Goal: Task Accomplishment & Management: Complete application form

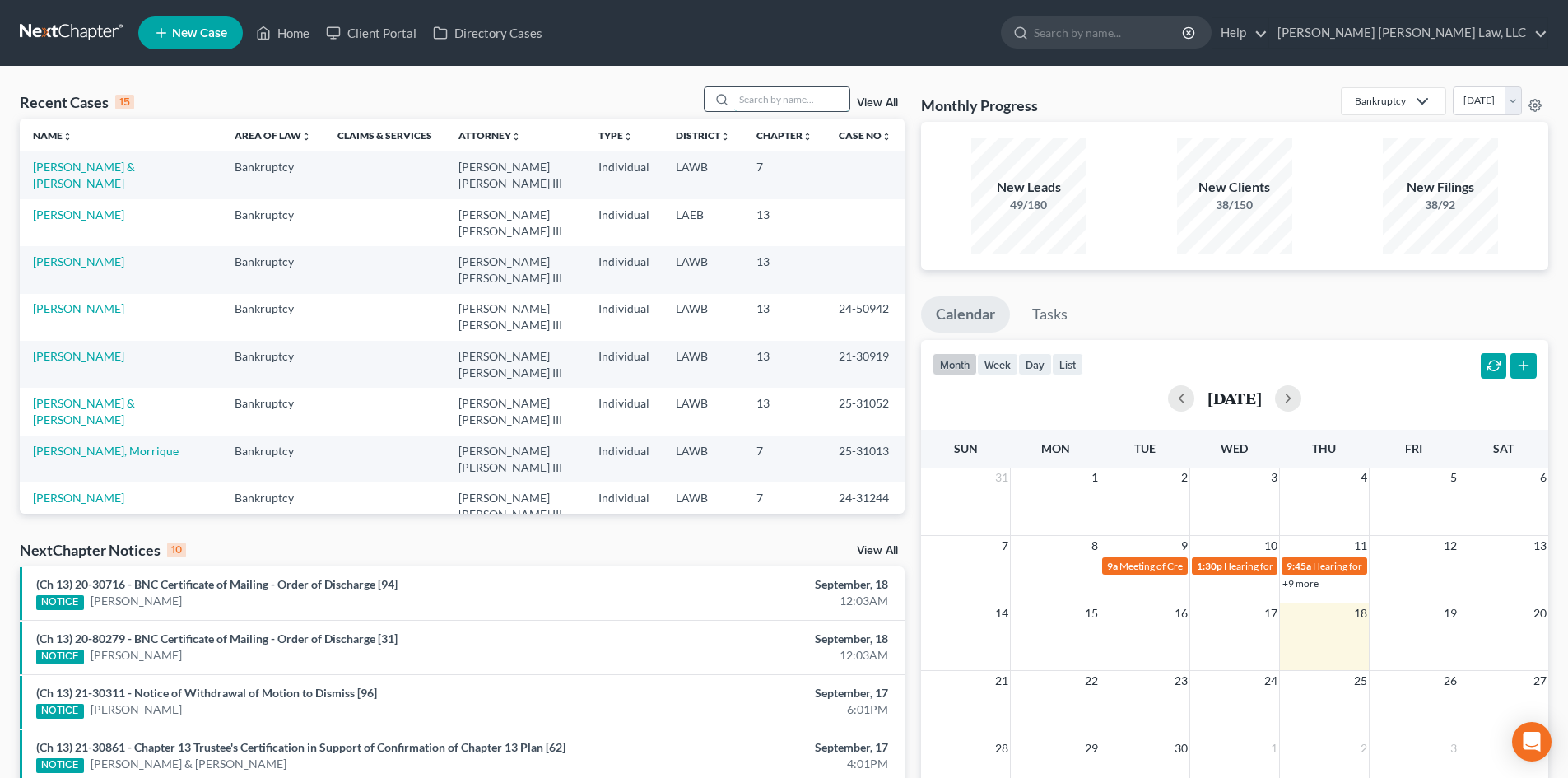
click at [847, 94] on input "search" at bounding box center [792, 99] width 115 height 24
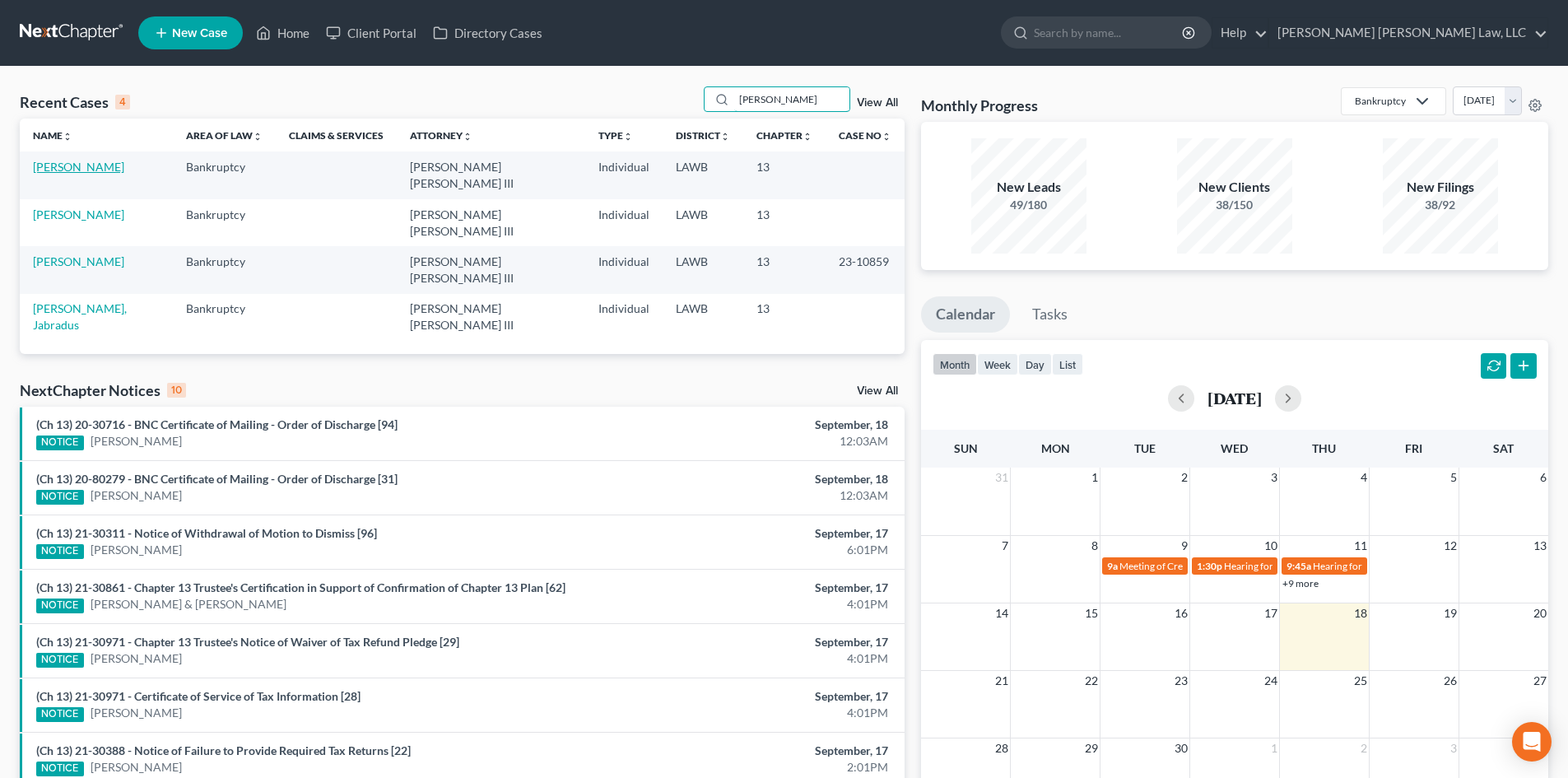
type input "bates"
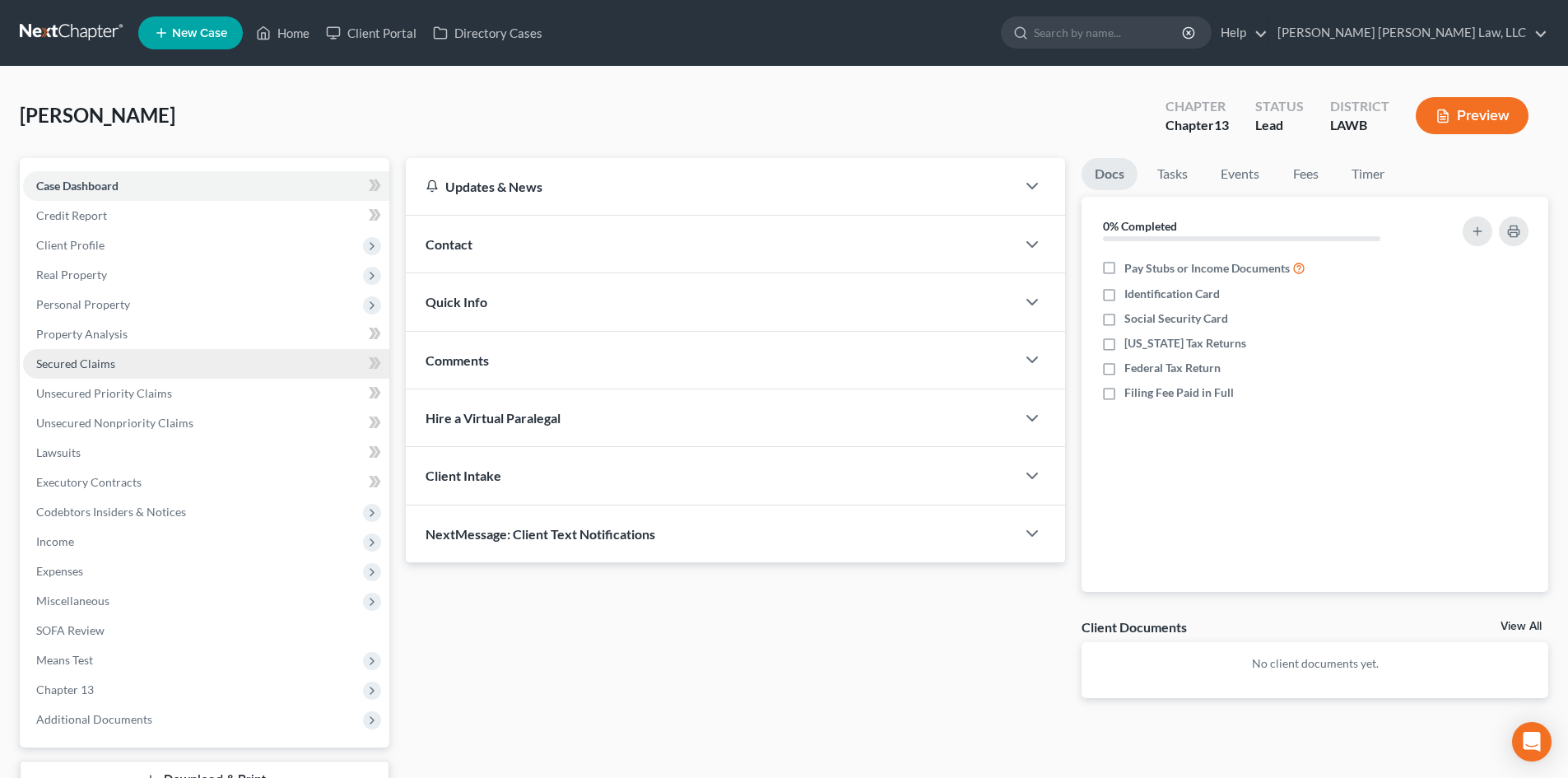
click at [162, 361] on link "Secured Claims" at bounding box center [206, 364] width 366 height 30
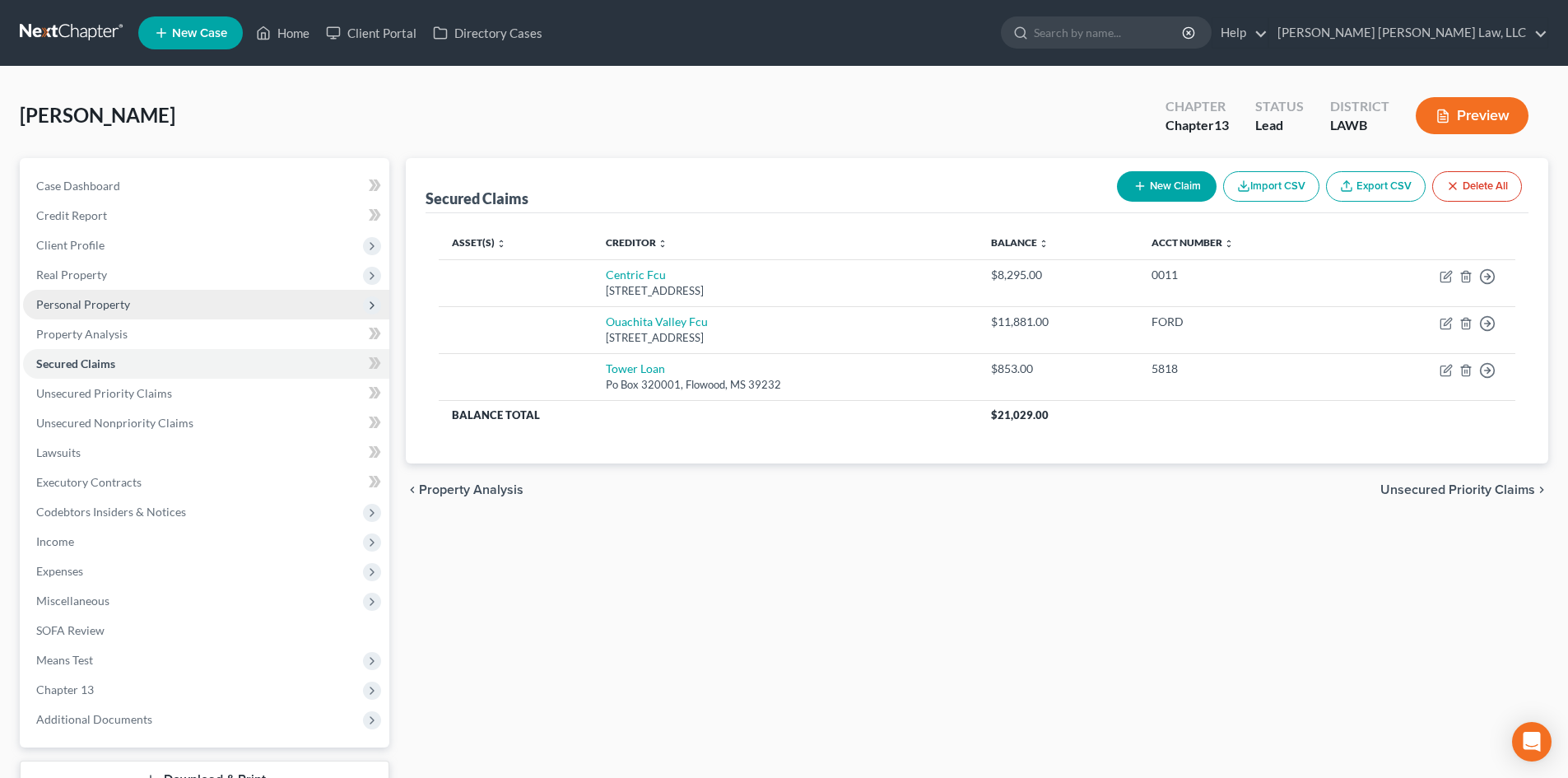
click at [149, 295] on span "Personal Property" at bounding box center [206, 304] width 366 height 30
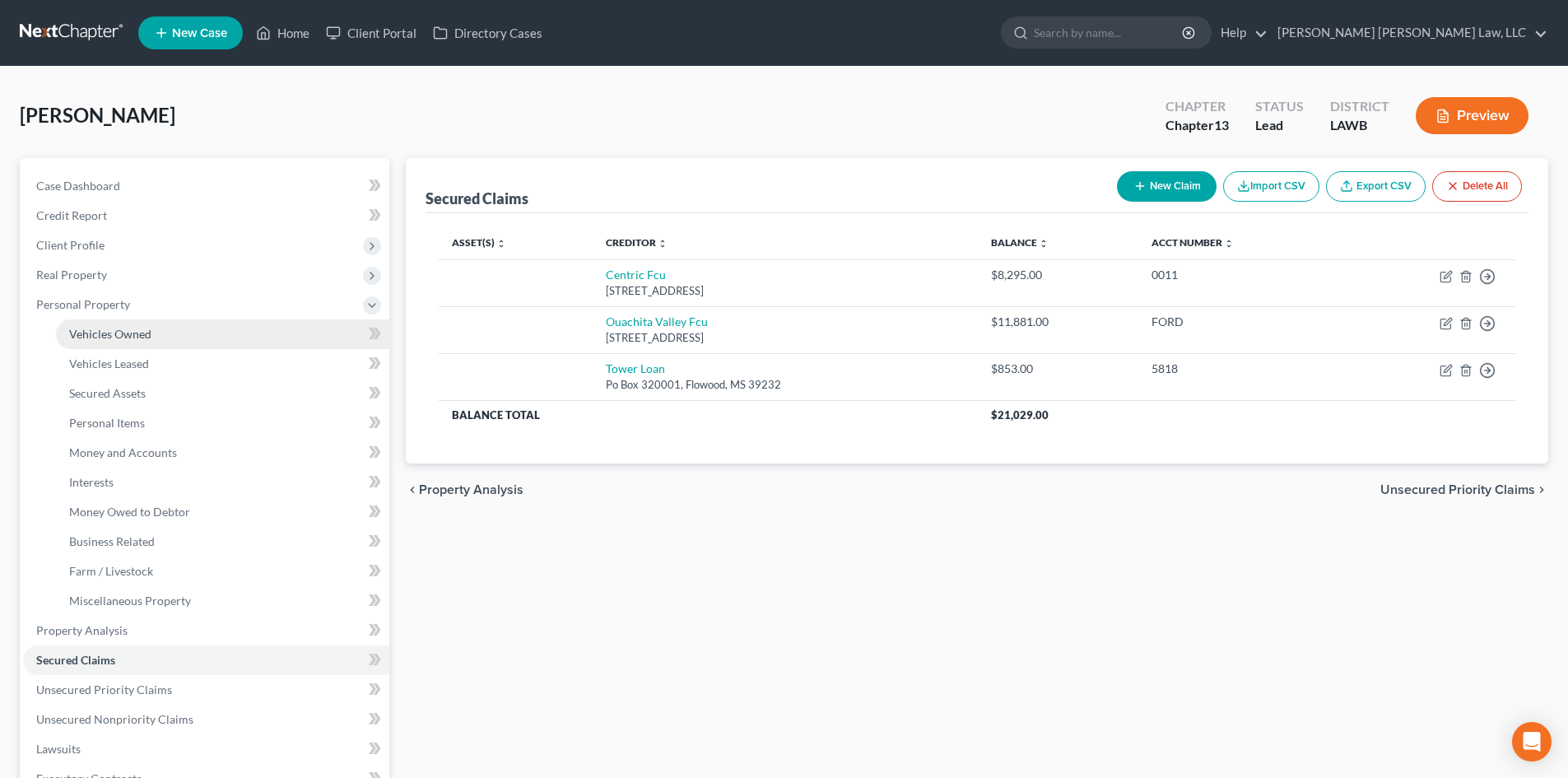
click at [109, 336] on span "Vehicles Owned" at bounding box center [110, 334] width 82 height 14
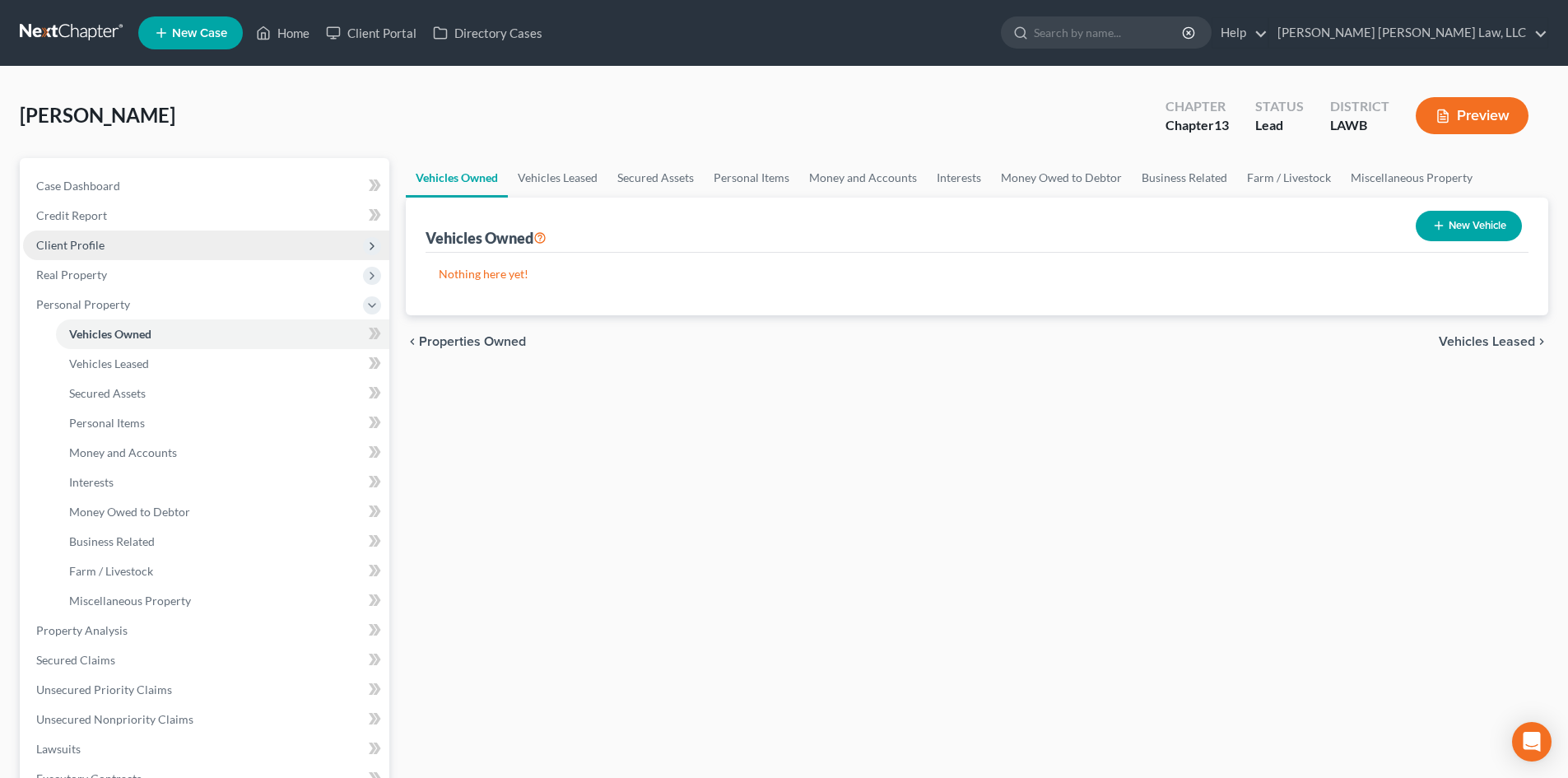
click at [140, 256] on span "Client Profile" at bounding box center [206, 245] width 366 height 30
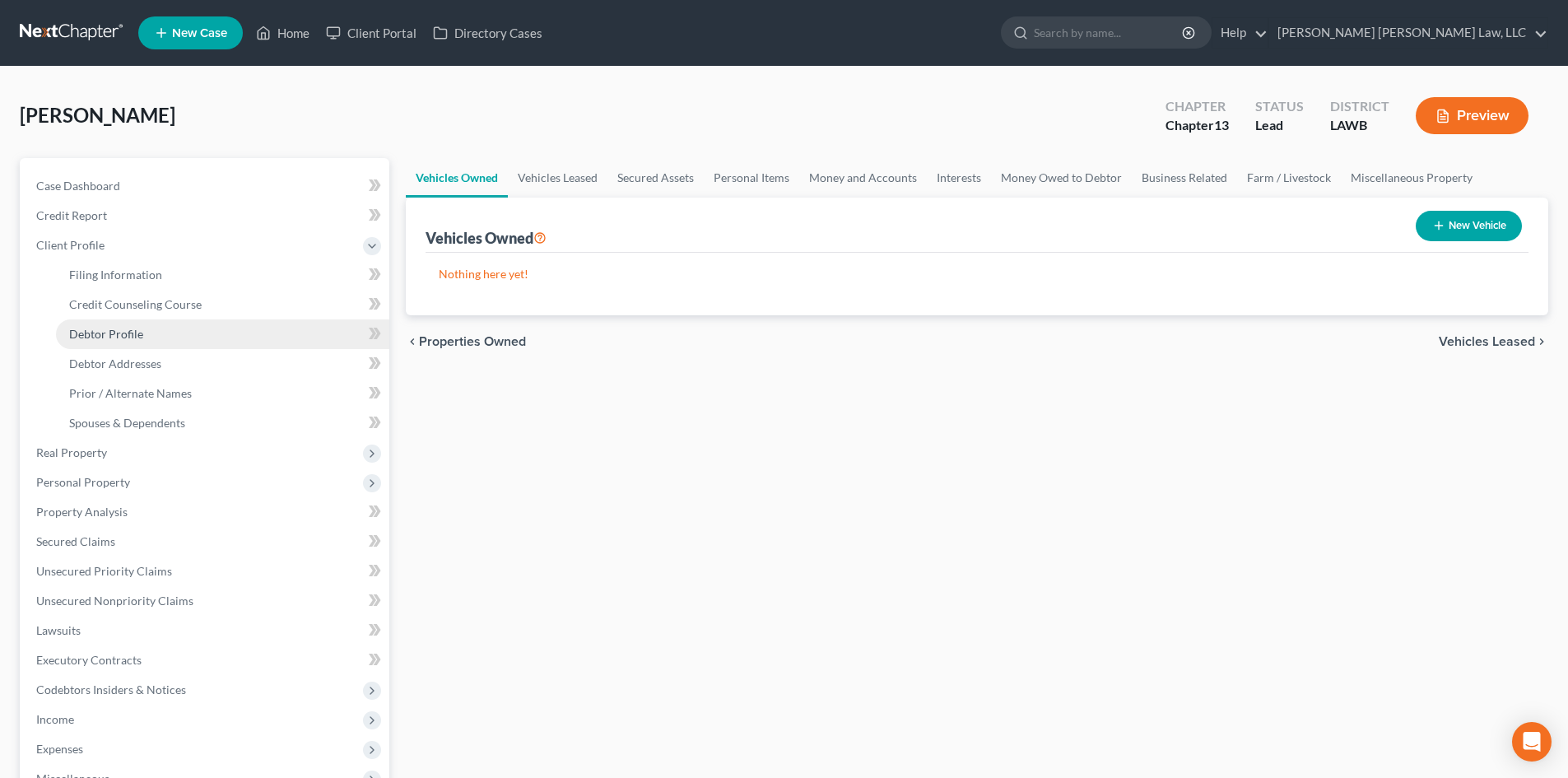
click at [181, 338] on link "Debtor Profile" at bounding box center [222, 334] width 333 height 30
select select "0"
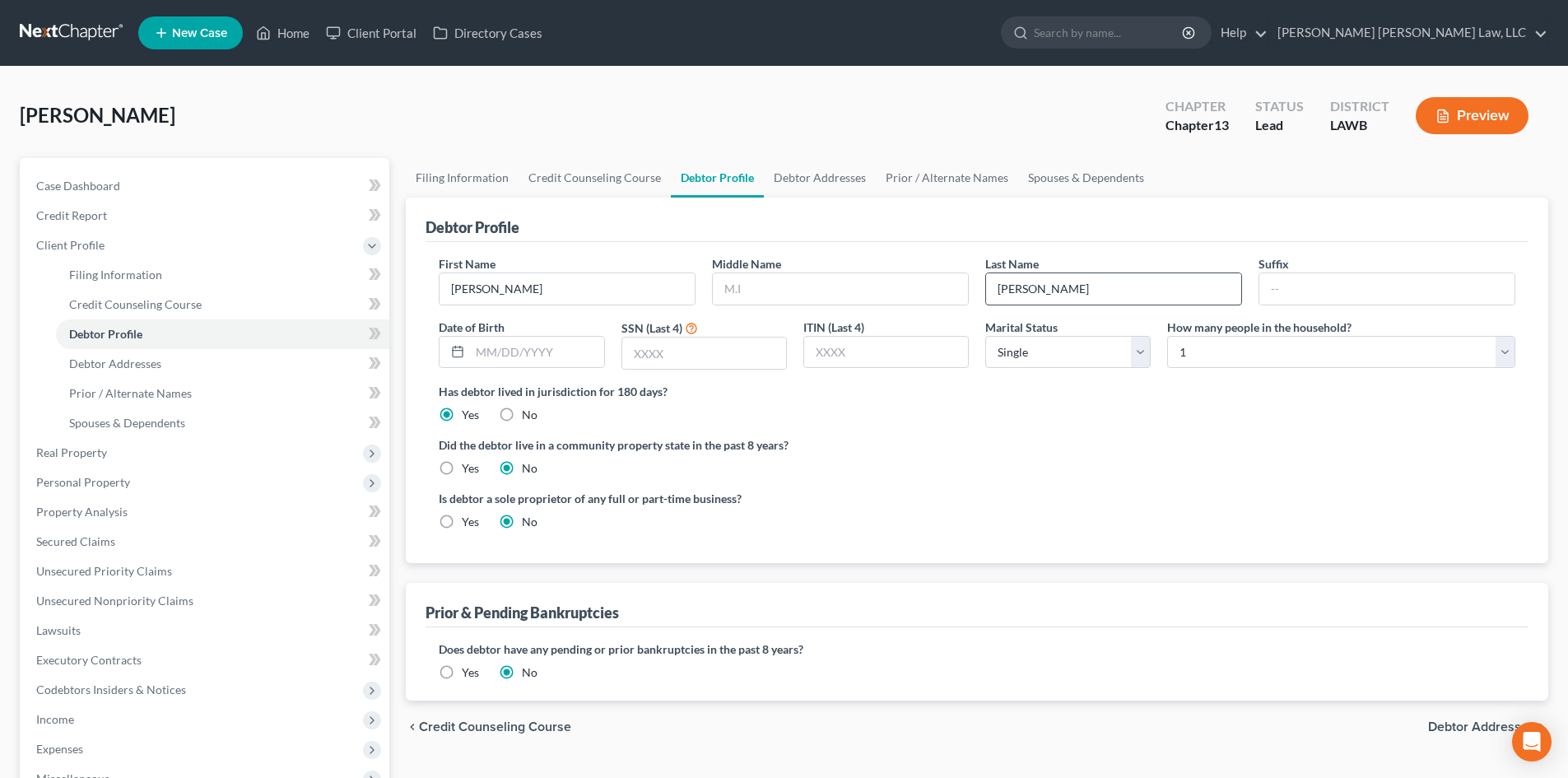
click at [1123, 283] on input "[PERSON_NAME]" at bounding box center [1114, 289] width 256 height 31
drag, startPoint x: 1111, startPoint y: 284, endPoint x: 1064, endPoint y: 326, distance: 63.0
type input "DUPLICATE Bates"
drag, startPoint x: 1064, startPoint y: 326, endPoint x: 933, endPoint y: 415, distance: 158.4
click at [933, 415] on div "Has debtor lived in jurisdiction for 180 days? Yes No Debtor must reside in jur…" at bounding box center [977, 403] width 1076 height 40
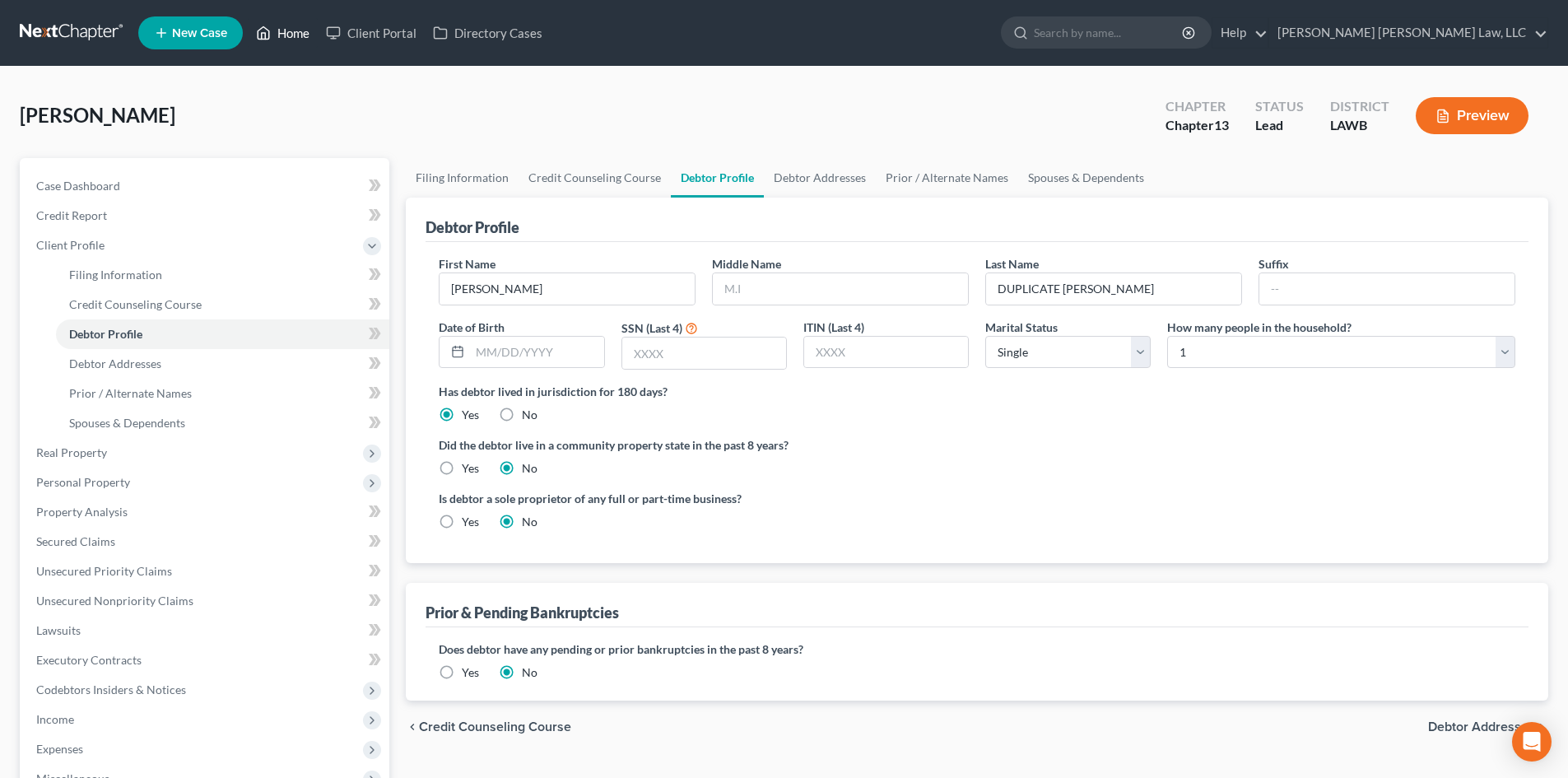
click at [285, 32] on link "Home" at bounding box center [283, 33] width 70 height 30
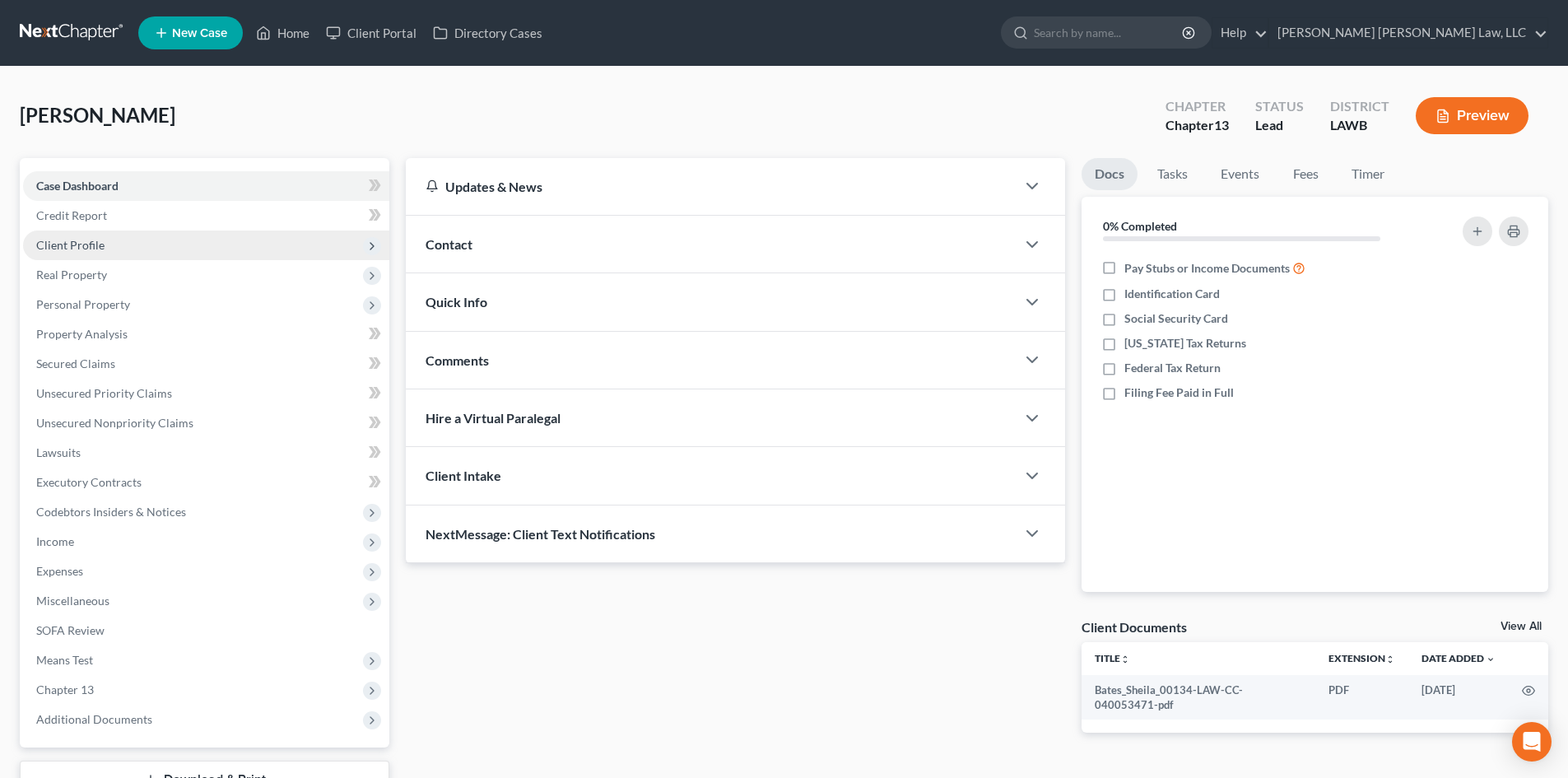
click at [70, 242] on span "Client Profile" at bounding box center [71, 245] width 68 height 14
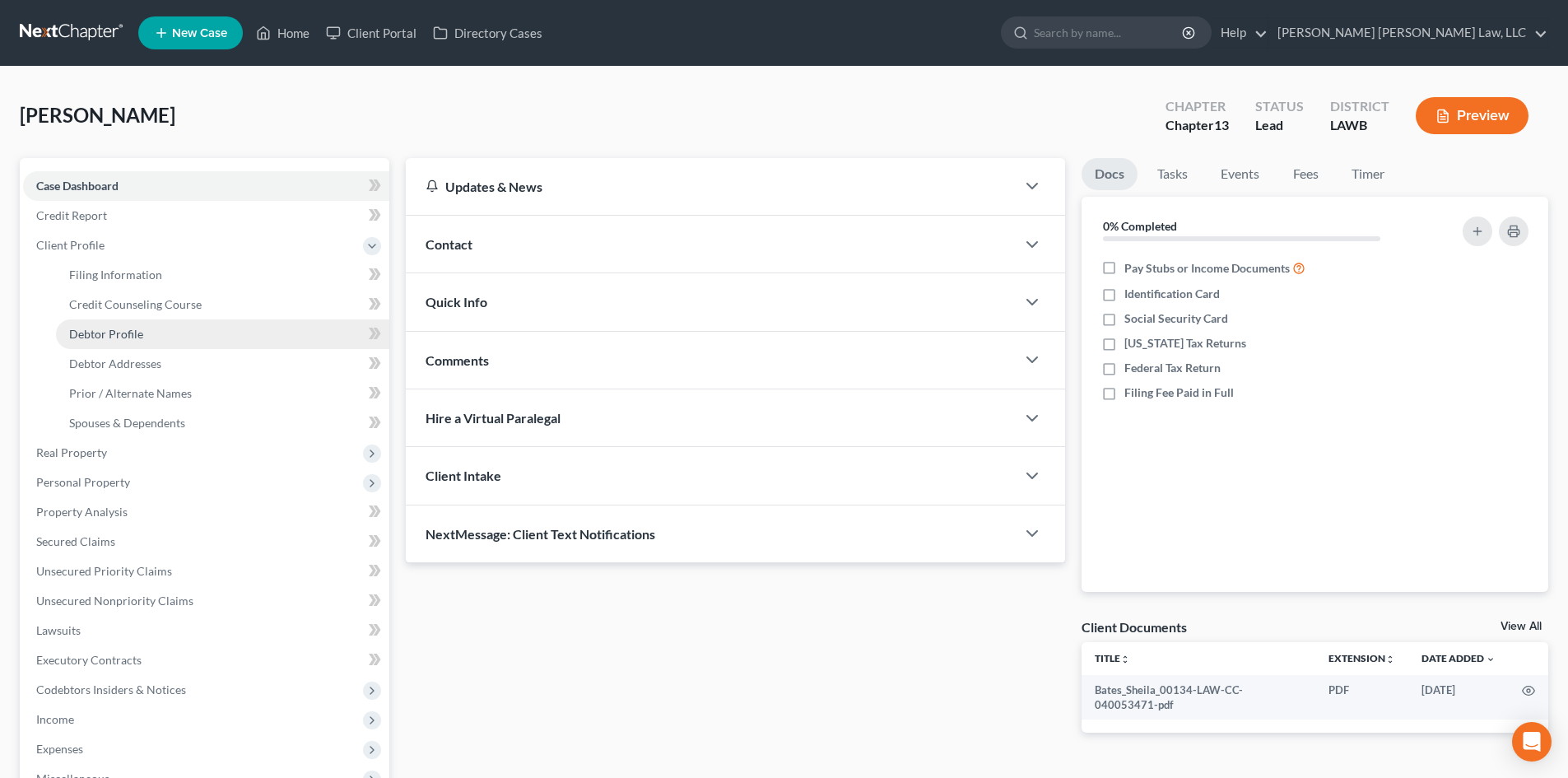
click at [116, 334] on span "Debtor Profile" at bounding box center [106, 334] width 74 height 14
select select "3"
select select "0"
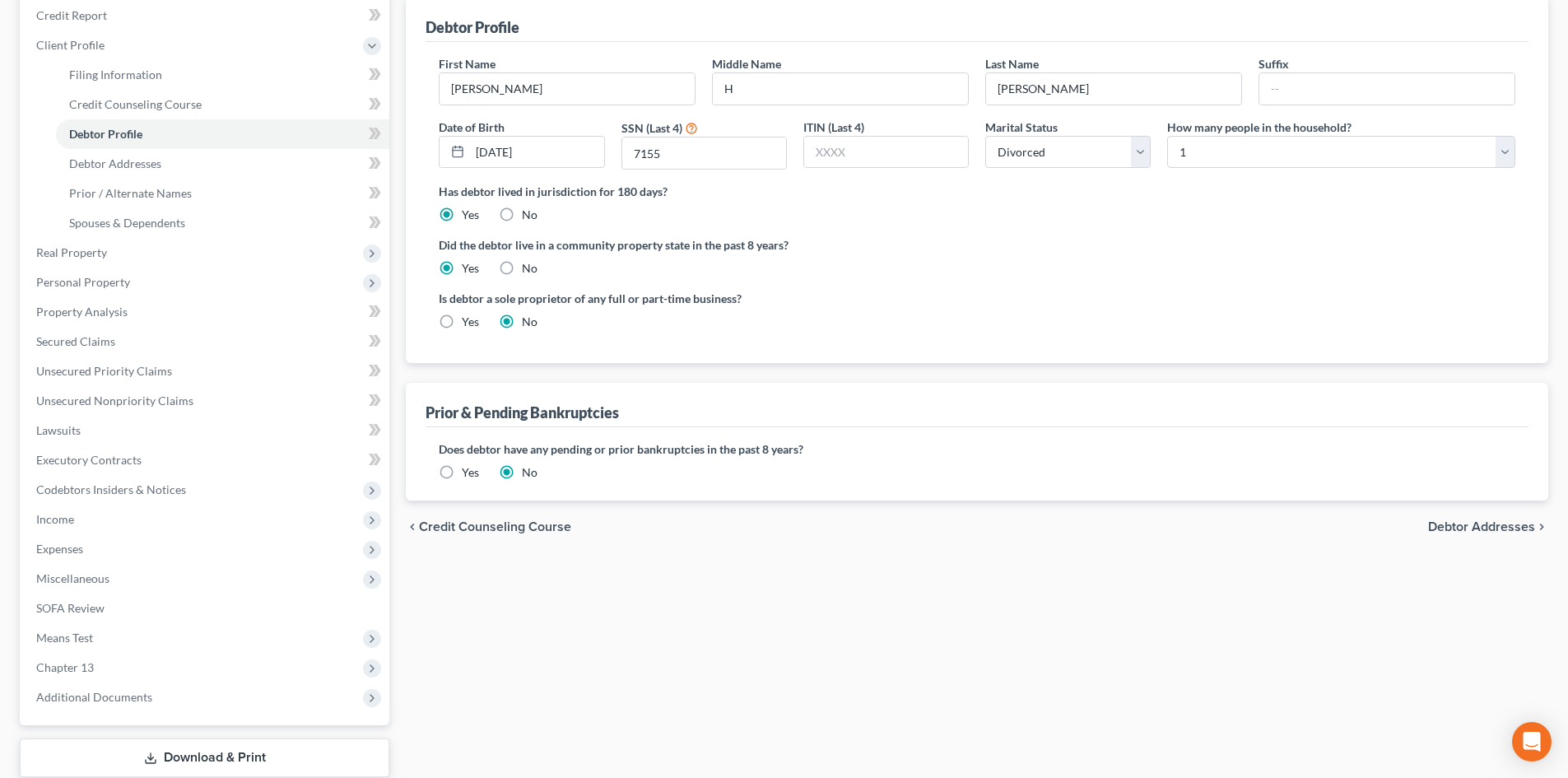
scroll to position [58, 0]
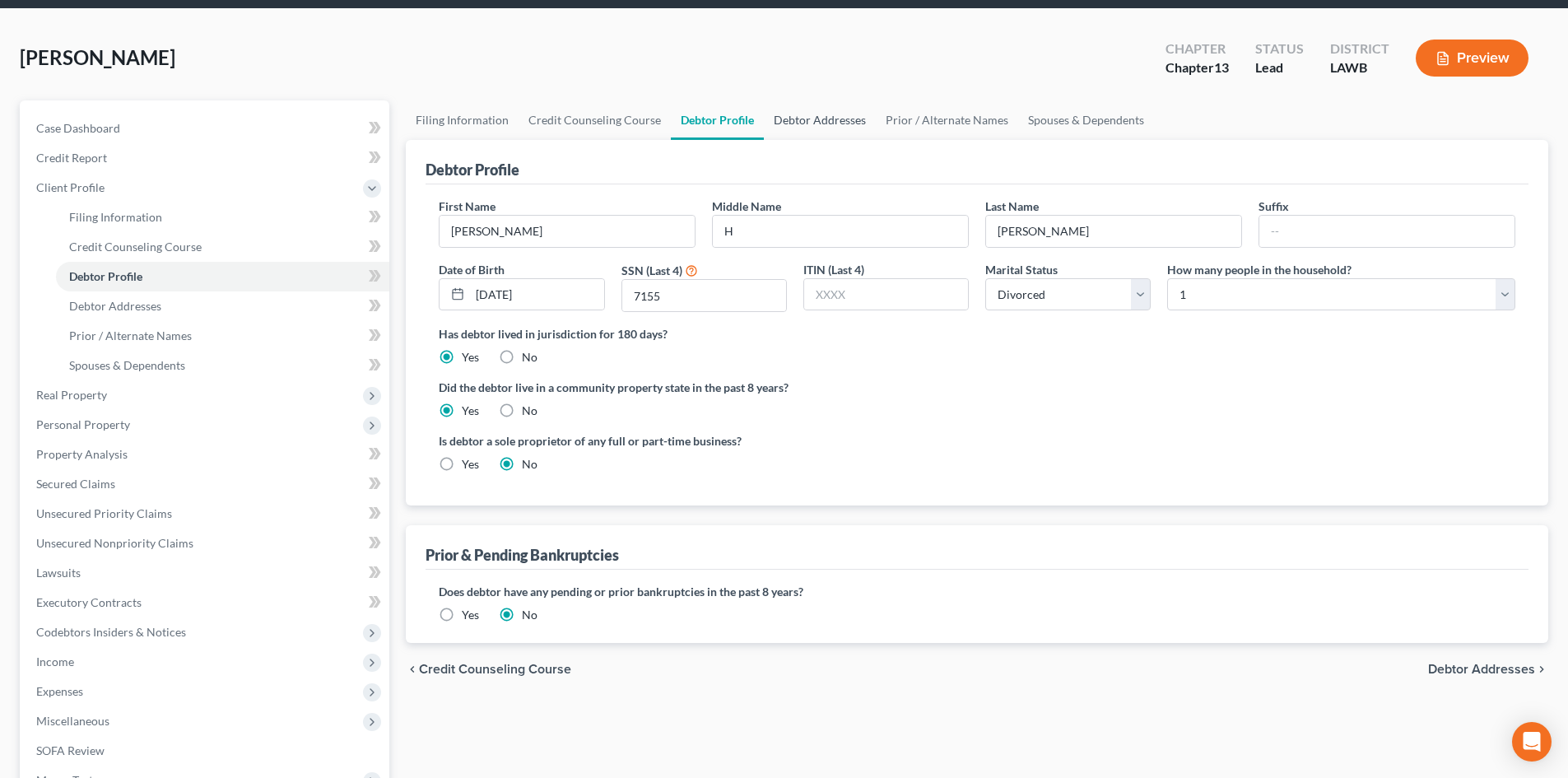
click at [800, 110] on link "Debtor Addresses" at bounding box center [820, 119] width 112 height 39
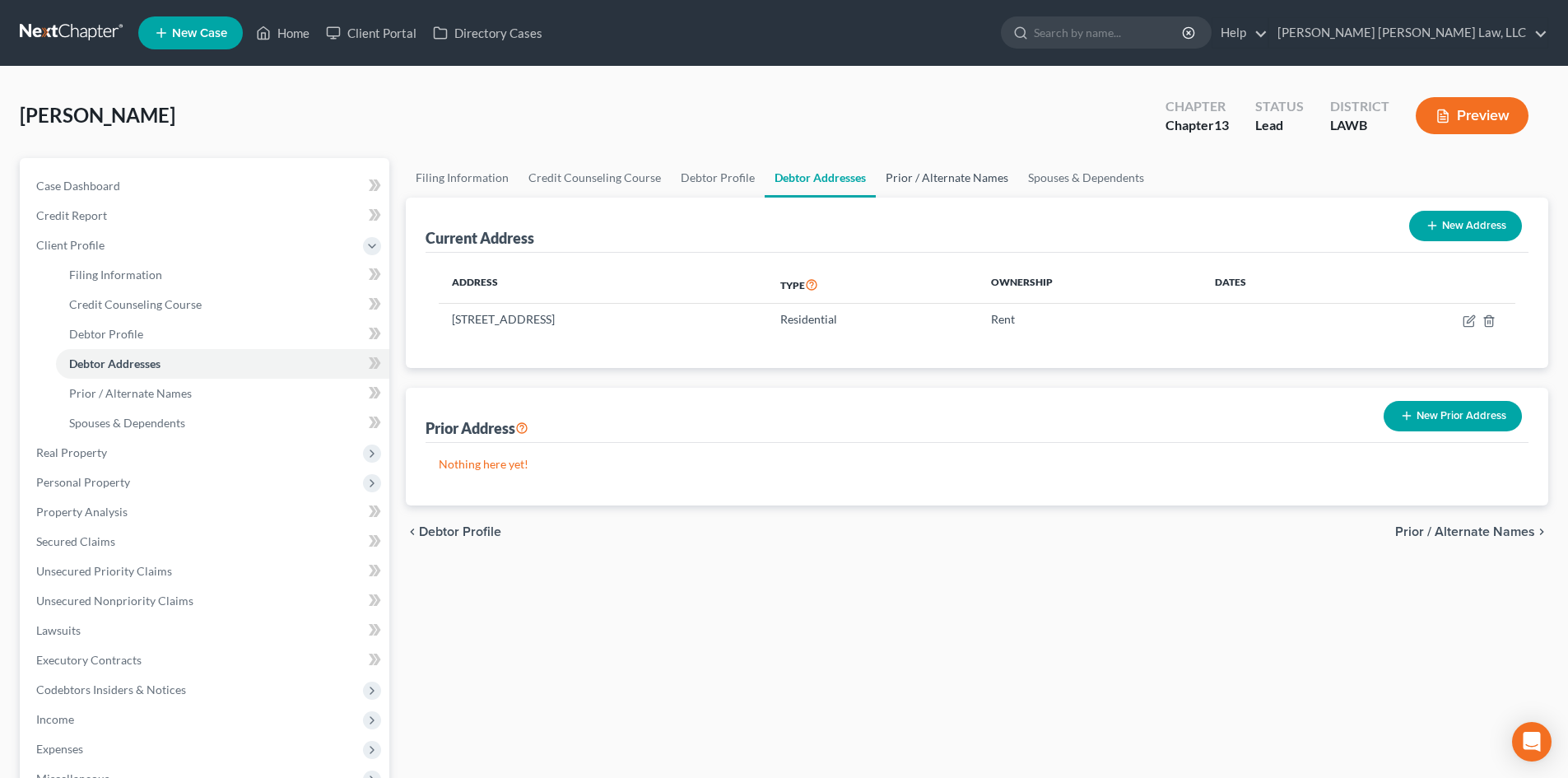
click at [949, 183] on link "Prior / Alternate Names" at bounding box center [946, 177] width 142 height 39
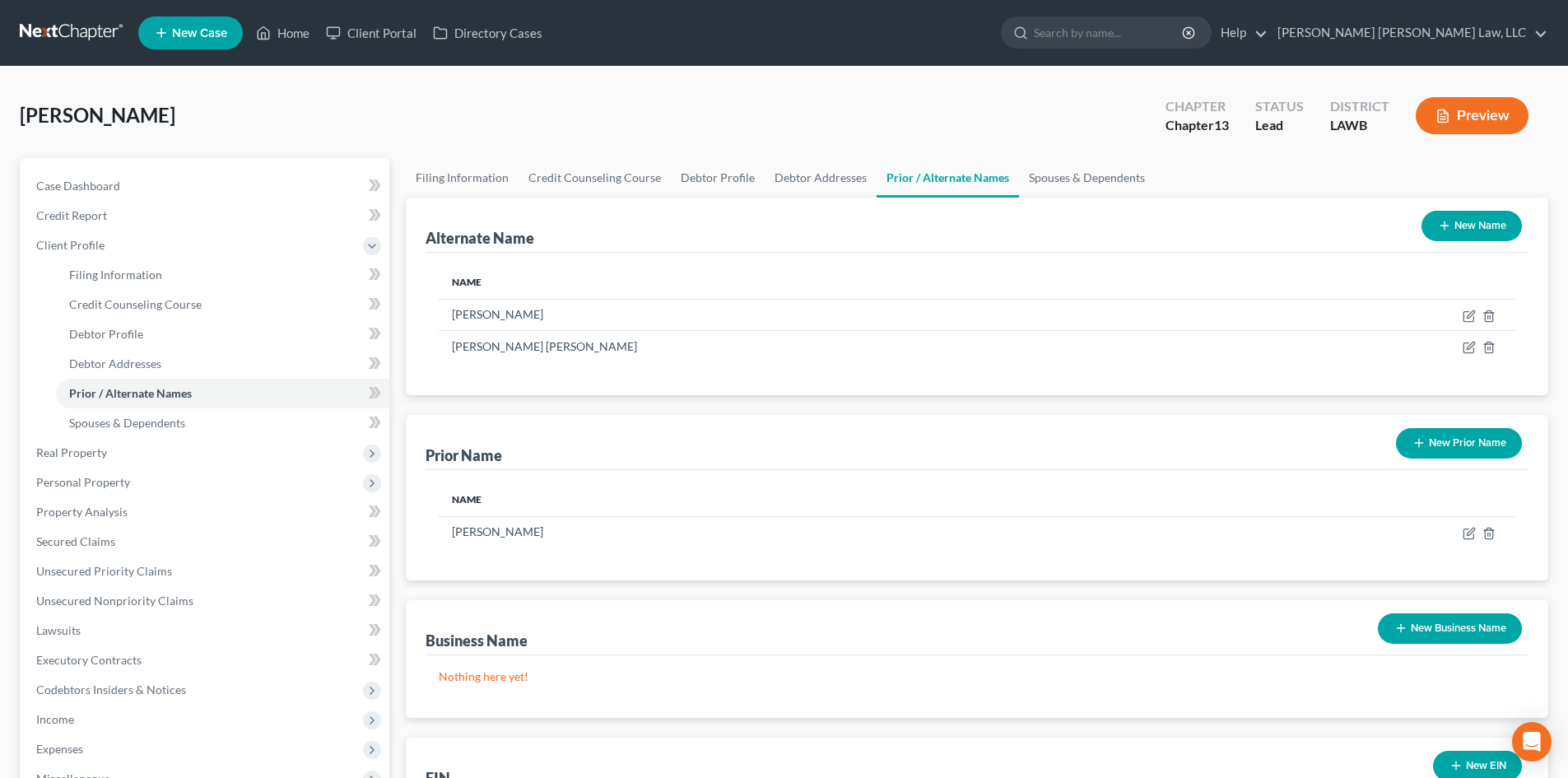
click at [1449, 447] on button "New Prior Name" at bounding box center [1459, 443] width 126 height 31
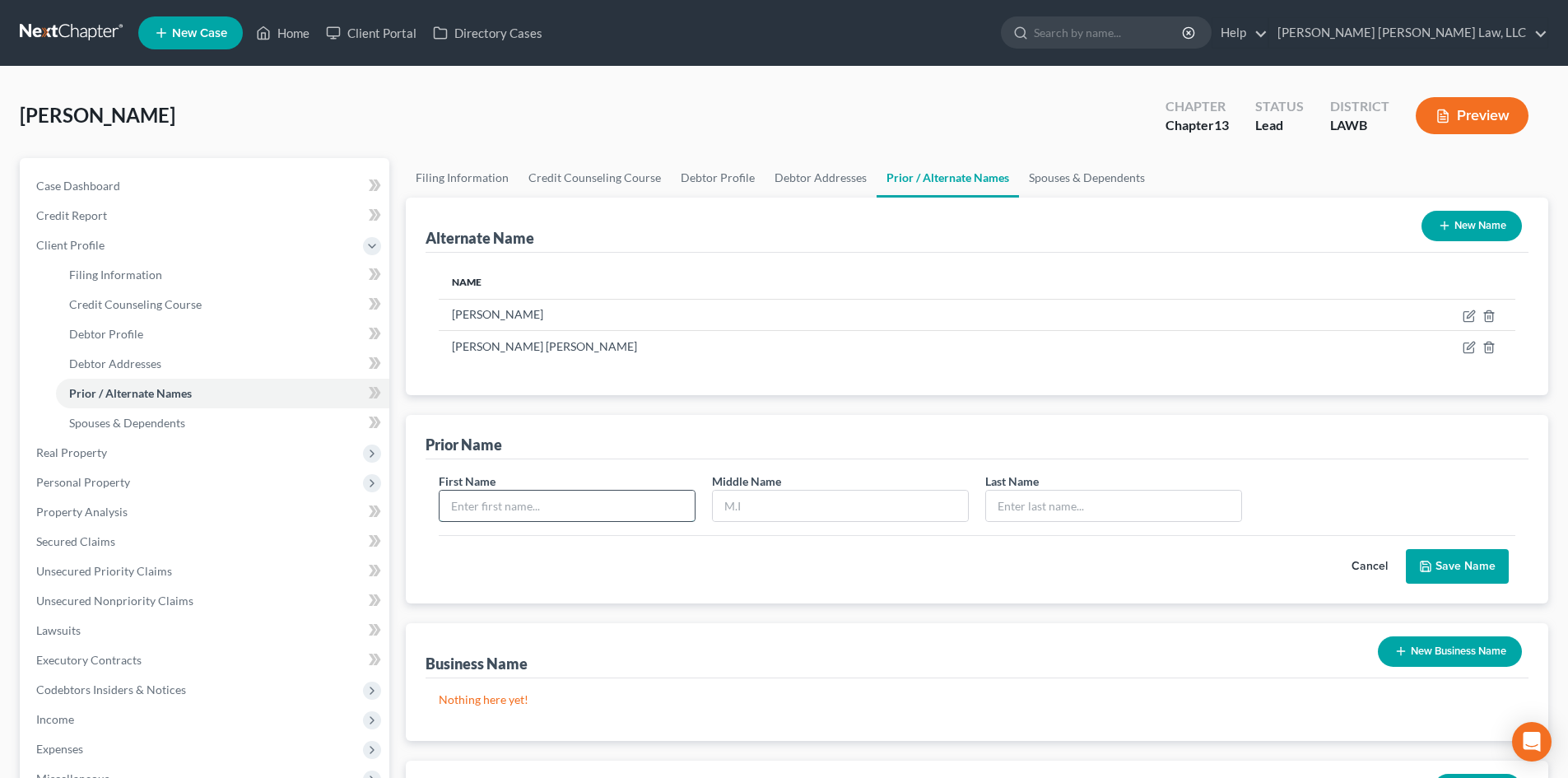
click at [660, 506] on input "text" at bounding box center [567, 506] width 256 height 31
type input "[PERSON_NAME]"
type input "Heard"
click at [1406, 549] on button "Save Name" at bounding box center [1457, 566] width 103 height 35
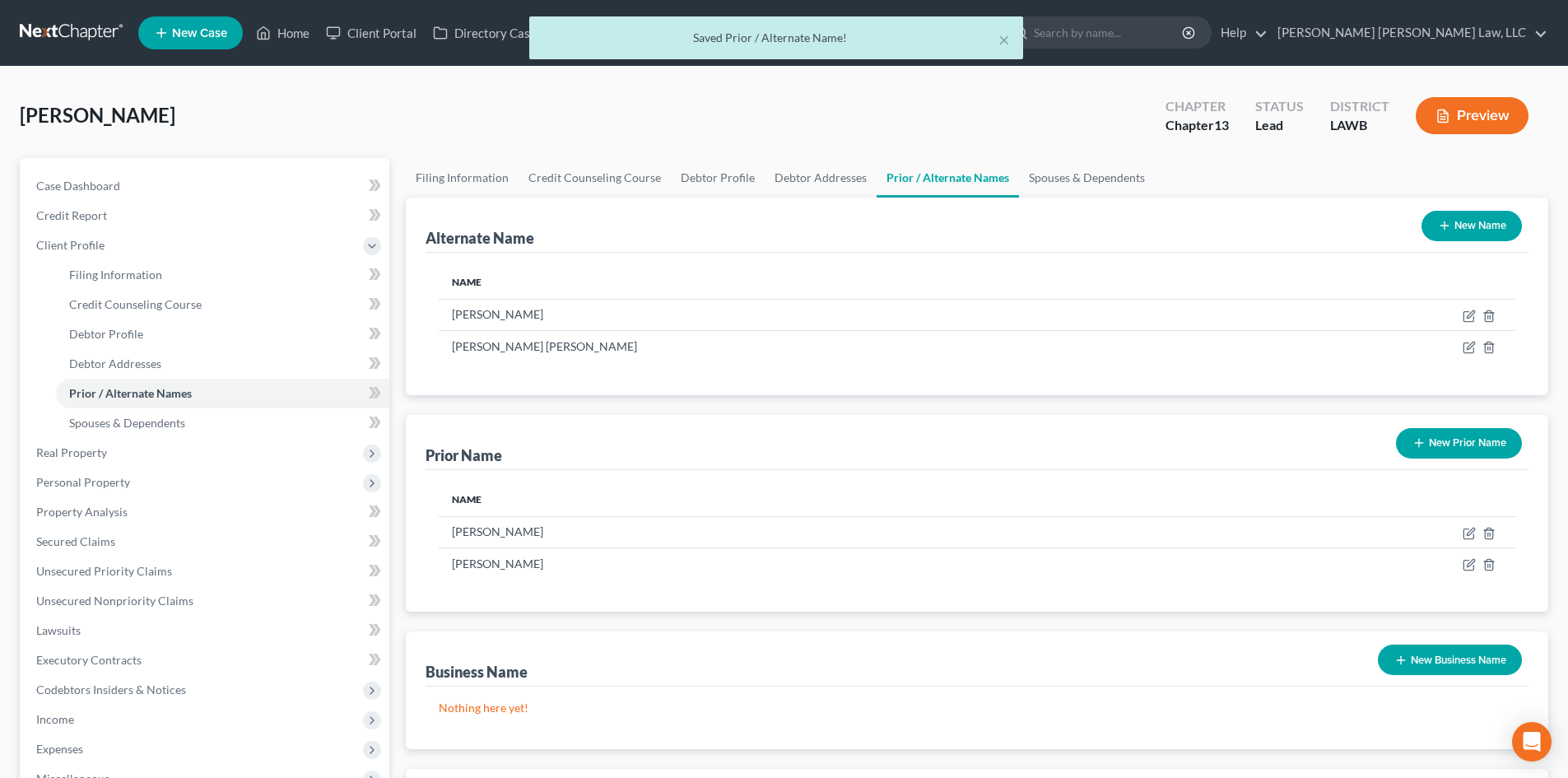
click at [1463, 431] on button "New Prior Name" at bounding box center [1459, 443] width 126 height 31
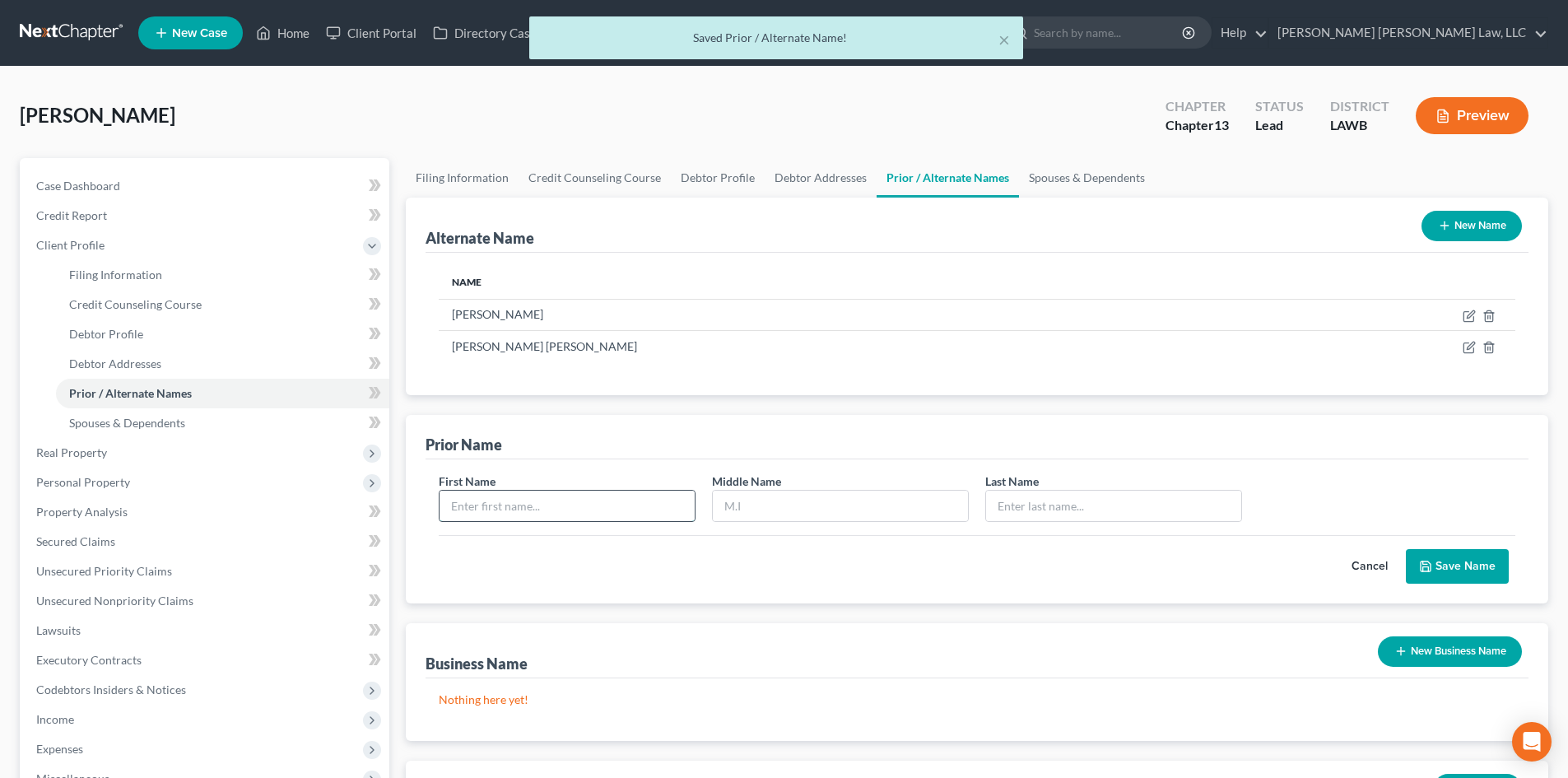
click at [605, 502] on input "text" at bounding box center [567, 506] width 256 height 31
type input "[PERSON_NAME]"
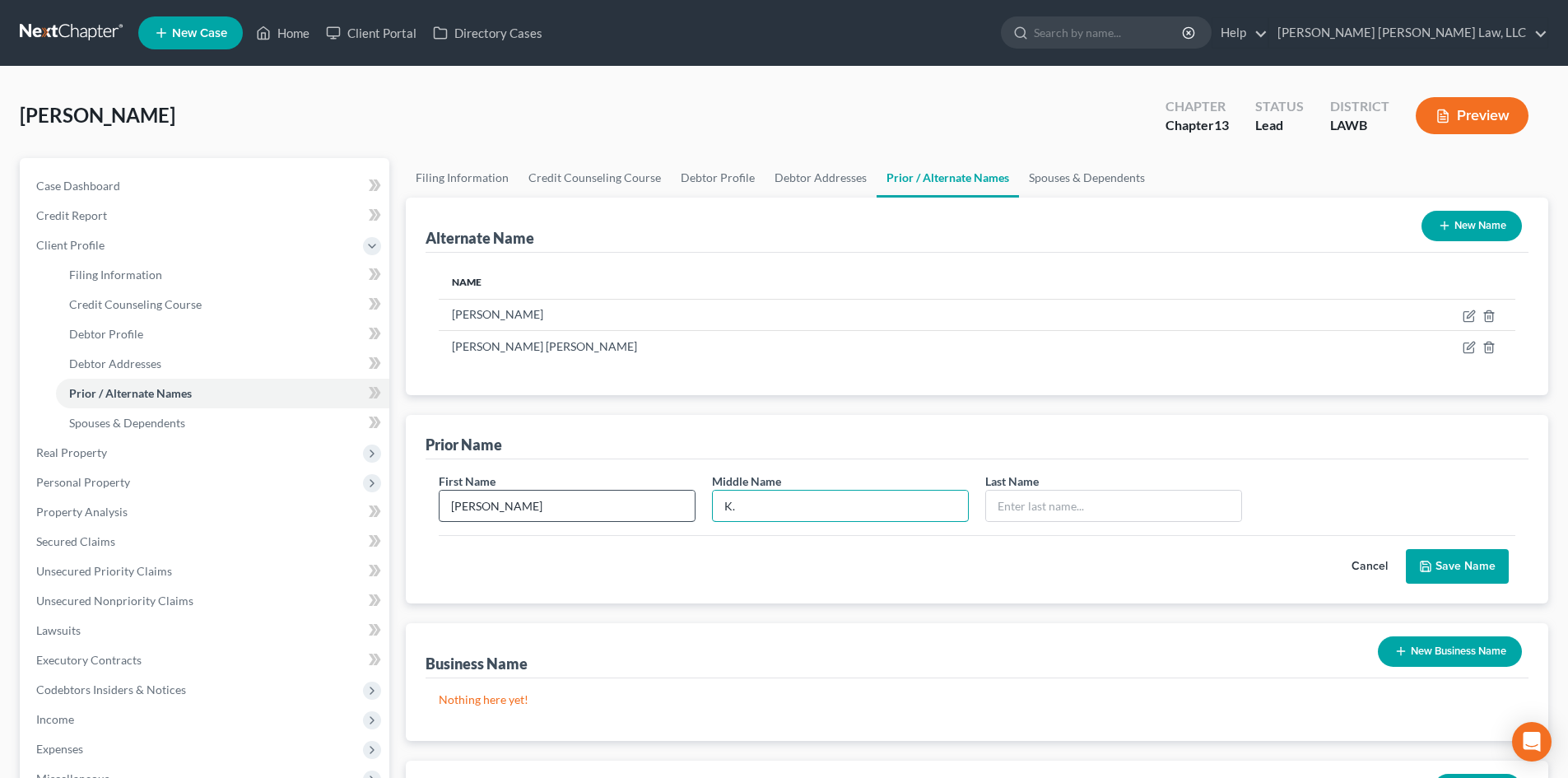
type input "K."
type input "Heard"
click at [1406, 549] on button "Save Name" at bounding box center [1457, 566] width 103 height 35
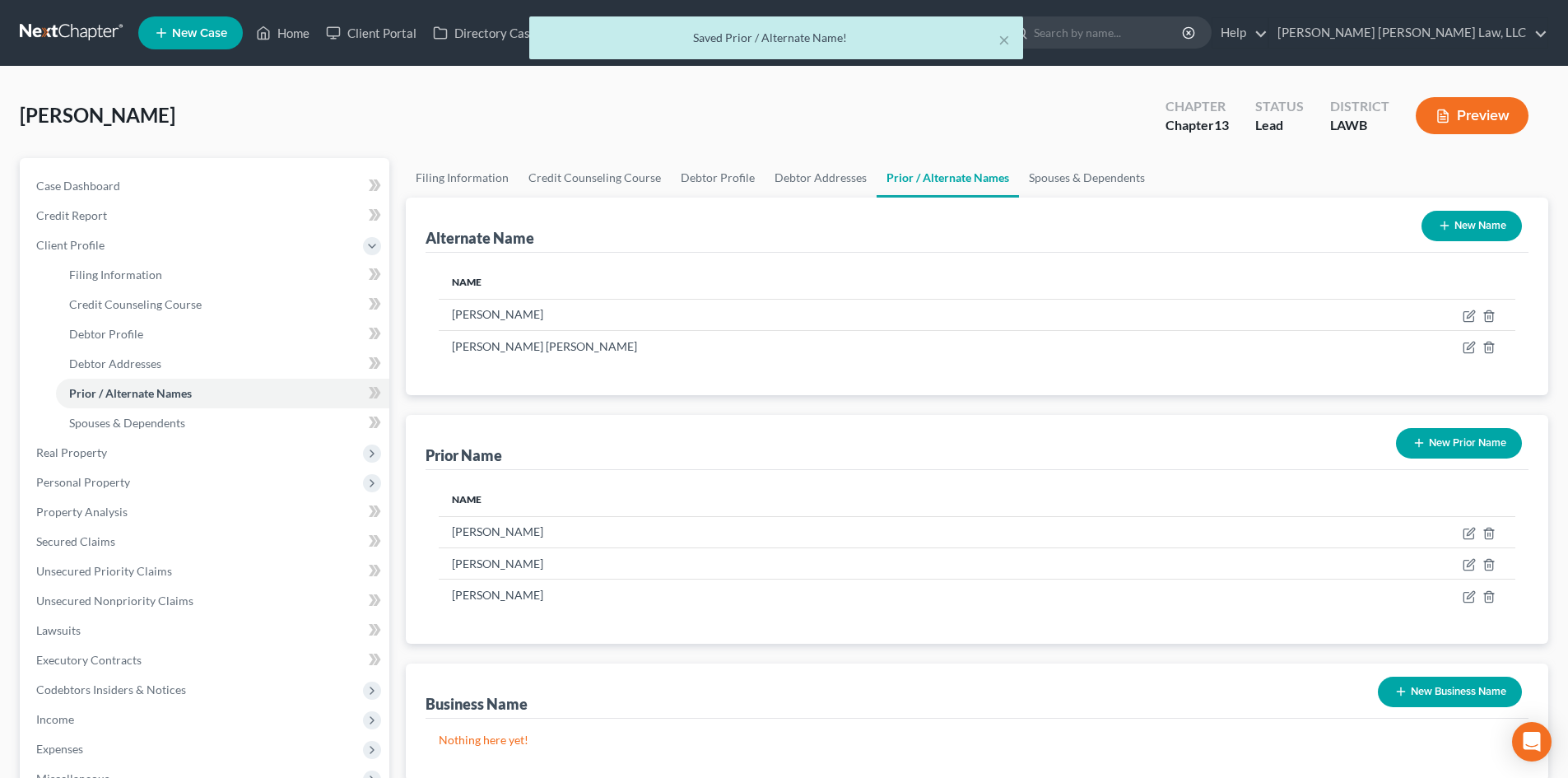
click at [1481, 236] on button "New Name" at bounding box center [1471, 226] width 100 height 31
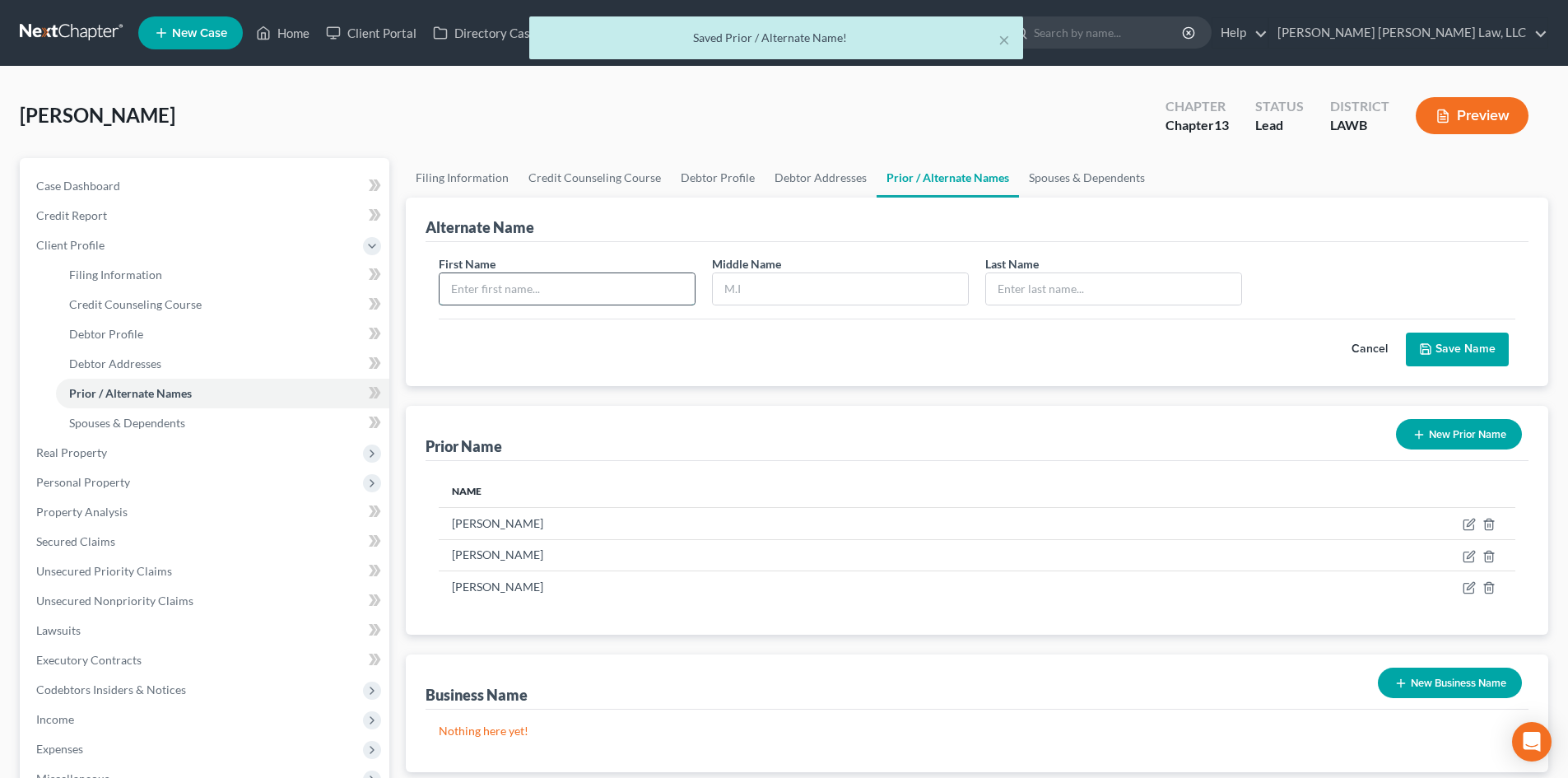
click at [622, 298] on input "text" at bounding box center [567, 289] width 256 height 31
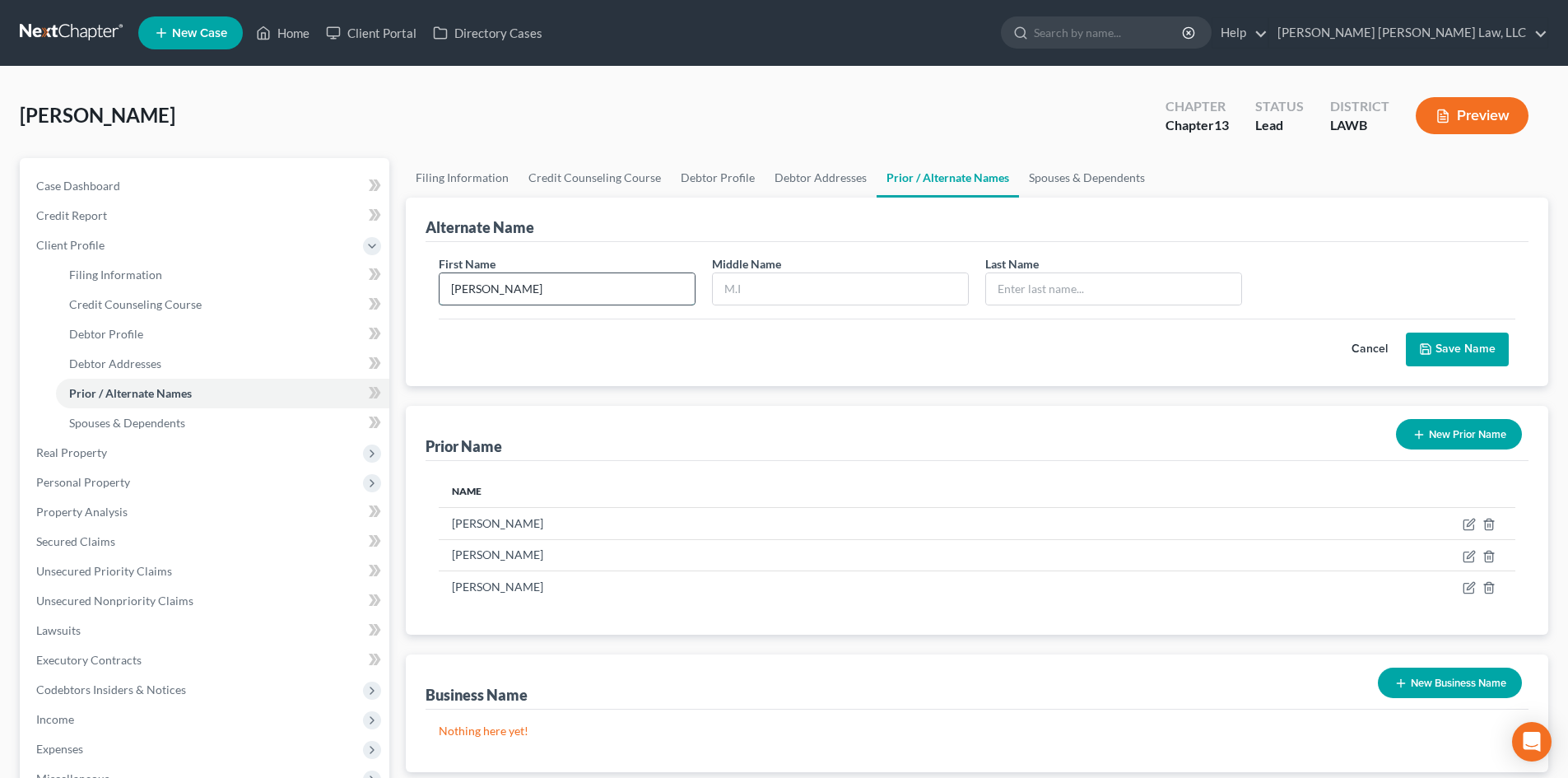
type input "[PERSON_NAME]"
click at [1406, 332] on button "Save Name" at bounding box center [1457, 350] width 103 height 35
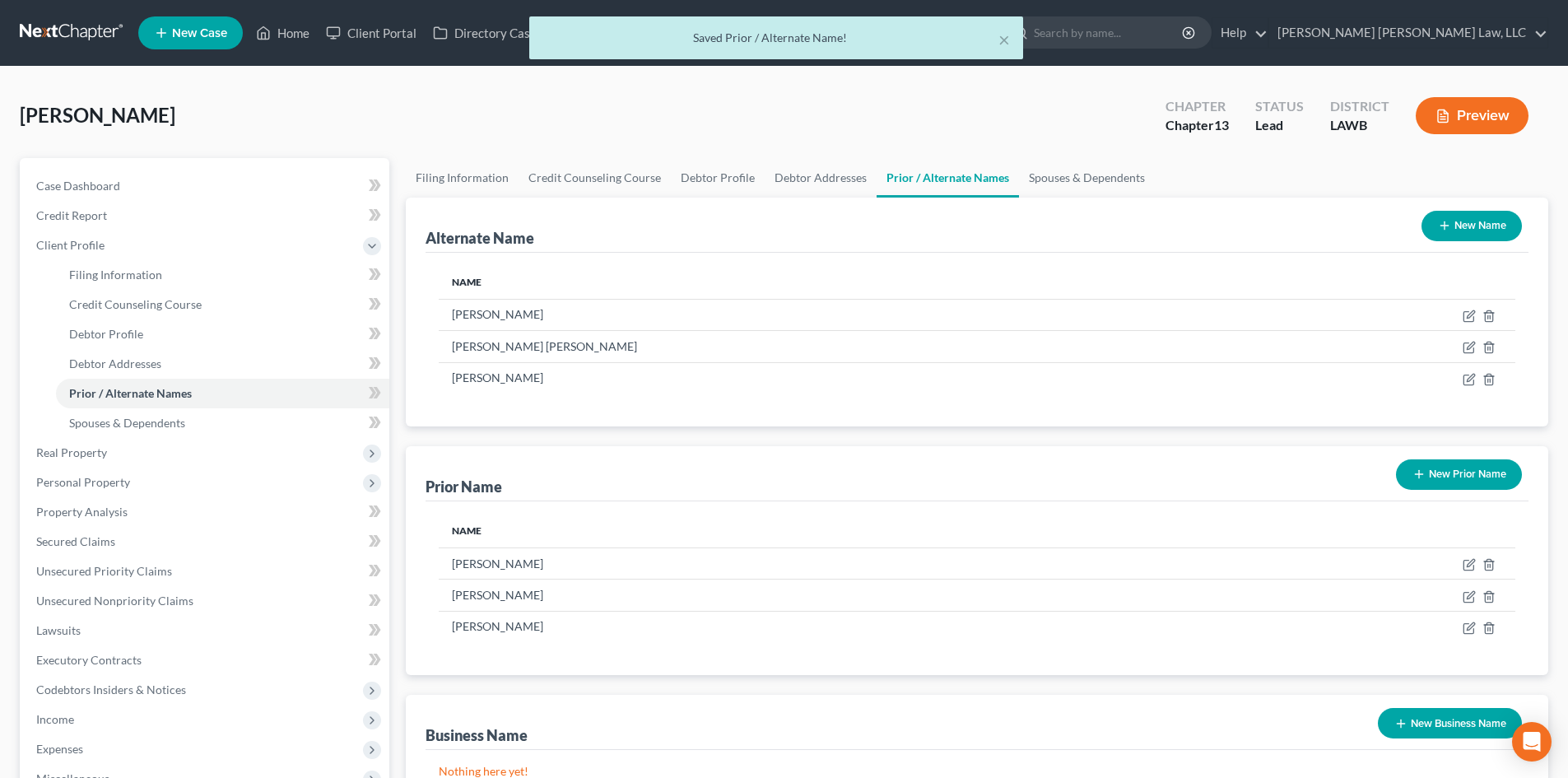
drag, startPoint x: 1472, startPoint y: 229, endPoint x: 1440, endPoint y: 229, distance: 32.0
click at [1472, 228] on button "New Name" at bounding box center [1471, 226] width 100 height 31
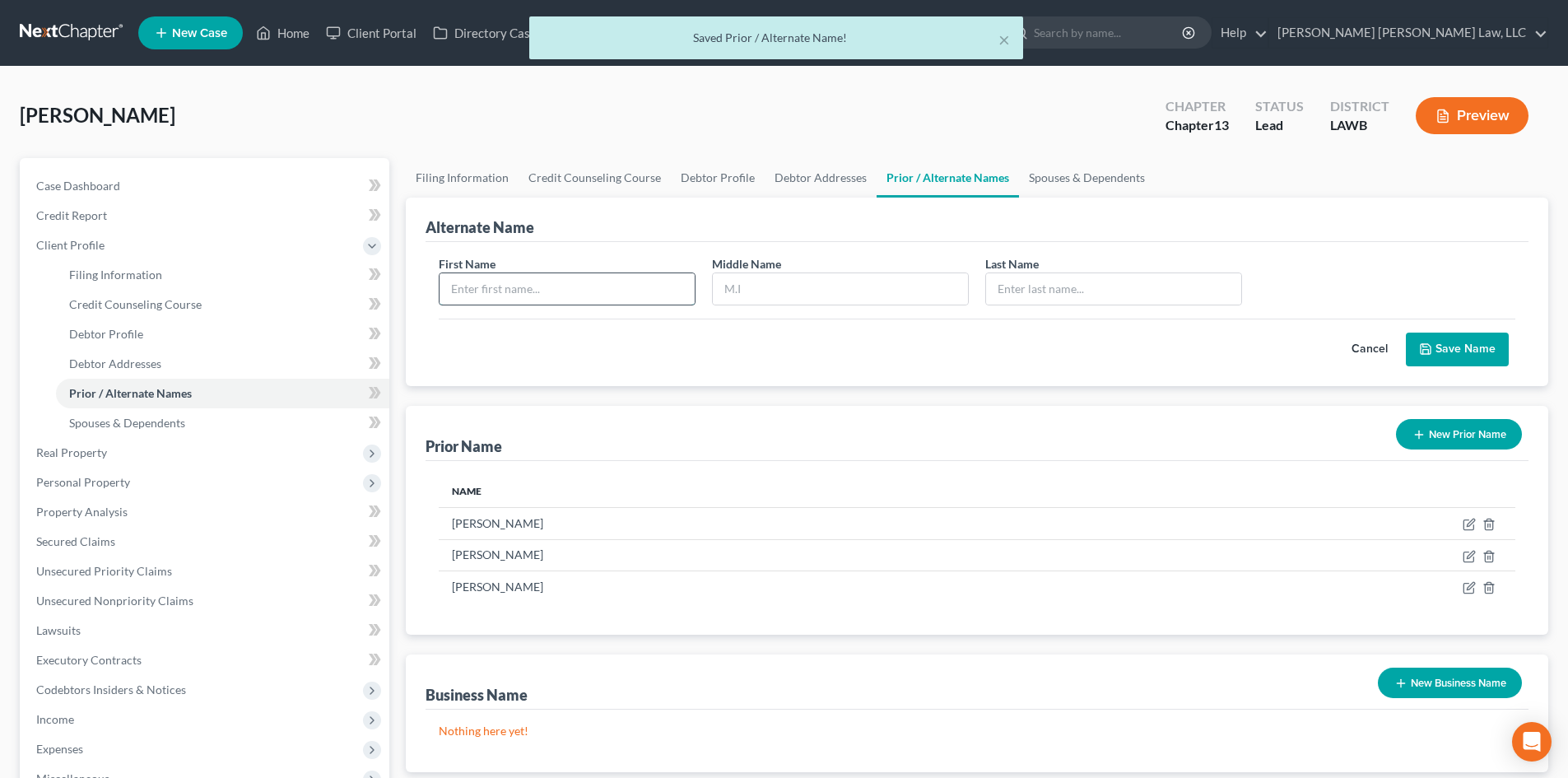
click at [472, 290] on input "text" at bounding box center [567, 289] width 256 height 31
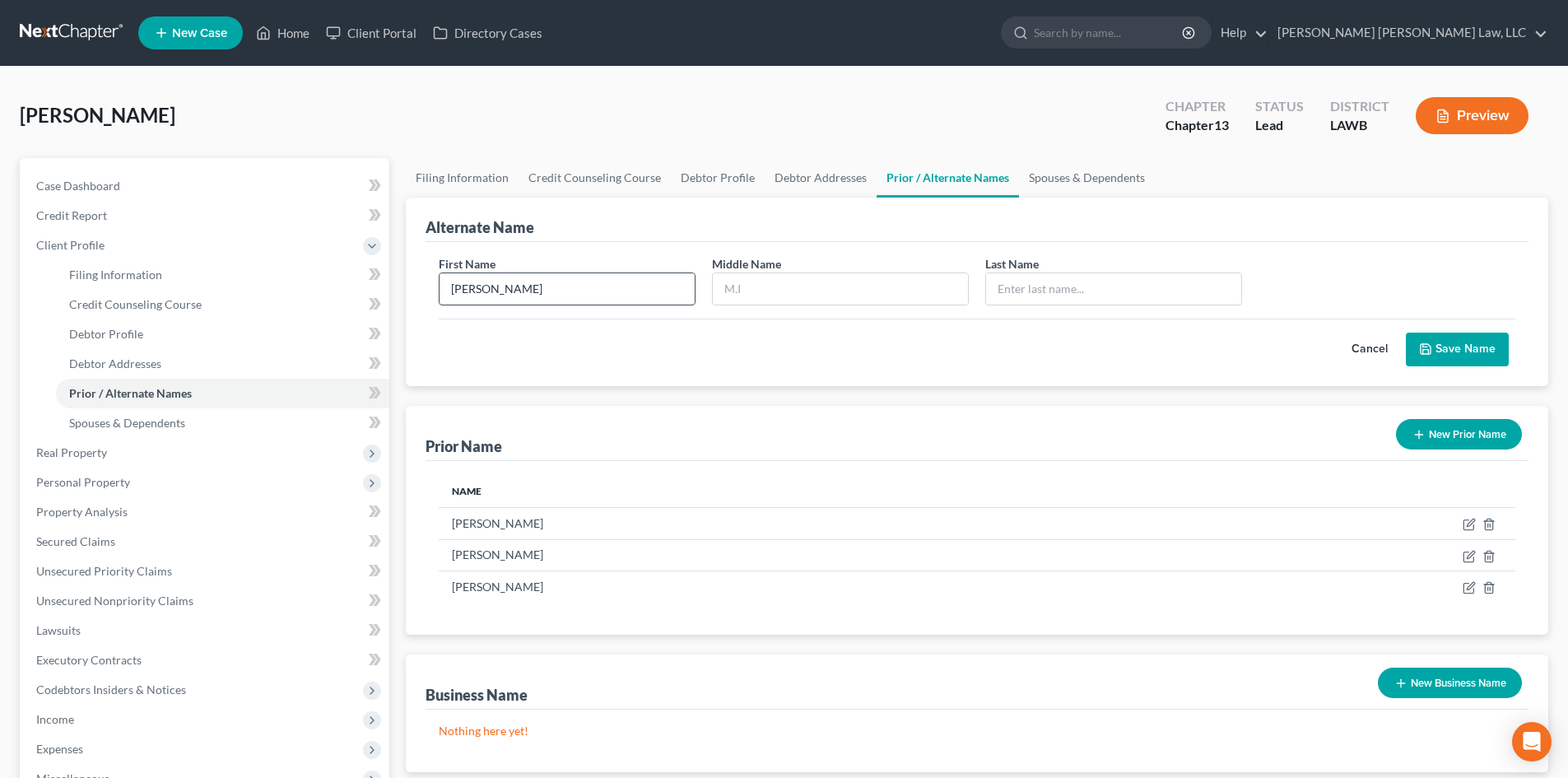
type input "[PERSON_NAME]"
type input "K."
type input "[PERSON_NAME]"
click at [1406, 332] on button "Save Name" at bounding box center [1457, 350] width 103 height 35
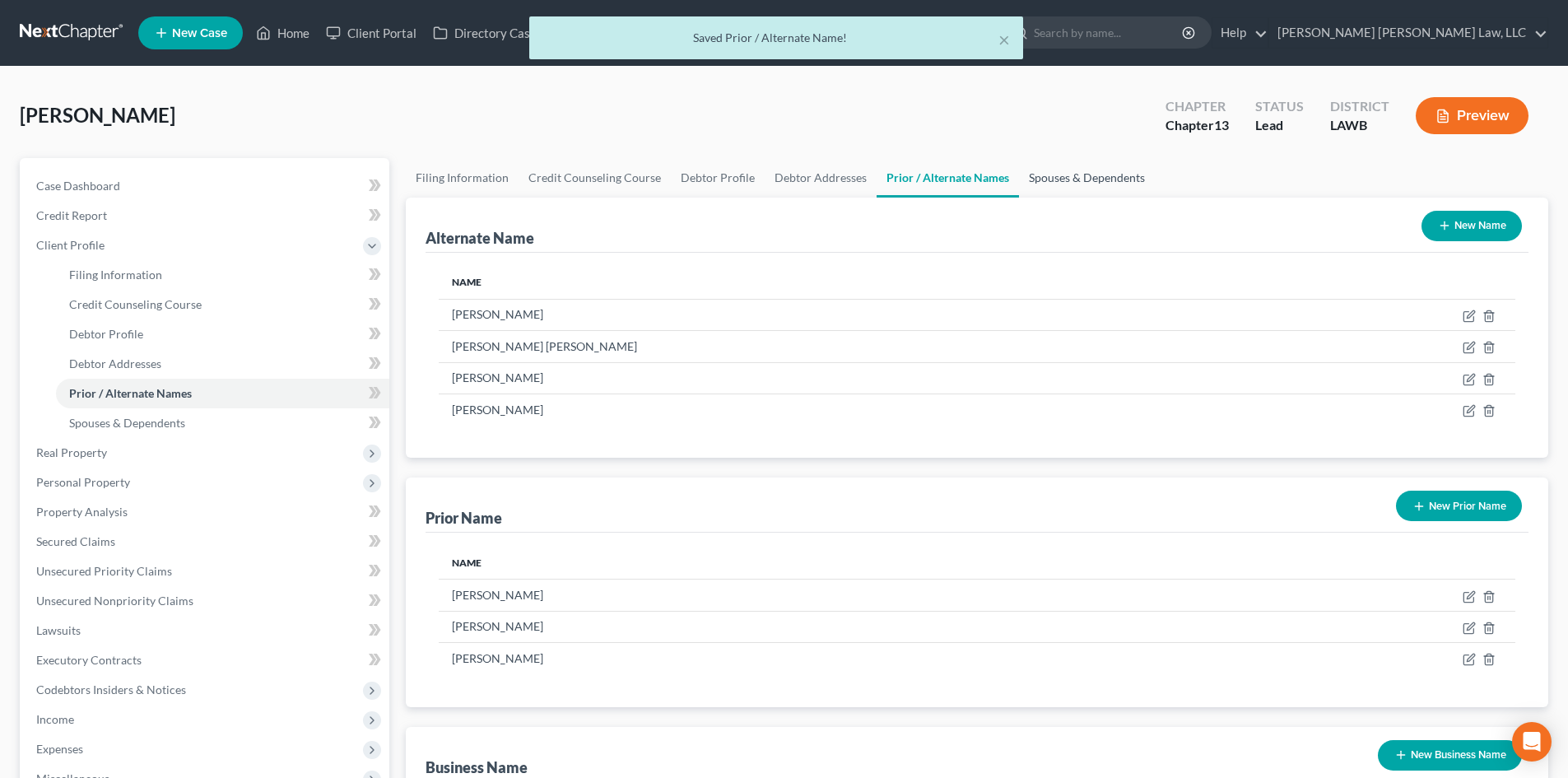
click at [1092, 174] on link "Spouses & Dependents" at bounding box center [1087, 177] width 136 height 39
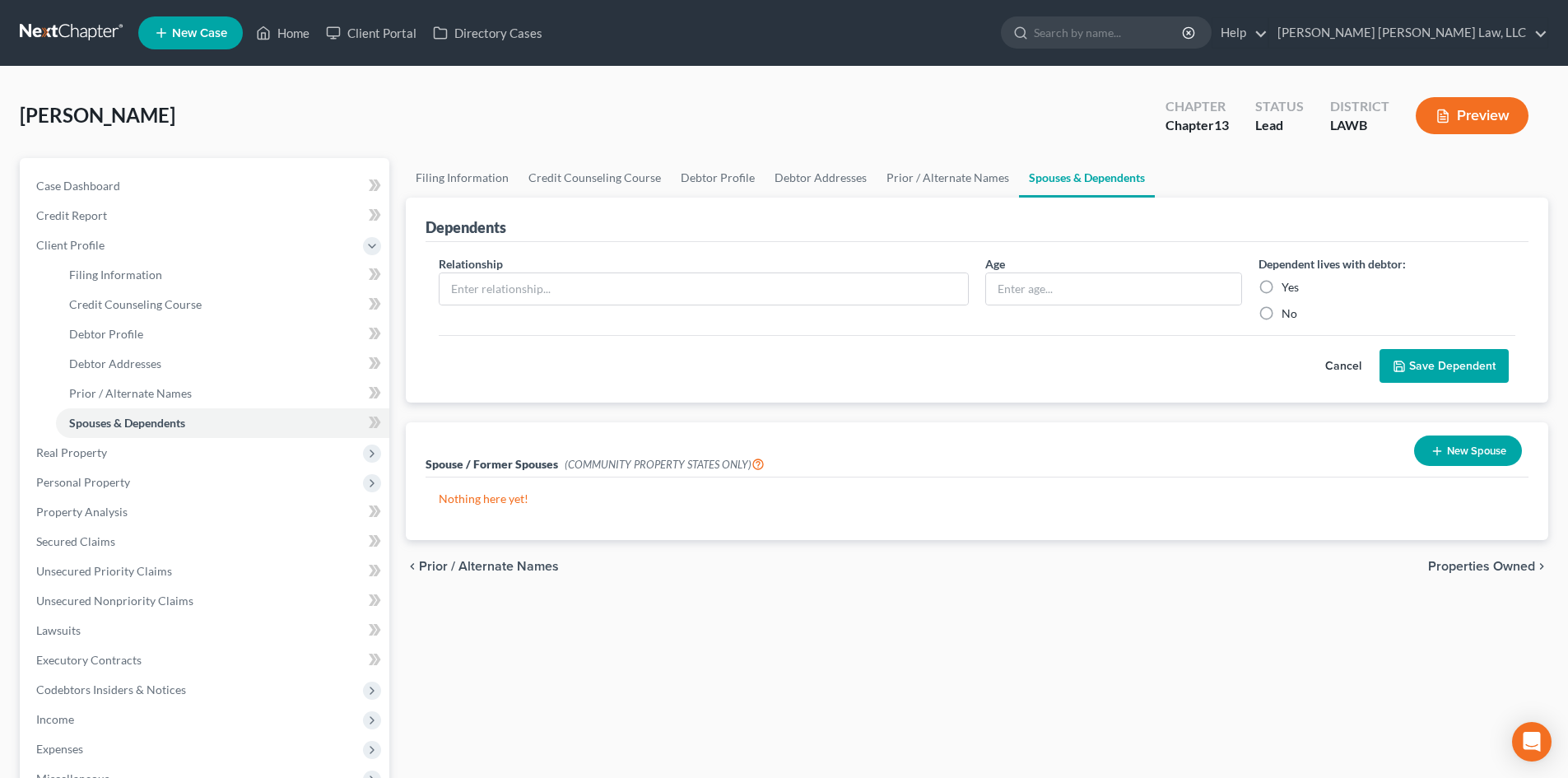
click at [1171, 604] on div "Filing Information Credit Counseling Course Debtor Profile Debtor Addresses Pri…" at bounding box center [977, 589] width 1159 height 862
click at [205, 448] on span "Real Property" at bounding box center [206, 453] width 366 height 30
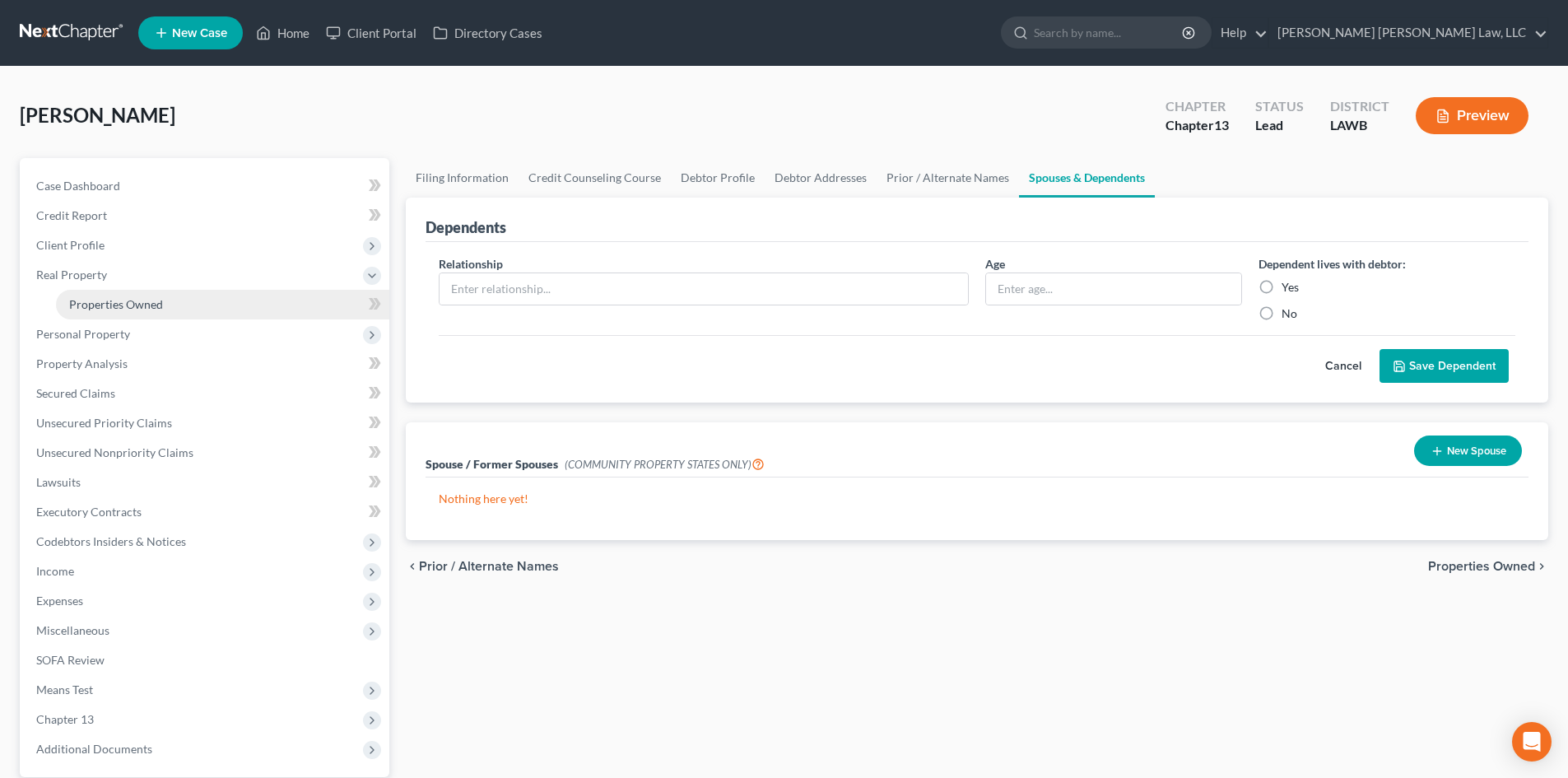
click at [194, 311] on link "Properties Owned" at bounding box center [222, 304] width 333 height 30
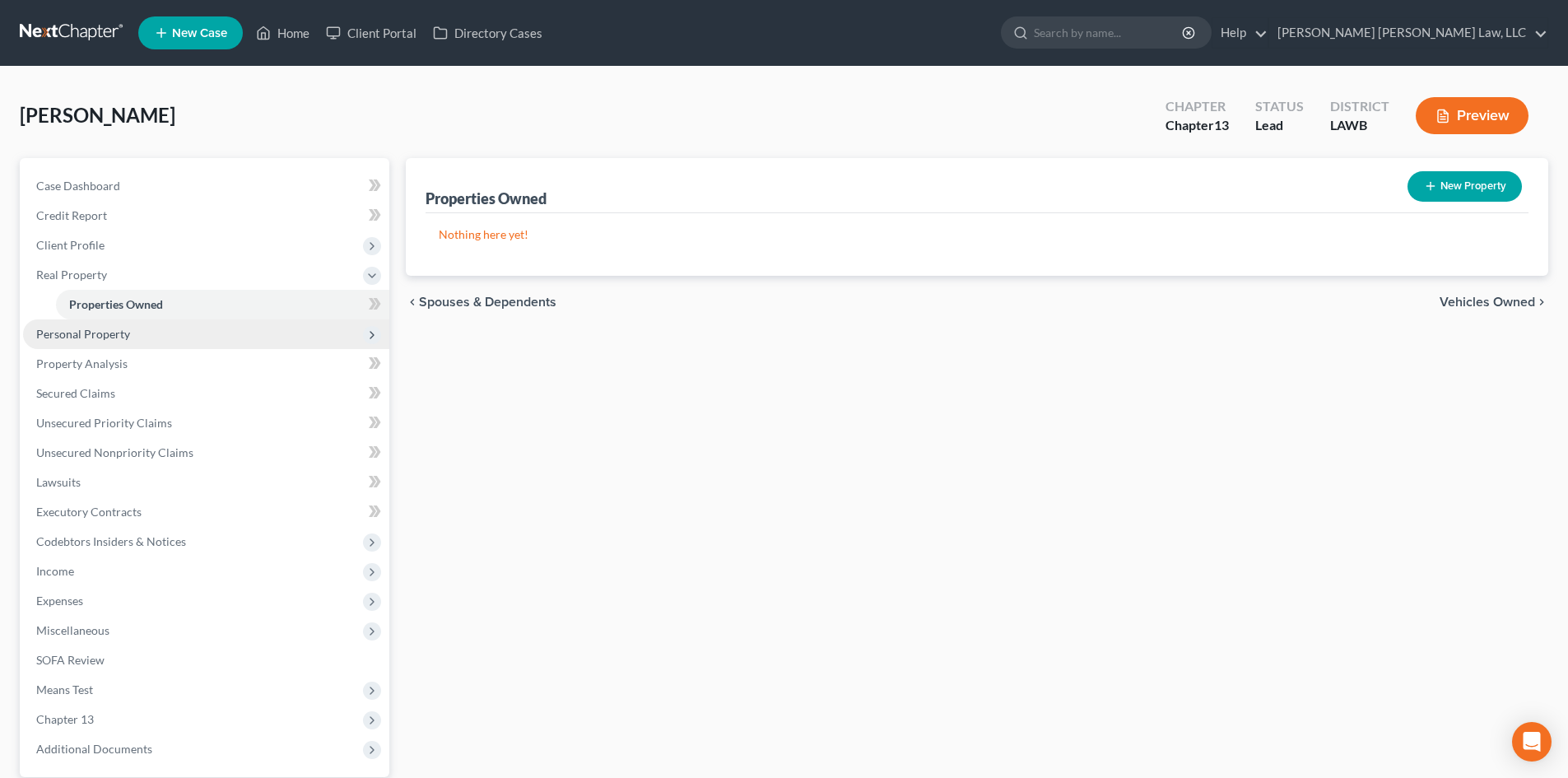
click at [227, 338] on span "Personal Property" at bounding box center [206, 334] width 366 height 30
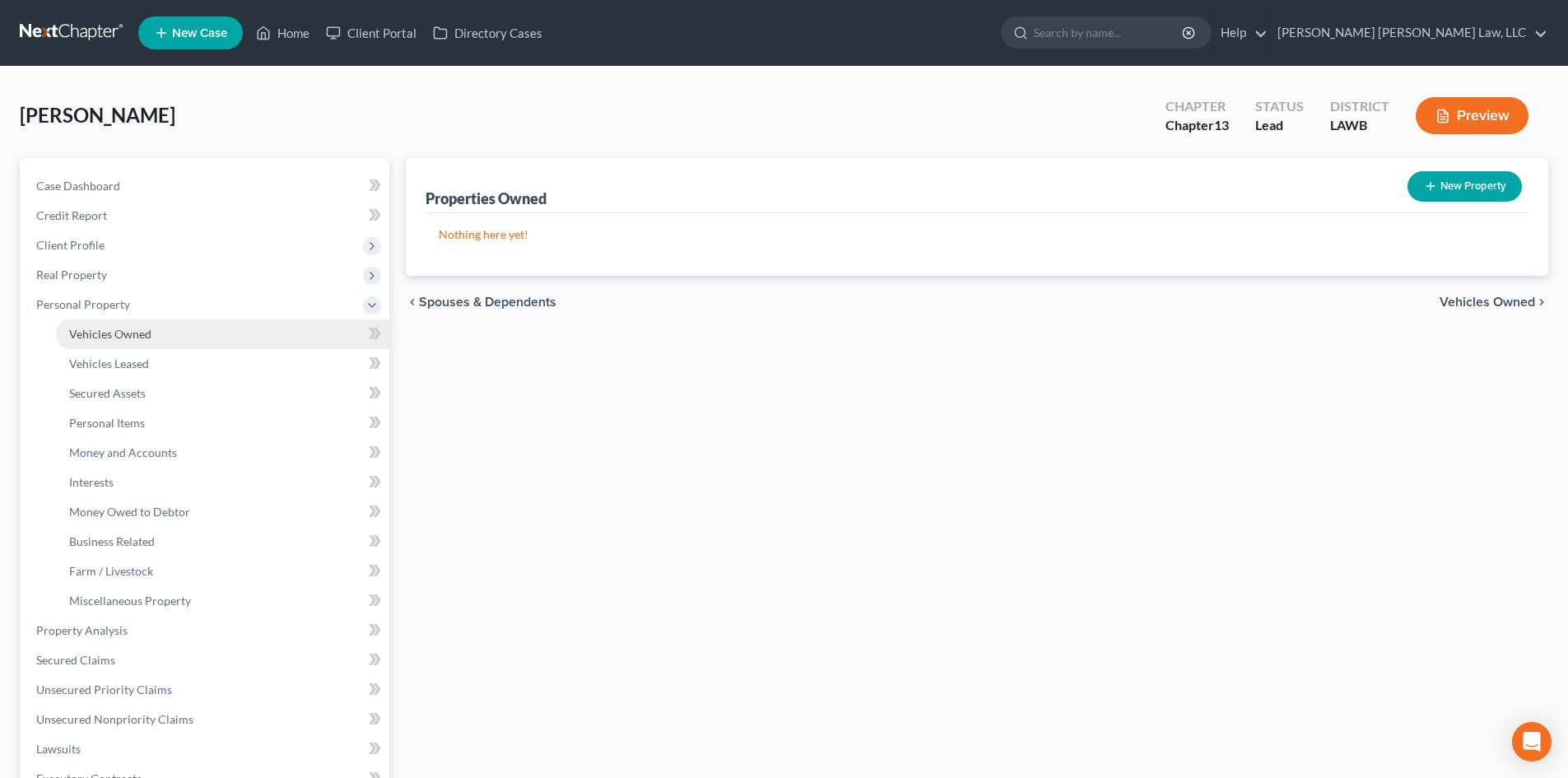
click at [173, 338] on link "Vehicles Owned" at bounding box center [222, 334] width 333 height 30
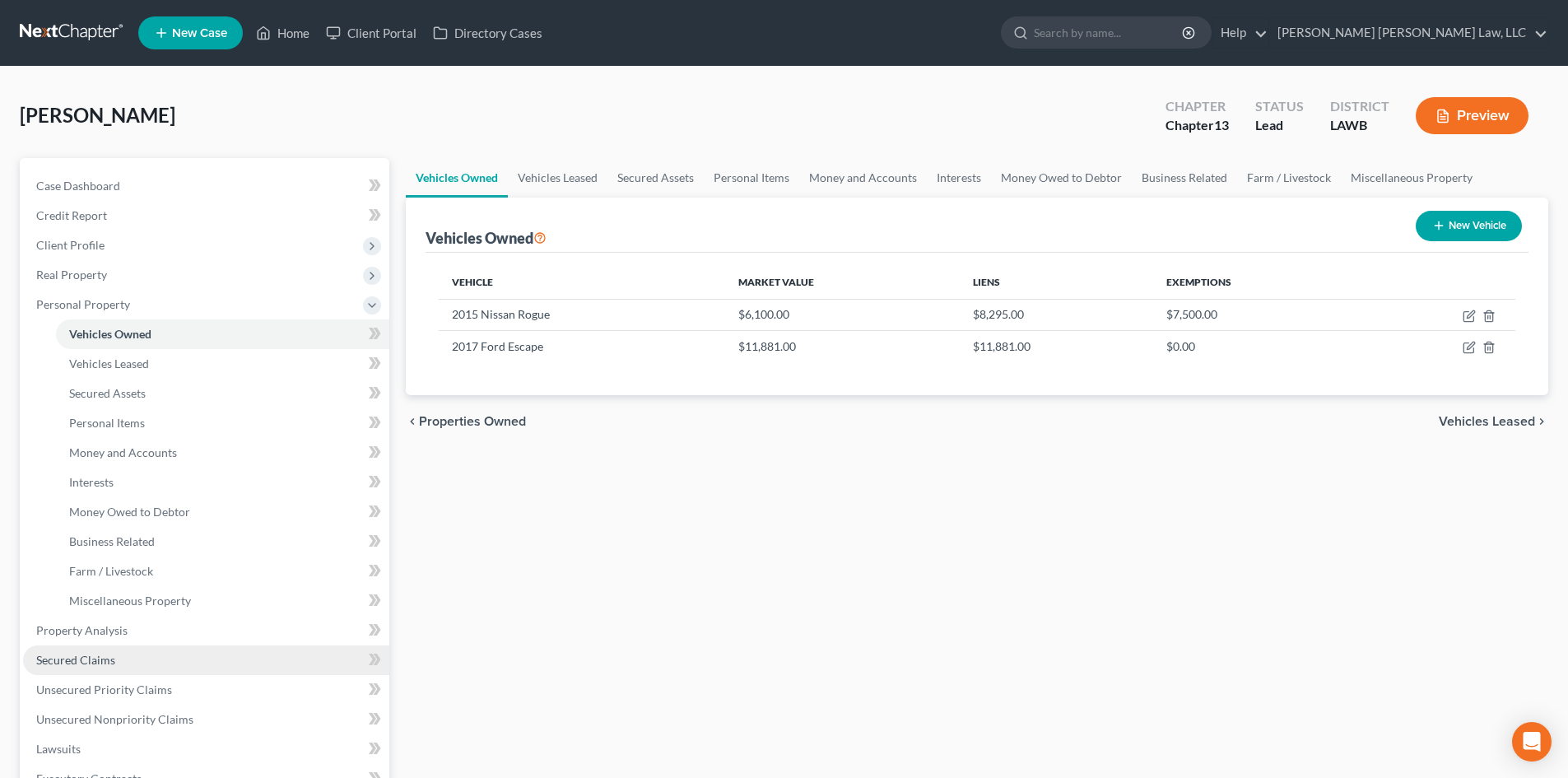
click at [121, 666] on link "Secured Claims" at bounding box center [206, 660] width 366 height 30
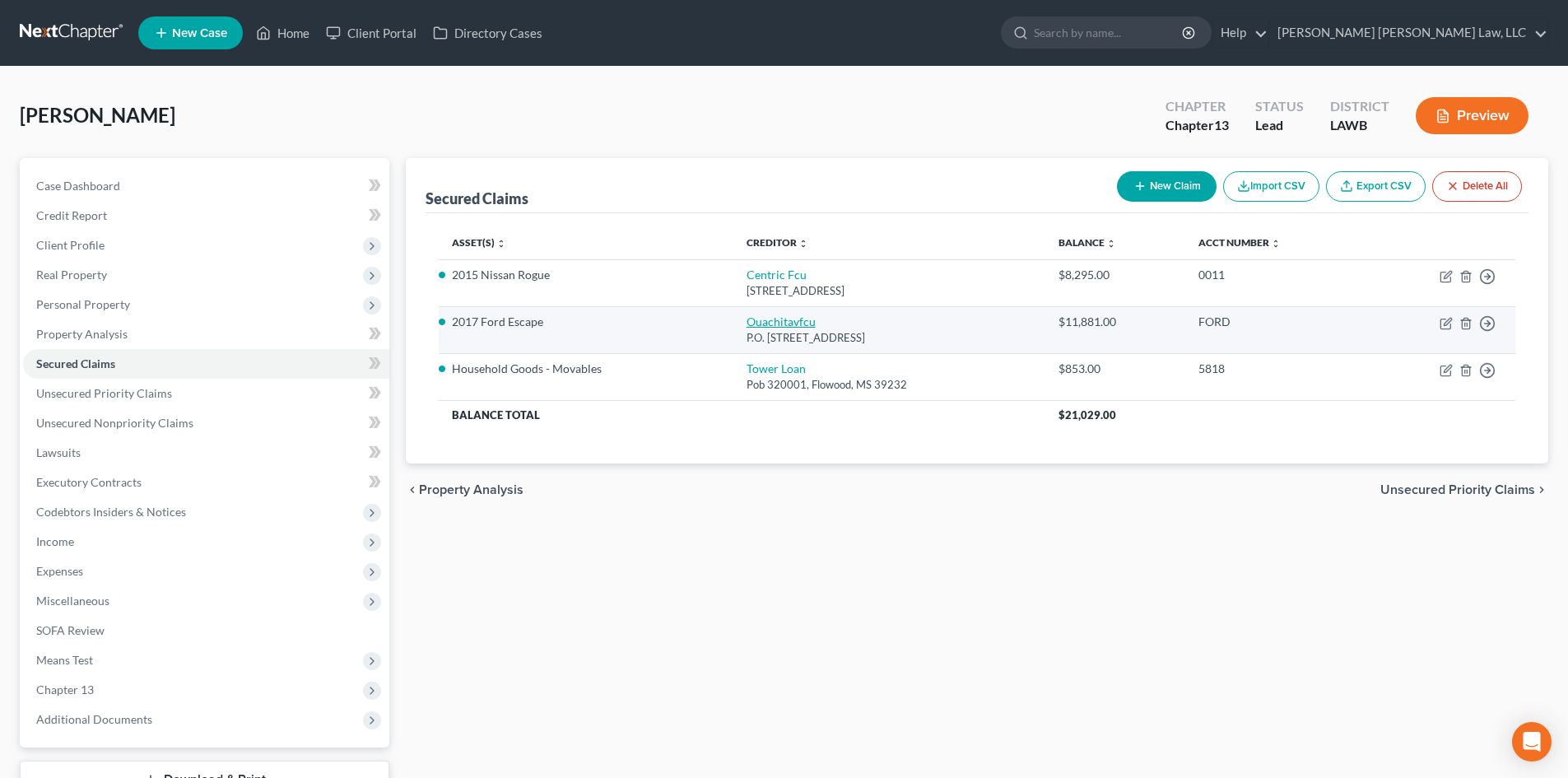
click at [767, 327] on link "Ouachitavfcu" at bounding box center [781, 322] width 69 height 14
select select "19"
select select "0"
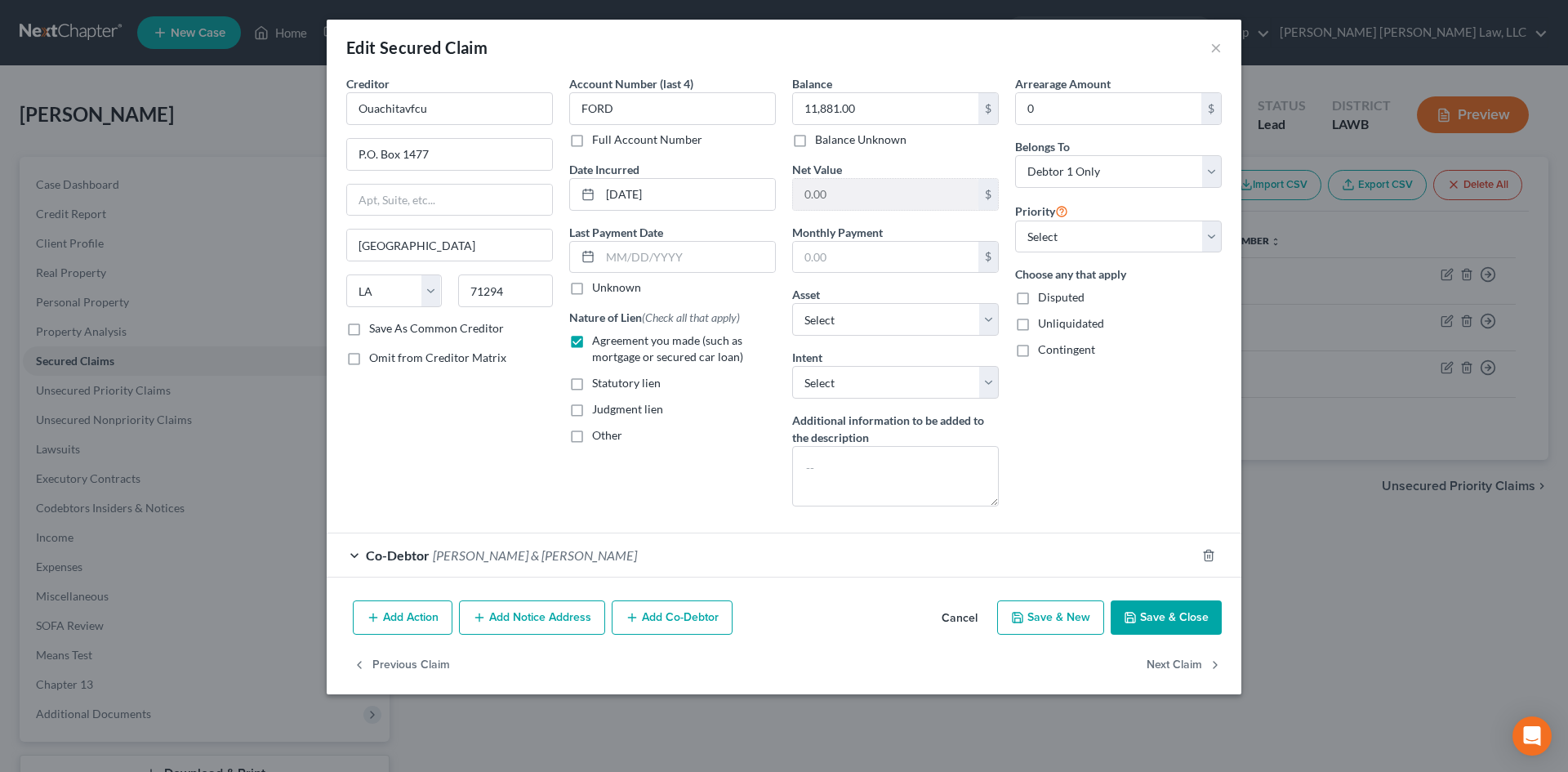
click at [1169, 611] on button "Save & Close" at bounding box center [1166, 618] width 111 height 35
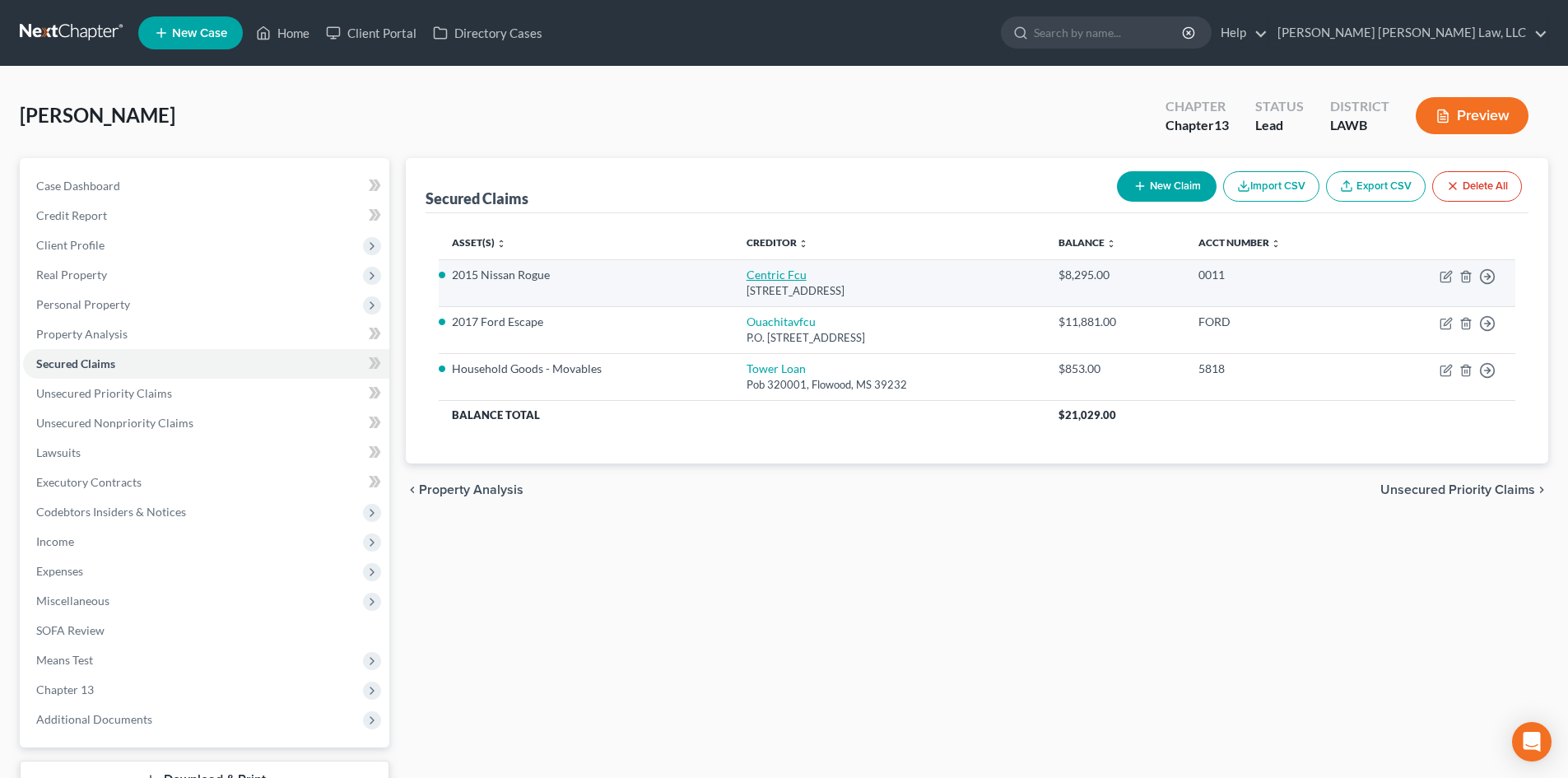
click at [772, 276] on link "Centric Fcu" at bounding box center [776, 275] width 60 height 14
select select "19"
select select "0"
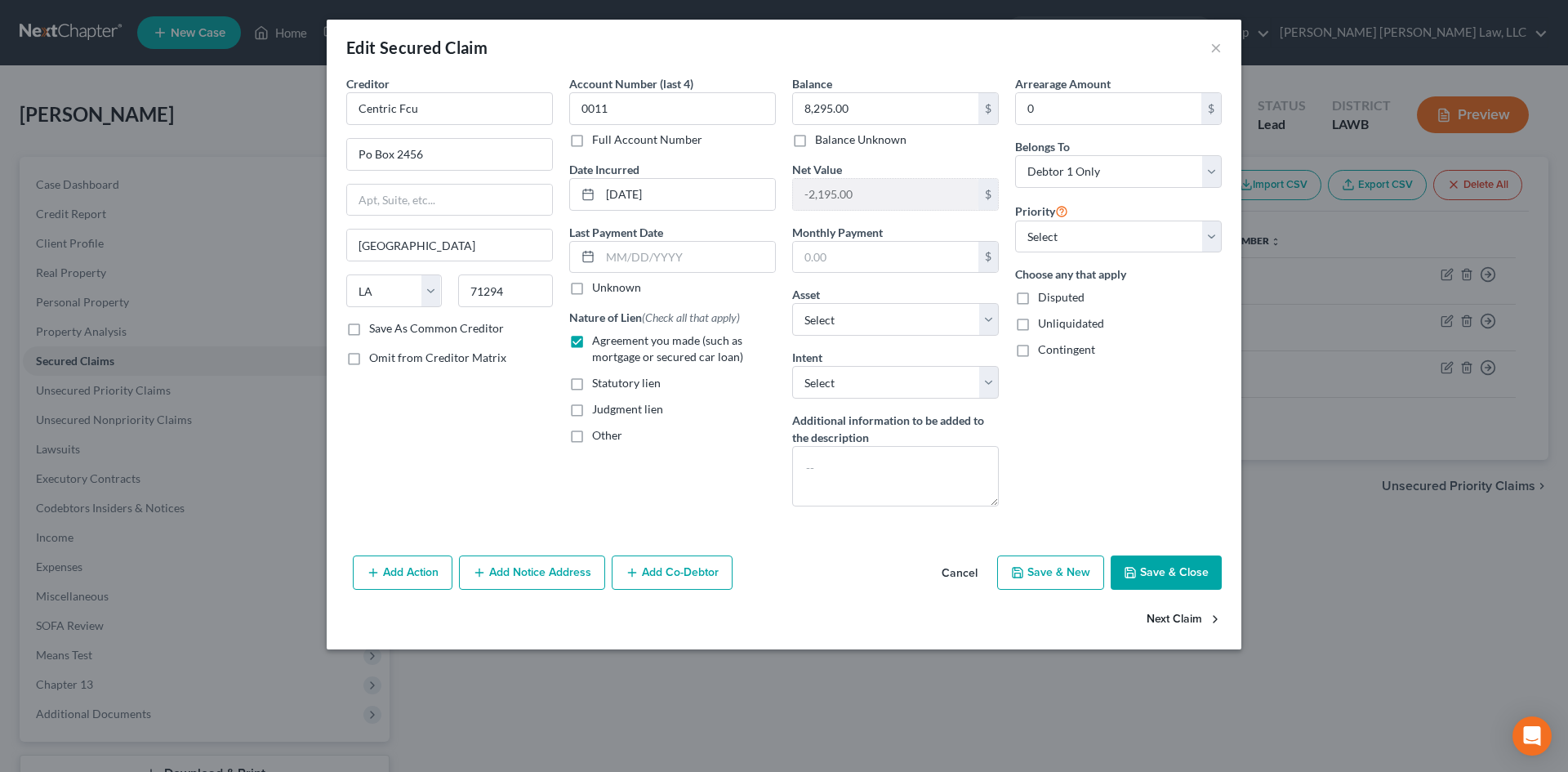
click at [1156, 609] on button "Next Claim" at bounding box center [1184, 620] width 75 height 35
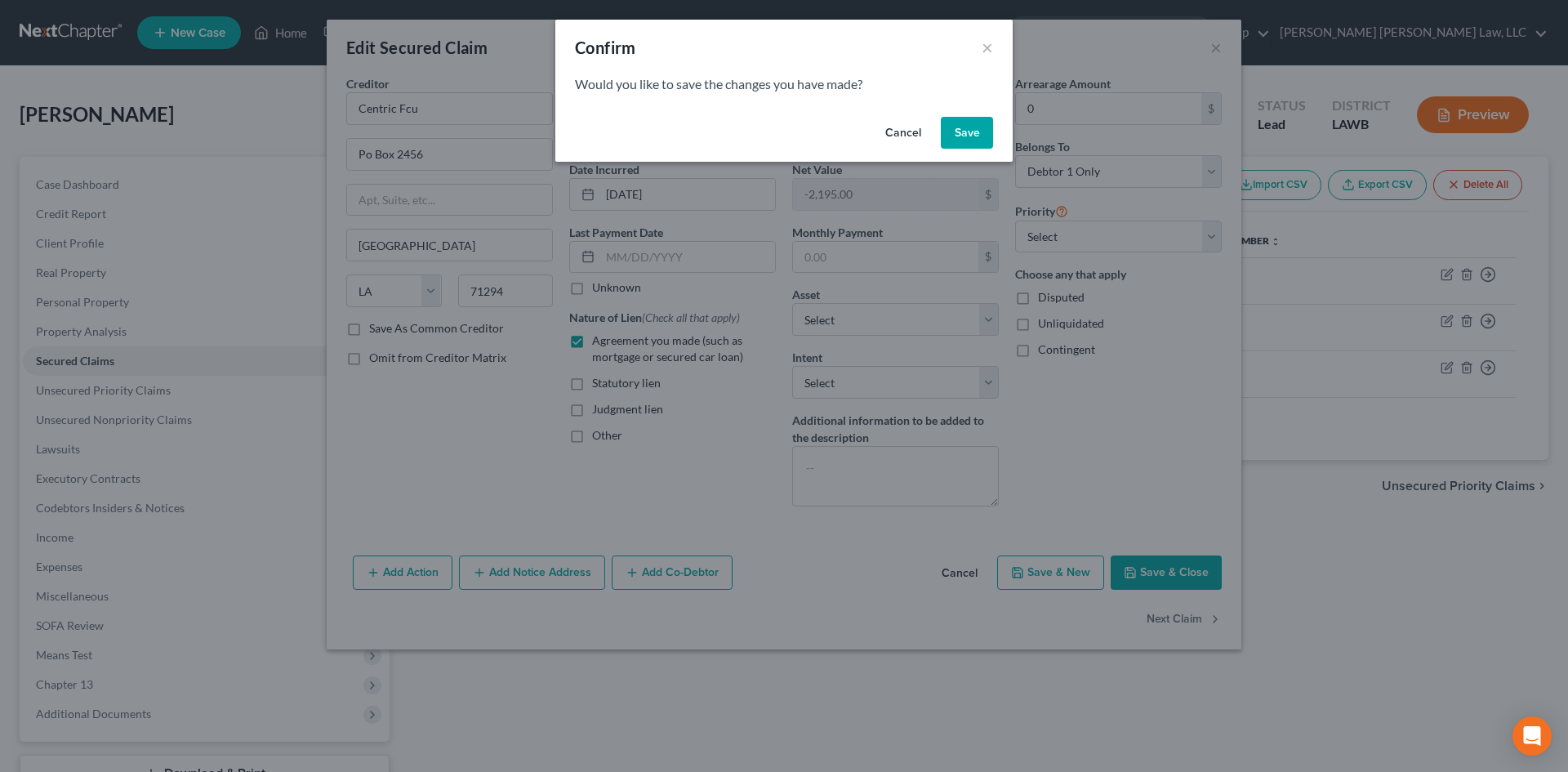
click at [980, 124] on button "Save" at bounding box center [967, 133] width 52 height 33
select select "19"
select select "0"
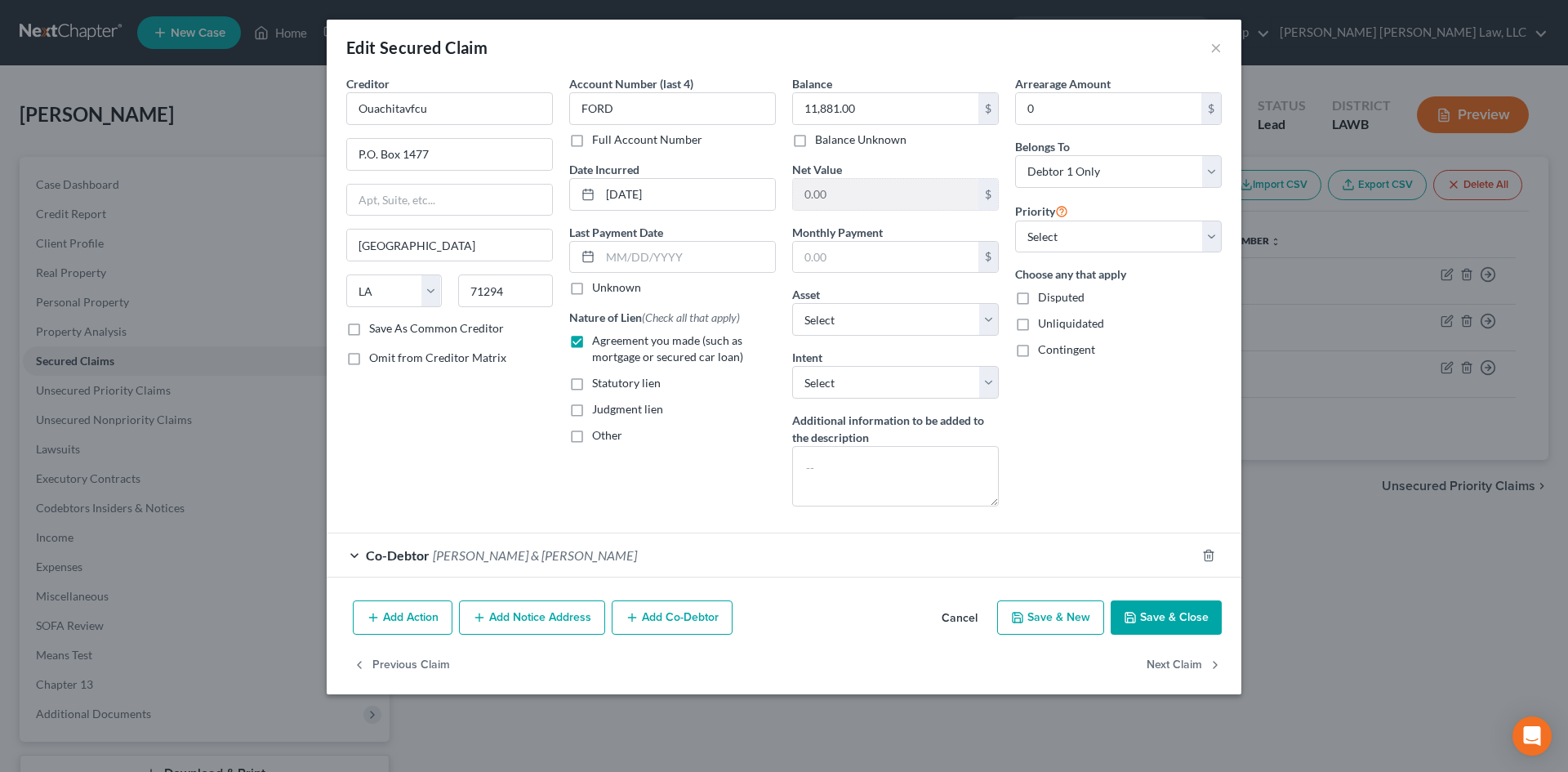
click at [1139, 620] on button "Save & Close" at bounding box center [1166, 618] width 111 height 35
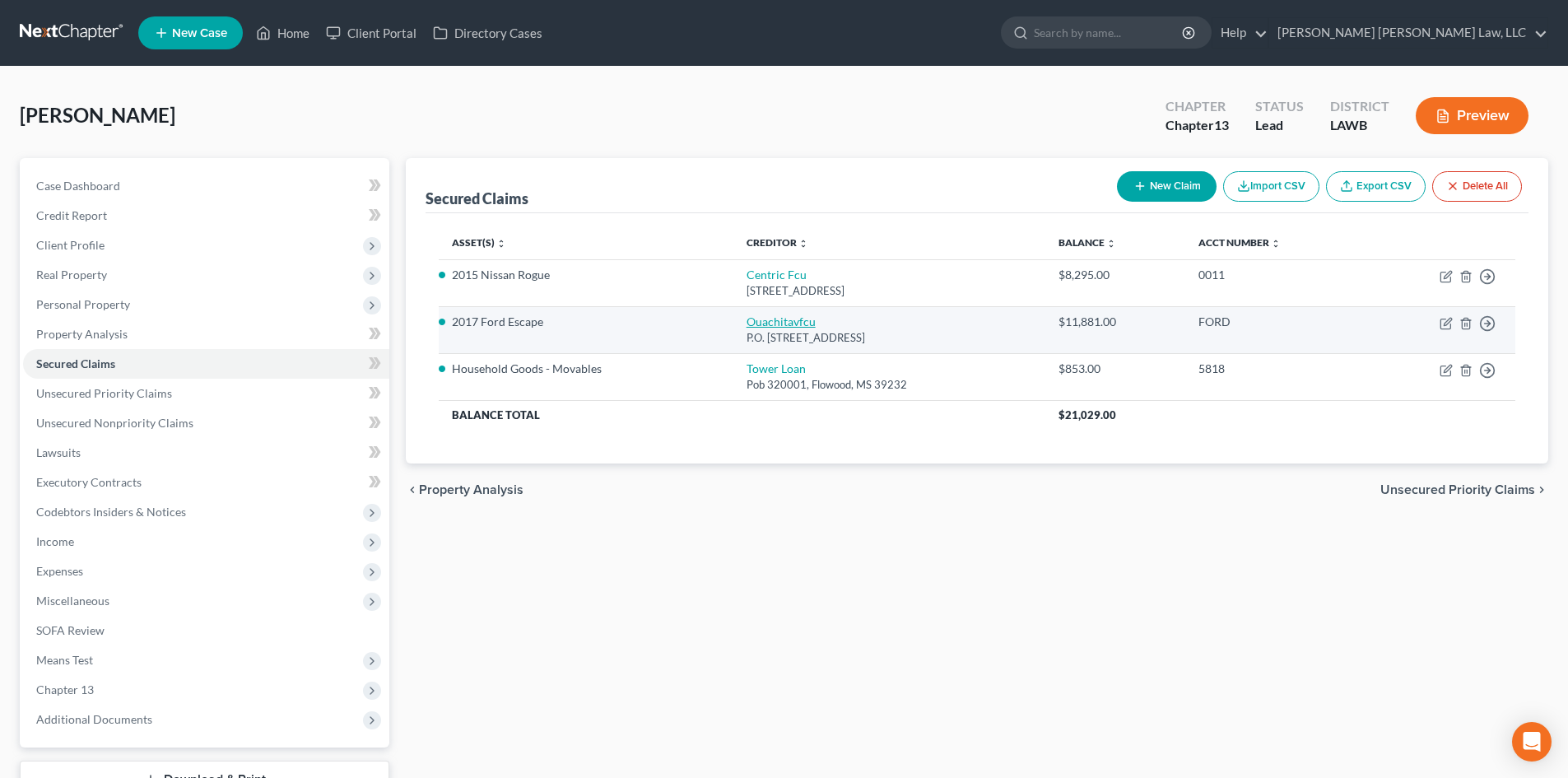
click at [771, 315] on link "Ouachitavfcu" at bounding box center [781, 322] width 69 height 14
select select "19"
select select "0"
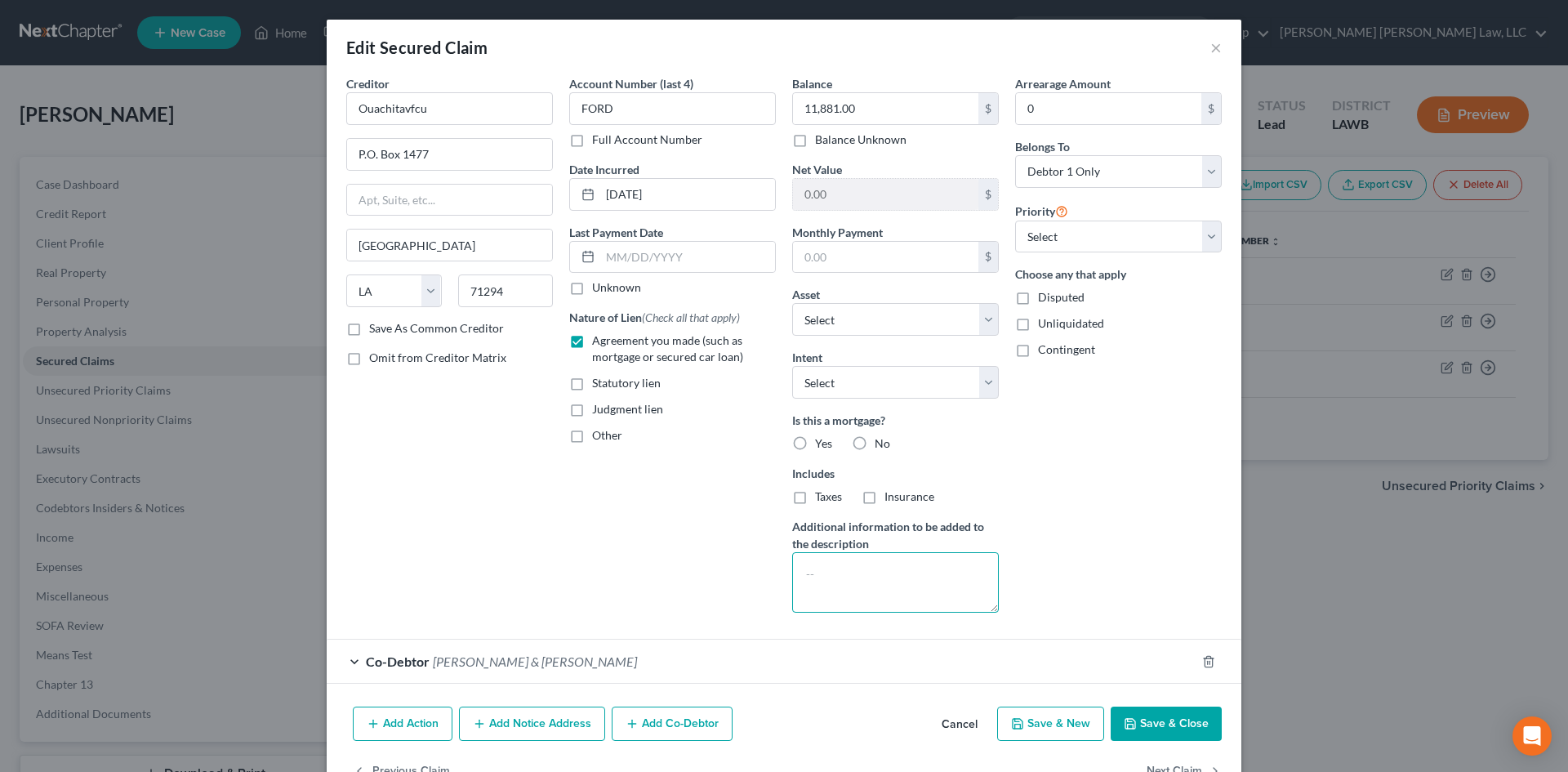
click at [897, 571] on textarea at bounding box center [895, 582] width 207 height 61
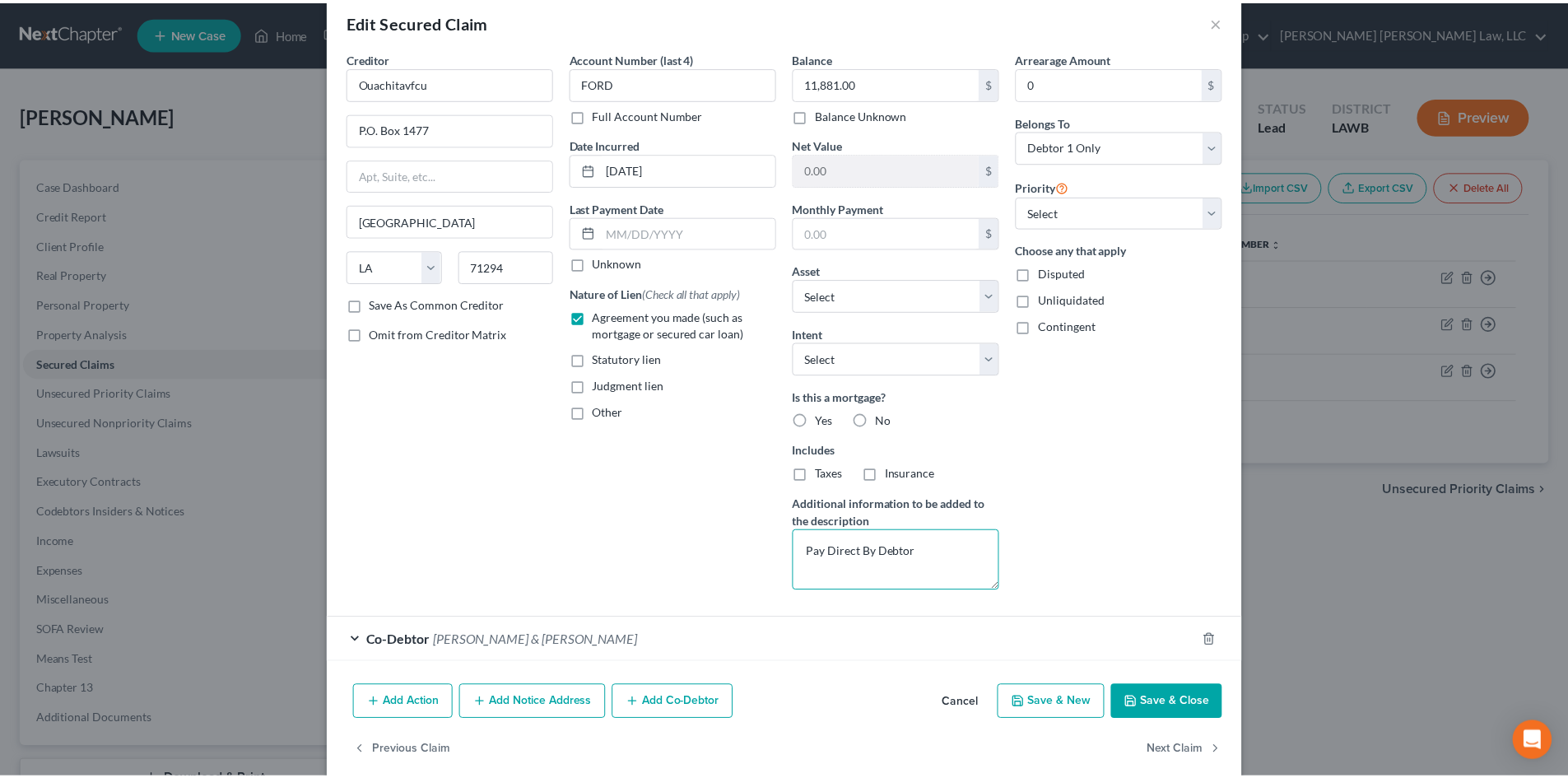
scroll to position [49, 0]
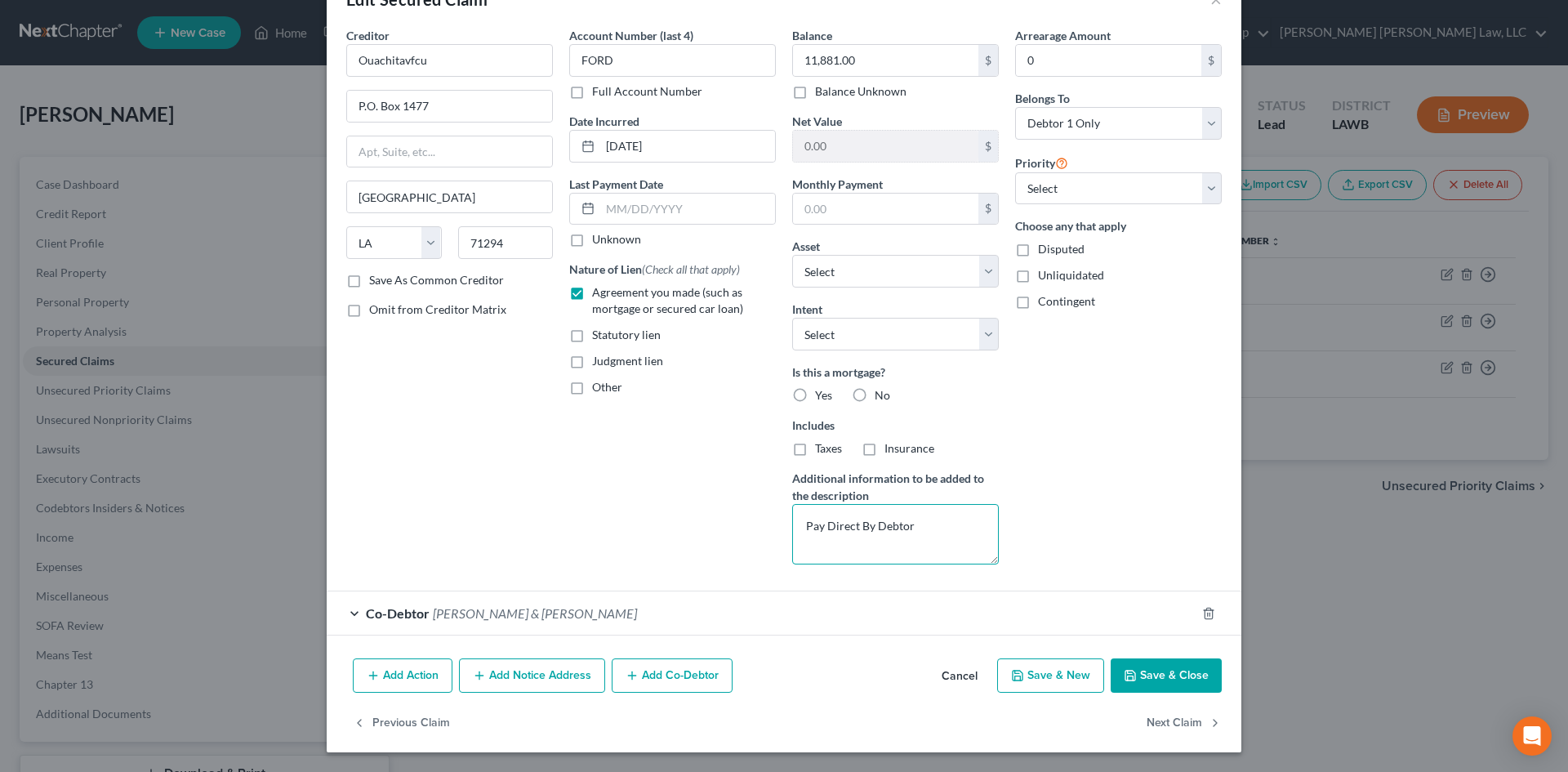
drag, startPoint x: 931, startPoint y: 531, endPoint x: 871, endPoint y: 531, distance: 60.0
click at [871, 531] on textarea "Pay Direct By Debtor" at bounding box center [895, 534] width 207 height 61
click at [871, 530] on textarea "Pay Direct By Debtor" at bounding box center [895, 534] width 207 height 61
type textarea "Pay Direct By CoDebtor"
click at [1125, 671] on icon "button" at bounding box center [1129, 675] width 10 height 10
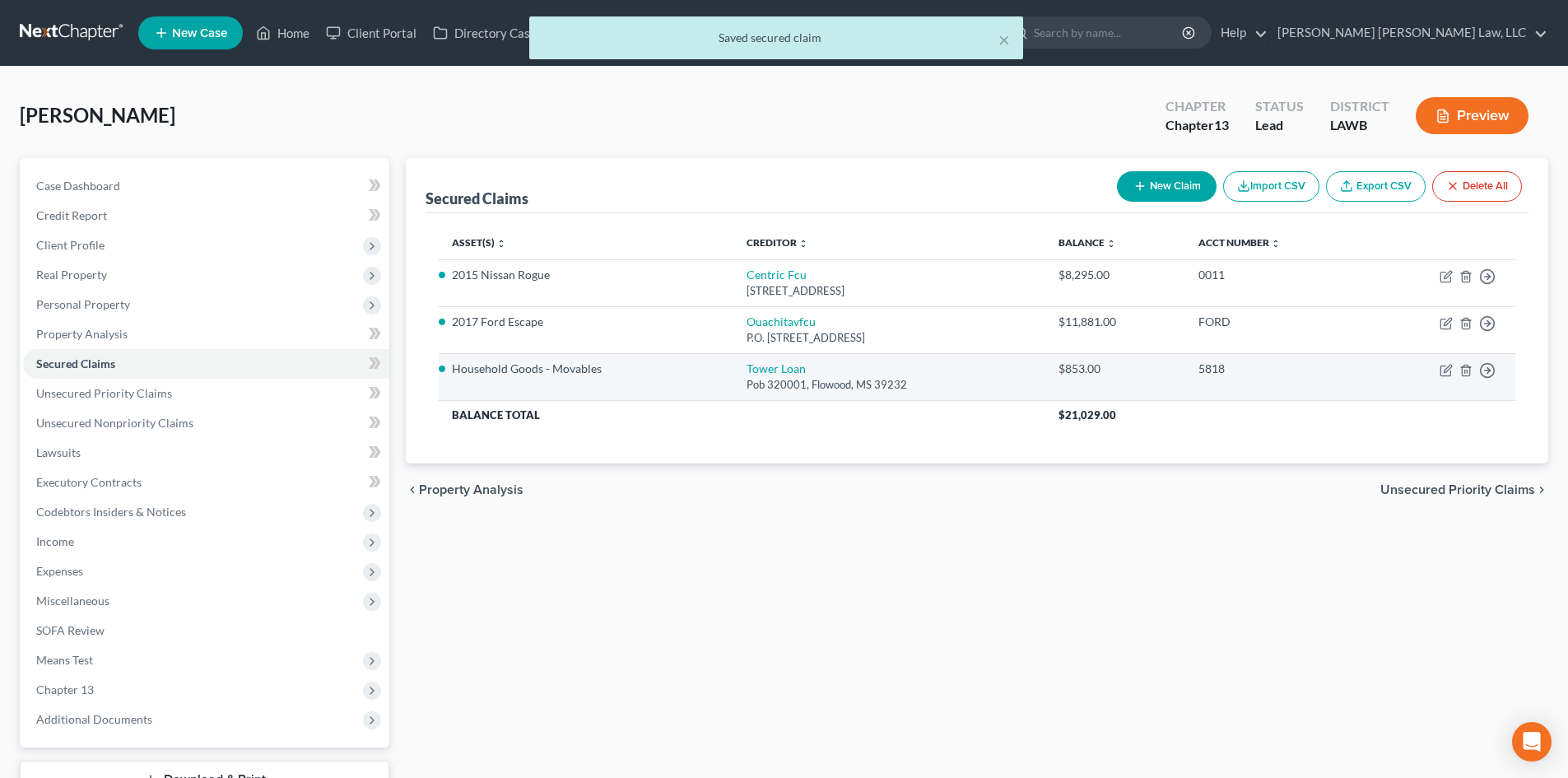
click at [779, 384] on div "Pob 320001, Flowood, MS 39232" at bounding box center [889, 385] width 285 height 16
click at [775, 370] on link "Tower Loan" at bounding box center [776, 368] width 59 height 14
select select "25"
select select "0"
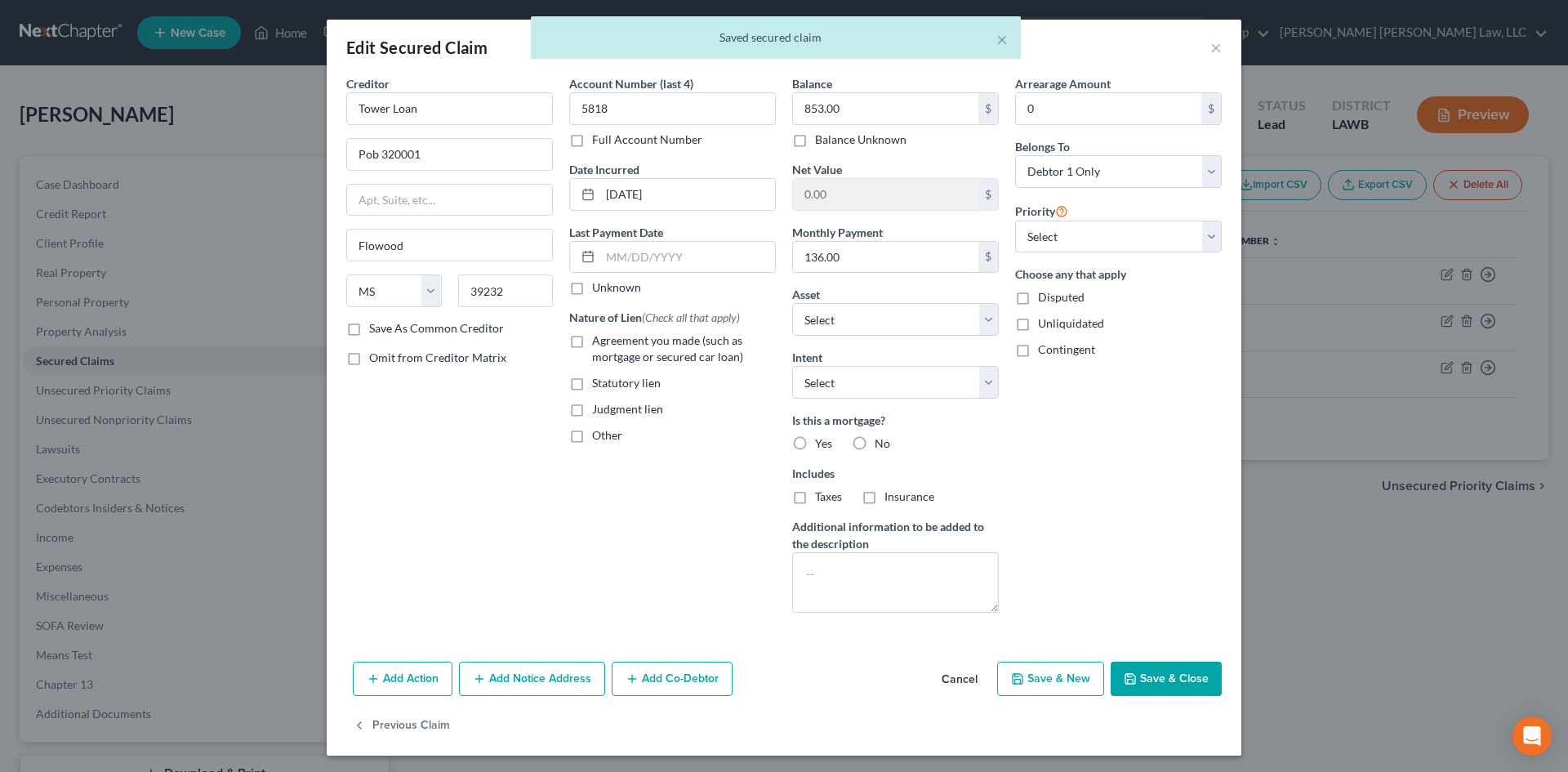
click at [1163, 690] on button "Save & Close" at bounding box center [1166, 679] width 111 height 35
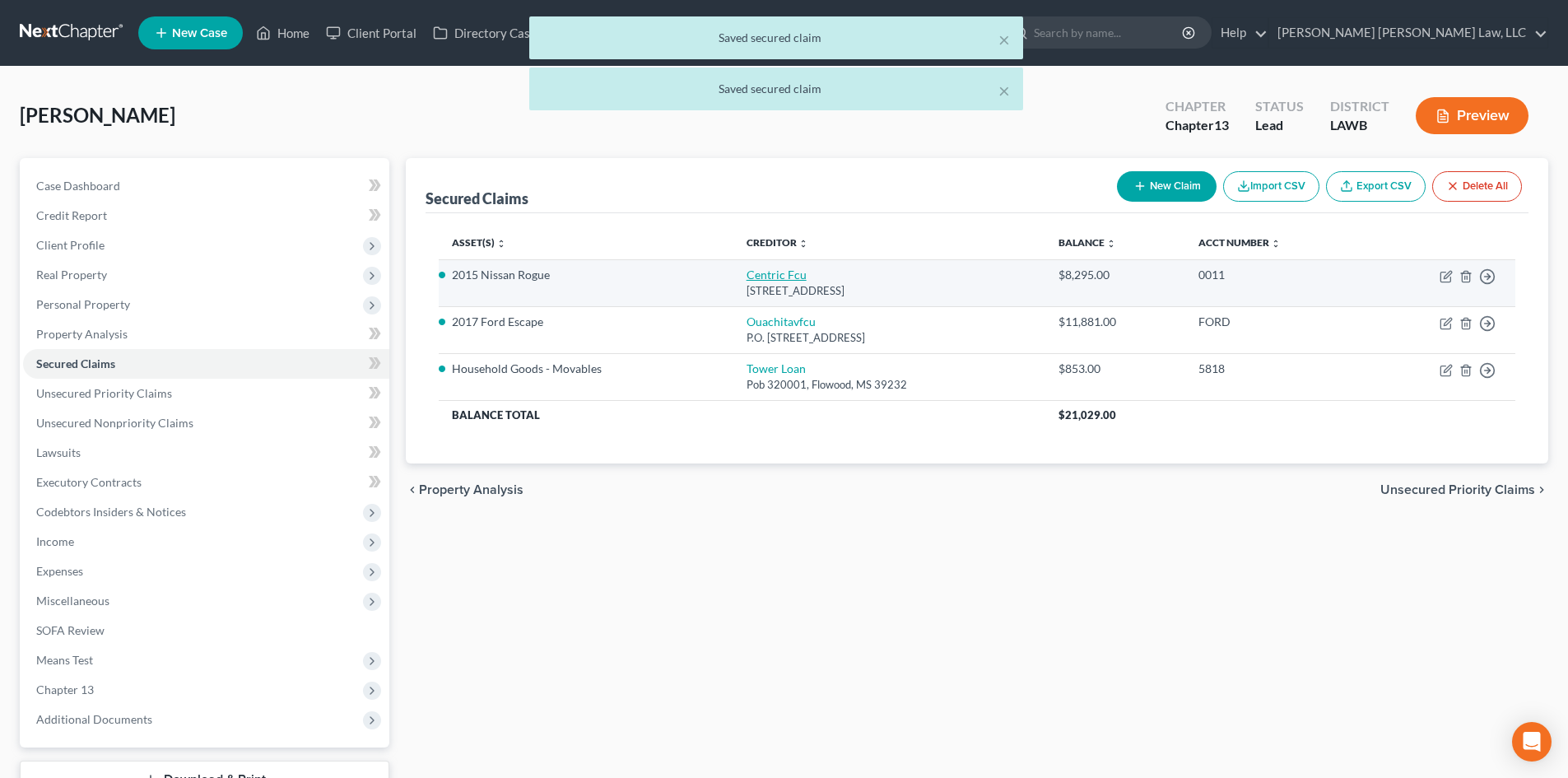
click at [757, 270] on link "Centric Fcu" at bounding box center [776, 275] width 60 height 14
select select "19"
select select "0"
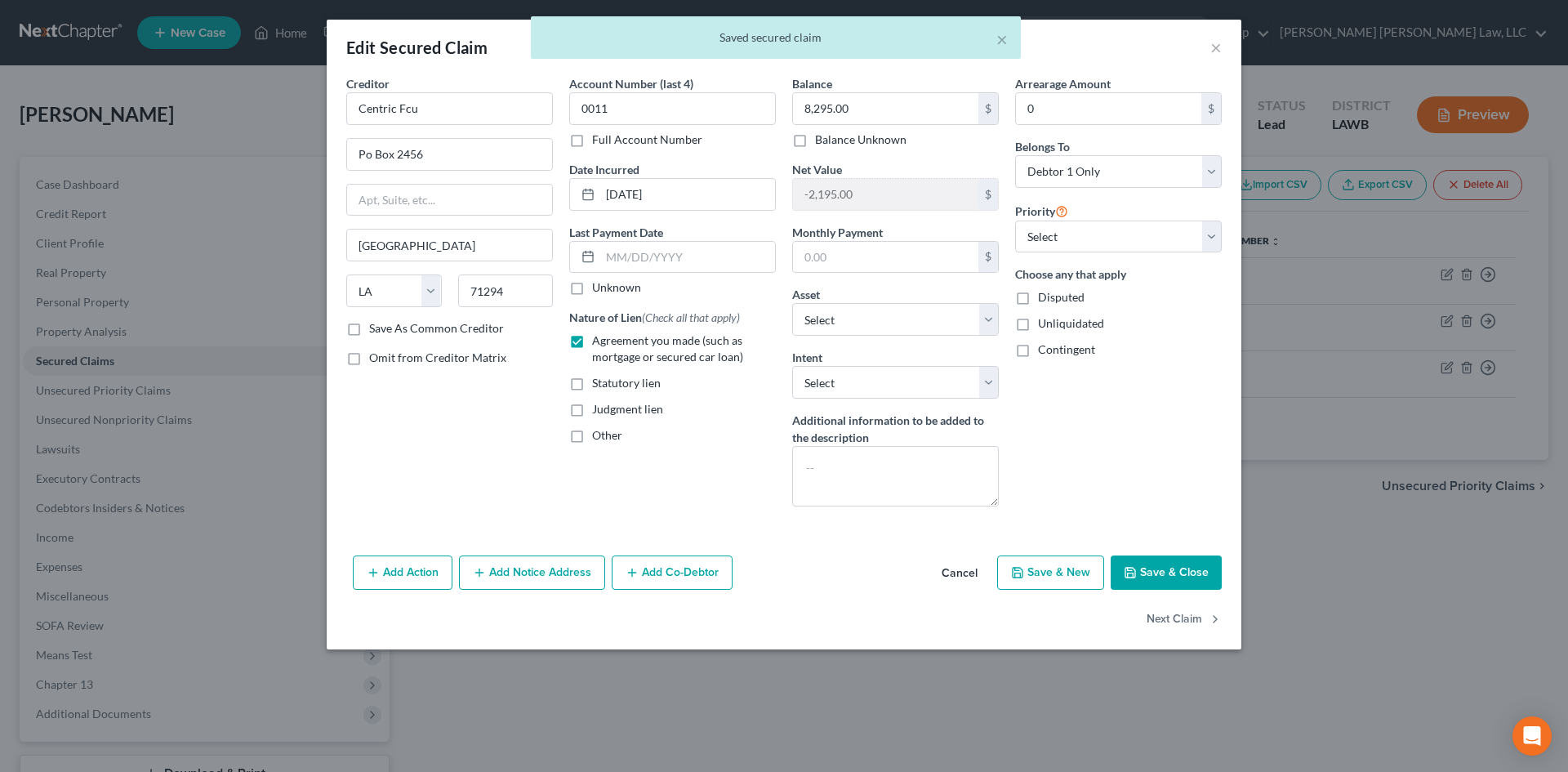
click at [1151, 574] on button "Save & Close" at bounding box center [1166, 573] width 111 height 35
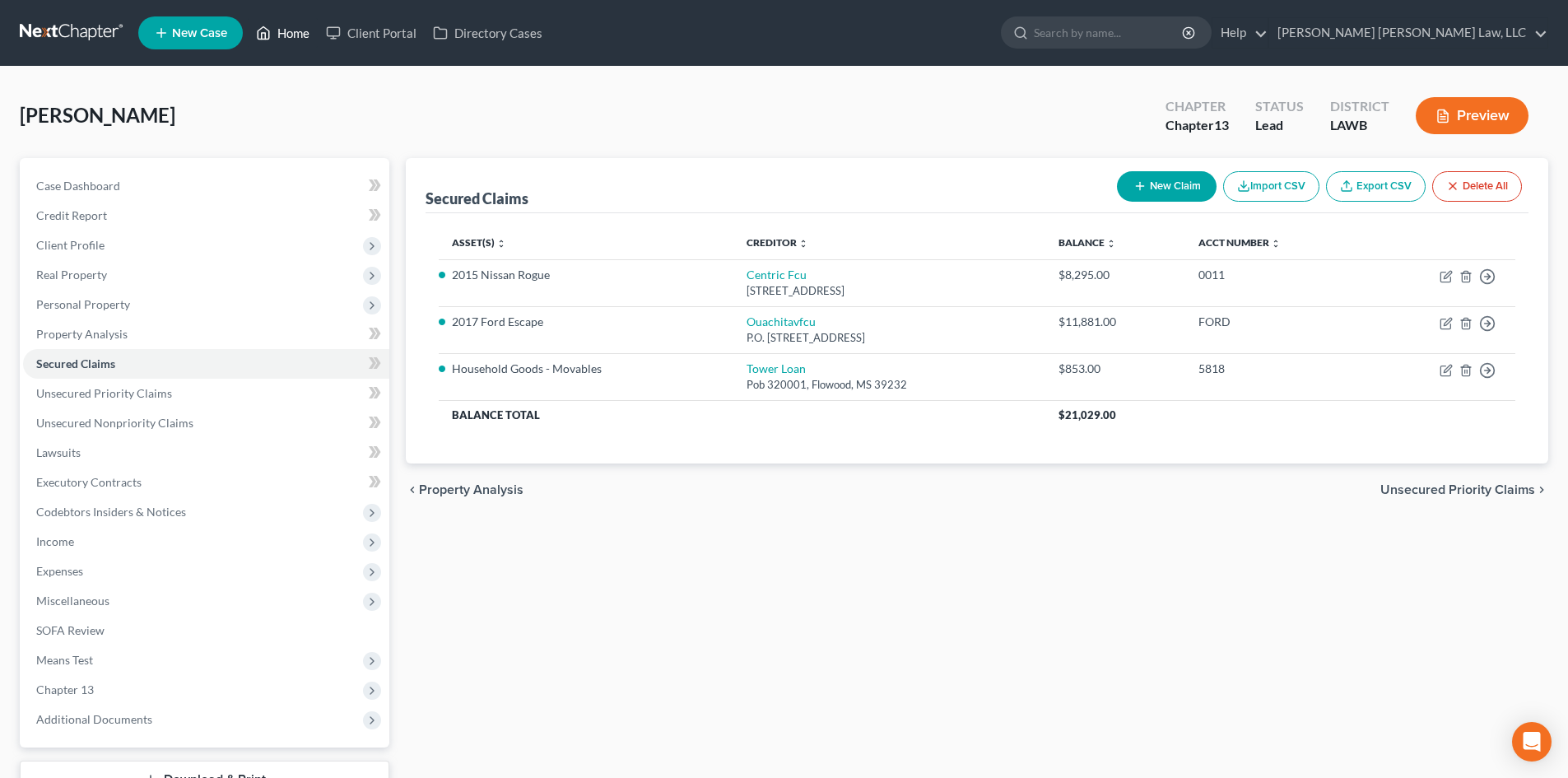
click at [296, 25] on link "Home" at bounding box center [283, 33] width 70 height 30
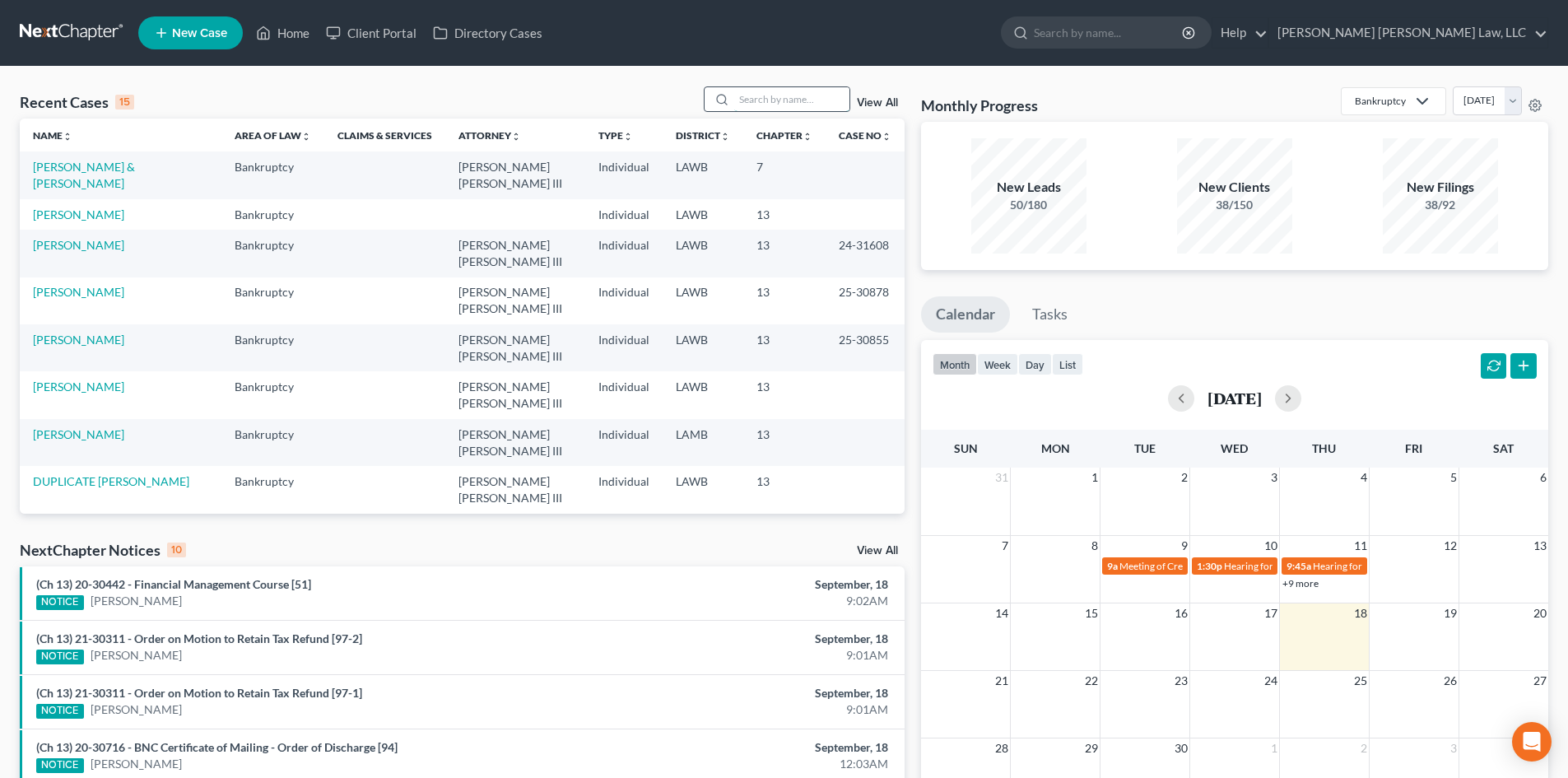
click at [765, 98] on input "search" at bounding box center [792, 99] width 115 height 24
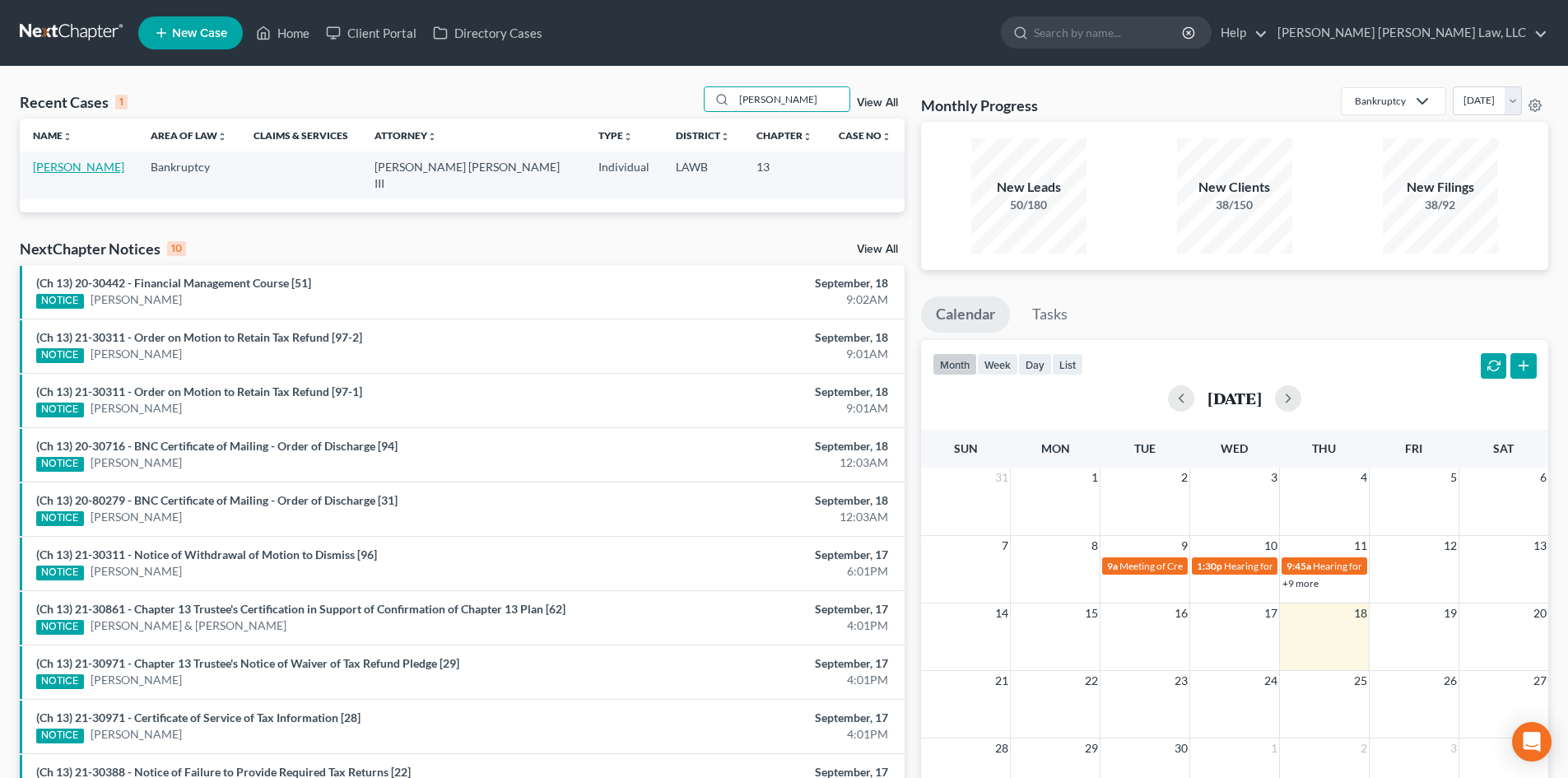
type input "[PERSON_NAME]"
click at [112, 168] on link "[PERSON_NAME]" at bounding box center [78, 167] width 92 height 14
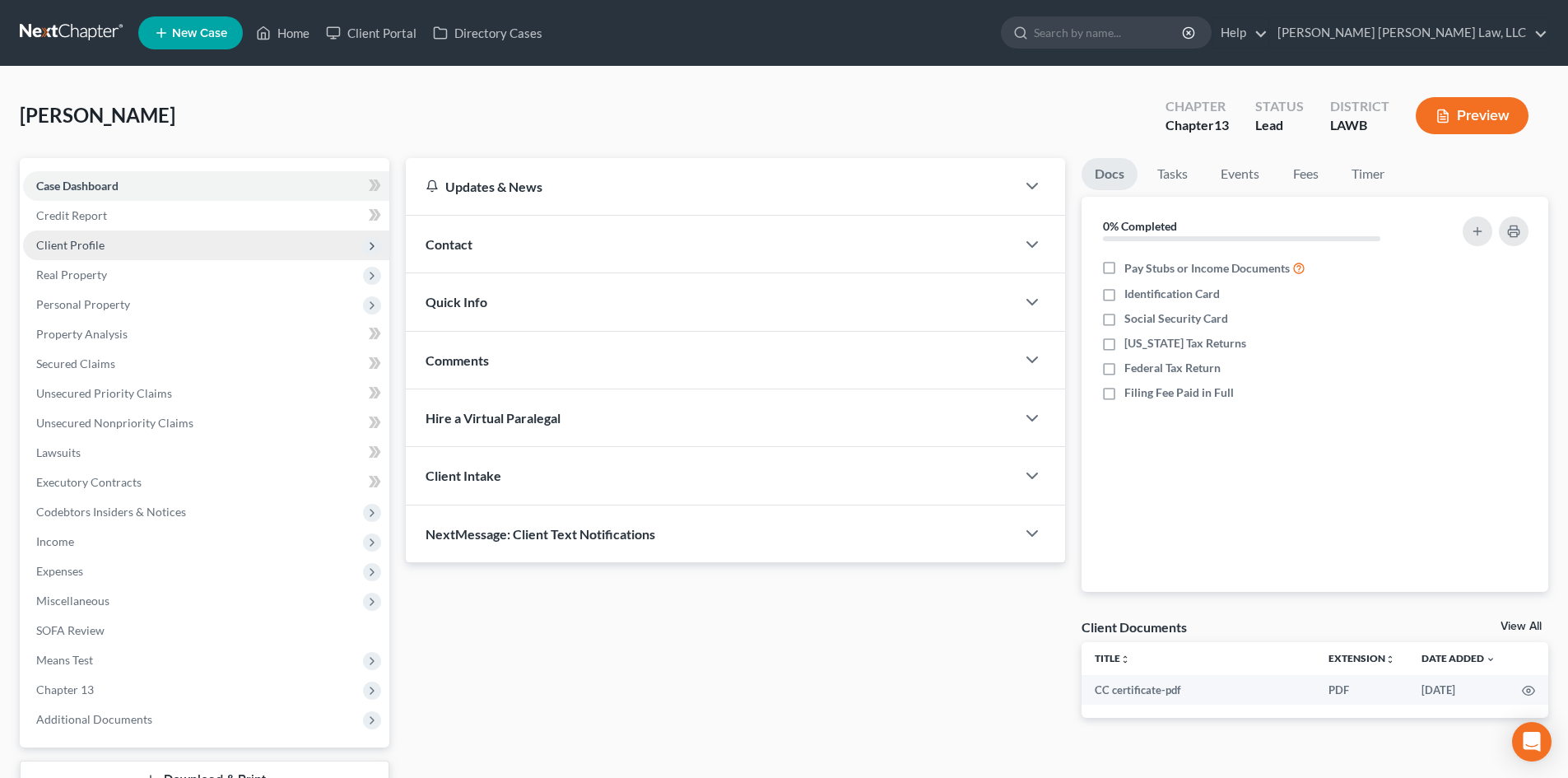
click at [187, 242] on span "Client Profile" at bounding box center [206, 245] width 366 height 30
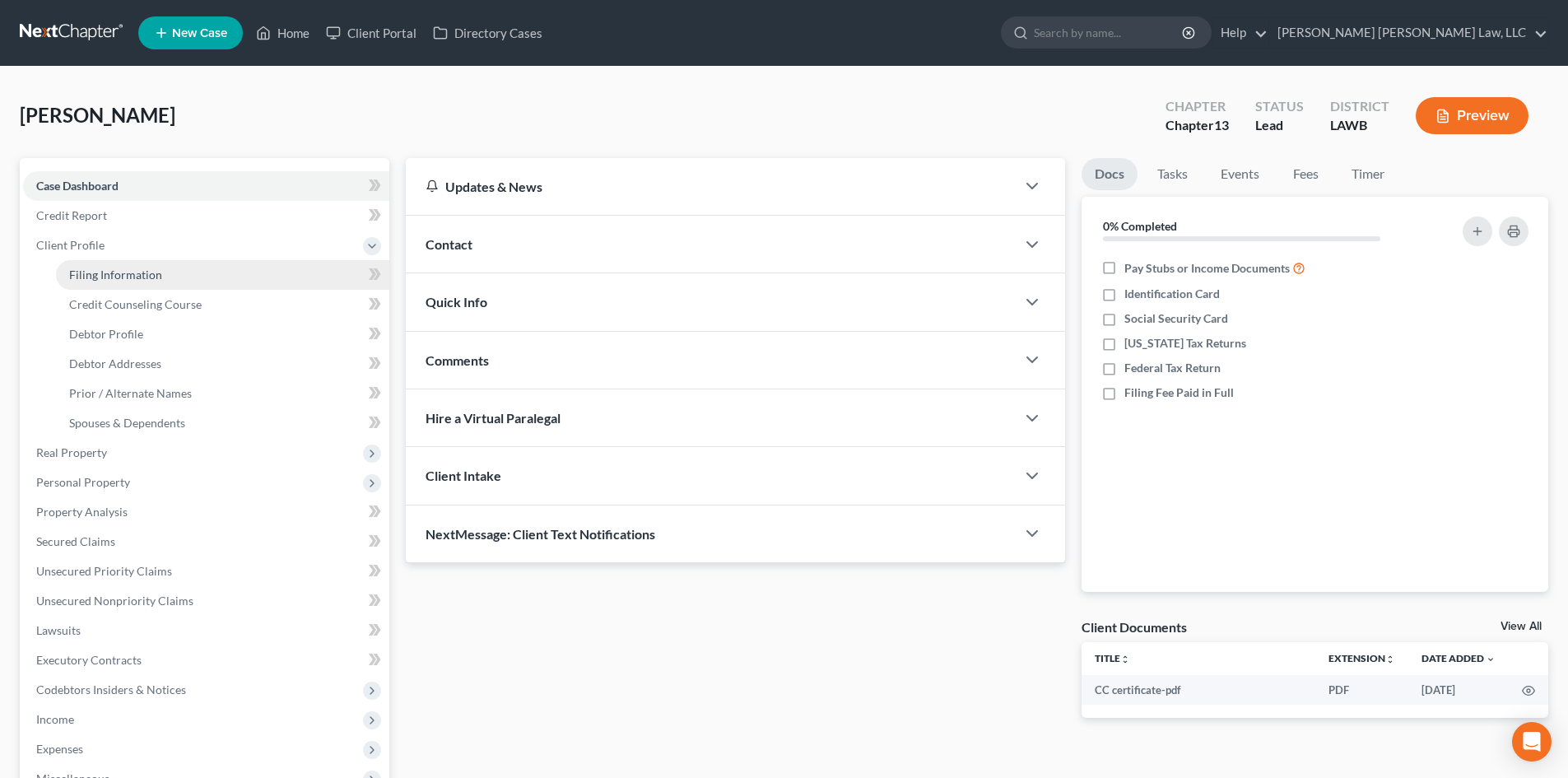
click at [187, 273] on link "Filing Information" at bounding box center [222, 275] width 333 height 30
select select "1"
select select "0"
select select "3"
select select "19"
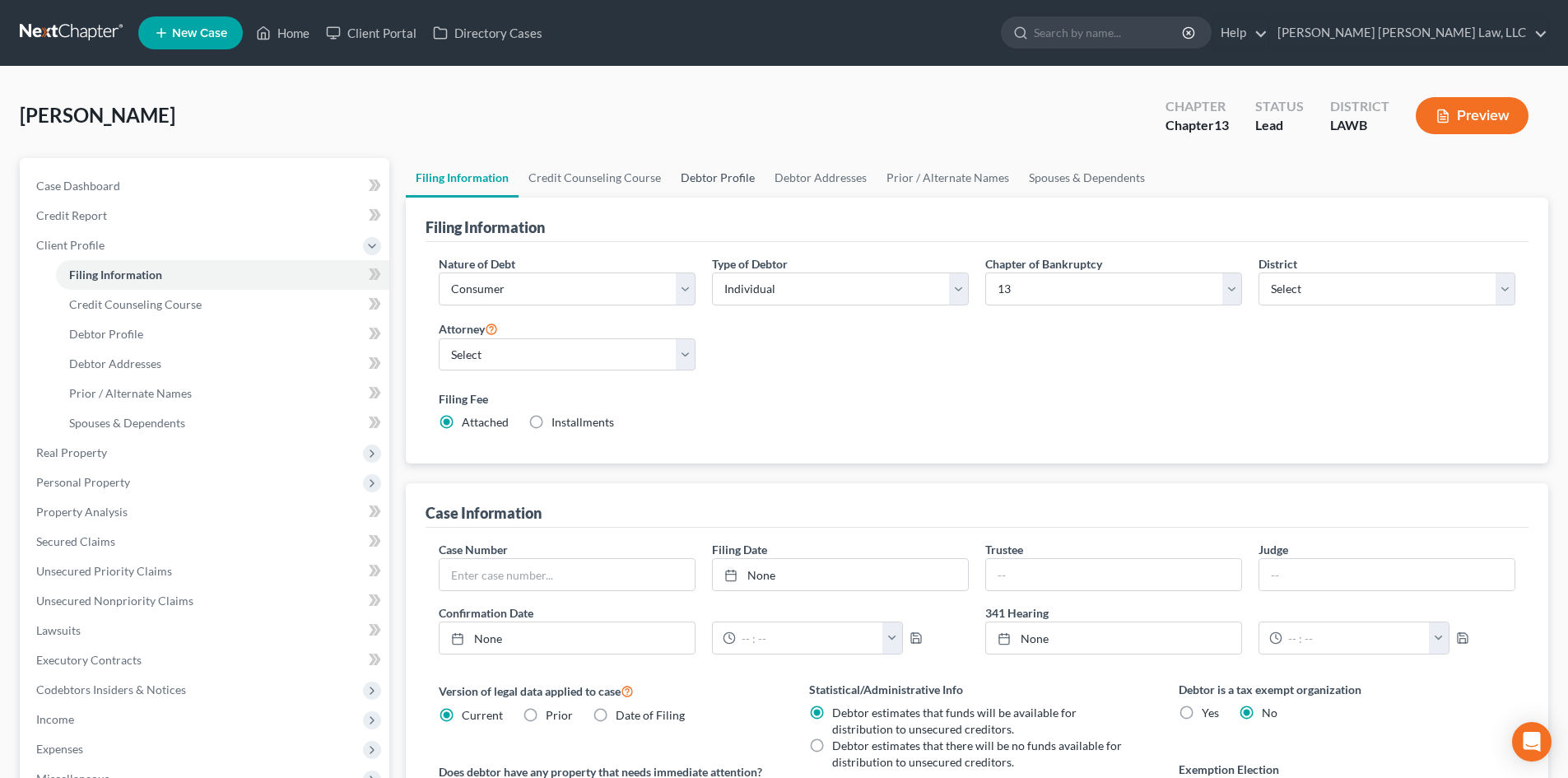
click at [675, 190] on link "Debtor Profile" at bounding box center [718, 177] width 94 height 39
select select "1"
select select "5"
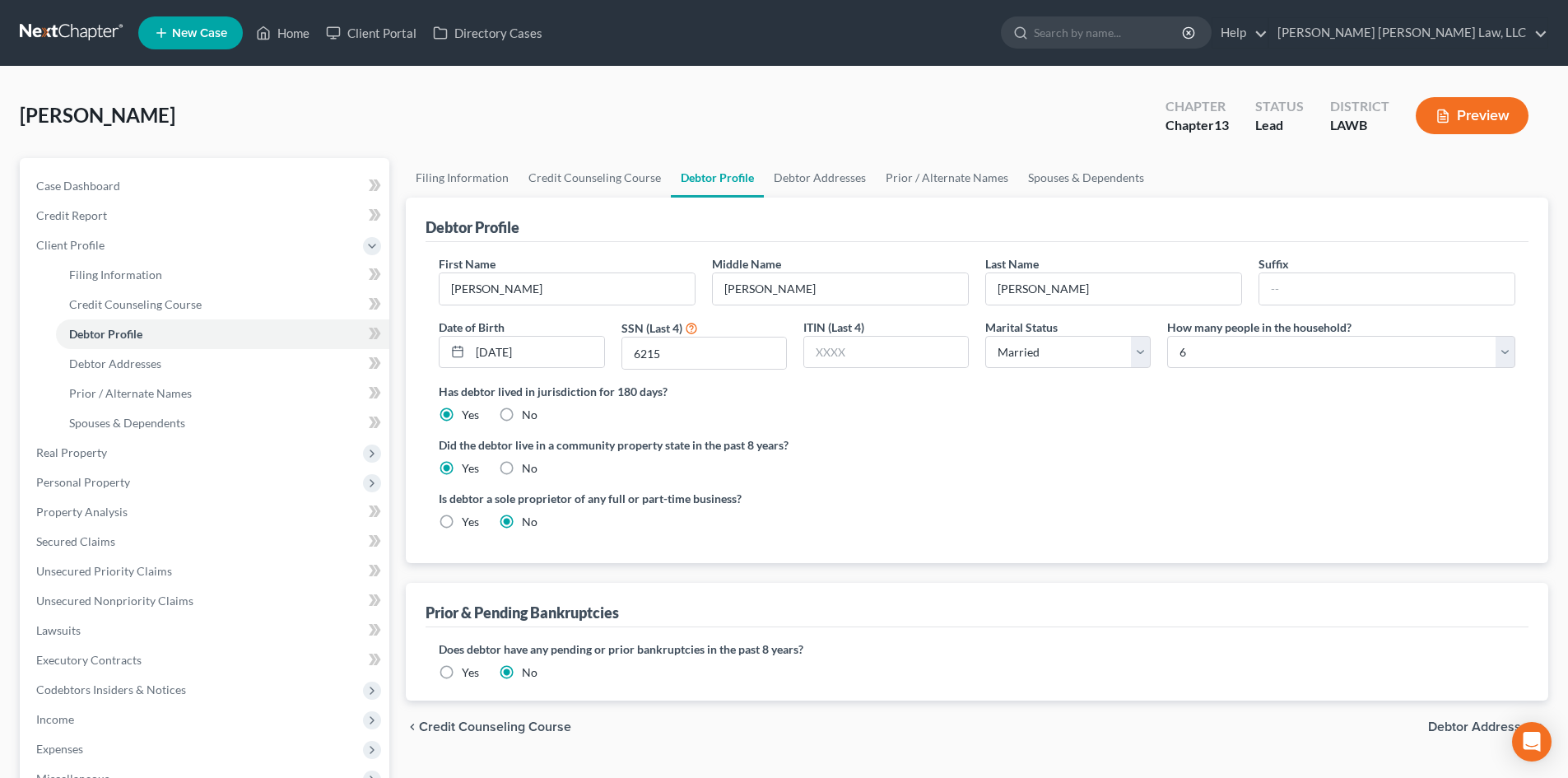
click at [1007, 416] on div "Has debtor lived in jurisdiction for 180 days? Yes No Debtor must reside in jur…" at bounding box center [977, 403] width 1076 height 40
drag, startPoint x: 838, startPoint y: 188, endPoint x: 881, endPoint y: 190, distance: 43.0
click at [838, 188] on link "Debtor Addresses" at bounding box center [820, 177] width 112 height 39
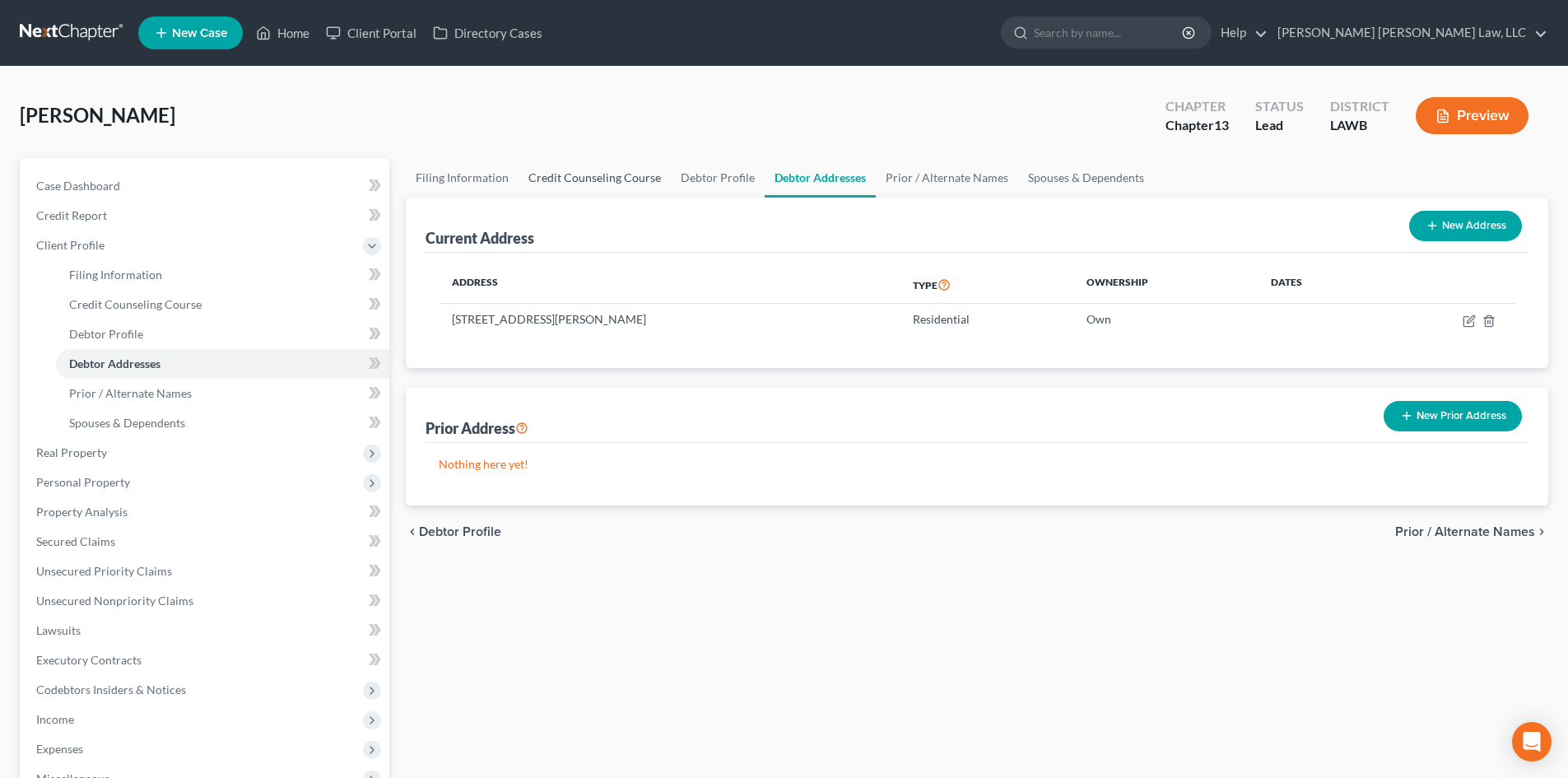
click at [576, 181] on link "Credit Counseling Course" at bounding box center [595, 177] width 153 height 39
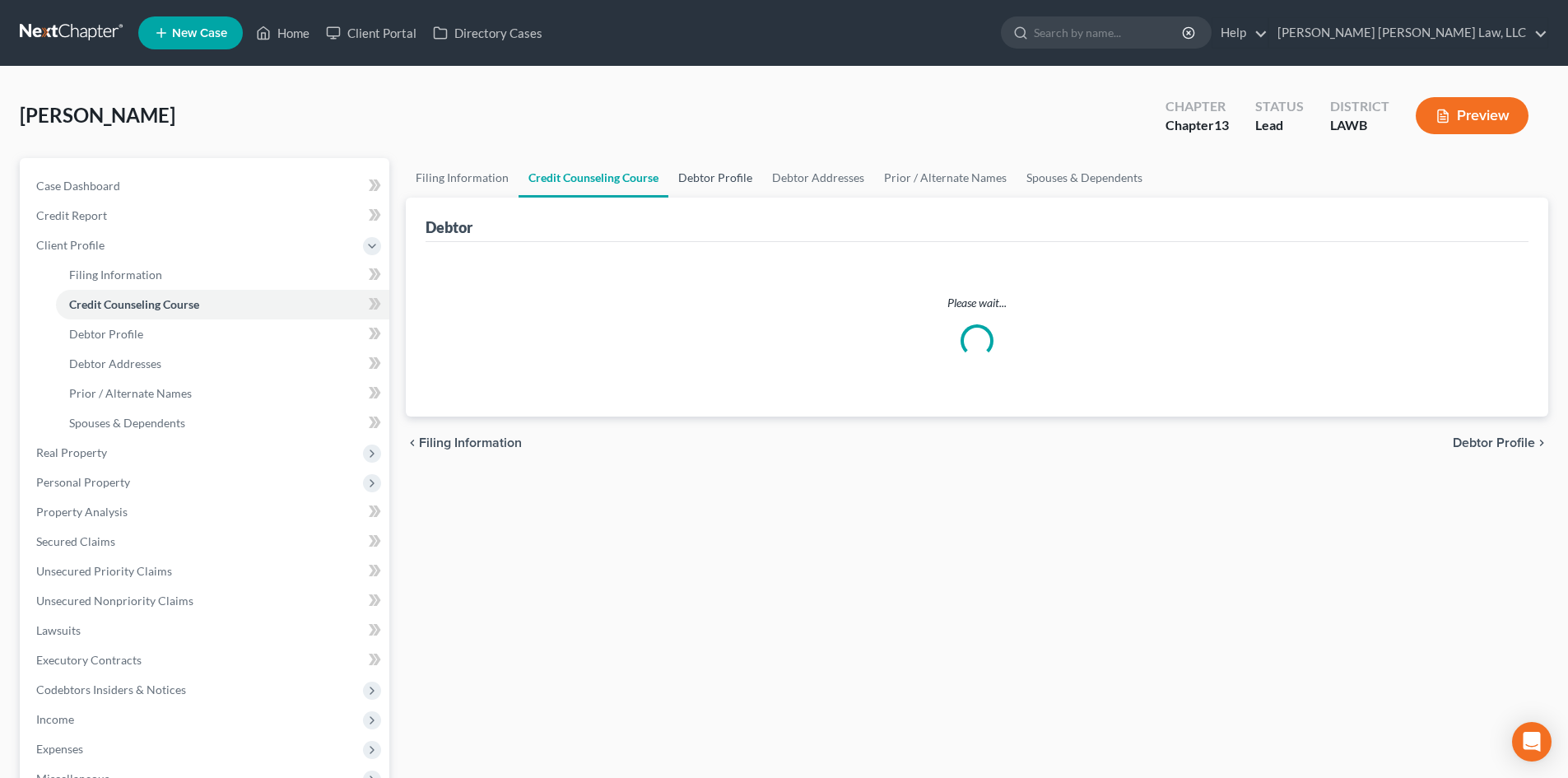
click at [732, 183] on link "Debtor Profile" at bounding box center [715, 177] width 94 height 39
select select "1"
select select "5"
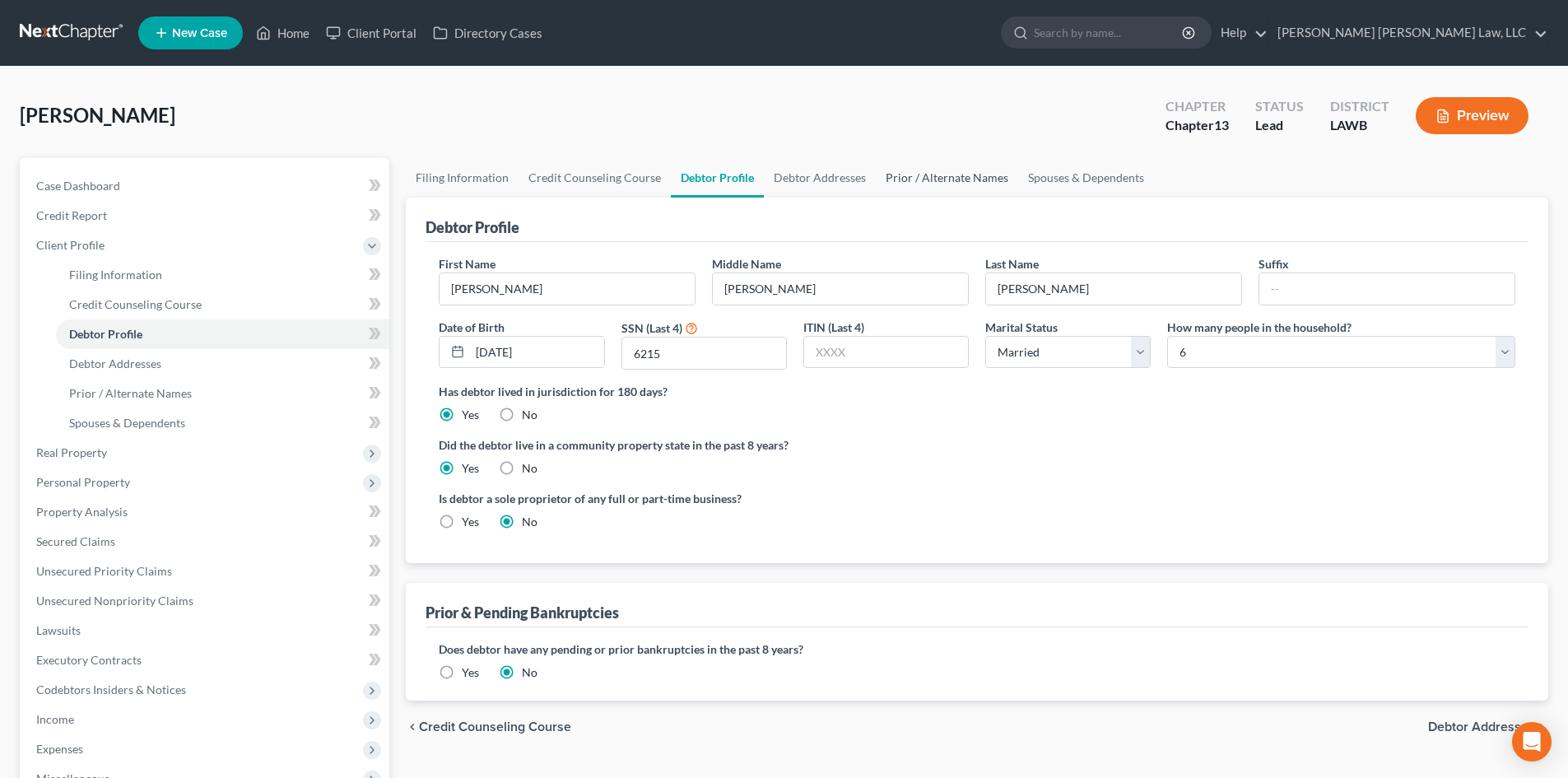
click at [973, 179] on link "Prior / Alternate Names" at bounding box center [946, 177] width 142 height 39
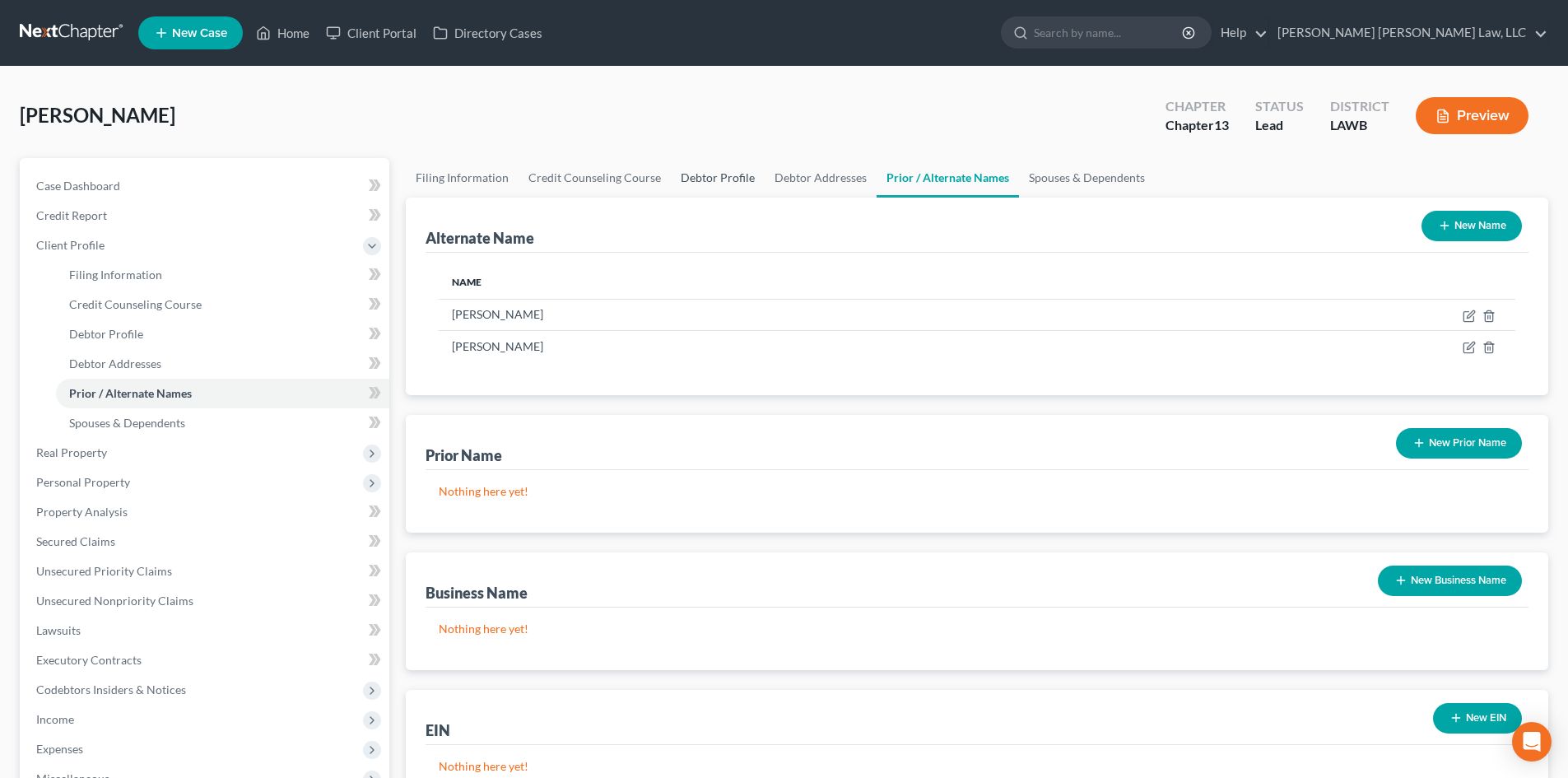
click at [717, 170] on link "Debtor Profile" at bounding box center [718, 177] width 94 height 39
select select "1"
select select "5"
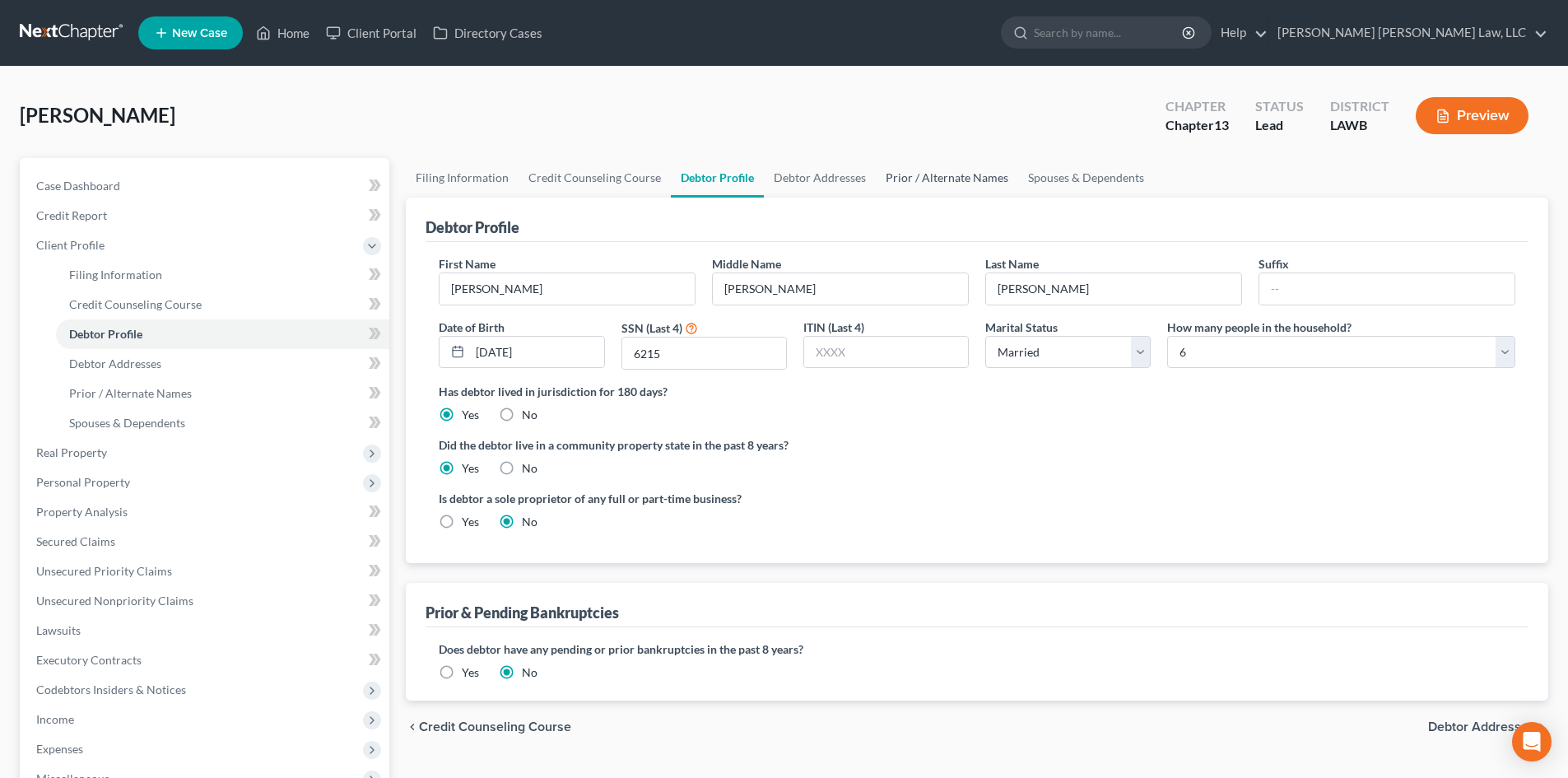
click at [969, 171] on link "Prior / Alternate Names" at bounding box center [946, 177] width 142 height 39
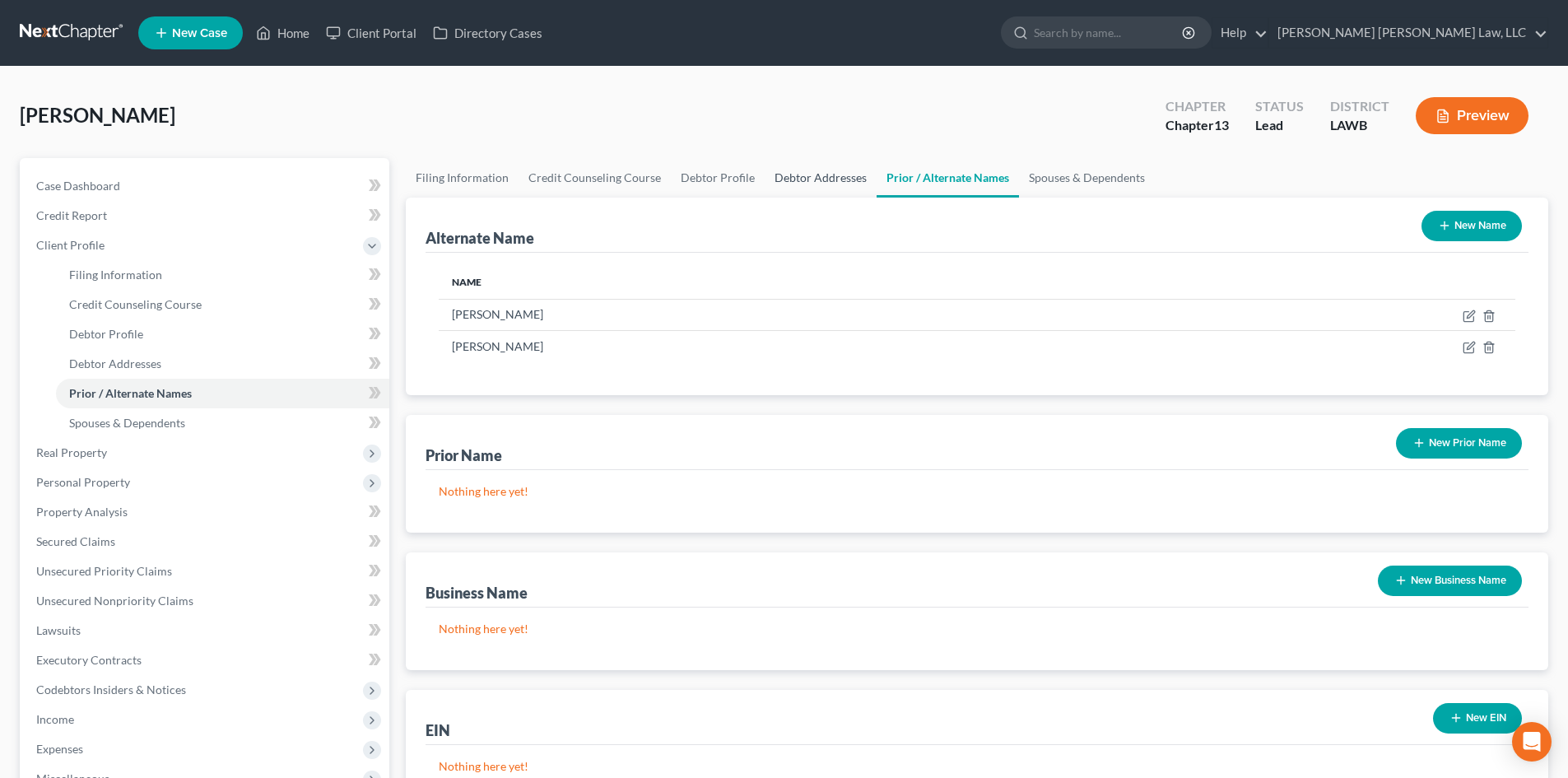
click at [828, 172] on link "Debtor Addresses" at bounding box center [821, 177] width 112 height 39
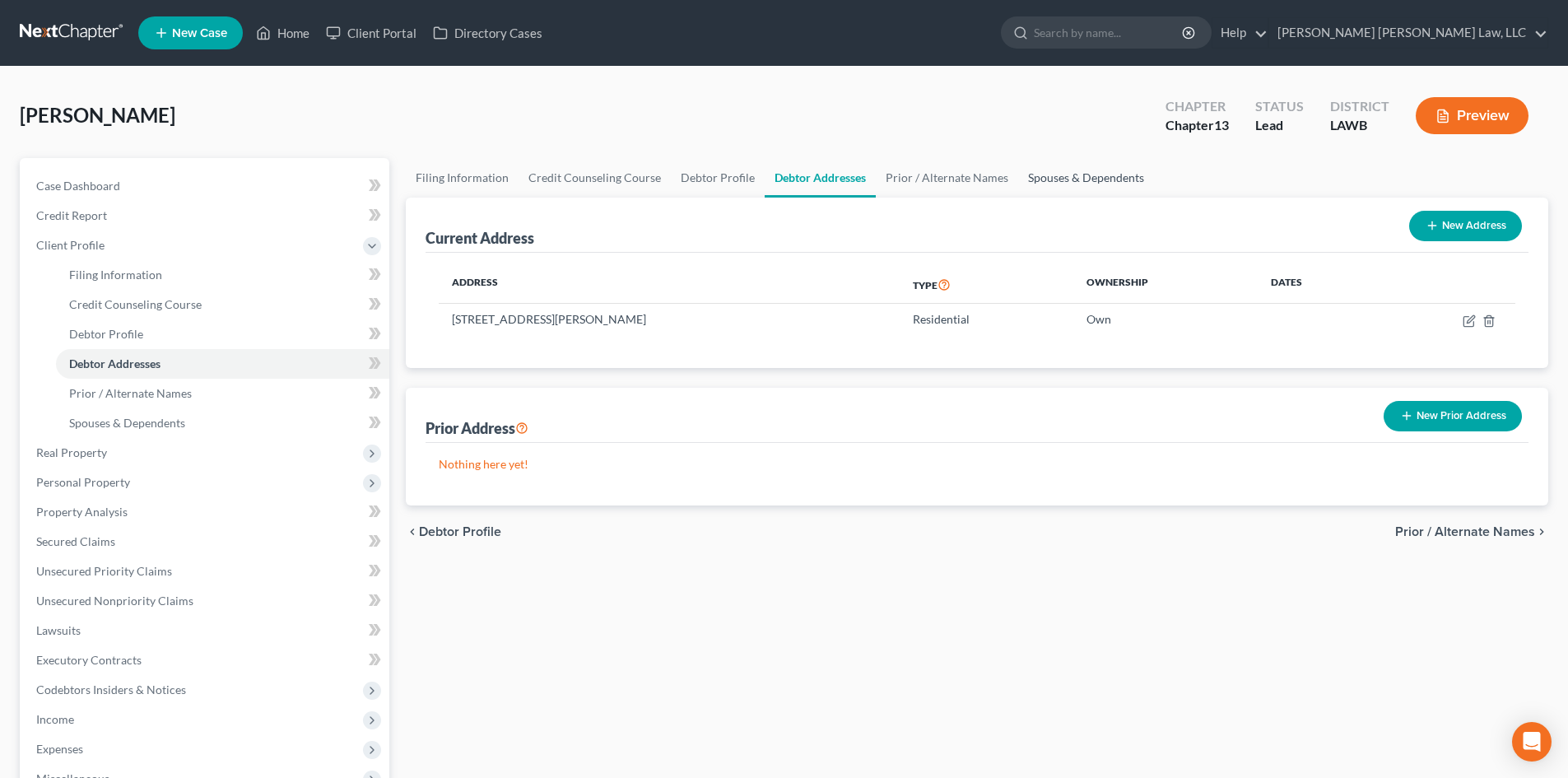
click at [1046, 171] on link "Spouses & Dependents" at bounding box center [1086, 177] width 136 height 39
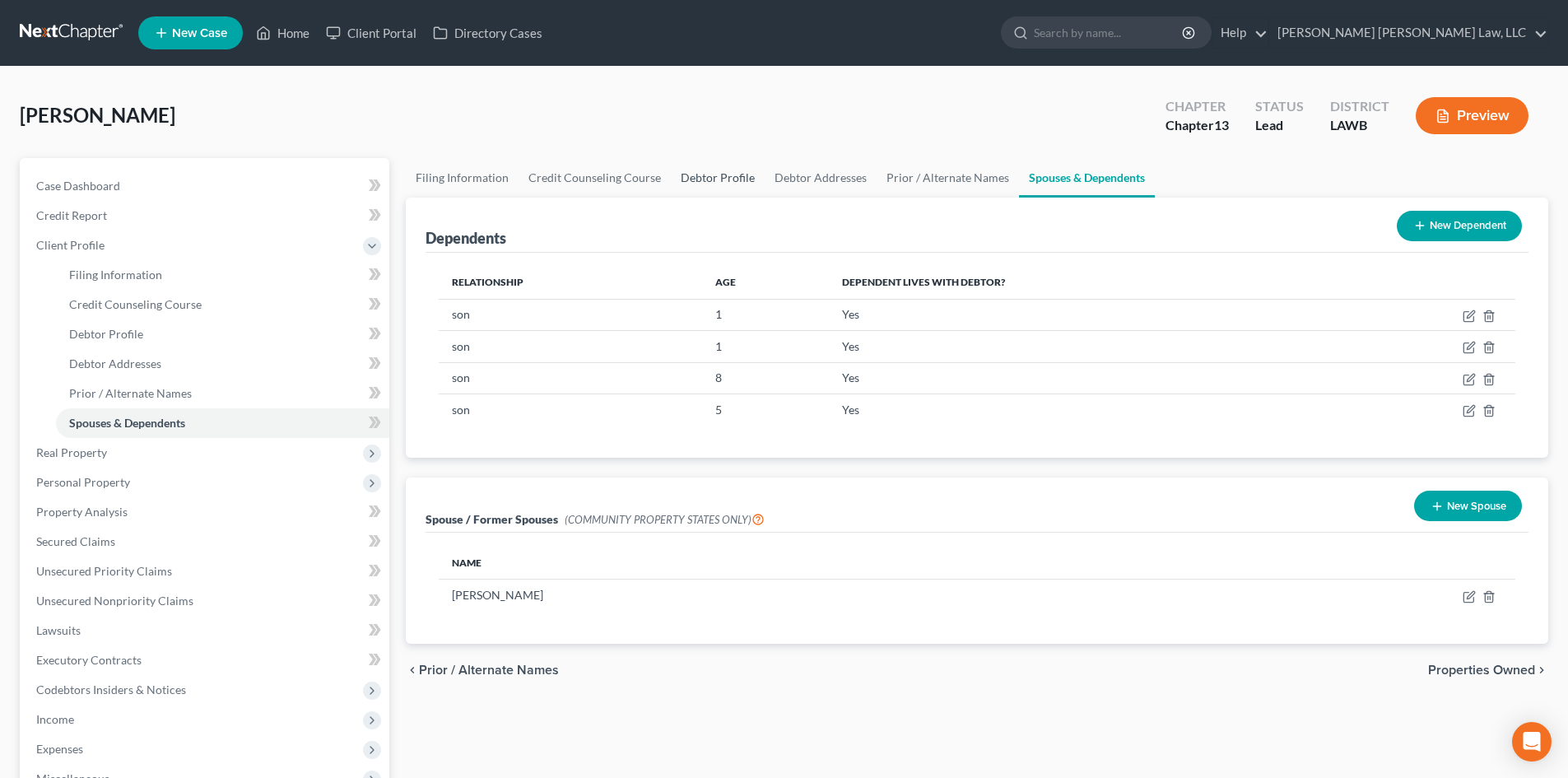
click at [694, 177] on link "Debtor Profile" at bounding box center [718, 177] width 94 height 39
select select "1"
select select "5"
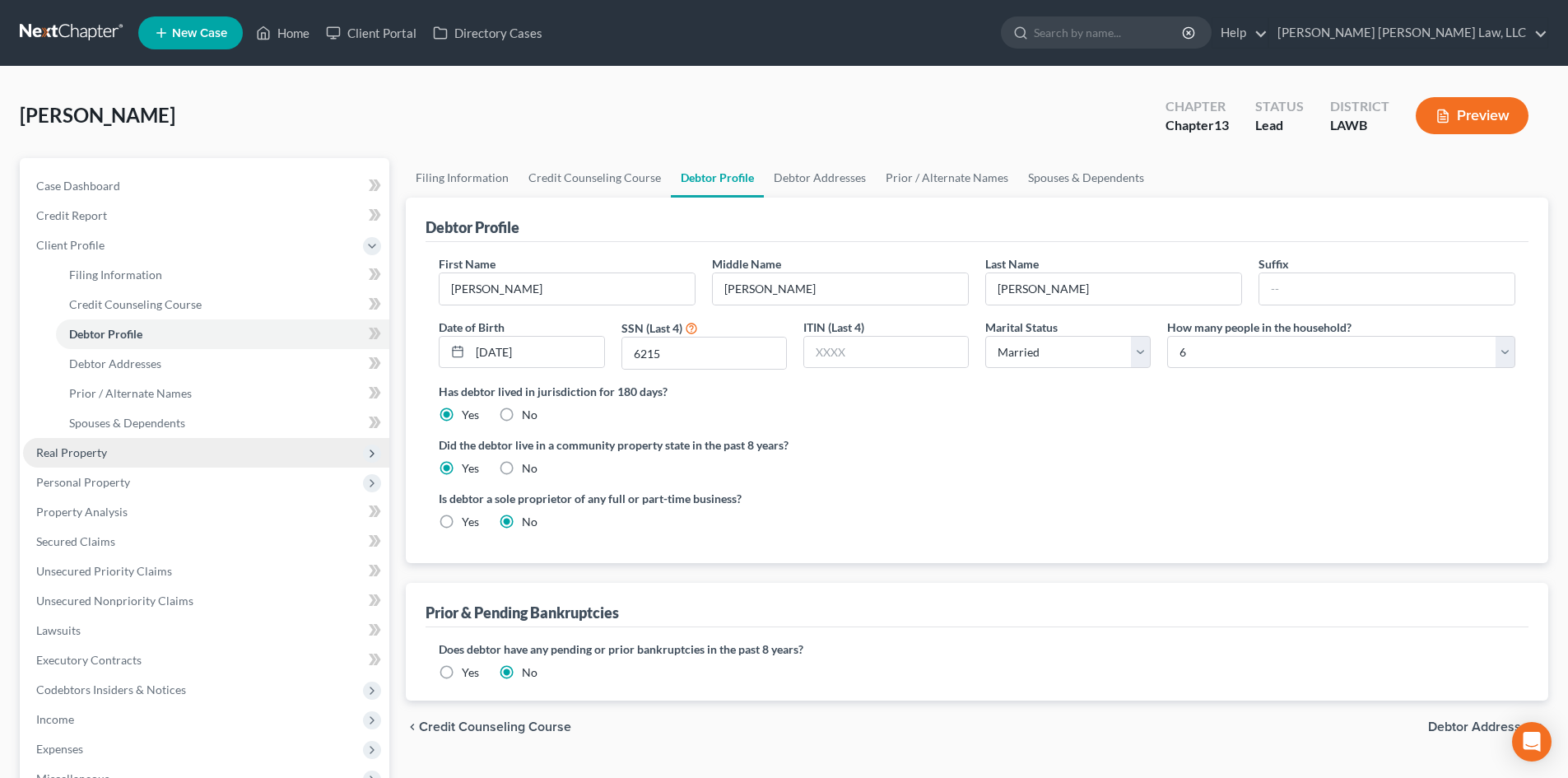
click at [132, 464] on span "Real Property" at bounding box center [206, 453] width 366 height 30
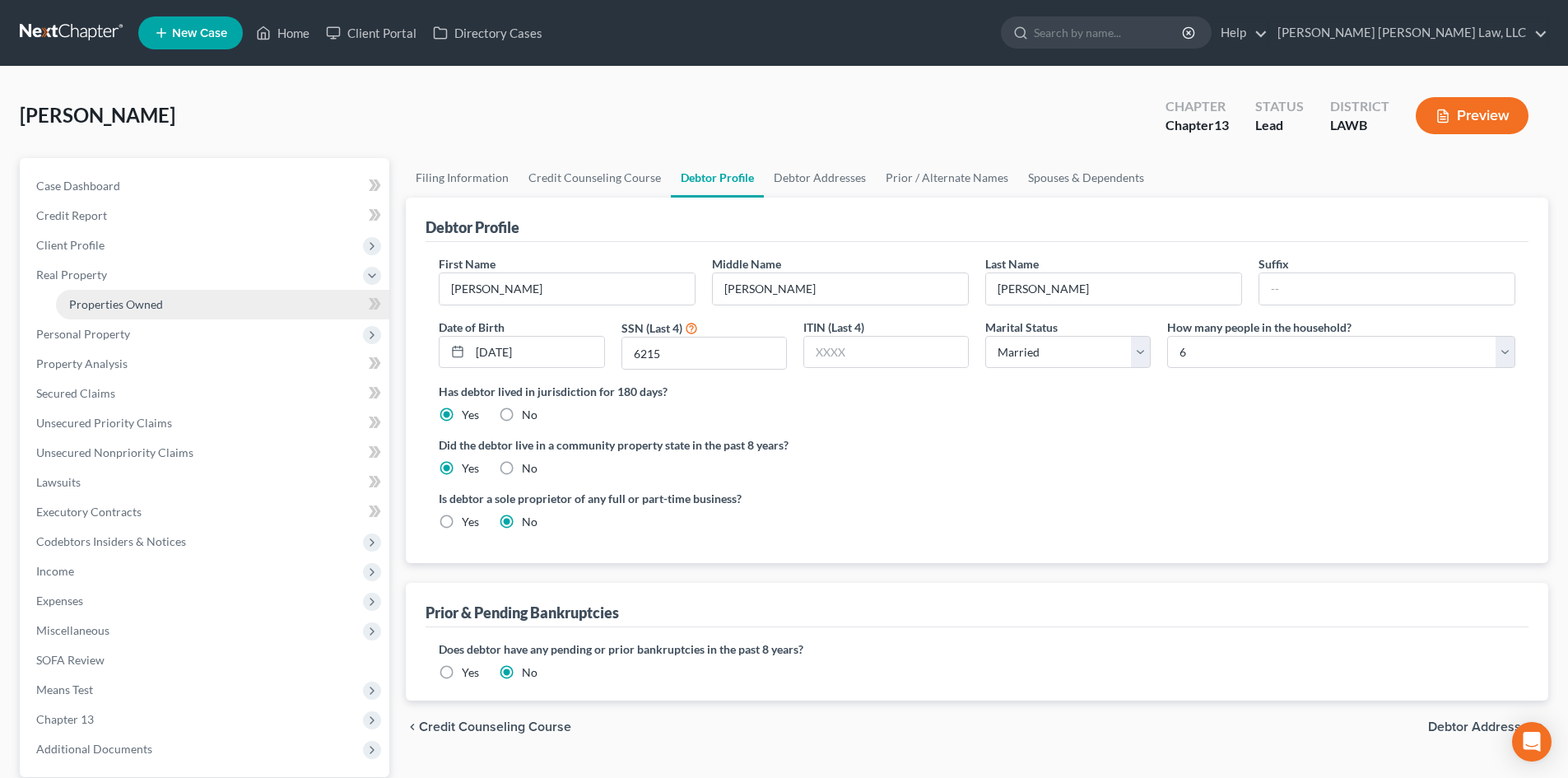
click at [195, 313] on link "Properties Owned" at bounding box center [222, 304] width 333 height 30
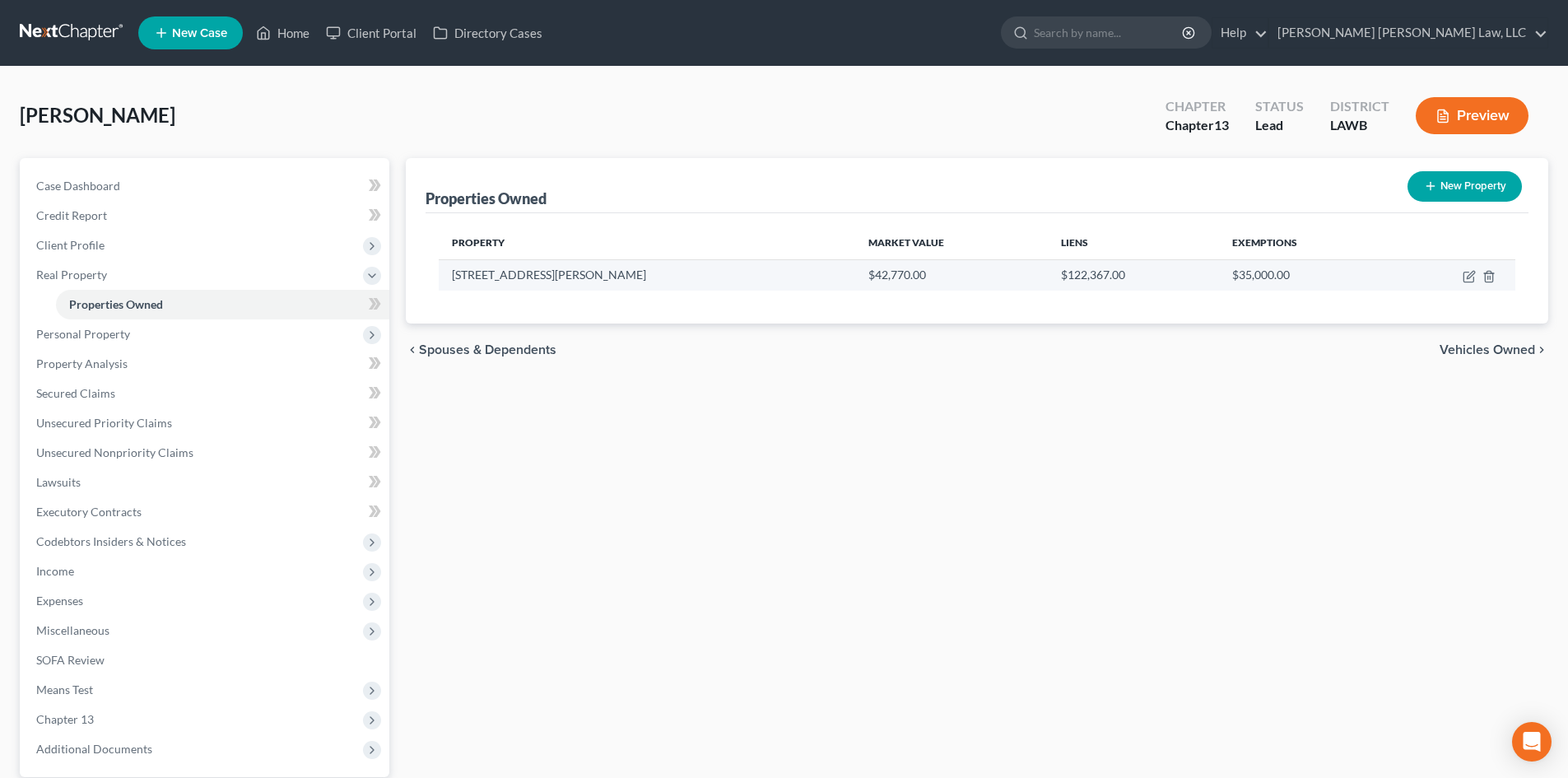
click at [1462, 275] on td at bounding box center [1453, 275] width 125 height 31
click at [1466, 272] on icon "button" at bounding box center [1469, 276] width 13 height 13
select select "19"
select select "0"
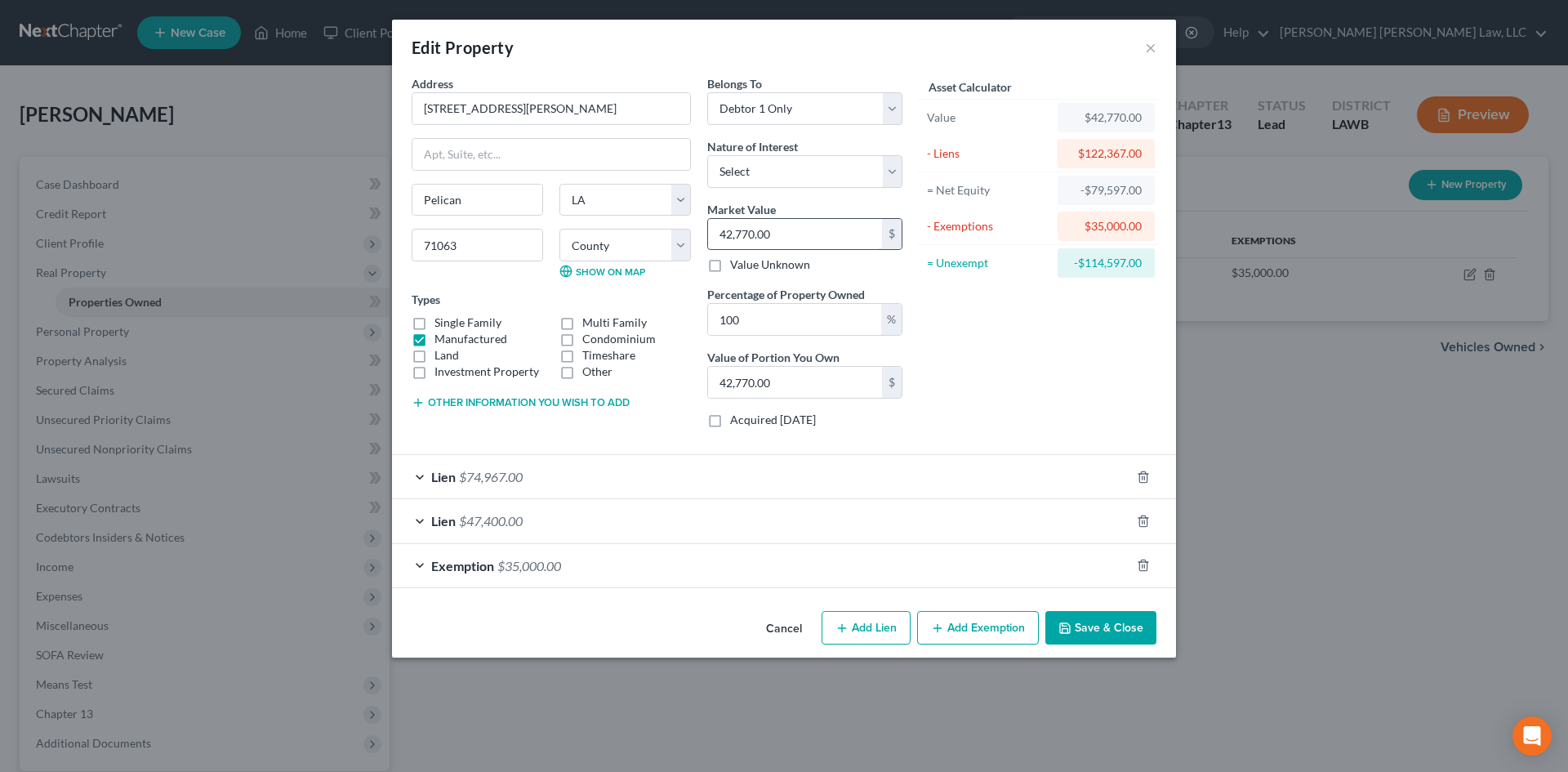
click at [818, 225] on input "42,770.00" at bounding box center [794, 235] width 174 height 31
type input "5"
type input "5.00"
type input "58"
type input "58.00"
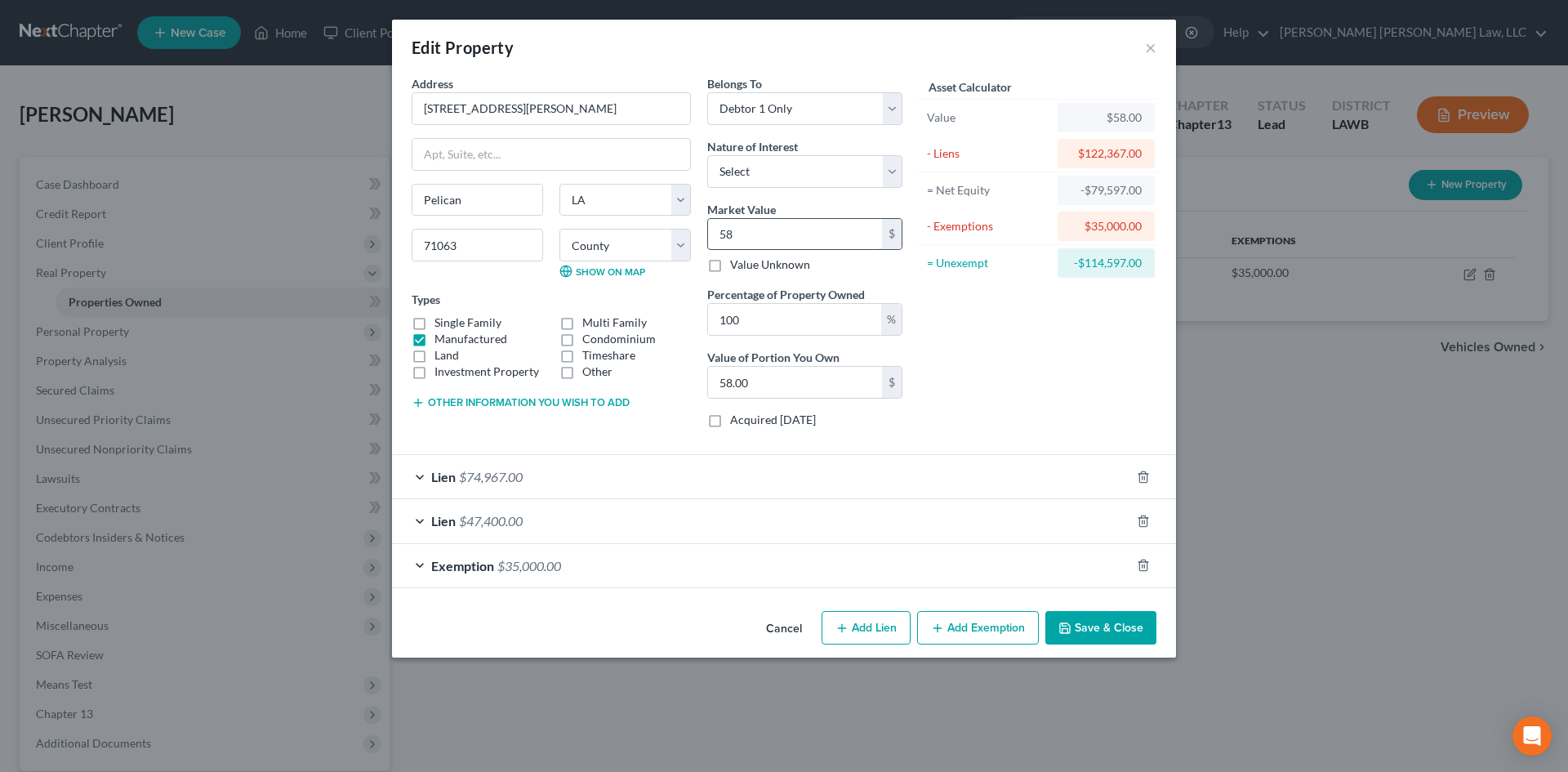
type input "589"
type input "589.00"
type input "5896"
type input "5,896.00"
type input "5,8964"
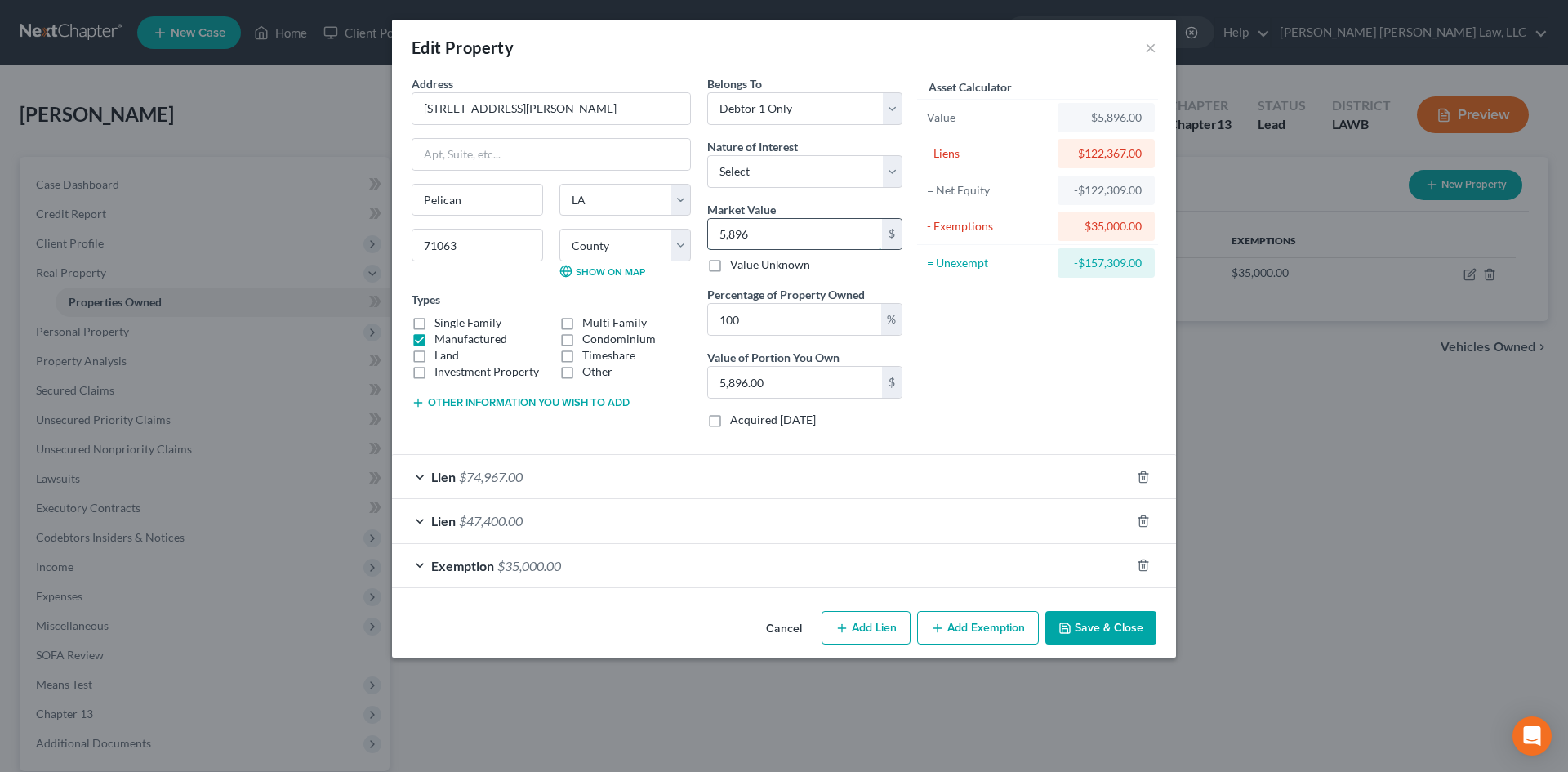
type input "58,964.00"
click at [984, 311] on div "Asset Calculator Value $58,964.00 - Liens $122,367.00 = Net Equity -$63,403.00 …" at bounding box center [1038, 258] width 254 height 366
click at [1089, 612] on button "Save & Close" at bounding box center [1101, 628] width 111 height 35
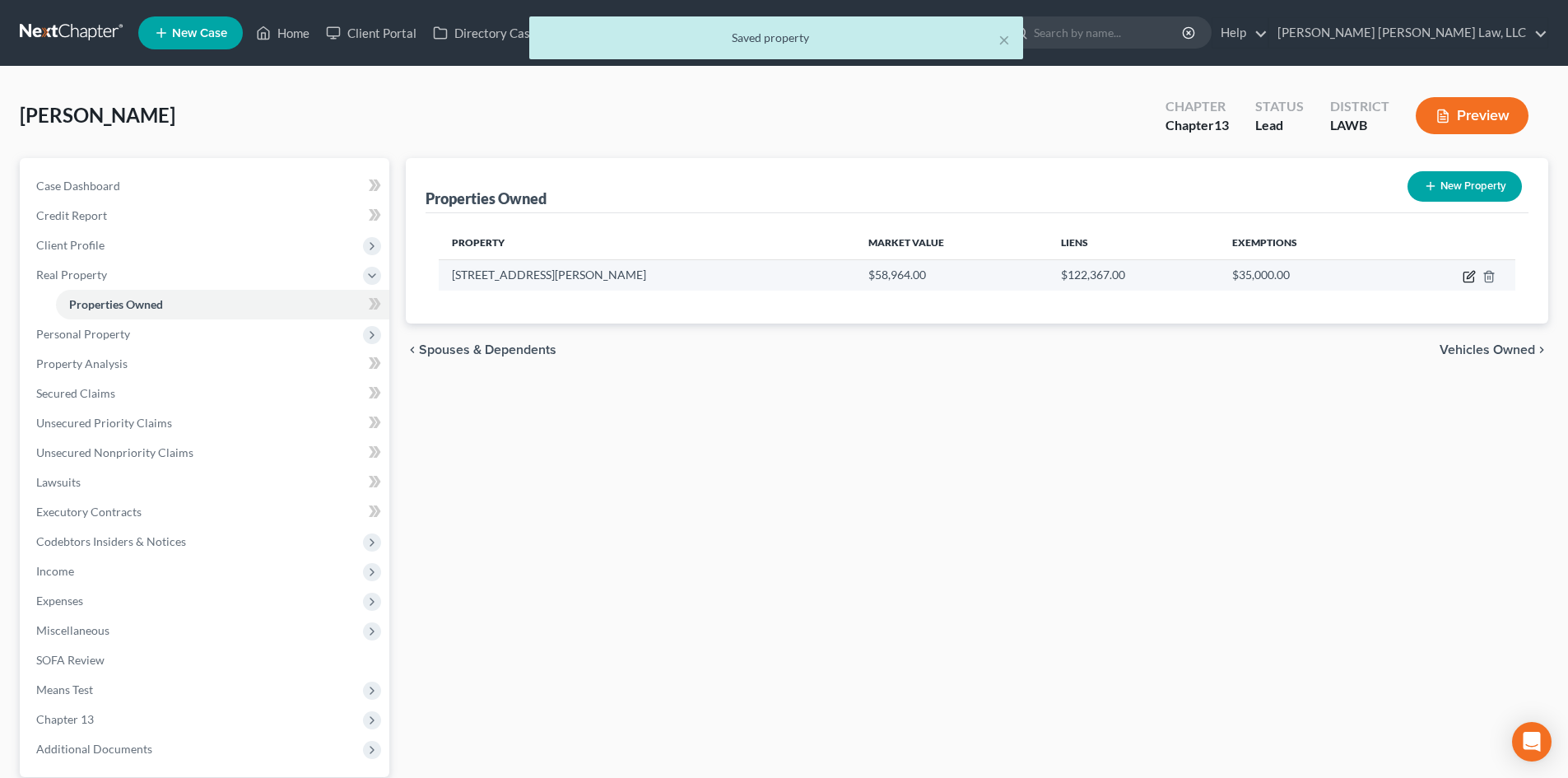
click at [1465, 278] on icon "button" at bounding box center [1469, 276] width 13 height 13
select select "19"
select select "15"
select select "0"
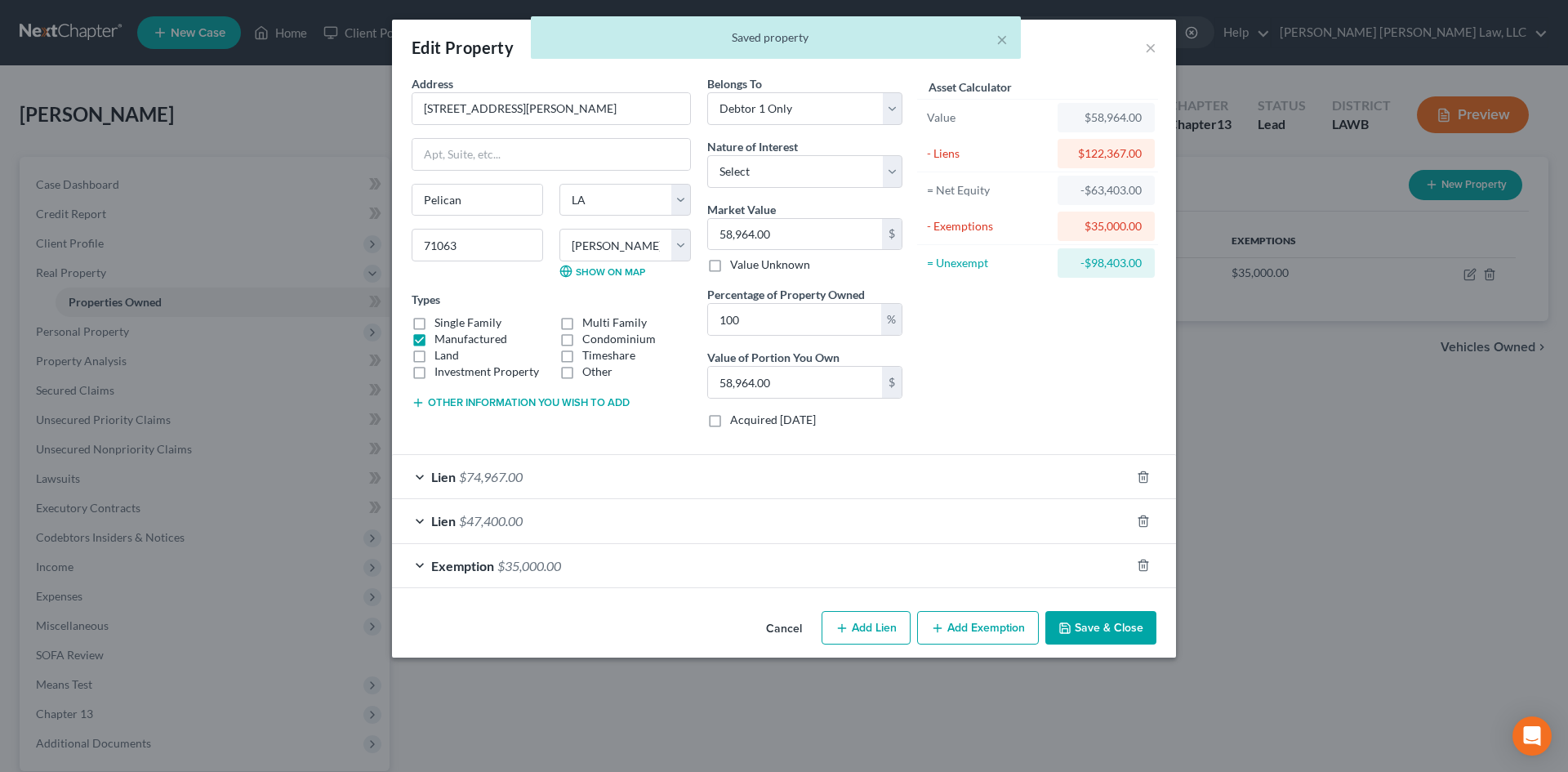
click at [1104, 633] on button "Save & Close" at bounding box center [1101, 628] width 111 height 35
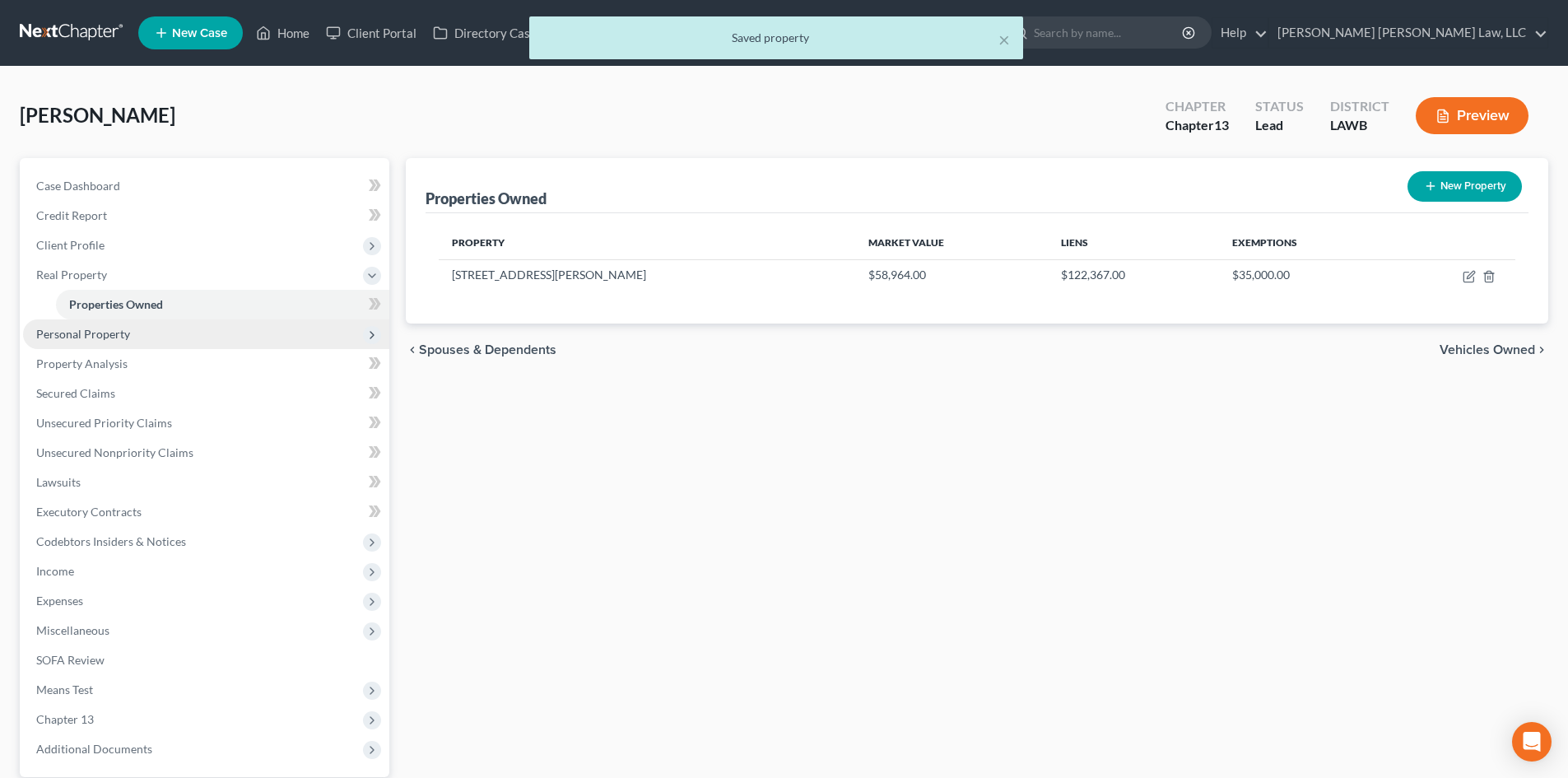
click at [156, 338] on span "Personal Property" at bounding box center [206, 334] width 366 height 30
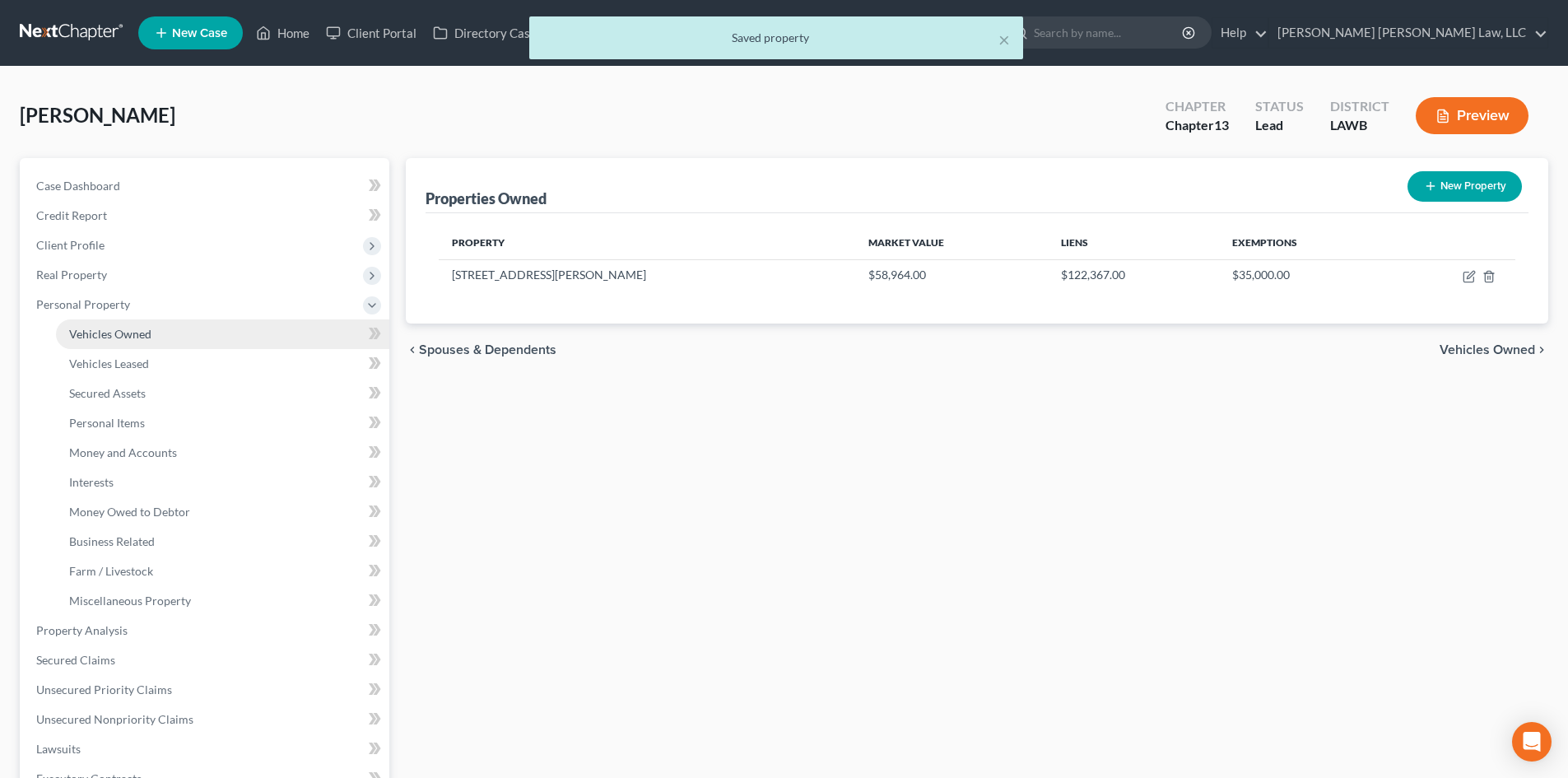
click at [221, 337] on link "Vehicles Owned" at bounding box center [222, 334] width 333 height 30
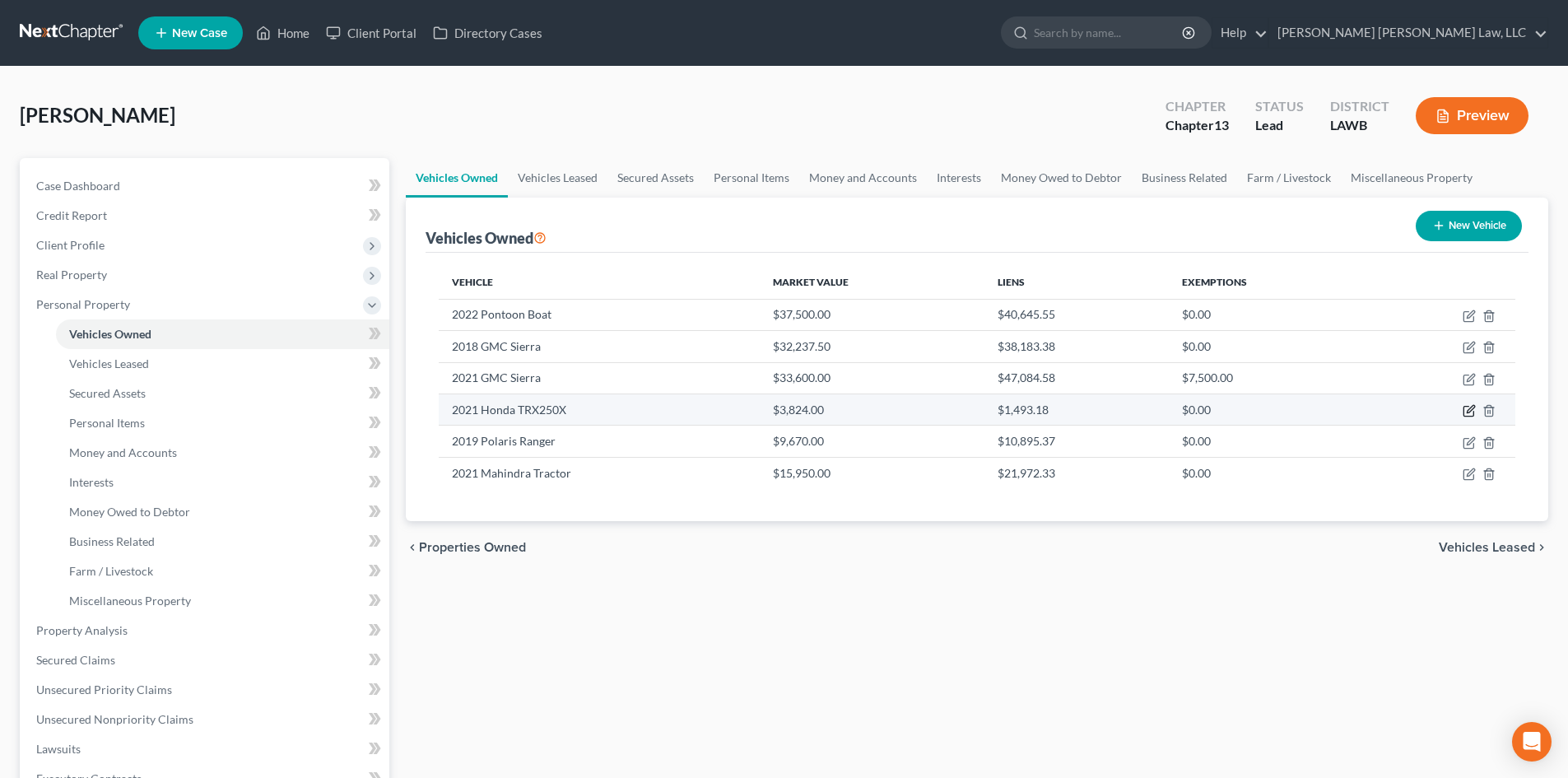
click at [1467, 408] on icon "button" at bounding box center [1469, 410] width 13 height 13
select select "0"
select select "5"
select select "2"
select select "0"
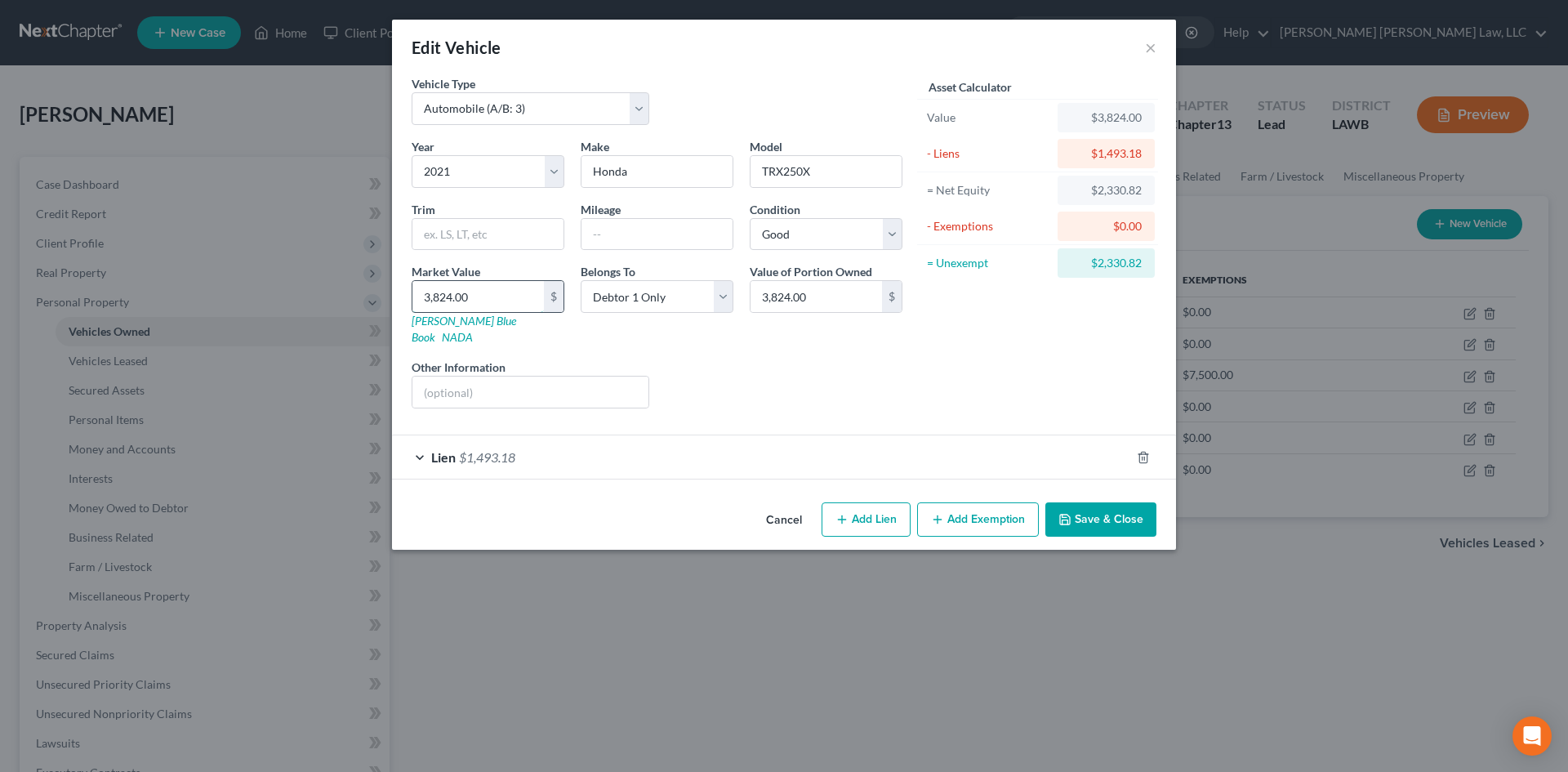
click at [490, 300] on input "3,824.00" at bounding box center [479, 297] width 132 height 31
type input "1"
type input "1.00"
type input "14"
type input "14.00"
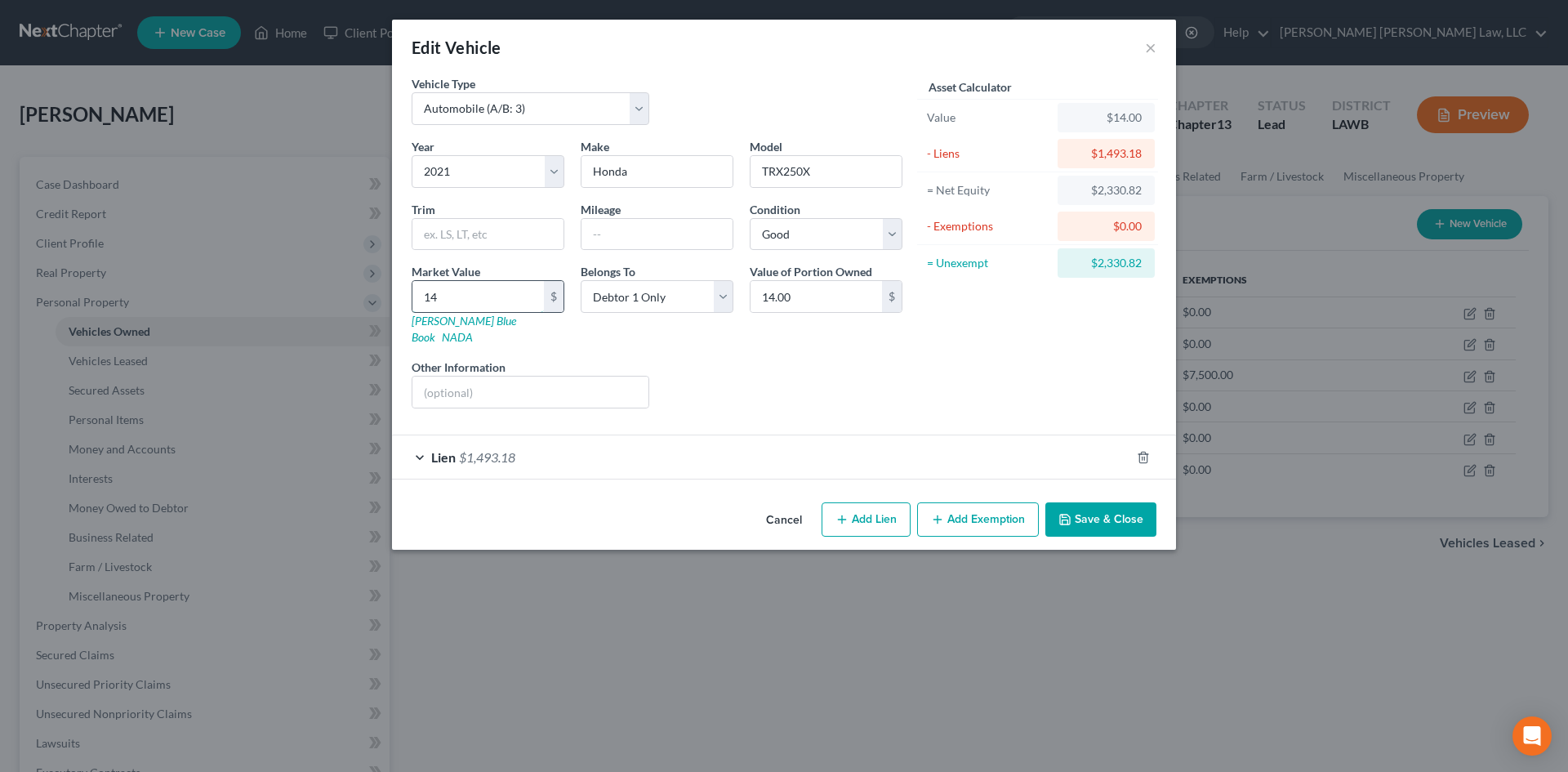
type input "149"
type input "149.00"
type input "1493"
type input "1,493.00"
type input "1,493.1"
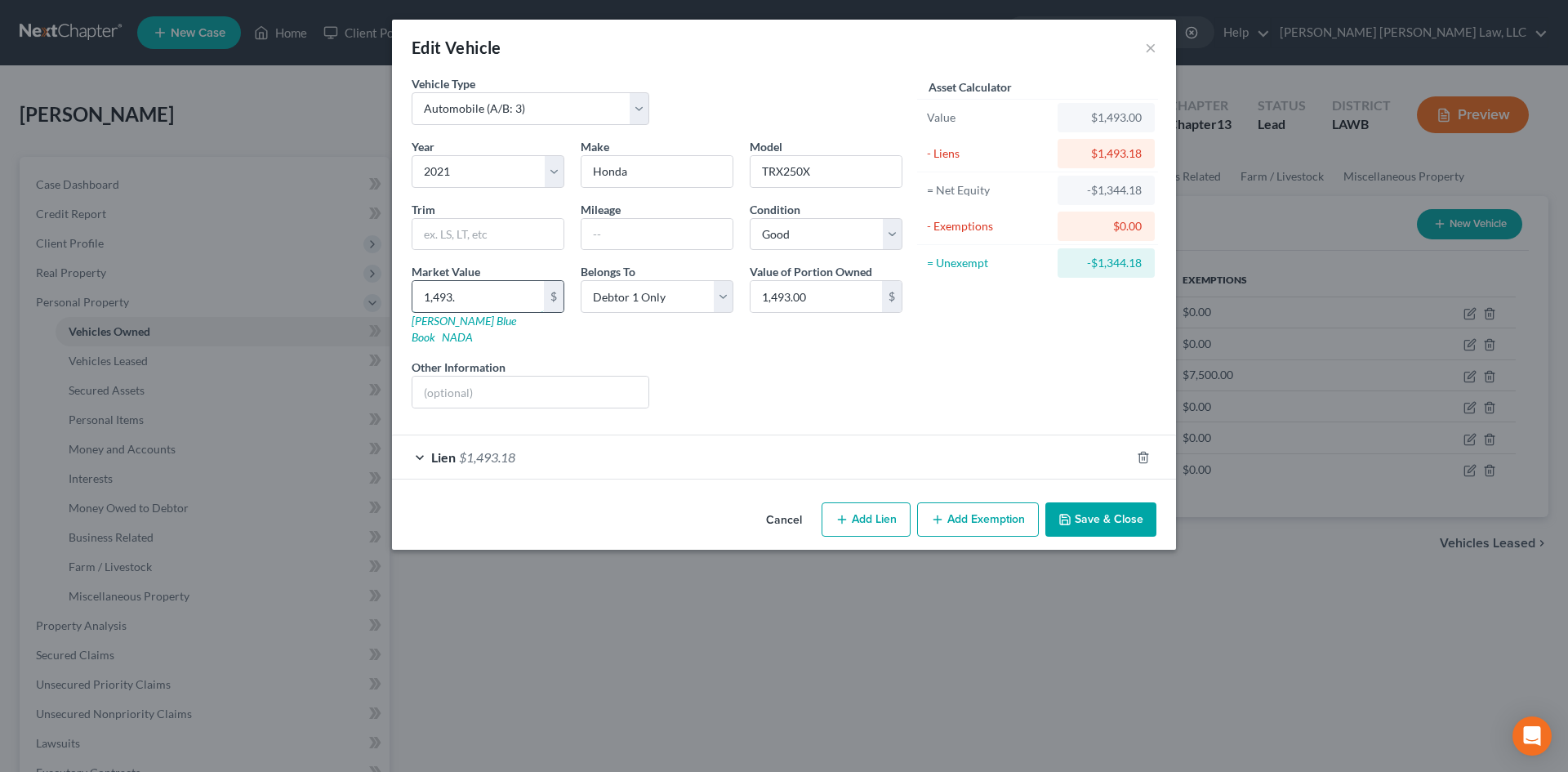
type input "1,493.10"
type input "1,493.18"
click at [1106, 502] on button "Save & Close" at bounding box center [1101, 519] width 111 height 35
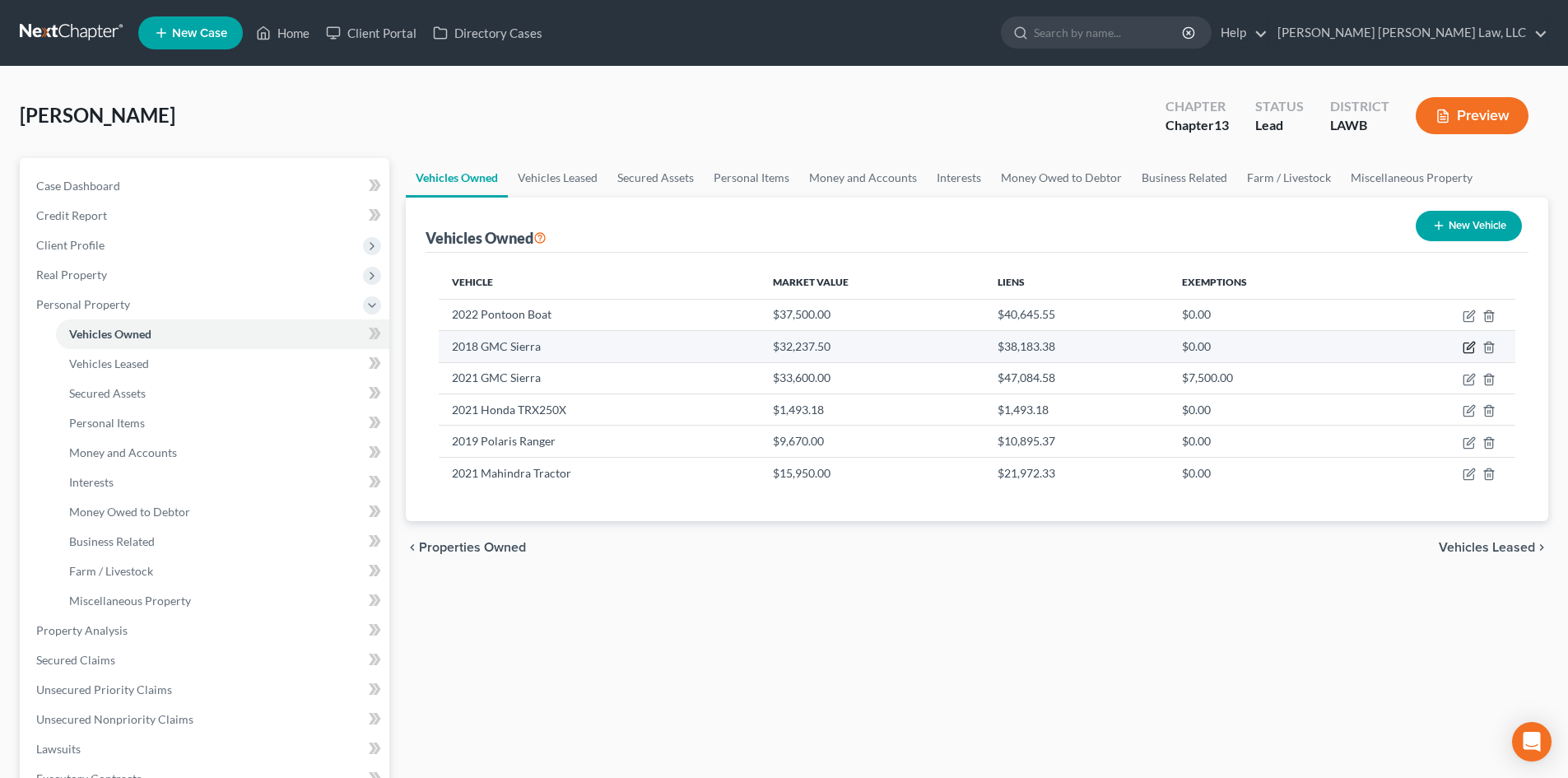
click at [1469, 346] on icon "button" at bounding box center [1470, 346] width 7 height 7
select select "0"
select select "8"
select select "2"
select select "0"
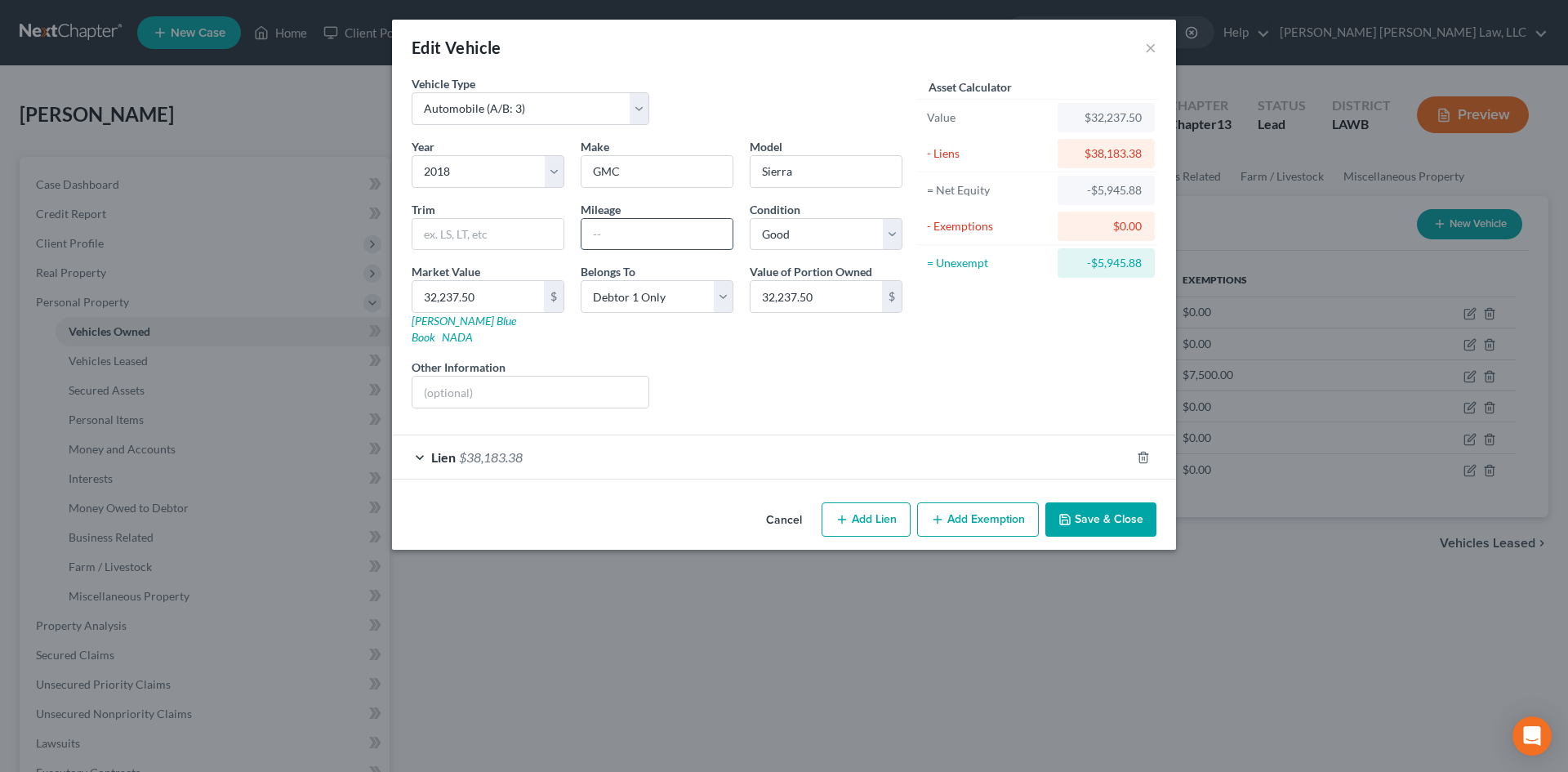
click at [637, 232] on input "text" at bounding box center [657, 235] width 151 height 31
drag, startPoint x: 672, startPoint y: 240, endPoint x: 688, endPoint y: 234, distance: 17.1
click at [672, 240] on input "text" at bounding box center [657, 235] width 151 height 31
type input "219,000"
click at [1073, 502] on button "Save & Close" at bounding box center [1101, 519] width 111 height 35
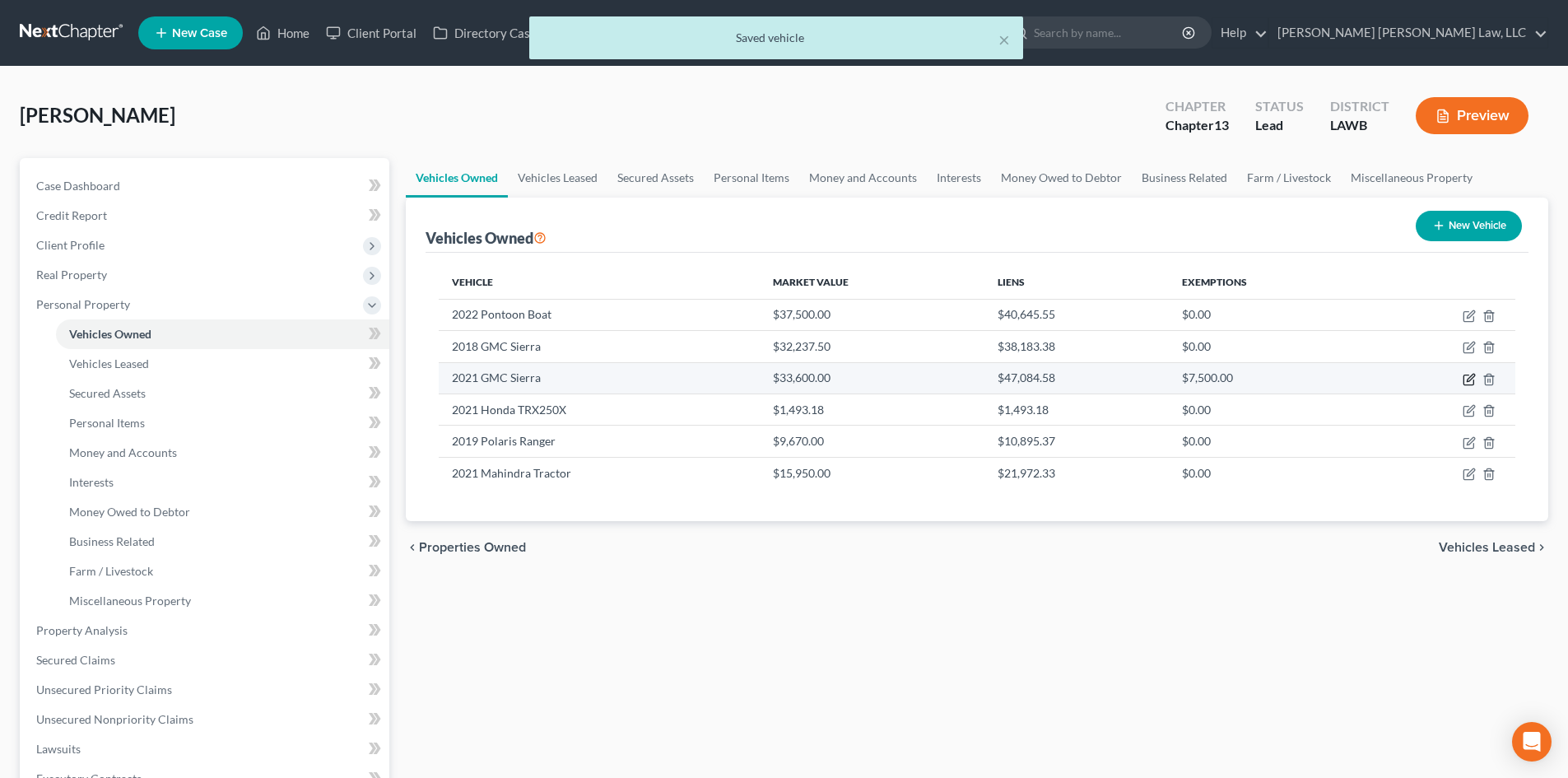
click at [1472, 383] on icon "button" at bounding box center [1469, 379] width 13 height 13
select select "0"
select select "5"
select select "2"
select select "0"
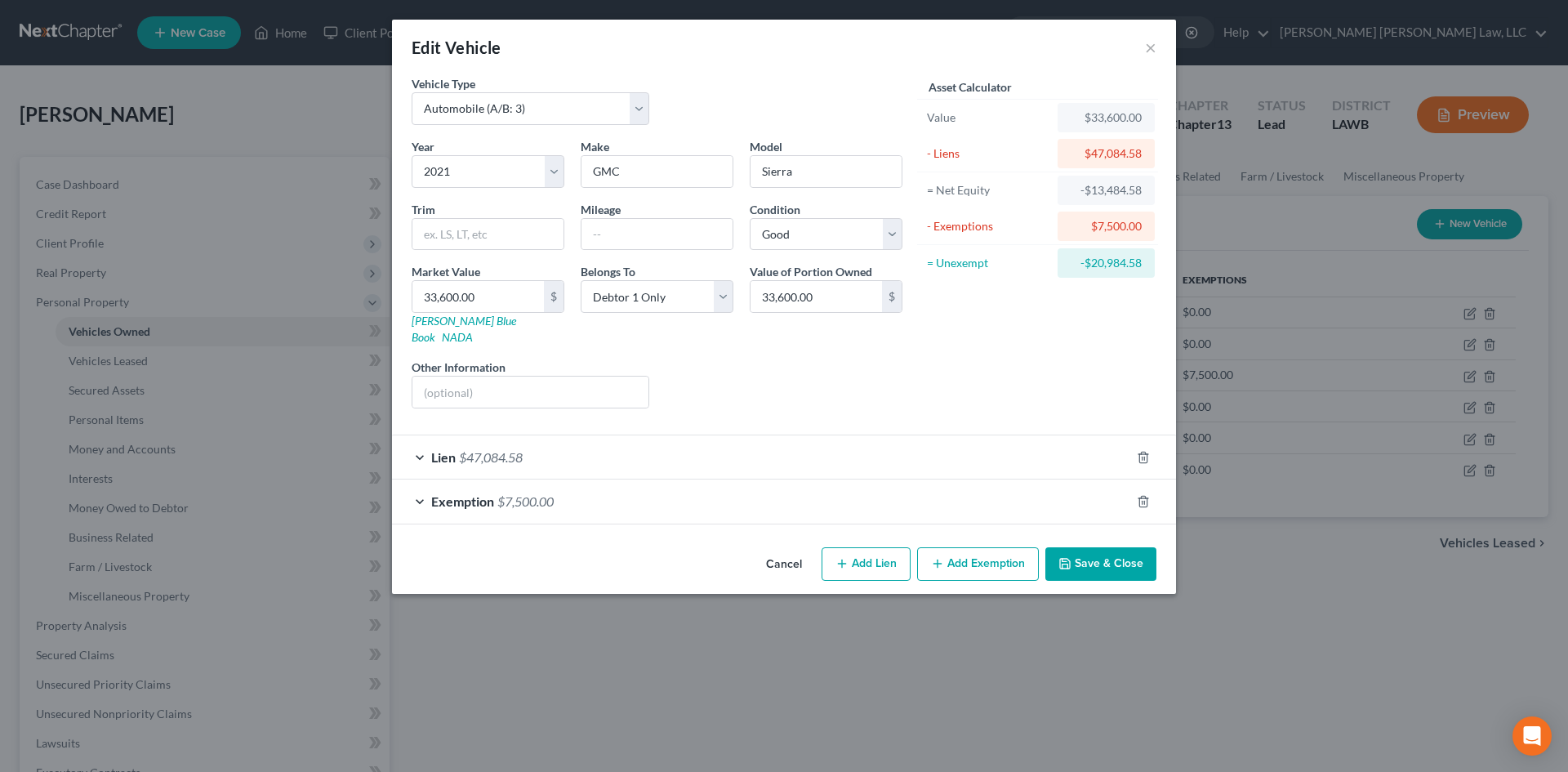
click at [1144, 549] on button "Save & Close" at bounding box center [1101, 564] width 111 height 35
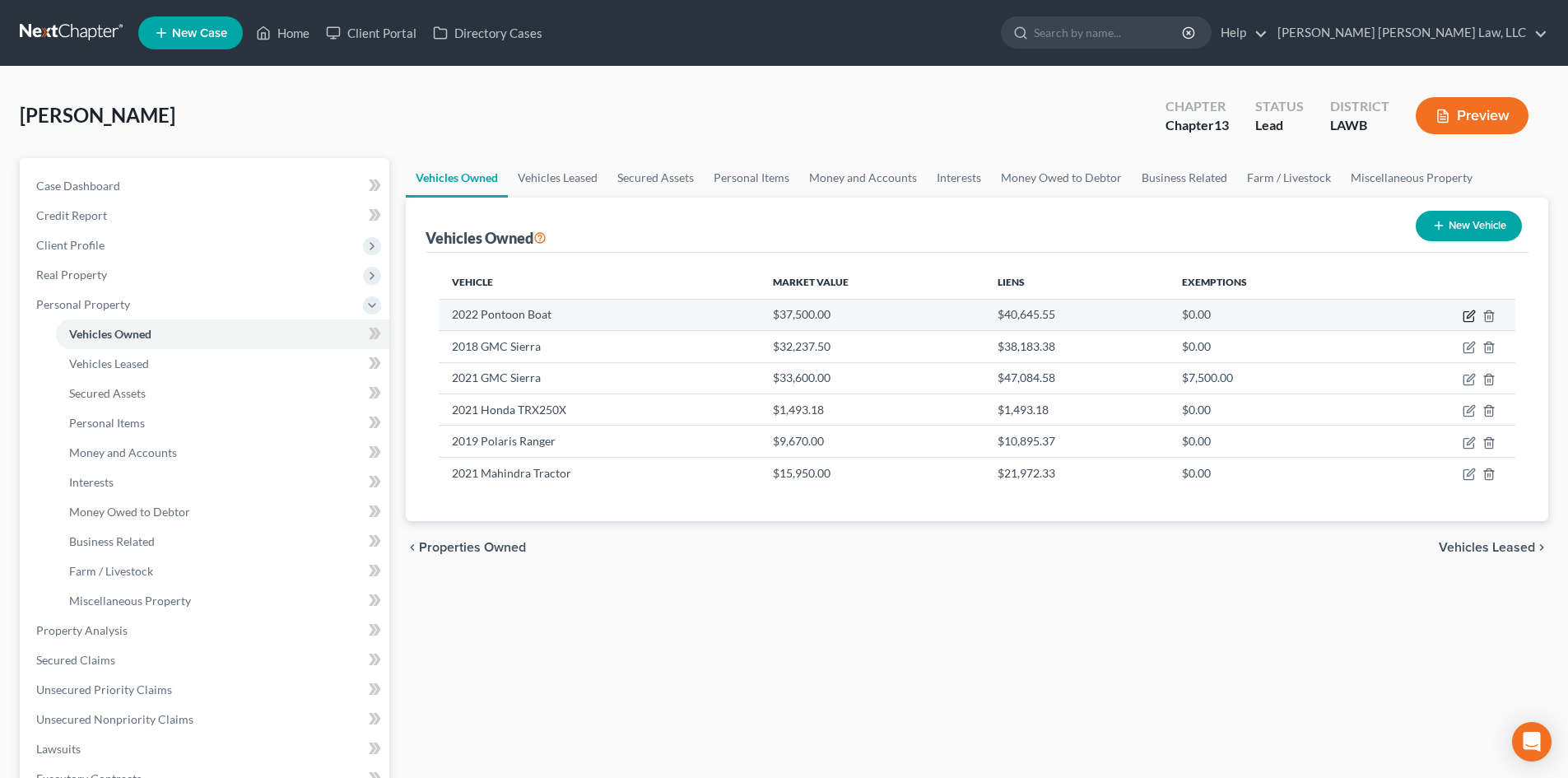
click at [1467, 315] on icon "button" at bounding box center [1469, 316] width 13 height 13
select select "3"
select select "4"
select select "2"
select select "0"
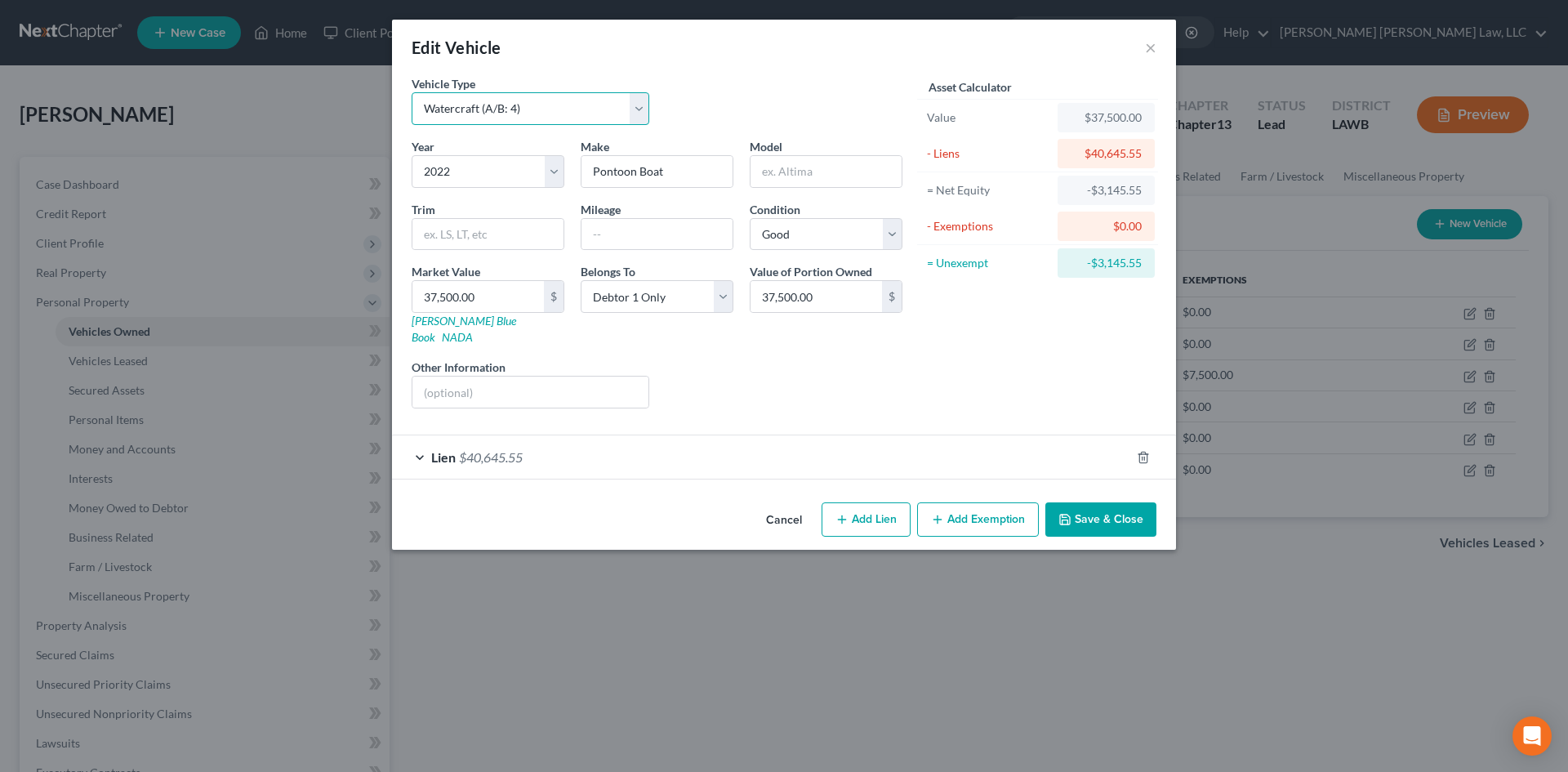
click at [492, 100] on select "Select Automobile (A/B: 3) Truck (A/B: 3) Trailer (A/B: 4) Watercraft (A/B: 4) …" at bounding box center [530, 109] width 238 height 33
click at [1095, 503] on button "Save & Close" at bounding box center [1101, 519] width 111 height 35
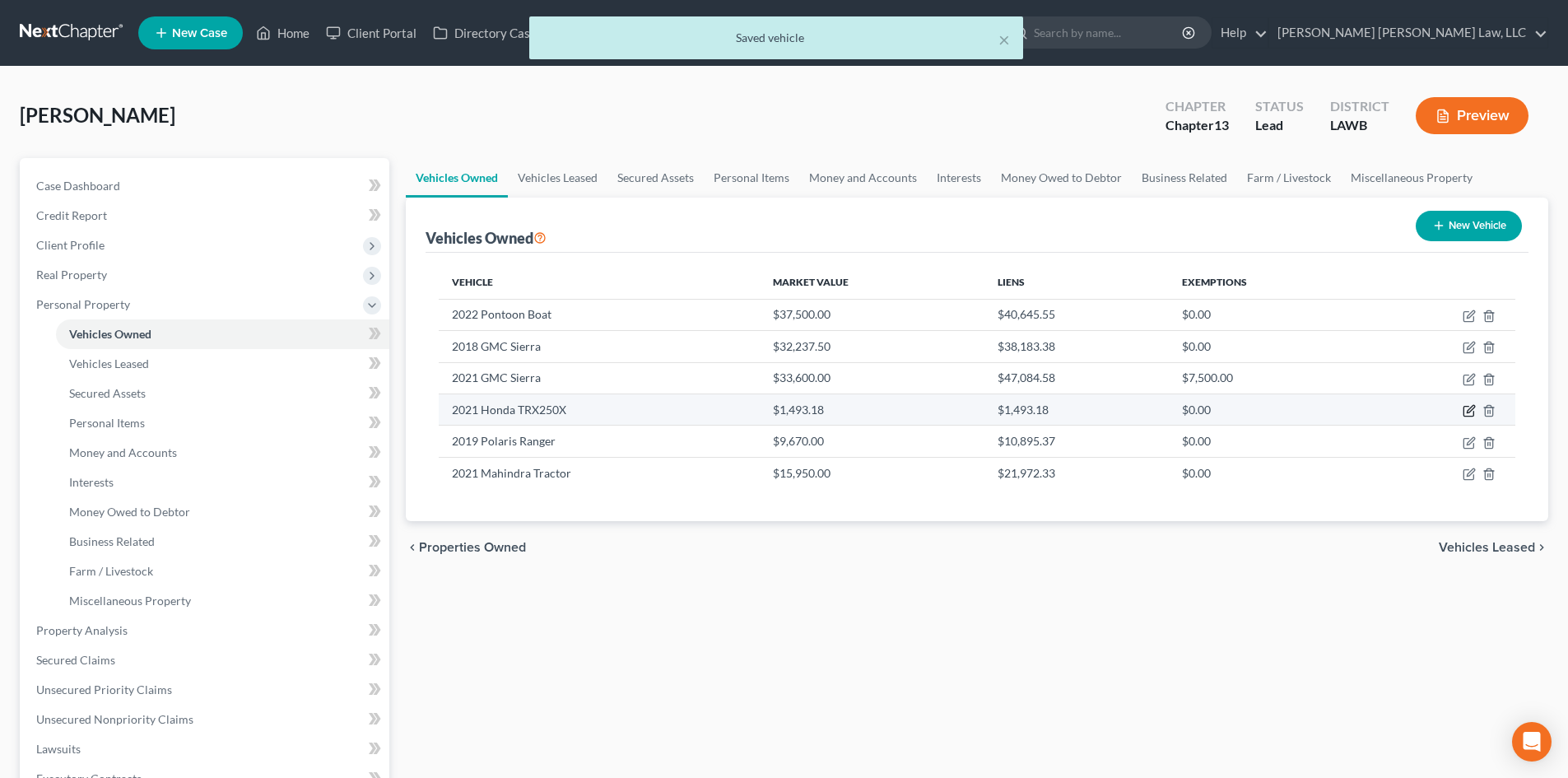
click at [1469, 413] on icon "button" at bounding box center [1470, 408] width 7 height 7
select select "0"
select select "5"
select select "2"
select select "0"
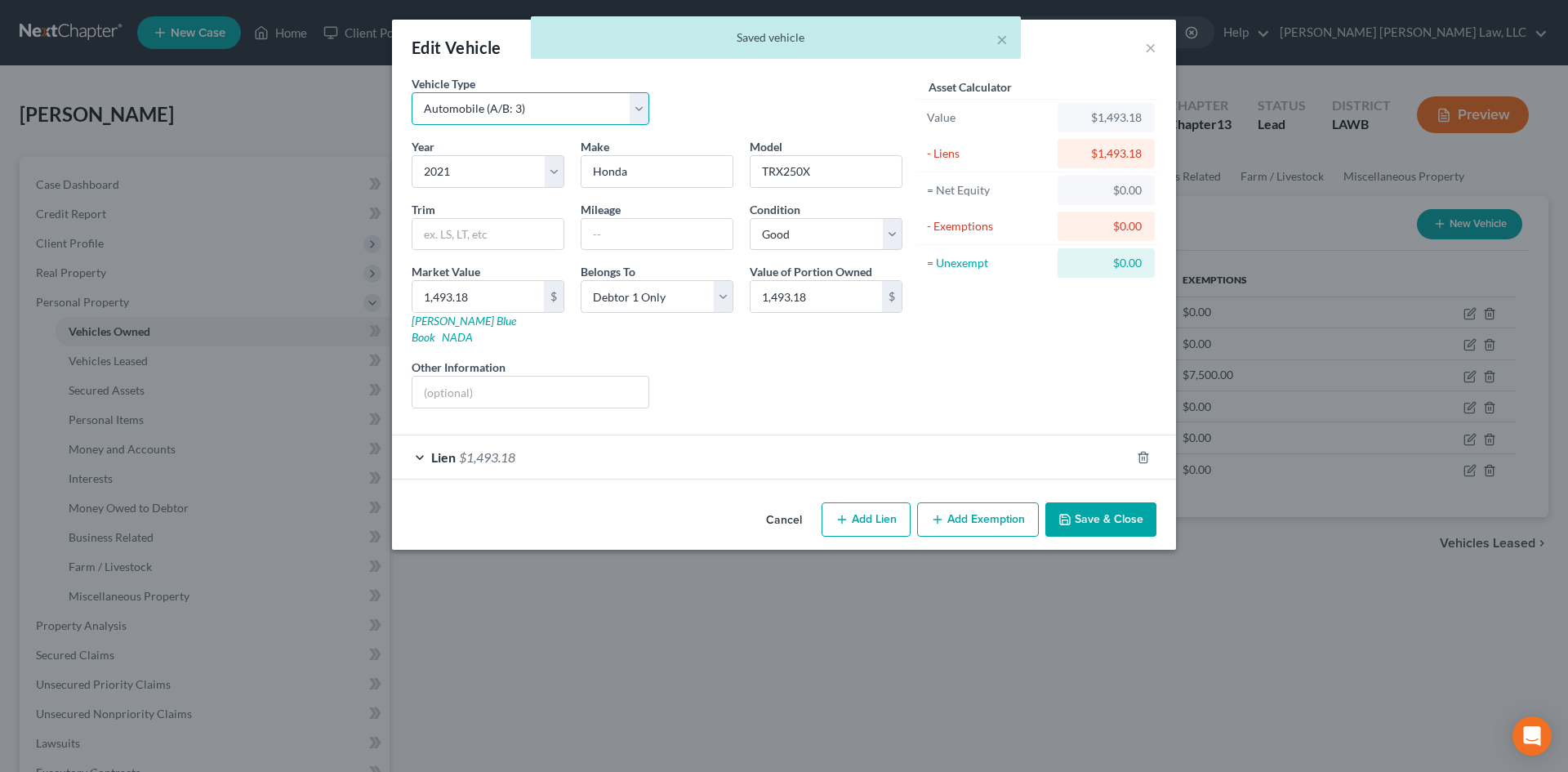
click at [537, 116] on select "Select Automobile (A/B: 3) Truck (A/B: 3) Trailer (A/B: 4) Watercraft (A/B: 4) …" at bounding box center [530, 109] width 238 height 33
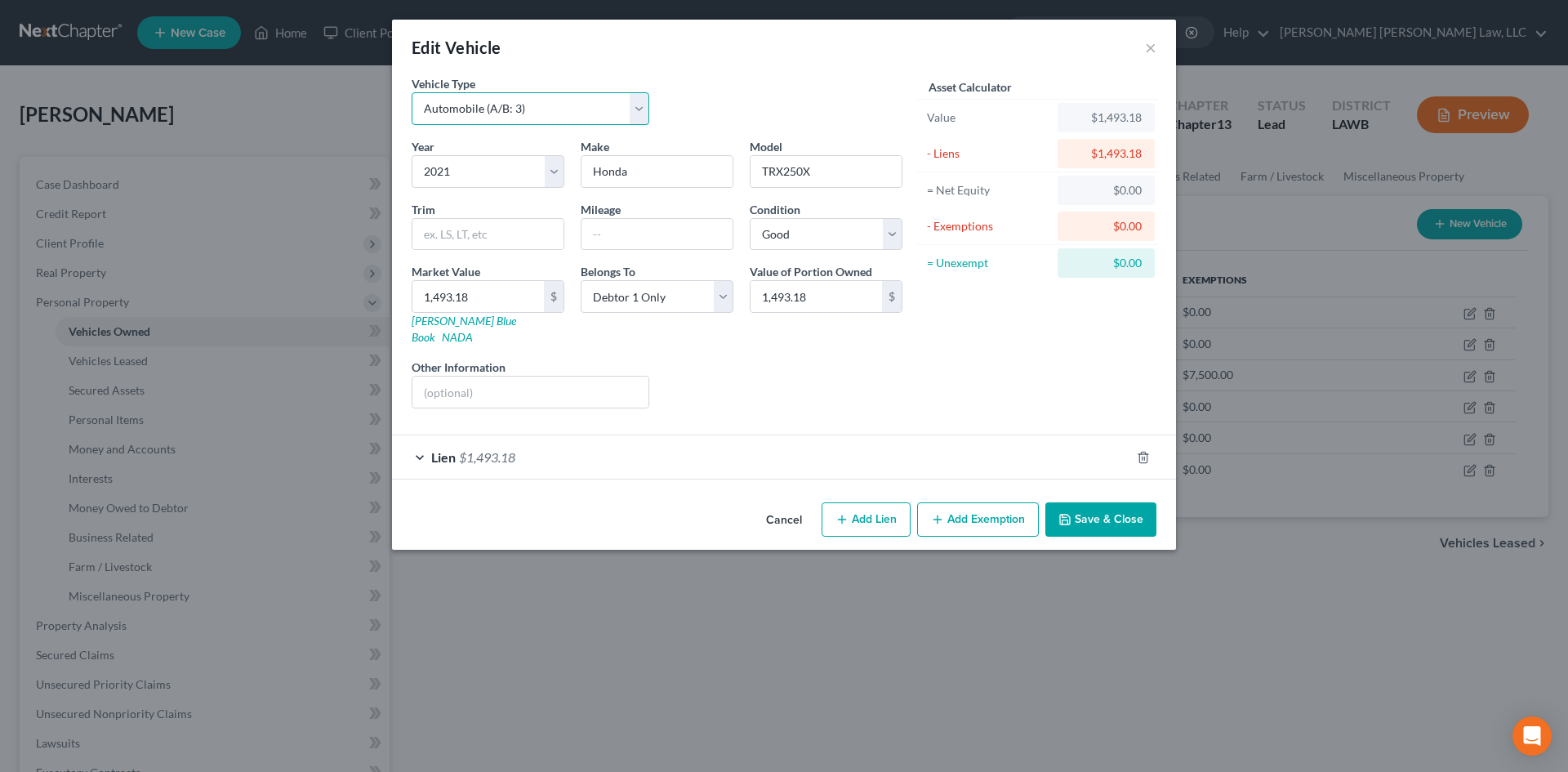
select select "6"
click at [412, 93] on select "Select Automobile (A/B: 3) Truck (A/B: 3) Trailer (A/B: 4) Watercraft (A/B: 4) …" at bounding box center [530, 109] width 238 height 33
click at [1093, 502] on button "Save & Close" at bounding box center [1101, 519] width 111 height 35
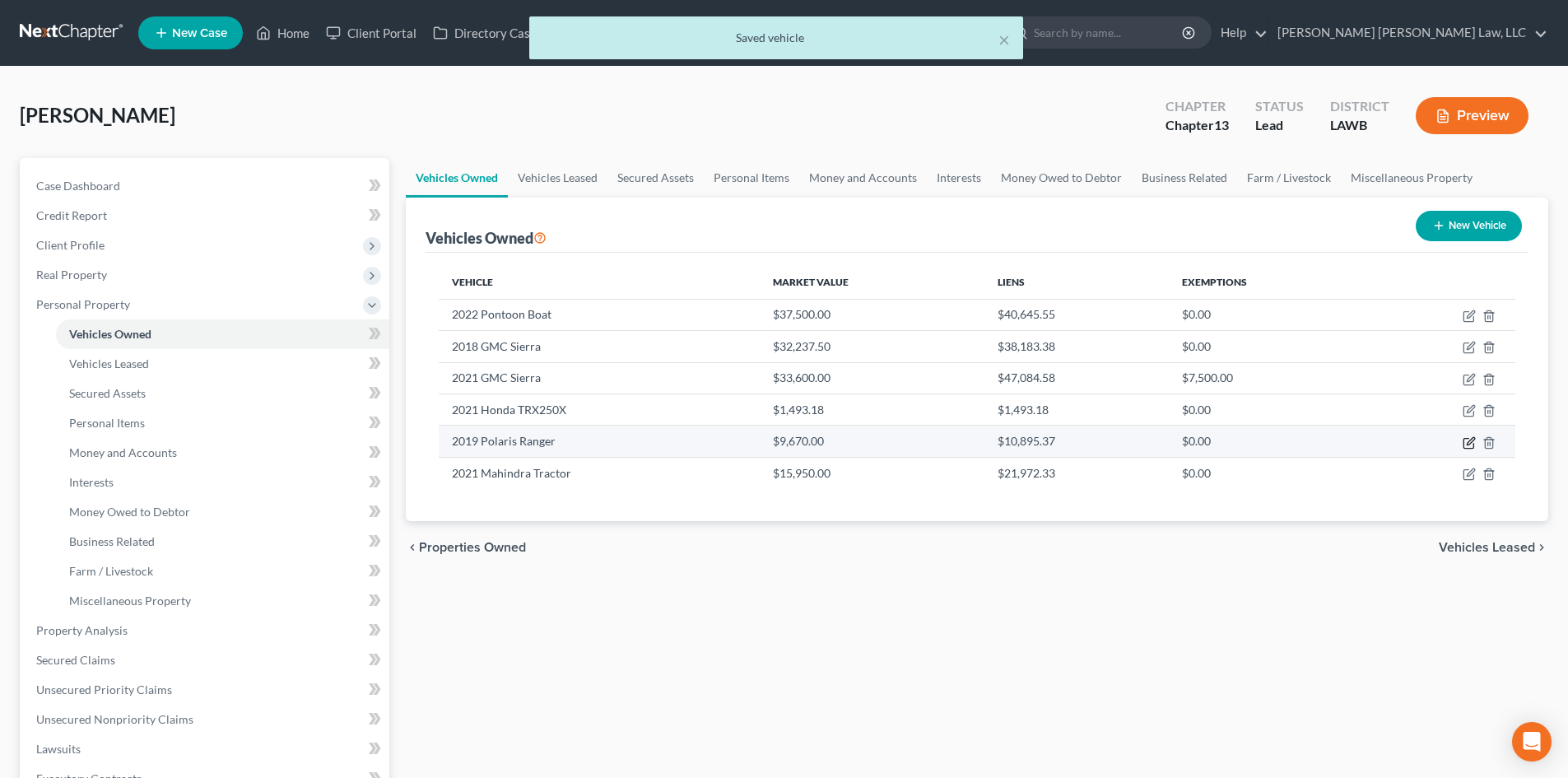
click at [1468, 443] on icon "button" at bounding box center [1470, 440] width 7 height 7
select select "0"
select select "7"
select select "0"
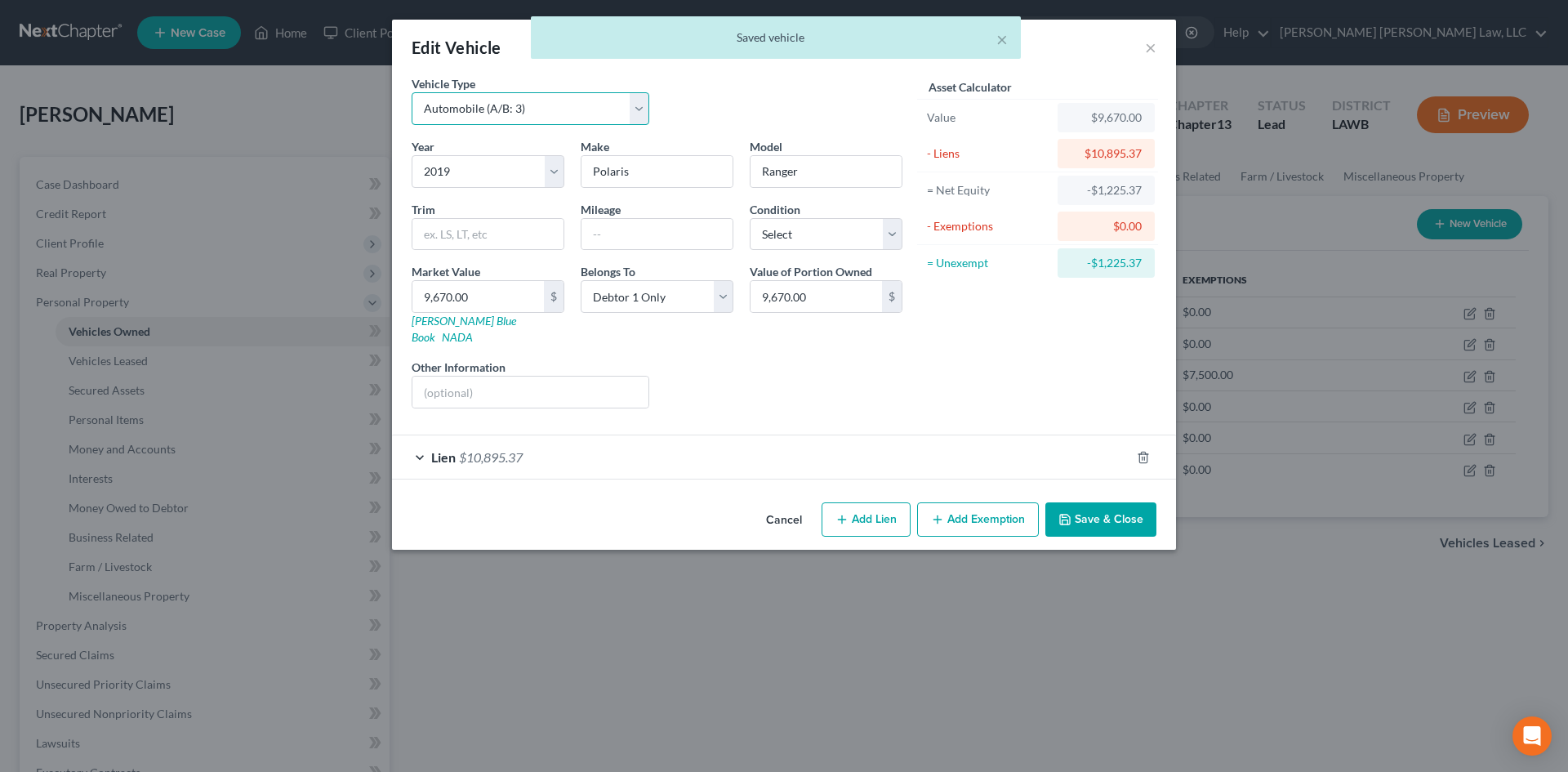
click at [501, 106] on select "Select Automobile (A/B: 3) Truck (A/B: 3) Trailer (A/B: 4) Watercraft (A/B: 4) …" at bounding box center [530, 109] width 238 height 33
select select "6"
click at [412, 93] on select "Select Automobile (A/B: 3) Truck (A/B: 3) Trailer (A/B: 4) Watercraft (A/B: 4) …" at bounding box center [530, 109] width 238 height 33
click at [1125, 513] on button "Save & Close" at bounding box center [1101, 519] width 111 height 35
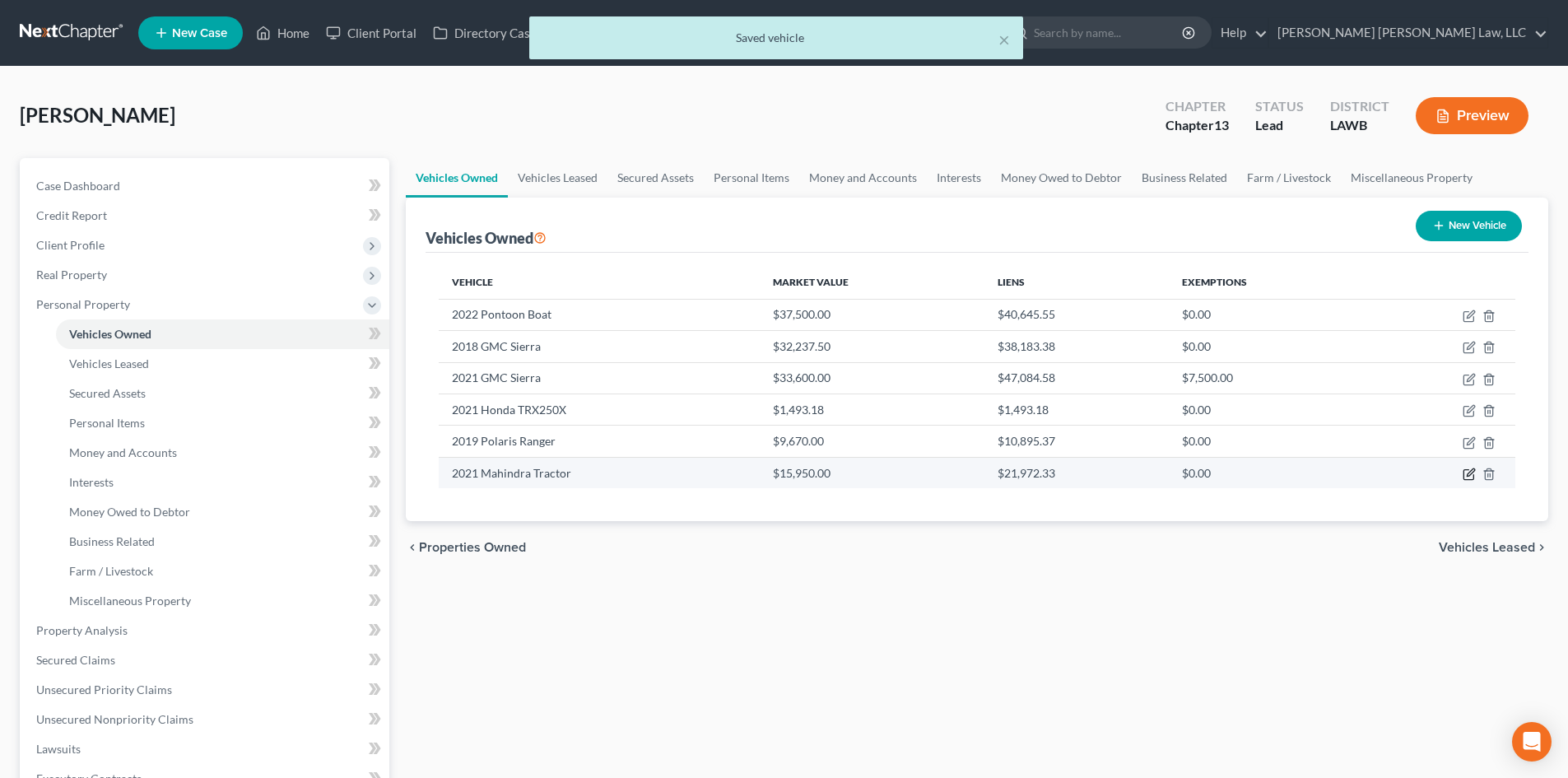
click at [1465, 475] on icon "button" at bounding box center [1469, 474] width 13 height 13
select select "7"
select select "5"
select select "0"
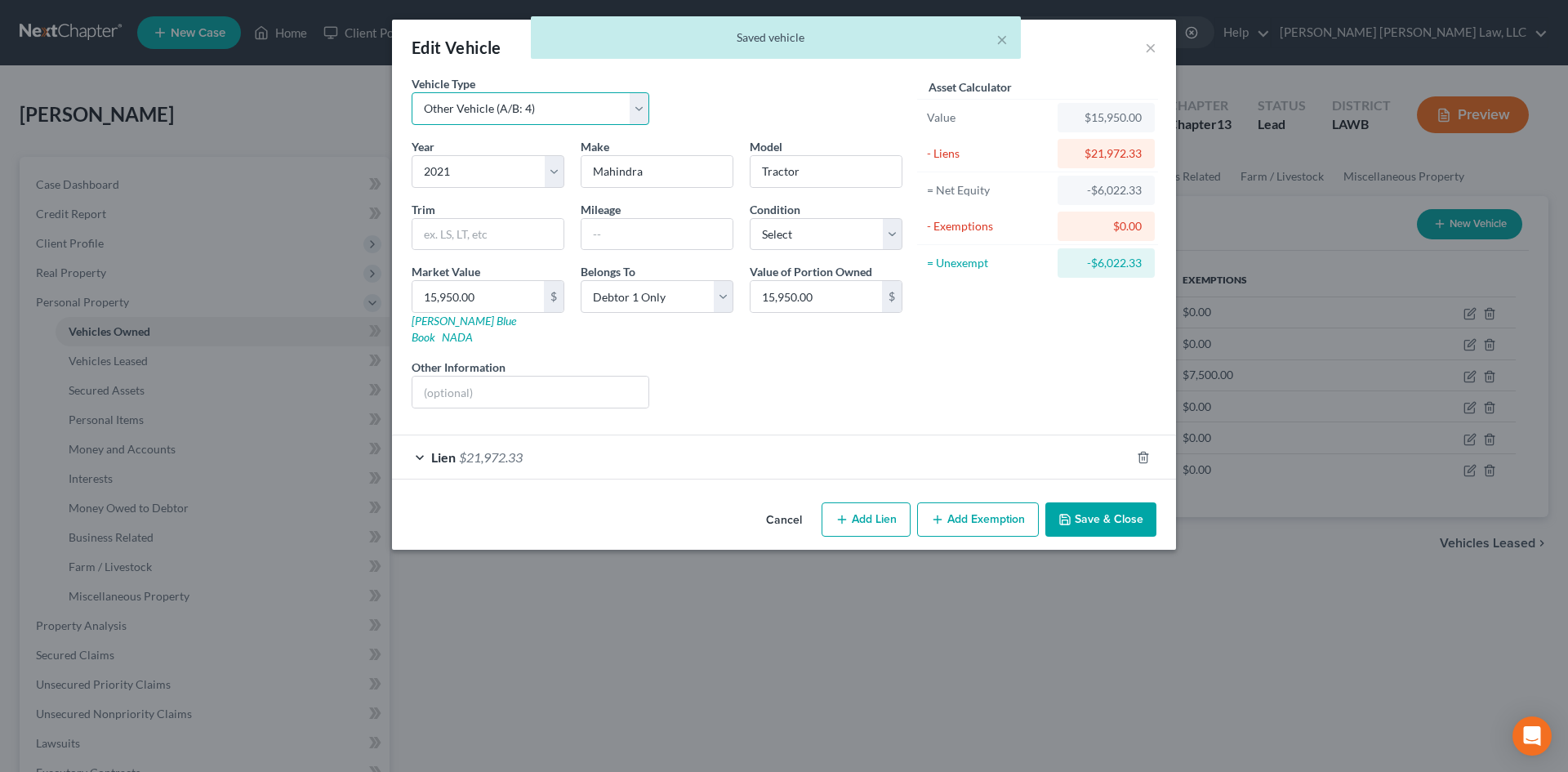
click at [447, 110] on select "Select Automobile (A/B: 3) Truck (A/B: 3) Trailer (A/B: 4) Watercraft (A/B: 4) …" at bounding box center [530, 109] width 238 height 33
click at [512, 107] on select "Select Automobile (A/B: 3) Truck (A/B: 3) Trailer (A/B: 4) Watercraft (A/B: 4) …" at bounding box center [530, 109] width 238 height 33
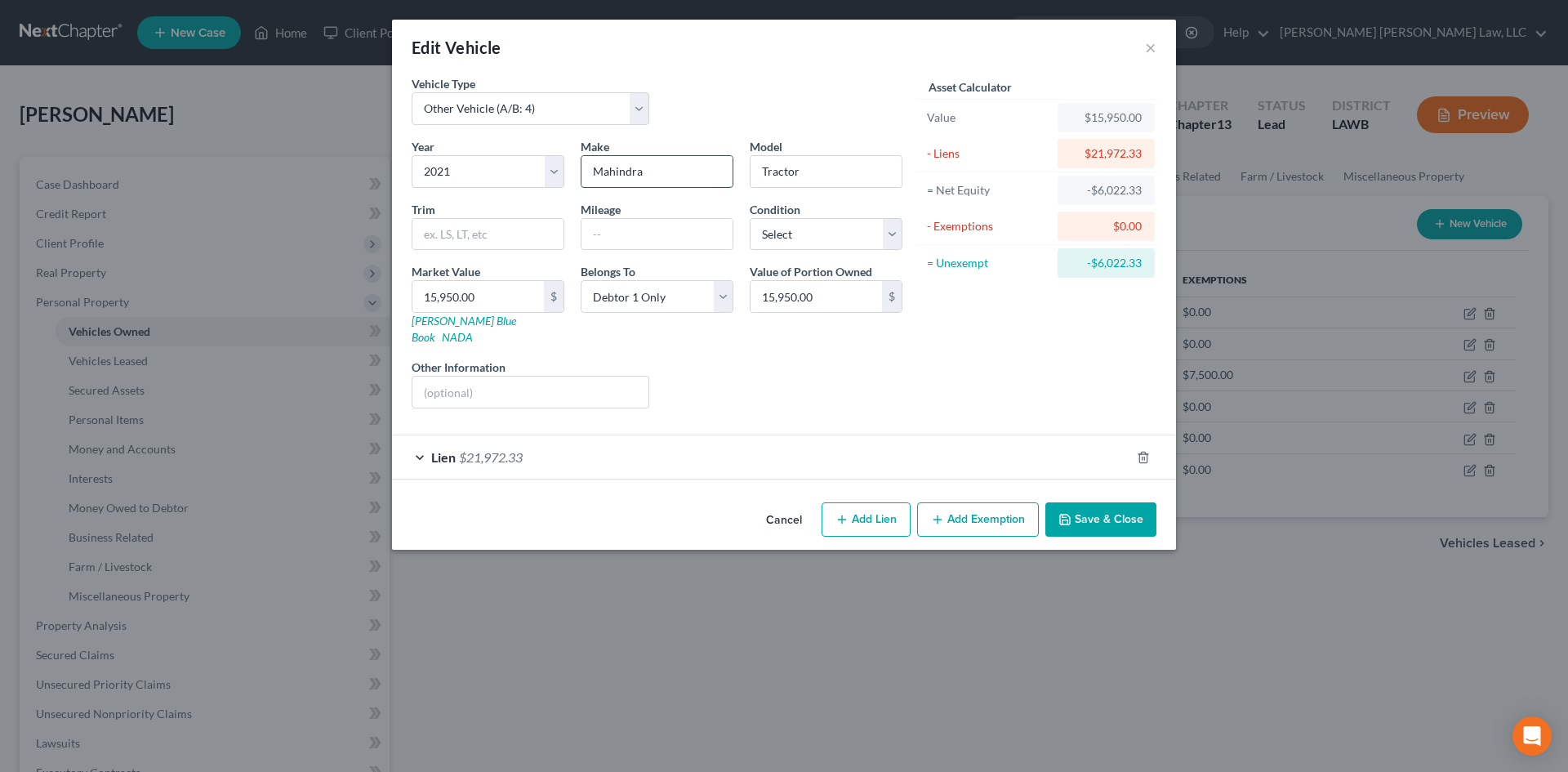
click at [665, 180] on input "Mahindra" at bounding box center [657, 171] width 151 height 31
click at [794, 504] on button "Cancel" at bounding box center [784, 520] width 62 height 33
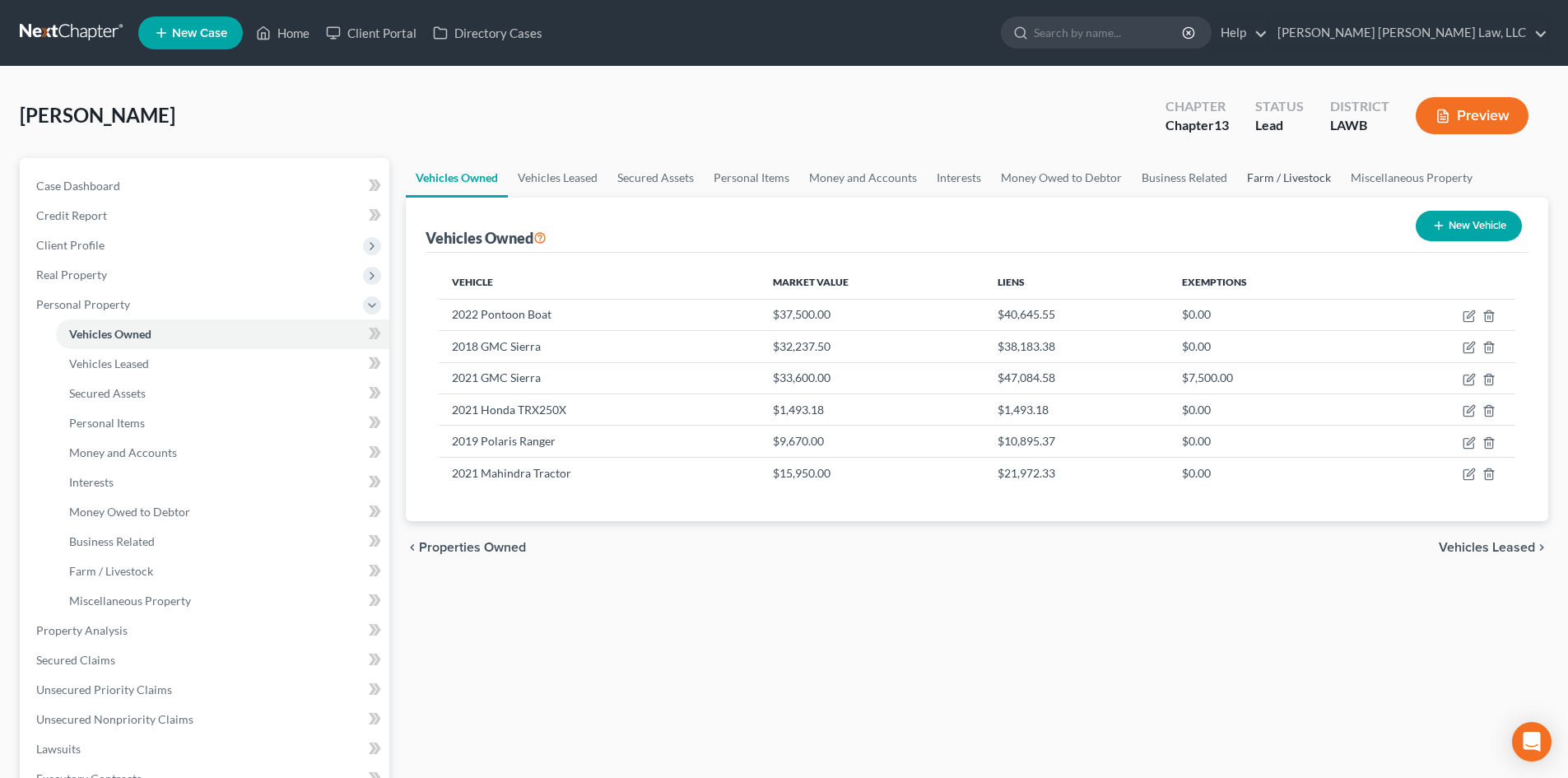
click at [1274, 179] on link "Farm / Livestock" at bounding box center [1288, 177] width 104 height 39
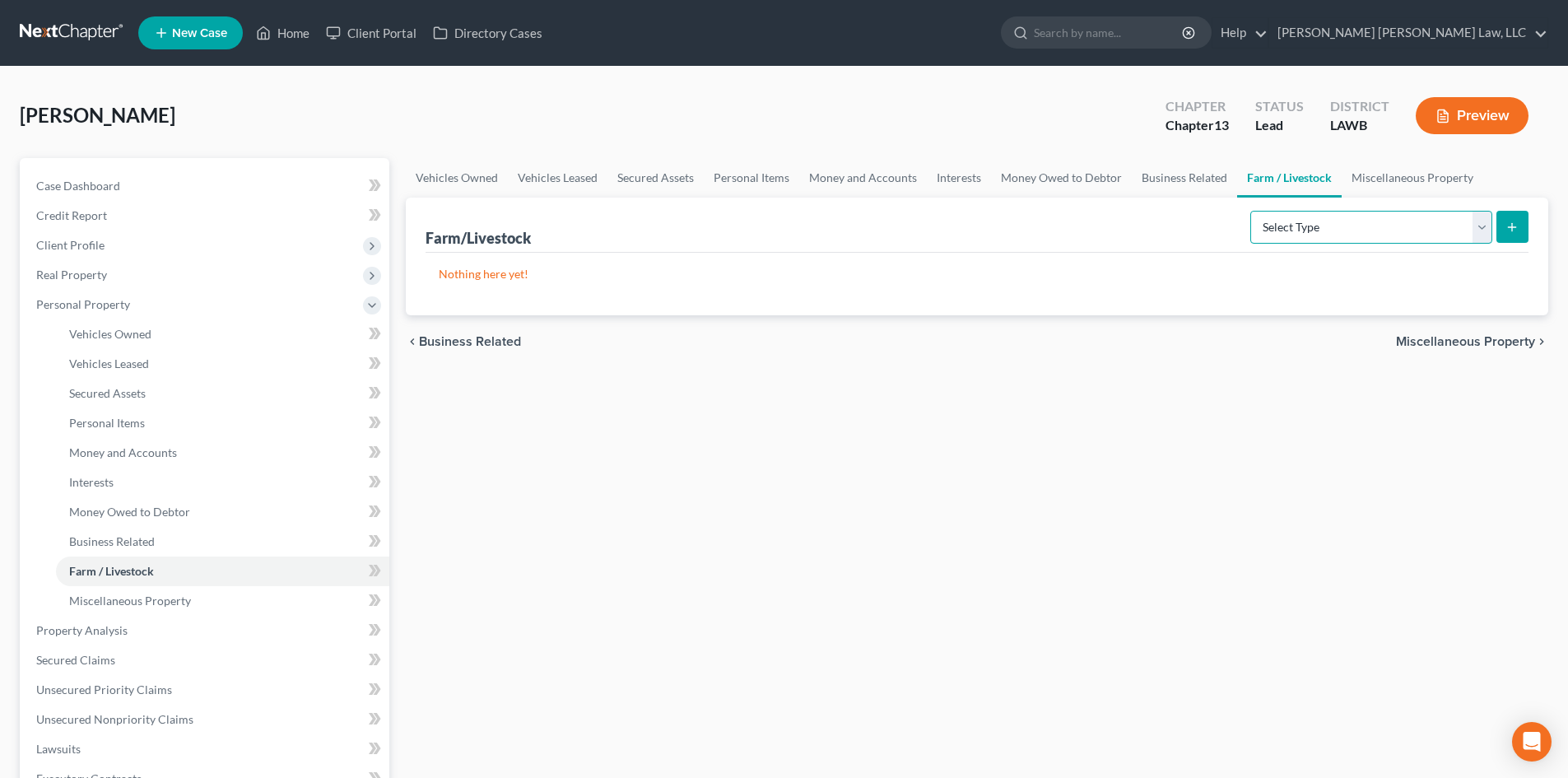
drag, startPoint x: 1316, startPoint y: 220, endPoint x: 1324, endPoint y: 229, distance: 12.0
click at [1316, 220] on select "Select Type Animals & Livestock (A/B: 47) Crops: Growing or Harvested (A/B: 48)…" at bounding box center [1371, 228] width 242 height 33
select select "farming_equipment"
click at [1252, 211] on select "Select Type Animals & Livestock (A/B: 47) Crops: Growing or Harvested (A/B: 48)…" at bounding box center [1371, 228] width 242 height 33
click at [1501, 233] on button "submit" at bounding box center [1512, 227] width 32 height 32
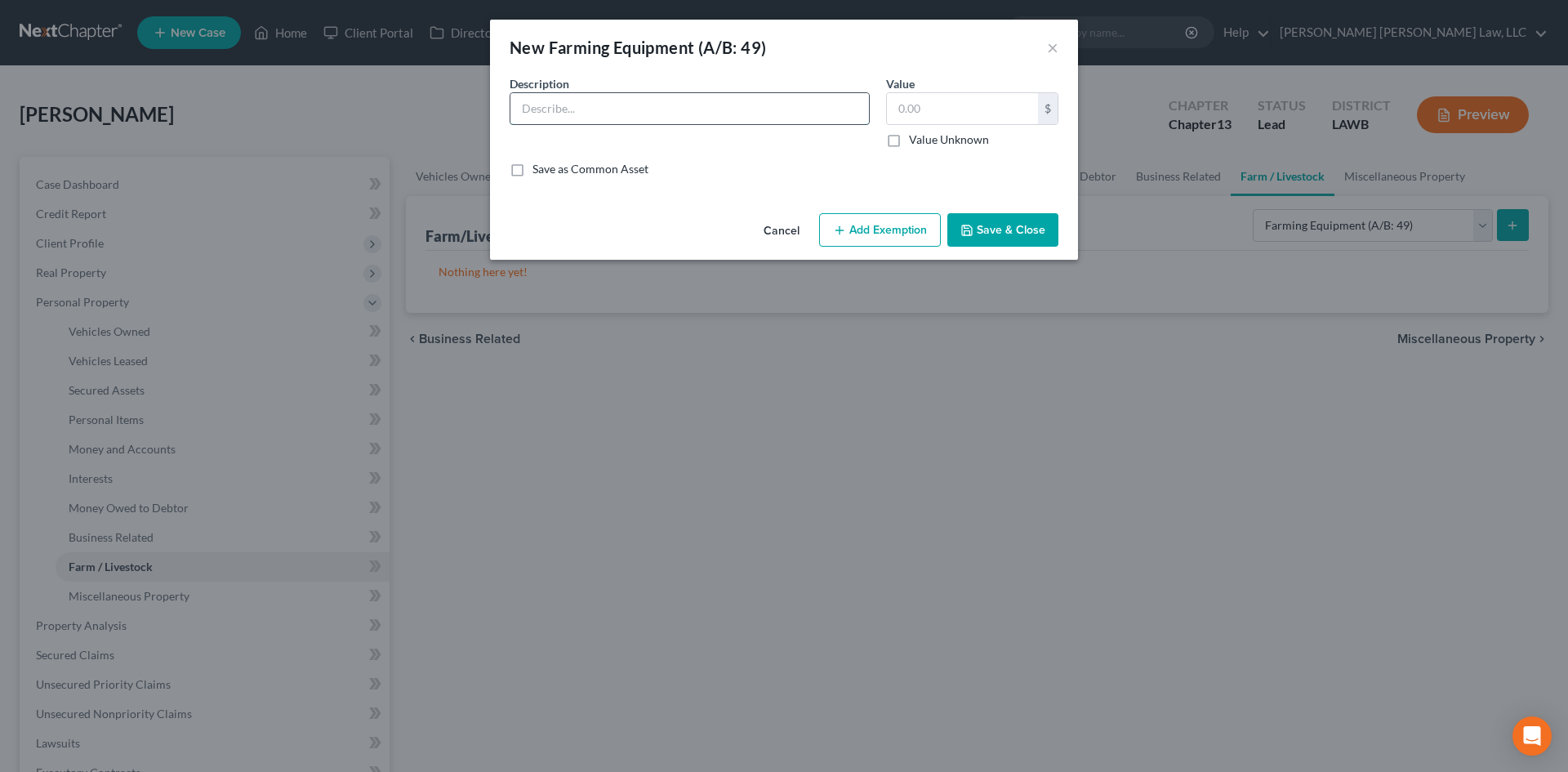
click at [650, 108] on input "text" at bounding box center [690, 109] width 358 height 31
paste input "2021 mahindra tractor"
click at [562, 110] on input "2021 mahindra tractor" at bounding box center [690, 109] width 358 height 31
click at [605, 109] on input "2021 Mahindra tractor" at bounding box center [690, 109] width 358 height 31
type input "2021 Mahindra Tractor"
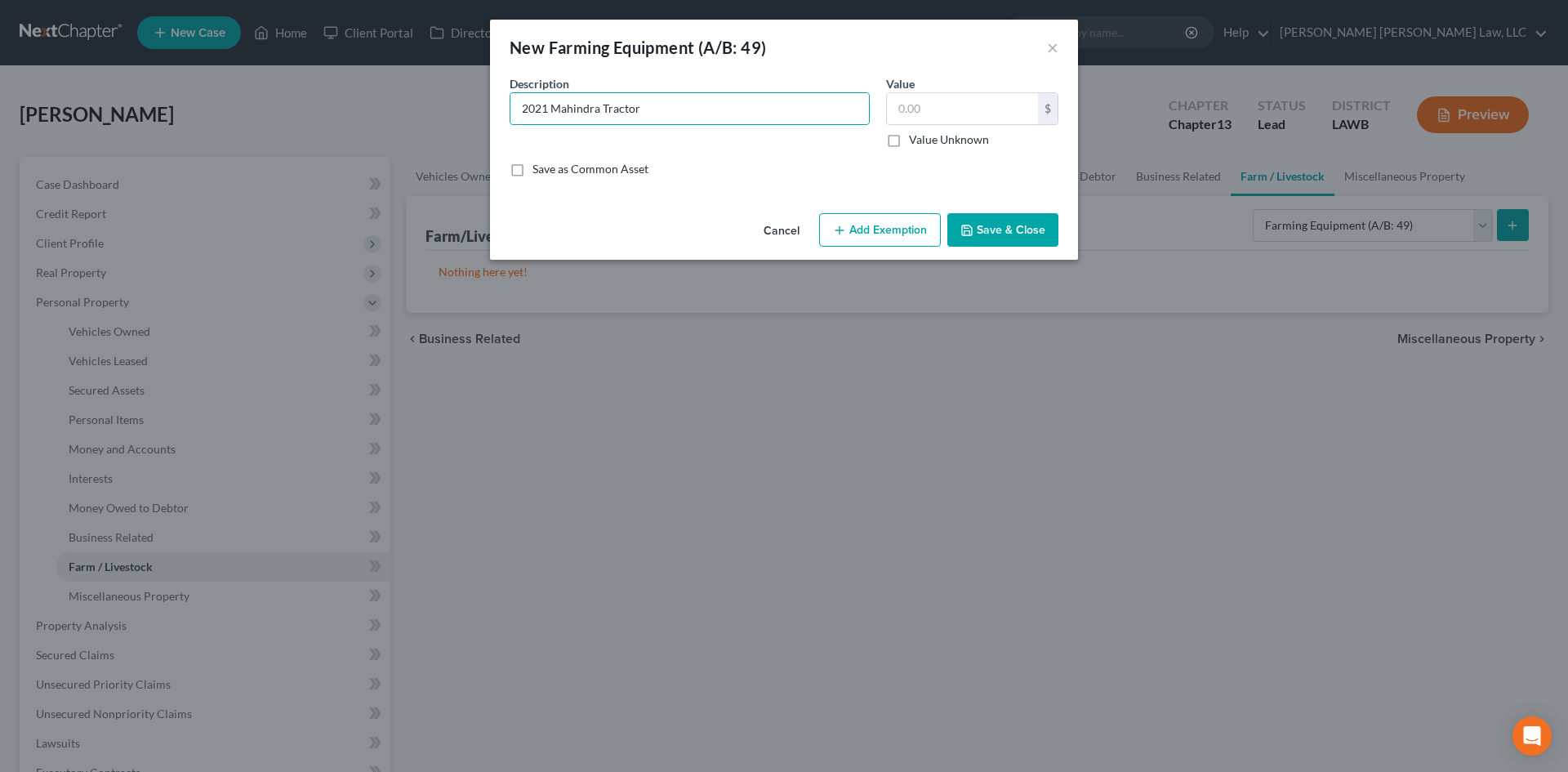
click at [798, 233] on button "Cancel" at bounding box center [781, 231] width 62 height 33
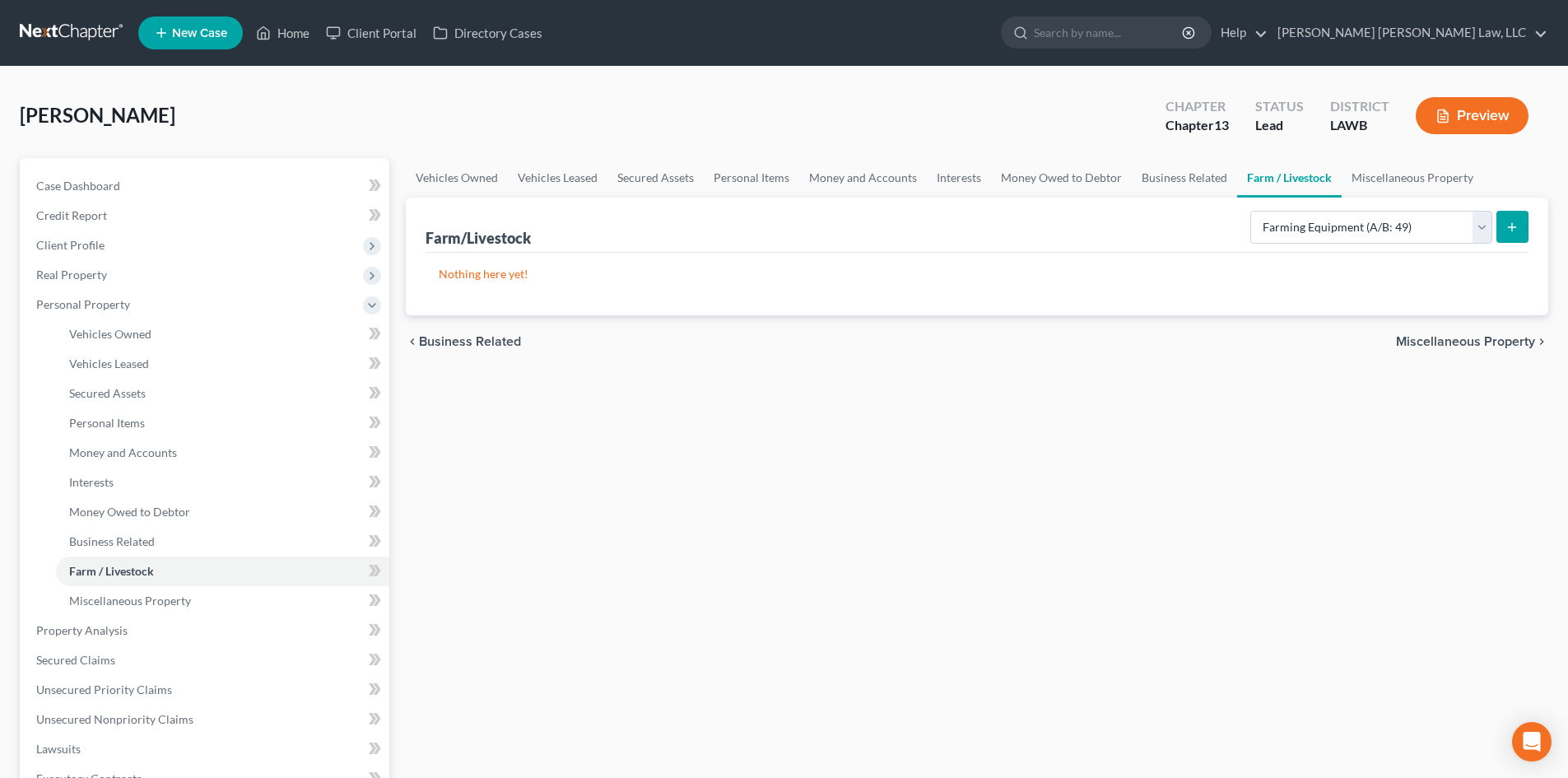
click at [877, 388] on div "Vehicles Owned Vehicles Leased Secured Assets Personal Items Money and Accounts…" at bounding box center [977, 648] width 1159 height 980
click at [736, 185] on link "Personal Items" at bounding box center [751, 177] width 95 height 39
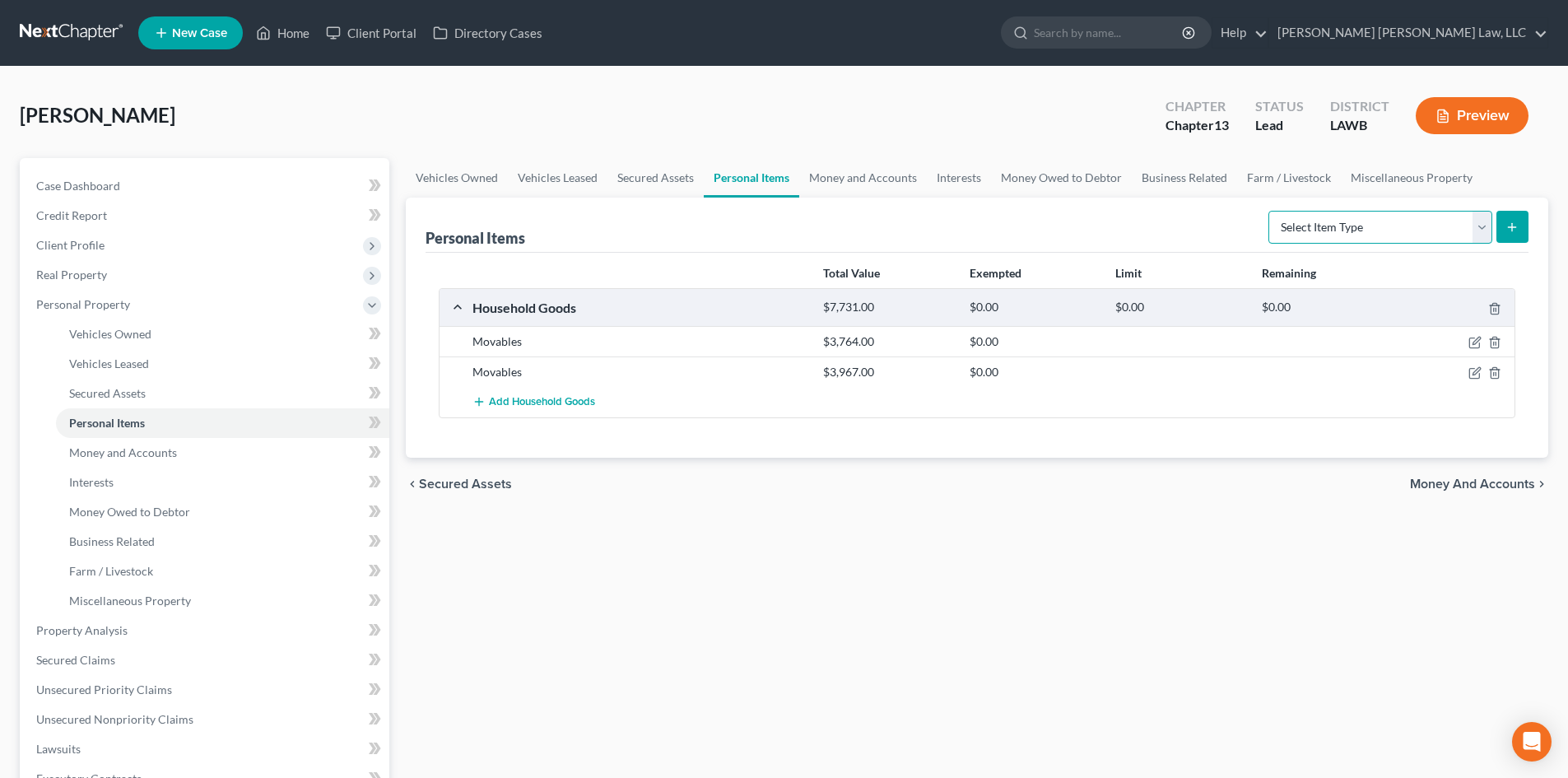
click at [1412, 227] on select "Select Item Type Clothing (A/B: 11) Collectibles Of Value (A/B: 8) Electronics …" at bounding box center [1380, 228] width 224 height 33
select select "clothing"
click at [1271, 211] on select "Select Item Type Clothing (A/B: 11) Collectibles Of Value (A/B: 8) Electronics …" at bounding box center [1380, 228] width 224 height 33
click at [1507, 225] on icon "submit" at bounding box center [1511, 227] width 13 height 13
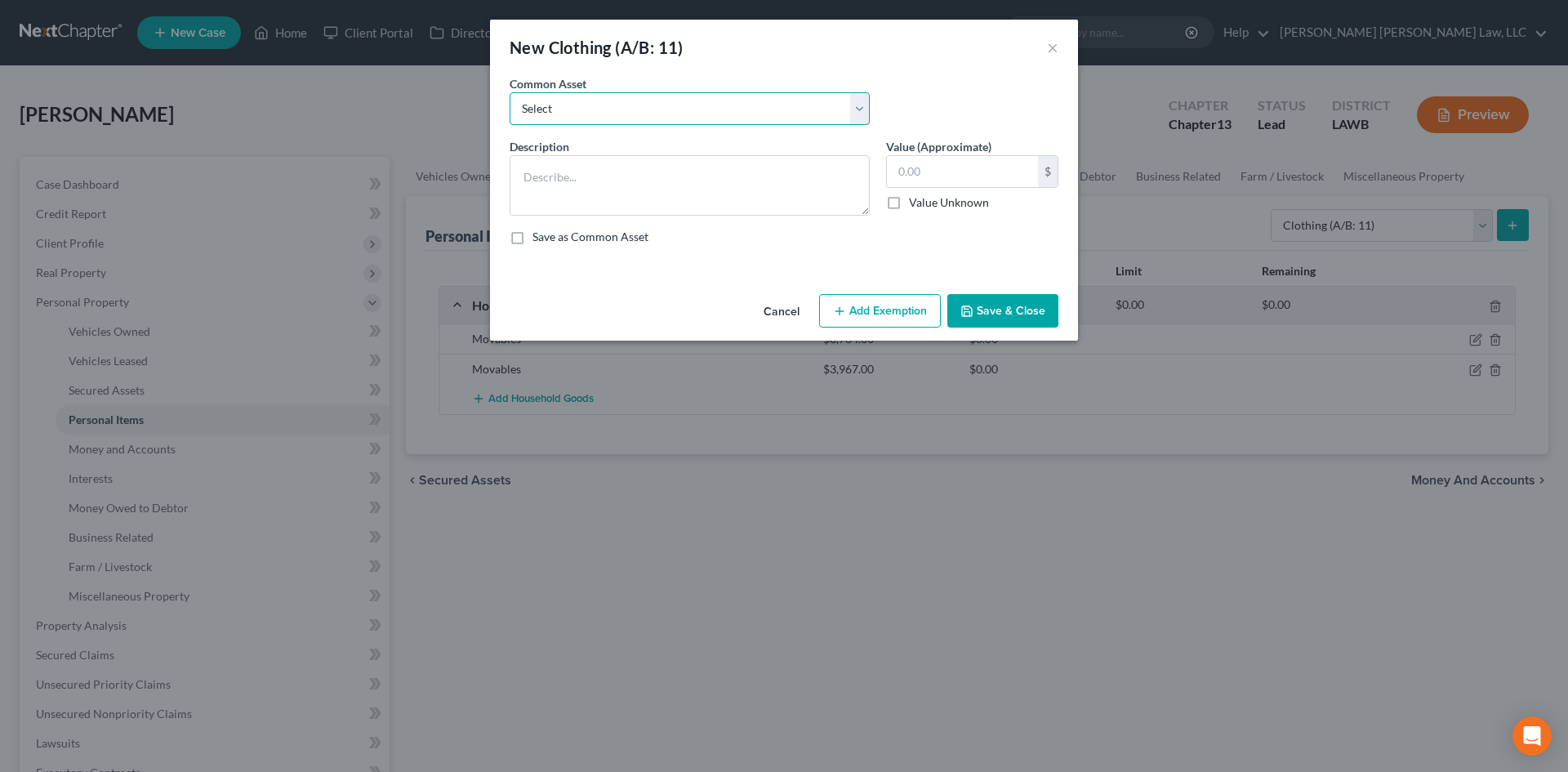
click at [590, 107] on select "Select Clothes Clothes" at bounding box center [690, 109] width 360 height 33
select select "0"
click at [510, 93] on select "Select Clothes Clothes" at bounding box center [690, 109] width 360 height 33
type textarea "Clothes"
type input "300.00"
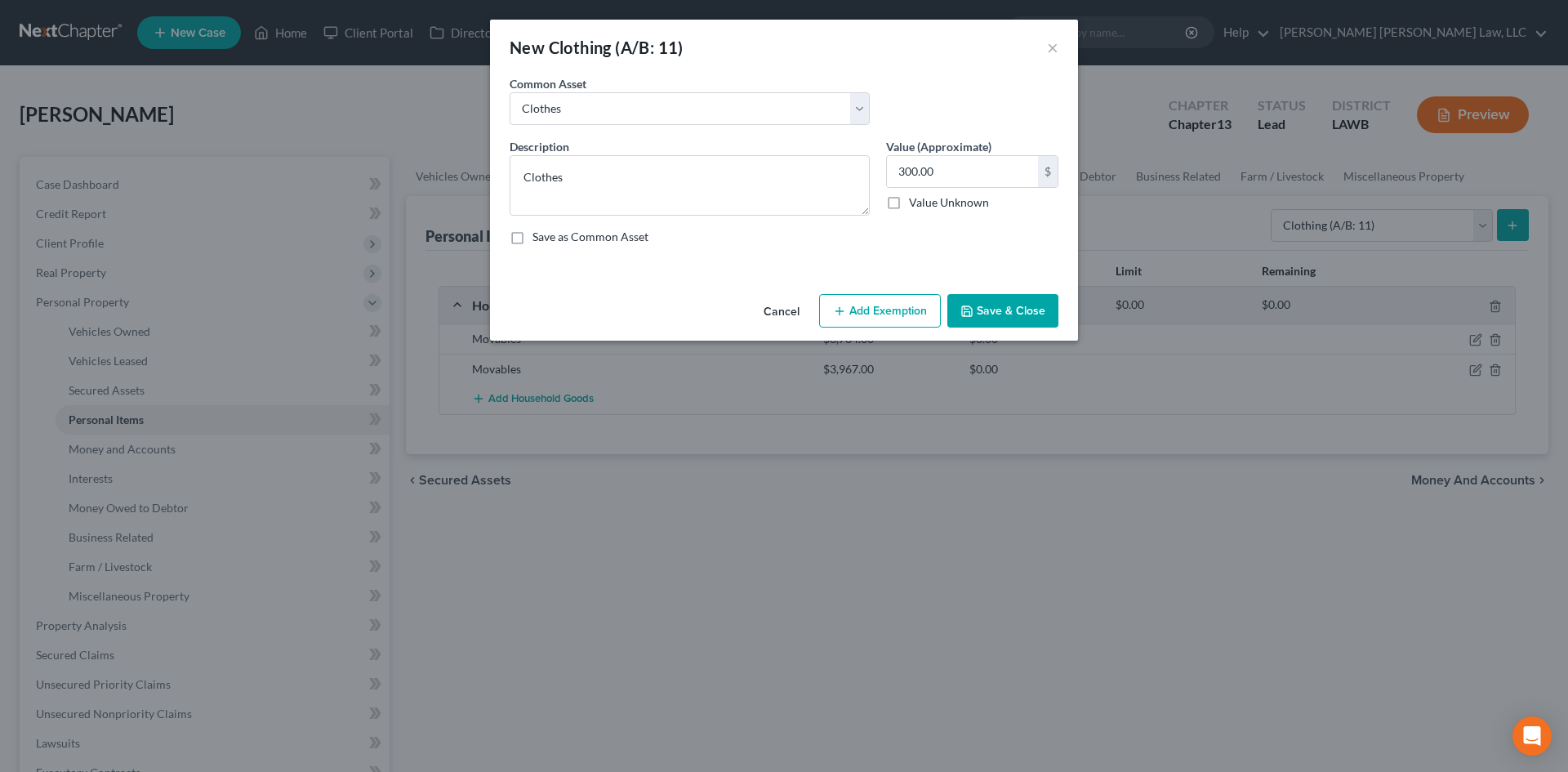
click at [890, 312] on button "Add Exemption" at bounding box center [880, 312] width 122 height 35
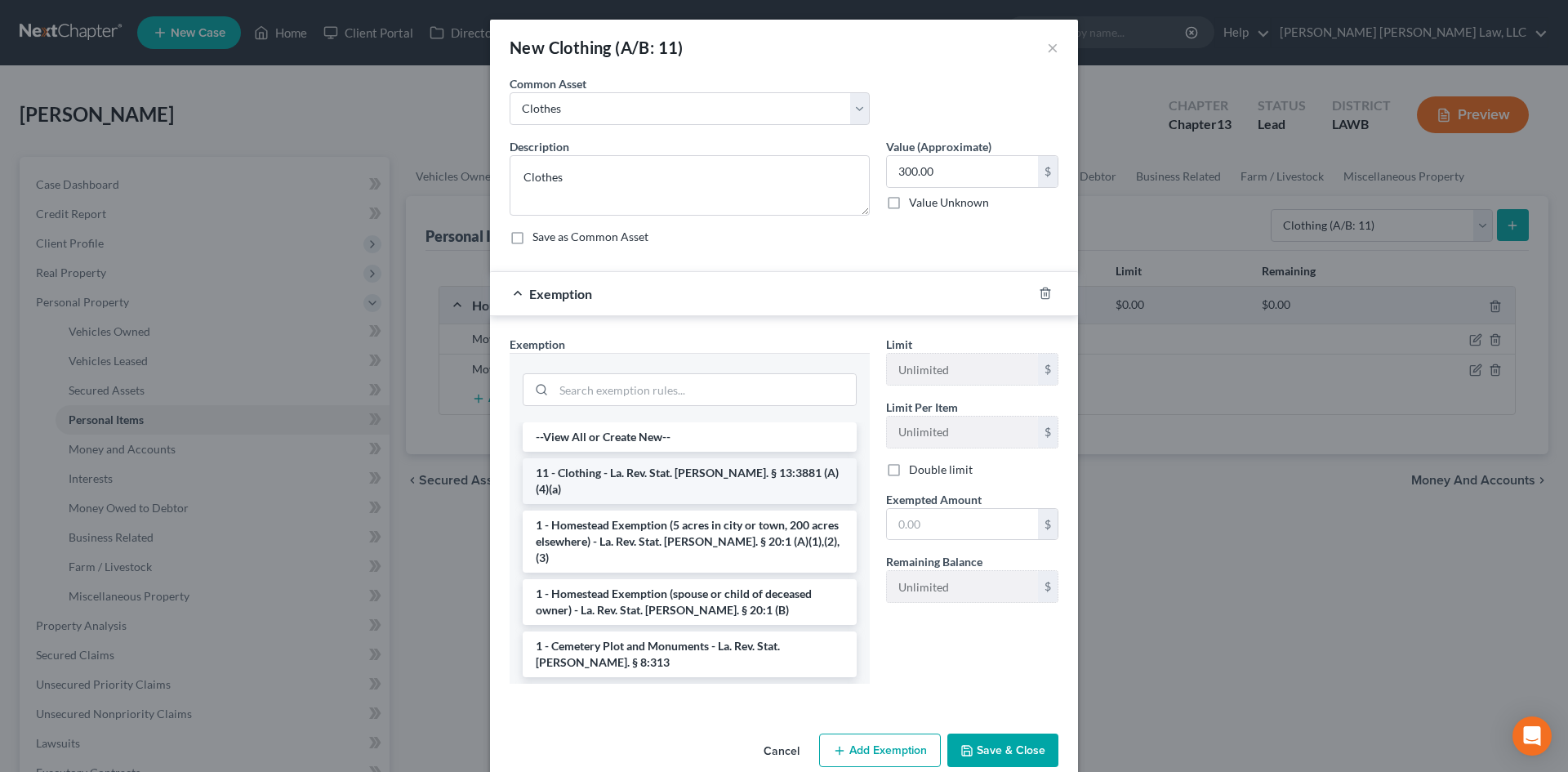
click at [702, 472] on li "11 - Clothing - La. Rev. Stat. [PERSON_NAME]. § 13:3881 (A)(4)(a)" at bounding box center [690, 480] width 334 height 46
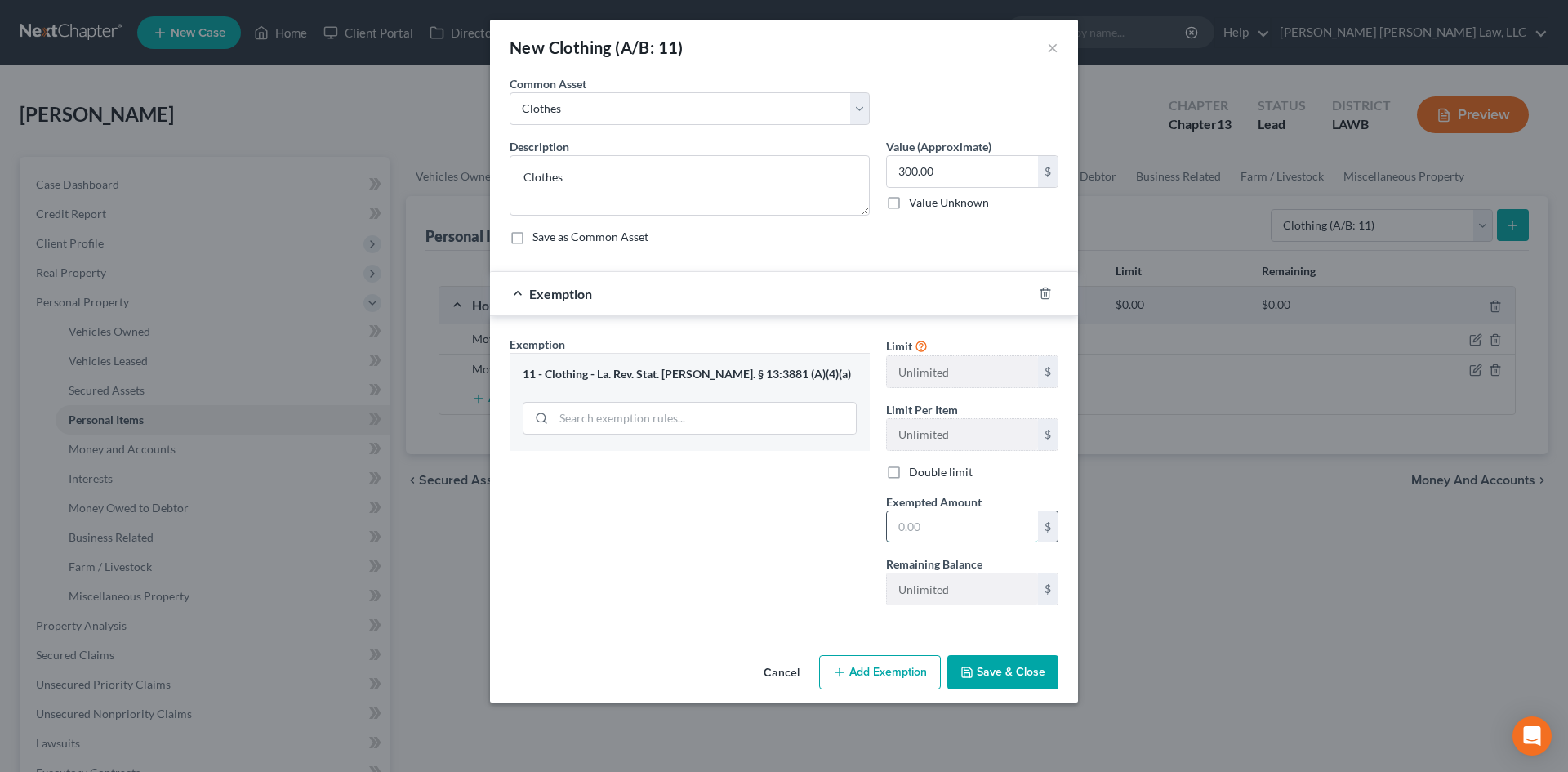
click at [973, 526] on input "text" at bounding box center [962, 527] width 151 height 31
type input "300.00"
click at [1037, 675] on button "Save & Close" at bounding box center [1003, 672] width 111 height 35
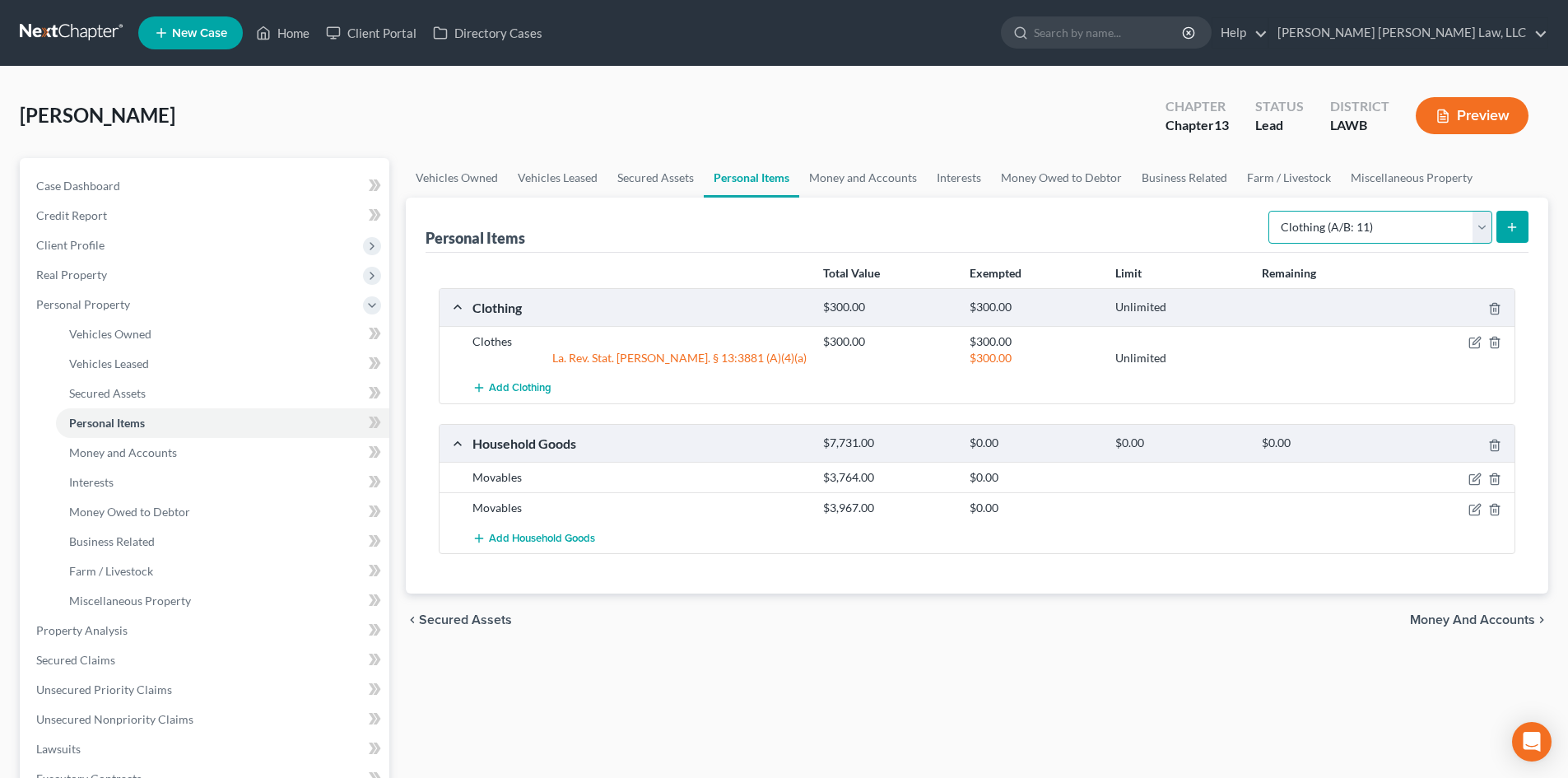
click at [1321, 236] on select "Select Item Type Clothing (A/B: 11) Collectibles Of Value (A/B: 8) Electronics …" at bounding box center [1380, 228] width 224 height 33
select select "household_goods"
click at [1271, 211] on select "Select Item Type Clothing (A/B: 11) Collectibles Of Value (A/B: 8) Electronics …" at bounding box center [1380, 228] width 224 height 33
click at [1509, 231] on icon "submit" at bounding box center [1511, 227] width 13 height 13
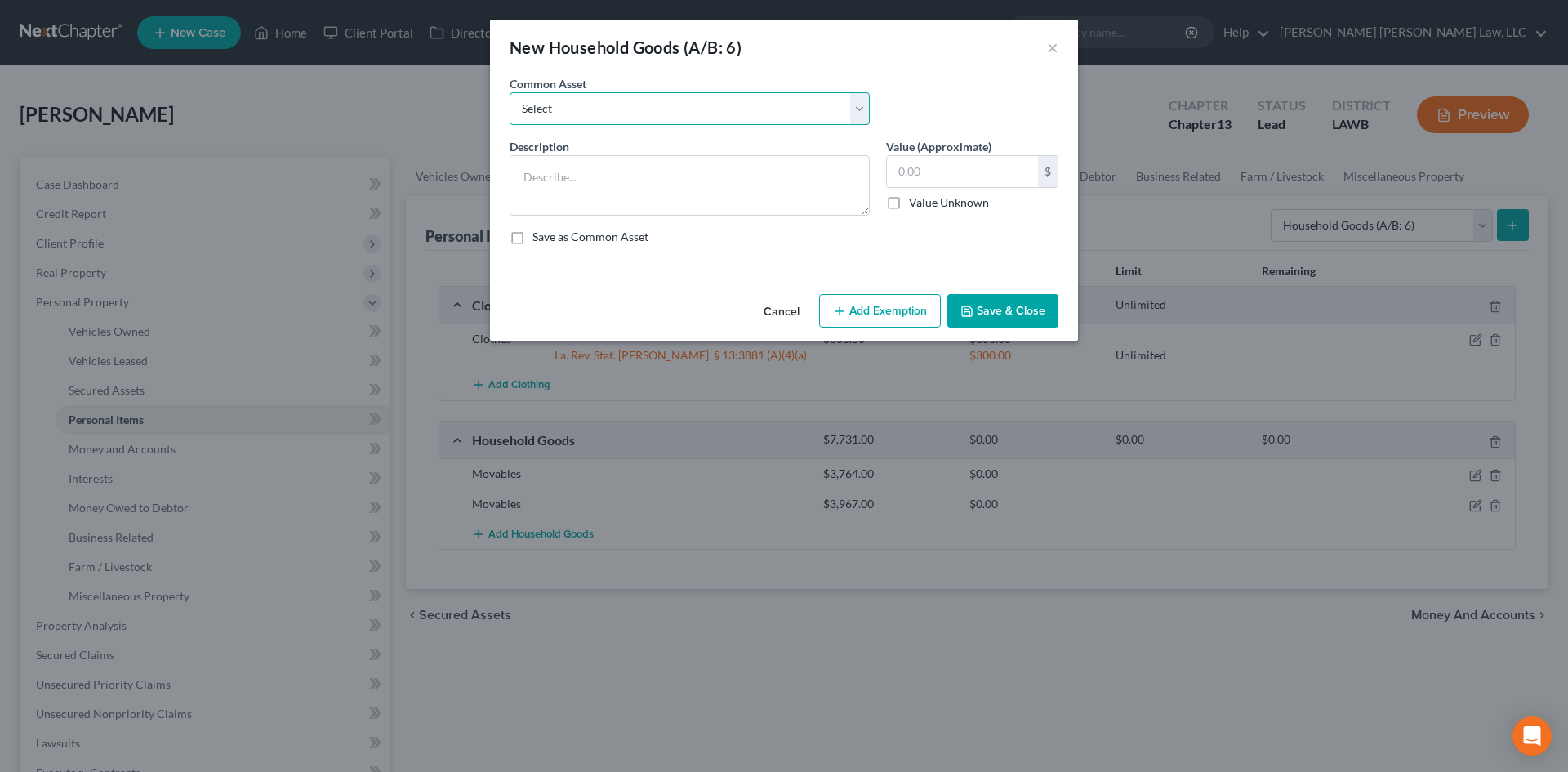
click at [629, 104] on select "Select Furniture Movables 2002 Chevy Tahoe 231,000 miles Movables Movables Mova…" at bounding box center [690, 109] width 360 height 33
select select "0"
click at [510, 93] on select "Select Furniture Movables 2002 Chevy Tahoe 231,000 miles Movables Movables Mova…" at bounding box center [690, 109] width 360 height 33
type textarea "Furniture"
type input "1,200.00"
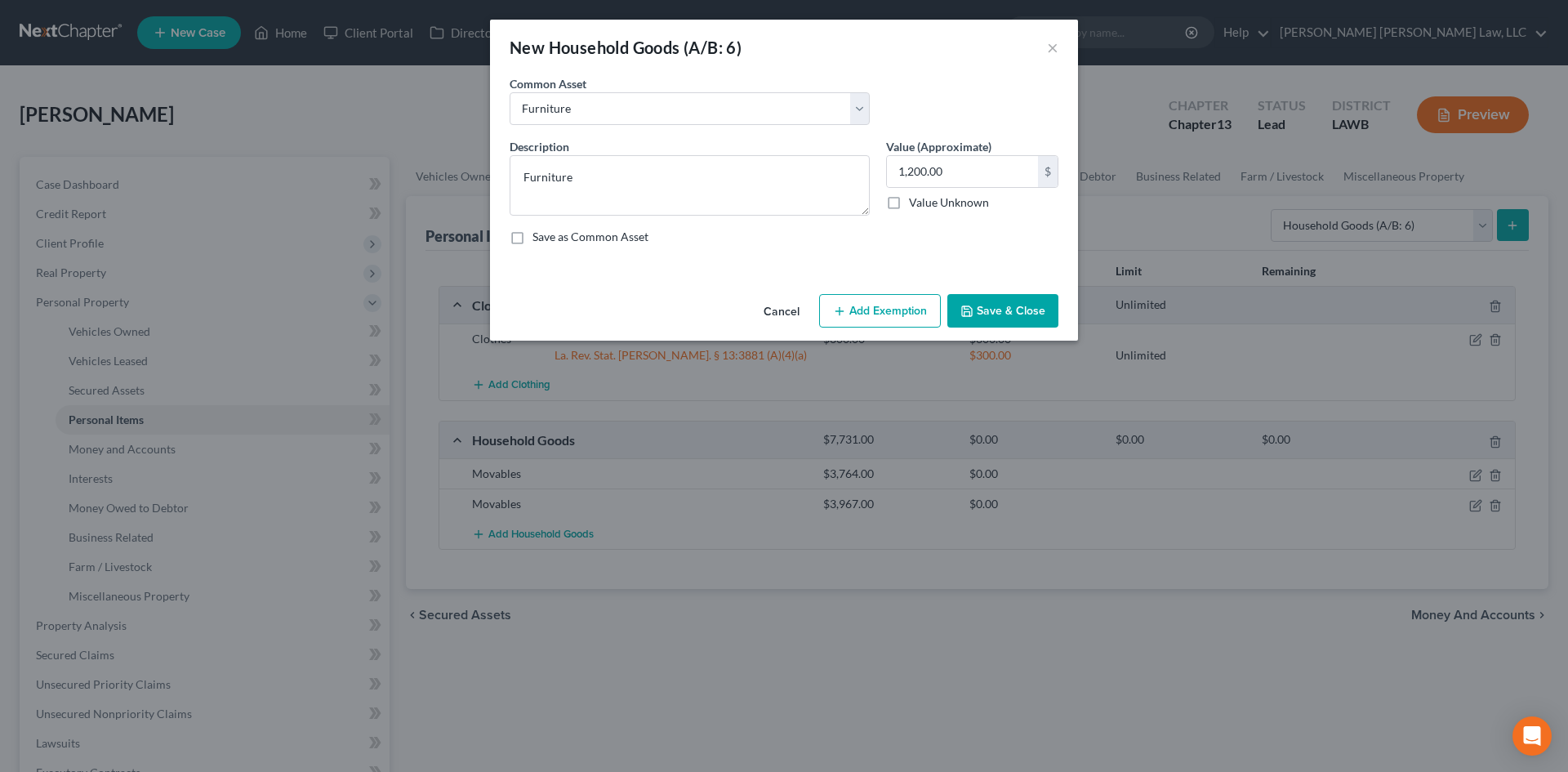
click at [895, 300] on button "Add Exemption" at bounding box center [880, 312] width 122 height 35
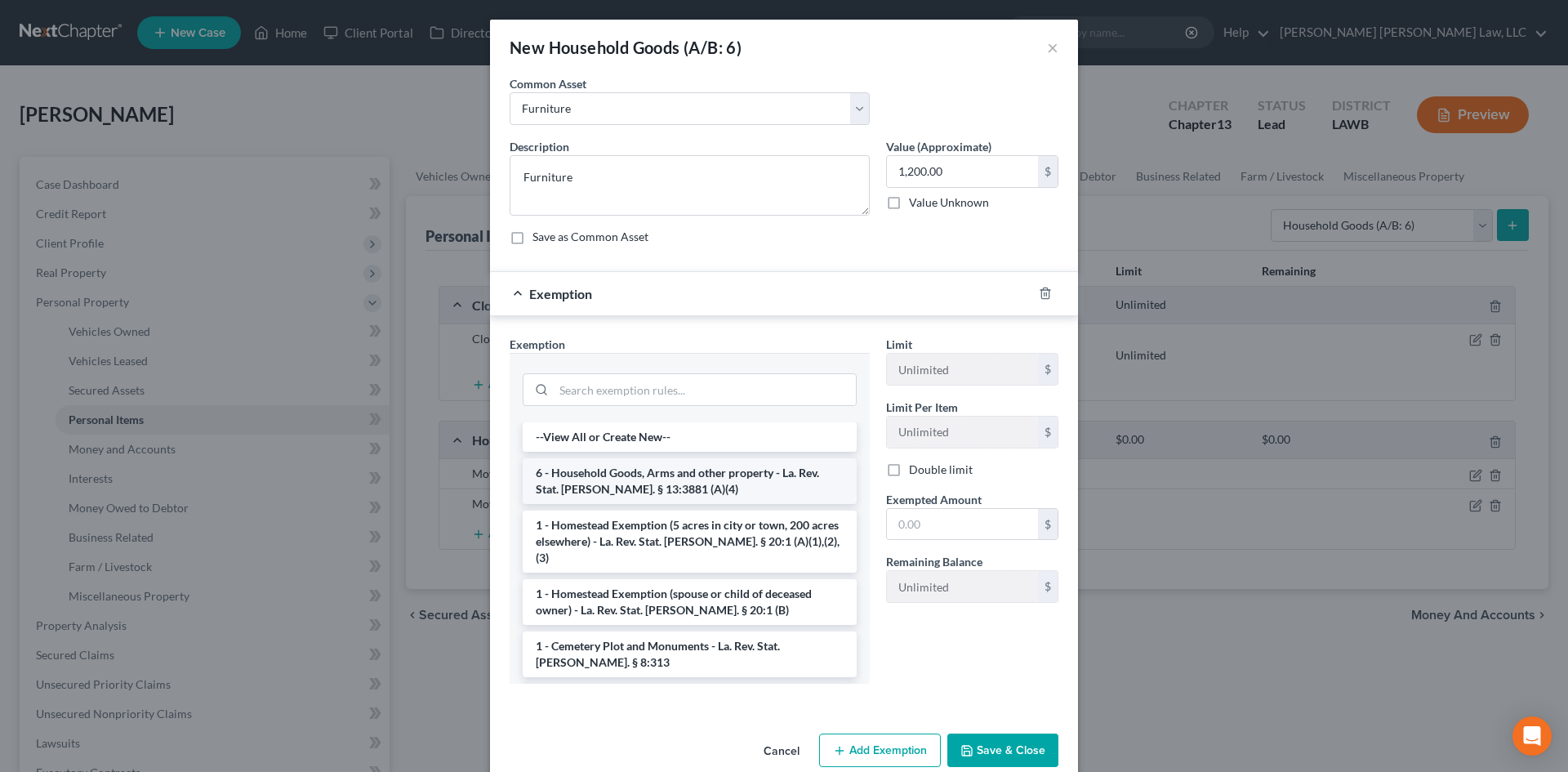
click at [695, 484] on li "6 - Household Goods, Arms and other property - La. Rev. Stat. [PERSON_NAME]. § …" at bounding box center [690, 480] width 334 height 46
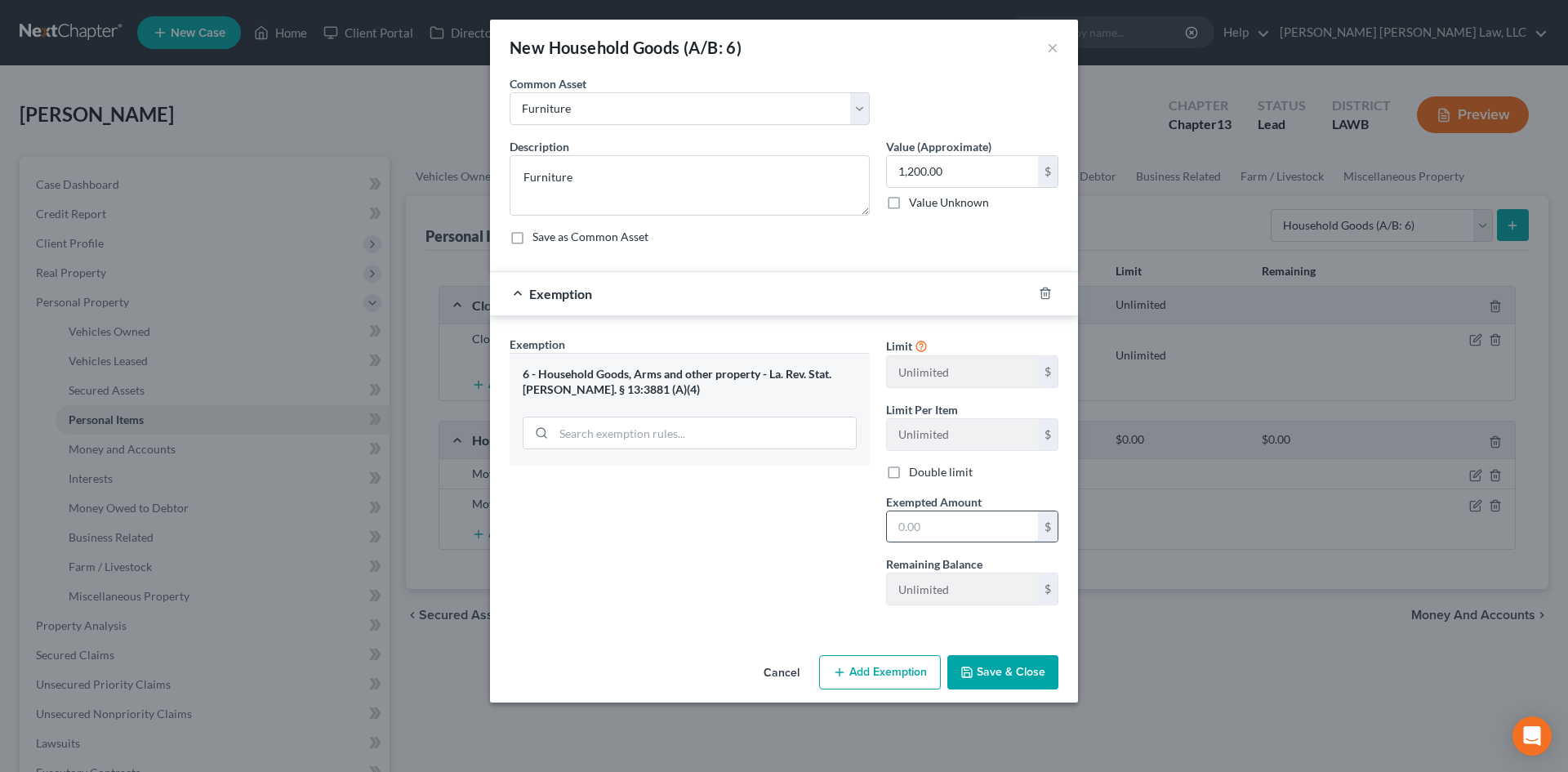
click at [967, 528] on input "text" at bounding box center [962, 527] width 151 height 31
type input "1,200.00"
click at [1001, 681] on button "Save & Close" at bounding box center [1003, 672] width 111 height 35
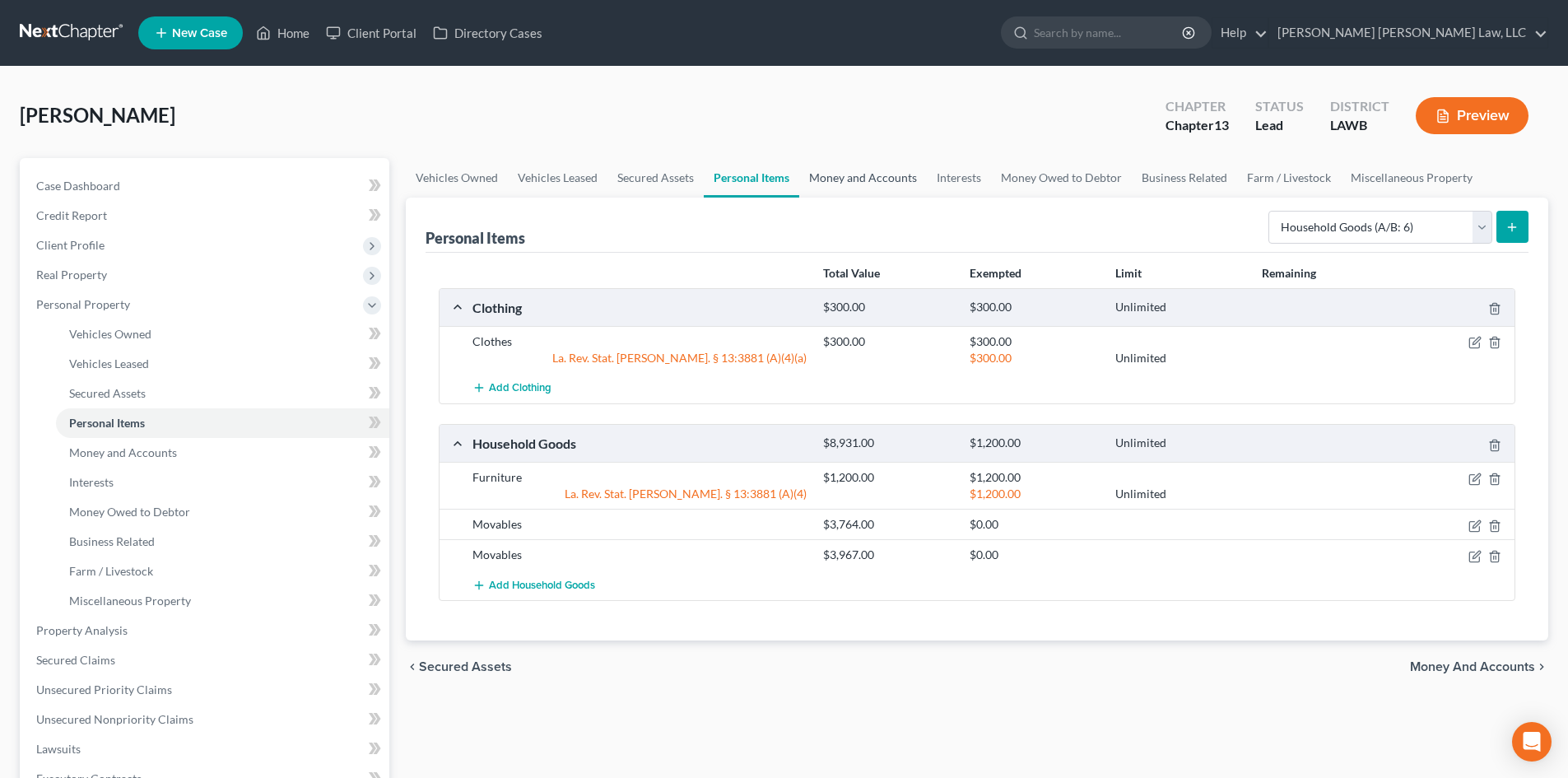
click at [879, 172] on link "Money and Accounts" at bounding box center [862, 177] width 127 height 39
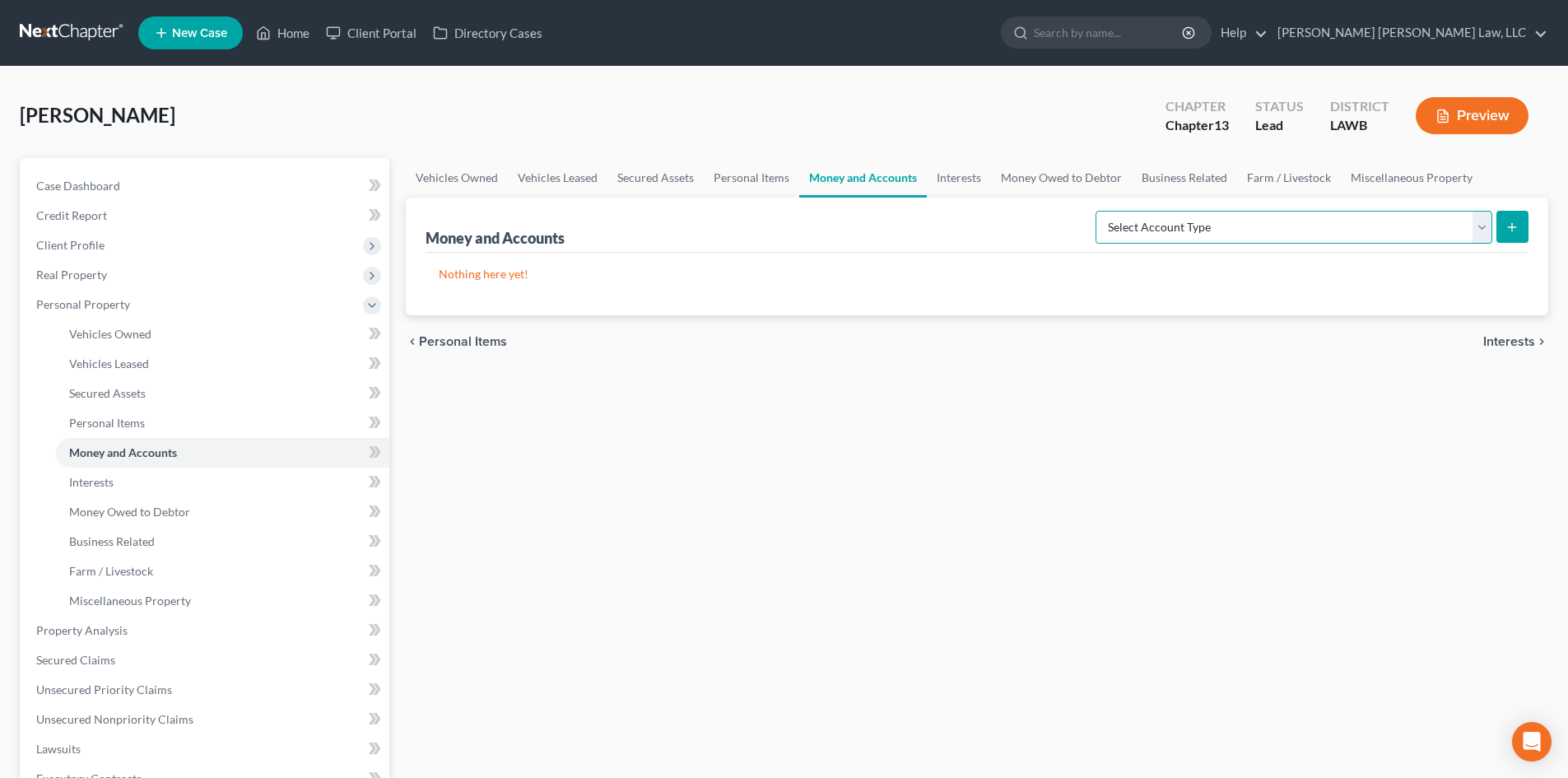
click at [1215, 216] on select "Select Account Type Brokerage (A/B: 18, SOFA: 20) Cash on Hand (A/B: 16) Certif…" at bounding box center [1293, 228] width 397 height 33
select select "checking"
click at [1100, 211] on select "Select Account Type Brokerage (A/B: 18, SOFA: 20) Cash on Hand (A/B: 16) Certif…" at bounding box center [1293, 228] width 397 height 33
click at [1512, 223] on line "submit" at bounding box center [1512, 227] width 0 height 7
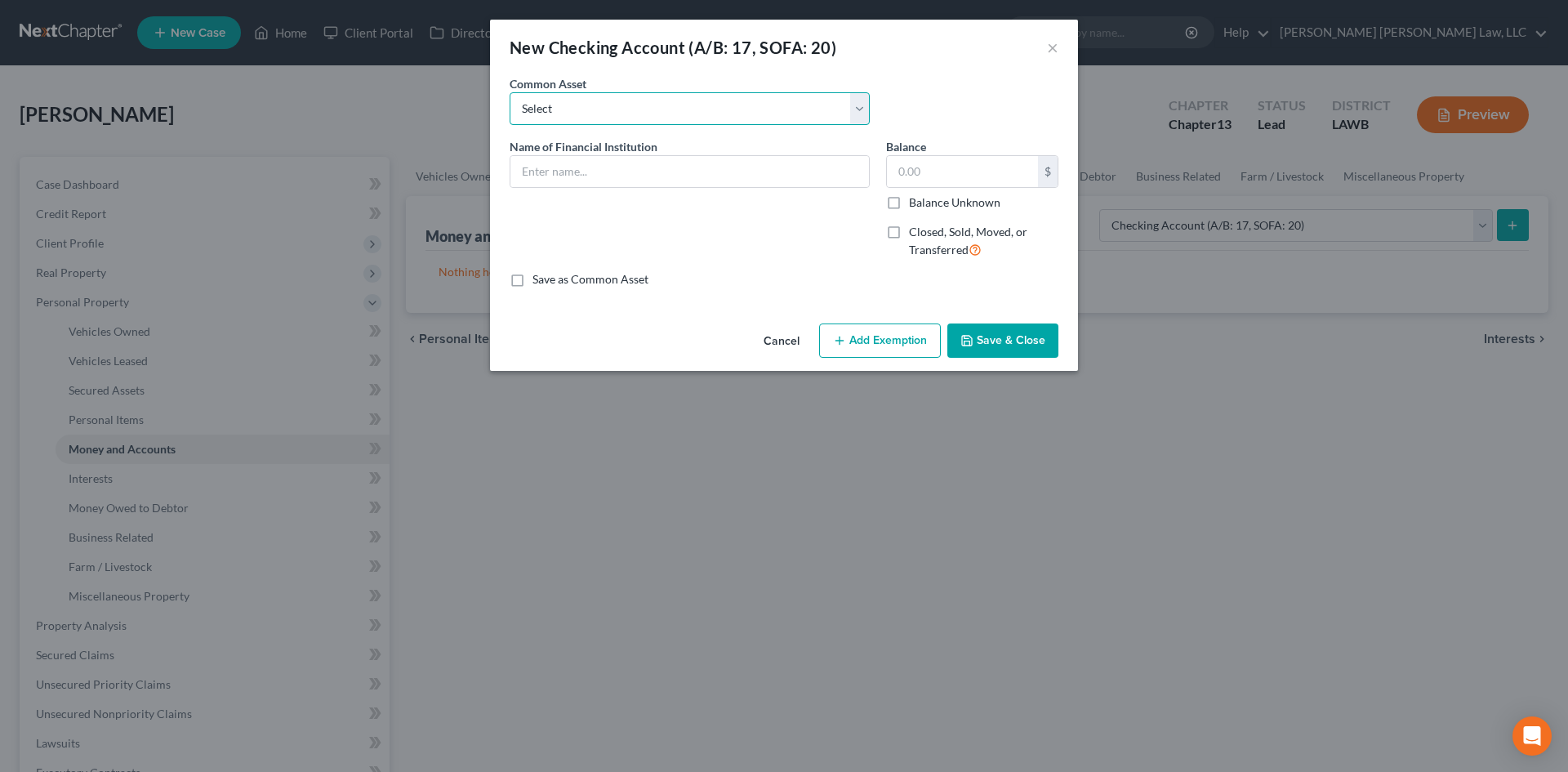
click at [606, 124] on select "Select Current Bank Sevenfold Credit Union Apple Cash First Horizon Bank Centri…" at bounding box center [690, 109] width 360 height 33
select select "65"
click at [510, 93] on select "Select Current Bank Sevenfold Credit Union Apple Cash First Horizon Bank Centri…" at bounding box center [690, 109] width 360 height 33
type input "Cash App"
type input "0"
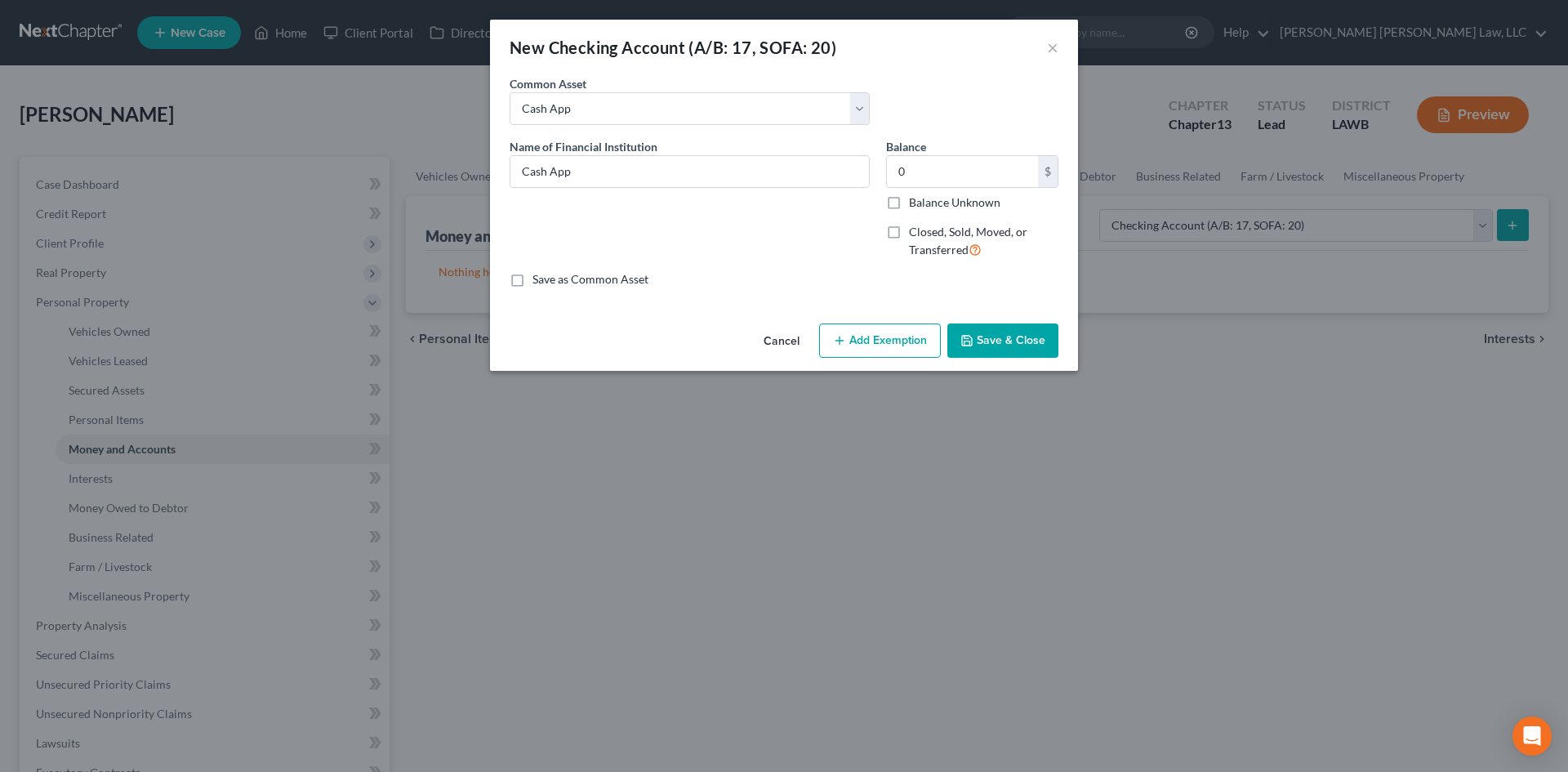
click at [1011, 341] on button "Save & Close" at bounding box center [1003, 341] width 111 height 35
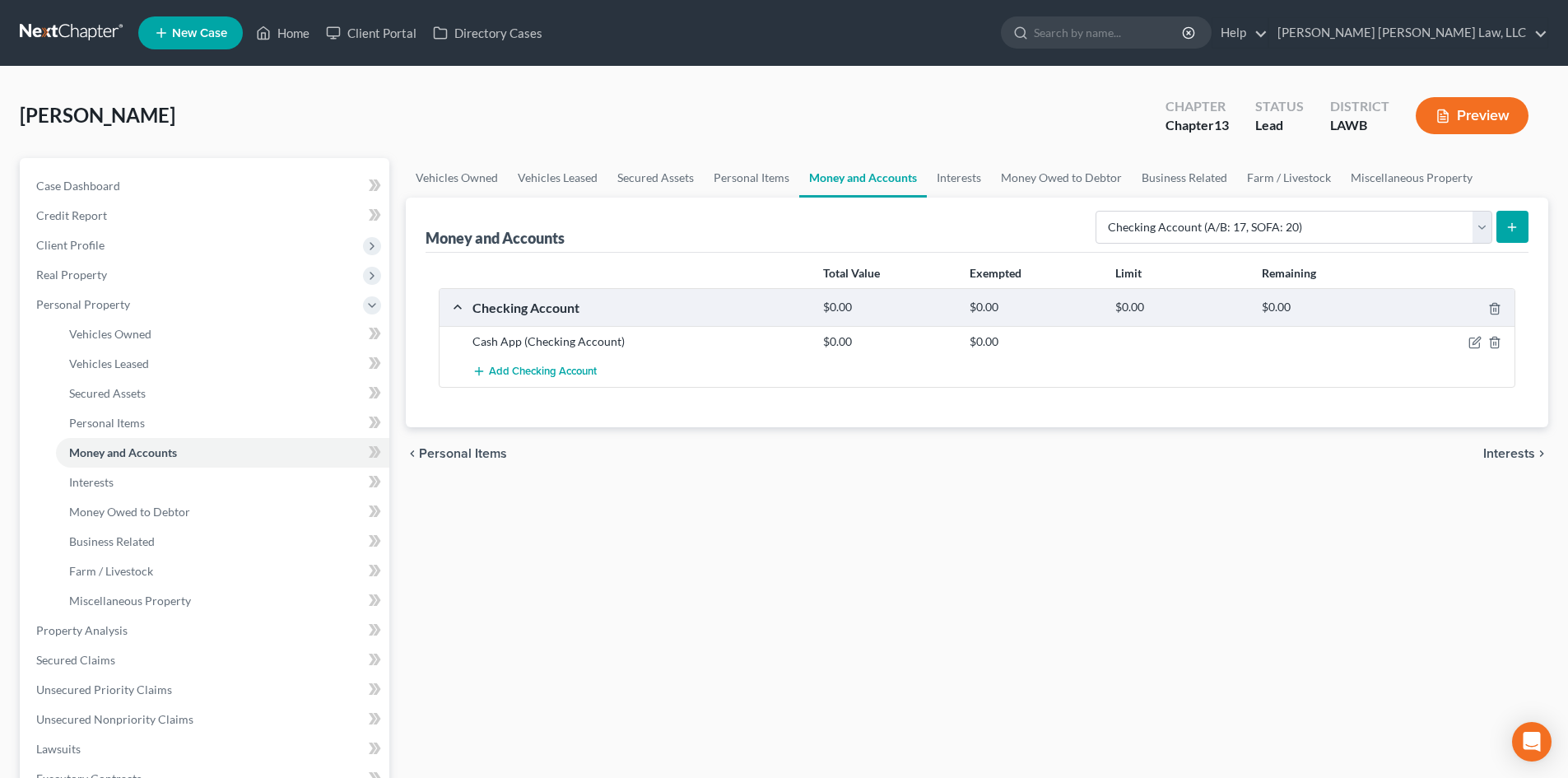
click at [1518, 227] on icon "submit" at bounding box center [1511, 227] width 13 height 13
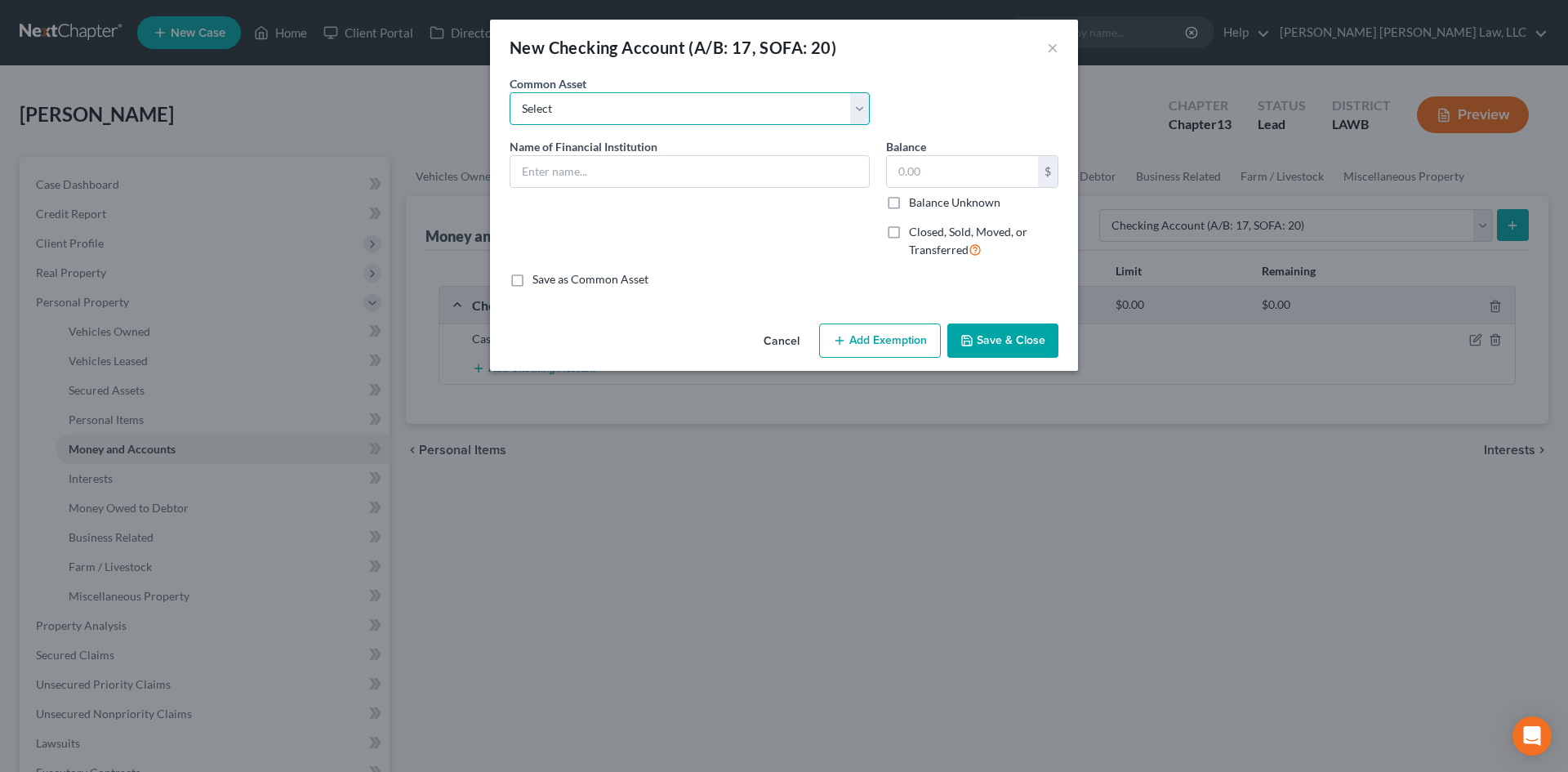
click at [663, 118] on select "Select Current Bank Sevenfold Credit Union Apple Cash First Horizon Bank Centri…" at bounding box center [690, 109] width 360 height 33
click at [510, 93] on select "Select Current Bank Sevenfold Credit Union Apple Cash First Horizon Bank Centri…" at bounding box center [690, 109] width 360 height 33
click at [612, 169] on input "text" at bounding box center [690, 171] width 358 height 31
type input "[PERSON_NAME] Fed"
click at [925, 162] on input "text" at bounding box center [962, 171] width 151 height 31
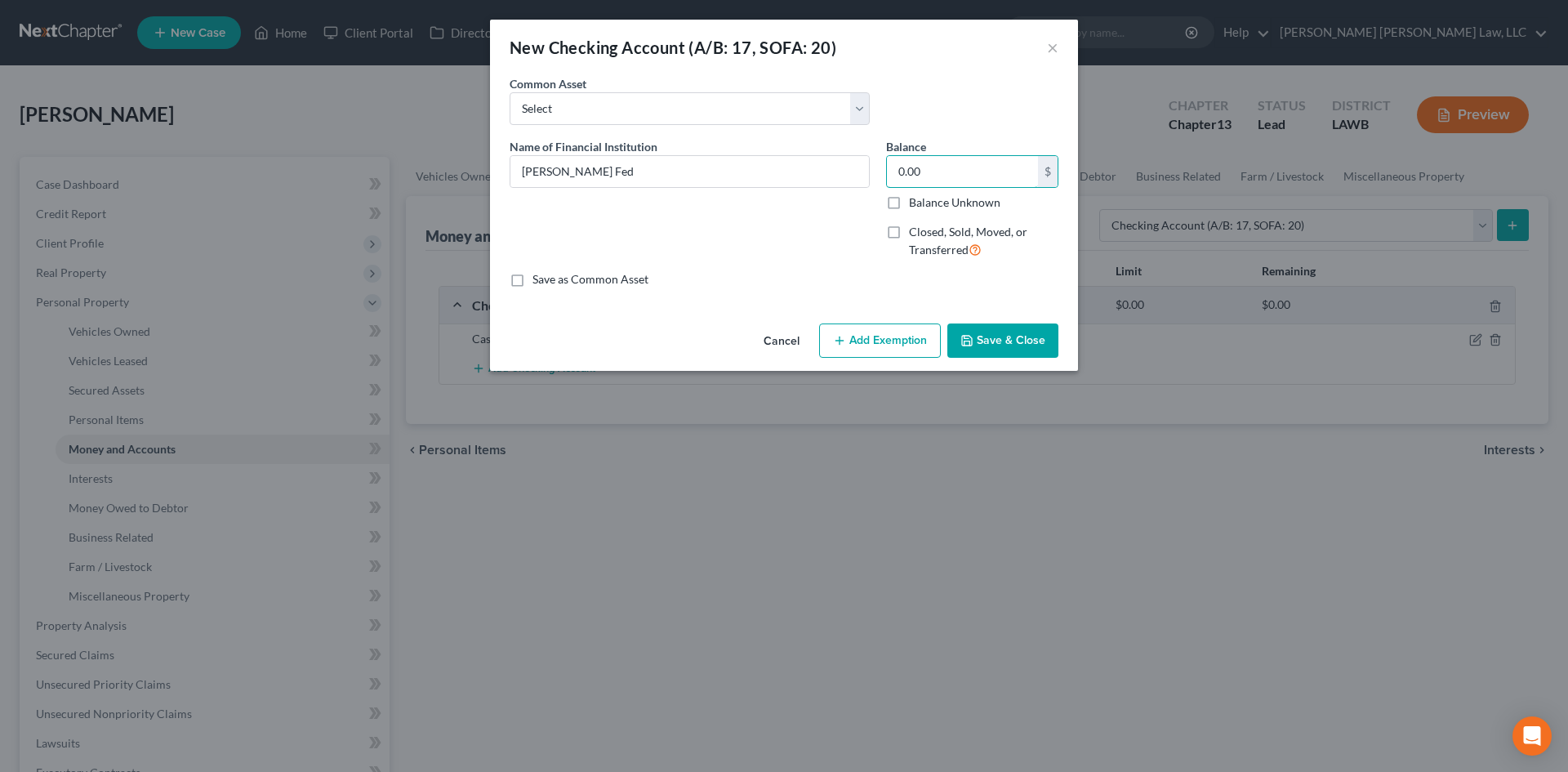
type input "0.00"
click at [1010, 344] on button "Save & Close" at bounding box center [1003, 341] width 111 height 35
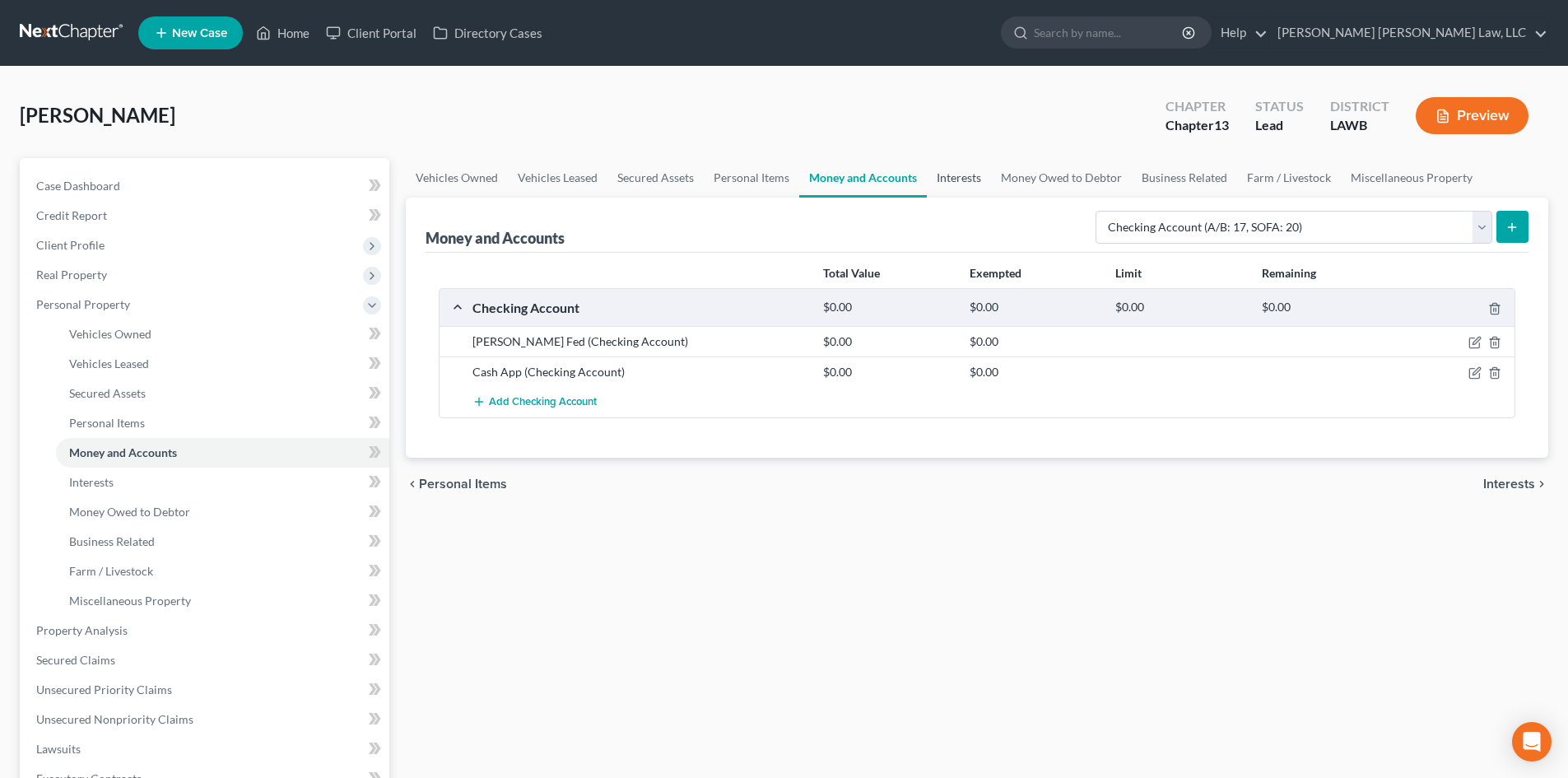
click at [945, 187] on link "Interests" at bounding box center [959, 177] width 65 height 39
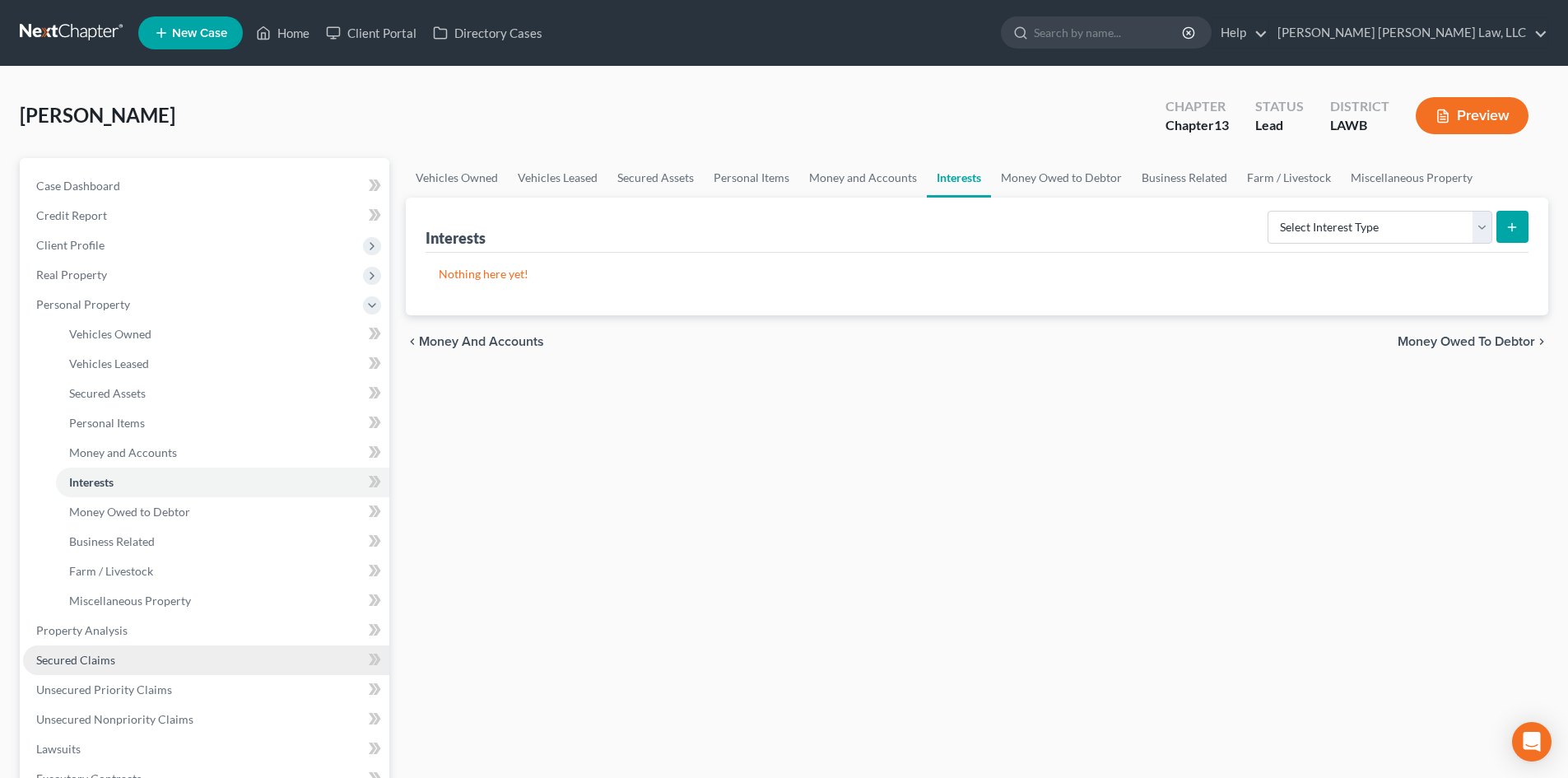
click at [106, 645] on link "Secured Claims" at bounding box center [206, 660] width 366 height 30
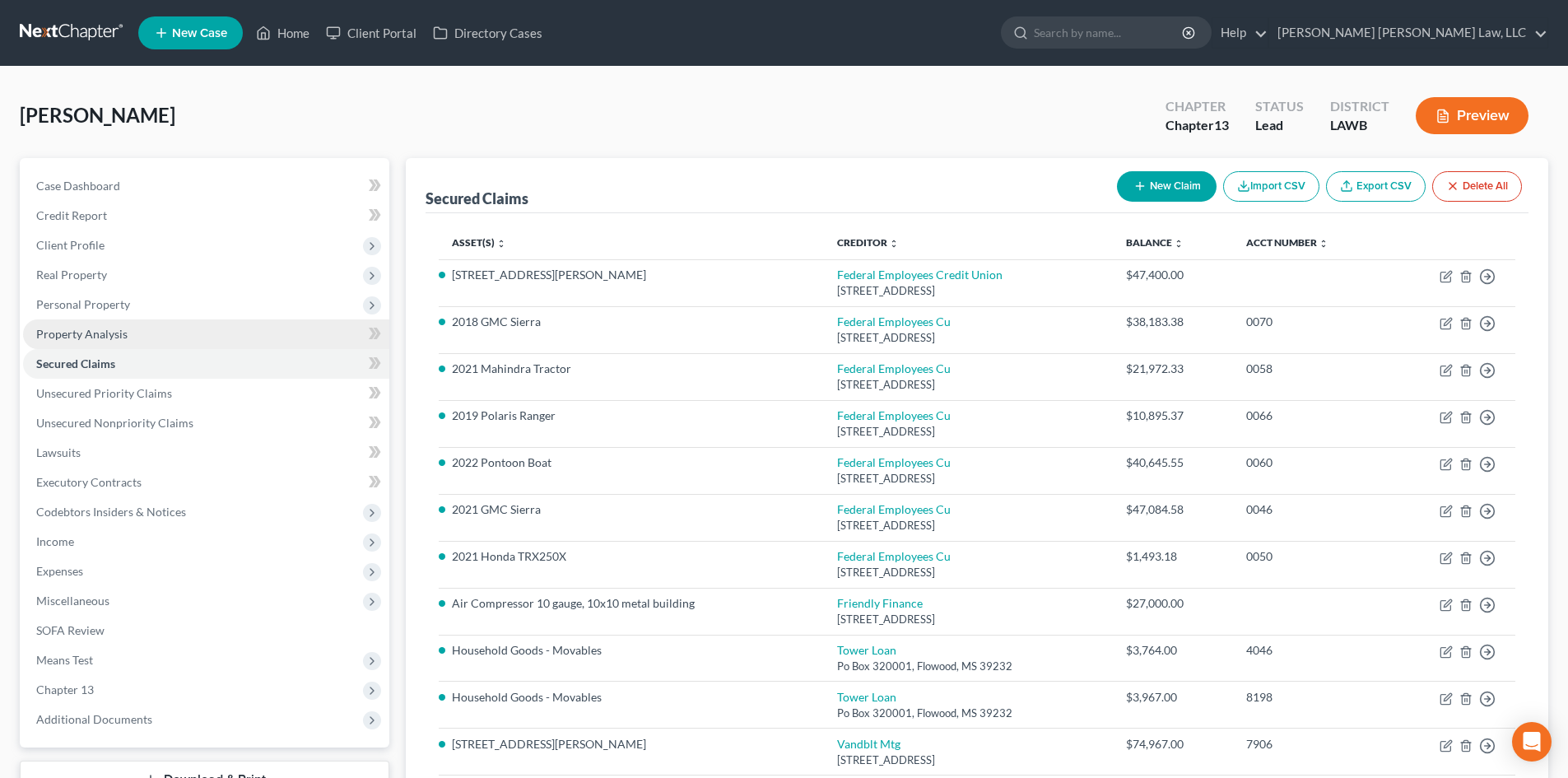
click at [167, 336] on link "Property Analysis" at bounding box center [206, 334] width 366 height 30
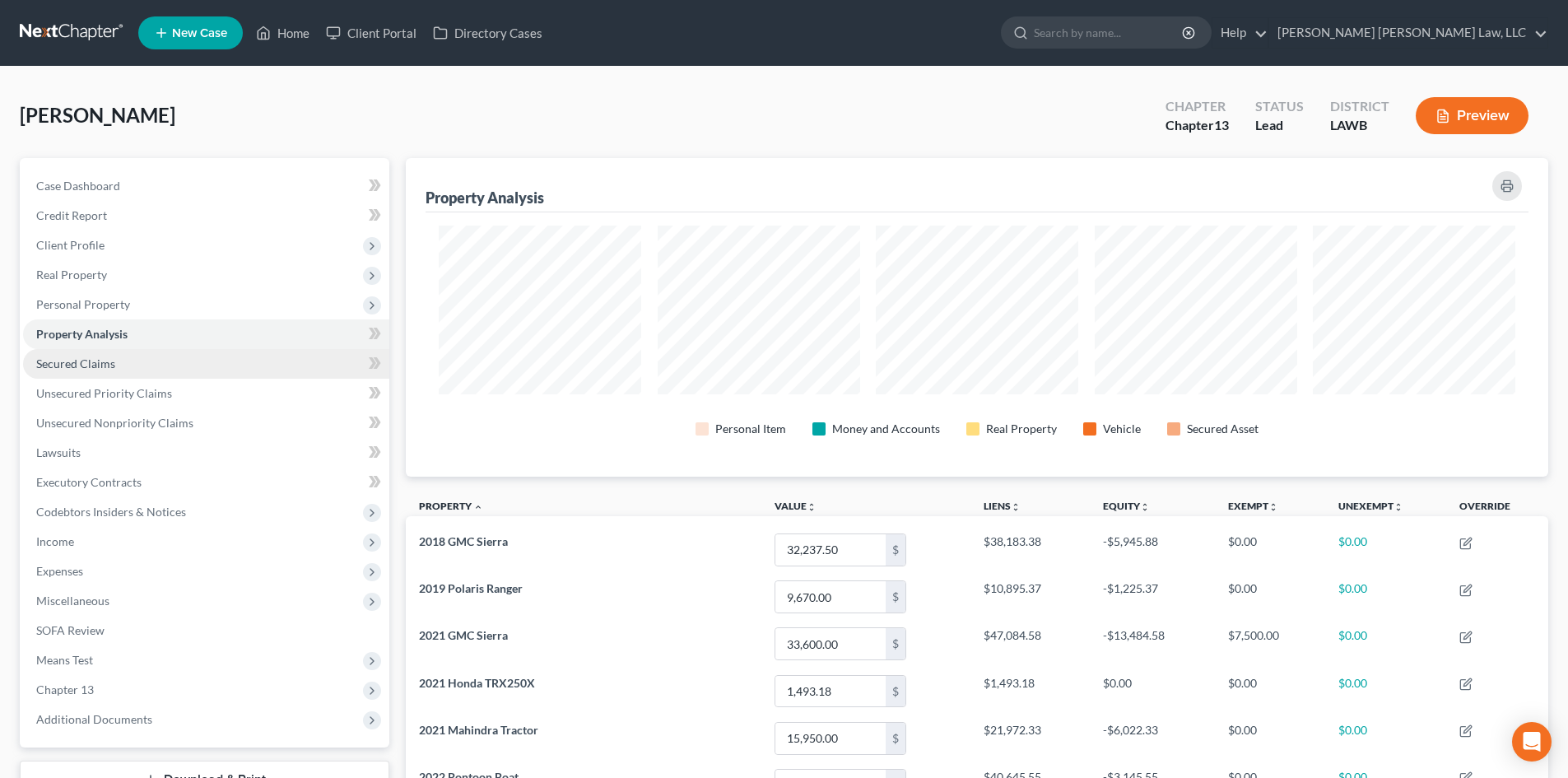
click at [155, 364] on link "Secured Claims" at bounding box center [206, 364] width 366 height 30
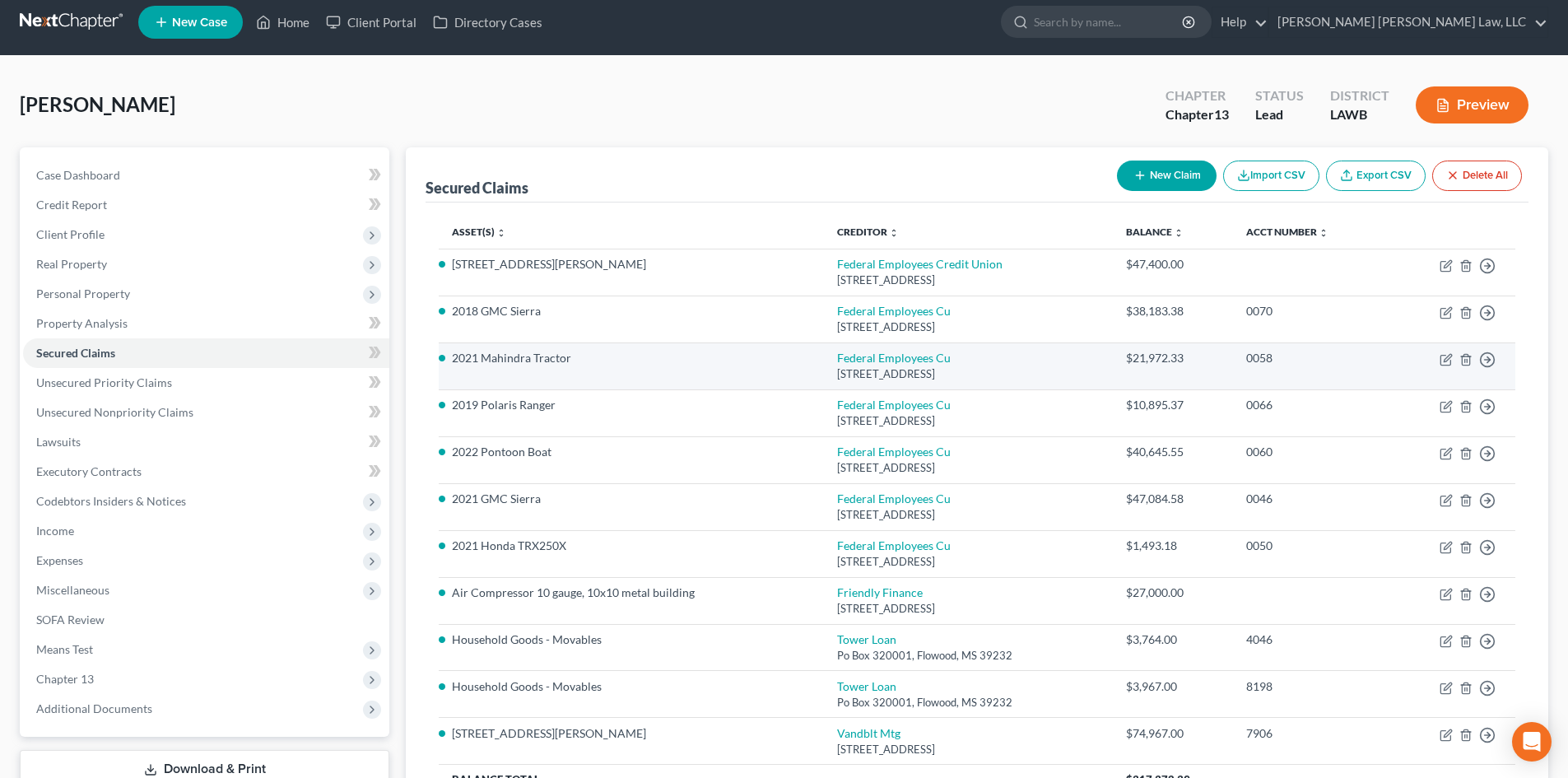
scroll to position [93, 0]
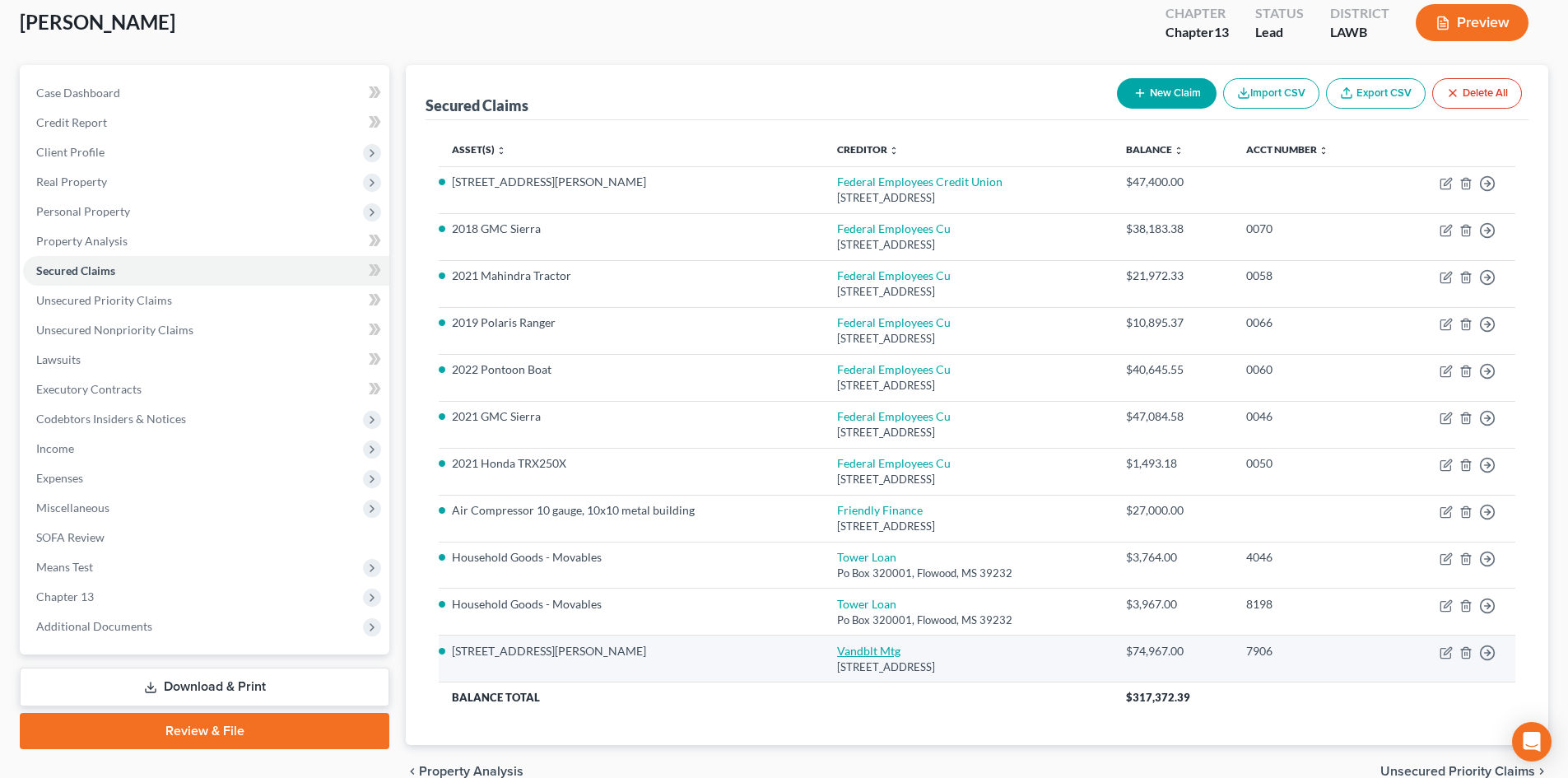
click at [863, 653] on link "Vandblt Mtg" at bounding box center [869, 651] width 64 height 14
select select "44"
select select "0"
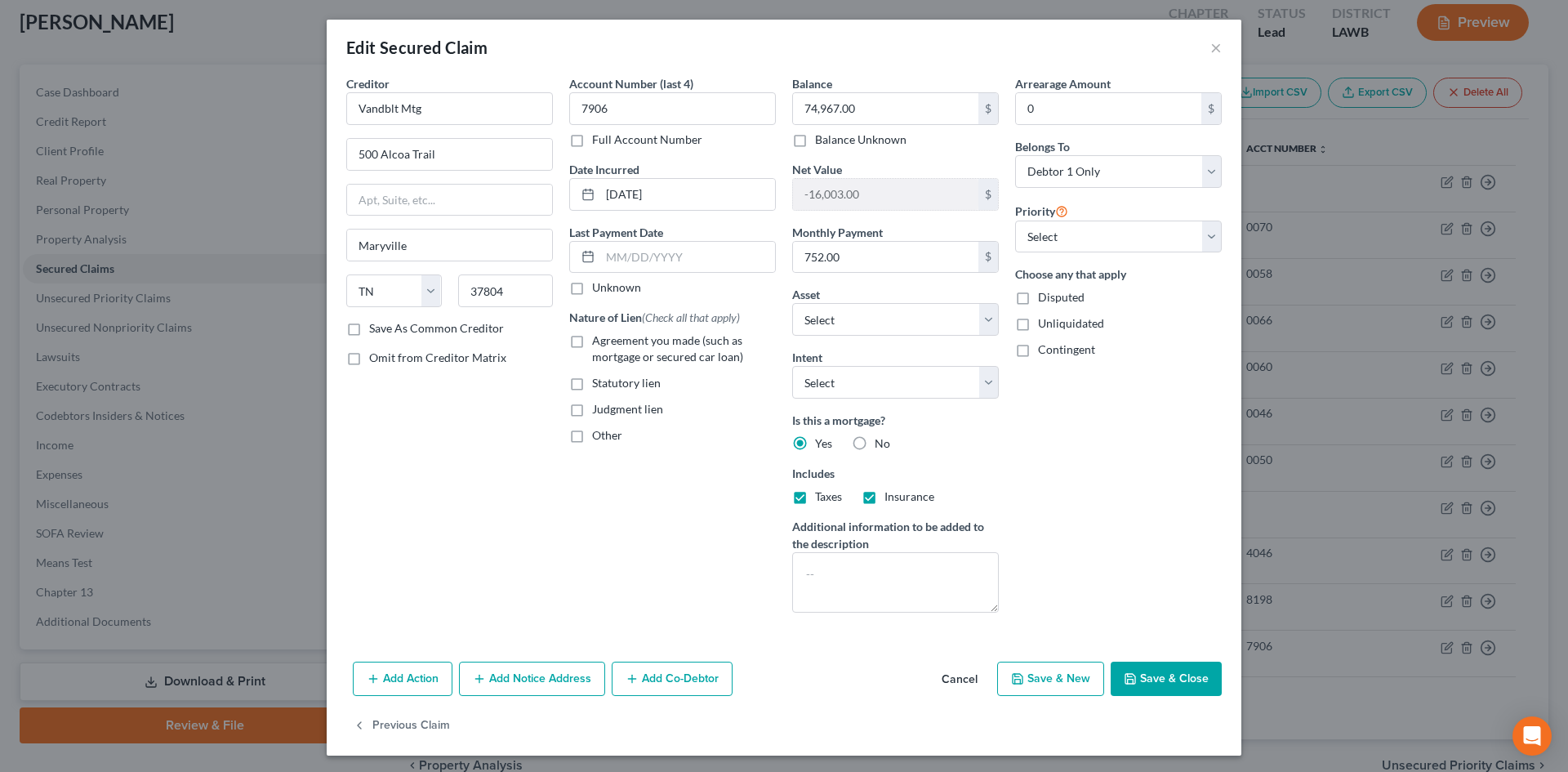
click at [1143, 677] on button "Save & Close" at bounding box center [1166, 679] width 111 height 35
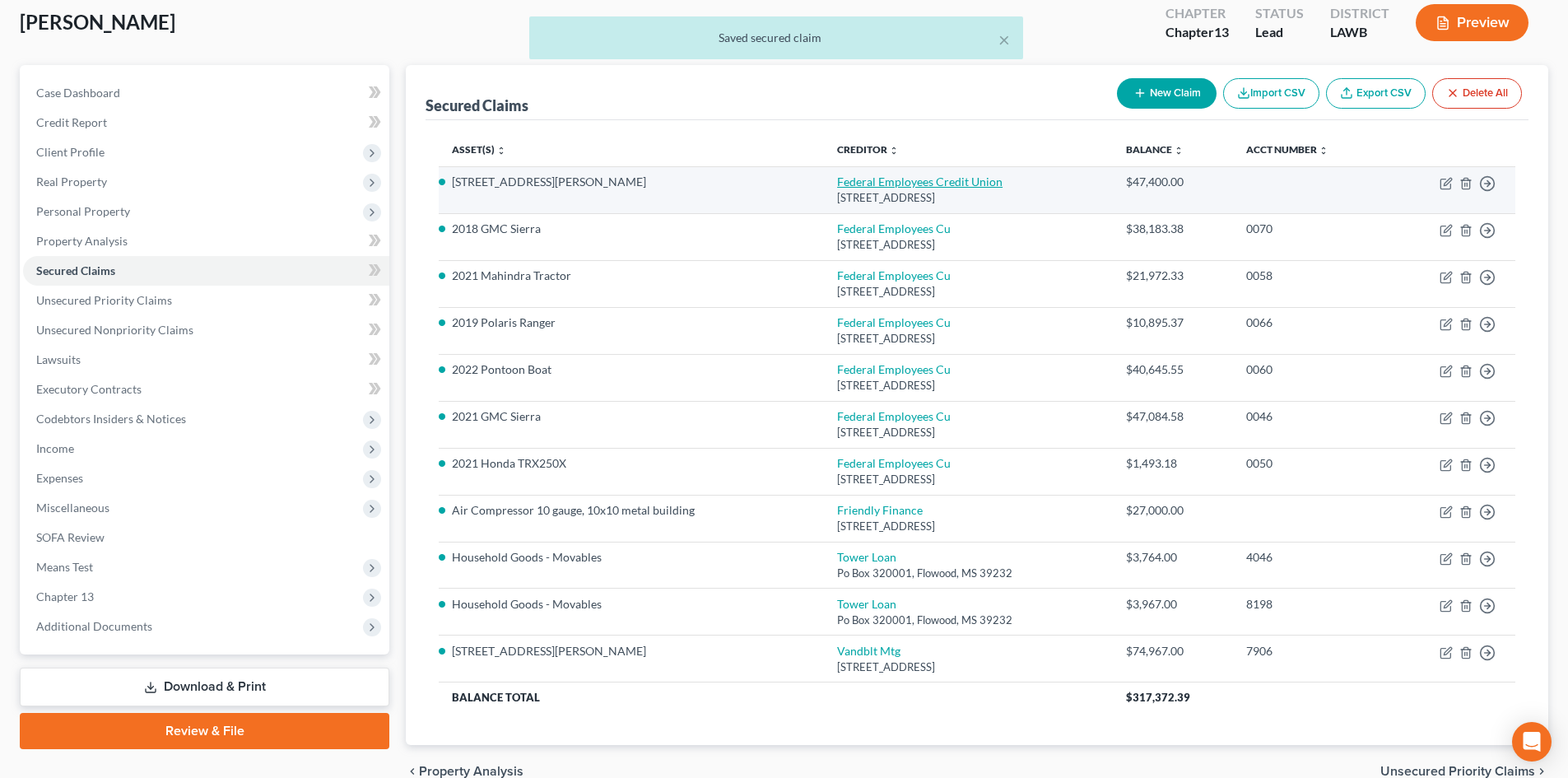
click at [864, 182] on link "Federal Employees Credit Union" at bounding box center [920, 181] width 166 height 14
select select "19"
select select "4"
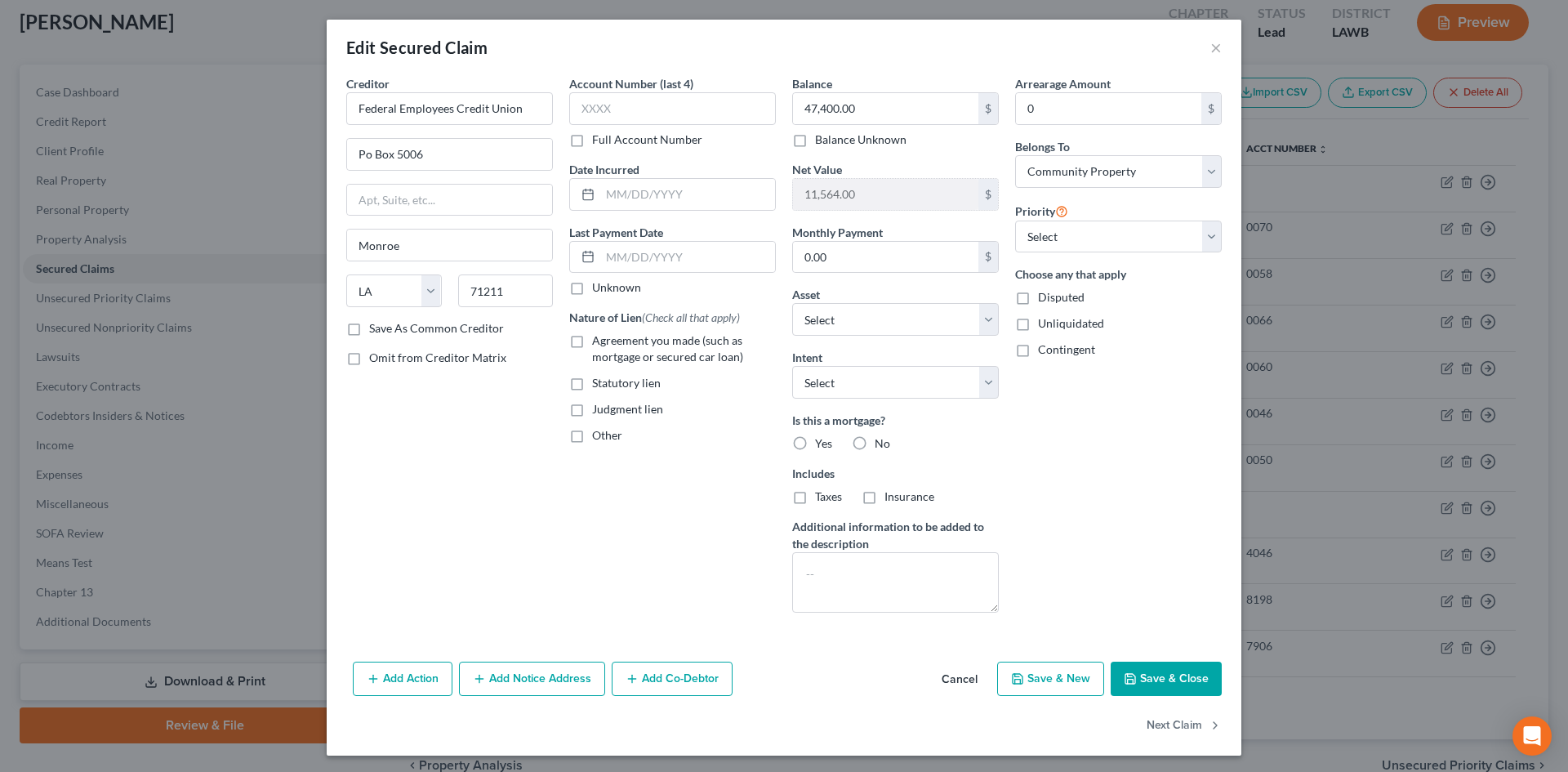
click at [1187, 677] on button "Save & Close" at bounding box center [1166, 679] width 111 height 35
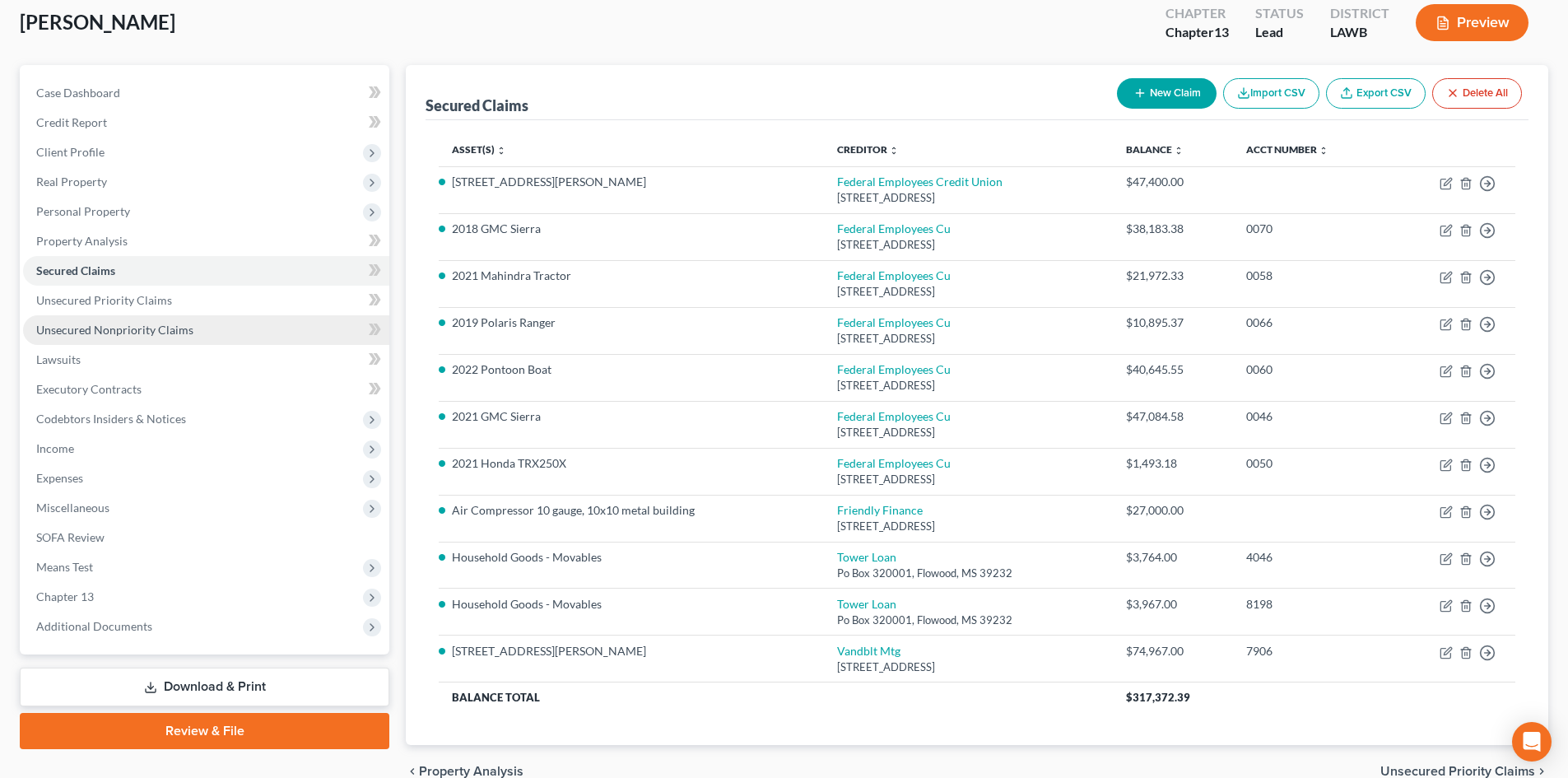
click at [211, 336] on link "Unsecured Nonpriority Claims" at bounding box center [206, 330] width 366 height 30
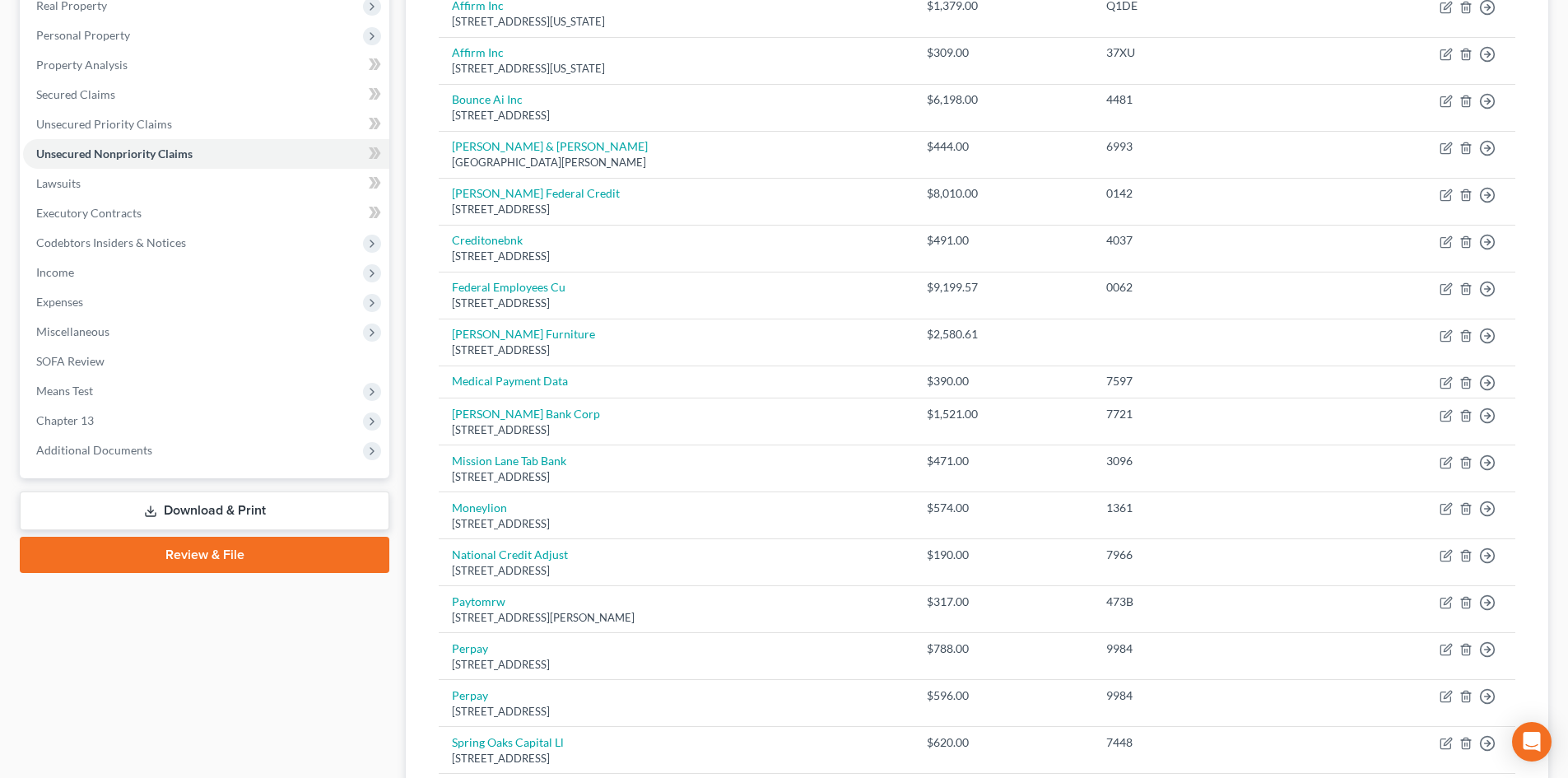
scroll to position [66, 0]
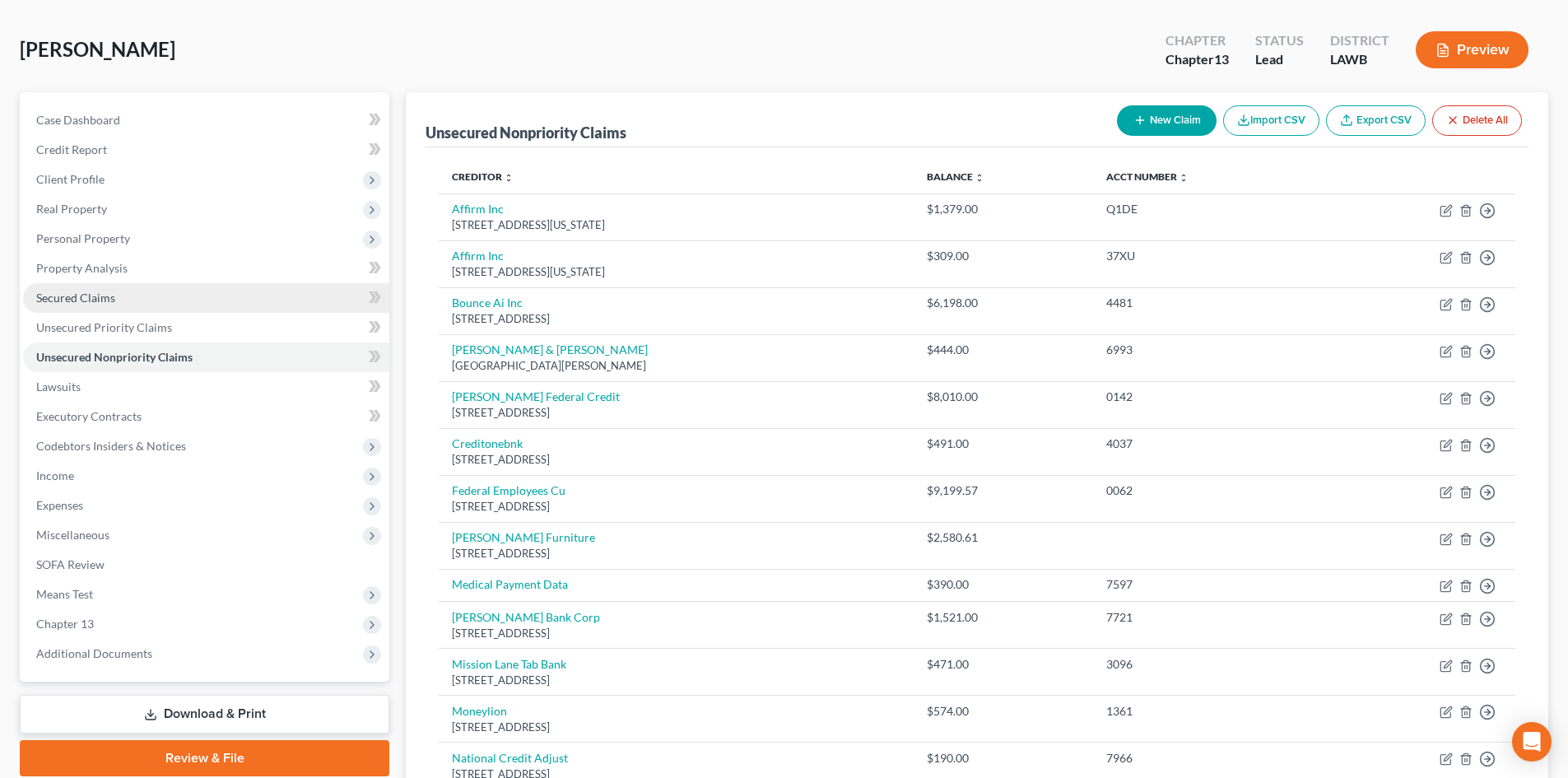
drag, startPoint x: 180, startPoint y: 303, endPoint x: 212, endPoint y: 283, distance: 37.7
click at [180, 303] on link "Secured Claims" at bounding box center [206, 298] width 366 height 30
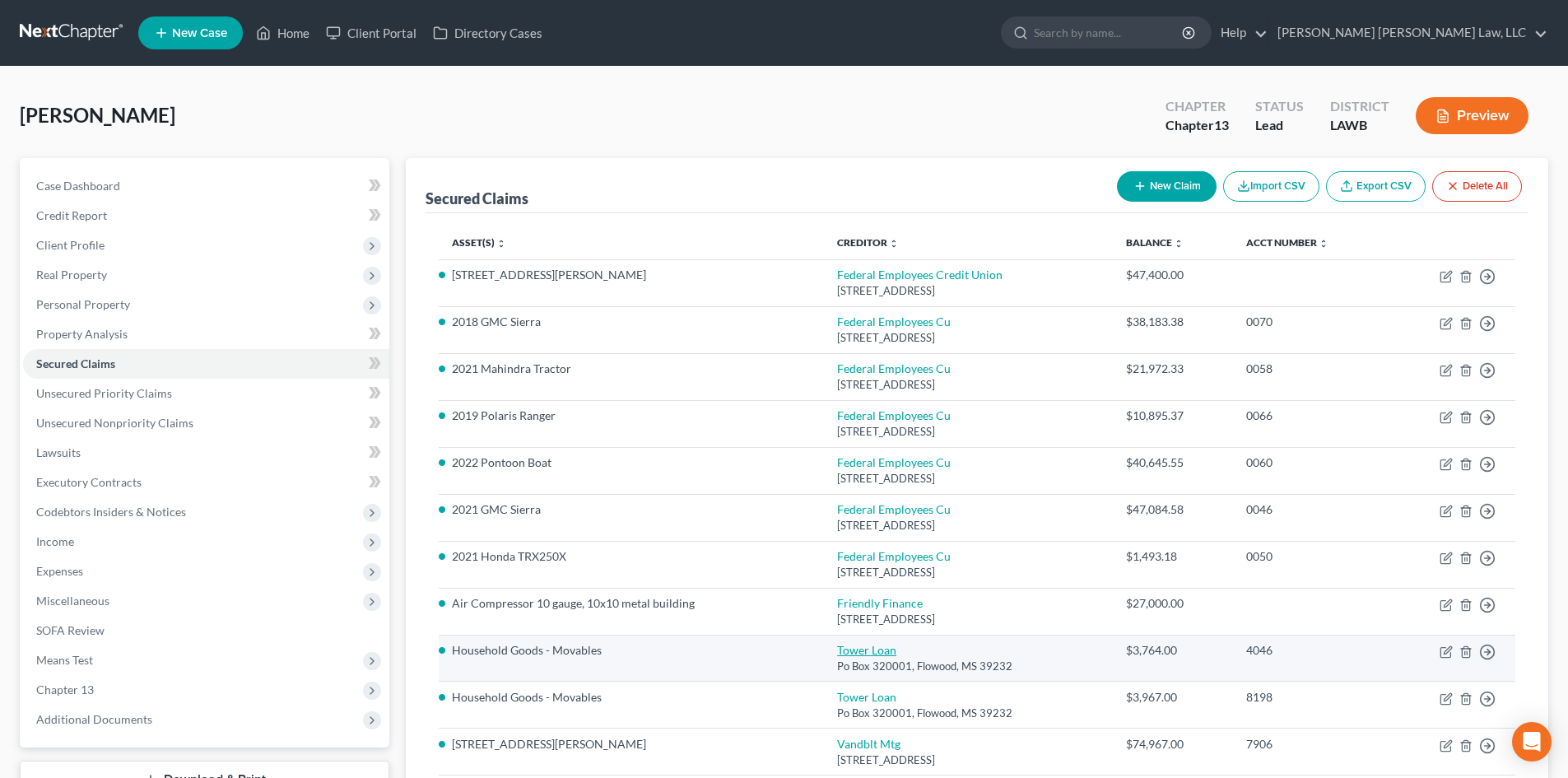
click at [874, 652] on link "Tower Loan" at bounding box center [867, 650] width 59 height 14
select select "25"
select select "14"
select select "0"
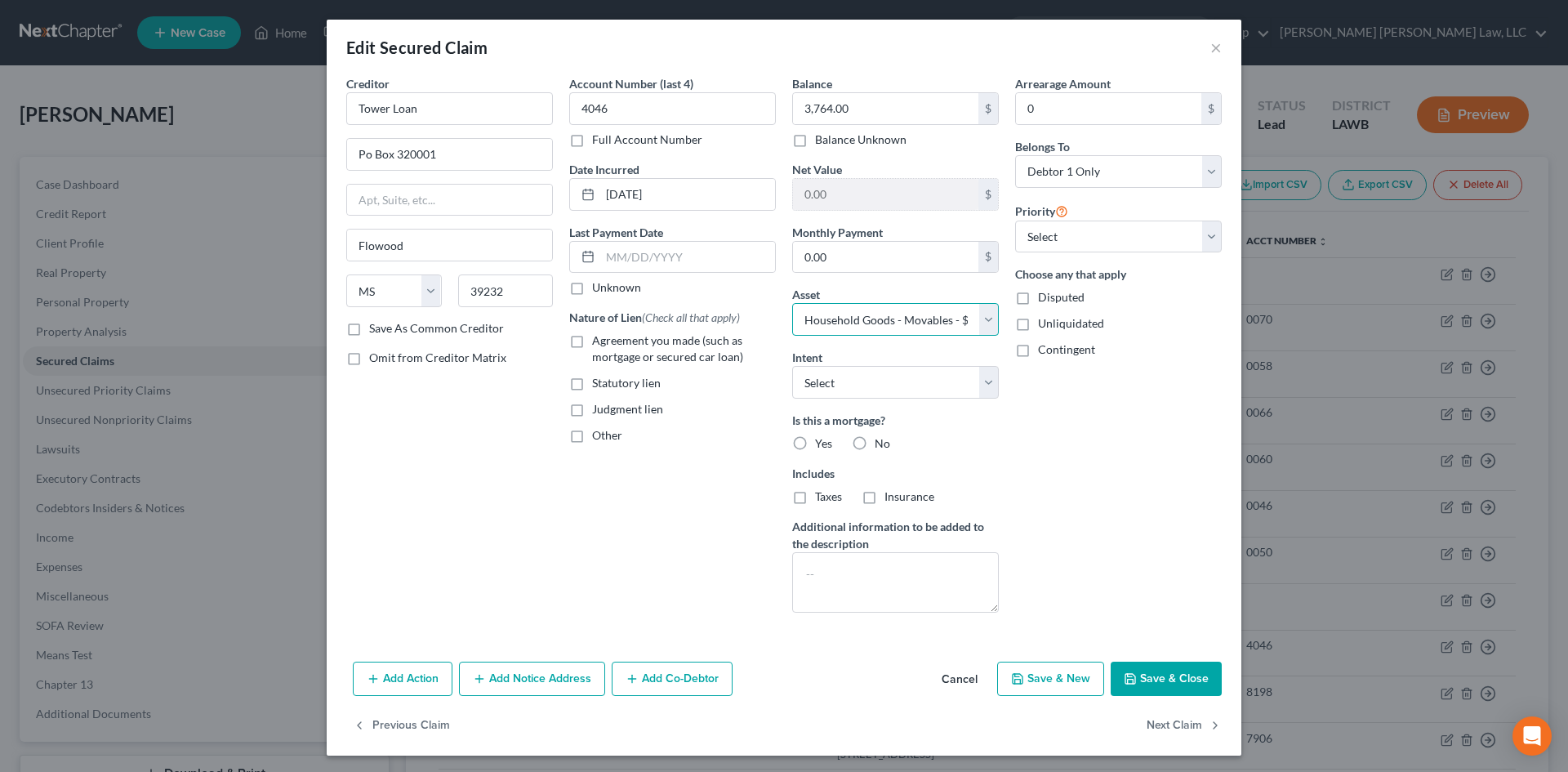
click at [929, 319] on select "Select Other Multiple Assets Clothing - Clothes - $300.0 Household Goods - Furn…" at bounding box center [895, 319] width 207 height 33
drag, startPoint x: 929, startPoint y: 319, endPoint x: 1082, endPoint y: 321, distance: 153.0
click at [929, 319] on select "Select Other Multiple Assets Clothing - Clothes - $300.0 Household Goods - Furn…" at bounding box center [895, 319] width 207 height 33
click at [1157, 691] on button "Save & Close" at bounding box center [1166, 679] width 111 height 35
select select
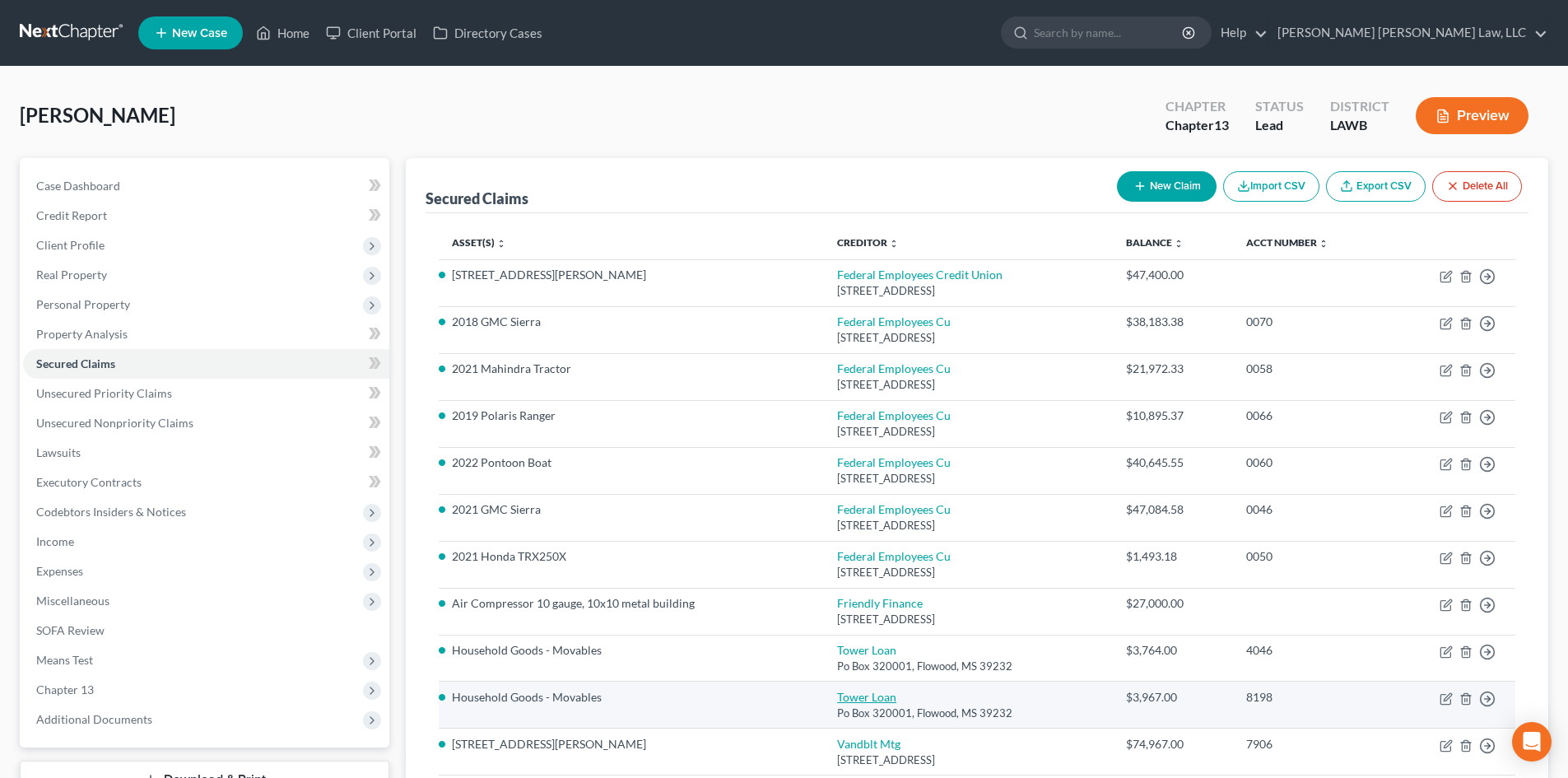
click at [865, 700] on link "Tower Loan" at bounding box center [867, 697] width 59 height 14
select select "25"
select select "15"
select select "0"
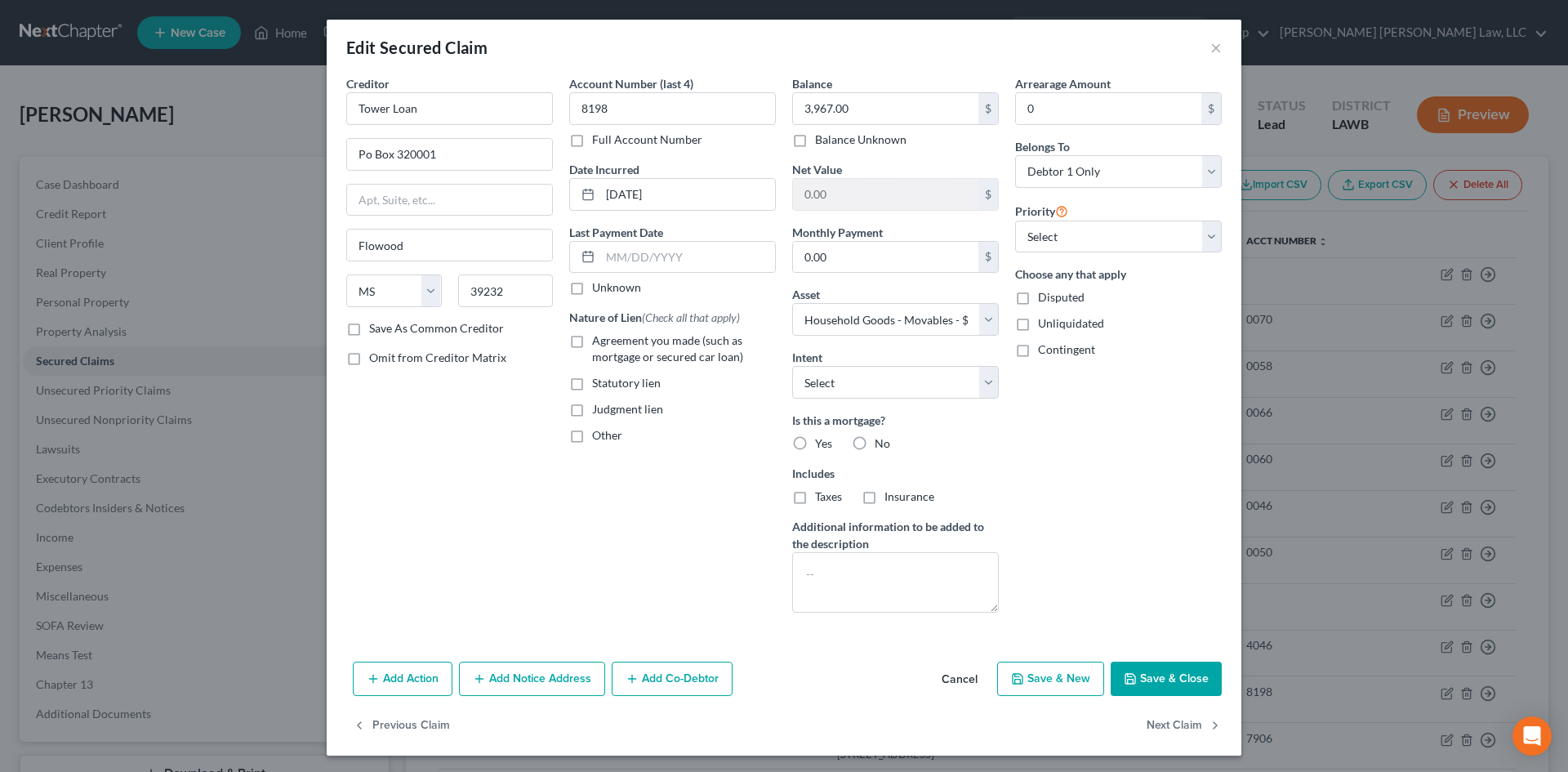
drag, startPoint x: 1117, startPoint y: 665, endPoint x: 1039, endPoint y: 622, distance: 89.1
click at [1118, 665] on button "Save & Close" at bounding box center [1166, 679] width 111 height 35
select select
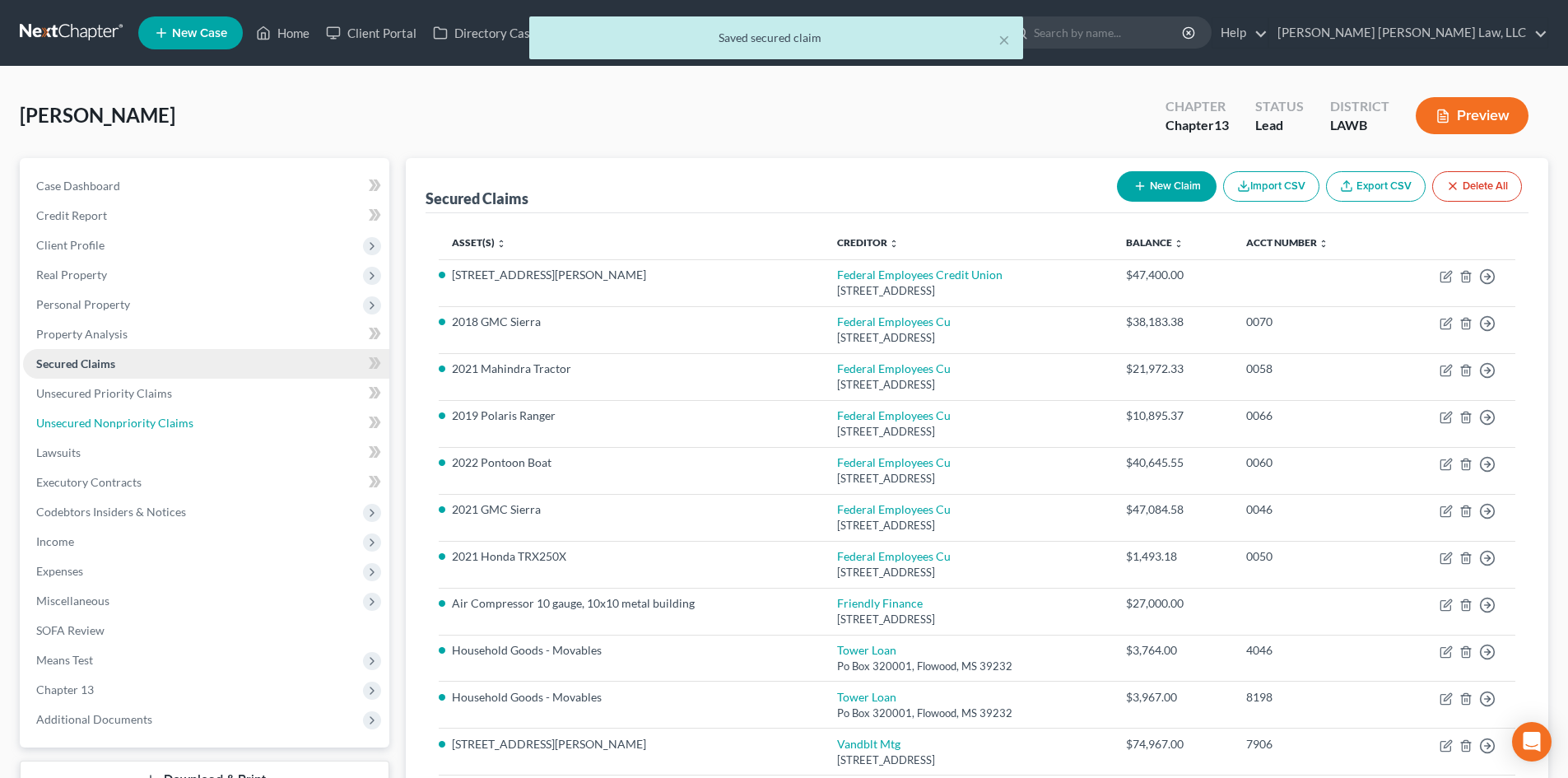
drag, startPoint x: 215, startPoint y: 418, endPoint x: 333, endPoint y: 369, distance: 127.8
click at [215, 418] on link "Unsecured Nonpriority Claims" at bounding box center [206, 423] width 366 height 30
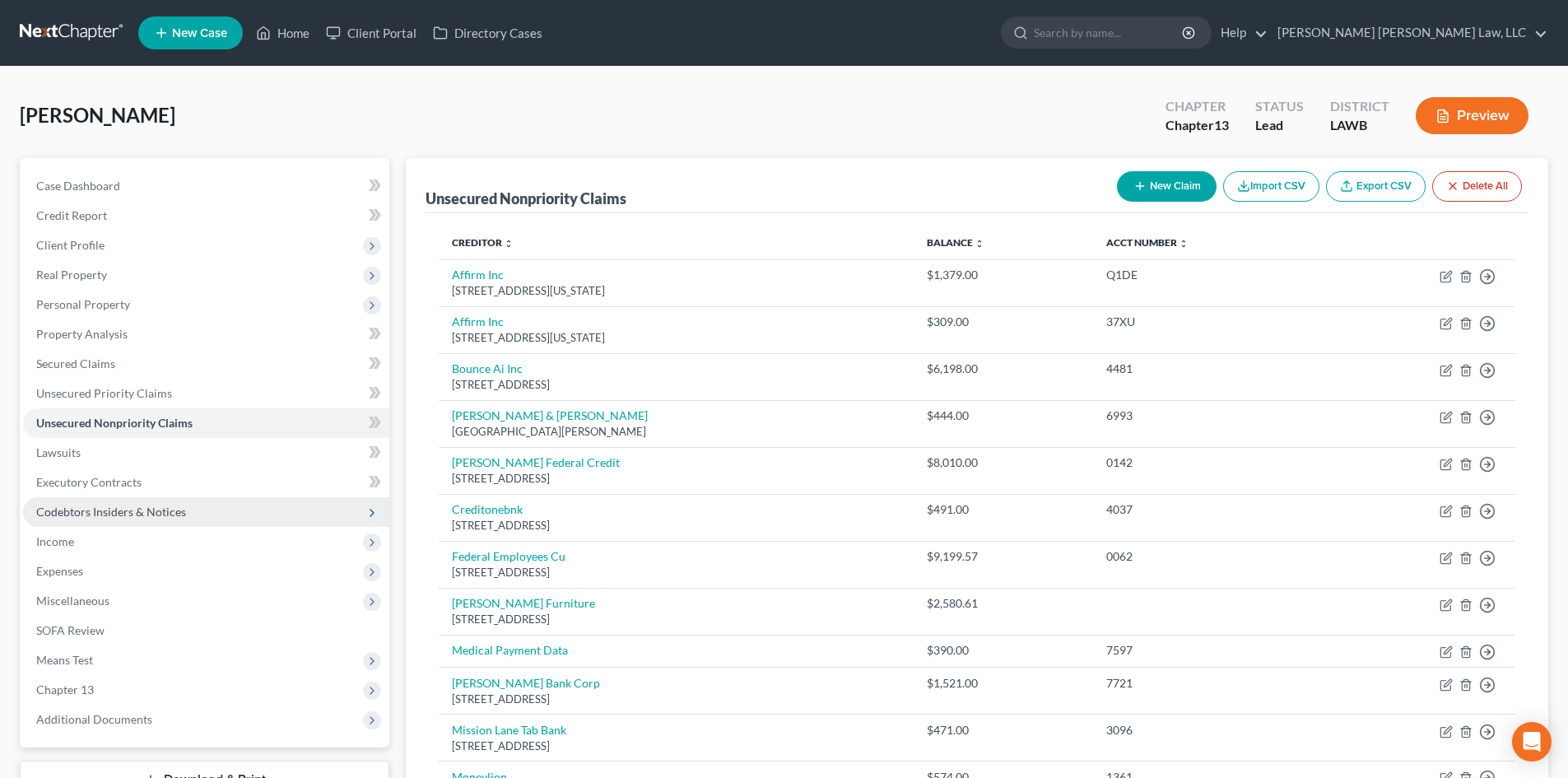
click at [276, 510] on span "Codebtors Insiders & Notices" at bounding box center [206, 512] width 366 height 30
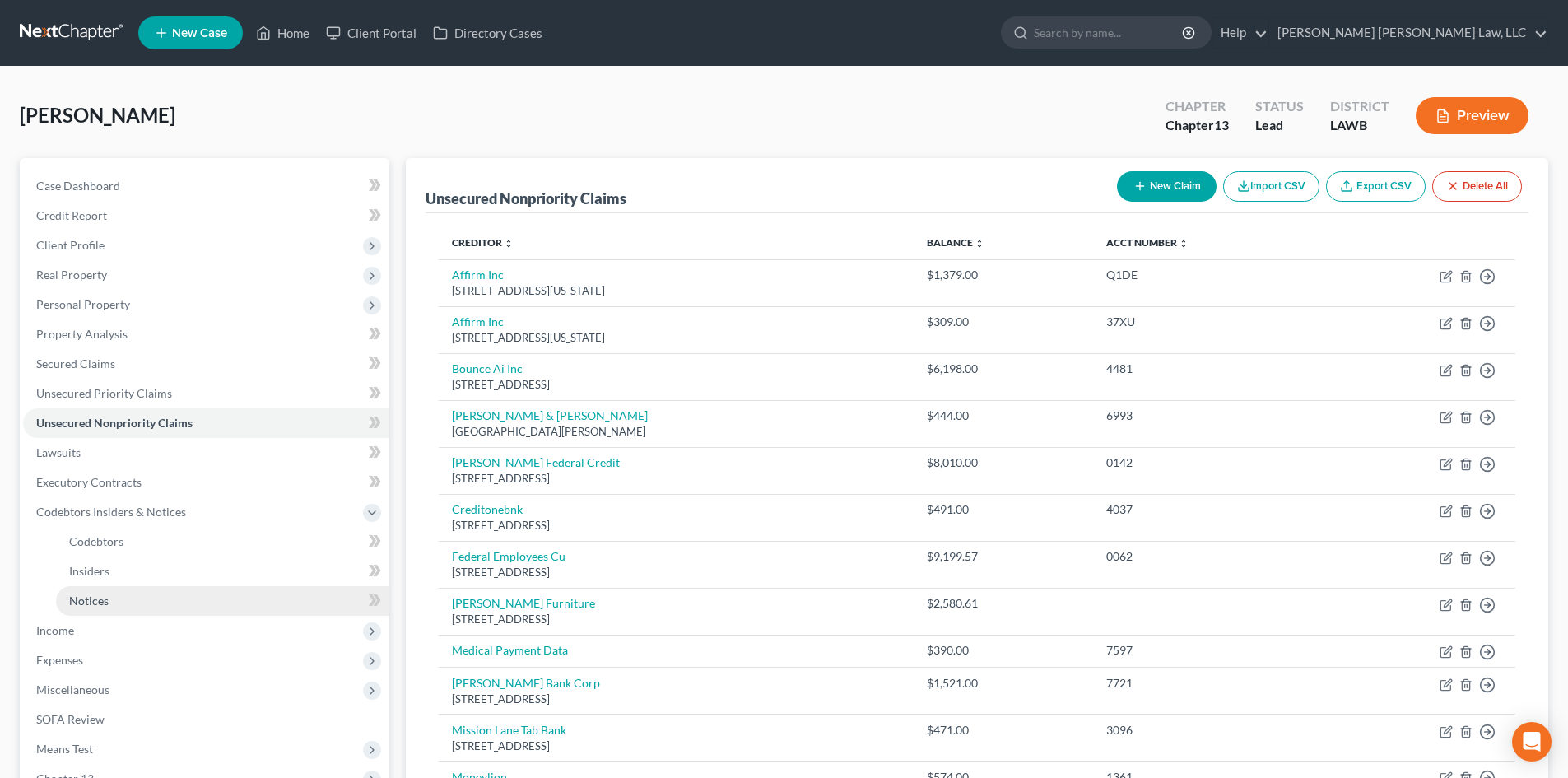
click at [242, 597] on link "Notices" at bounding box center [222, 601] width 333 height 30
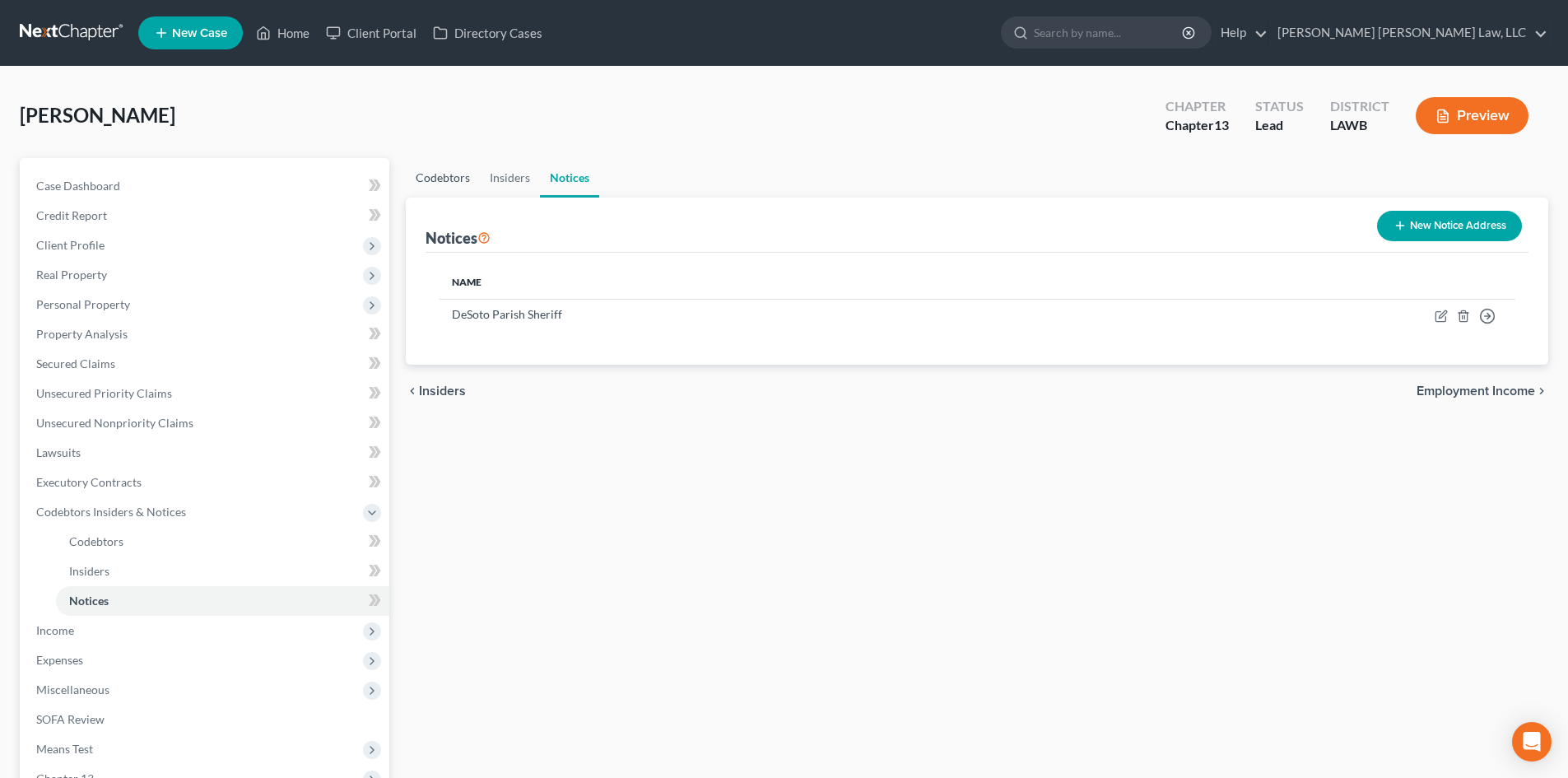
click at [436, 181] on link "Codebtors" at bounding box center [442, 177] width 74 height 39
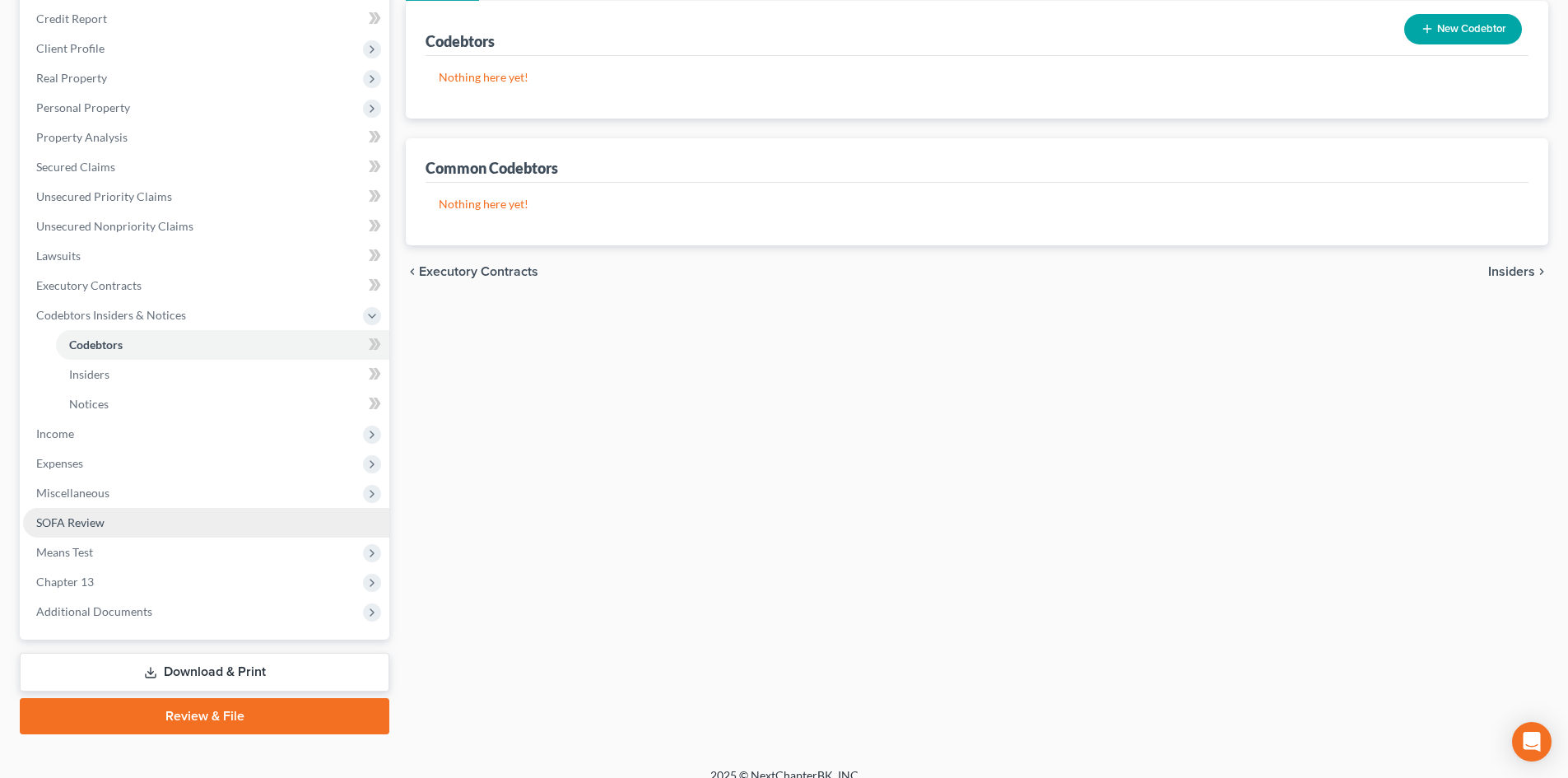
scroll to position [215, 0]
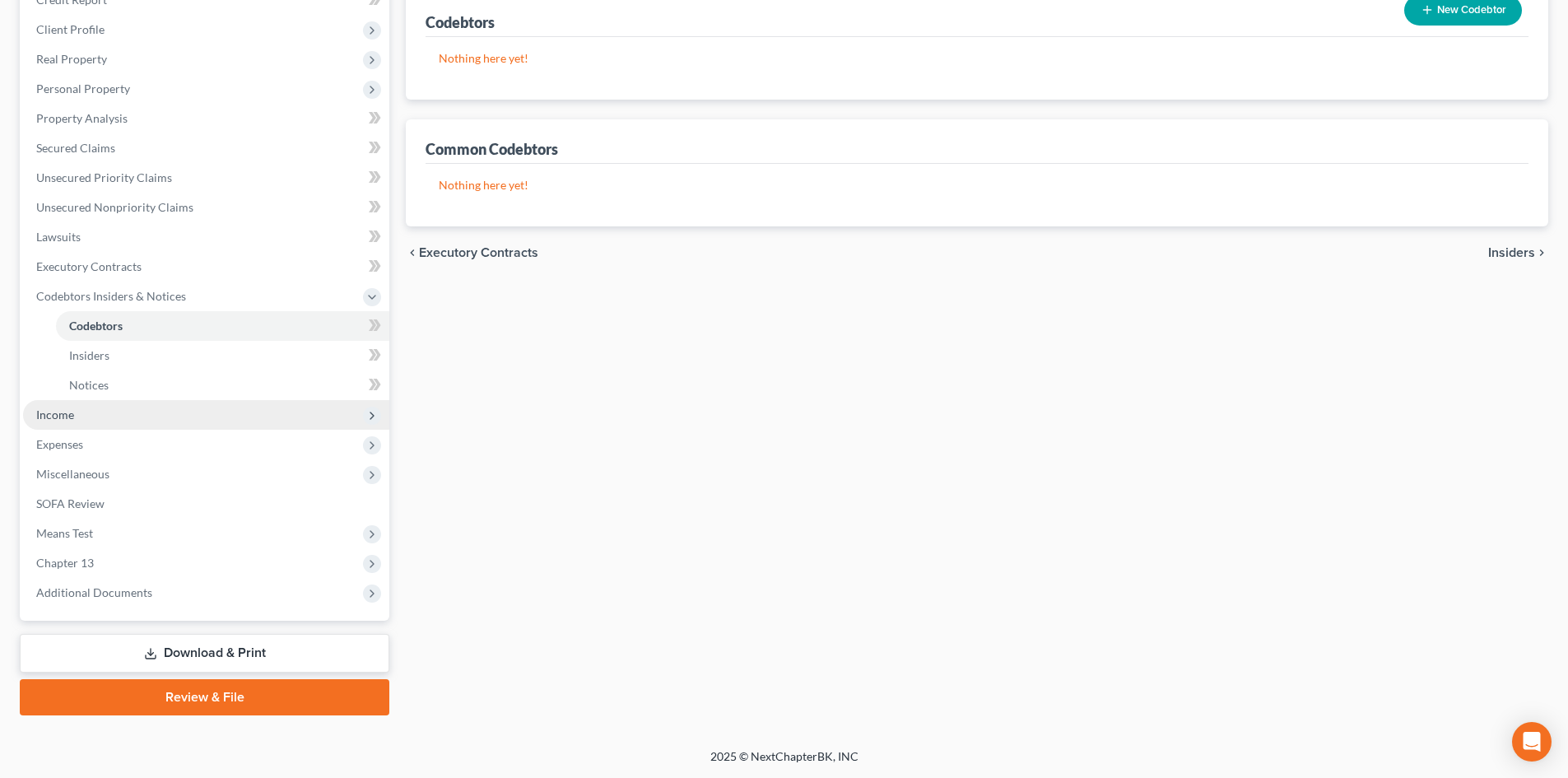
click at [193, 414] on span "Income" at bounding box center [206, 415] width 366 height 30
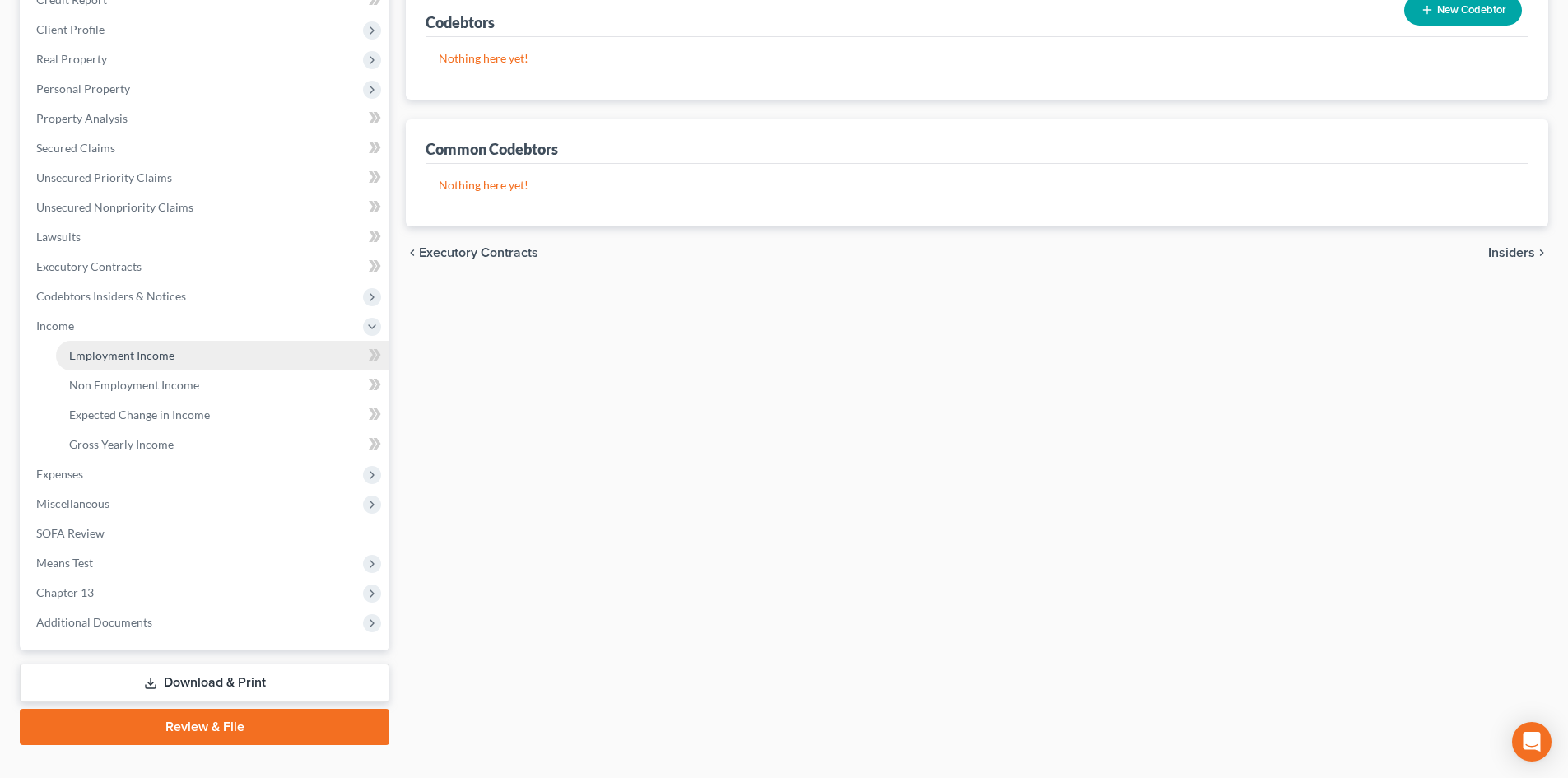
click at [239, 358] on link "Employment Income" at bounding box center [222, 356] width 333 height 30
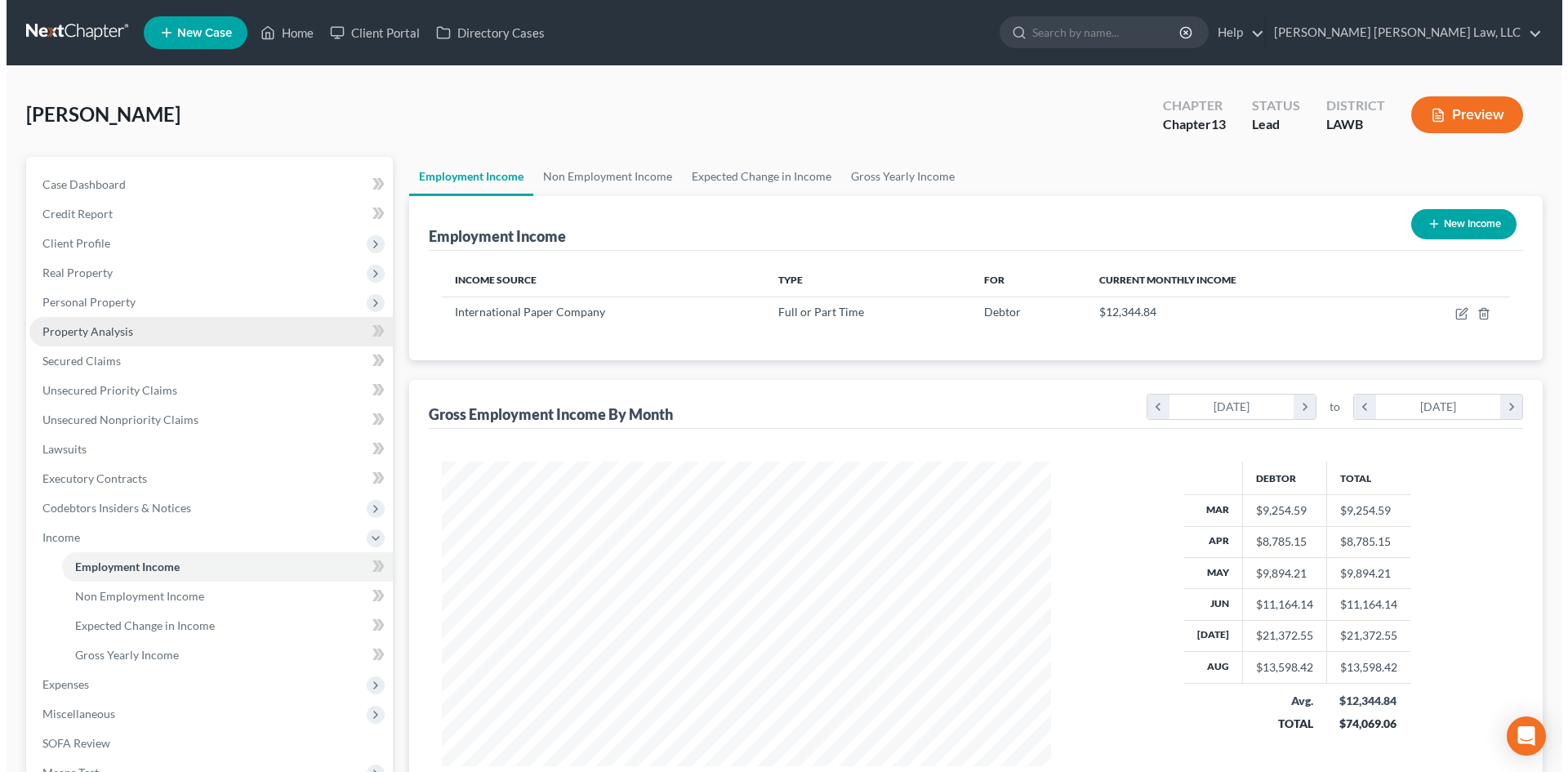
scroll to position [305, 642]
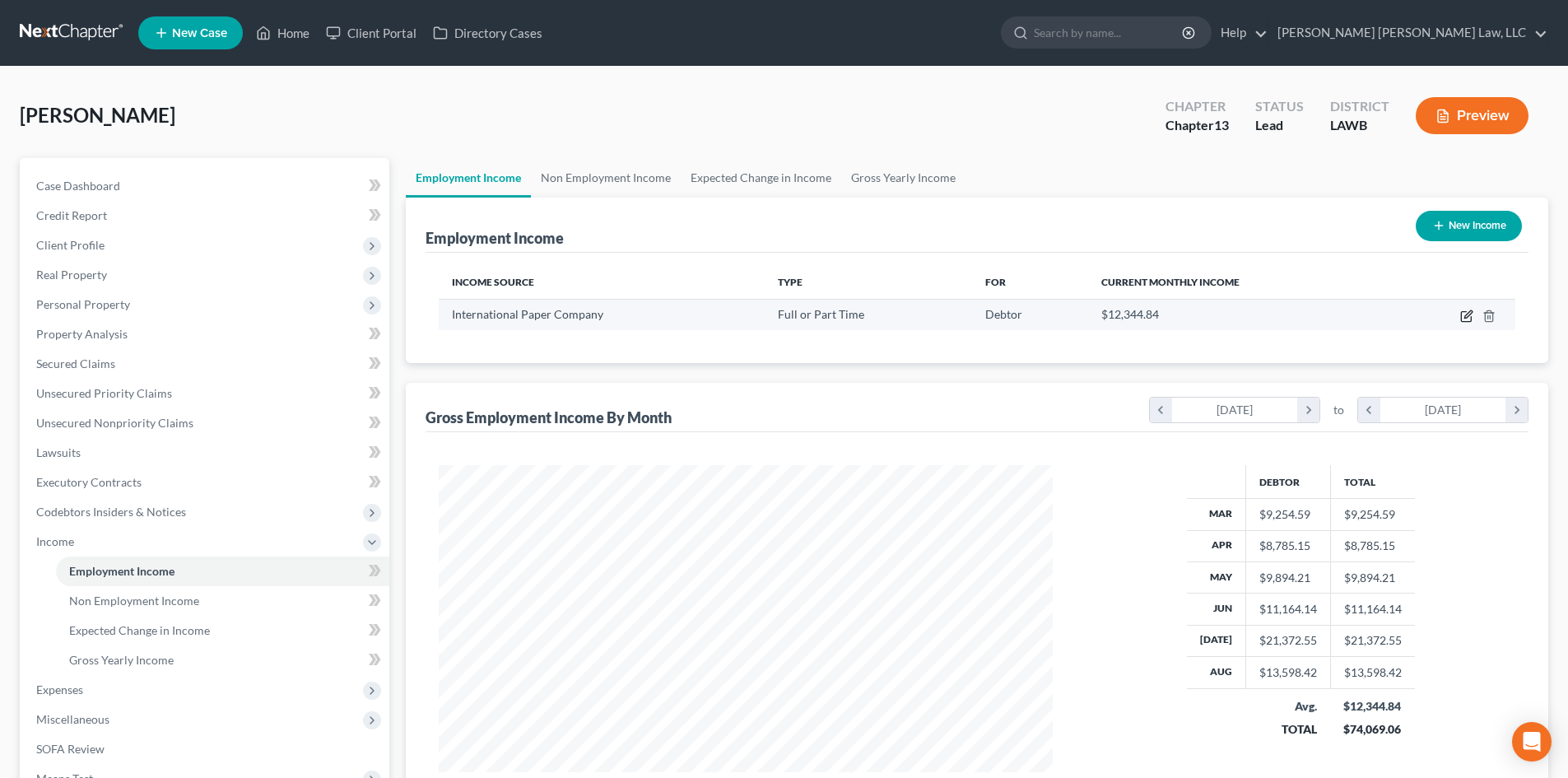
click at [1463, 318] on icon "button" at bounding box center [1466, 316] width 13 height 13
select select "0"
select select "19"
select select "2"
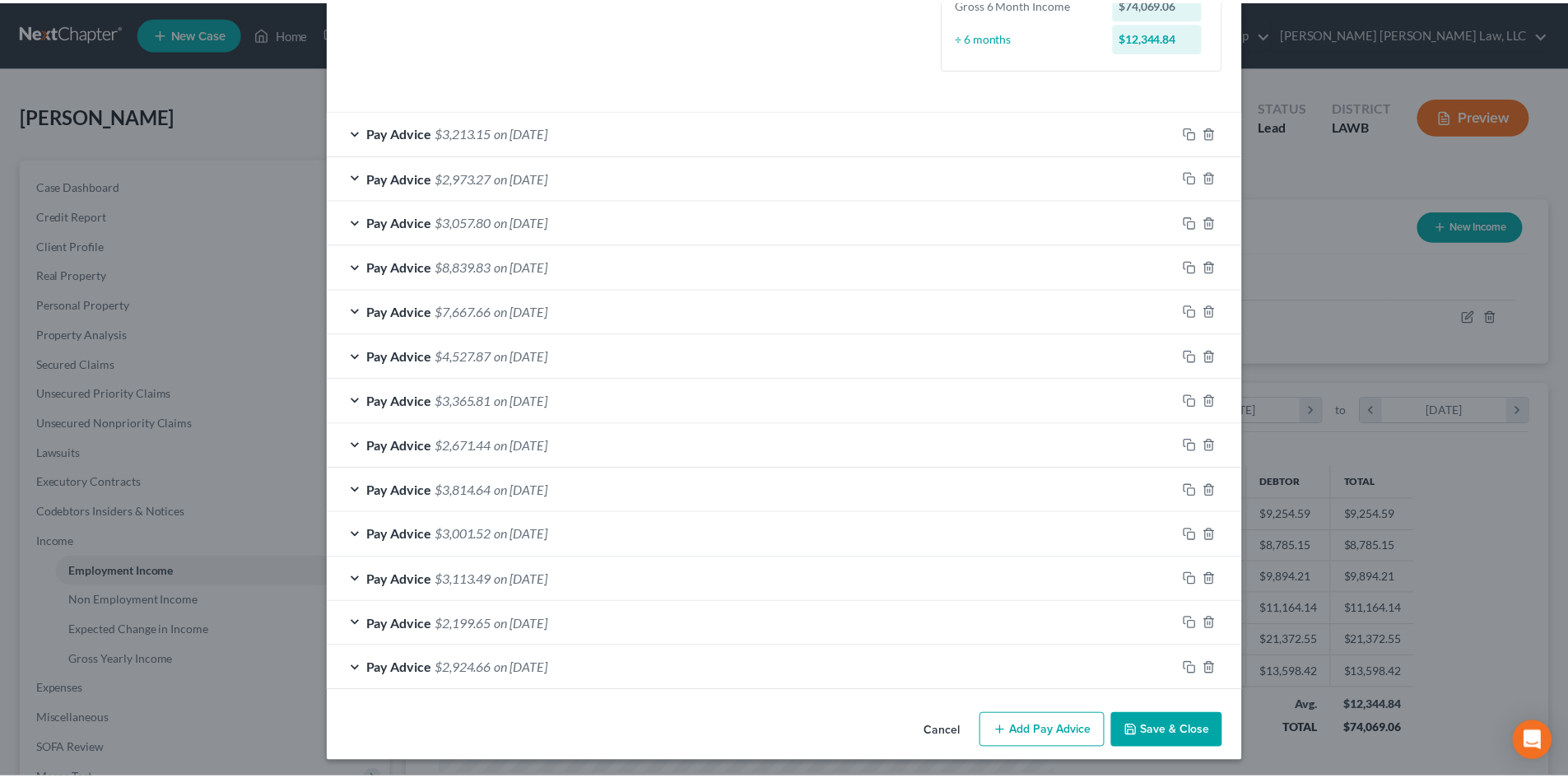
scroll to position [480, 0]
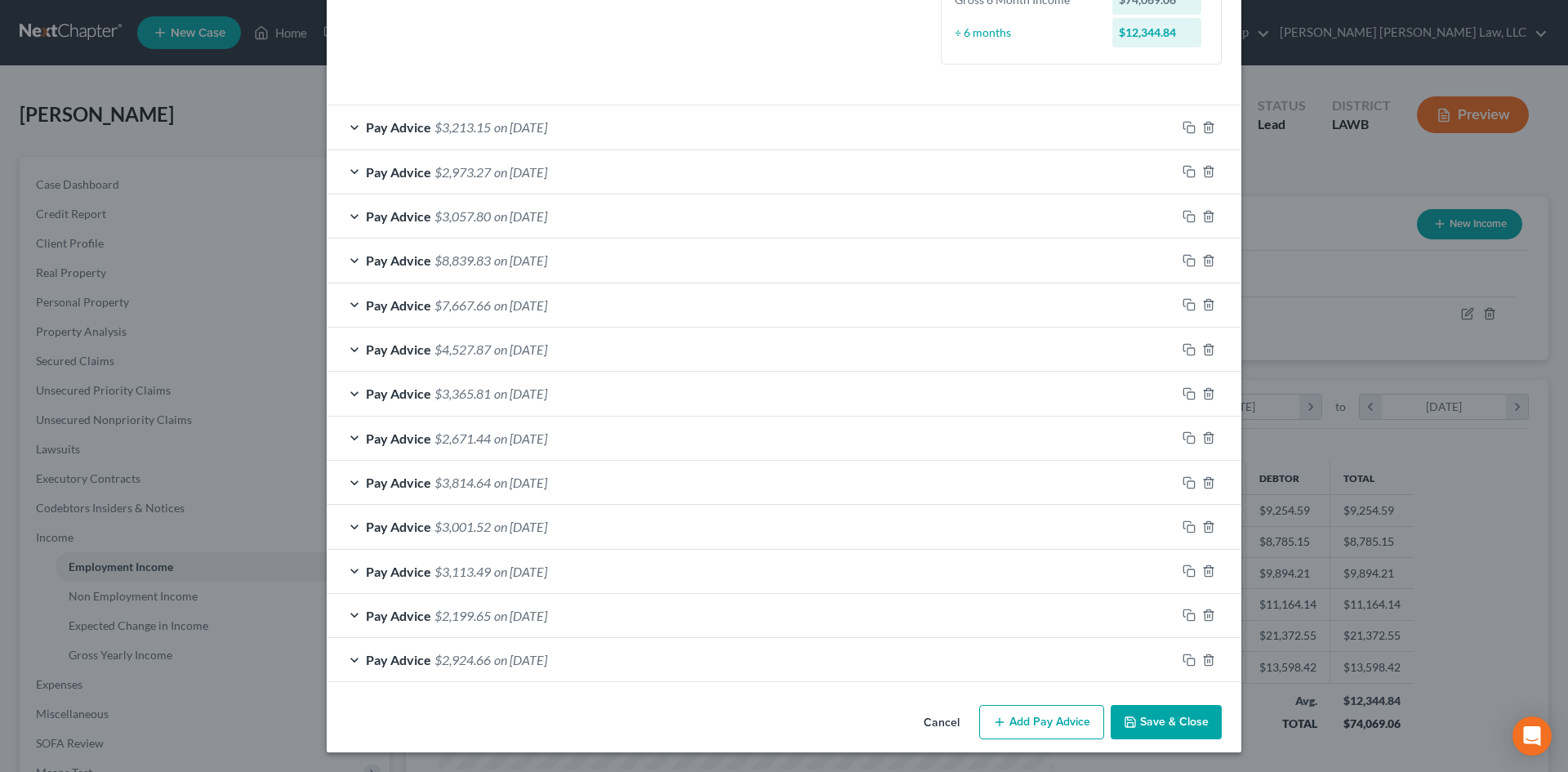
click at [1140, 714] on button "Save & Close" at bounding box center [1166, 722] width 111 height 35
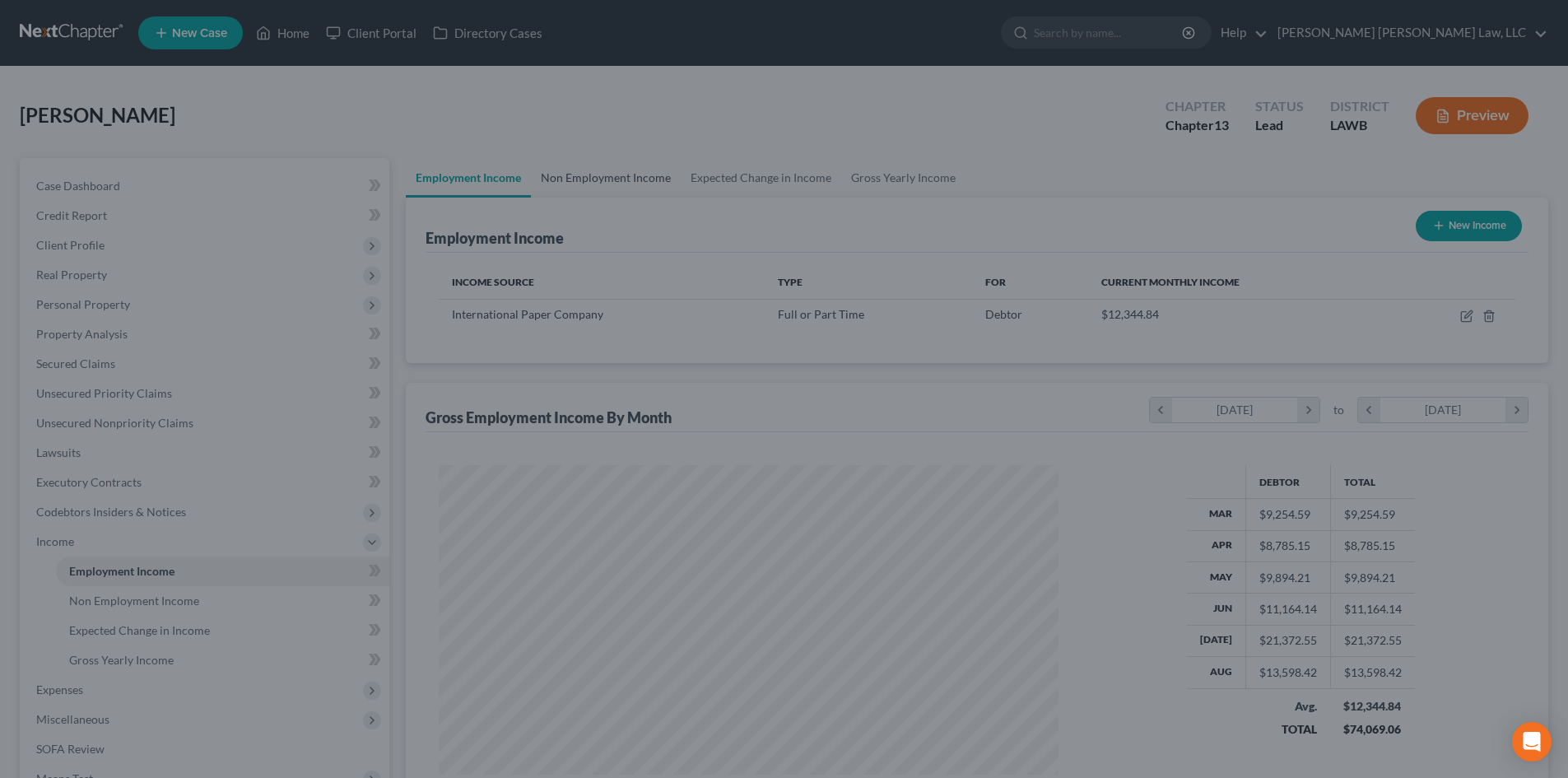
scroll to position [822833, 822382]
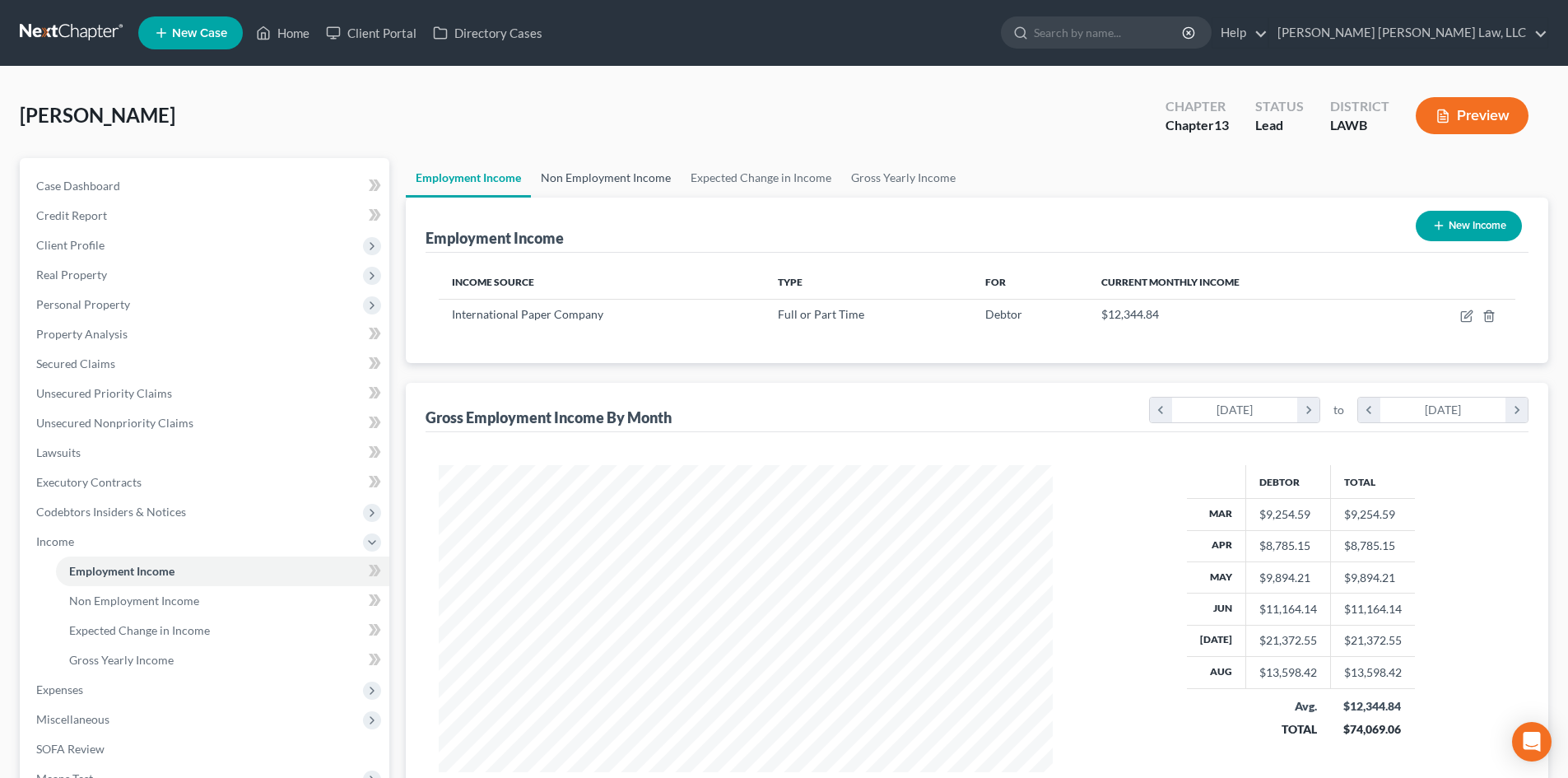
click at [590, 170] on link "Non Employment Income" at bounding box center [606, 177] width 150 height 39
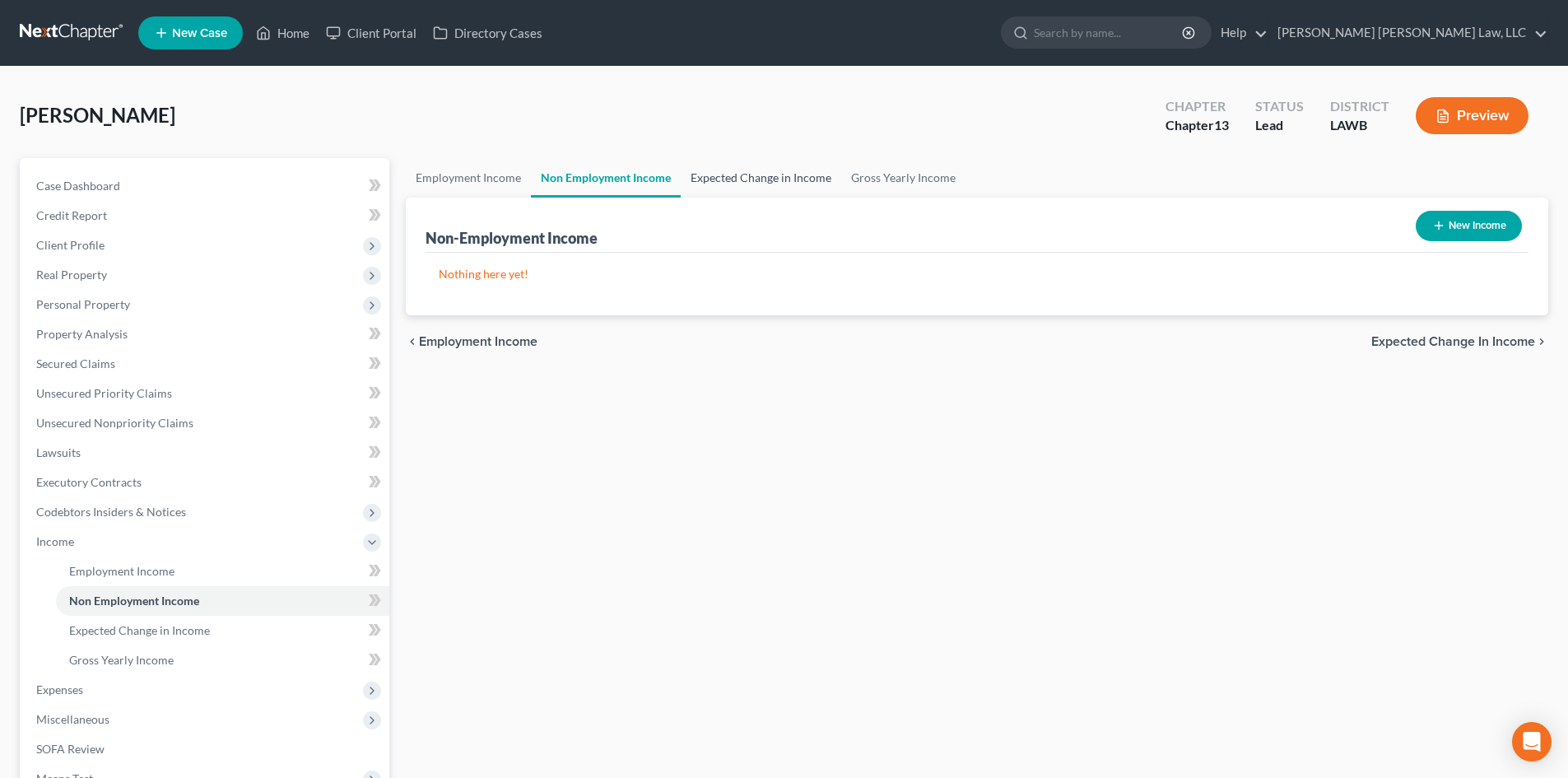
click at [728, 176] on link "Expected Change in Income" at bounding box center [760, 177] width 160 height 39
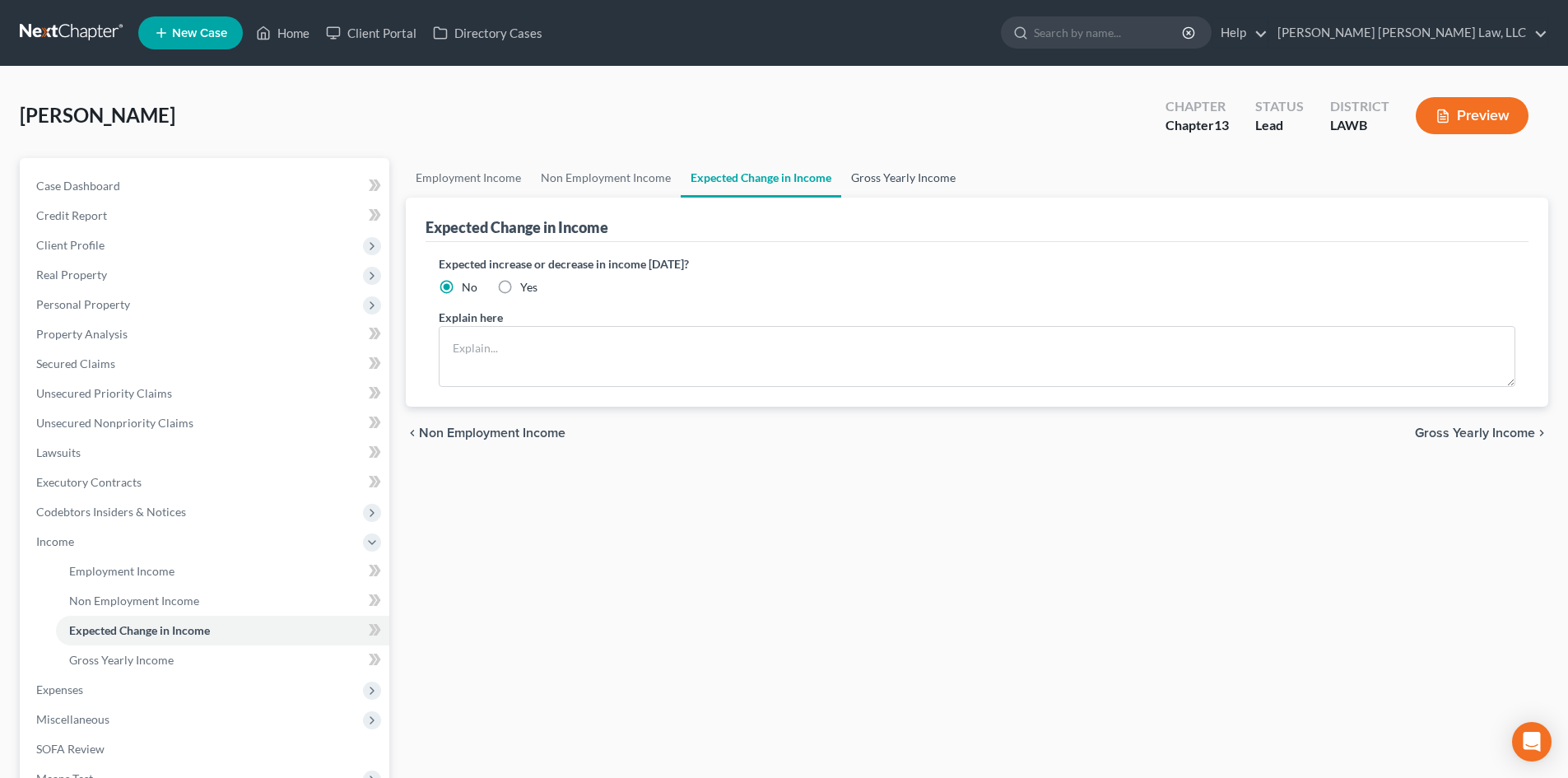
click at [856, 180] on link "Gross Yearly Income" at bounding box center [903, 177] width 125 height 39
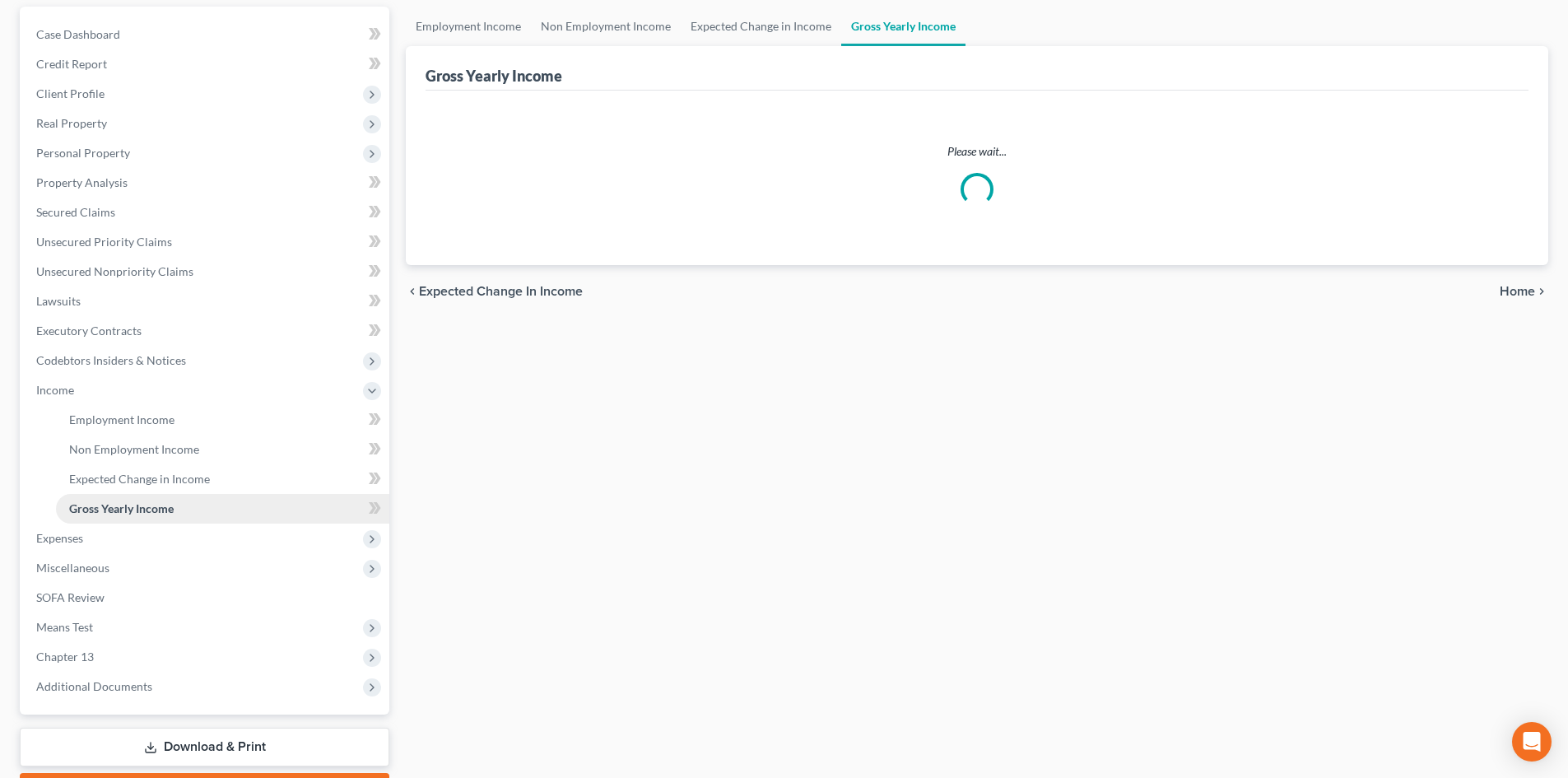
scroll to position [165, 0]
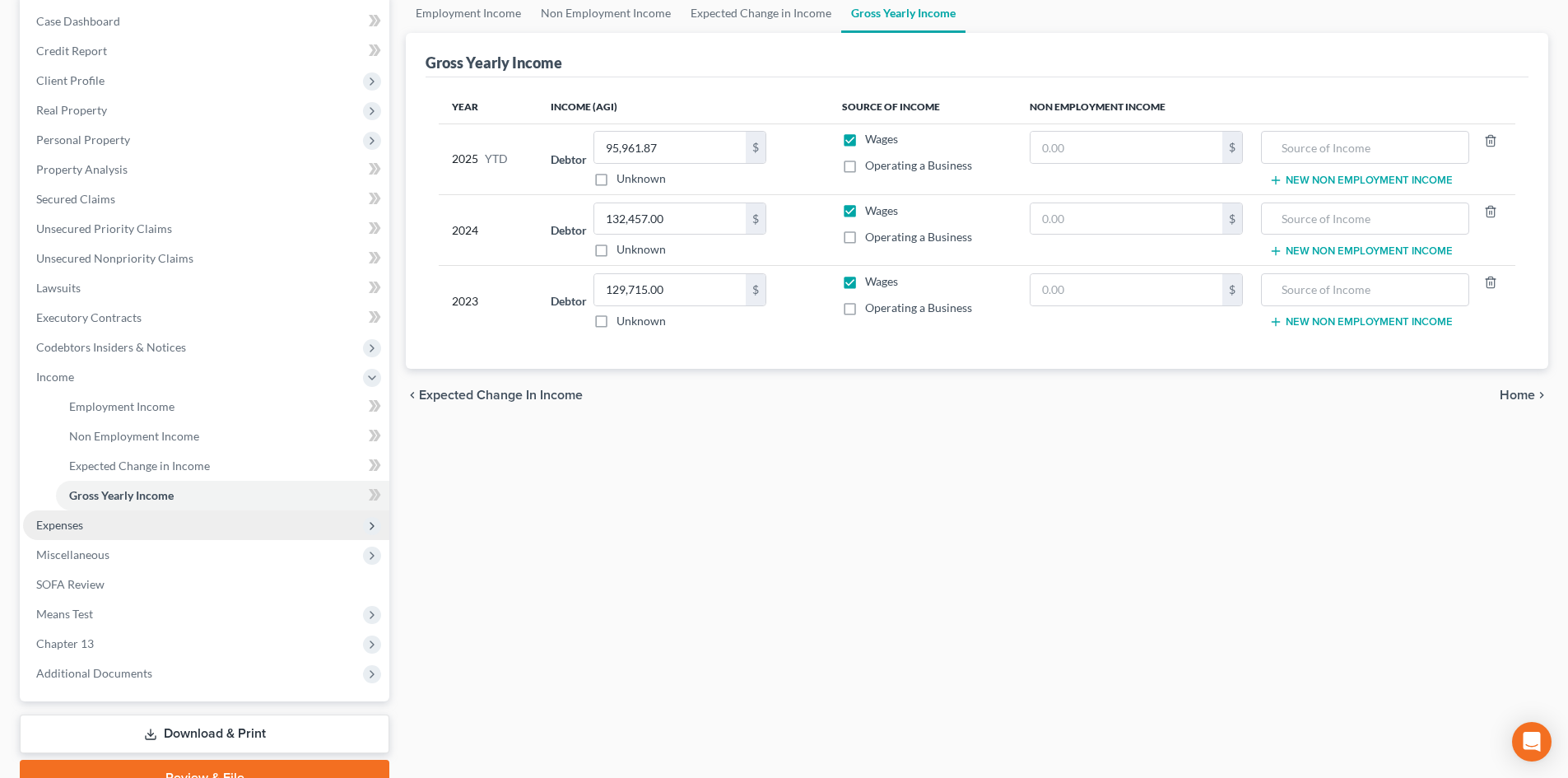
click at [168, 515] on span "Expenses" at bounding box center [206, 525] width 366 height 30
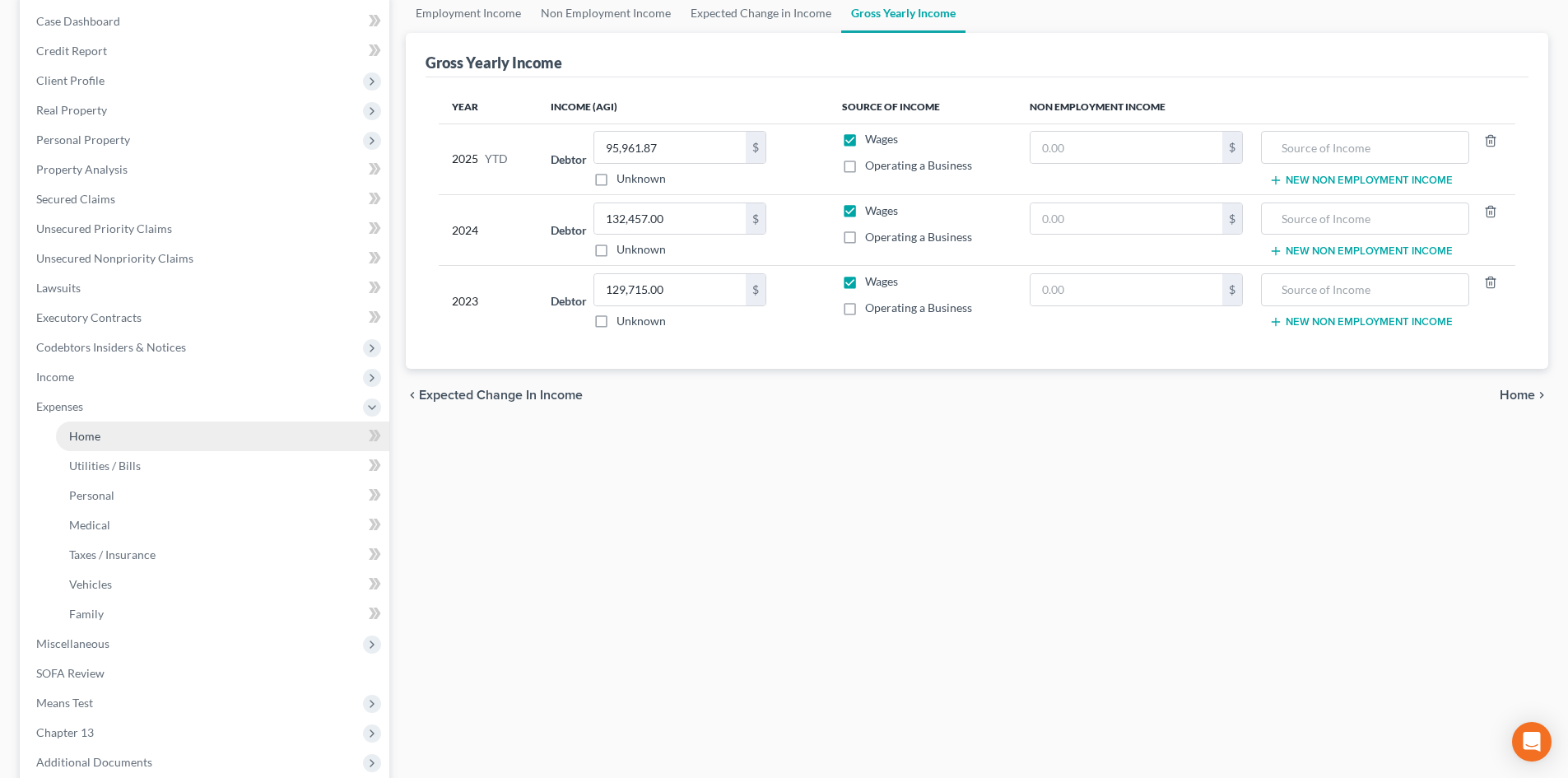
click at [183, 433] on link "Home" at bounding box center [222, 436] width 333 height 30
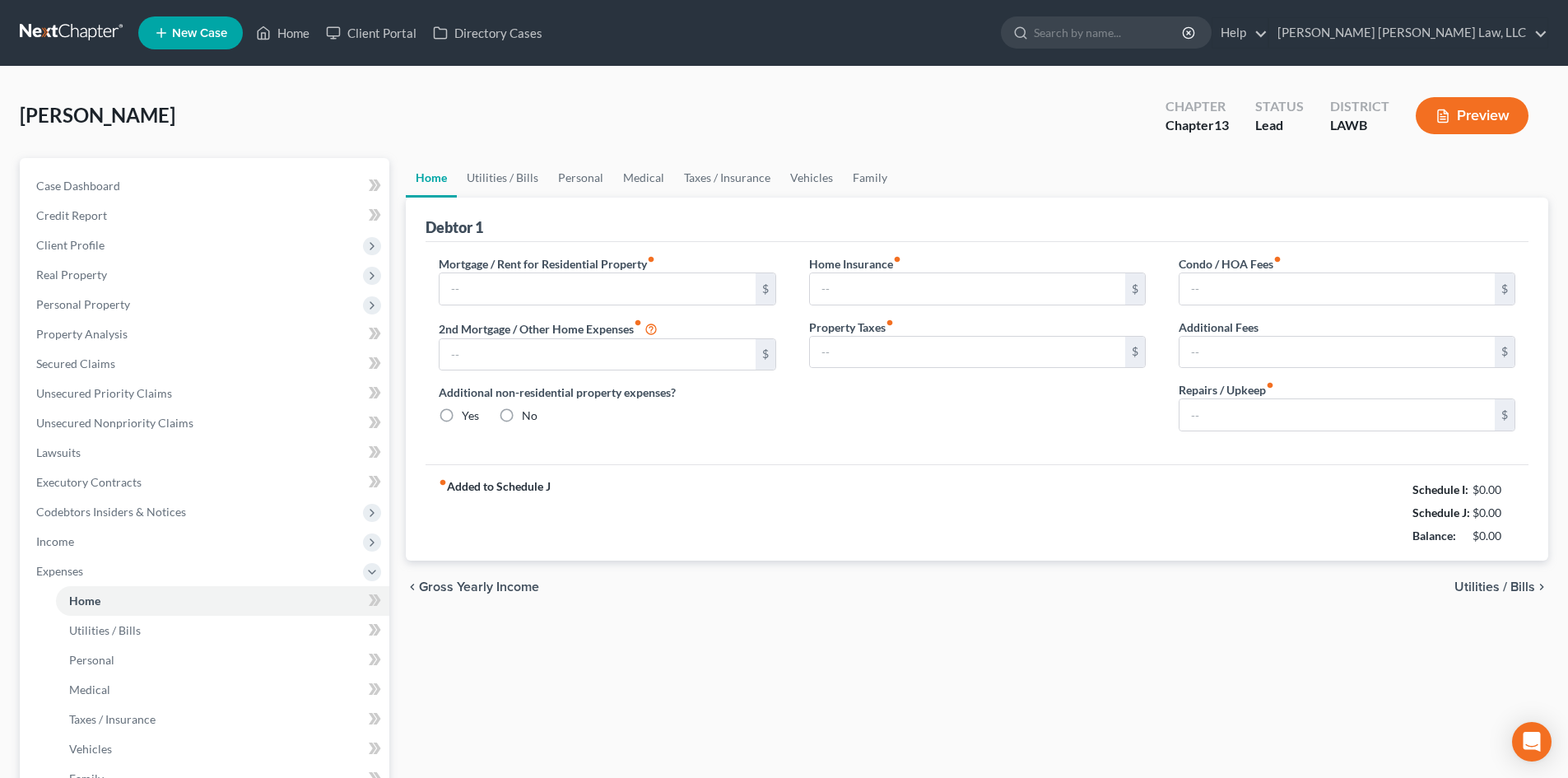
type input "752.00"
type input "190.98"
radio input "true"
type input "0.00"
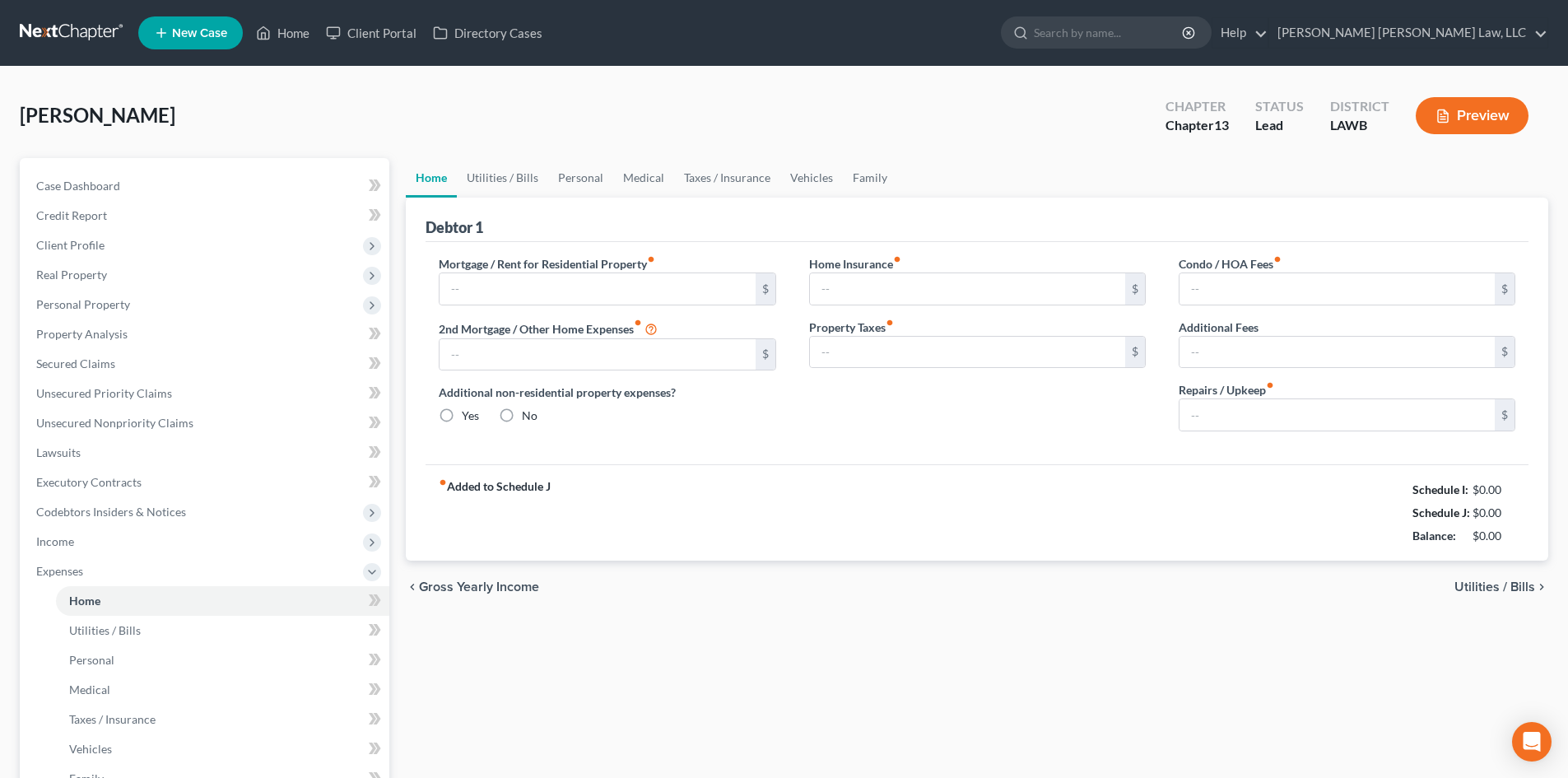
type input "0.00"
click at [803, 183] on link "Vehicles" at bounding box center [812, 177] width 63 height 39
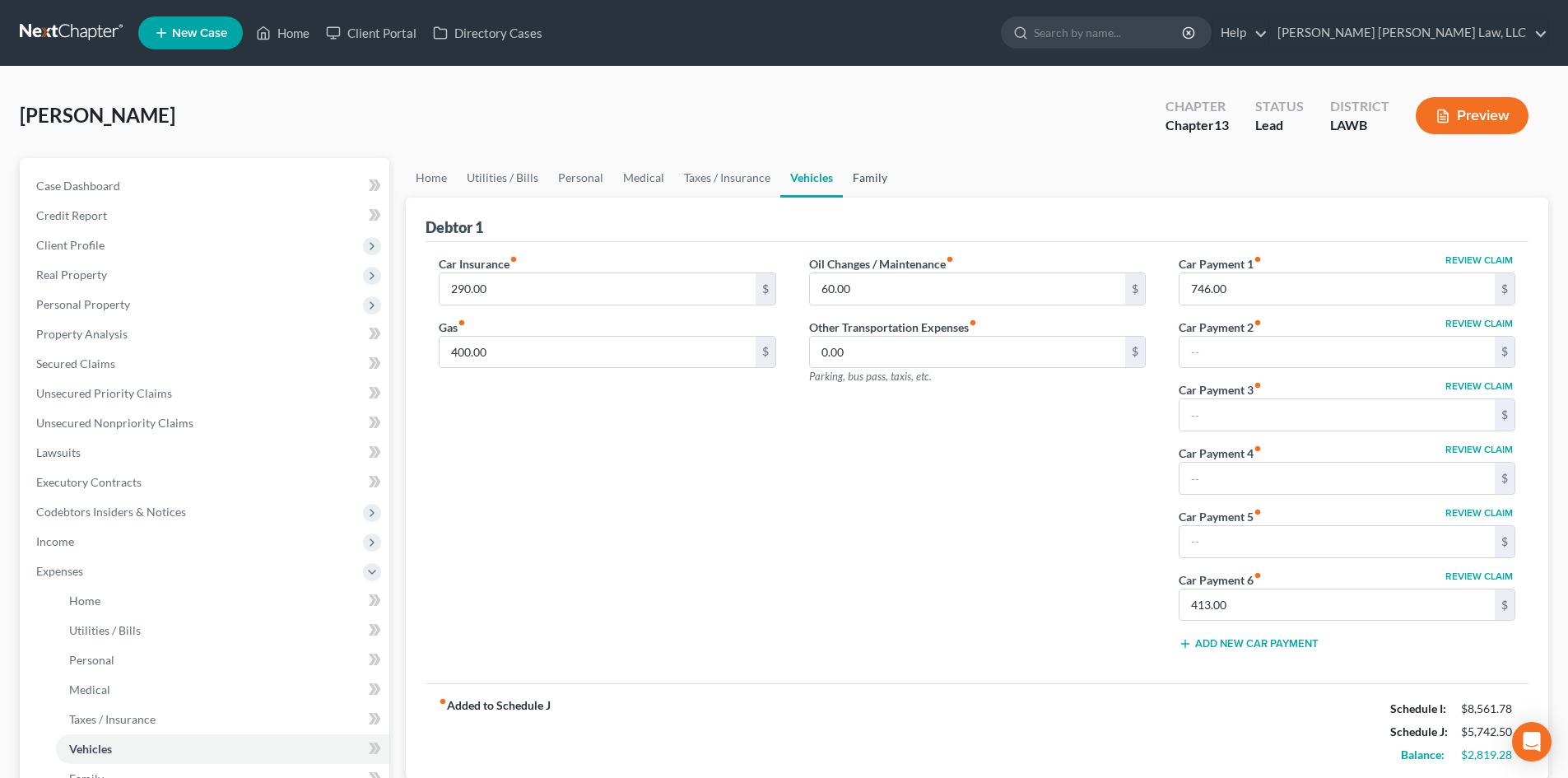
click at [876, 168] on link "Family" at bounding box center [869, 177] width 54 height 39
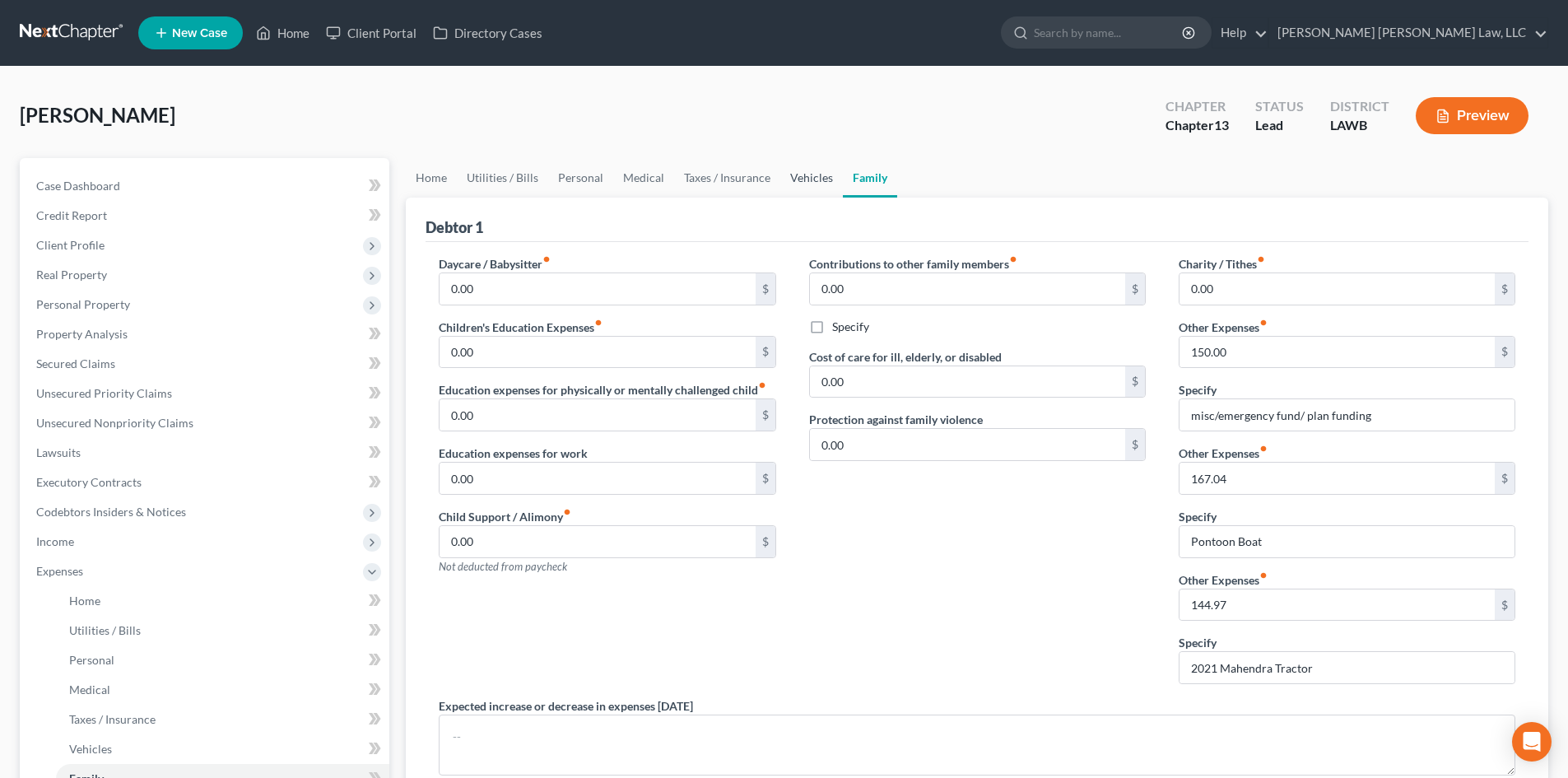
click at [794, 178] on link "Vehicles" at bounding box center [812, 177] width 63 height 39
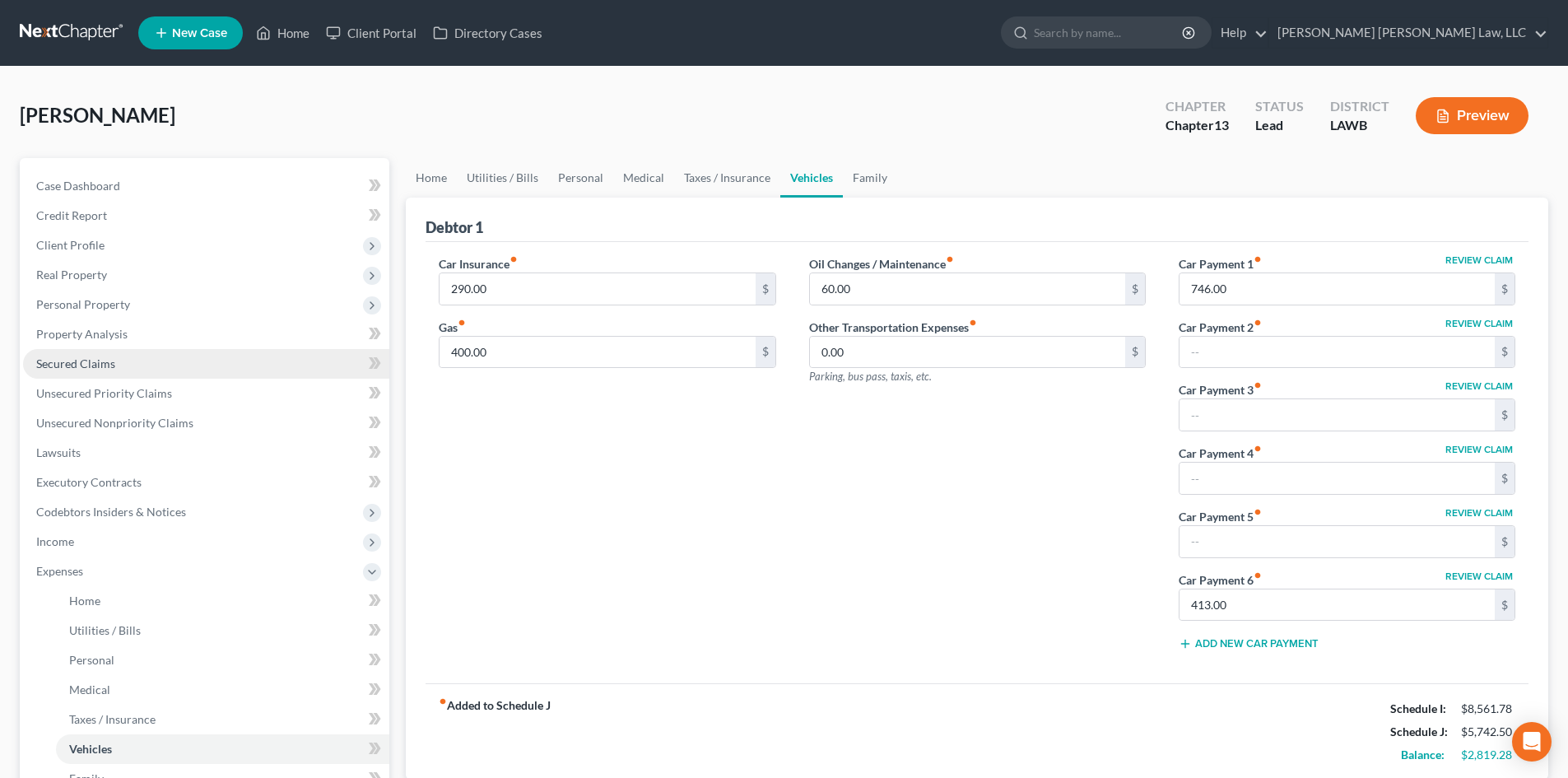
click at [173, 356] on link "Secured Claims" at bounding box center [206, 364] width 366 height 30
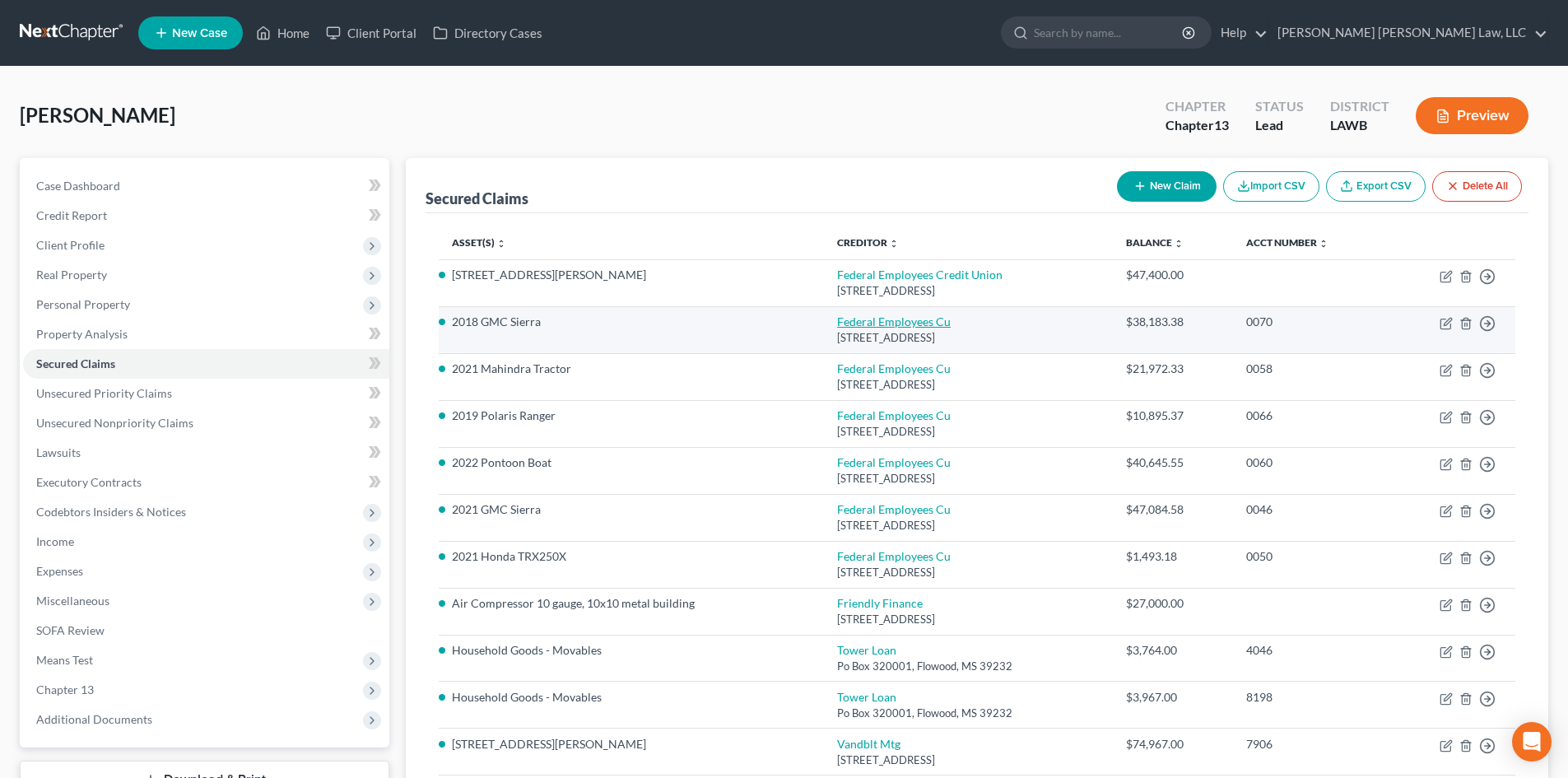
click at [865, 321] on link "Federal Employees Cu" at bounding box center [894, 322] width 113 height 14
select select "19"
select select "8"
select select "0"
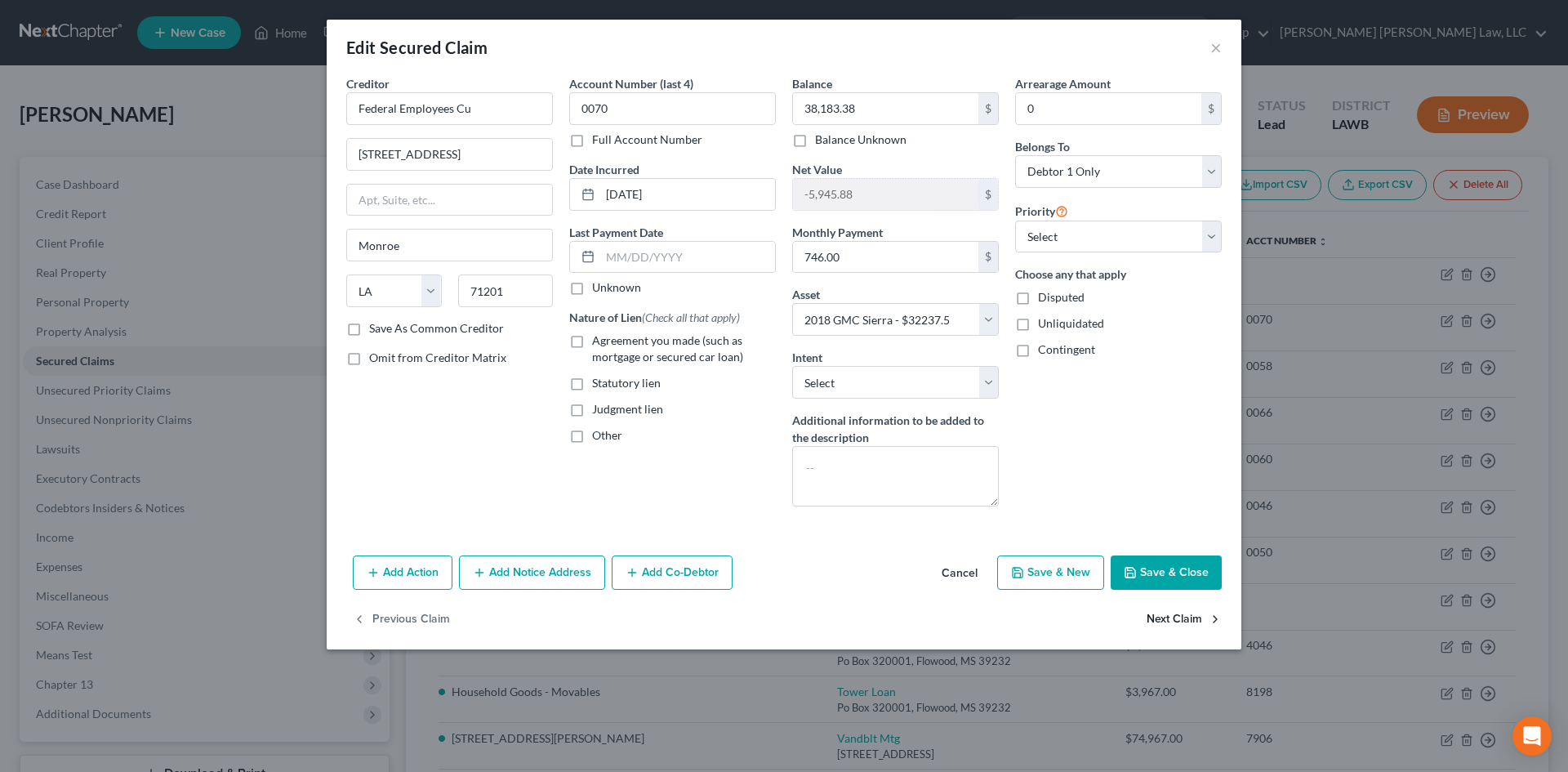
click at [1192, 618] on button "Next Claim" at bounding box center [1184, 620] width 75 height 35
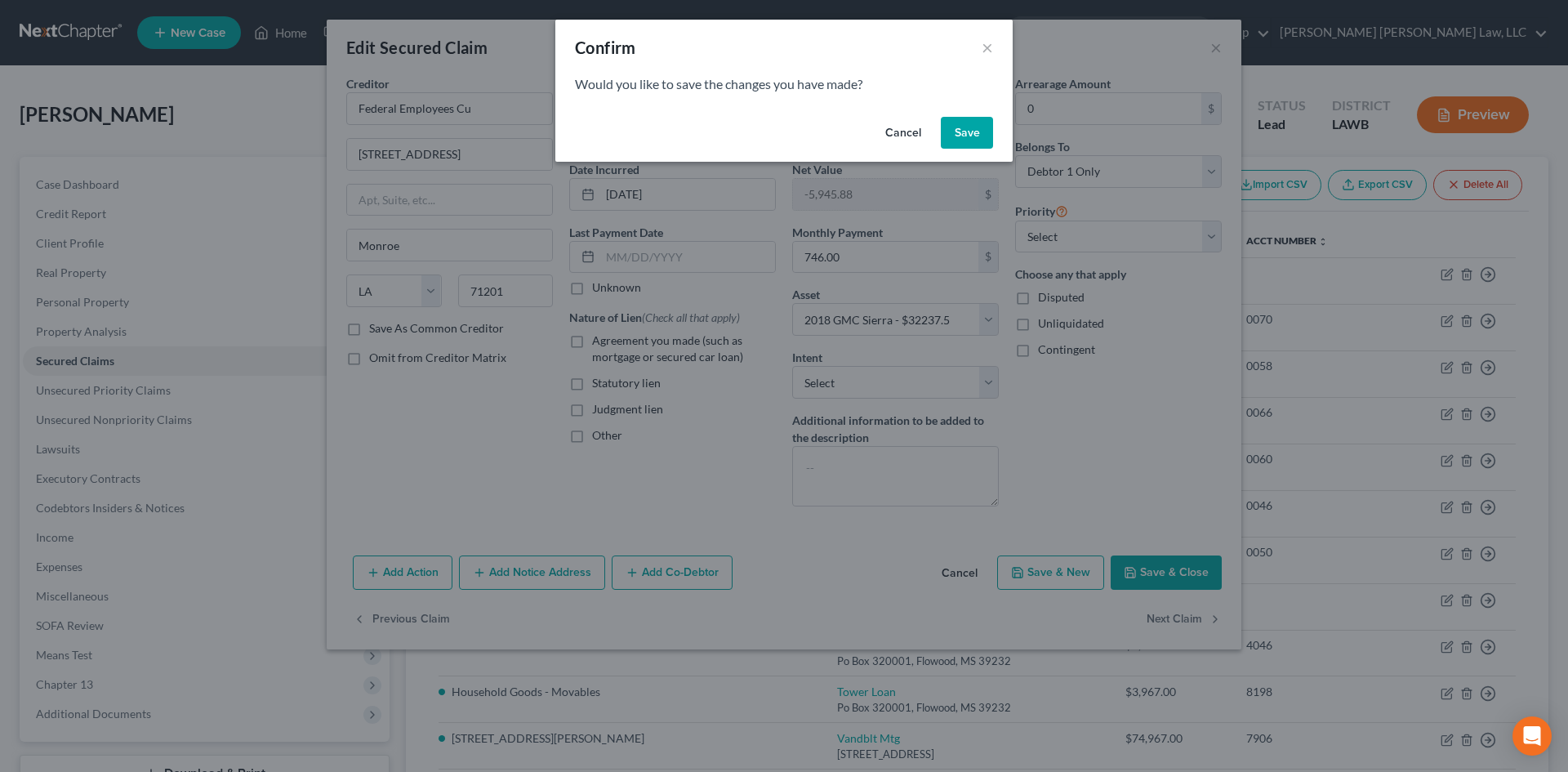
click at [967, 141] on button "Save" at bounding box center [967, 133] width 52 height 33
select select "19"
select select "13"
select select "0"
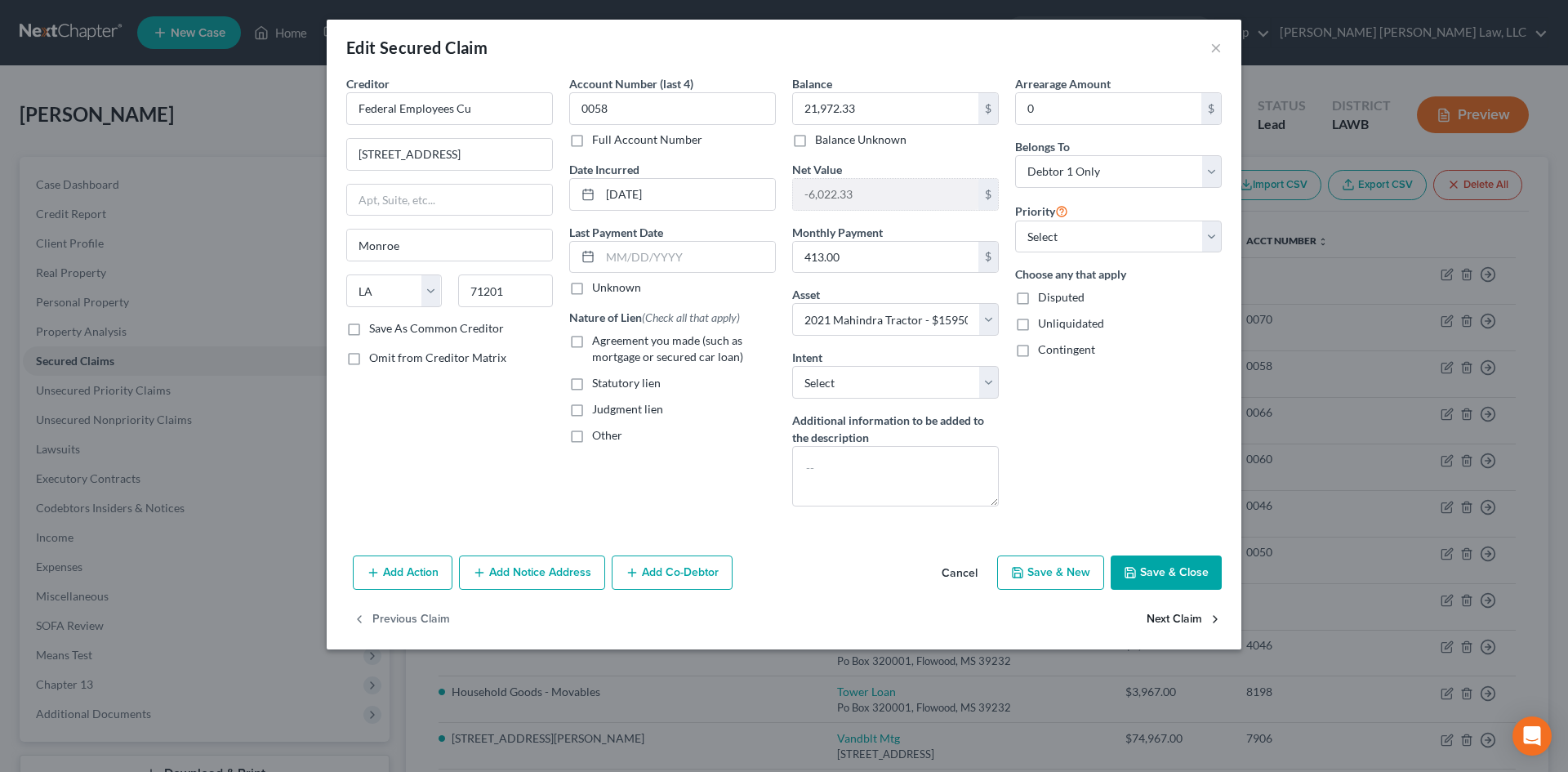
click at [1182, 617] on button "Next Claim" at bounding box center [1184, 620] width 75 height 35
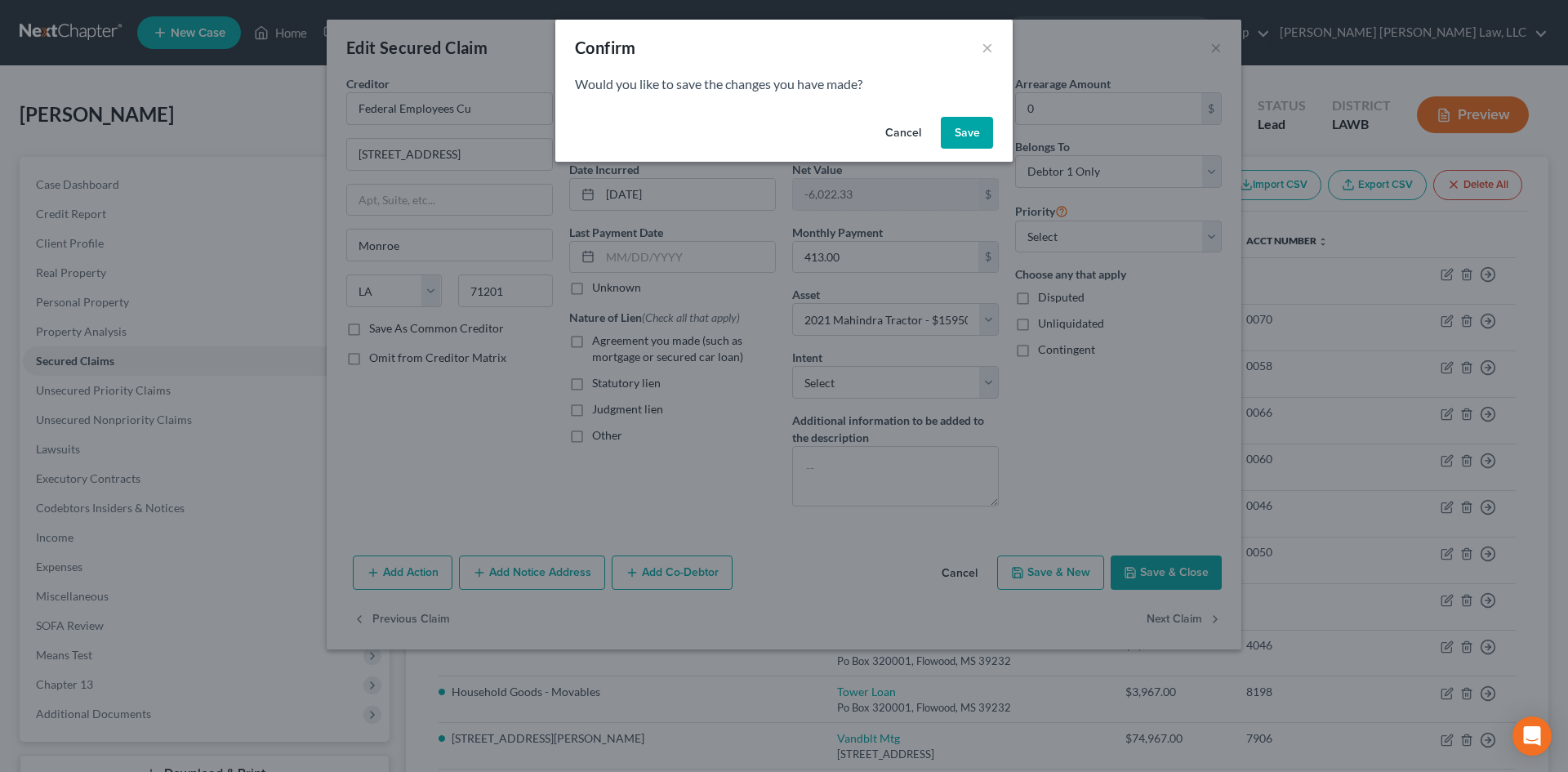
click at [975, 152] on div "Cancel Save" at bounding box center [784, 136] width 458 height 52
click at [973, 139] on button "Save" at bounding box center [967, 133] width 52 height 33
select select "19"
select select "12"
select select "0"
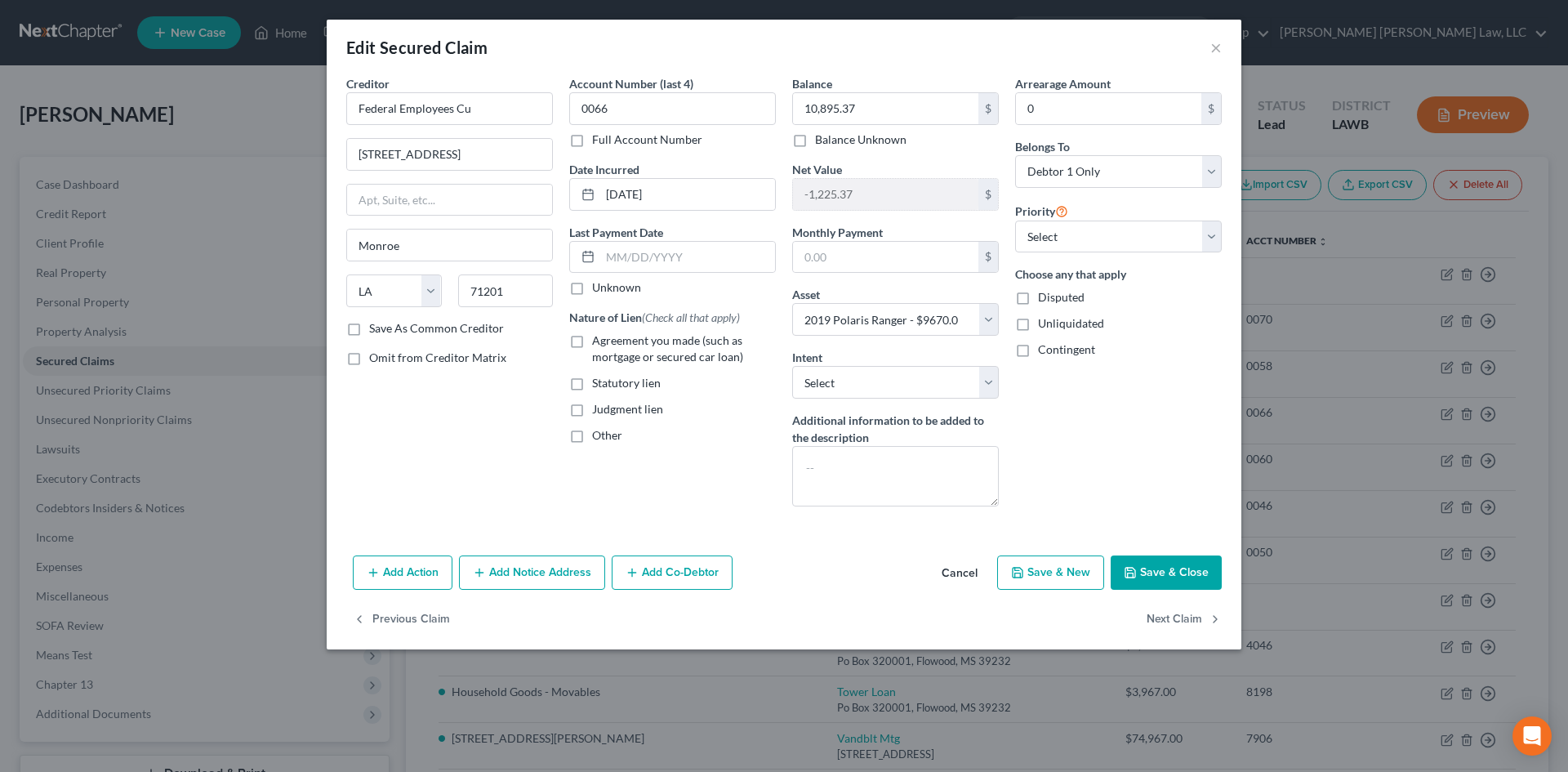
click at [1173, 568] on button "Save & Close" at bounding box center [1166, 573] width 111 height 35
select select
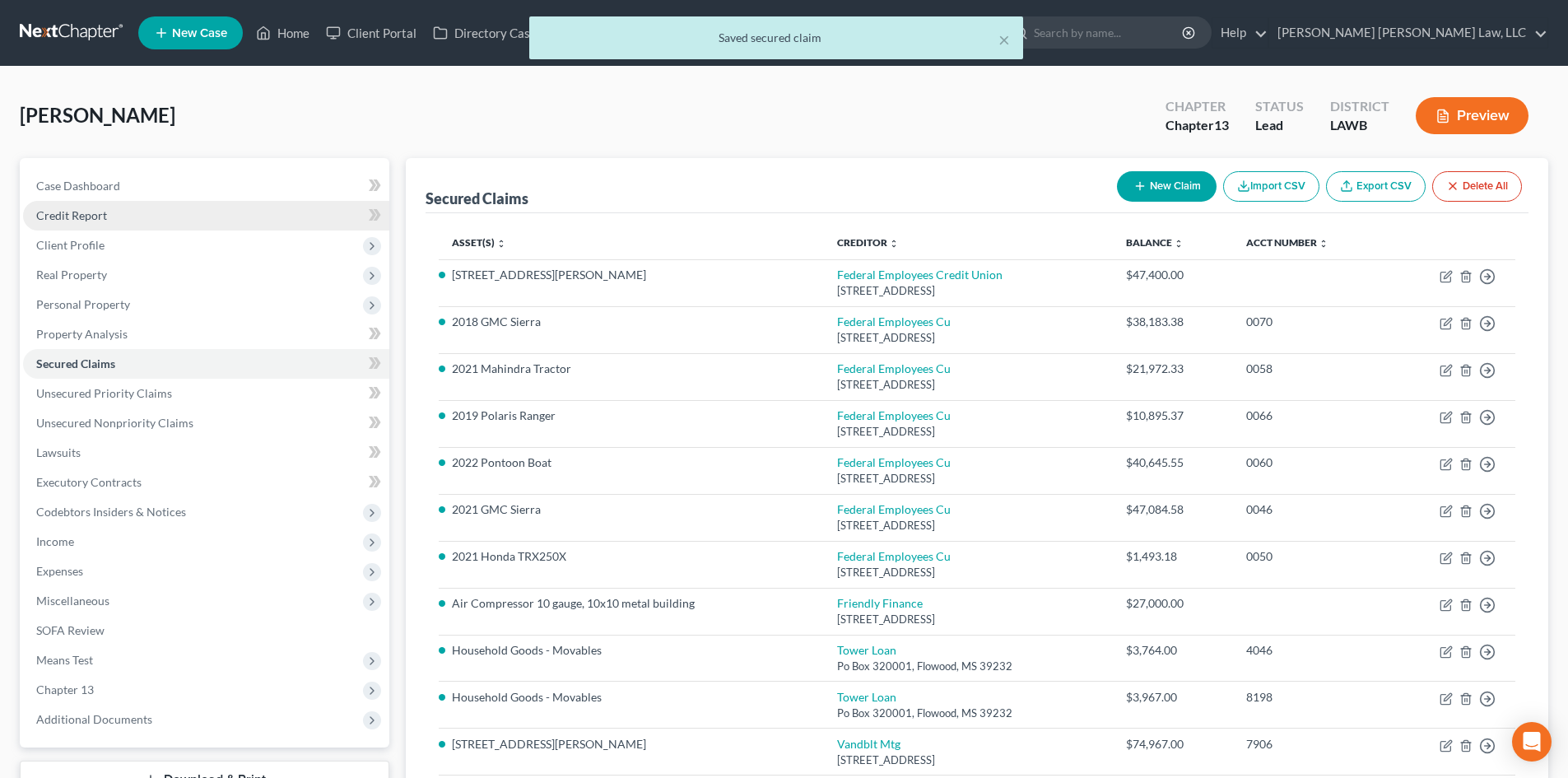
click at [145, 220] on link "Credit Report" at bounding box center [206, 215] width 366 height 30
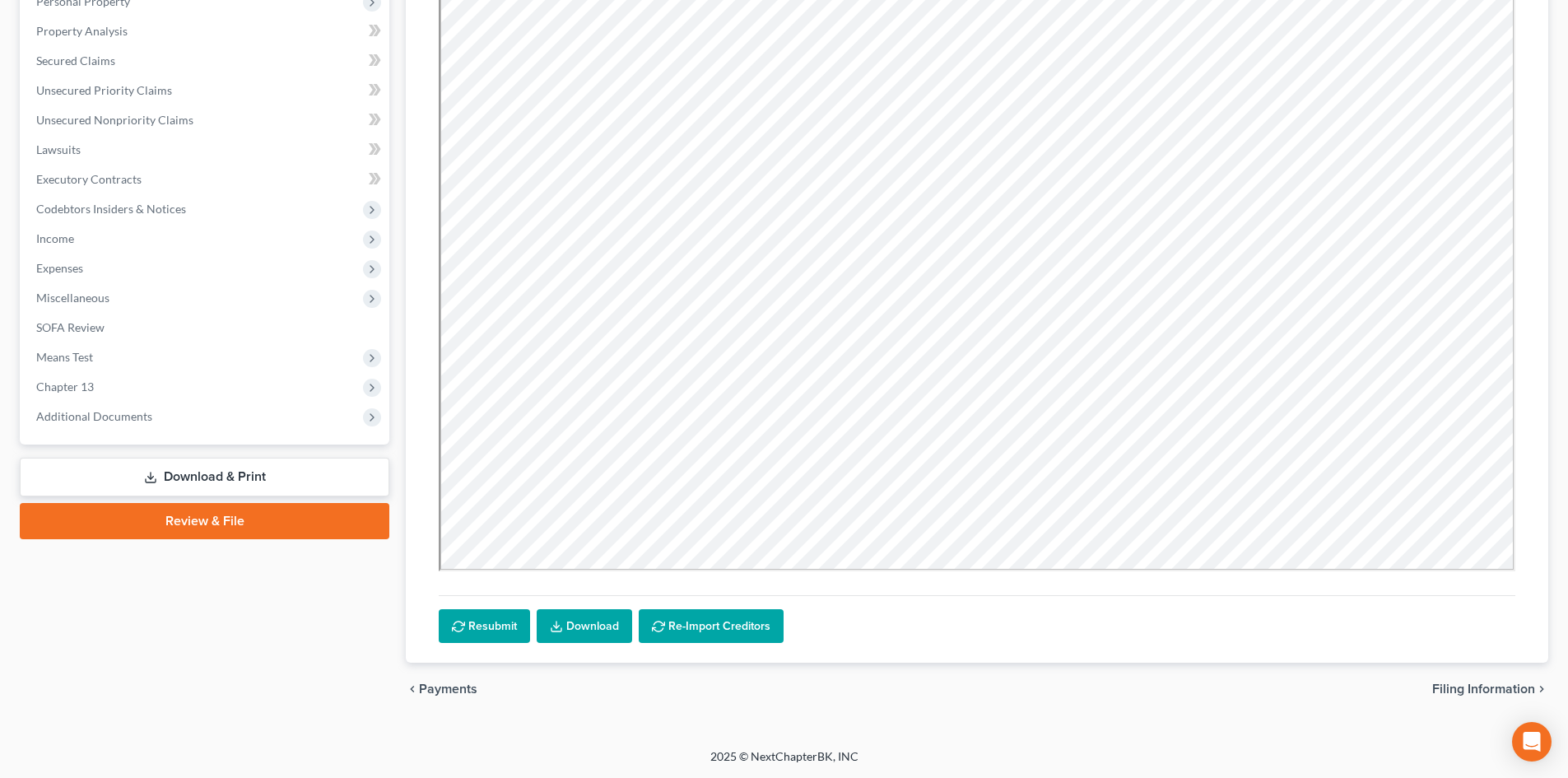
scroll to position [221, 0]
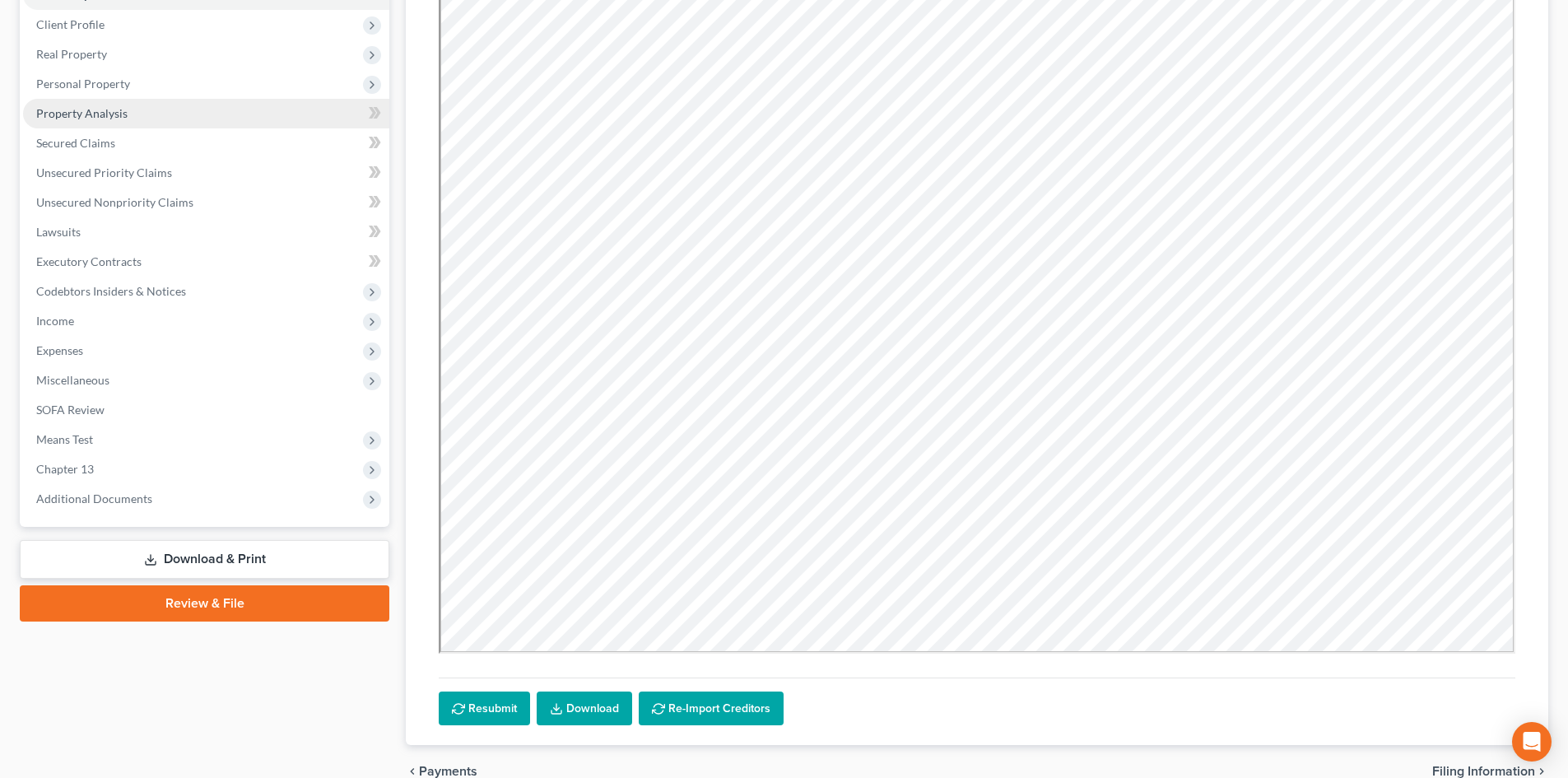
click at [166, 126] on link "Property Analysis" at bounding box center [206, 113] width 366 height 30
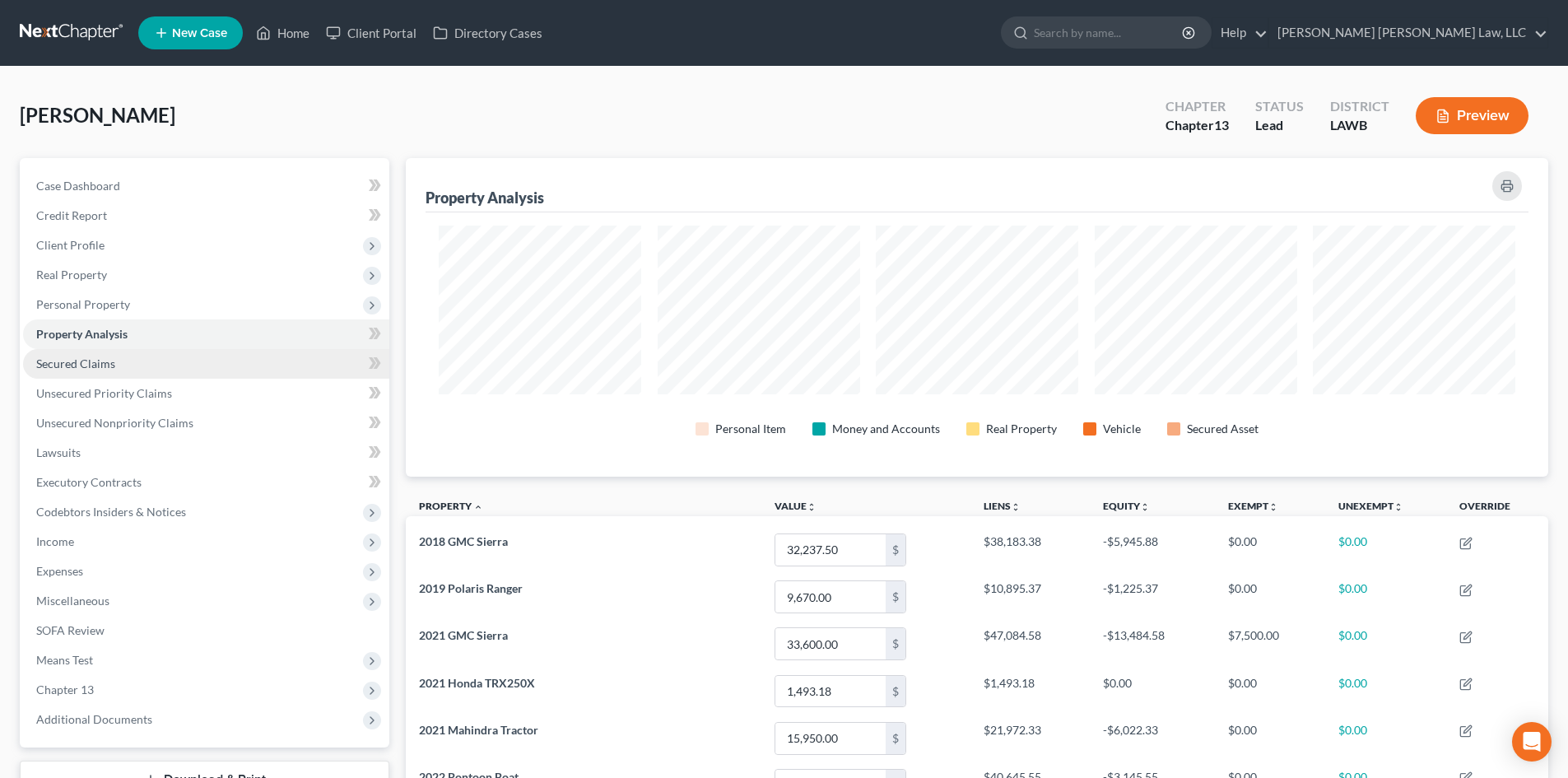
click at [185, 371] on link "Secured Claims" at bounding box center [206, 364] width 366 height 30
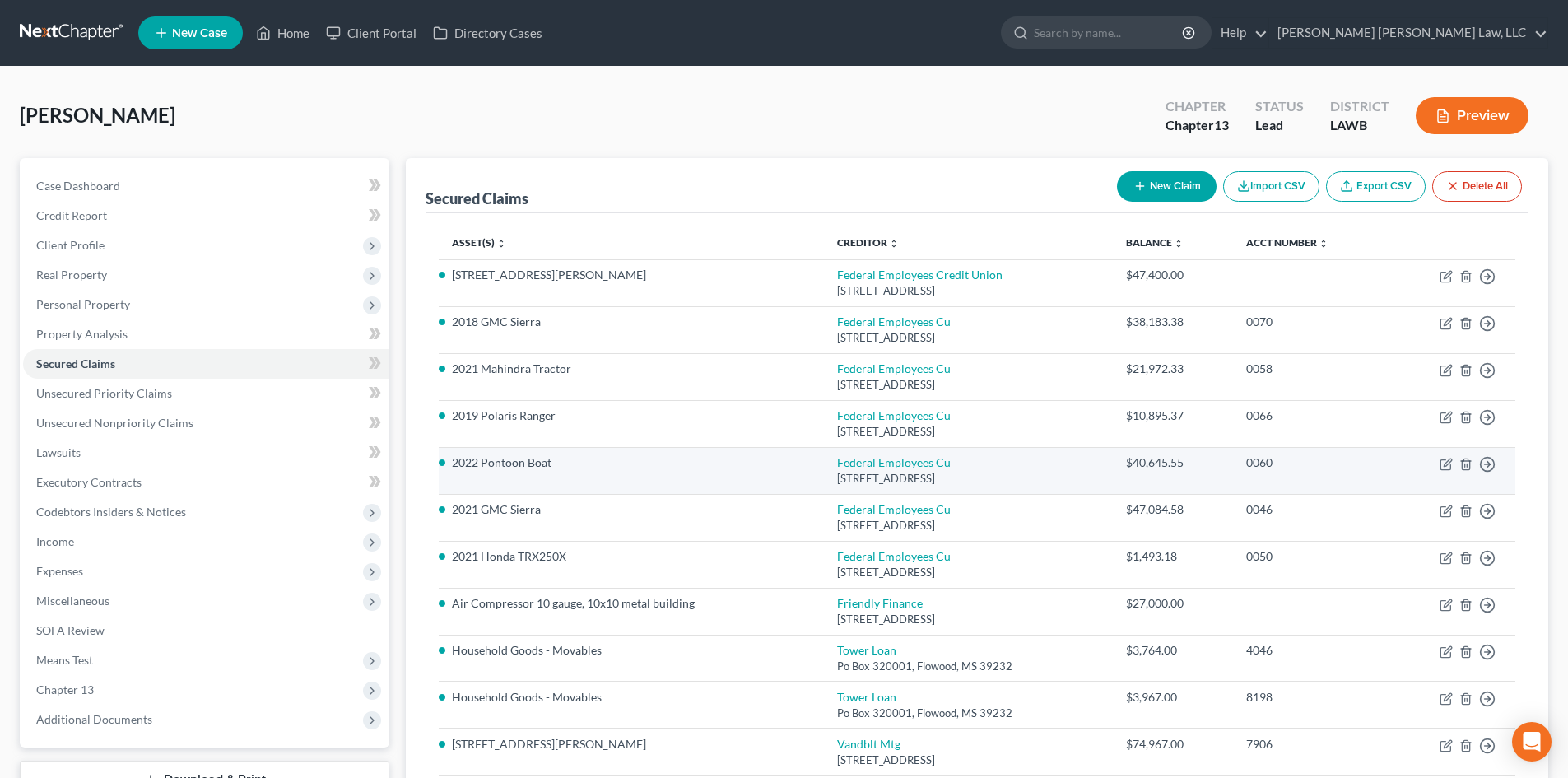
click at [903, 461] on link "Federal Employees Cu" at bounding box center [894, 462] width 113 height 14
select select "19"
select select "7"
select select "0"
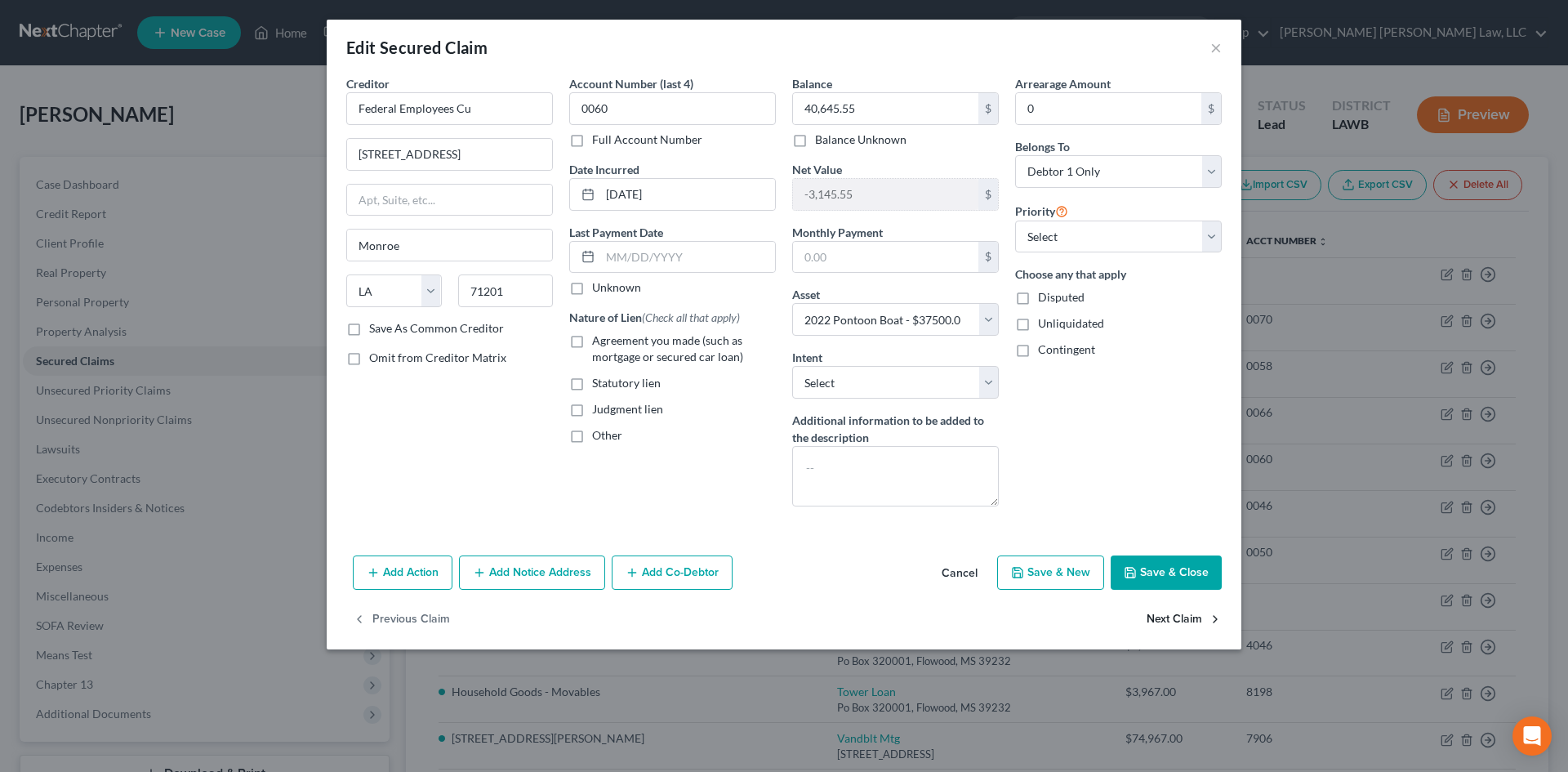
click at [1186, 608] on button "Next Claim" at bounding box center [1184, 620] width 75 height 35
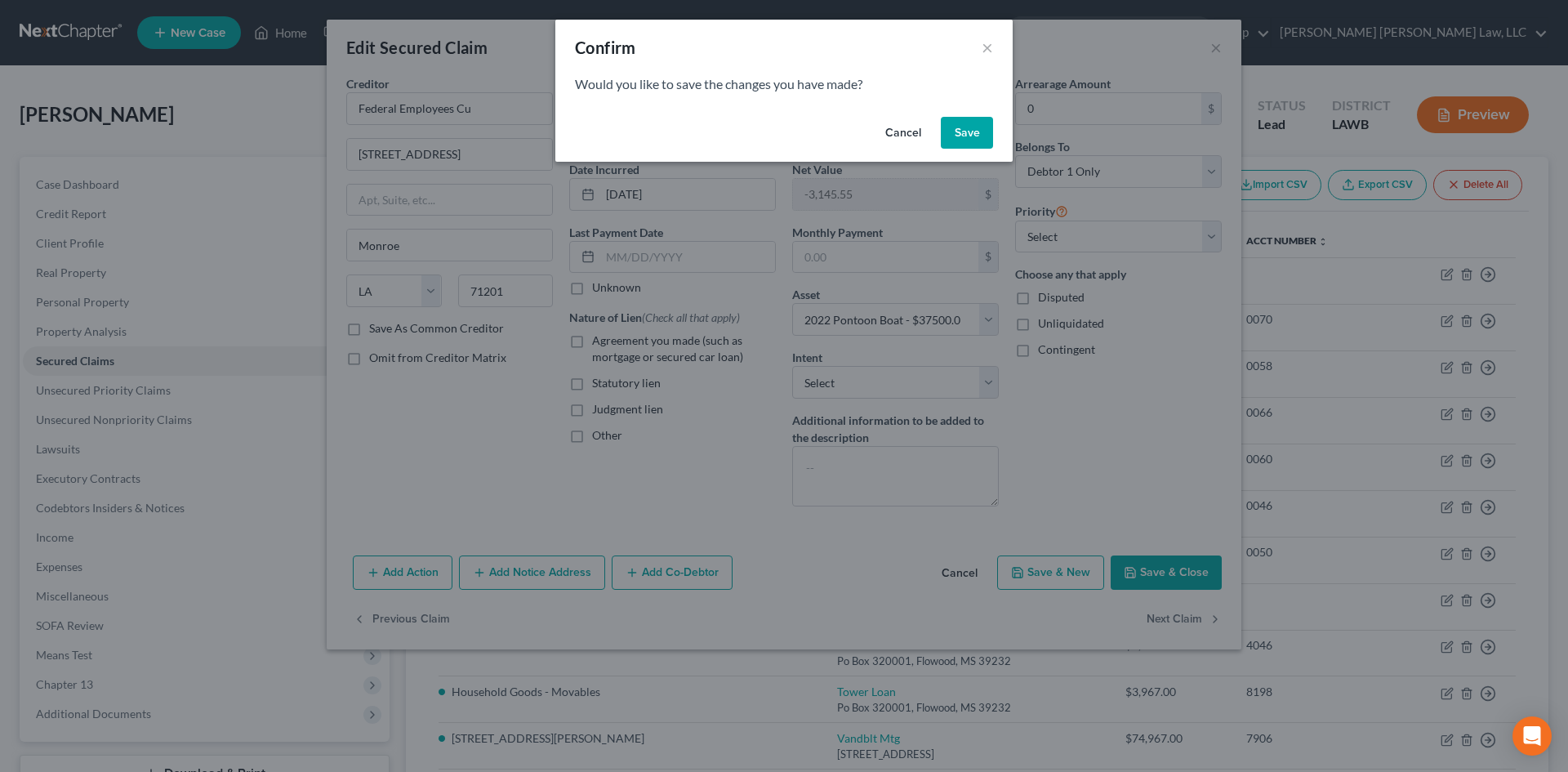
click at [955, 139] on button "Save" at bounding box center [967, 133] width 52 height 33
select select "19"
select select "0"
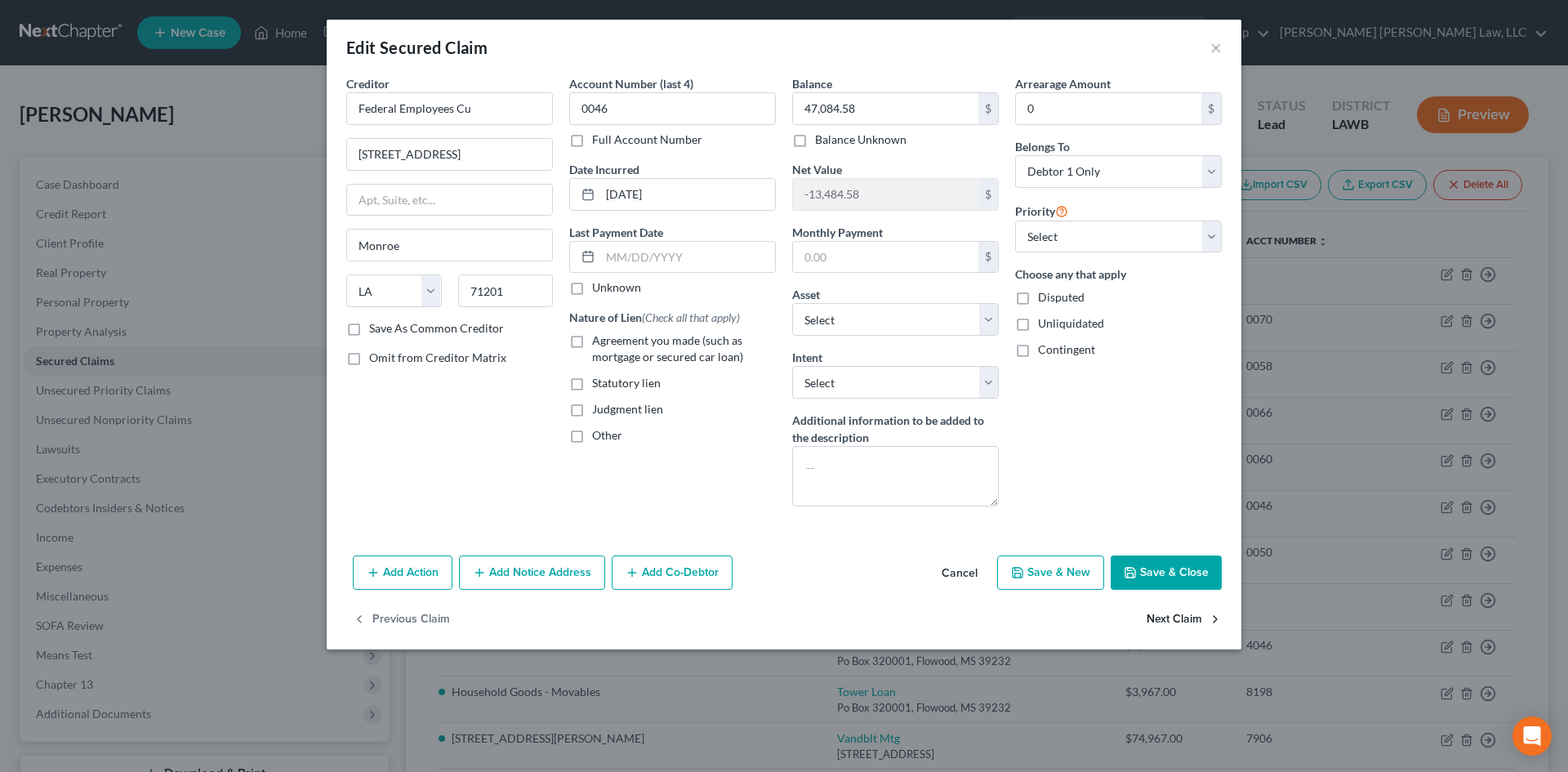
click at [1197, 616] on button "Next Claim" at bounding box center [1184, 620] width 75 height 35
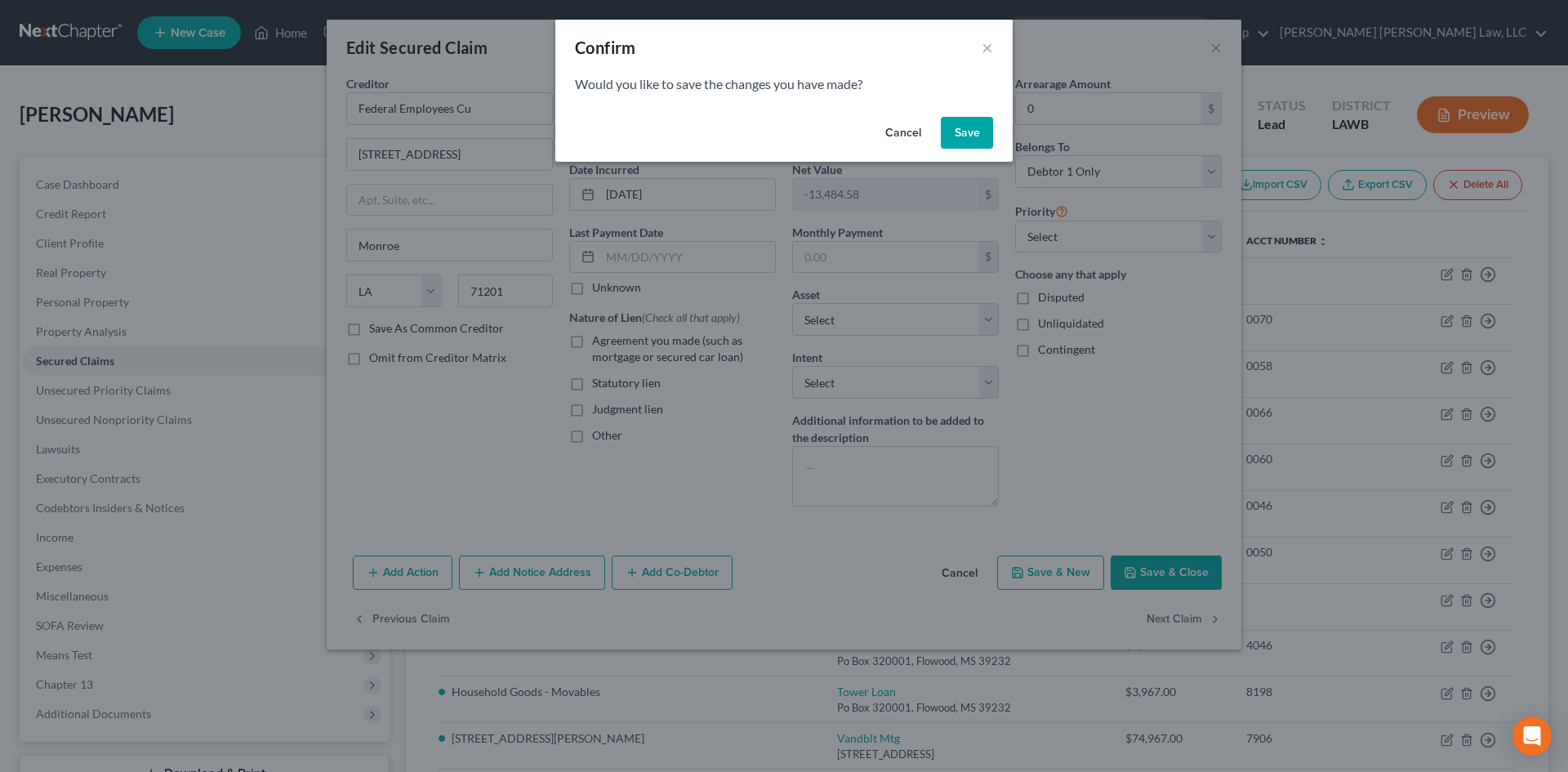
click at [972, 124] on button "Save" at bounding box center [967, 133] width 52 height 33
select select "19"
select select "11"
select select "0"
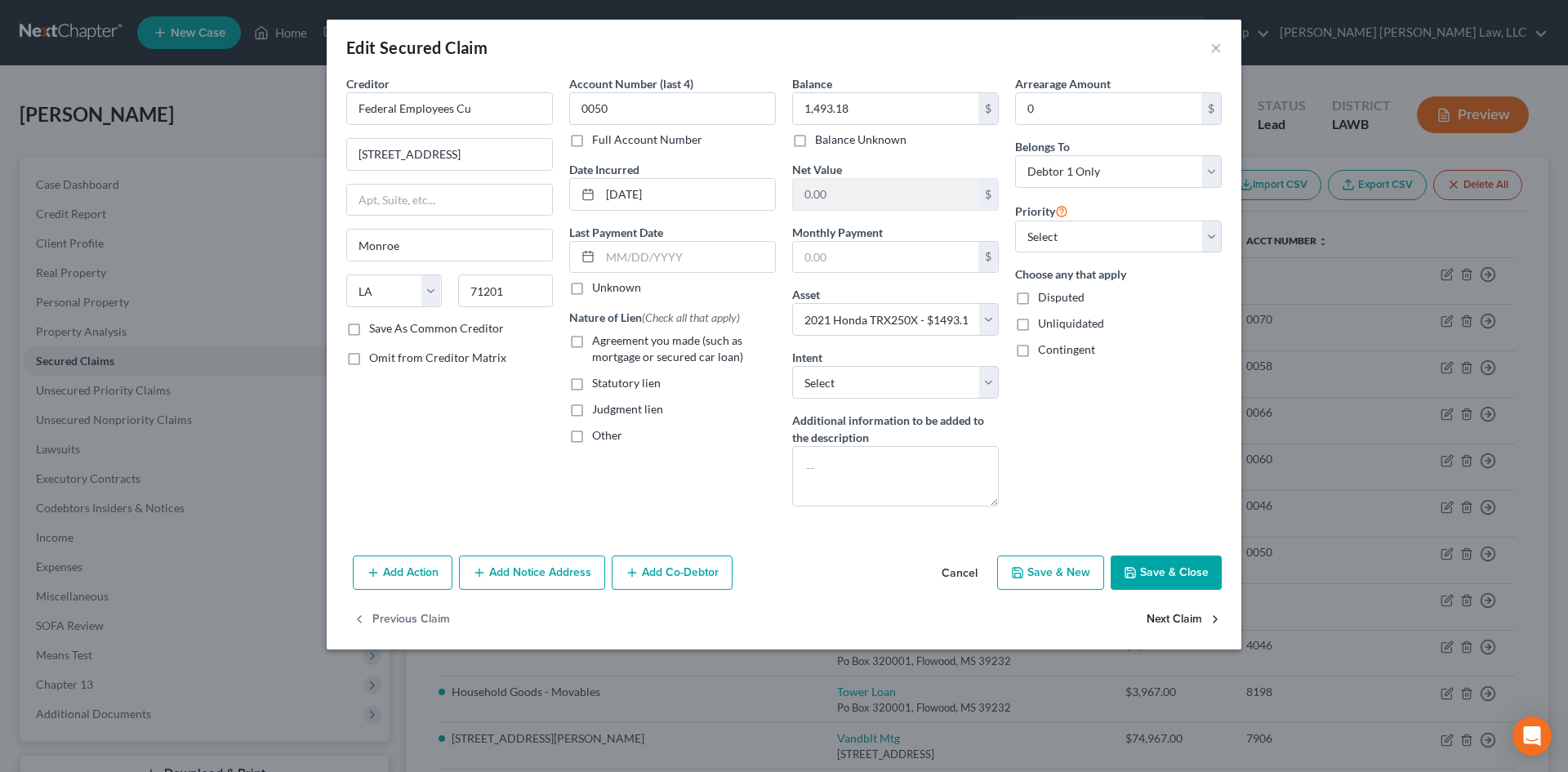
click at [1198, 631] on button "Next Claim" at bounding box center [1184, 620] width 75 height 35
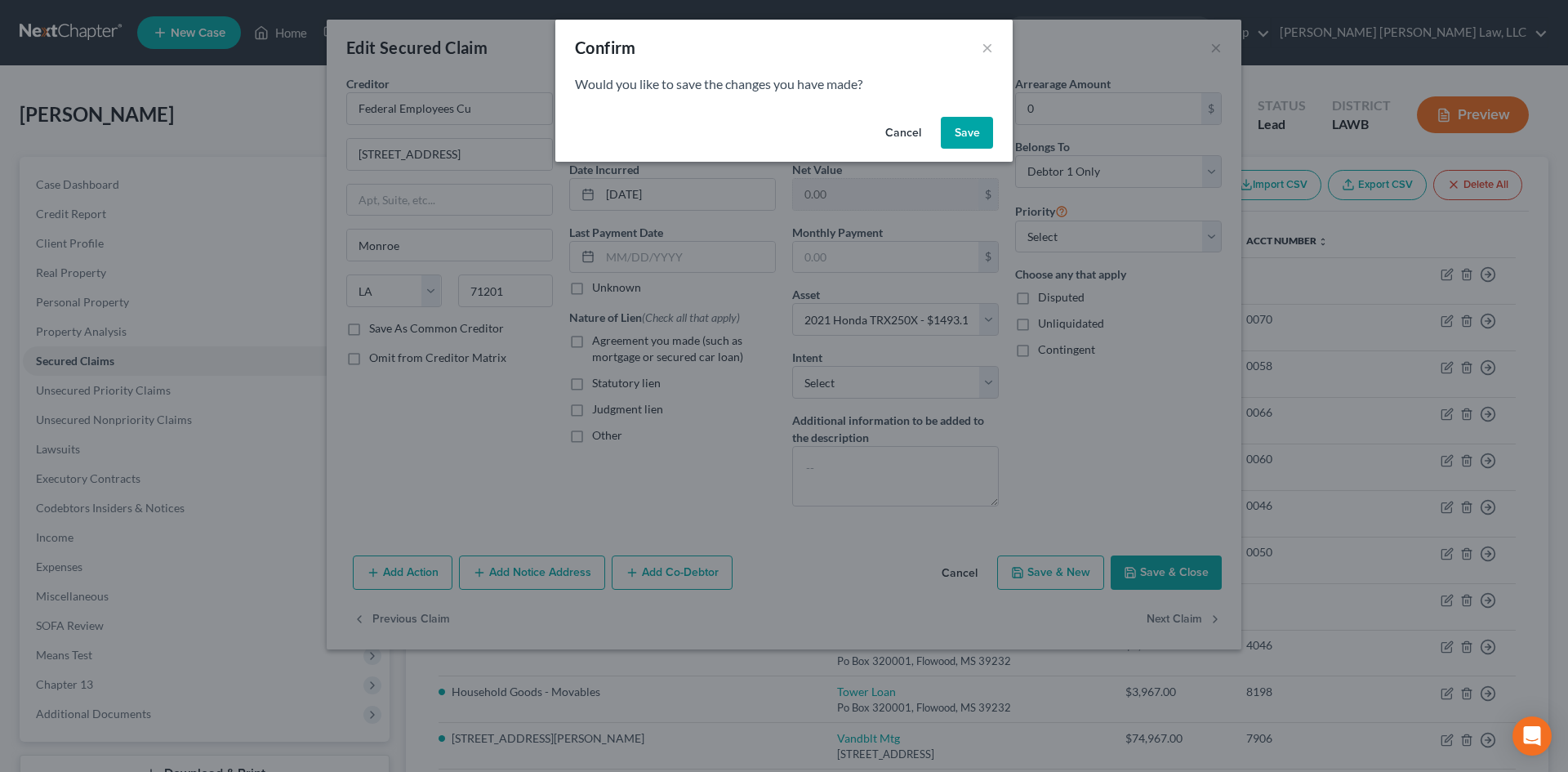
click at [964, 121] on button "Save" at bounding box center [967, 133] width 52 height 33
select select "19"
select select "0"
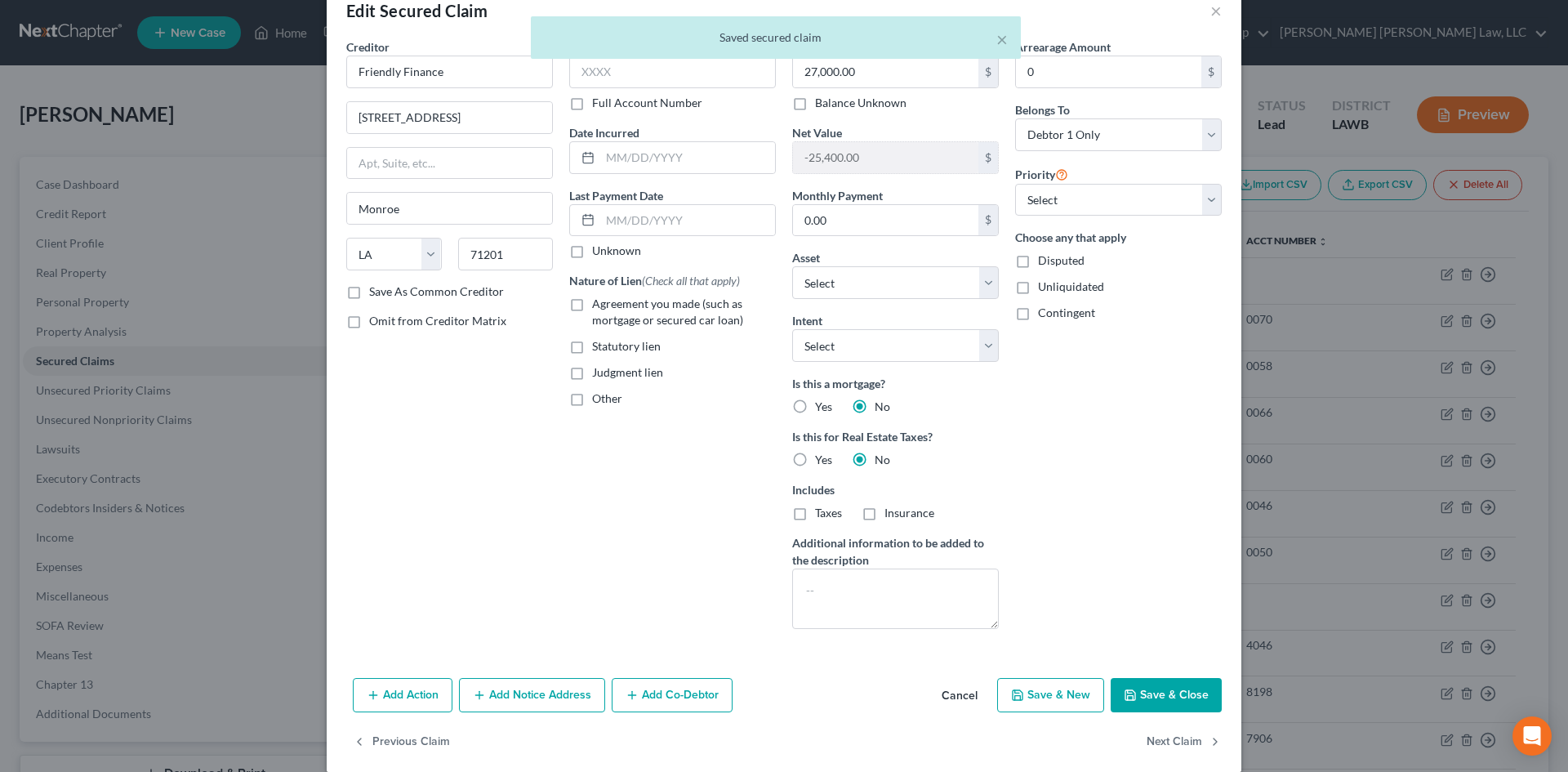
scroll to position [56, 0]
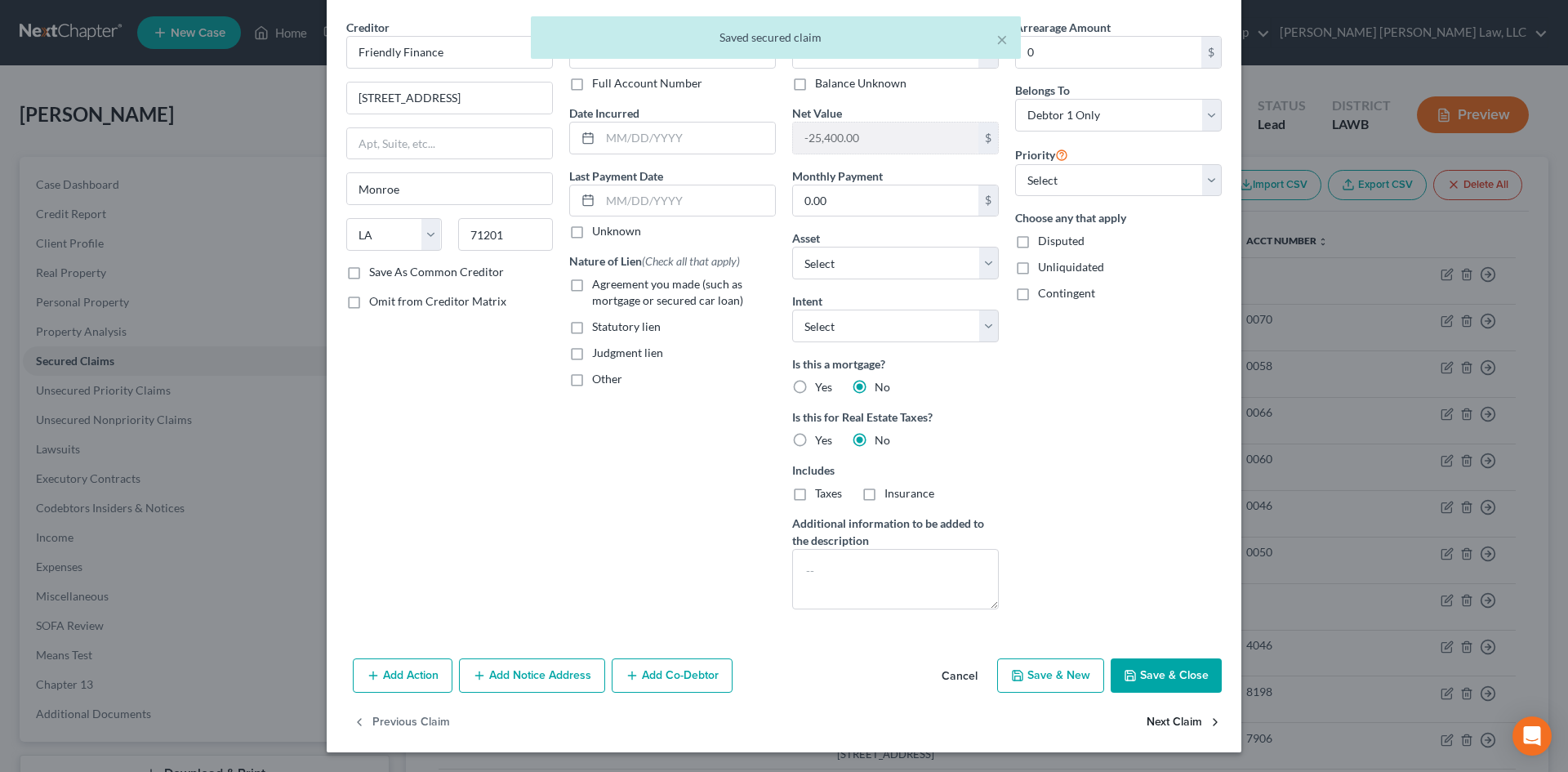
click at [1176, 724] on button "Next Claim" at bounding box center [1184, 723] width 75 height 35
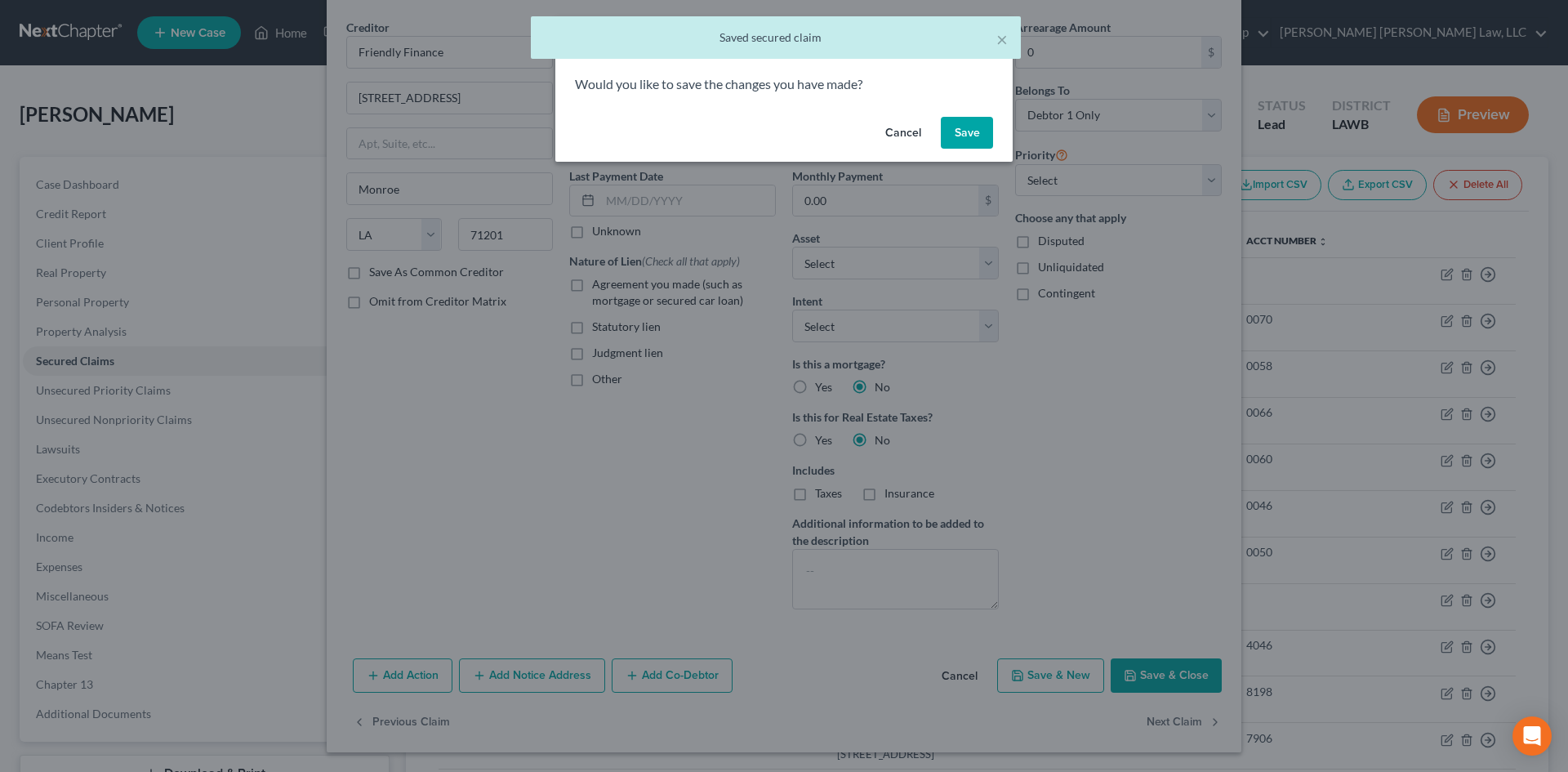
click at [958, 134] on button "Save" at bounding box center [967, 133] width 52 height 33
select select "25"
select select "0"
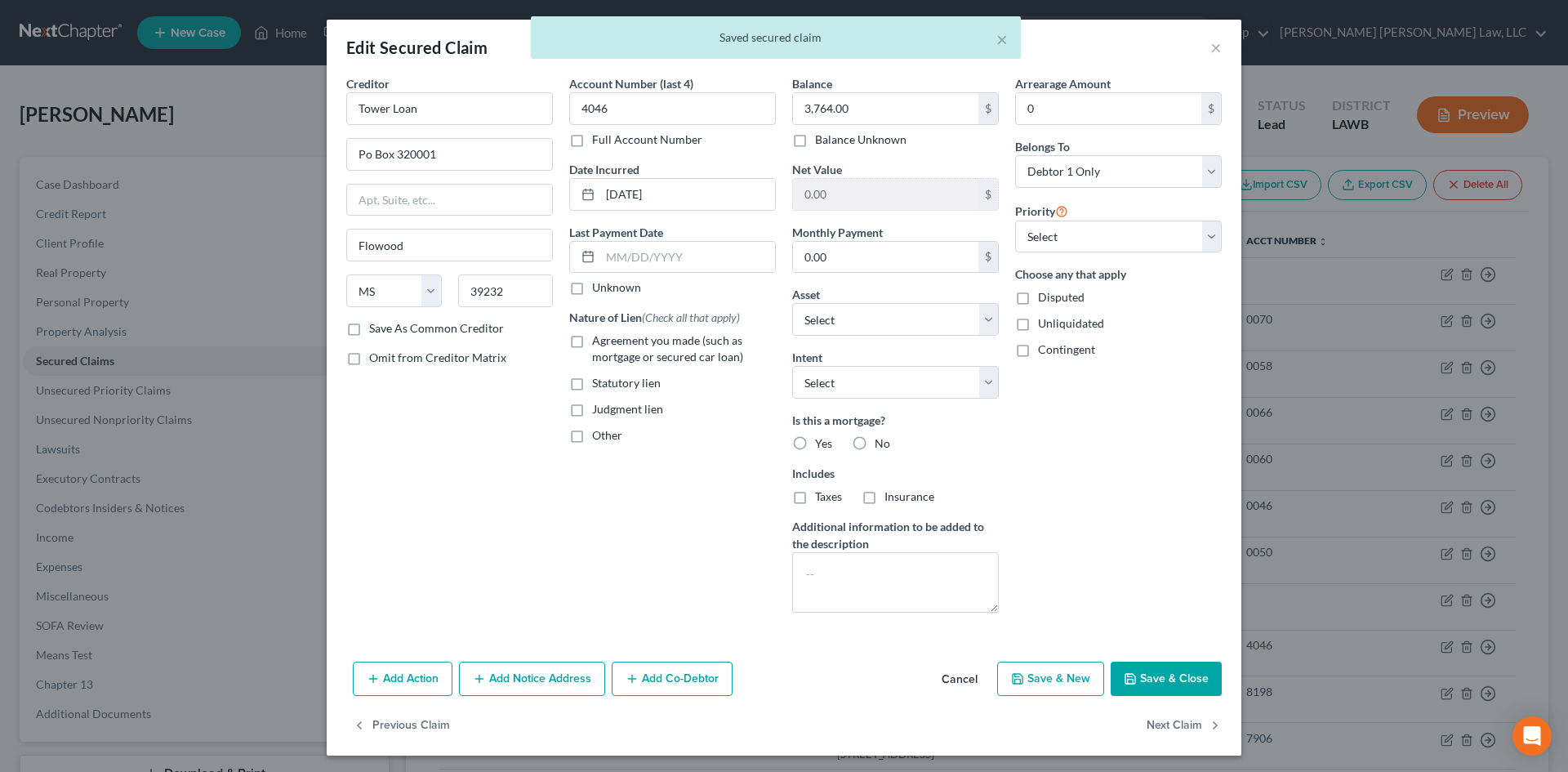
scroll to position [3, 0]
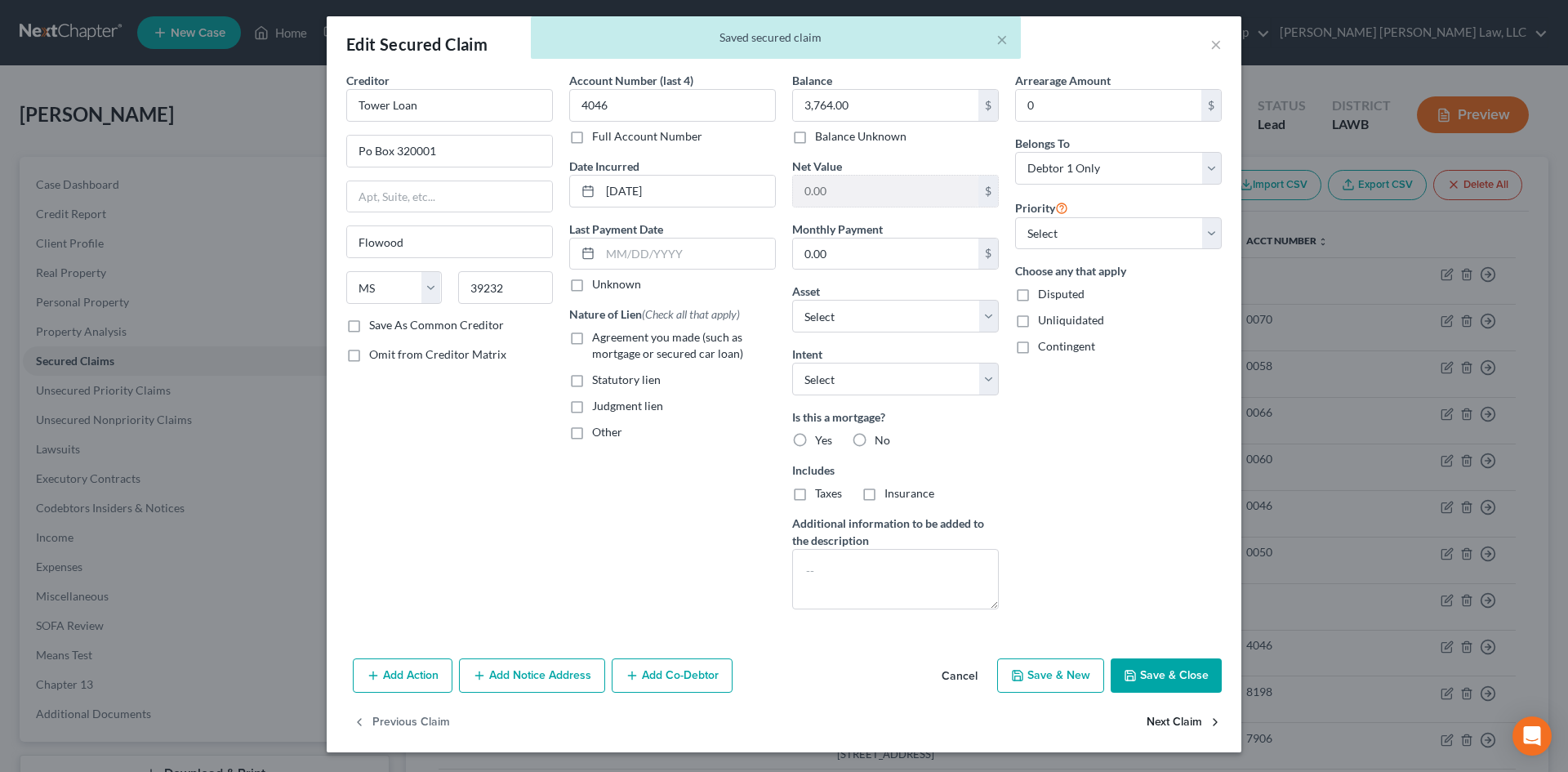
click at [1183, 733] on button "Next Claim" at bounding box center [1184, 723] width 75 height 35
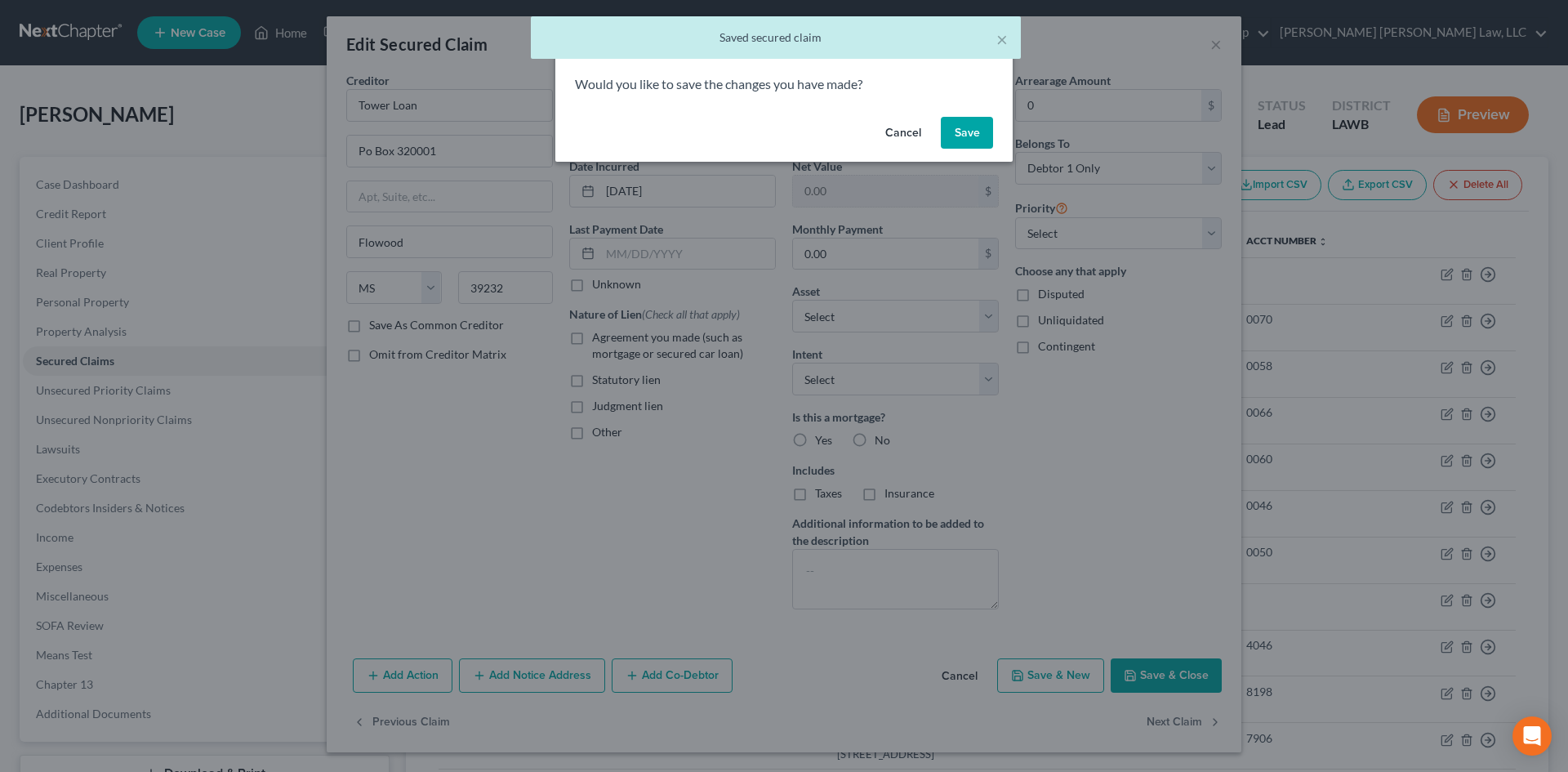
click at [970, 113] on div "Cancel Save" at bounding box center [784, 136] width 458 height 52
click at [974, 130] on button "Save" at bounding box center [967, 133] width 52 height 33
select select "25"
select select "0"
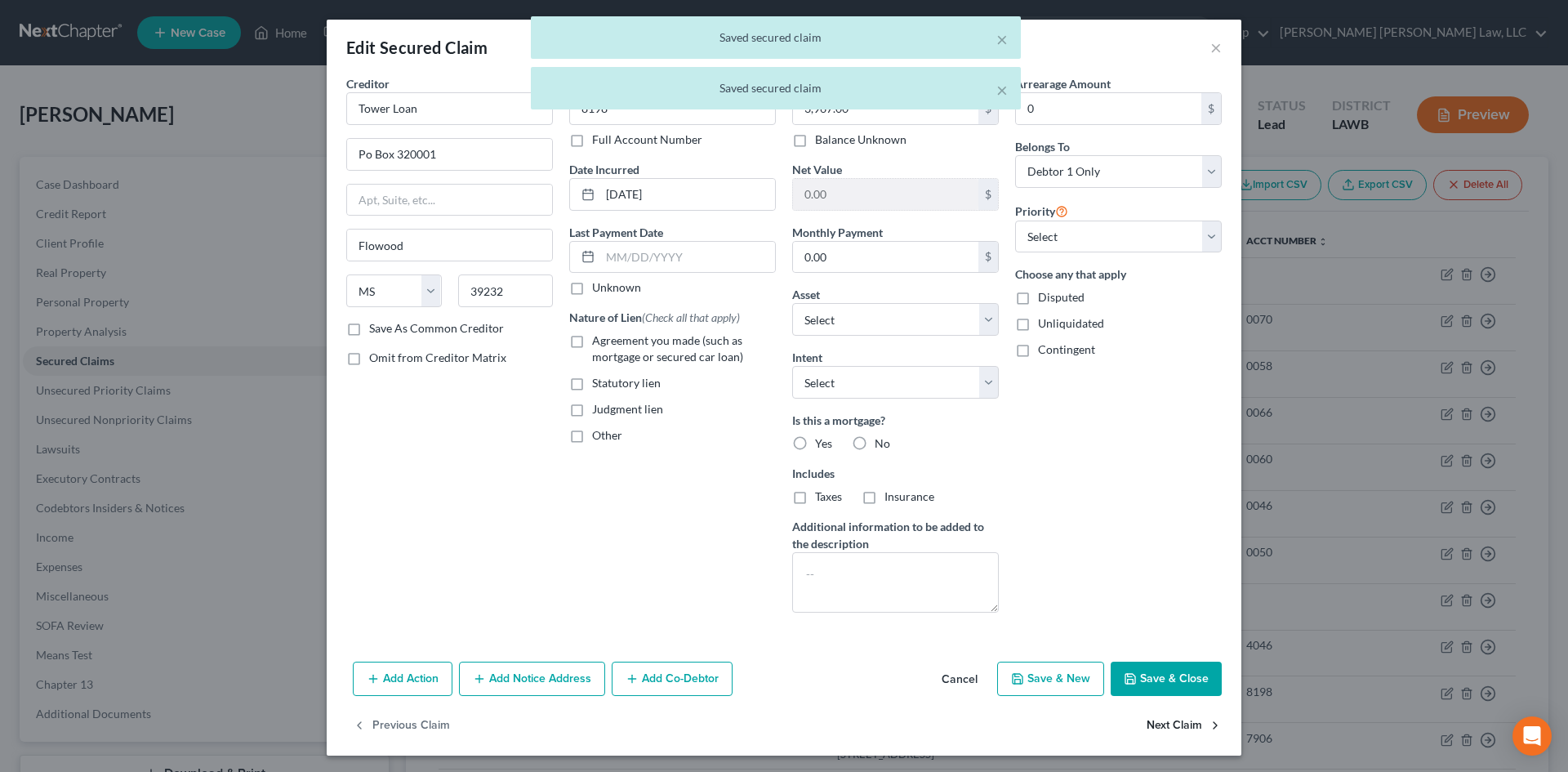
click at [1181, 728] on button "Next Claim" at bounding box center [1184, 726] width 75 height 35
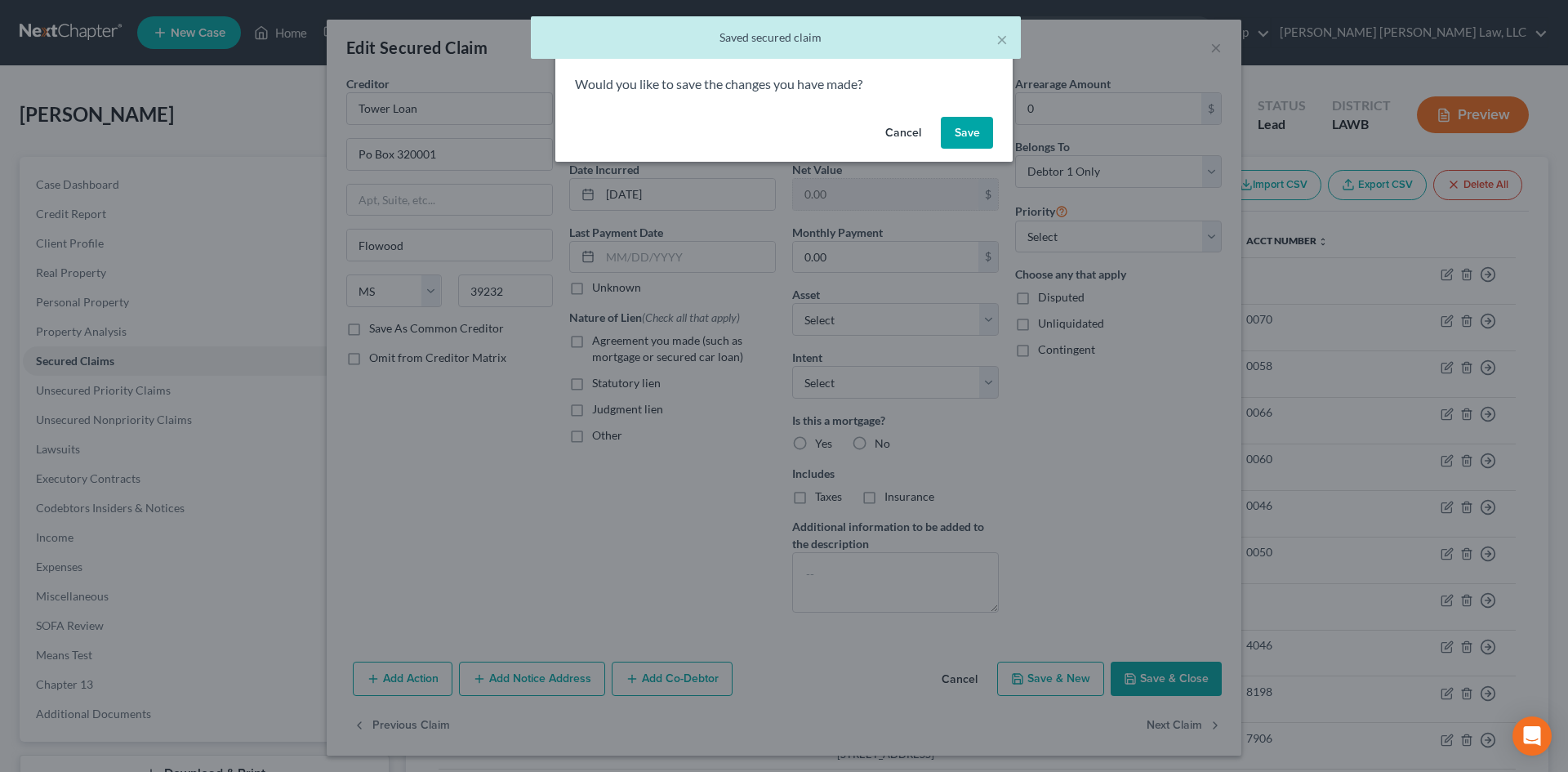
click at [988, 134] on button "Save" at bounding box center [967, 133] width 52 height 33
select select "44"
select select "0"
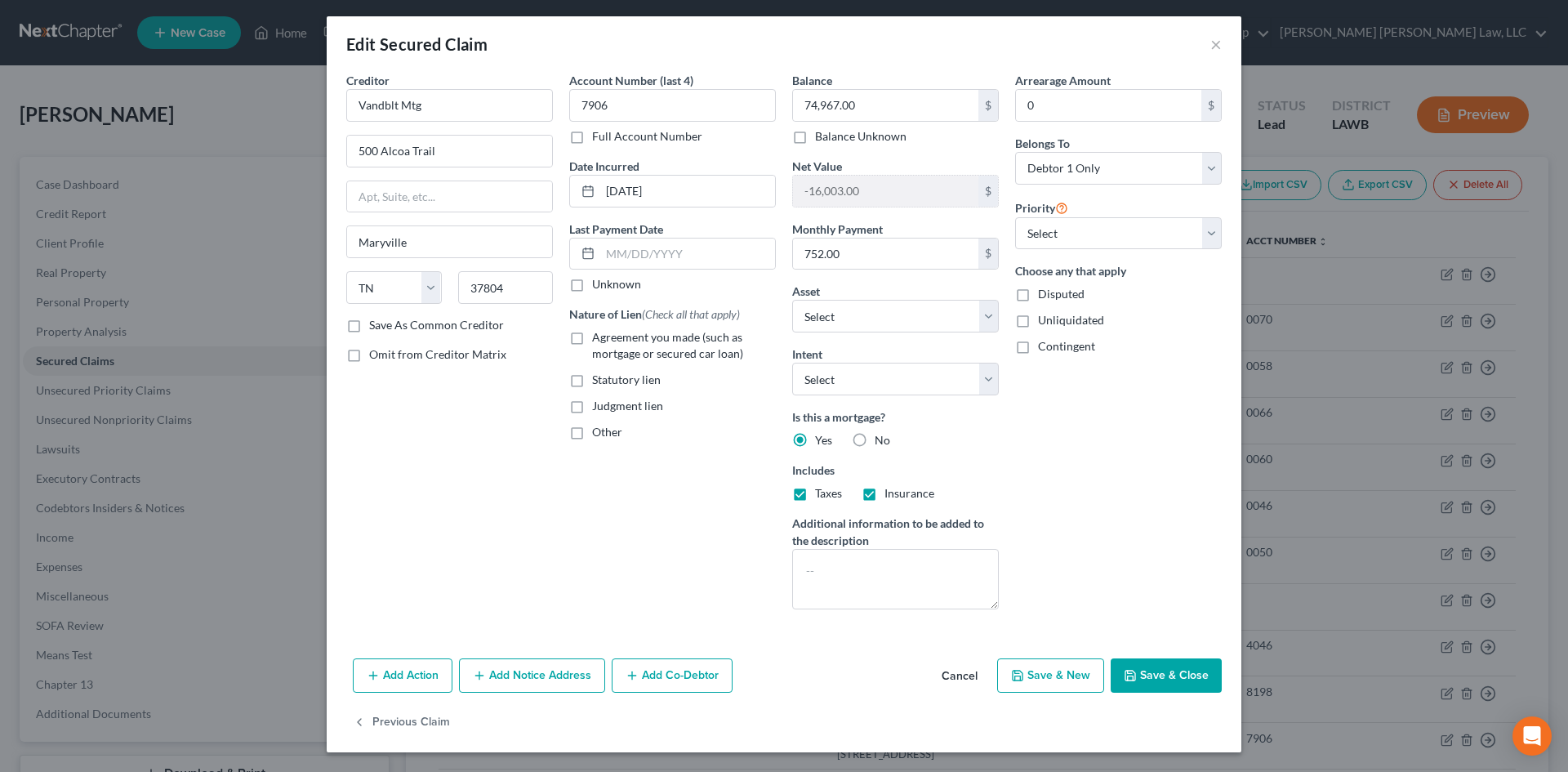
click at [1142, 682] on button "Save & Close" at bounding box center [1166, 676] width 111 height 35
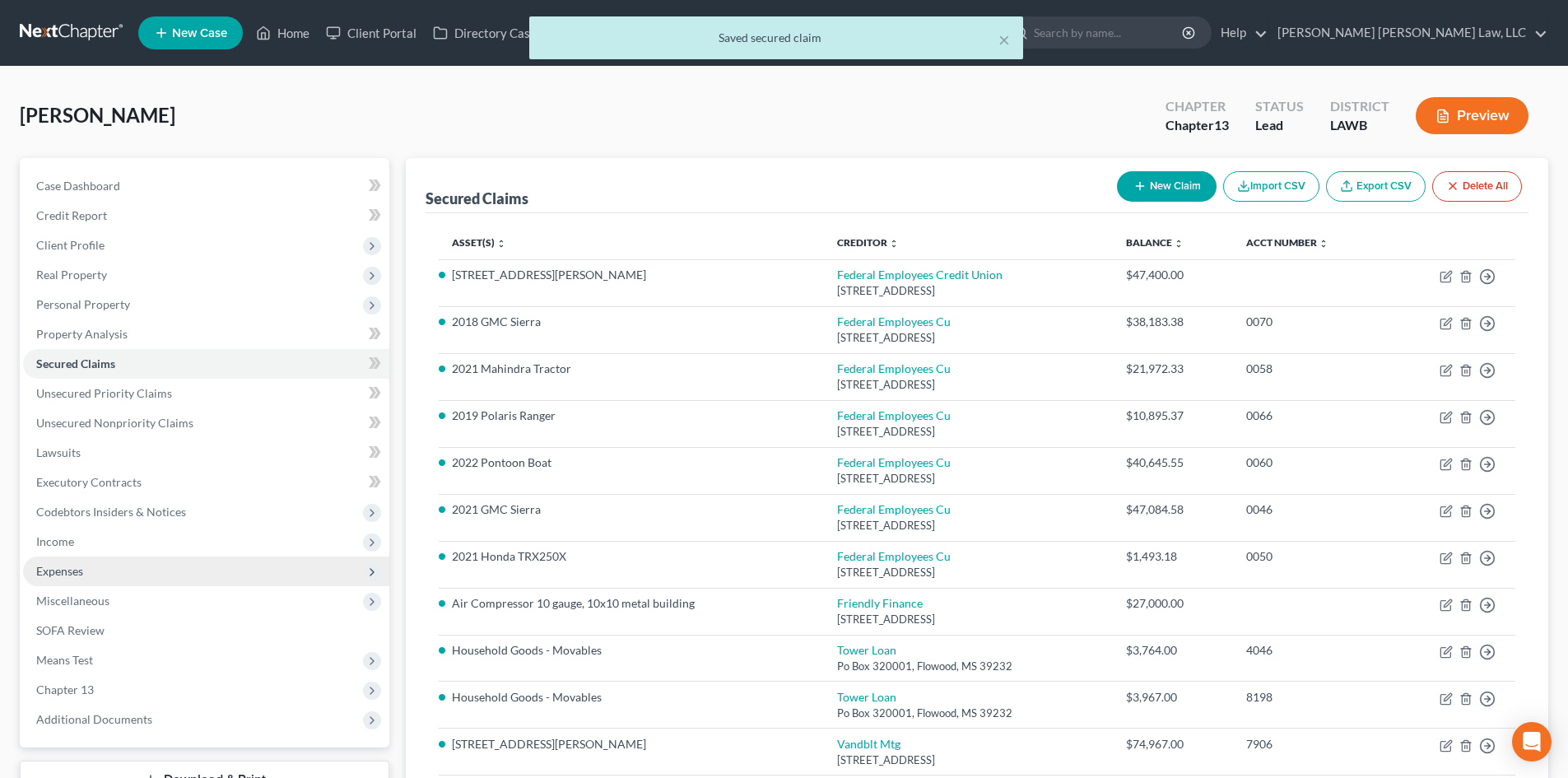
drag, startPoint x: 95, startPoint y: 565, endPoint x: 109, endPoint y: 567, distance: 14.1
click at [95, 565] on span "Expenses" at bounding box center [206, 571] width 366 height 30
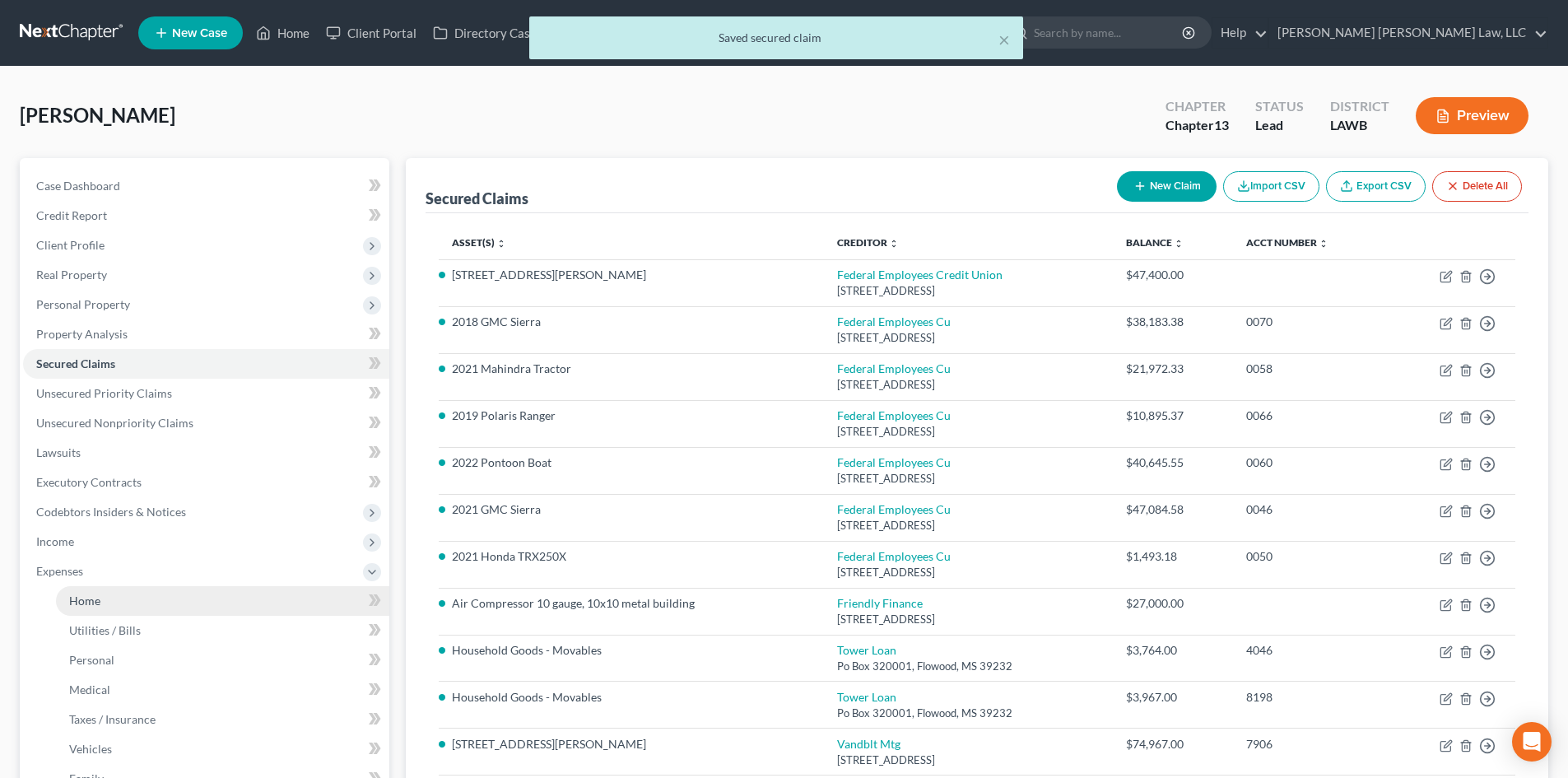
click at [147, 596] on link "Home" at bounding box center [222, 601] width 333 height 30
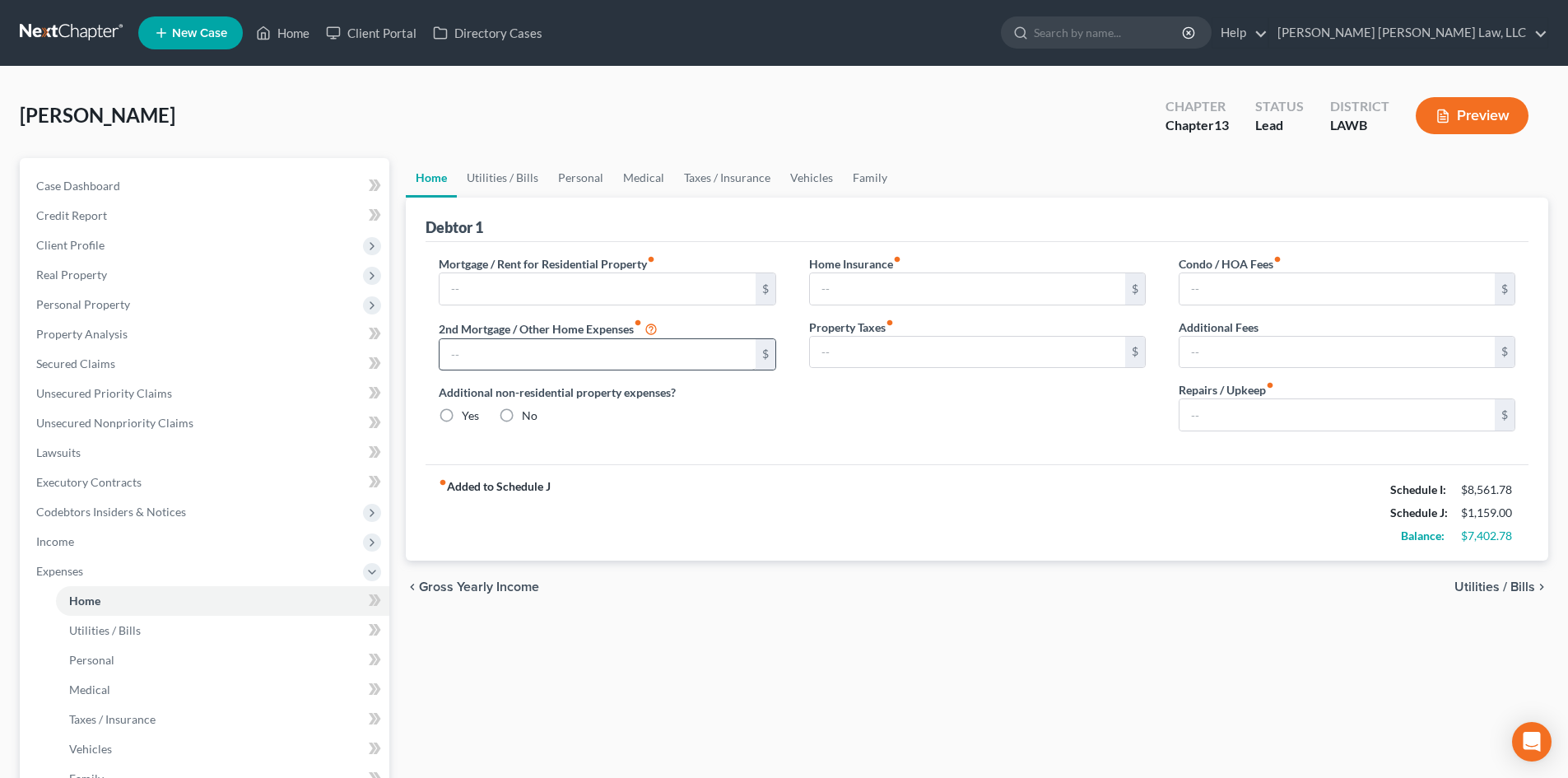
type input "752.00"
type input "190.98"
radio input "true"
type input "0.00"
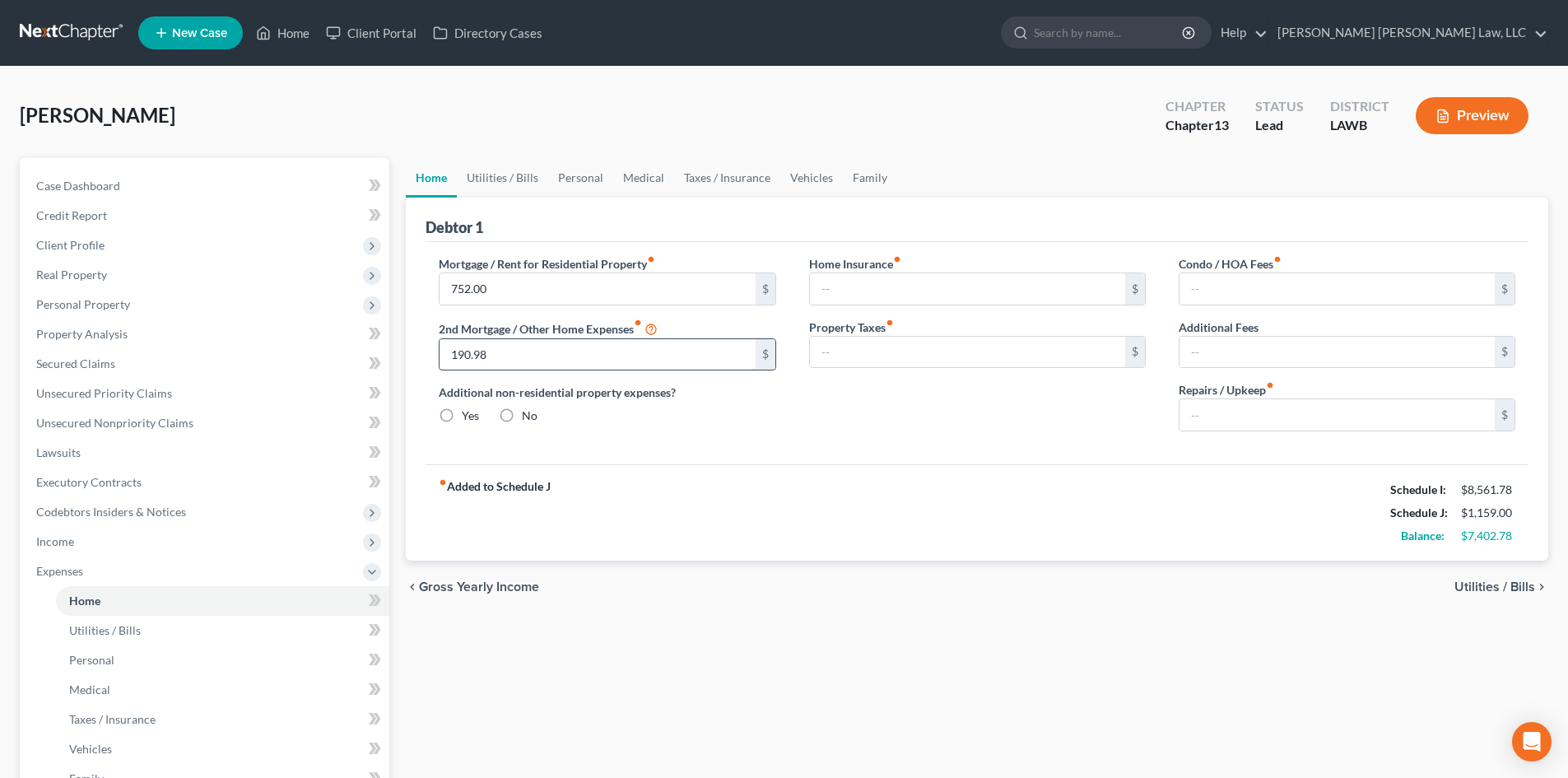
type input "0.00"
click at [487, 196] on link "Utilities / Bills" at bounding box center [502, 177] width 92 height 39
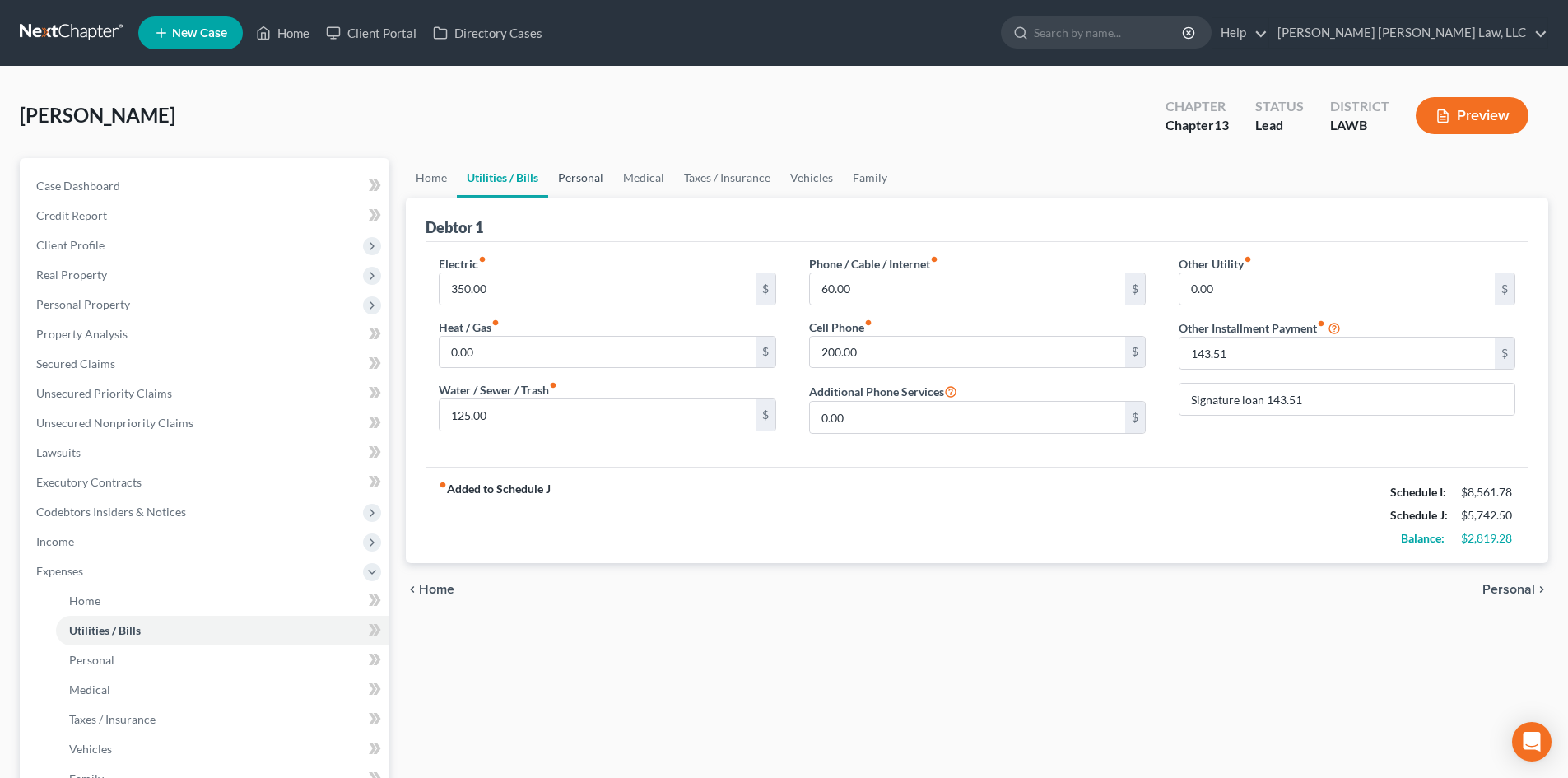
click at [586, 174] on link "Personal" at bounding box center [581, 177] width 65 height 39
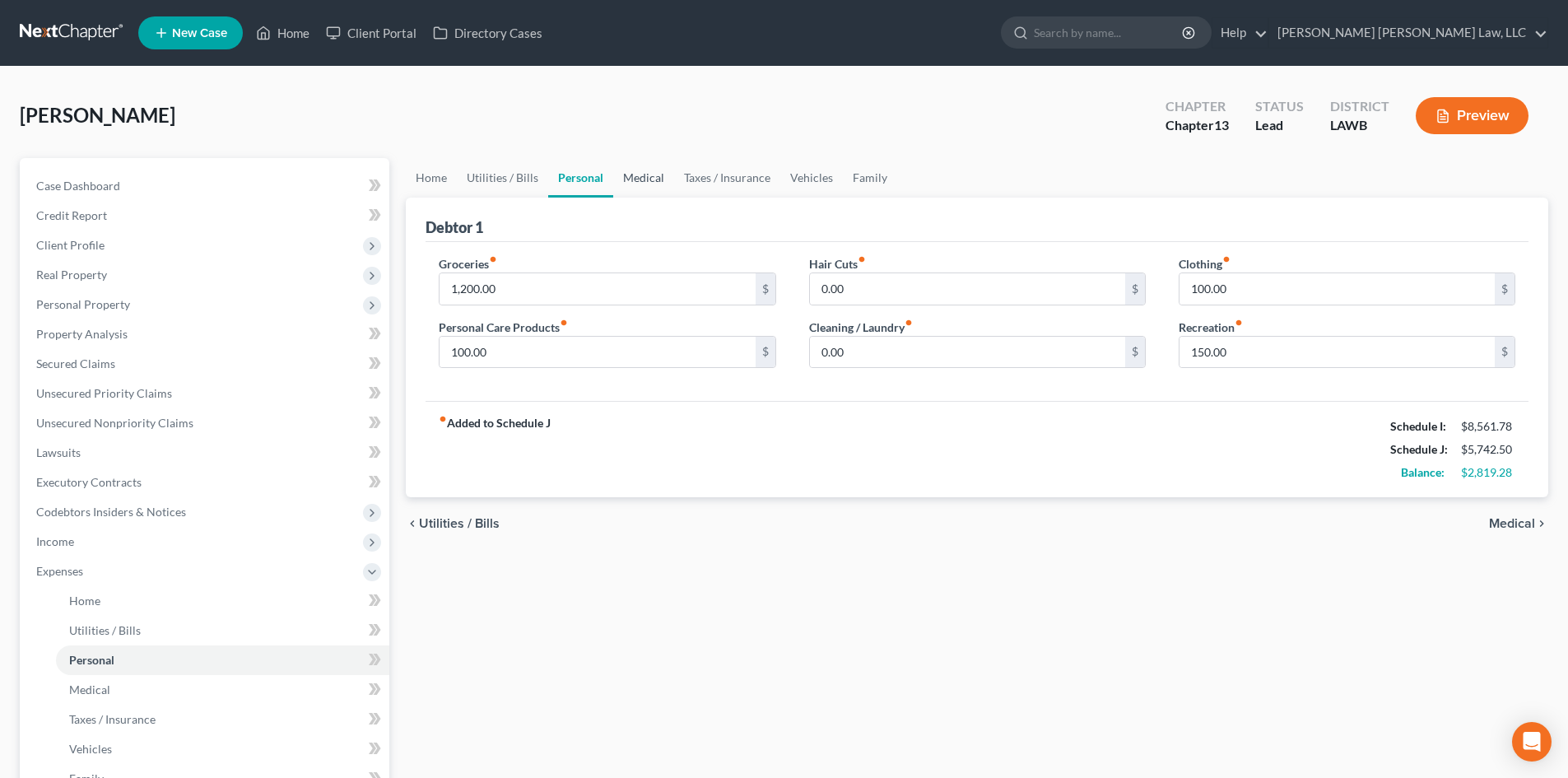
click at [647, 184] on link "Medical" at bounding box center [644, 177] width 61 height 39
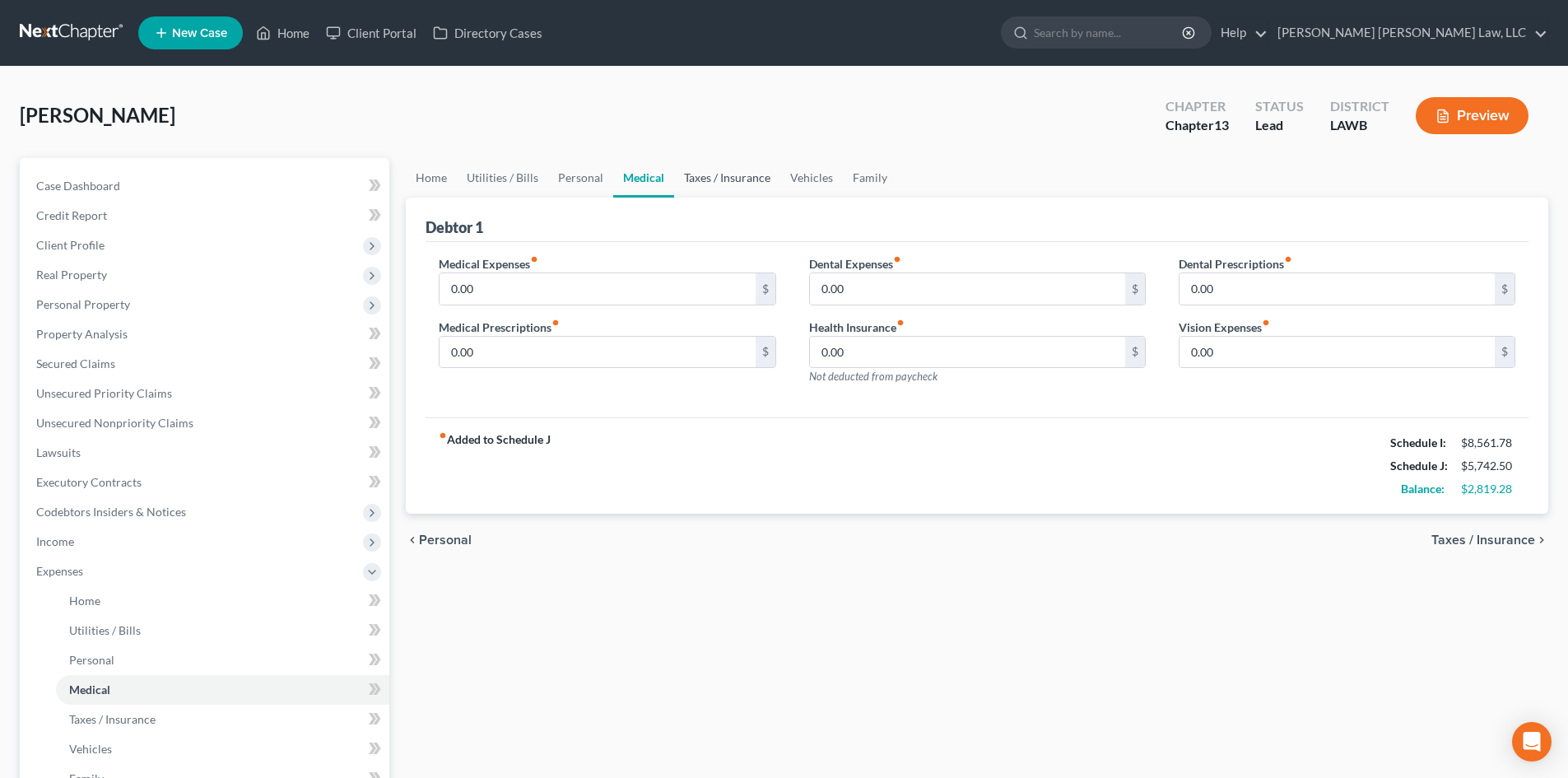
click at [766, 183] on link "Taxes / Insurance" at bounding box center [727, 177] width 106 height 39
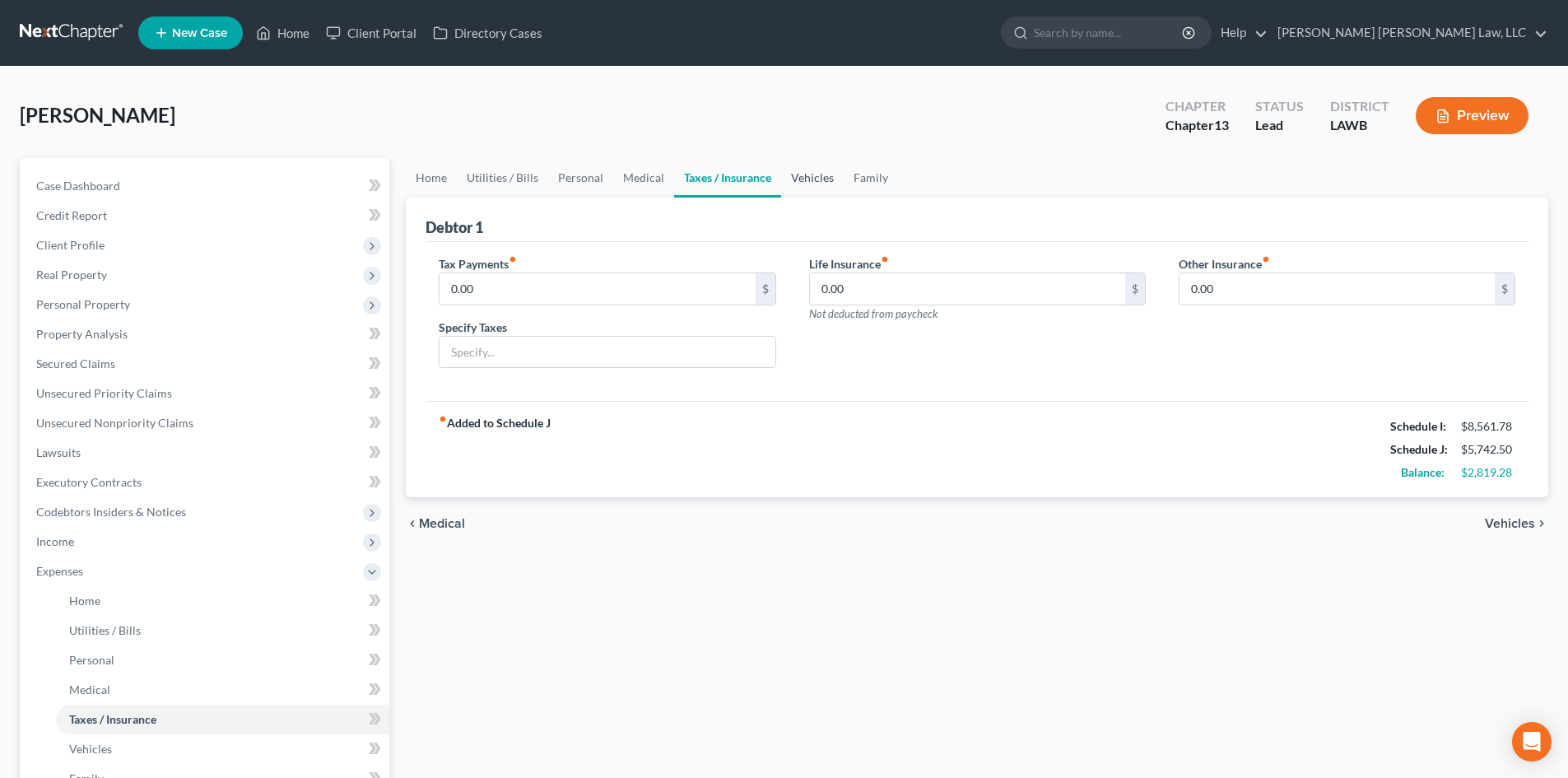
click at [812, 183] on link "Vehicles" at bounding box center [813, 177] width 63 height 39
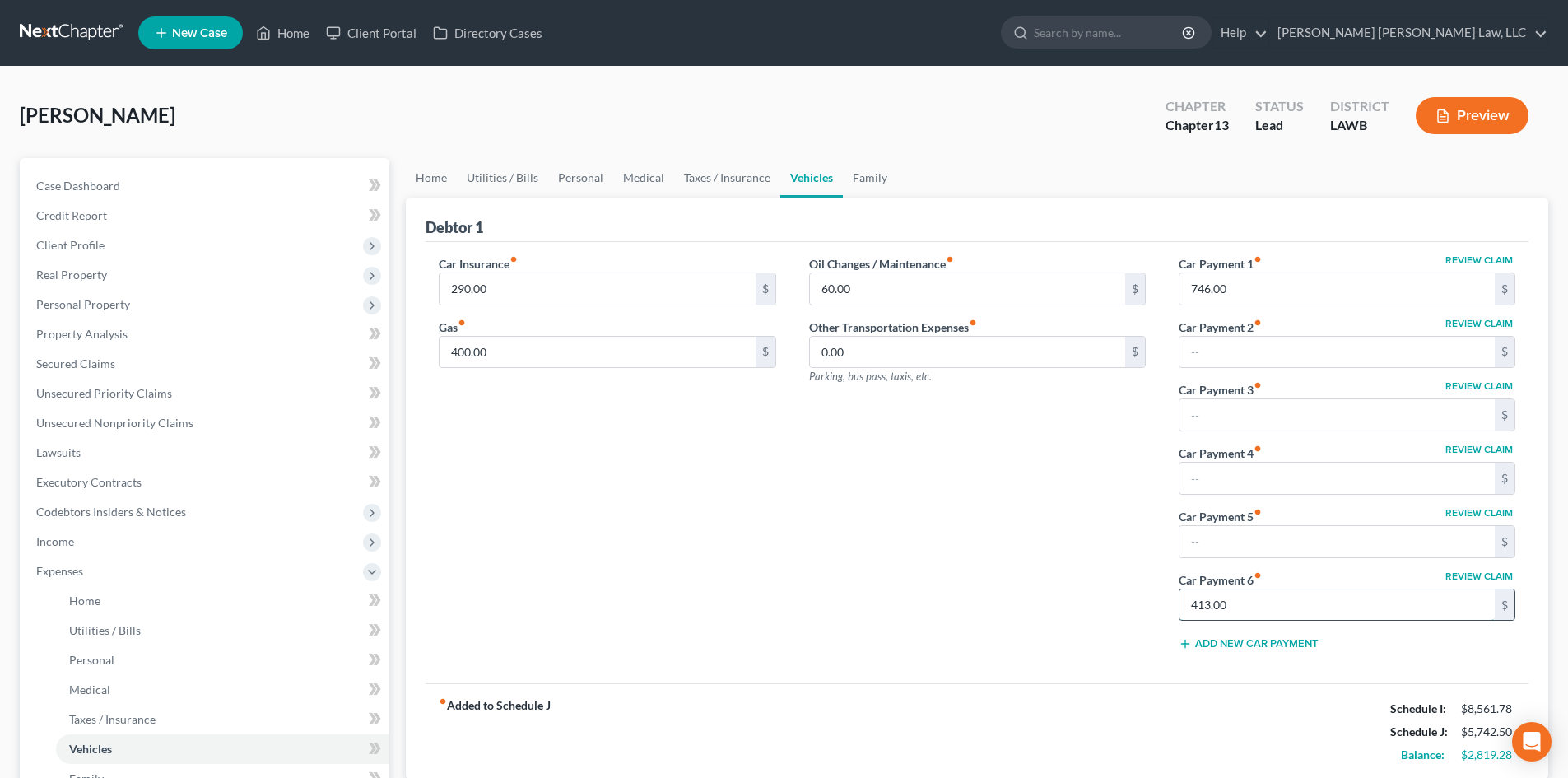
click at [1283, 603] on input "413.00" at bounding box center [1336, 605] width 315 height 31
click at [881, 180] on link "Family" at bounding box center [869, 177] width 54 height 39
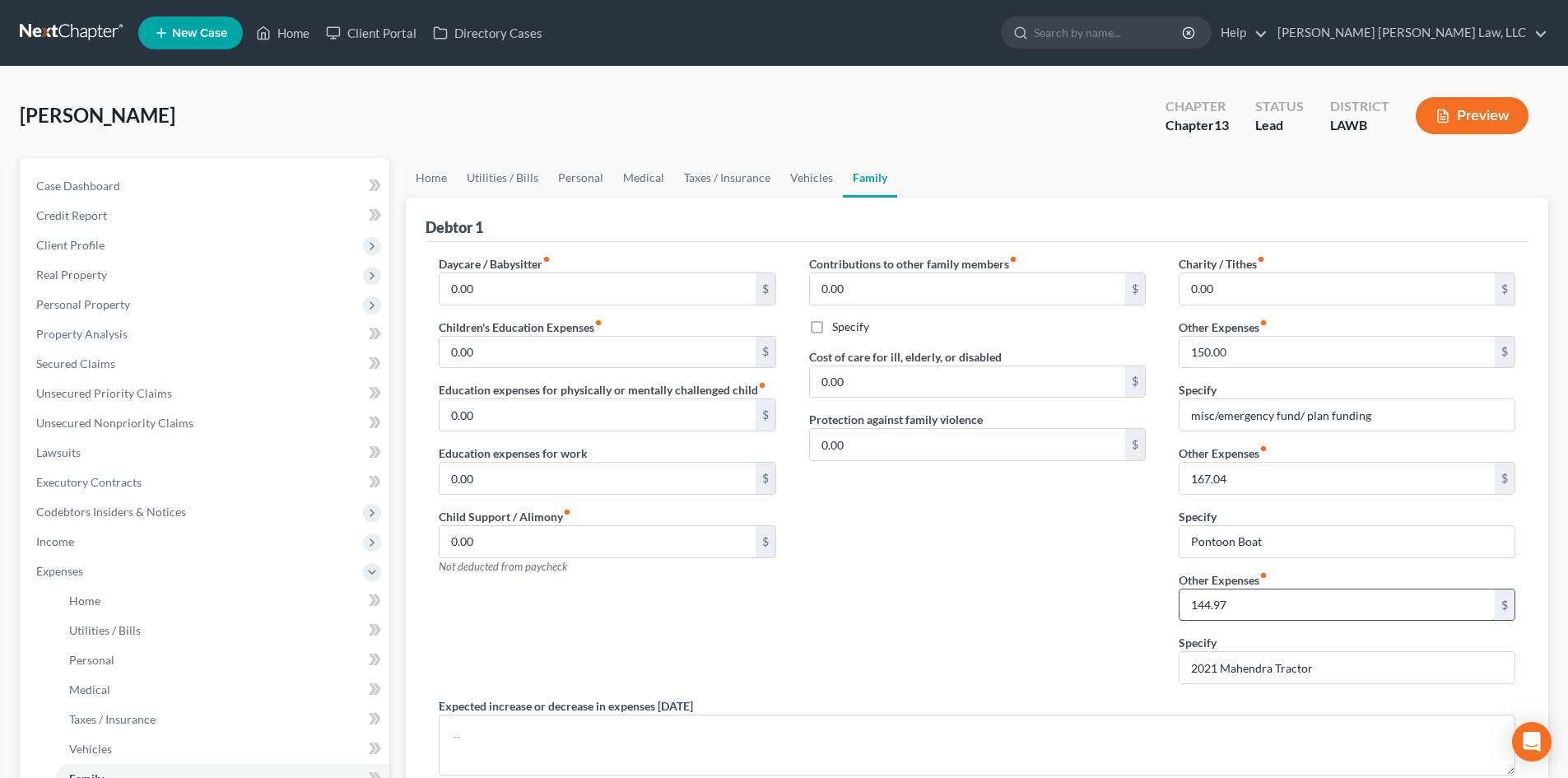
click at [1253, 612] on input "144.97" at bounding box center [1336, 605] width 315 height 31
type input "413.00"
click at [989, 621] on div "Contributions to other family members fiber_manual_record 0.00 $ Specify Cost o…" at bounding box center [978, 476] width 370 height 442
click at [1259, 593] on input "413.00" at bounding box center [1336, 605] width 315 height 31
click at [925, 631] on div "Contributions to other family members fiber_manual_record 0.00 $ Specify Cost o…" at bounding box center [978, 476] width 370 height 442
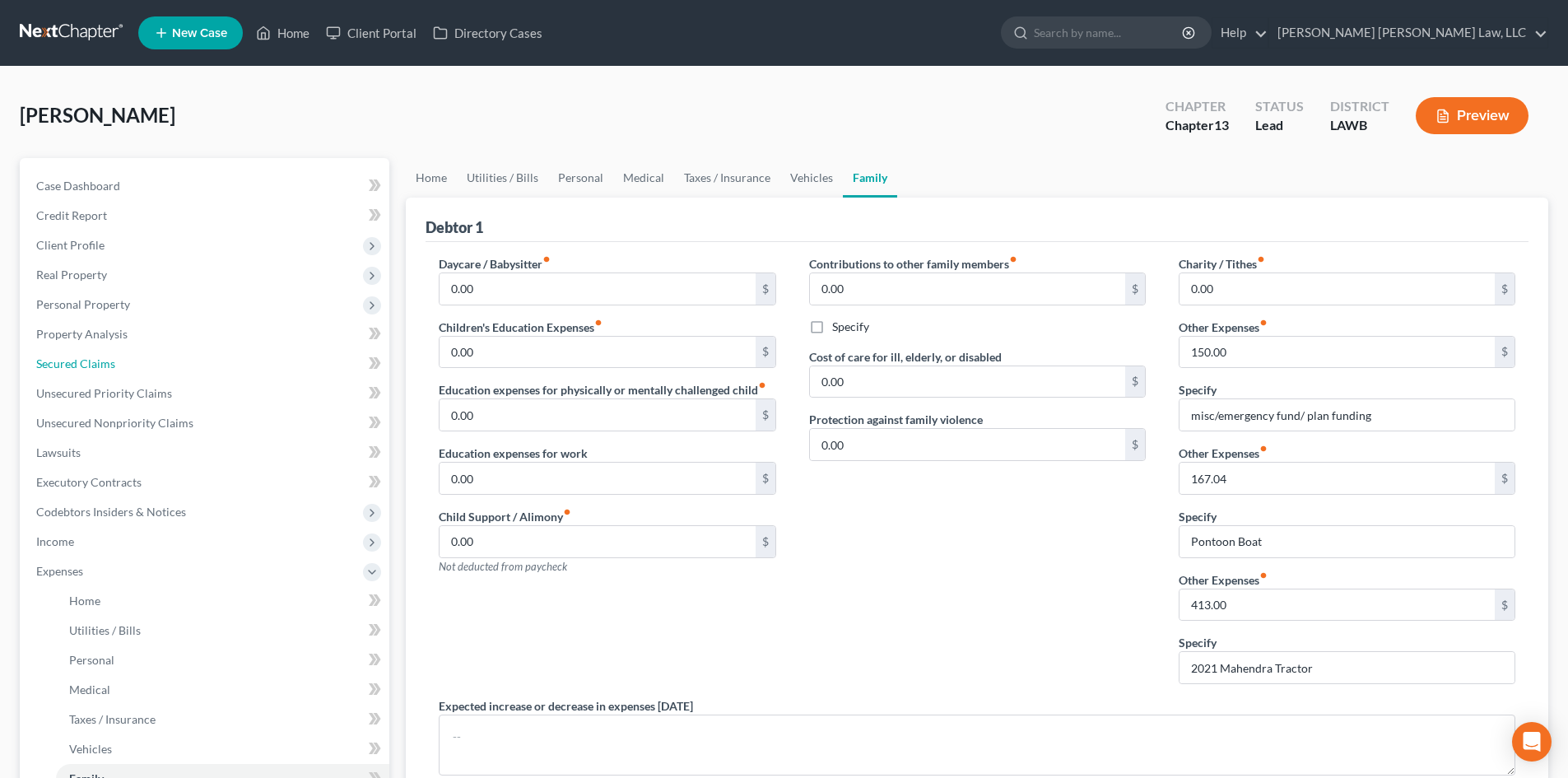
drag, startPoint x: 144, startPoint y: 367, endPoint x: 432, endPoint y: 353, distance: 288.3
click at [144, 367] on link "Secured Claims" at bounding box center [206, 364] width 366 height 30
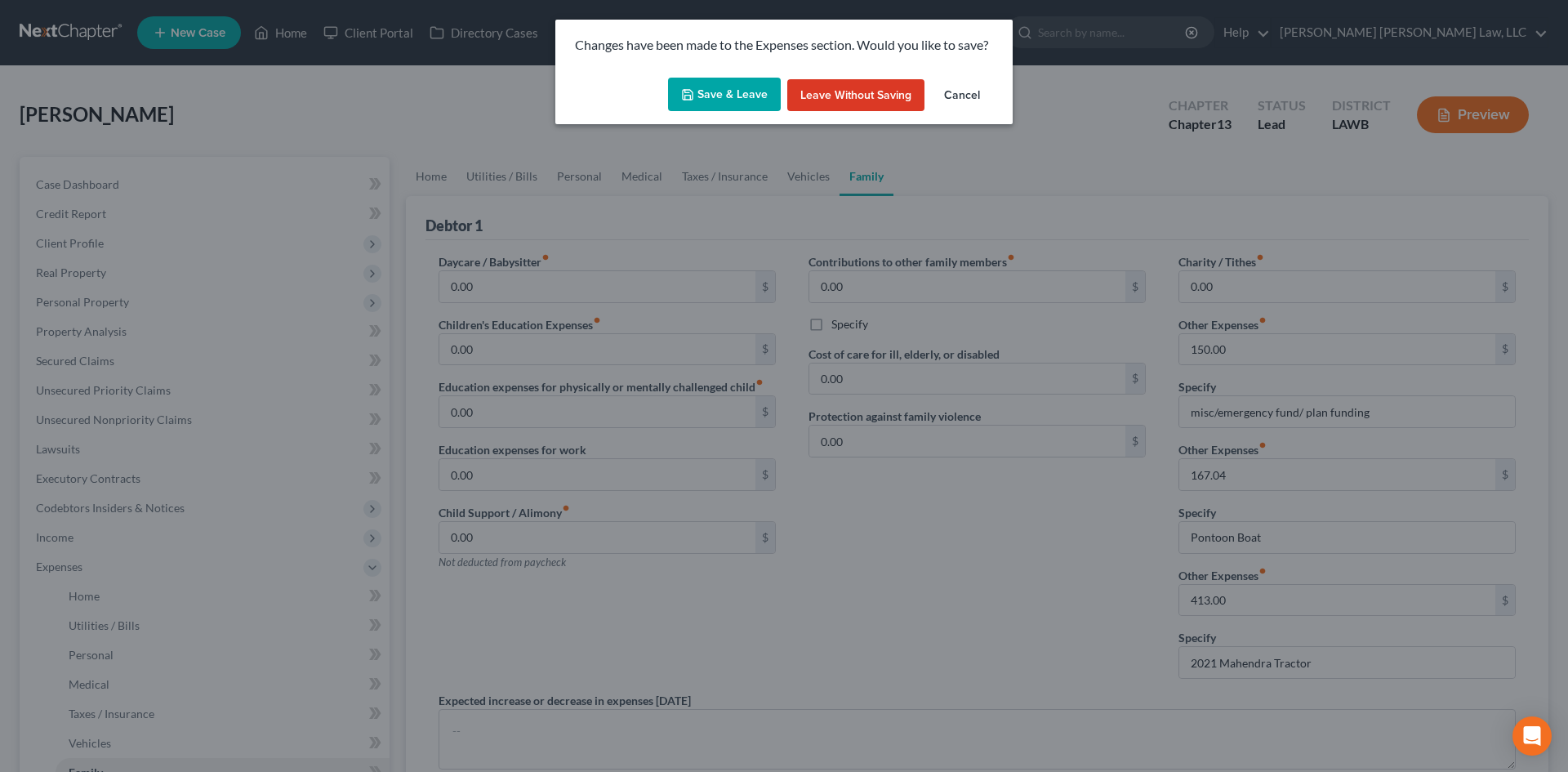
click at [723, 75] on div "Save & Leave Leave without Saving Cancel" at bounding box center [784, 98] width 458 height 54
click at [744, 93] on button "Save & Leave" at bounding box center [724, 95] width 112 height 35
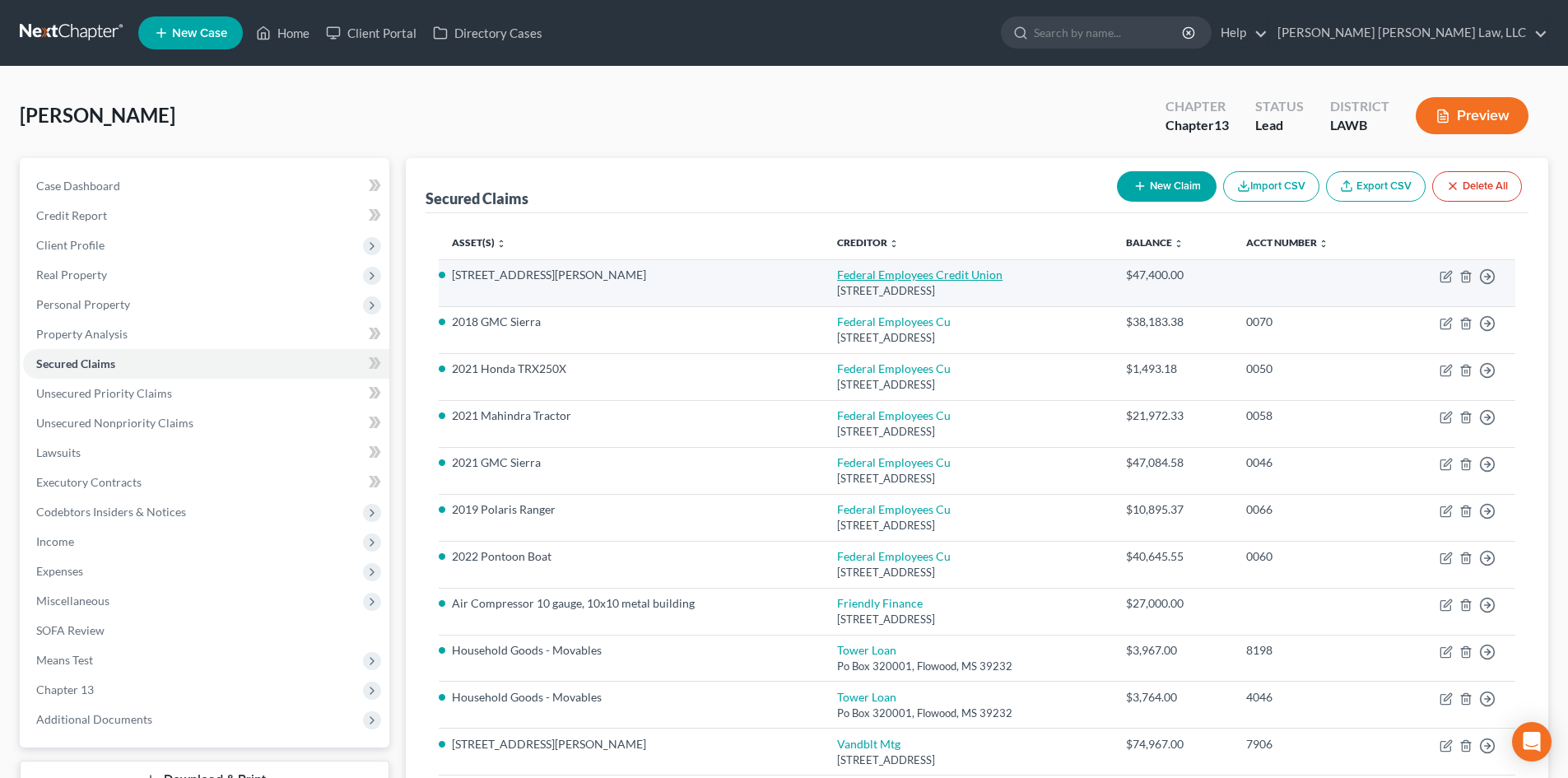
click at [869, 272] on link "Federal Employees Credit Union" at bounding box center [920, 275] width 166 height 14
select select "19"
select select "6"
select select "4"
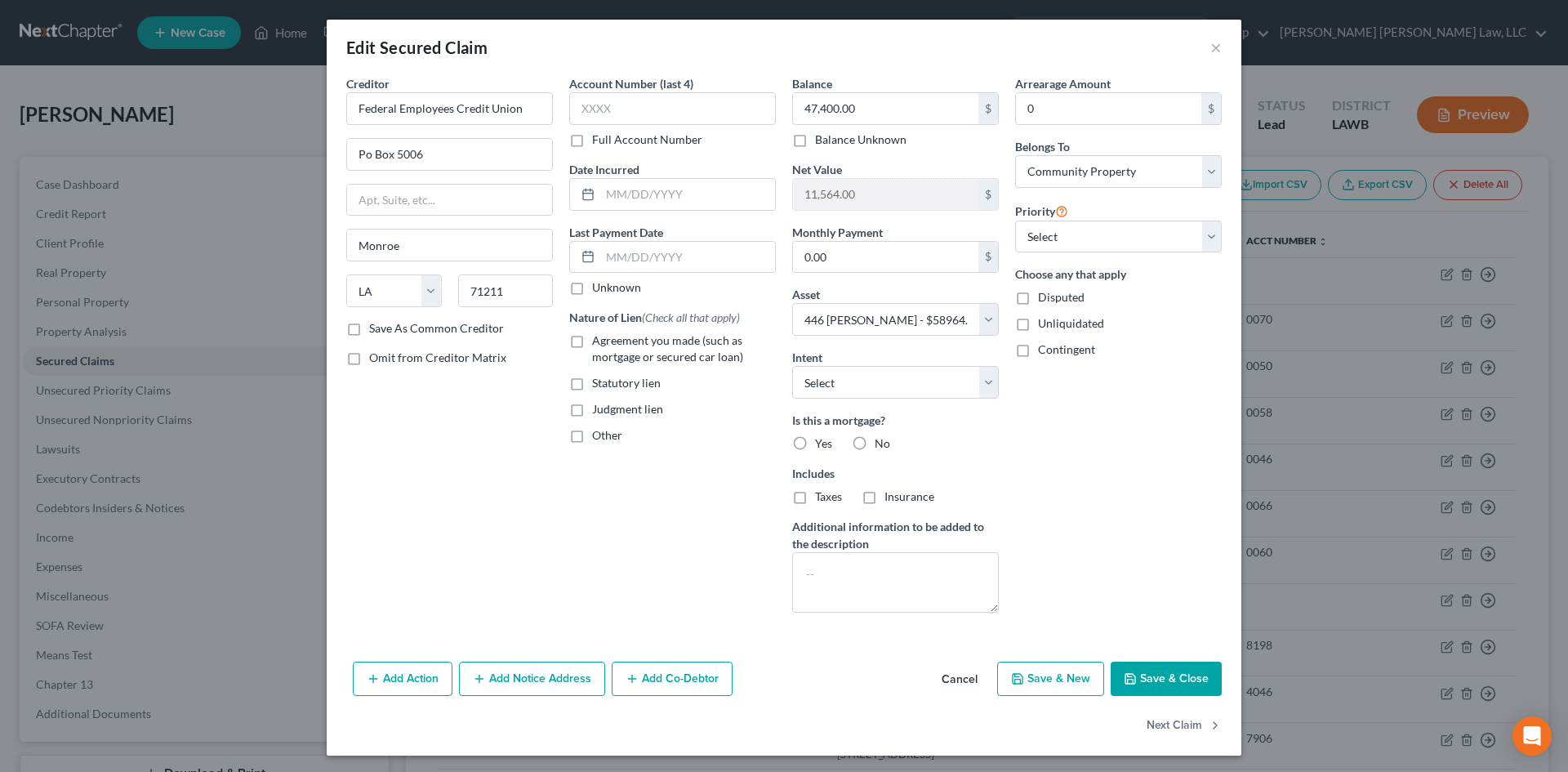
click at [1168, 679] on button "Save & Close" at bounding box center [1166, 679] width 111 height 35
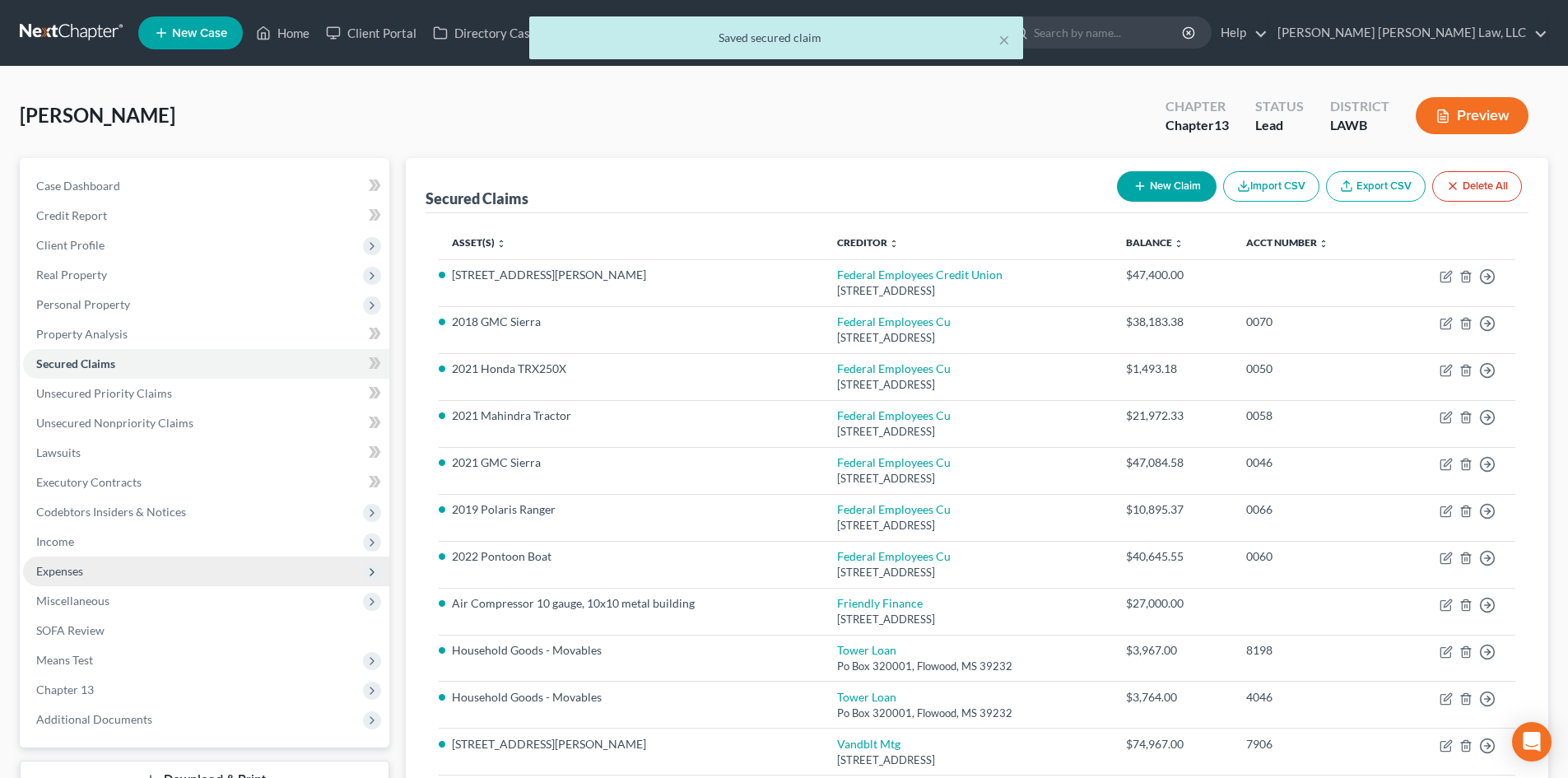
click at [166, 571] on span "Expenses" at bounding box center [206, 571] width 366 height 30
click at [140, 591] on link "Home" at bounding box center [222, 601] width 333 height 30
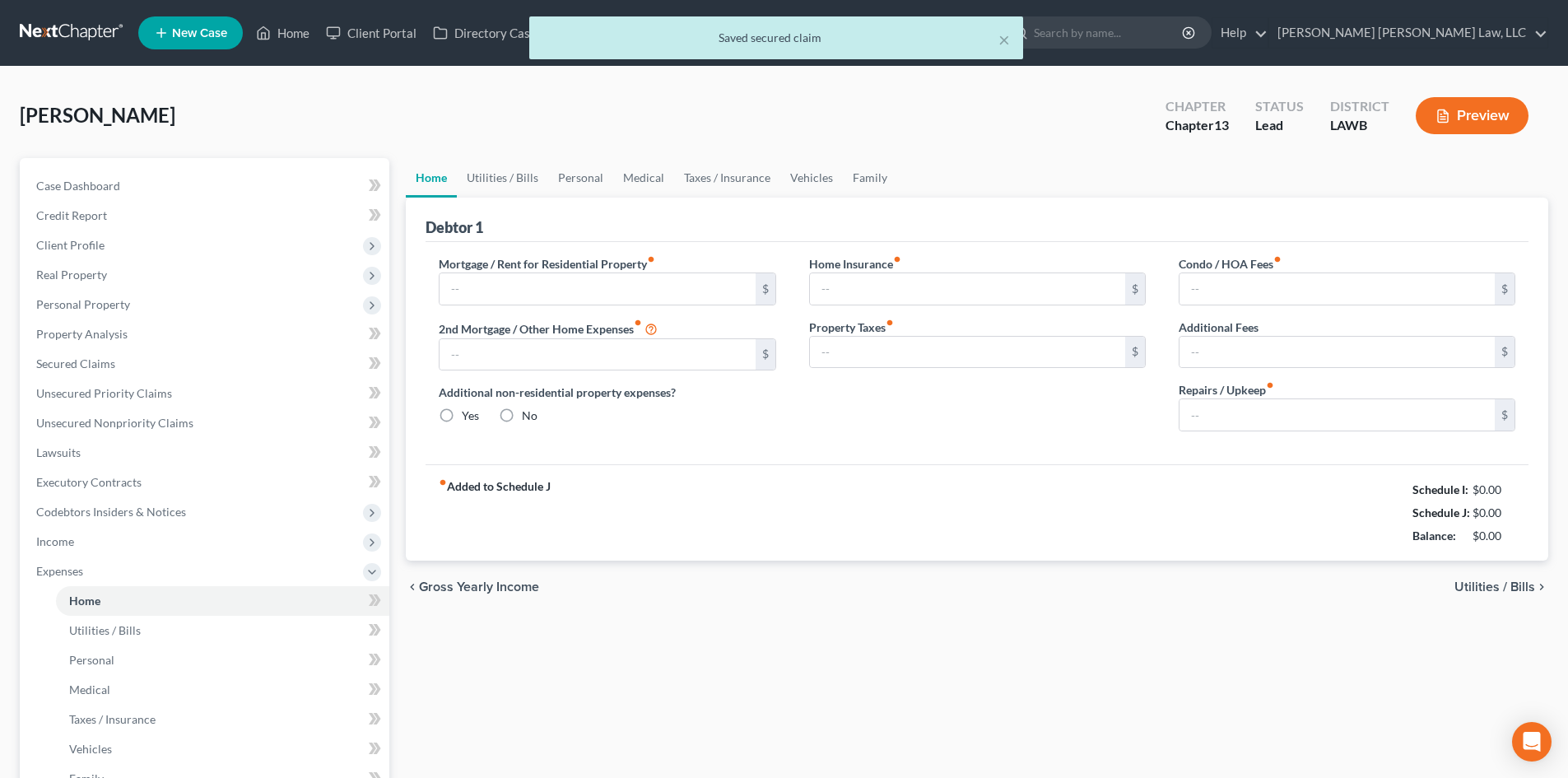
type input "752.00"
type input "190.98"
radio input "true"
type input "0.00"
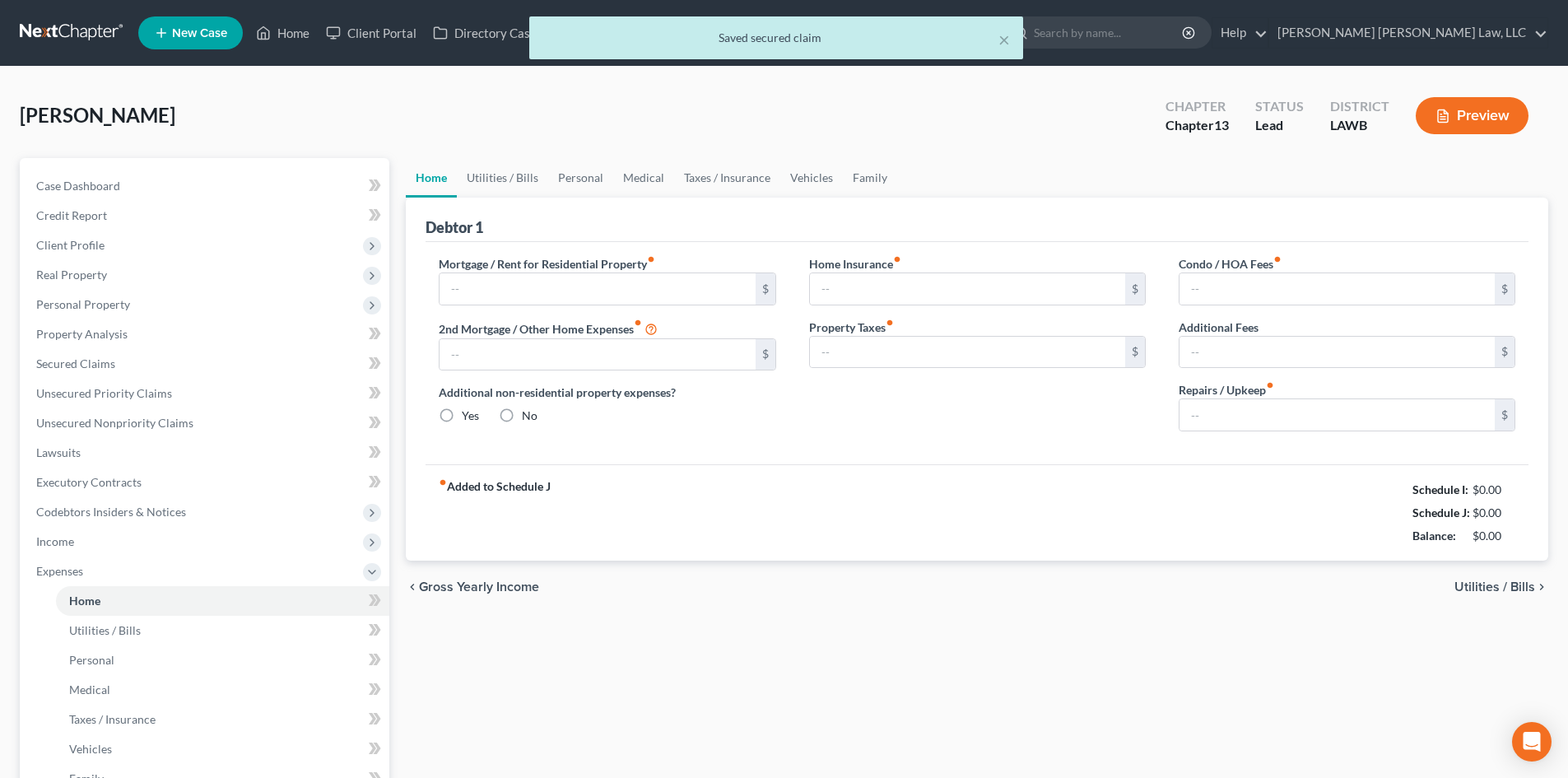
type input "0.00"
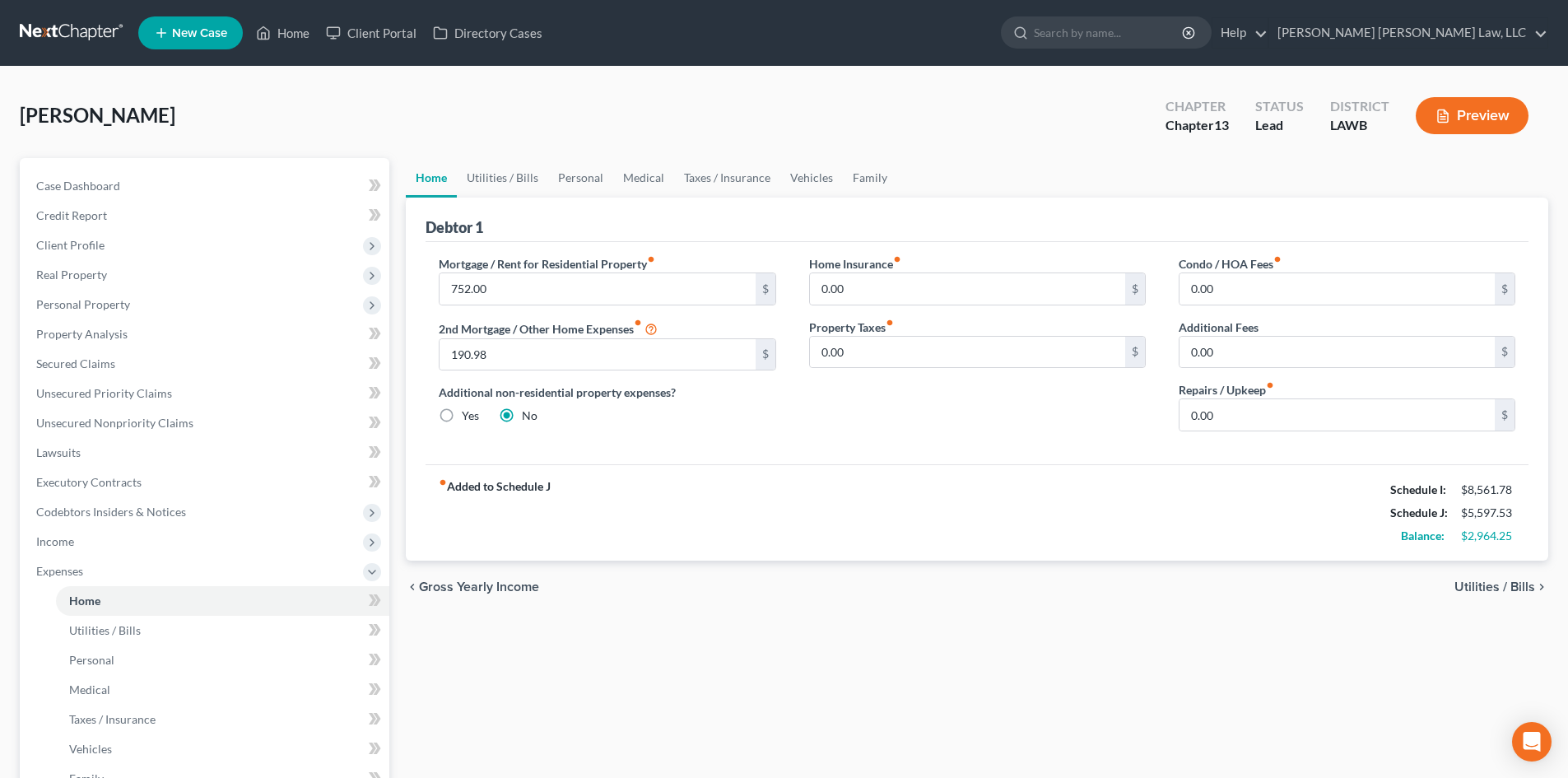
click at [827, 428] on div "Home Insurance fiber_manual_record 0.00 $ Property Taxes fiber_manual_record 0.…" at bounding box center [978, 350] width 370 height 189
click at [801, 181] on link "Vehicles" at bounding box center [812, 177] width 63 height 39
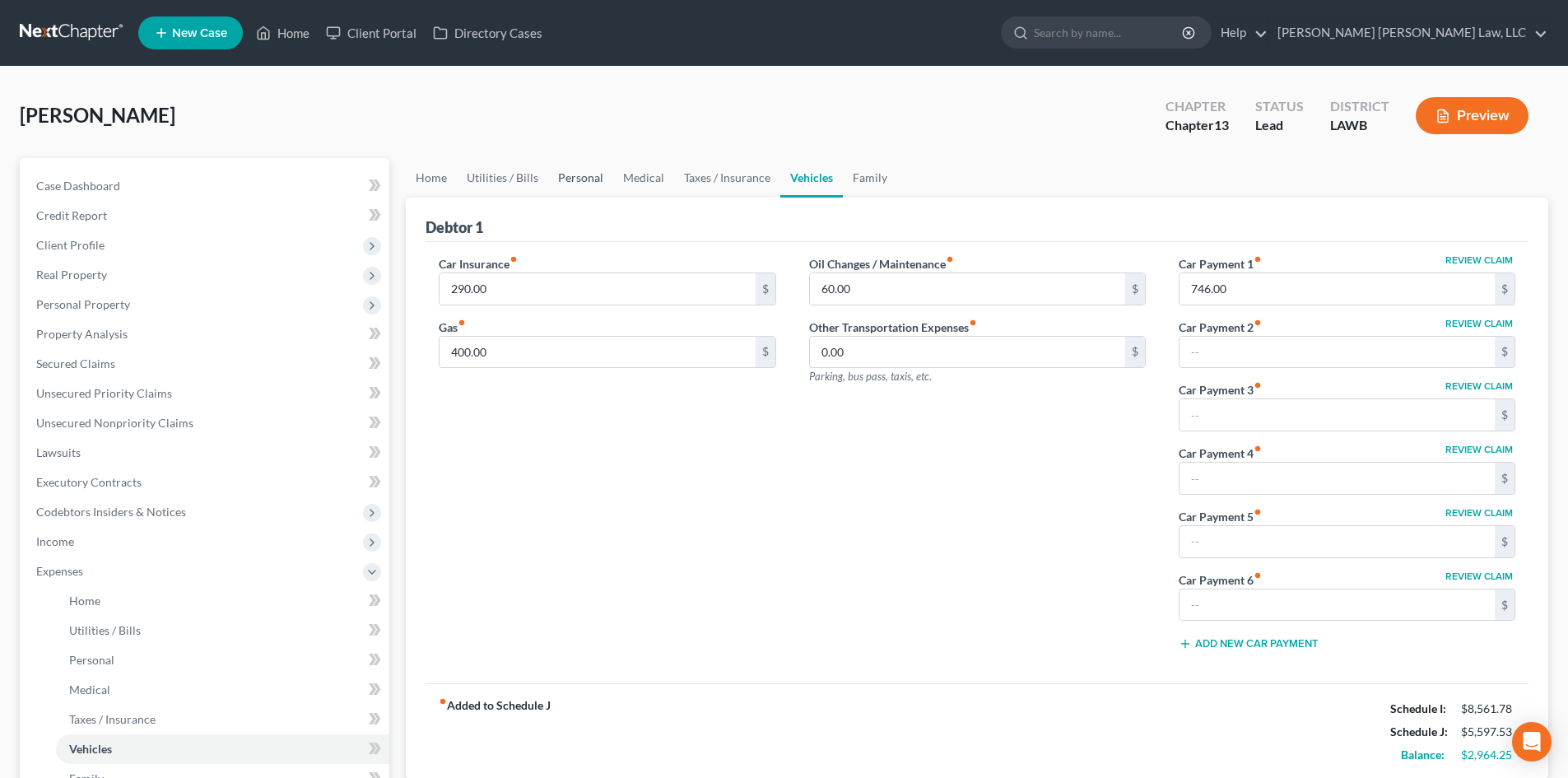
click at [573, 172] on link "Personal" at bounding box center [581, 177] width 65 height 39
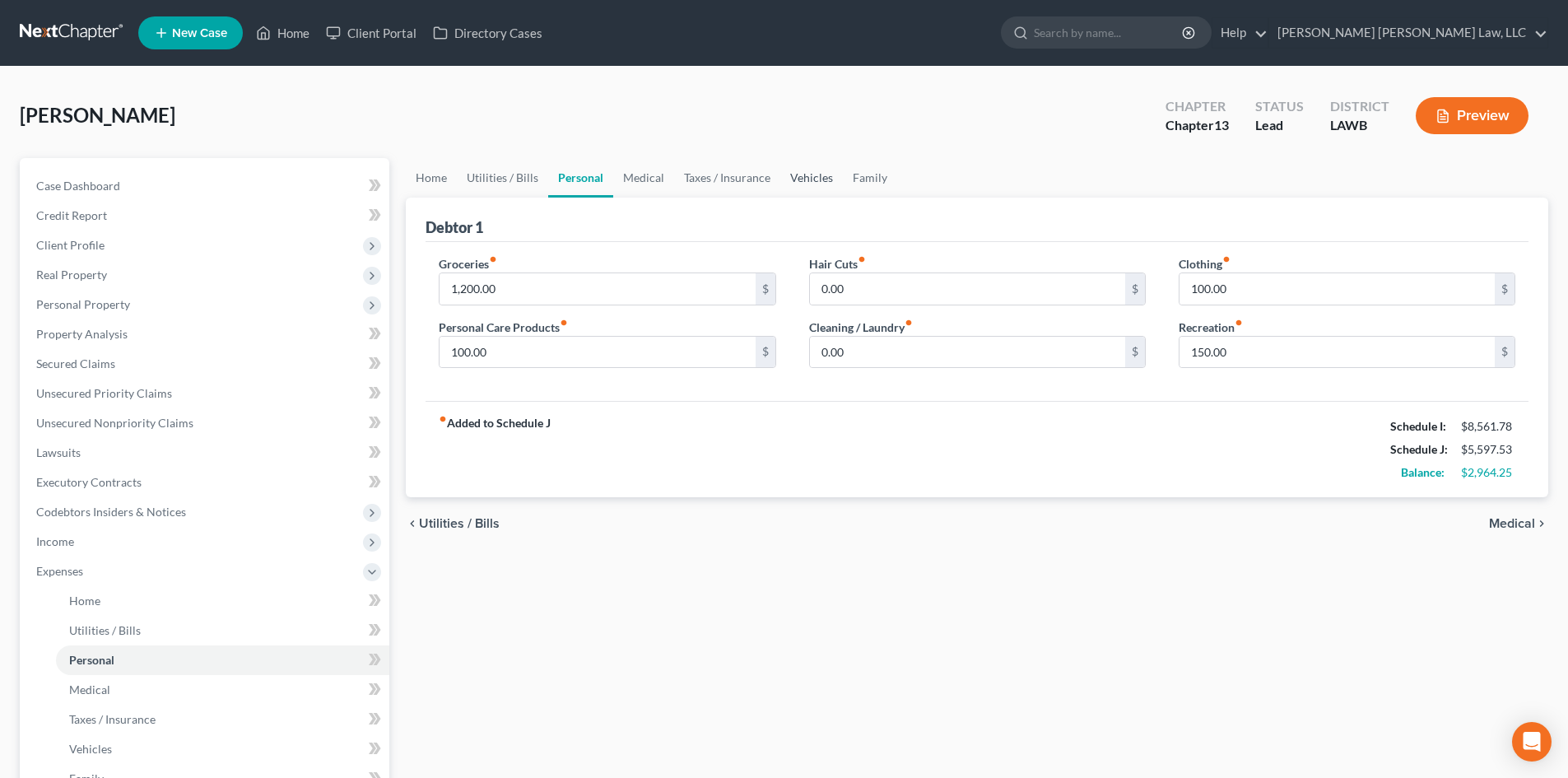
click at [802, 169] on link "Vehicles" at bounding box center [812, 177] width 63 height 39
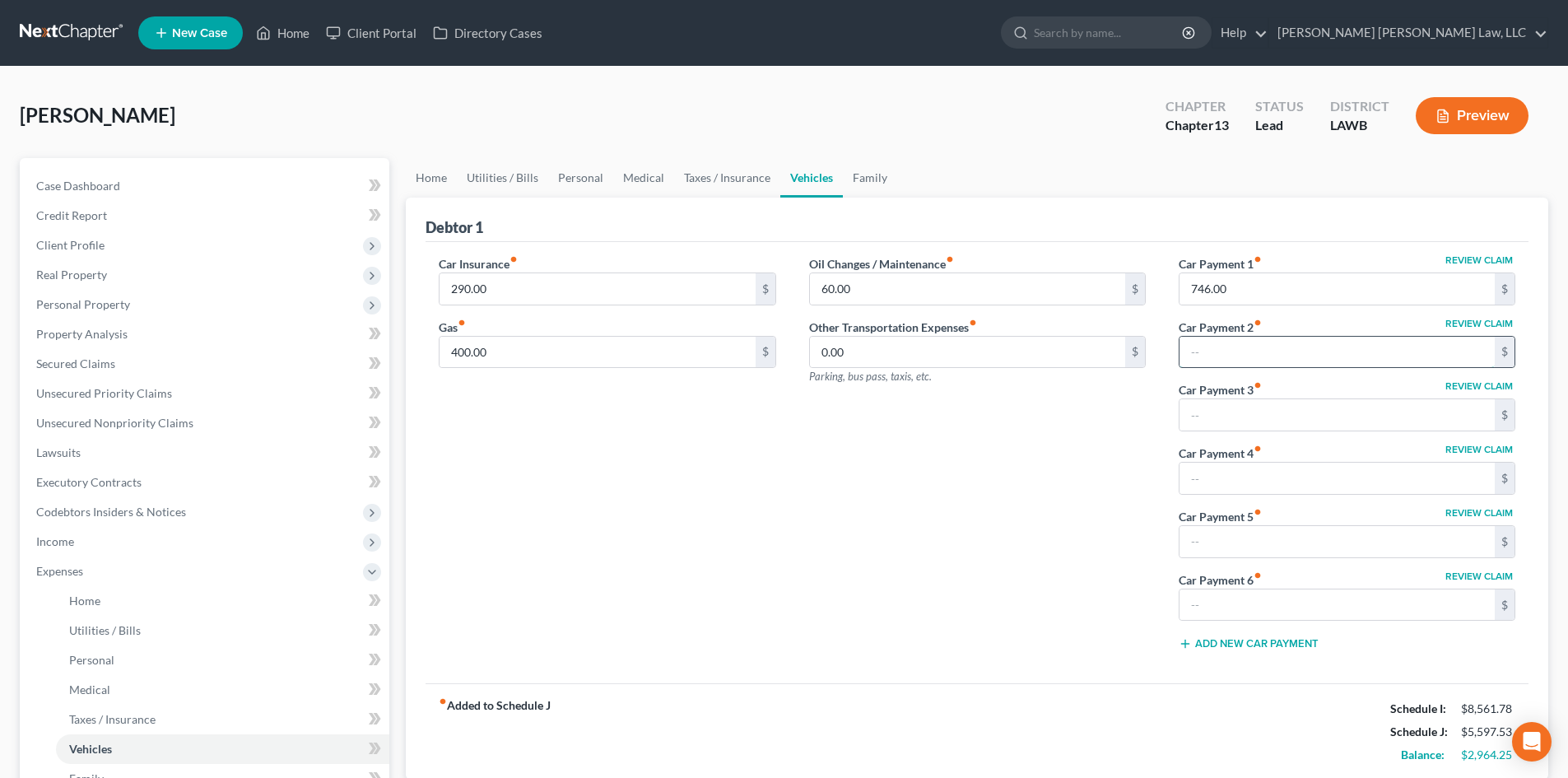
click at [1244, 349] on input "text" at bounding box center [1336, 352] width 315 height 31
type input "398.00"
click at [1268, 408] on input "text" at bounding box center [1336, 415] width 315 height 31
click at [668, 178] on link "Medical" at bounding box center [644, 177] width 61 height 39
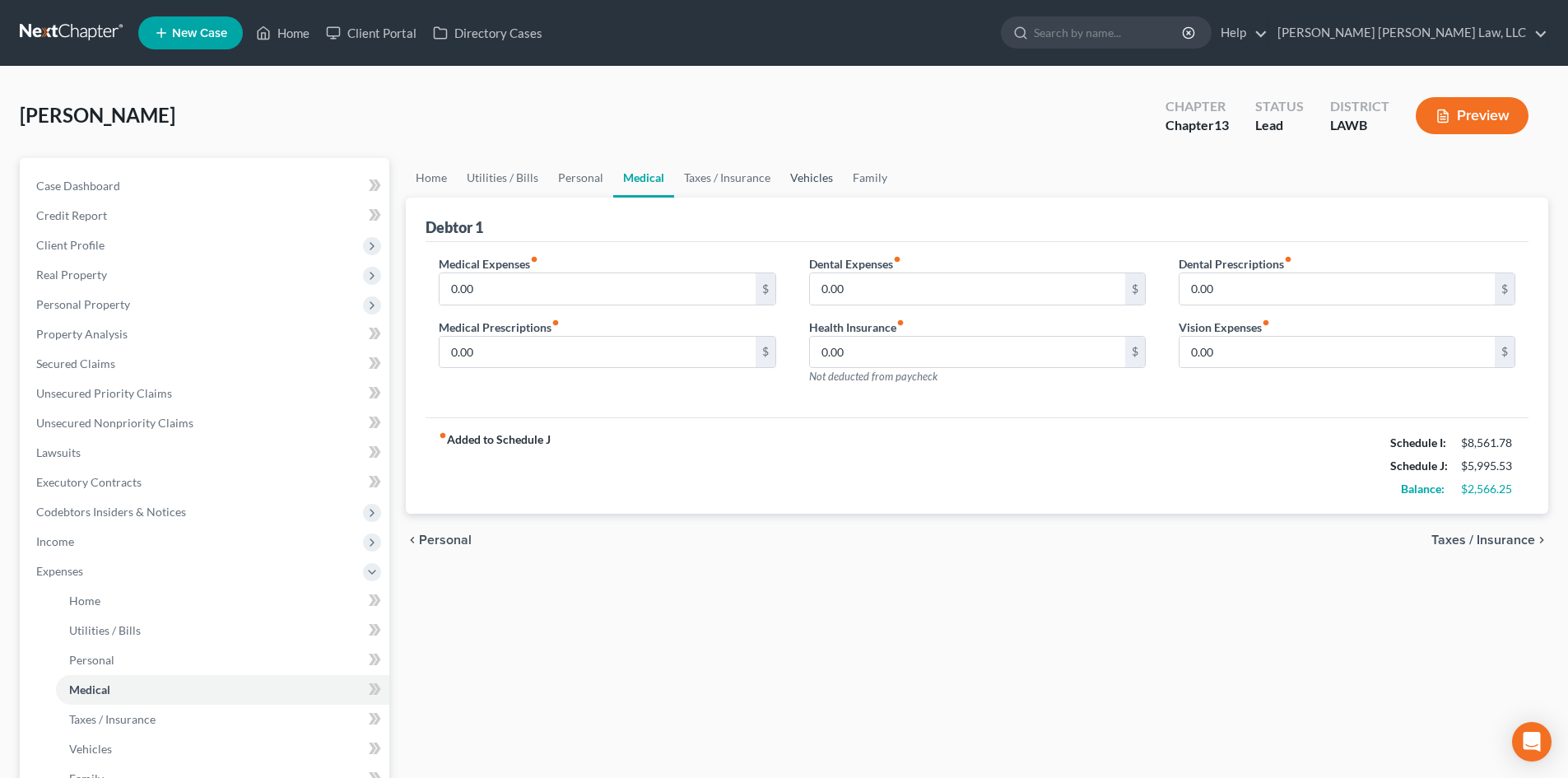
click at [785, 193] on link "Vehicles" at bounding box center [812, 177] width 63 height 39
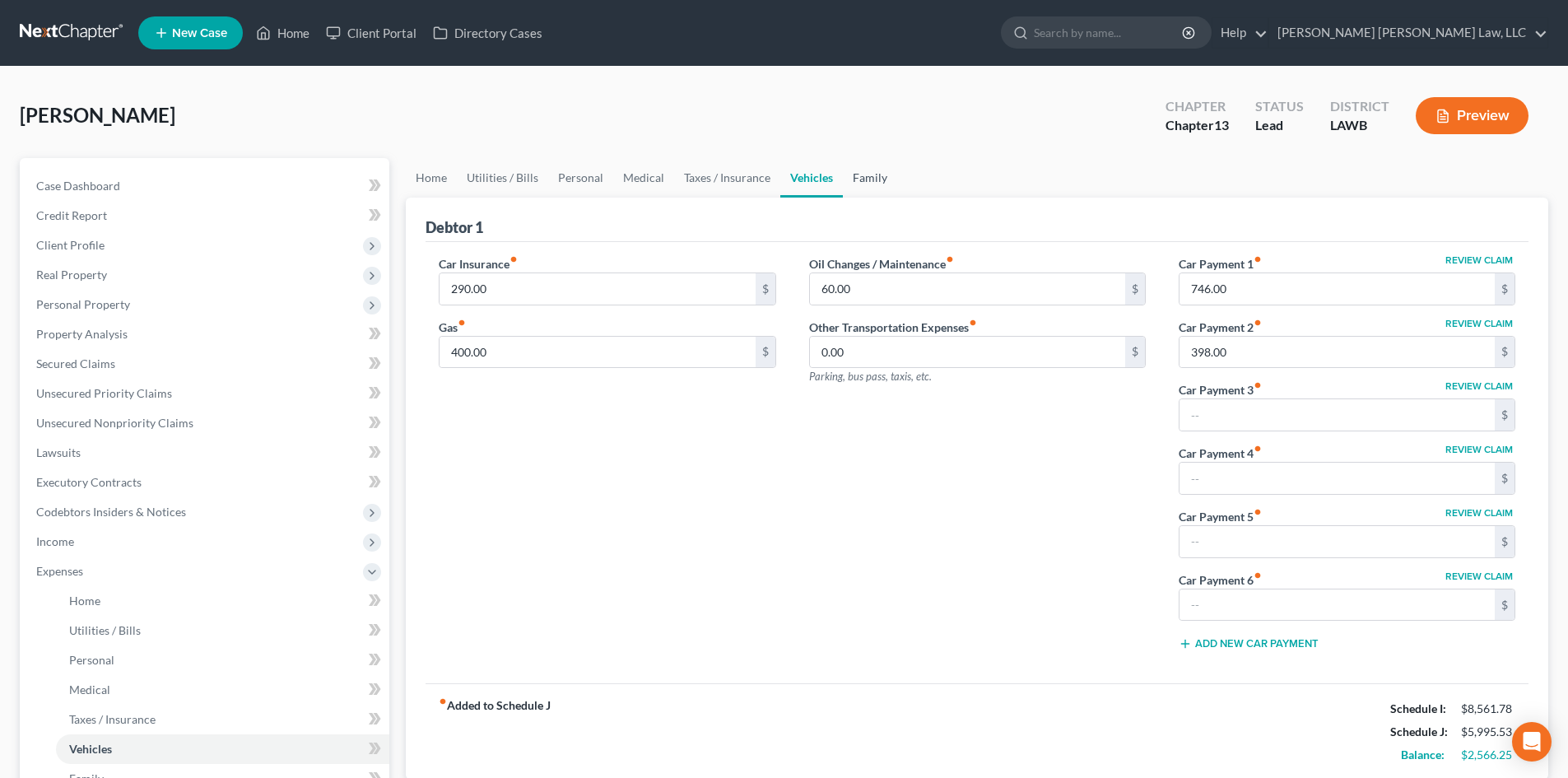
click at [867, 188] on link "Family" at bounding box center [869, 177] width 54 height 39
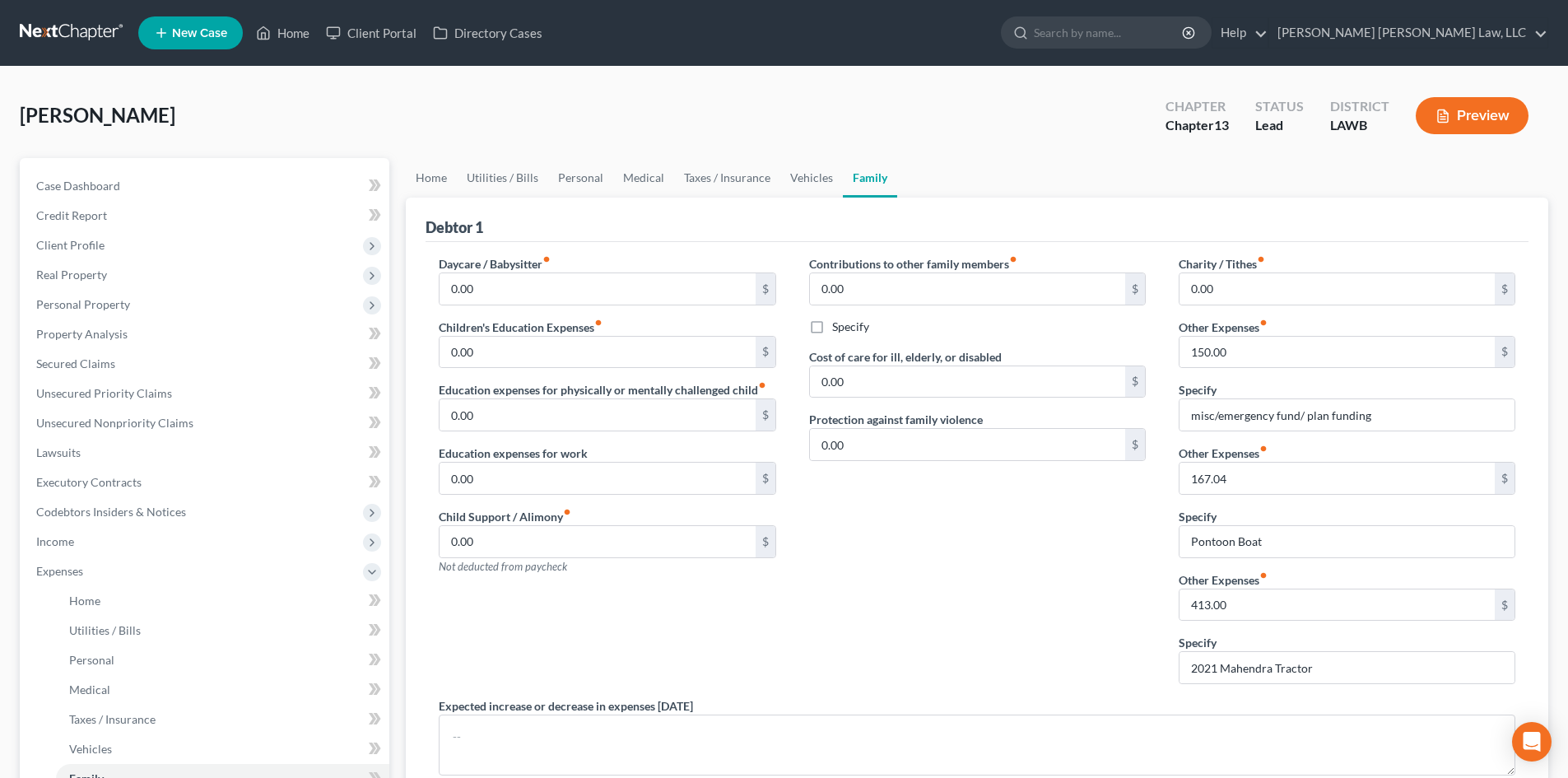
click at [1025, 552] on div "Contributions to other family members fiber_manual_record 0.00 $ Specify Cost o…" at bounding box center [978, 476] width 370 height 442
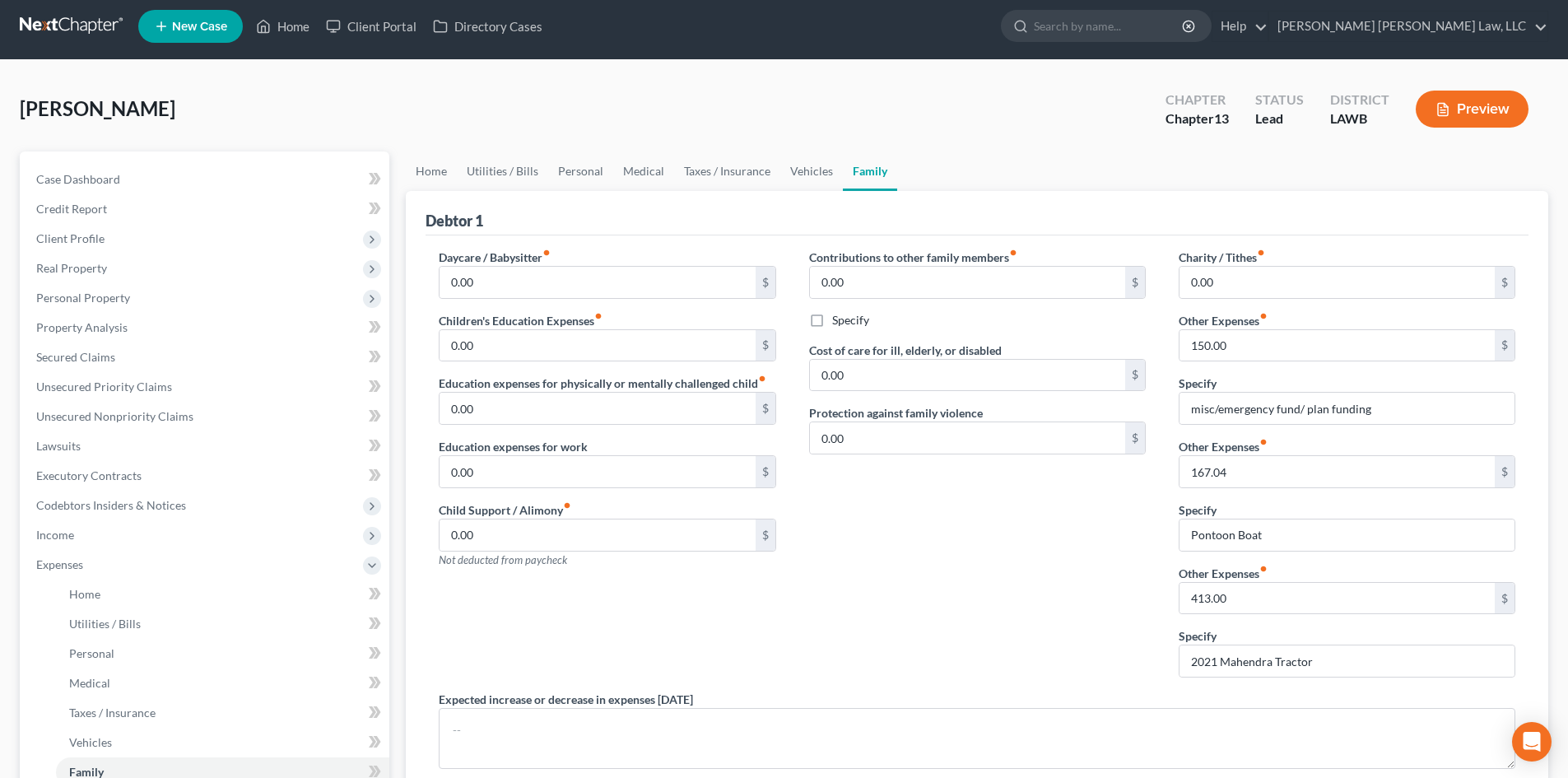
scroll to position [5, 0]
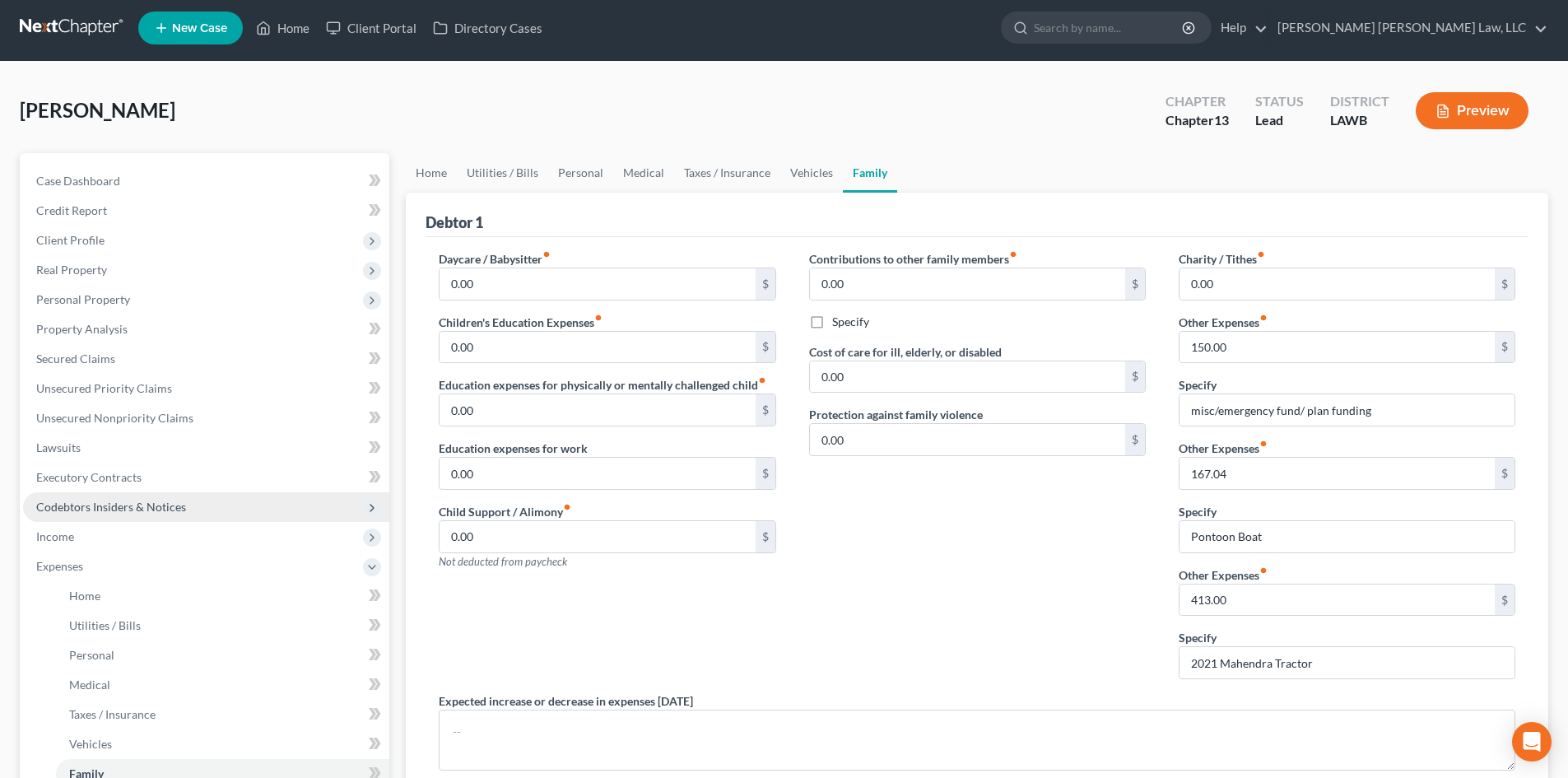
click at [177, 508] on span "Codebtors Insiders & Notices" at bounding box center [112, 507] width 150 height 14
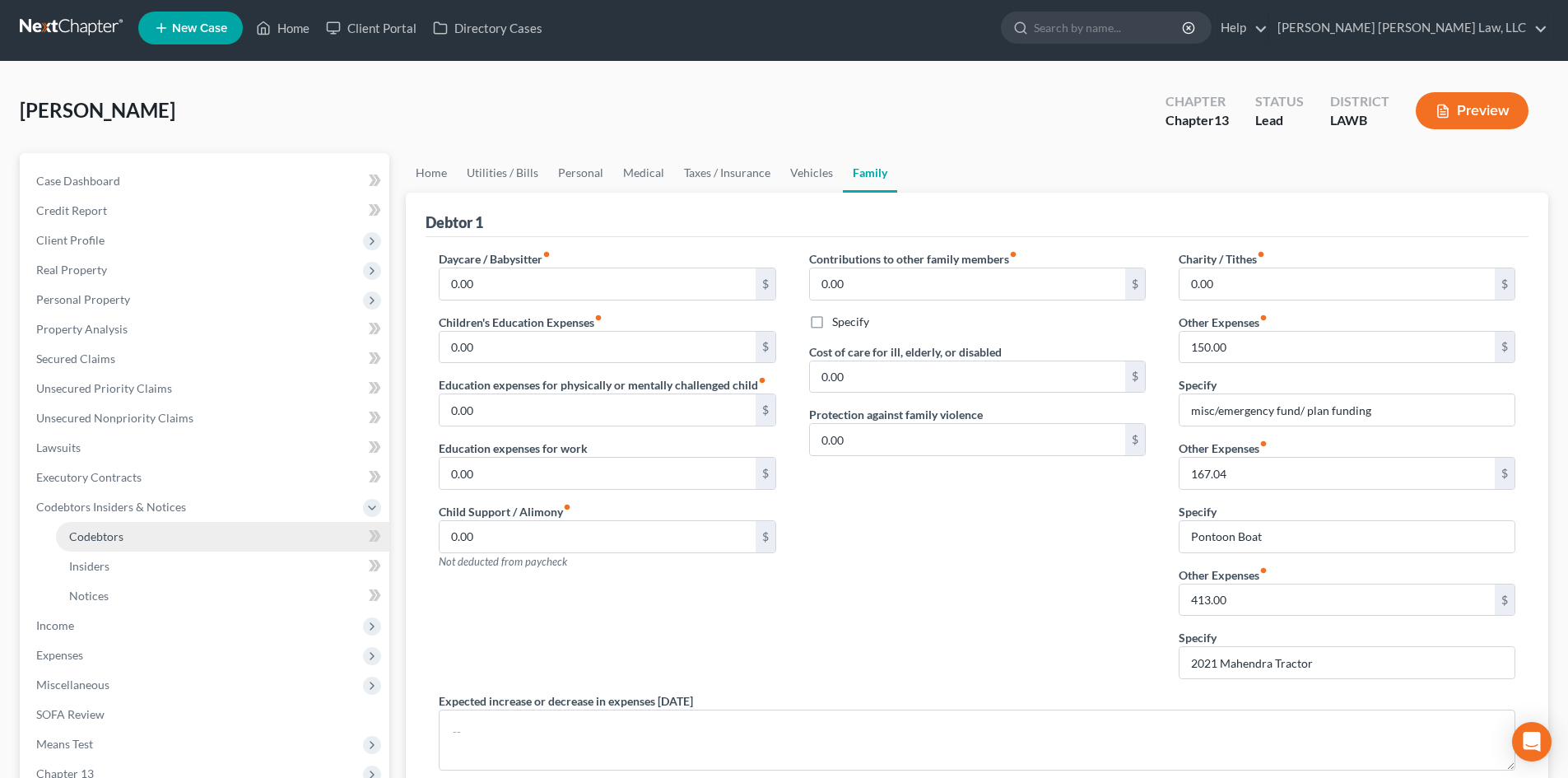
click at [178, 534] on link "Codebtors" at bounding box center [222, 536] width 333 height 30
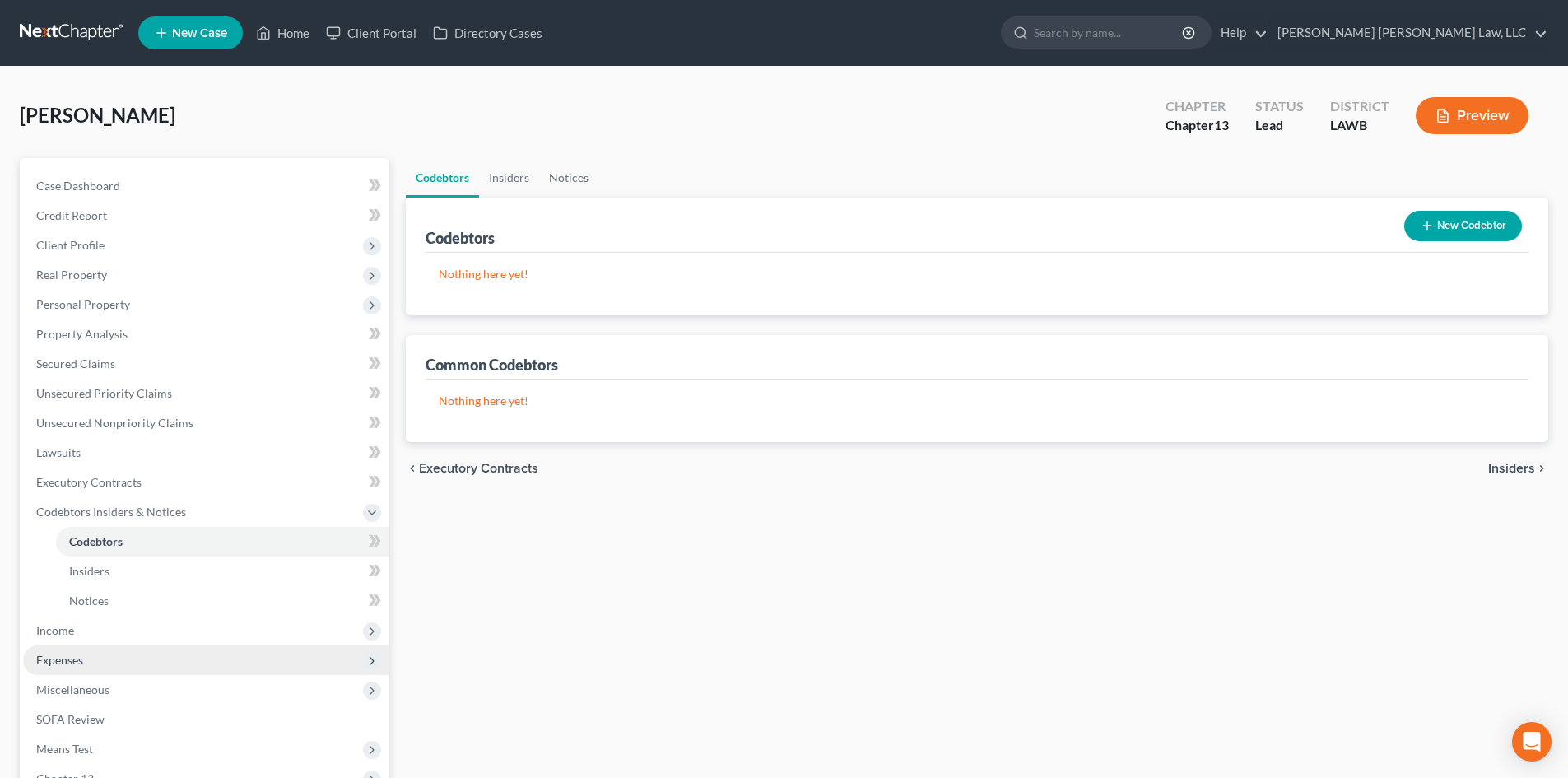
click at [112, 649] on span "Expenses" at bounding box center [206, 660] width 366 height 30
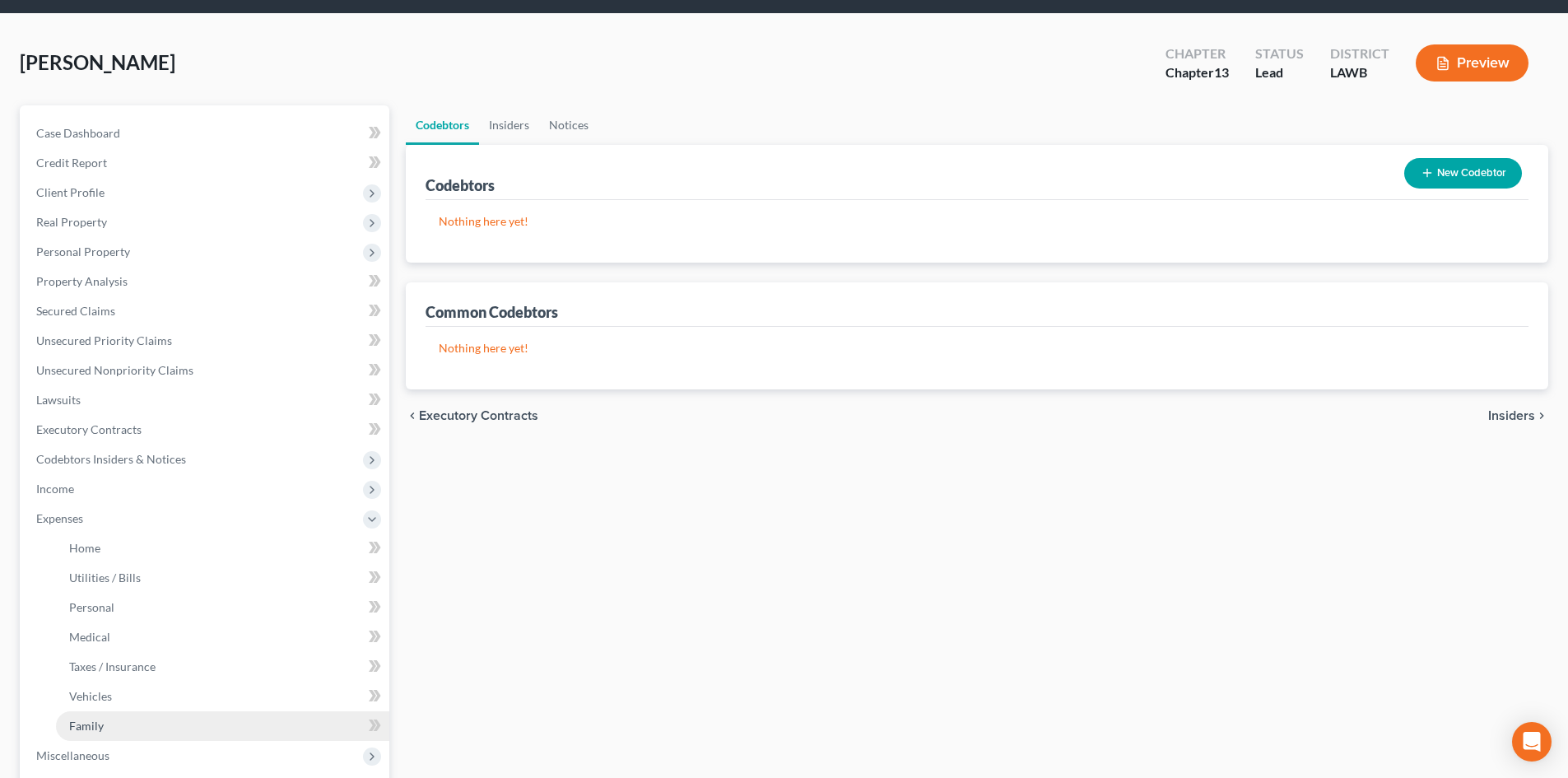
scroll to position [82, 0]
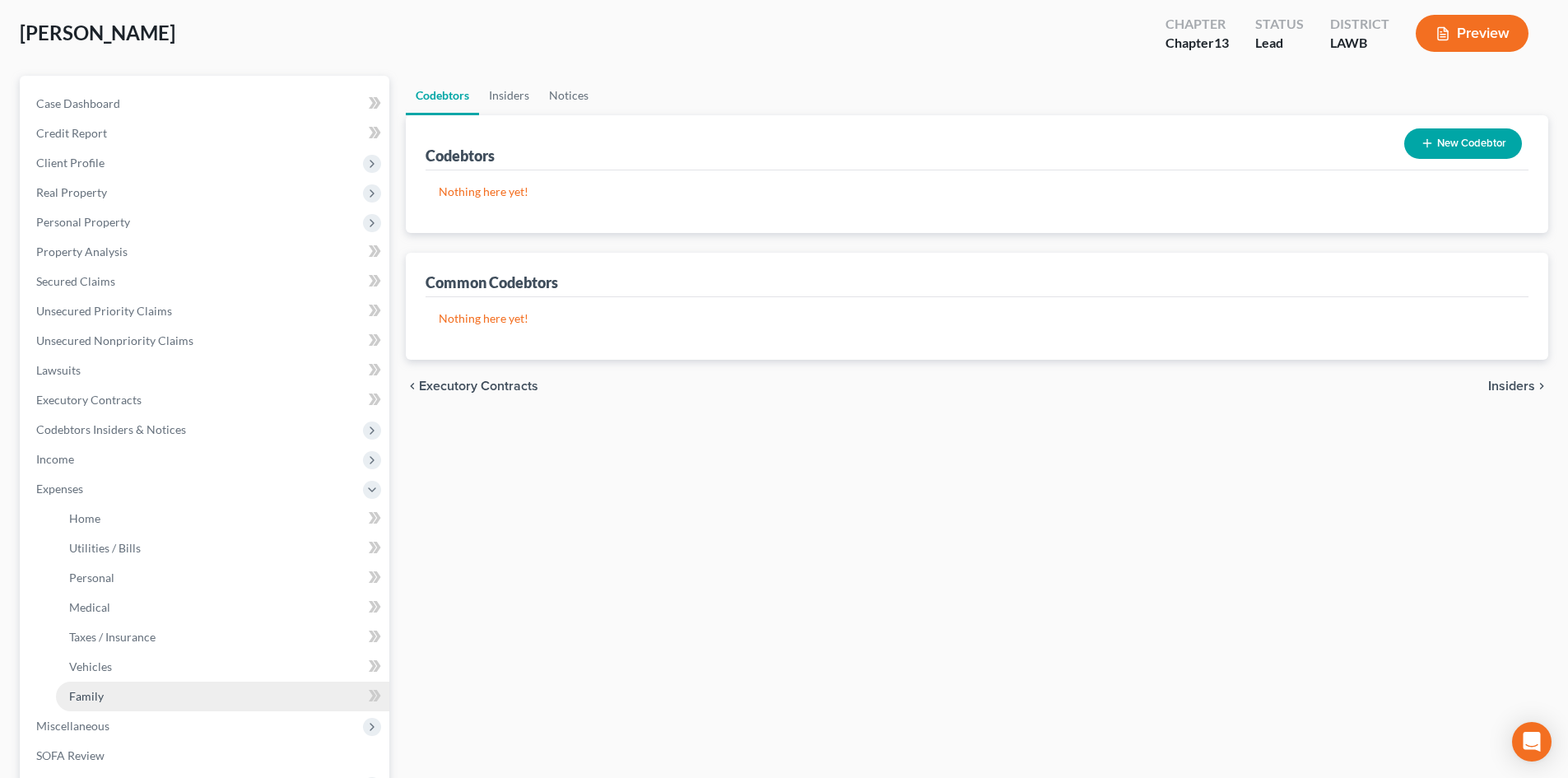
click at [171, 681] on link "Family" at bounding box center [222, 696] width 333 height 30
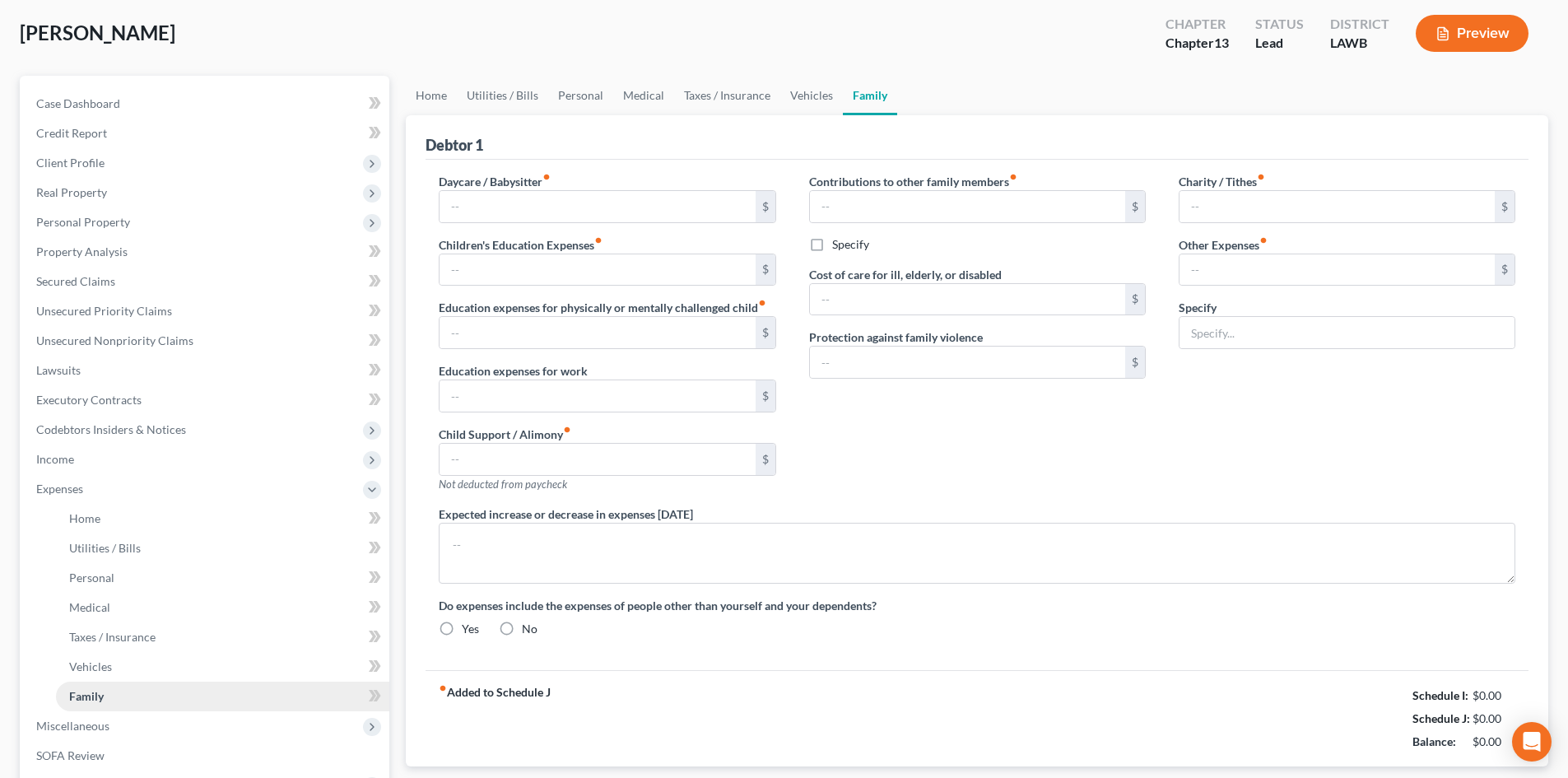
scroll to position [3, 0]
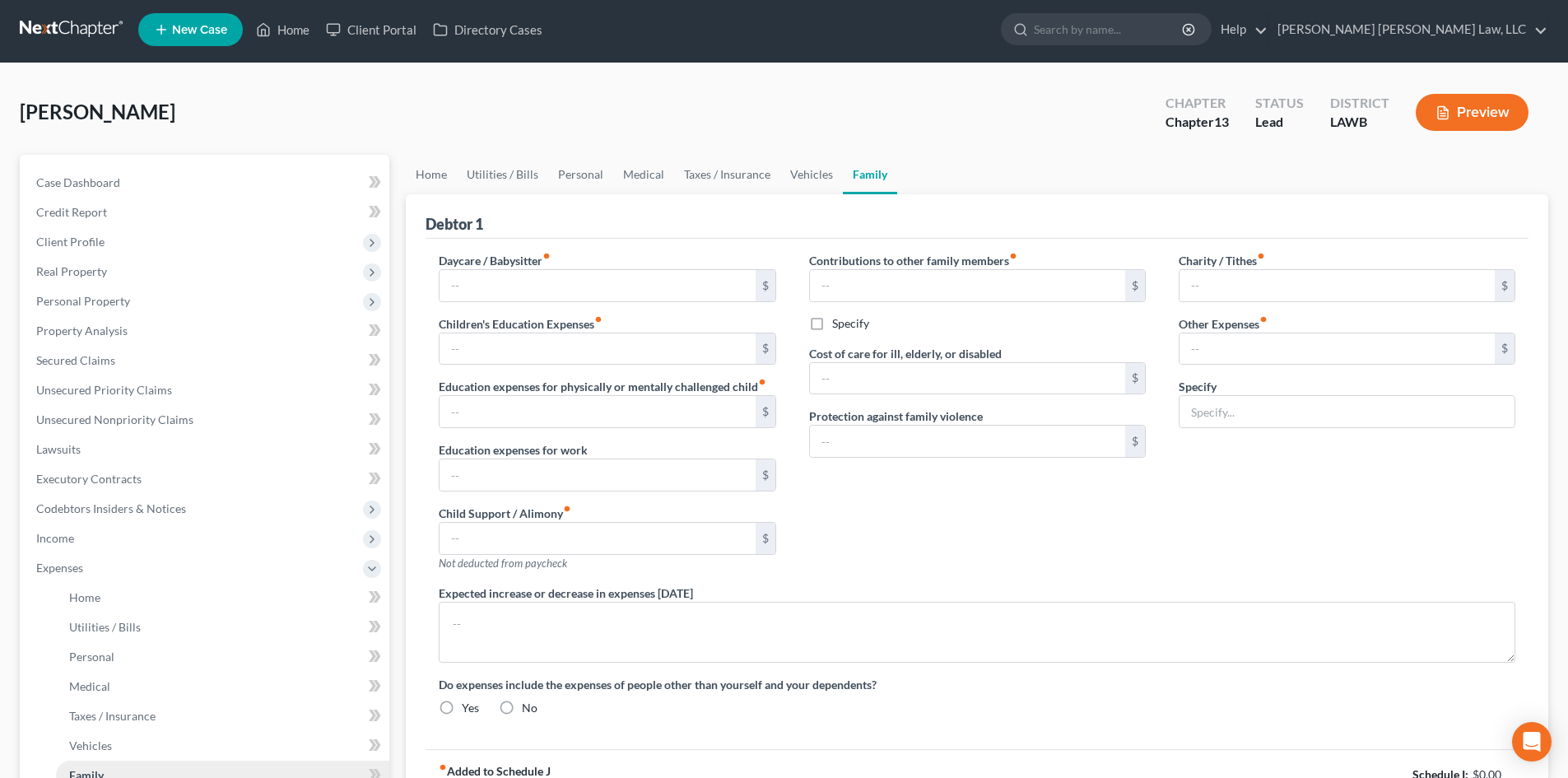
type input "0.00"
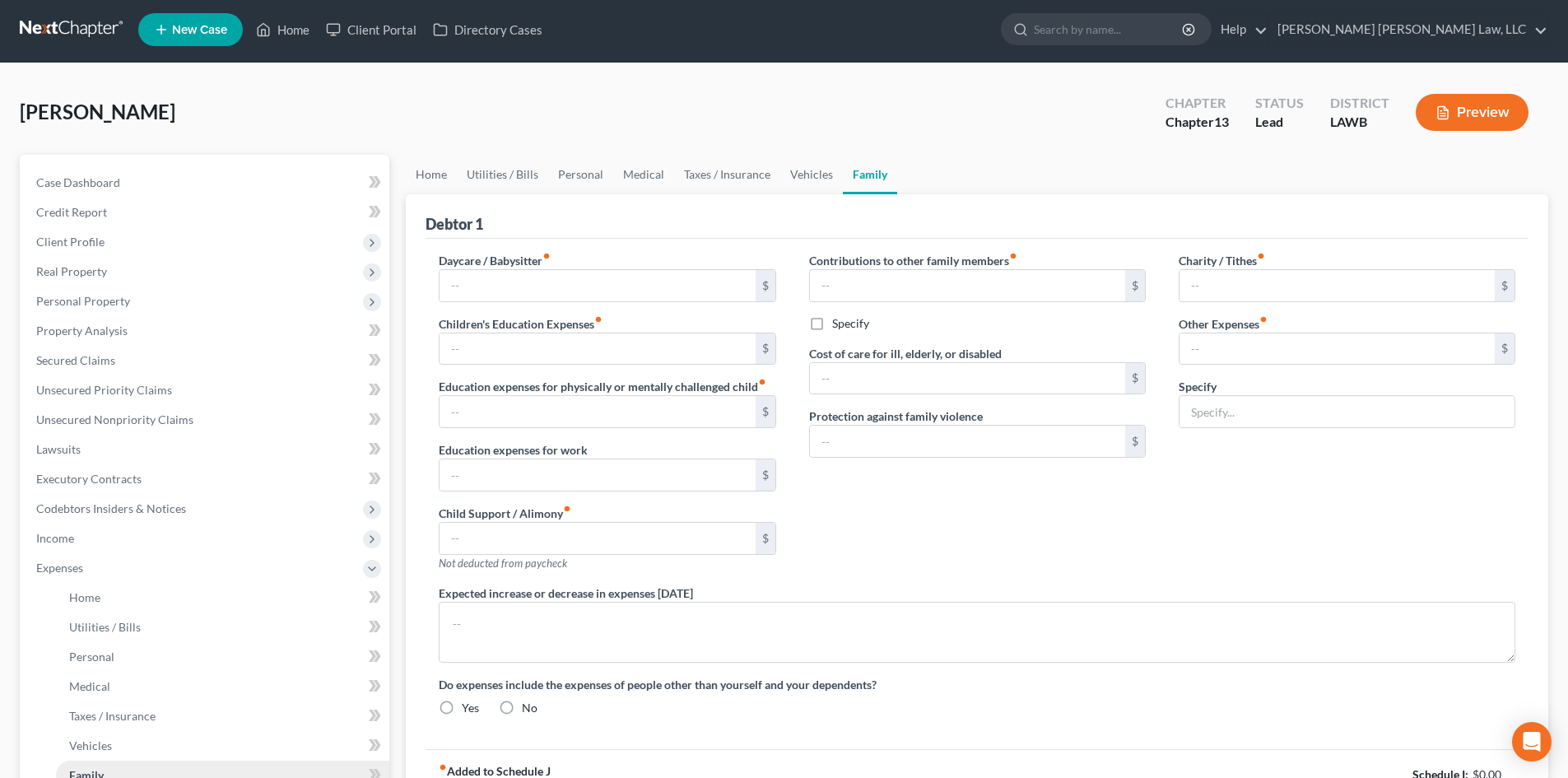
type input "0.00"
type input "150.00"
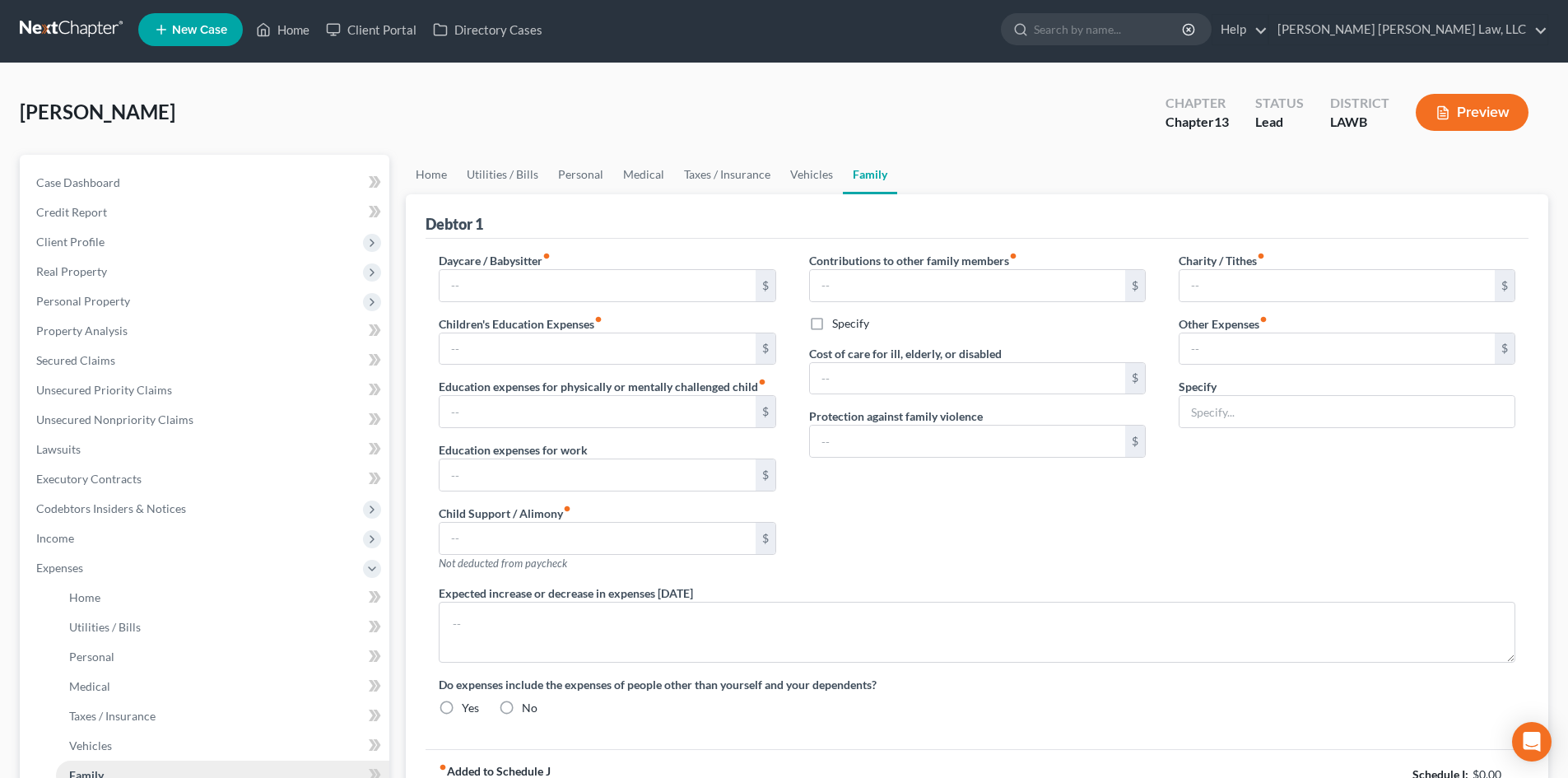
type input "misc/emergency fund/ plan funding"
radio input "true"
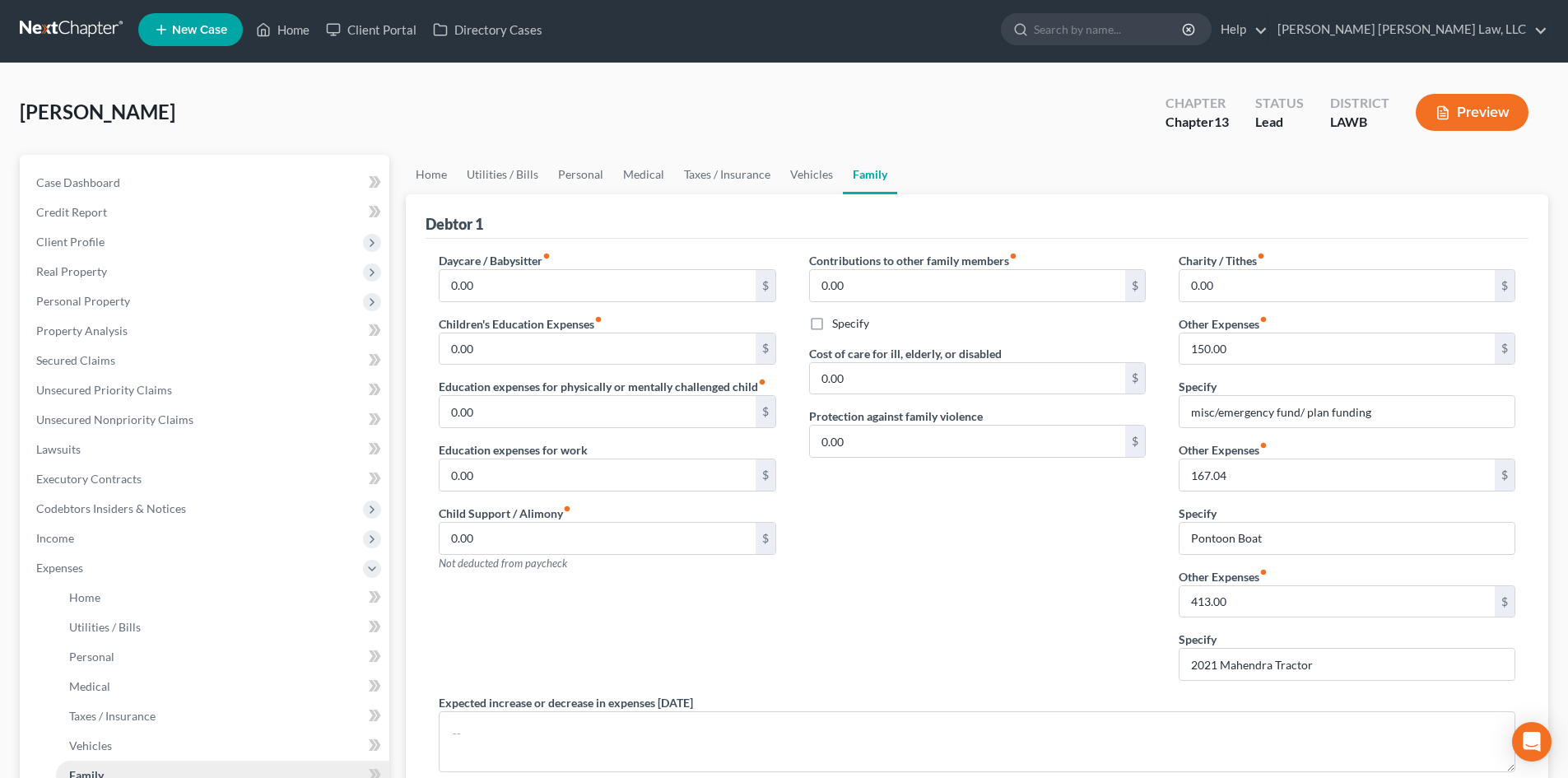
scroll to position [0, 0]
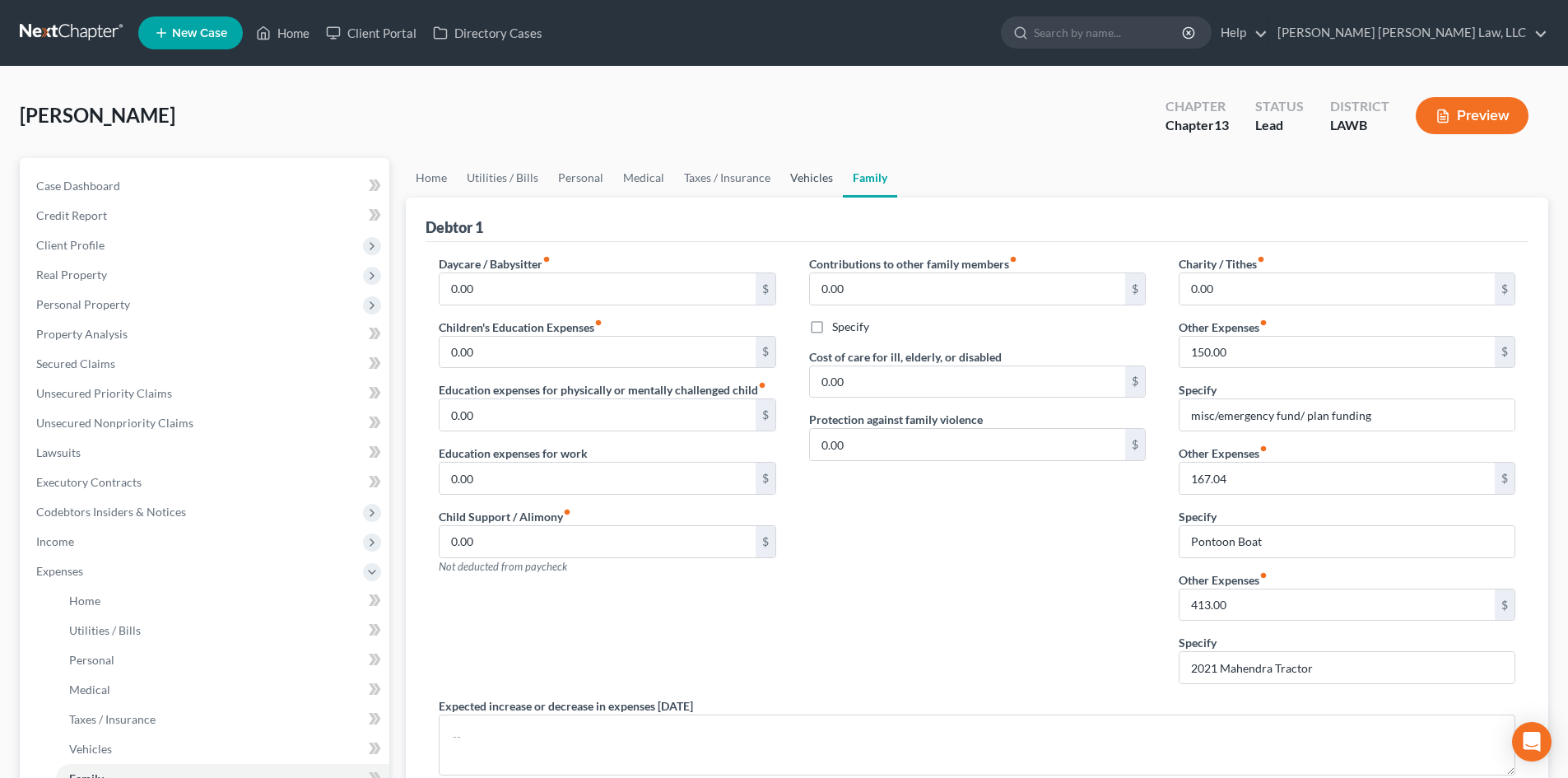
click at [813, 182] on link "Vehicles" at bounding box center [812, 177] width 63 height 39
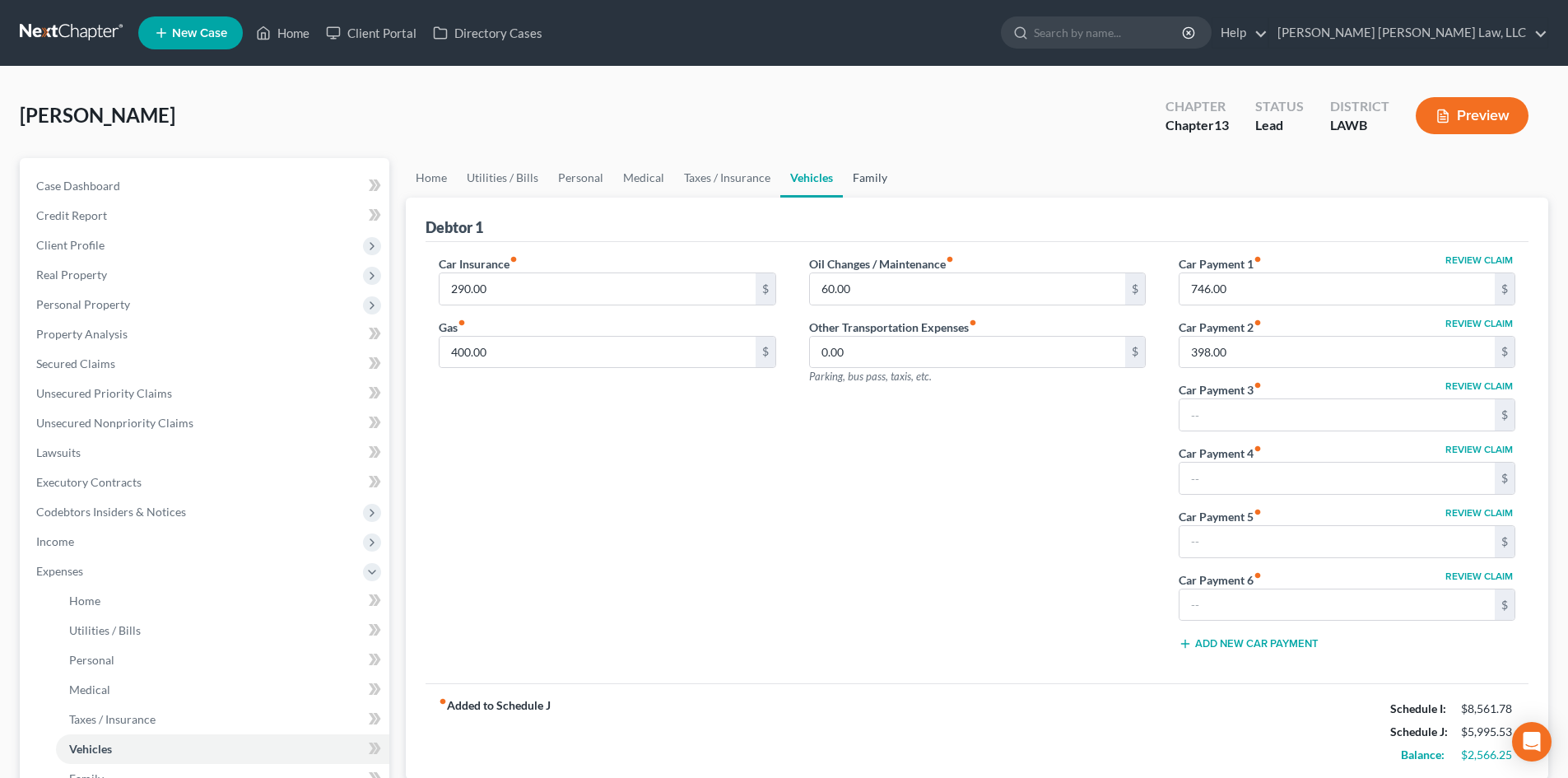
click at [852, 176] on link "Family" at bounding box center [869, 177] width 54 height 39
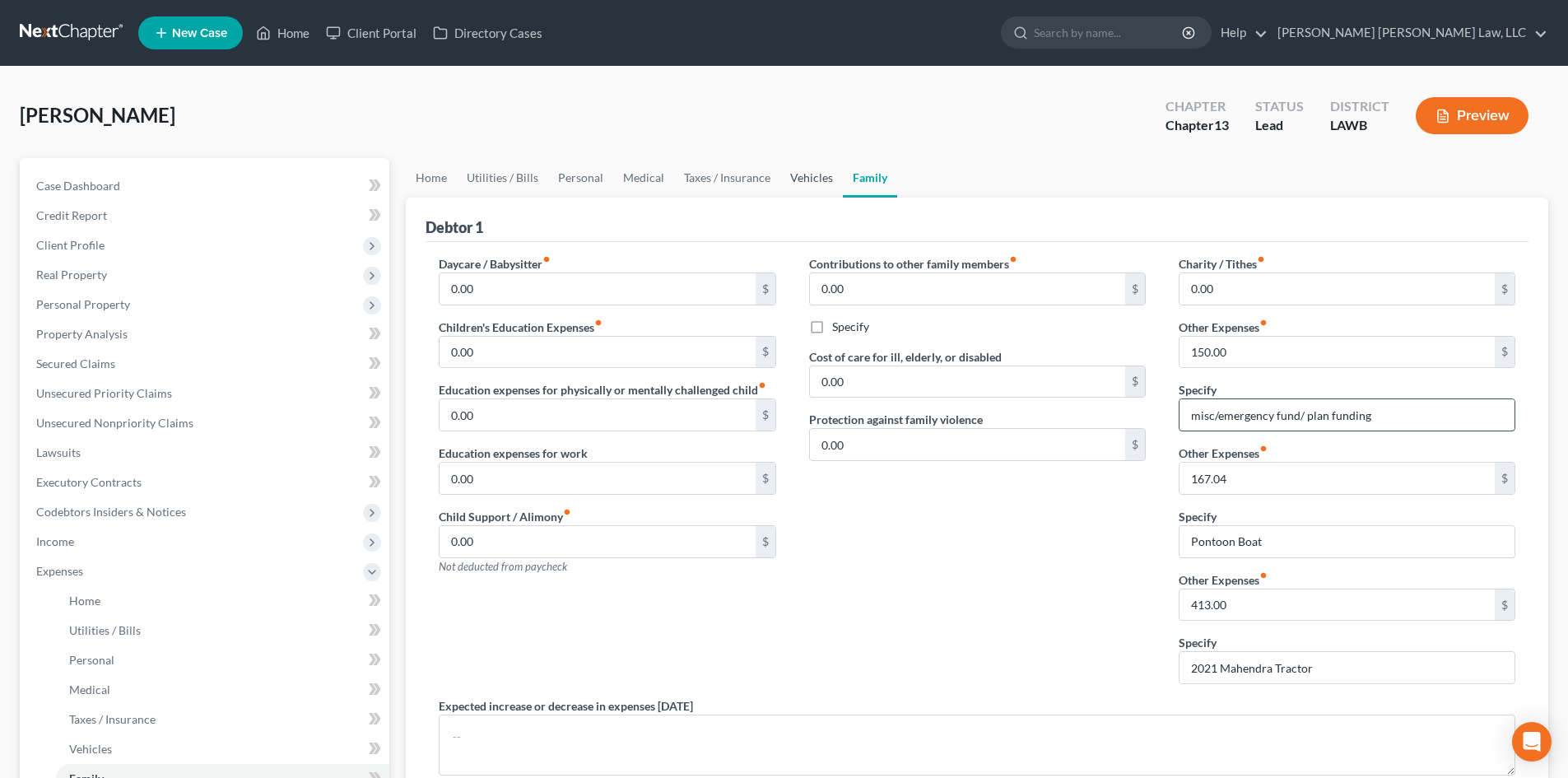
drag, startPoint x: 804, startPoint y: 175, endPoint x: 1381, endPoint y: 405, distance: 621.2
click at [804, 175] on link "Vehicles" at bounding box center [812, 177] width 63 height 39
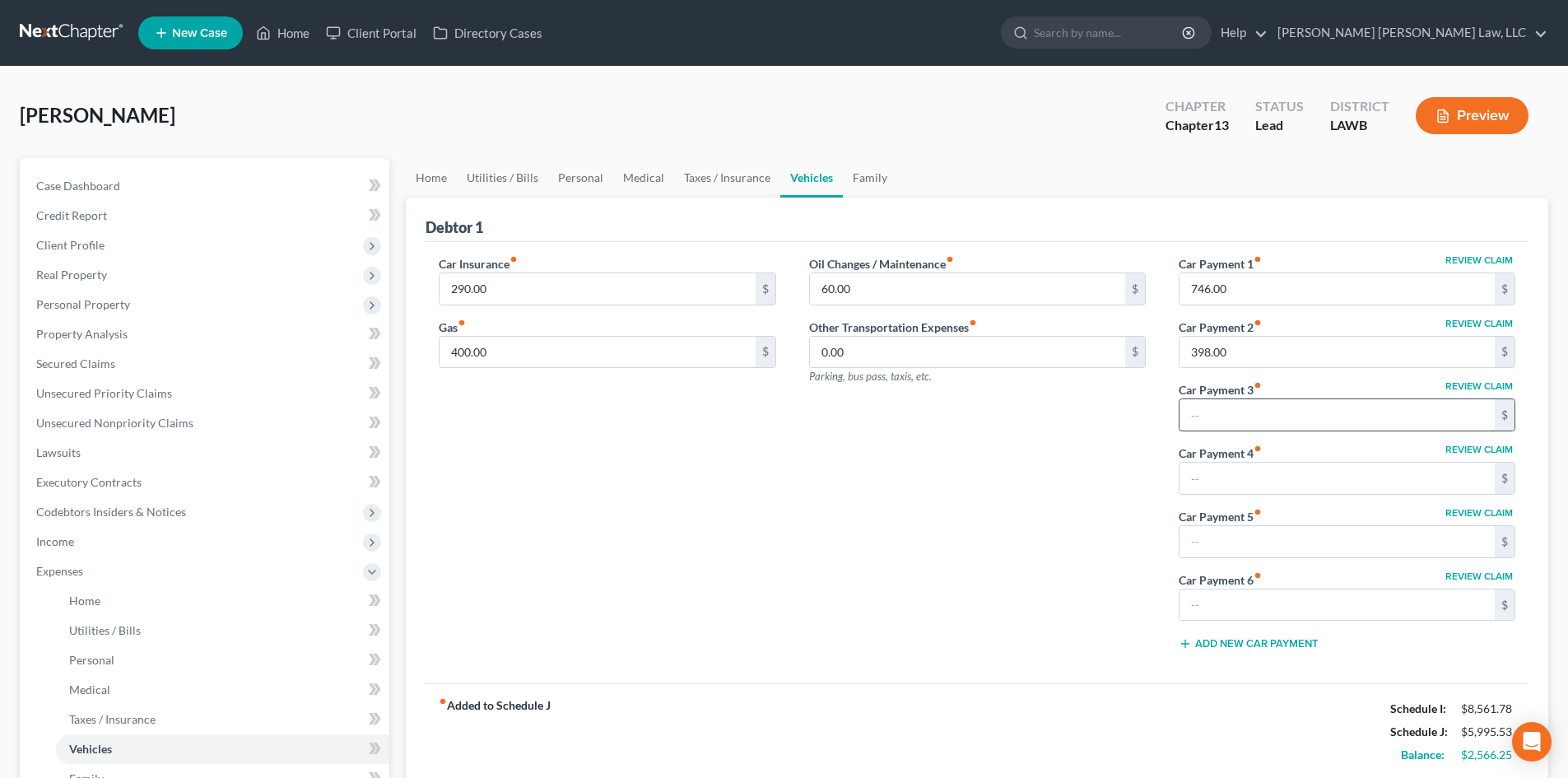
click at [1246, 406] on input "text" at bounding box center [1336, 415] width 315 height 31
type input "116.00"
click at [1265, 486] on input "text" at bounding box center [1336, 478] width 315 height 31
click at [1265, 534] on input "text" at bounding box center [1336, 542] width 315 height 31
click at [881, 186] on link "Family" at bounding box center [869, 177] width 54 height 39
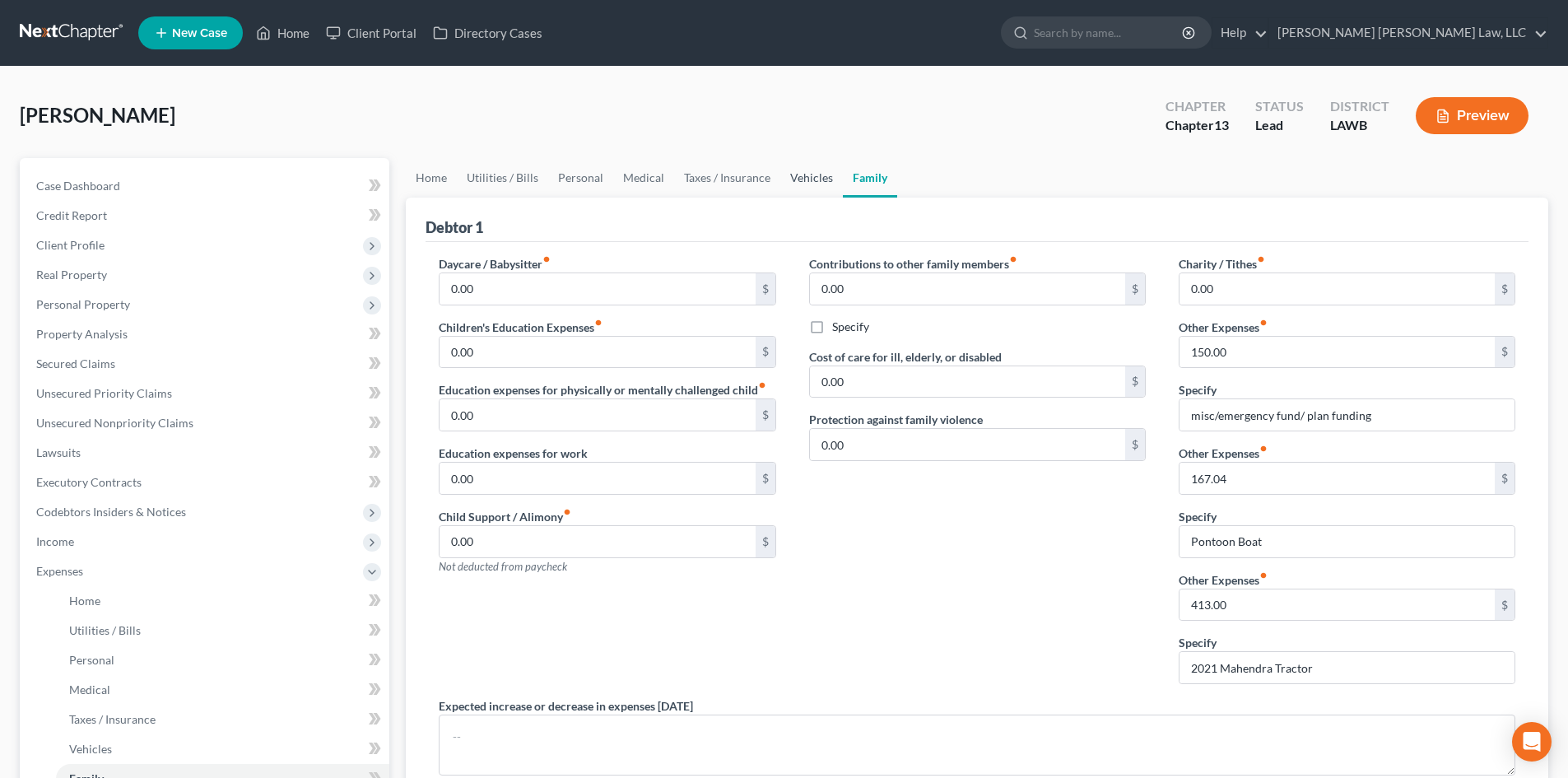
click at [807, 181] on link "Vehicles" at bounding box center [812, 177] width 63 height 39
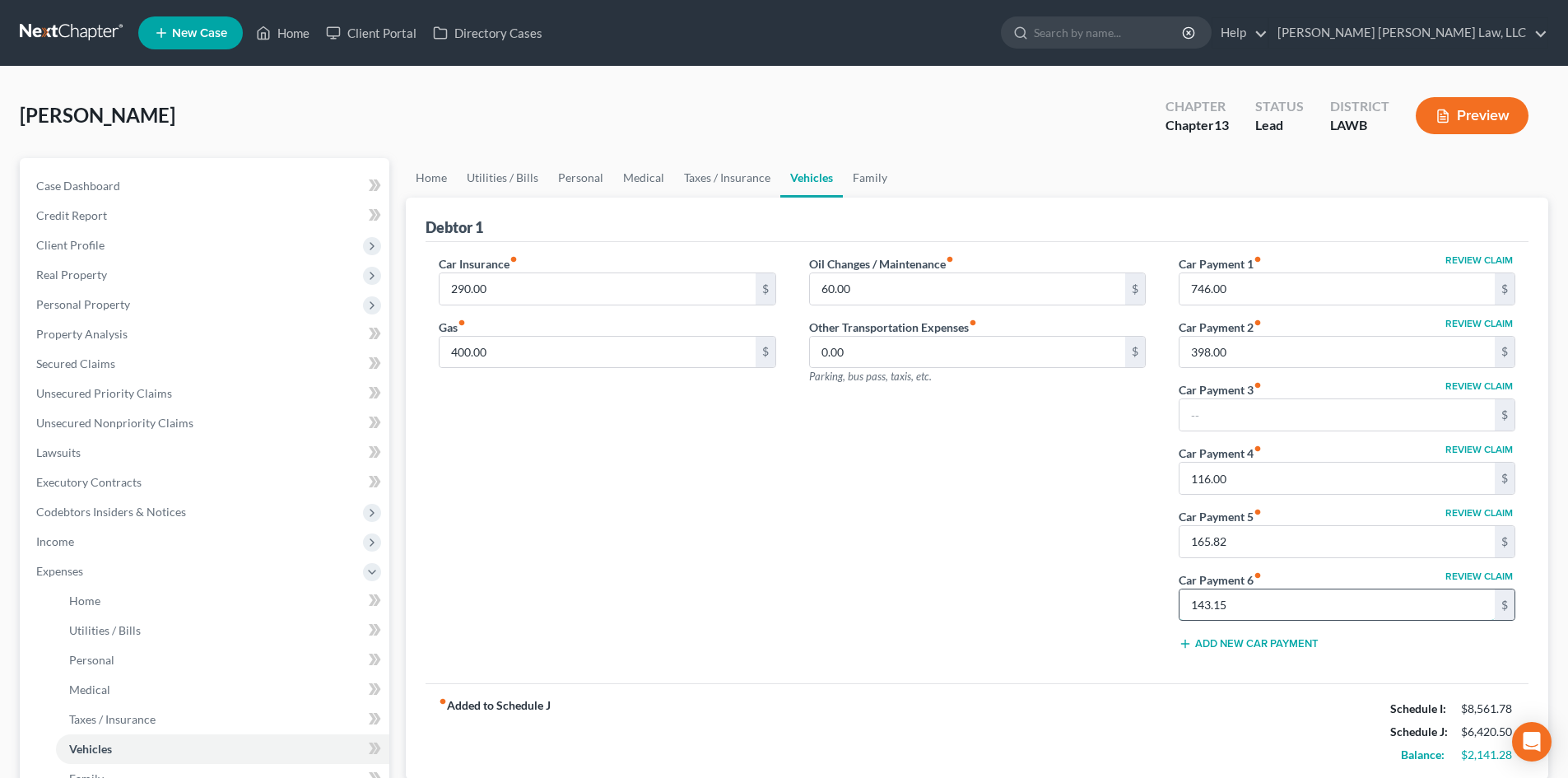
click at [1259, 601] on input "143.15" at bounding box center [1336, 605] width 315 height 31
click at [875, 184] on link "Family" at bounding box center [869, 177] width 54 height 39
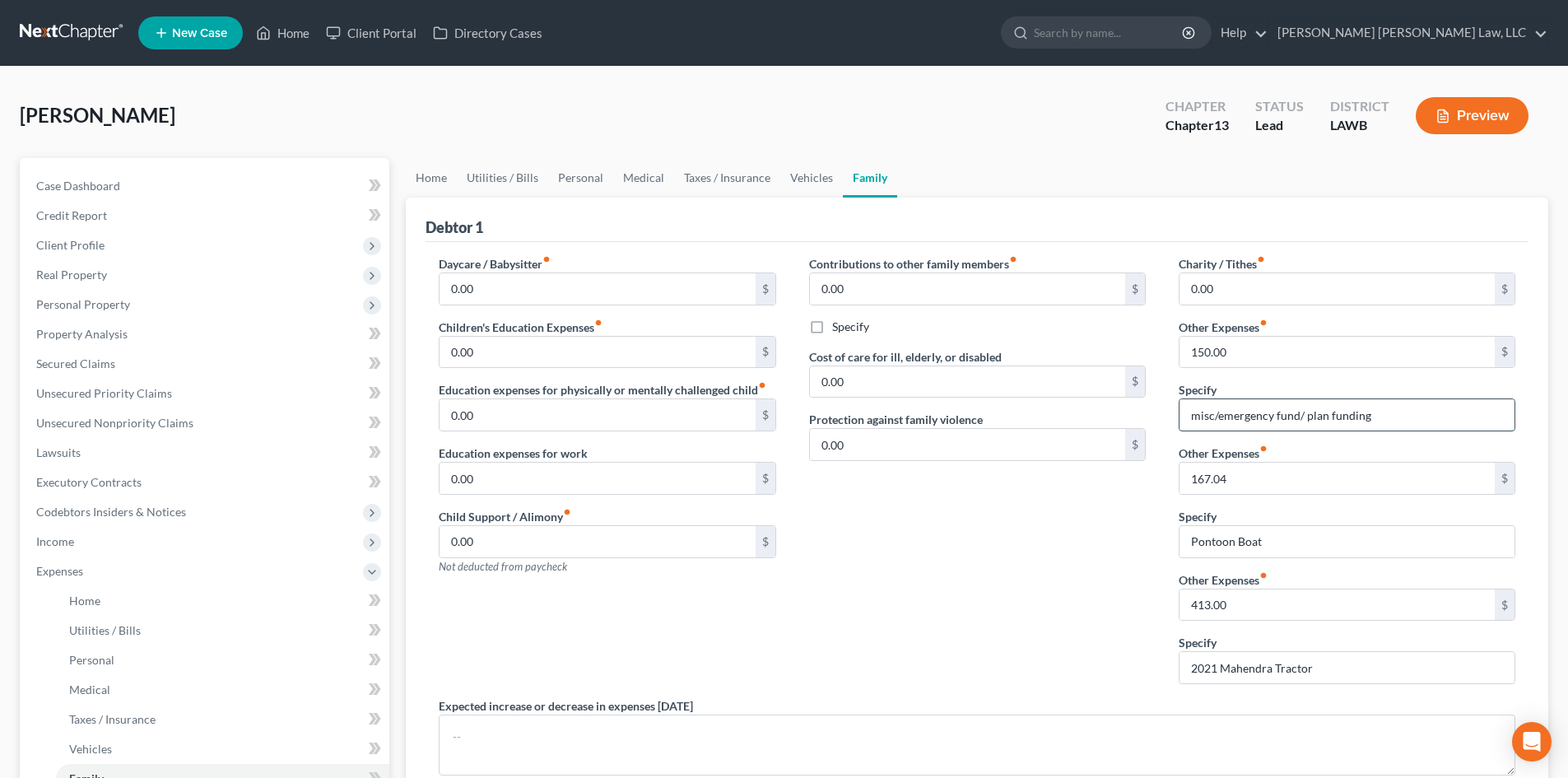
click at [1346, 418] on input "misc/emergency fund/ plan funding" at bounding box center [1346, 415] width 335 height 31
click at [1346, 417] on input "misc/emergency fund/ plan funding" at bounding box center [1346, 415] width 335 height 31
click at [1300, 359] on input "150.00" at bounding box center [1336, 352] width 315 height 31
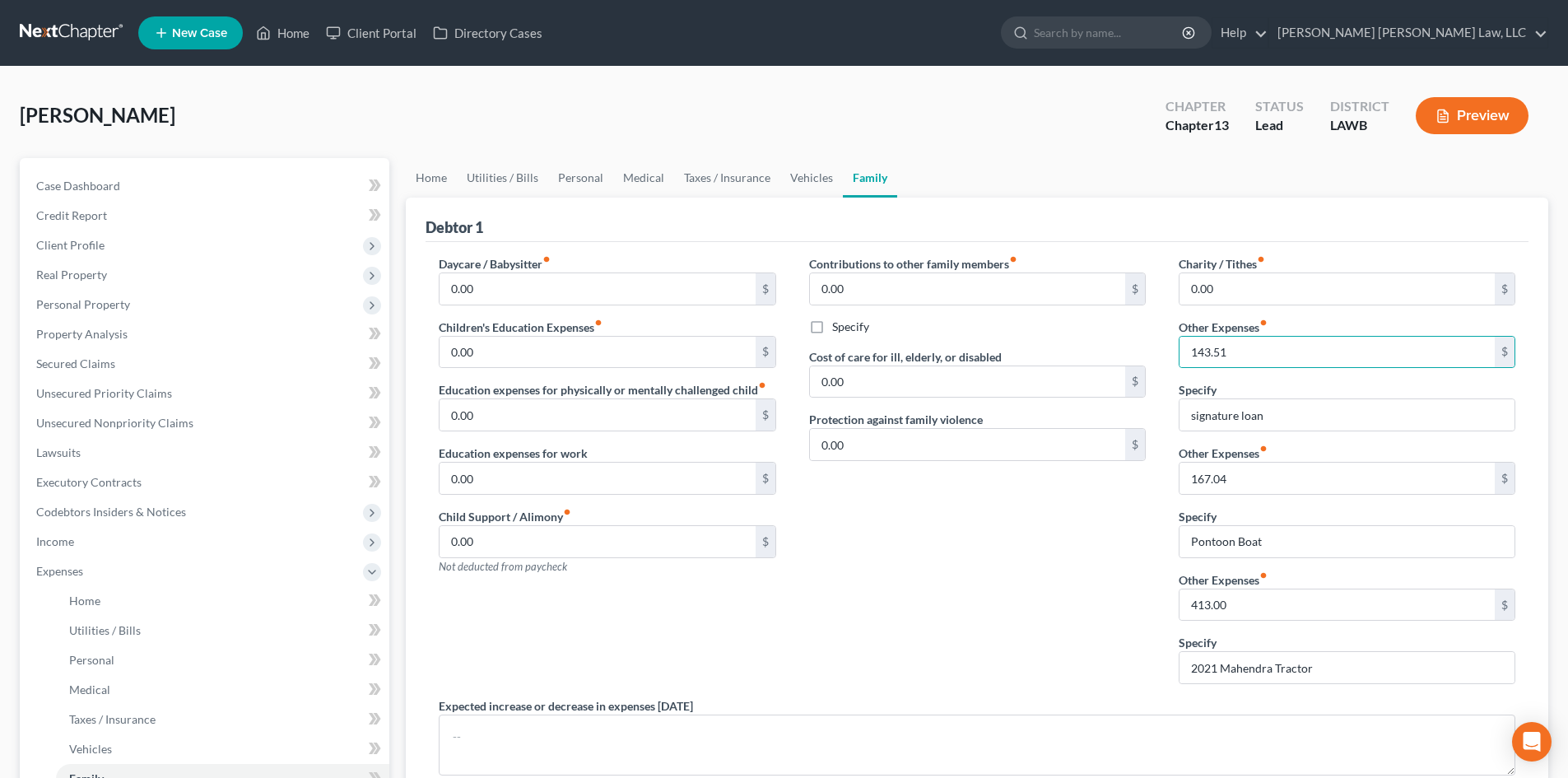
click at [1064, 563] on div "Contributions to other family members fiber_manual_record 0.00 $ Specify Cost o…" at bounding box center [978, 476] width 370 height 442
click at [821, 188] on link "Vehicles" at bounding box center [812, 177] width 63 height 39
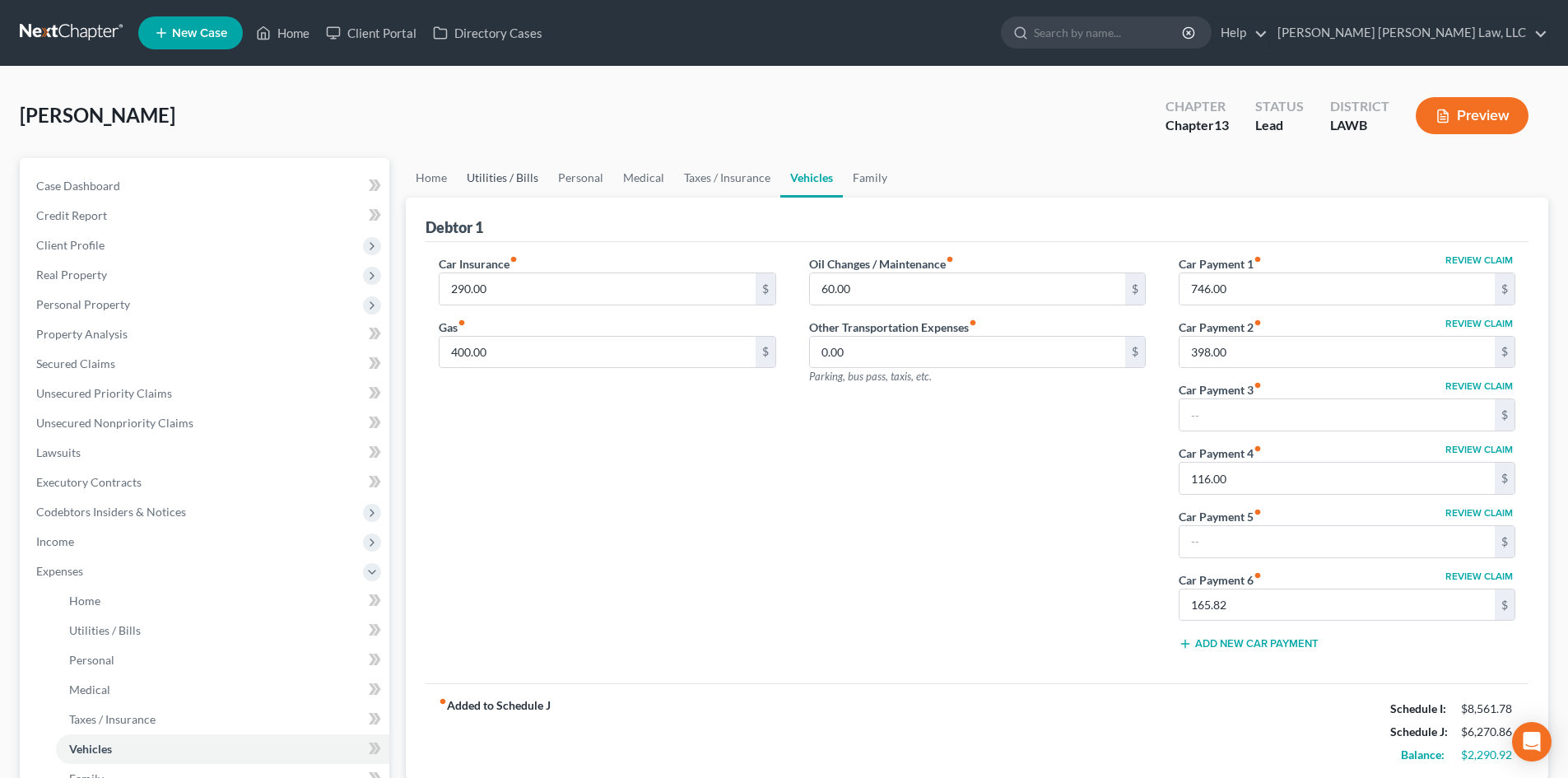
click at [483, 168] on link "Utilities / Bills" at bounding box center [502, 177] width 92 height 39
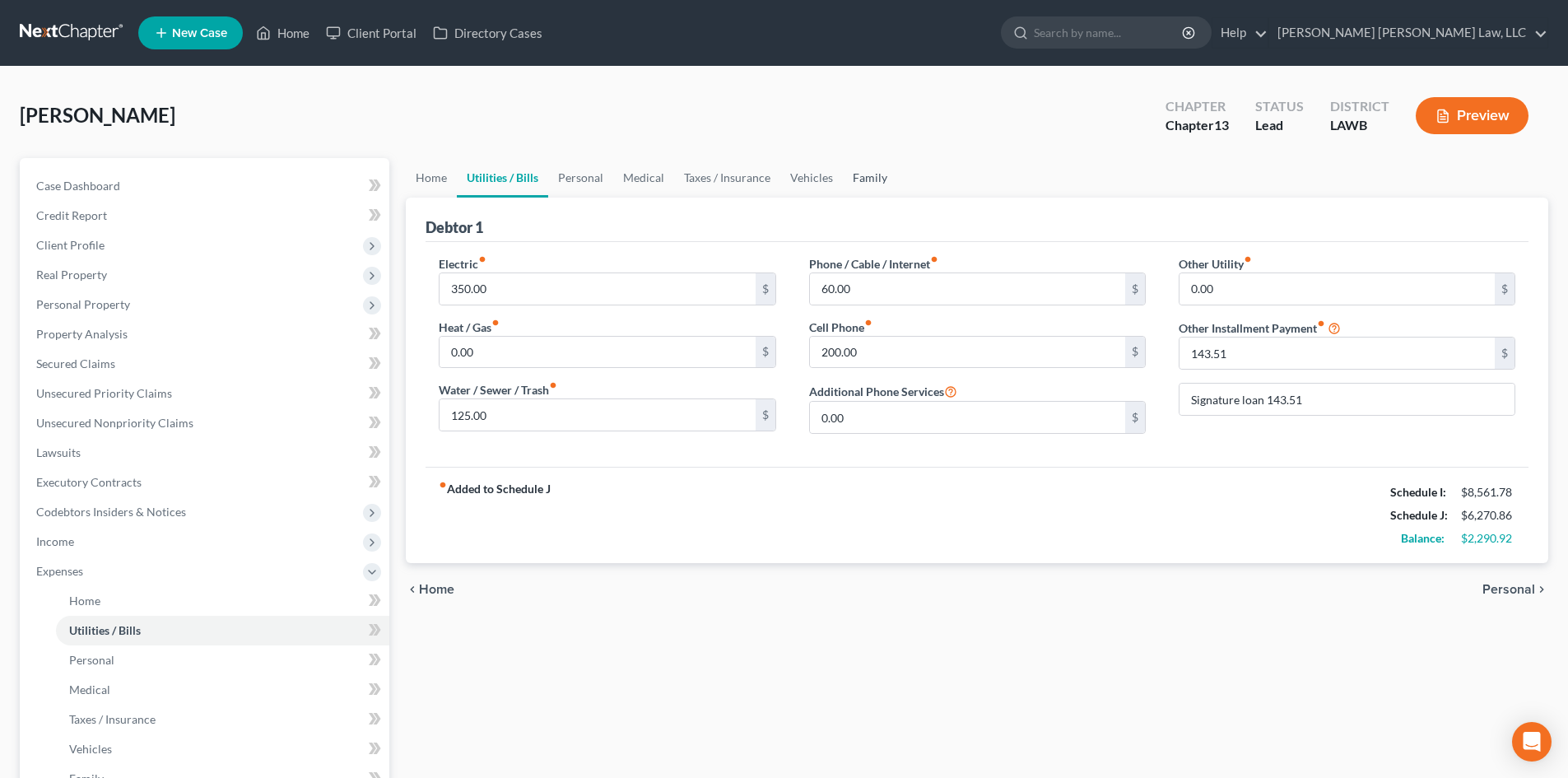
click at [877, 175] on link "Family" at bounding box center [869, 177] width 54 height 39
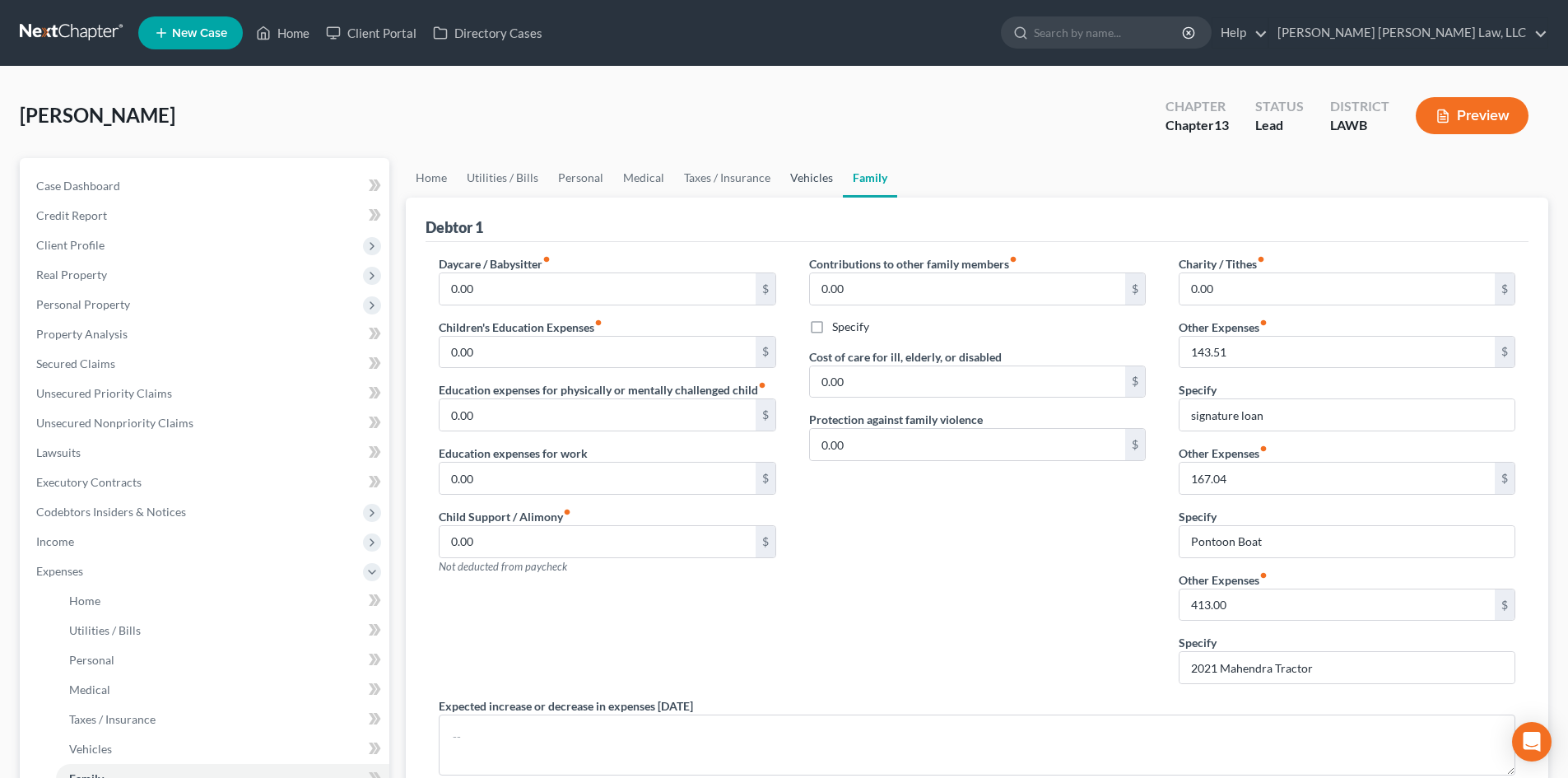
click at [824, 173] on link "Vehicles" at bounding box center [812, 177] width 63 height 39
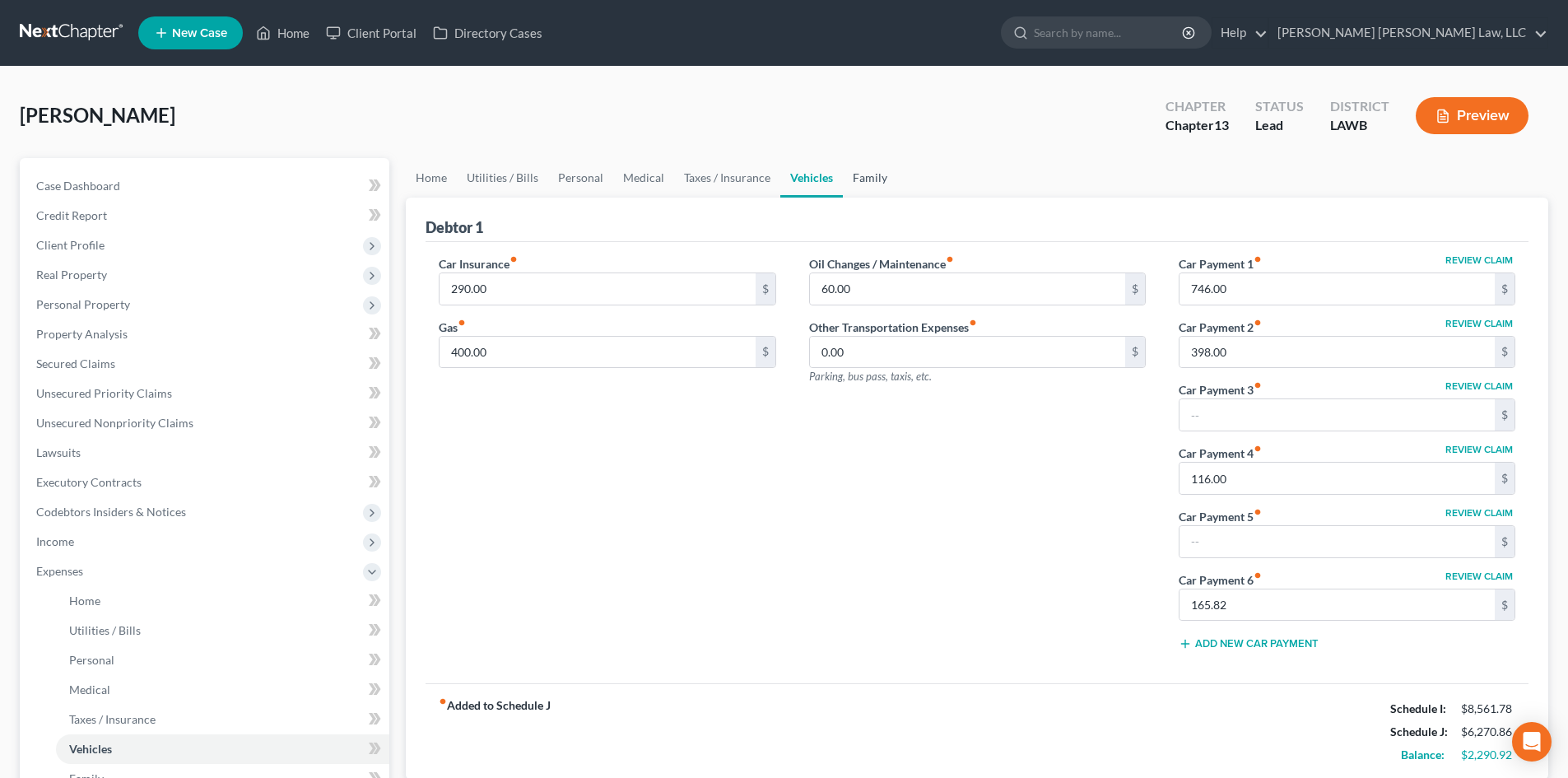
click at [874, 176] on link "Family" at bounding box center [869, 177] width 54 height 39
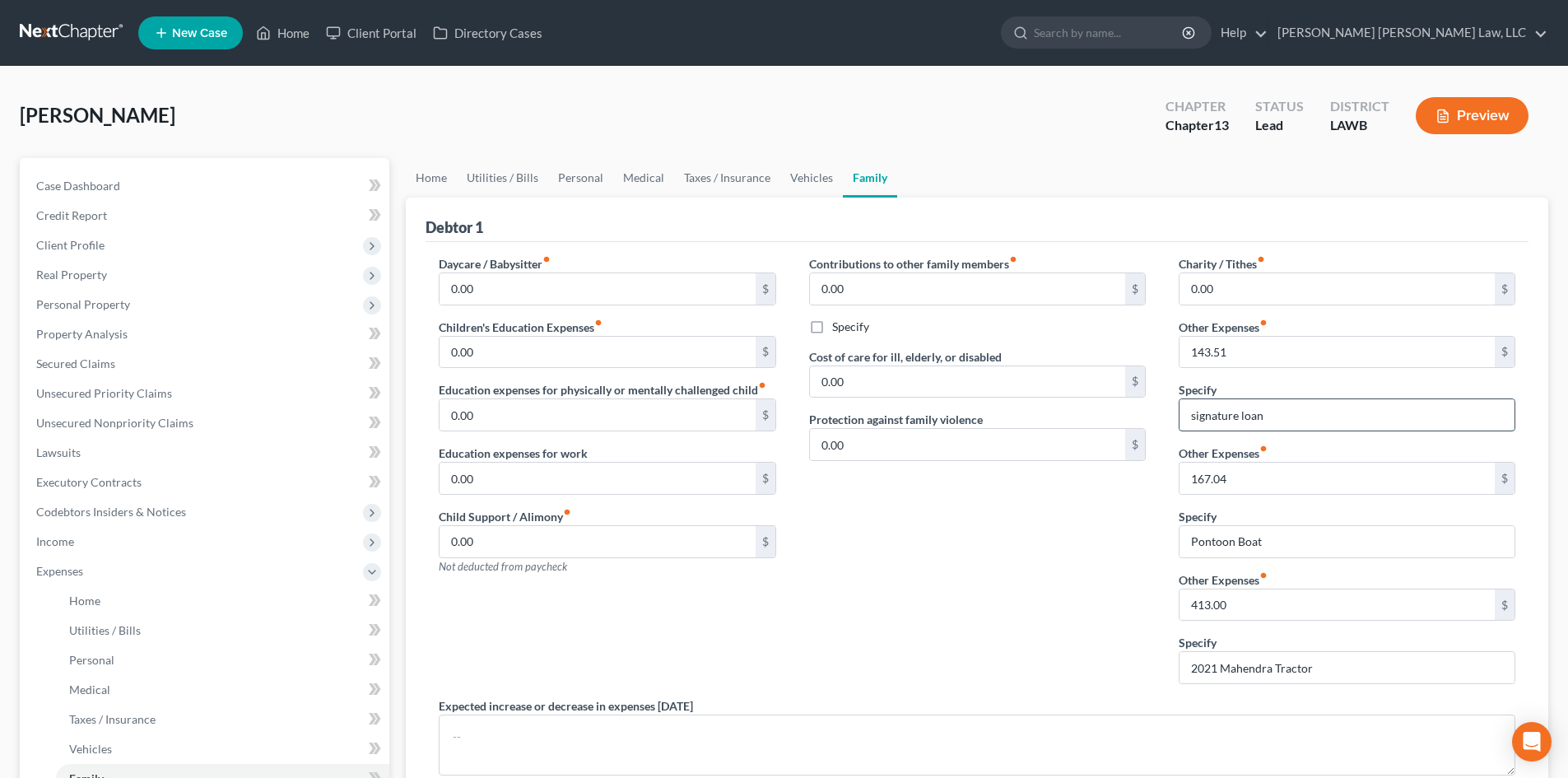
click at [1309, 421] on input "signature loan" at bounding box center [1346, 415] width 335 height 31
click at [1307, 358] on input "143.51" at bounding box center [1336, 352] width 315 height 31
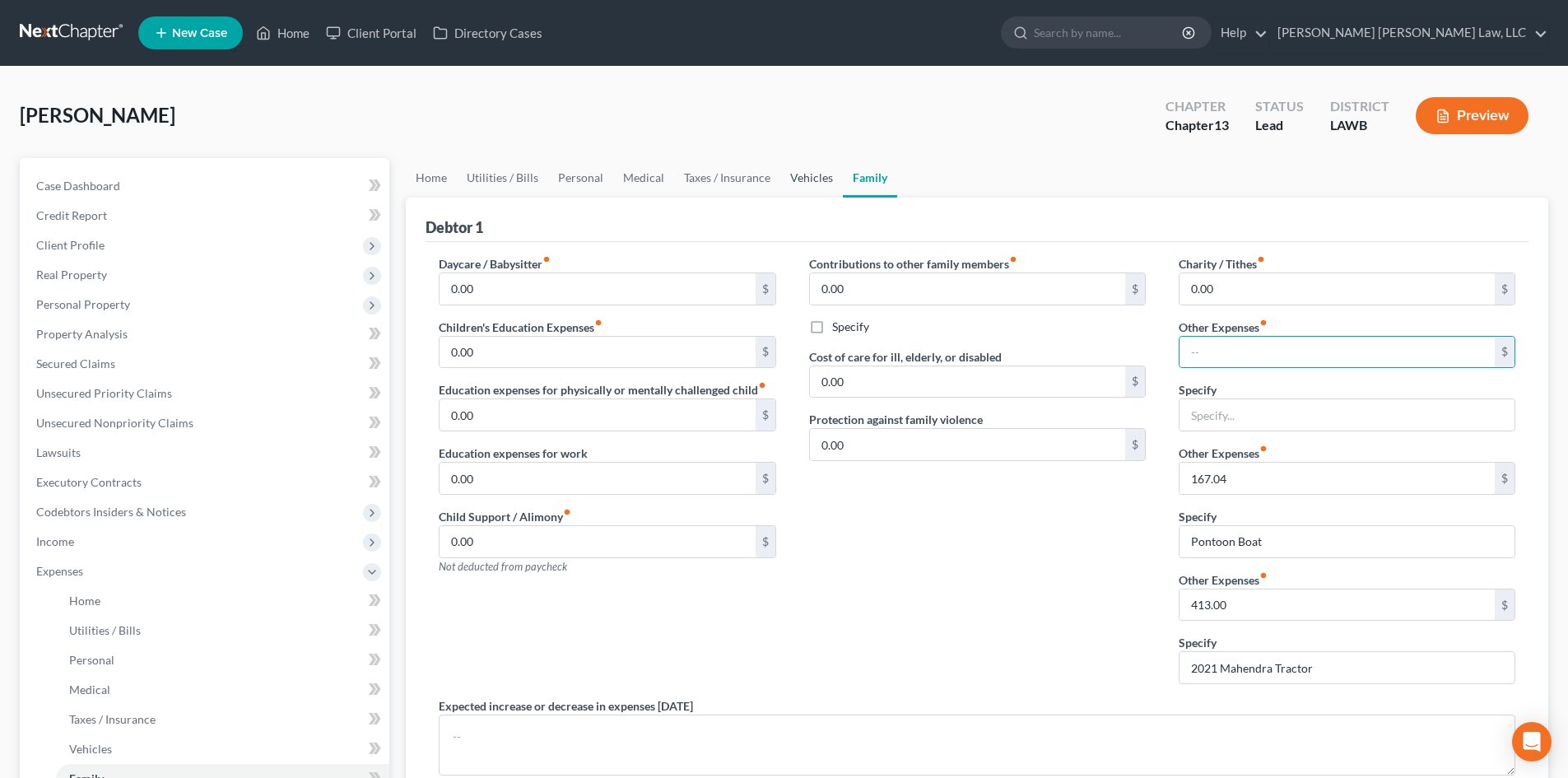
click at [792, 178] on link "Vehicles" at bounding box center [812, 177] width 63 height 39
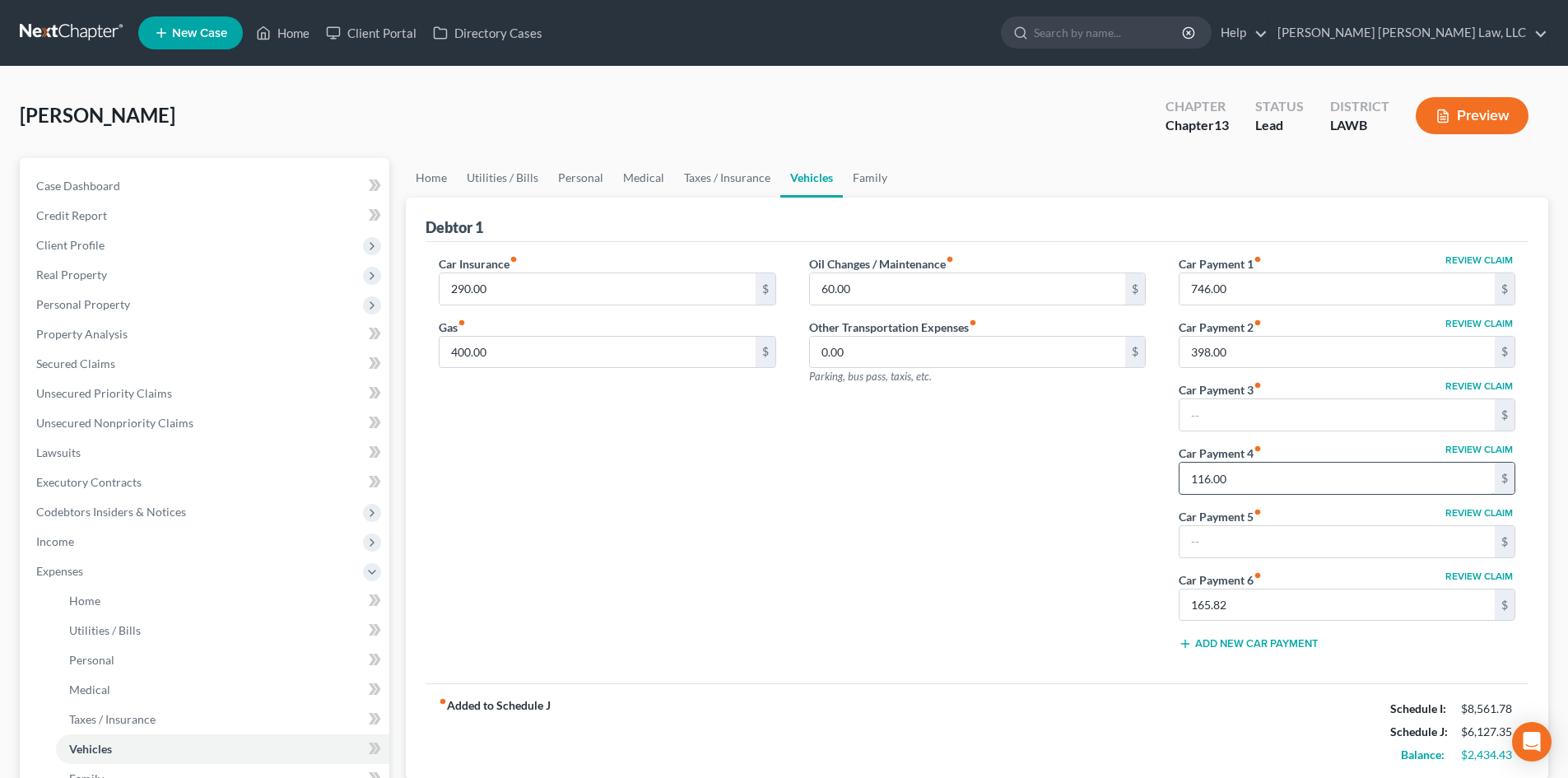
click at [1257, 477] on input "116.00" at bounding box center [1336, 478] width 315 height 31
click at [890, 173] on link "Family" at bounding box center [869, 177] width 54 height 39
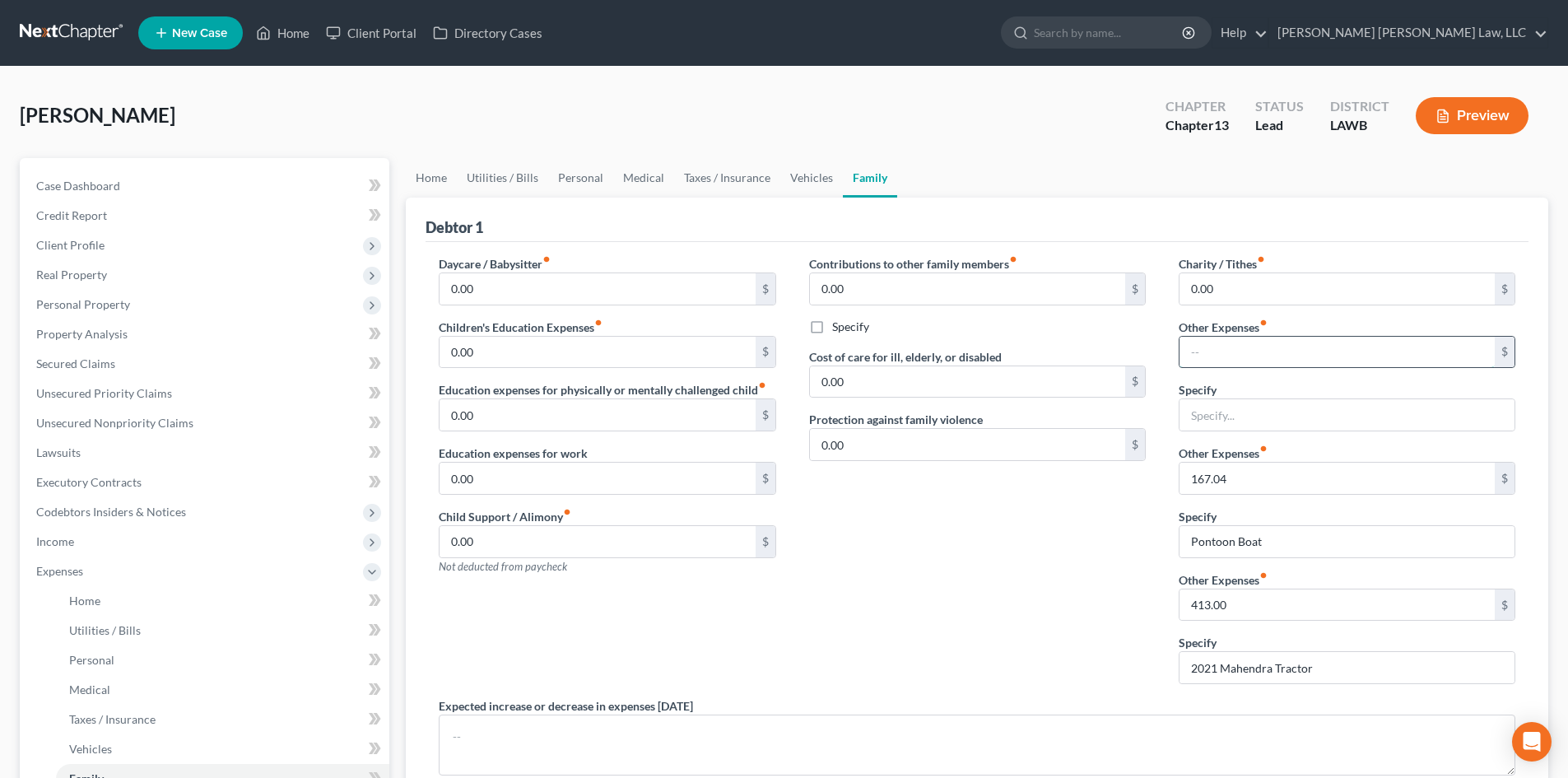
click at [1259, 352] on input "text" at bounding box center [1336, 352] width 315 height 31
click at [1230, 417] on input "text" at bounding box center [1346, 415] width 335 height 31
click at [1103, 545] on div "Contributions to other family members fiber_manual_record 0.00 $ Specify Cost o…" at bounding box center [978, 476] width 370 height 442
click at [419, 173] on link "Home" at bounding box center [431, 177] width 51 height 39
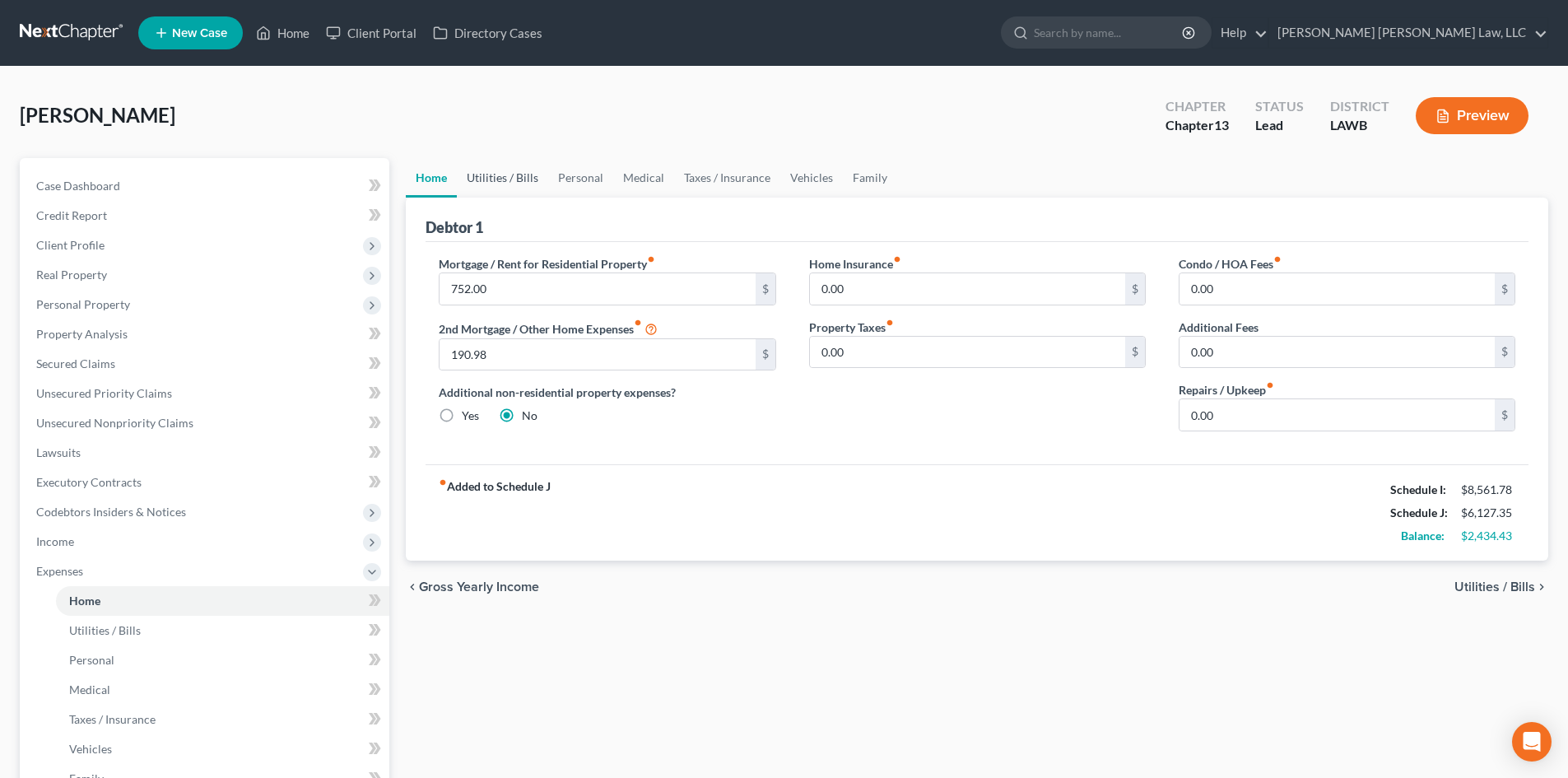
click at [534, 181] on link "Utilities / Bills" at bounding box center [502, 177] width 92 height 39
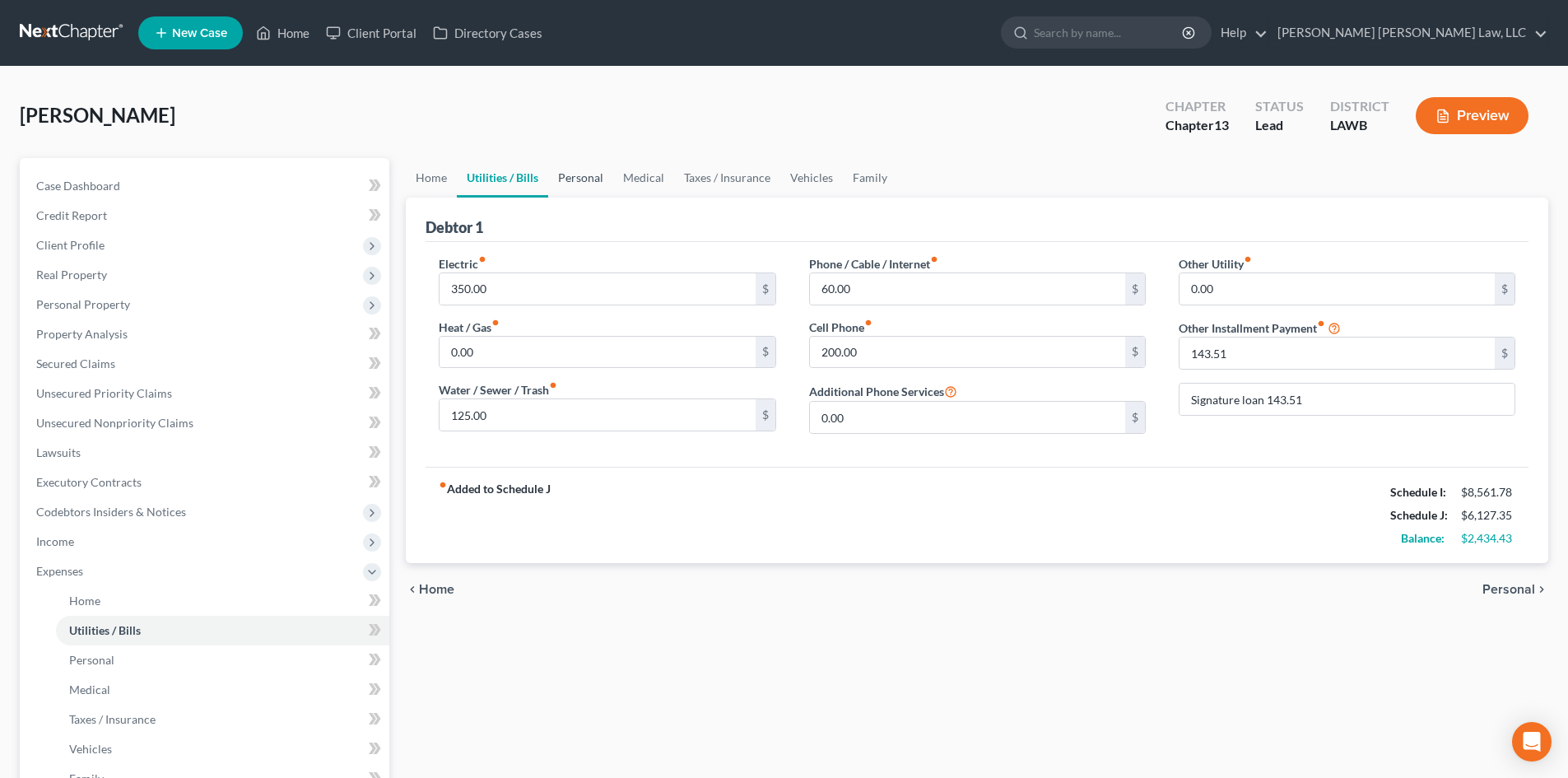
click at [573, 174] on link "Personal" at bounding box center [581, 177] width 65 height 39
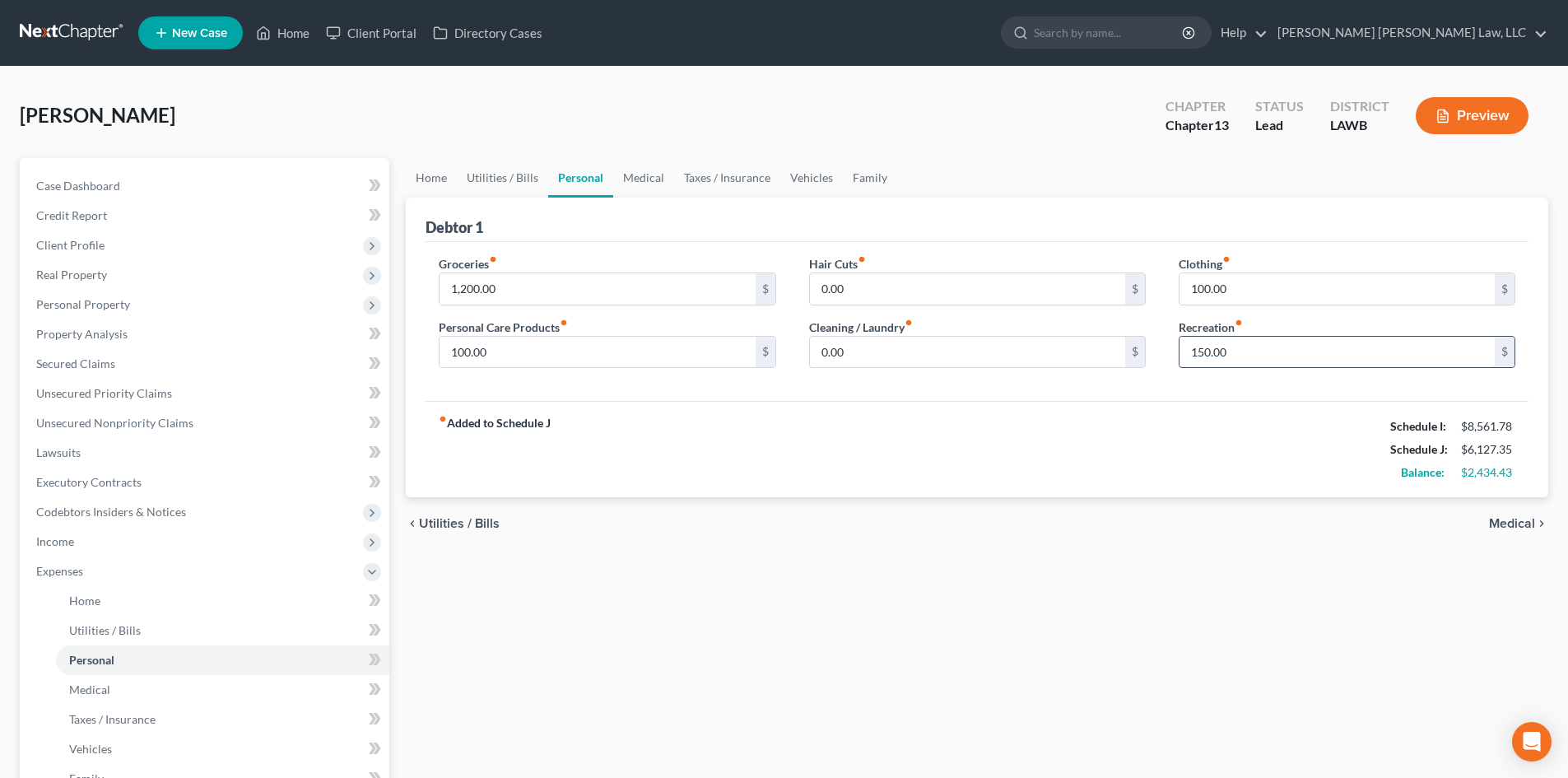
click at [1251, 345] on input "150.00" at bounding box center [1336, 352] width 315 height 31
click at [509, 366] on input "100.00" at bounding box center [597, 352] width 315 height 31
click at [1283, 358] on input "390.00" at bounding box center [1336, 352] width 315 height 31
click at [983, 363] on input "0.00" at bounding box center [967, 352] width 315 height 31
click at [1026, 300] on input "0.00" at bounding box center [967, 289] width 315 height 31
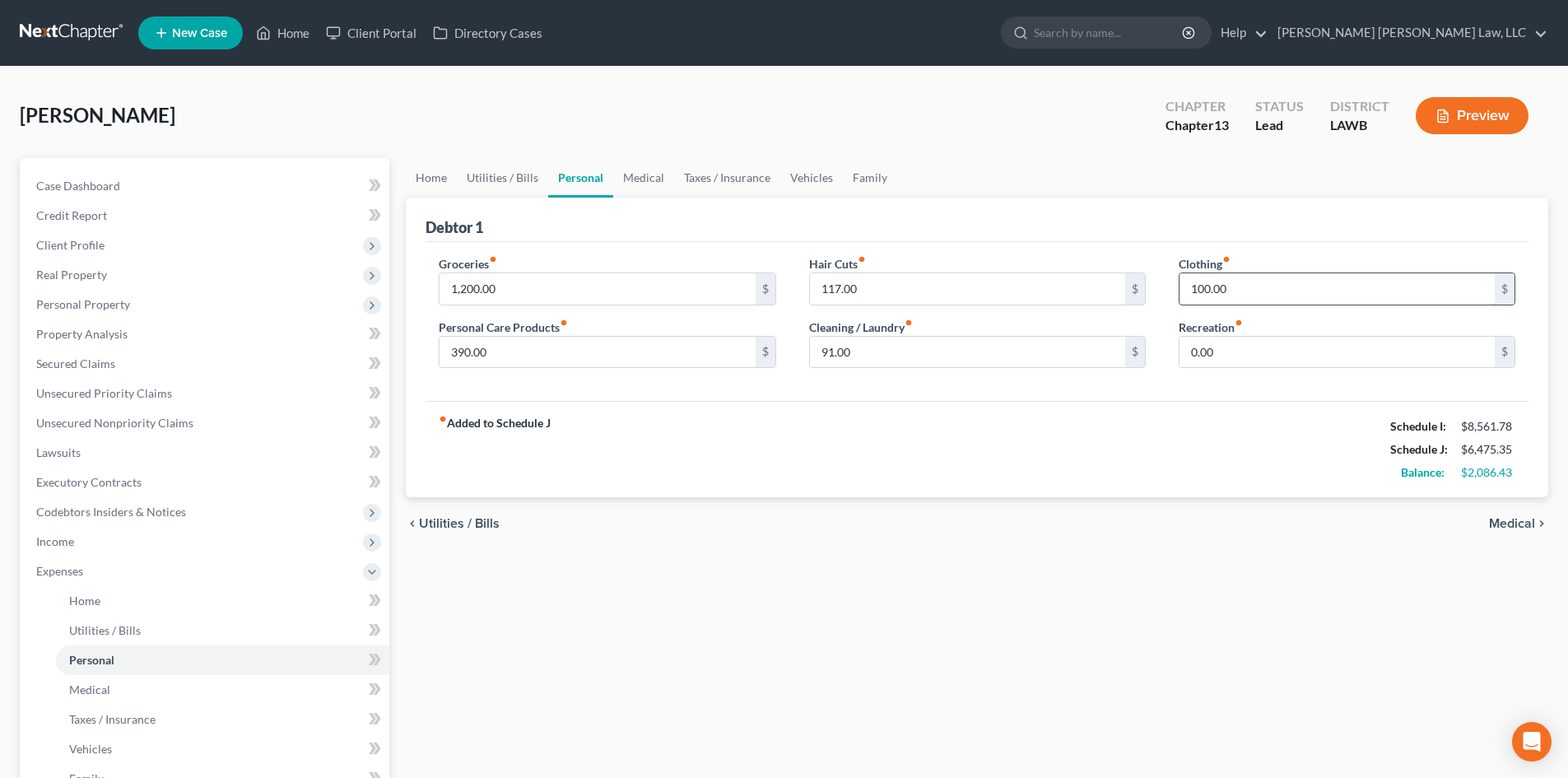
click at [1269, 295] on input "100.00" at bounding box center [1336, 289] width 315 height 31
click at [684, 298] on input "1,200.00" at bounding box center [597, 289] width 315 height 31
drag, startPoint x: 576, startPoint y: 304, endPoint x: 576, endPoint y: 285, distance: 19.0
click at [576, 304] on input "1,500" at bounding box center [597, 289] width 315 height 31
click at [576, 280] on input "1,500" at bounding box center [597, 289] width 315 height 31
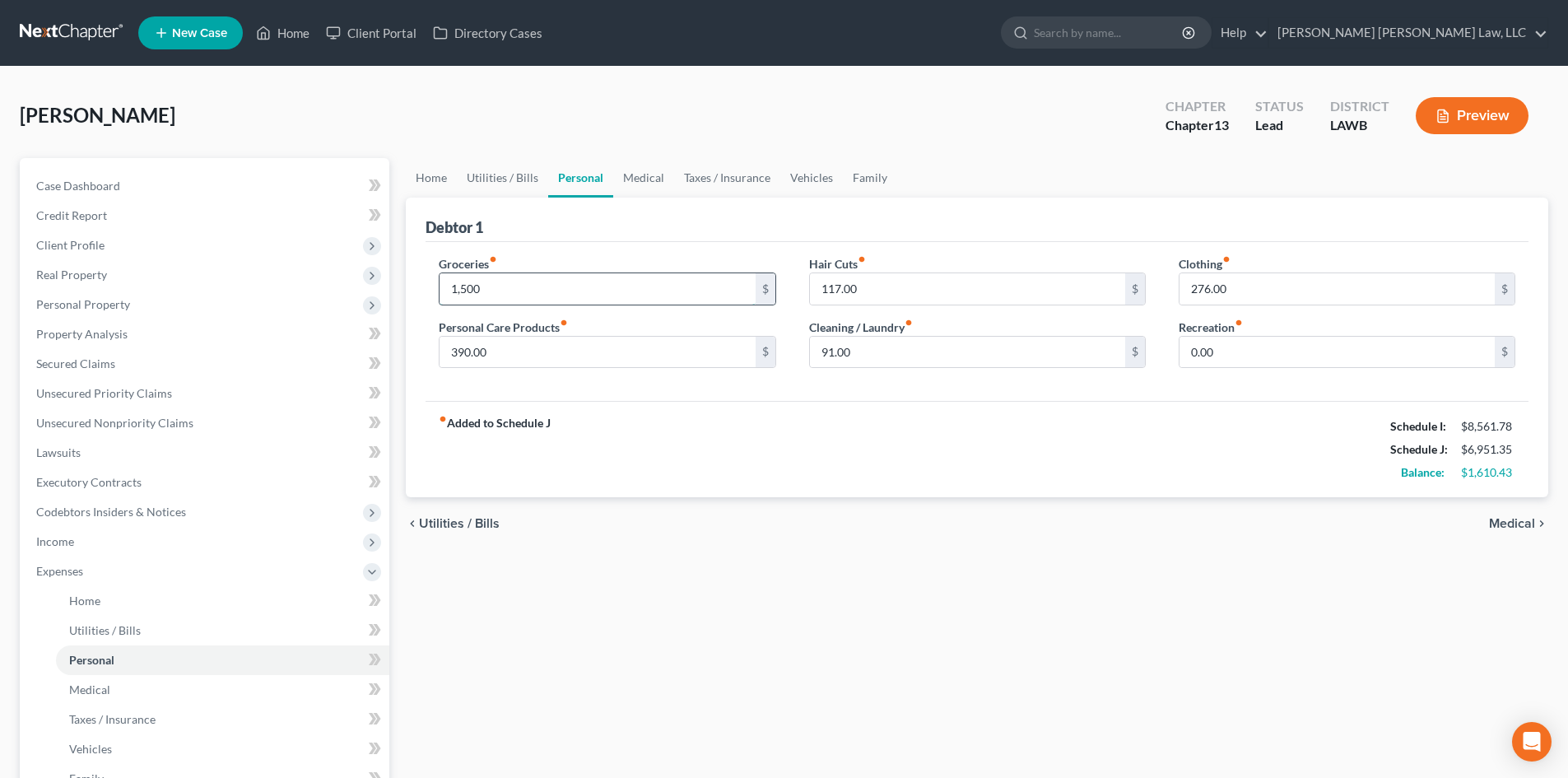
click at [576, 280] on input "1,500" at bounding box center [597, 289] width 315 height 31
click at [489, 176] on link "Utilities / Bills" at bounding box center [502, 177] width 92 height 39
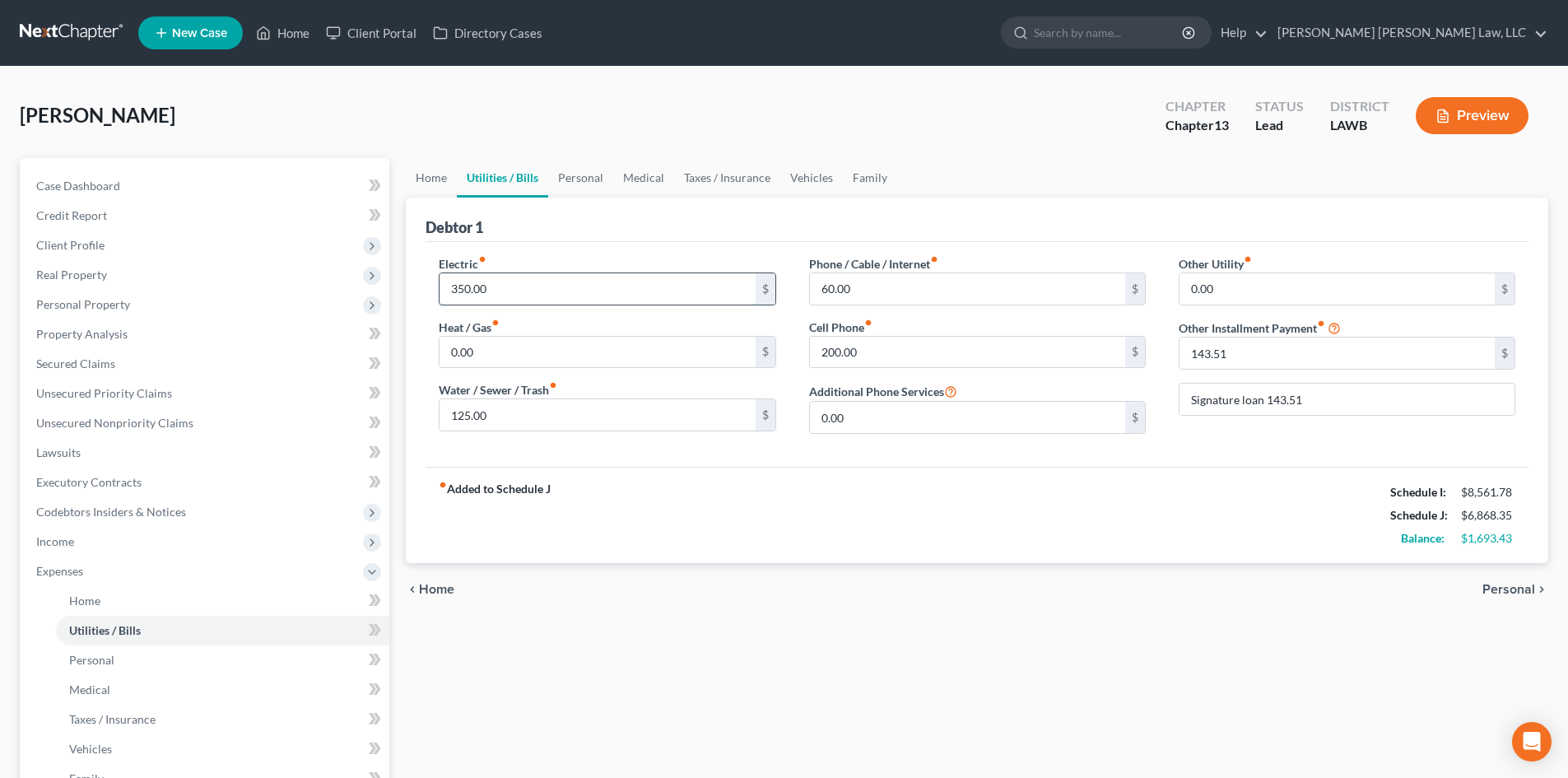
click at [550, 284] on input "350.00" at bounding box center [597, 289] width 315 height 31
click at [546, 286] on input "350.00" at bounding box center [597, 289] width 315 height 31
drag, startPoint x: 641, startPoint y: 526, endPoint x: 637, endPoint y: 477, distance: 49.2
click at [640, 526] on div "fiber_manual_record Added to Schedule J Schedule I: $8,561.78 Schedule J: $6,86…" at bounding box center [977, 515] width 1103 height 96
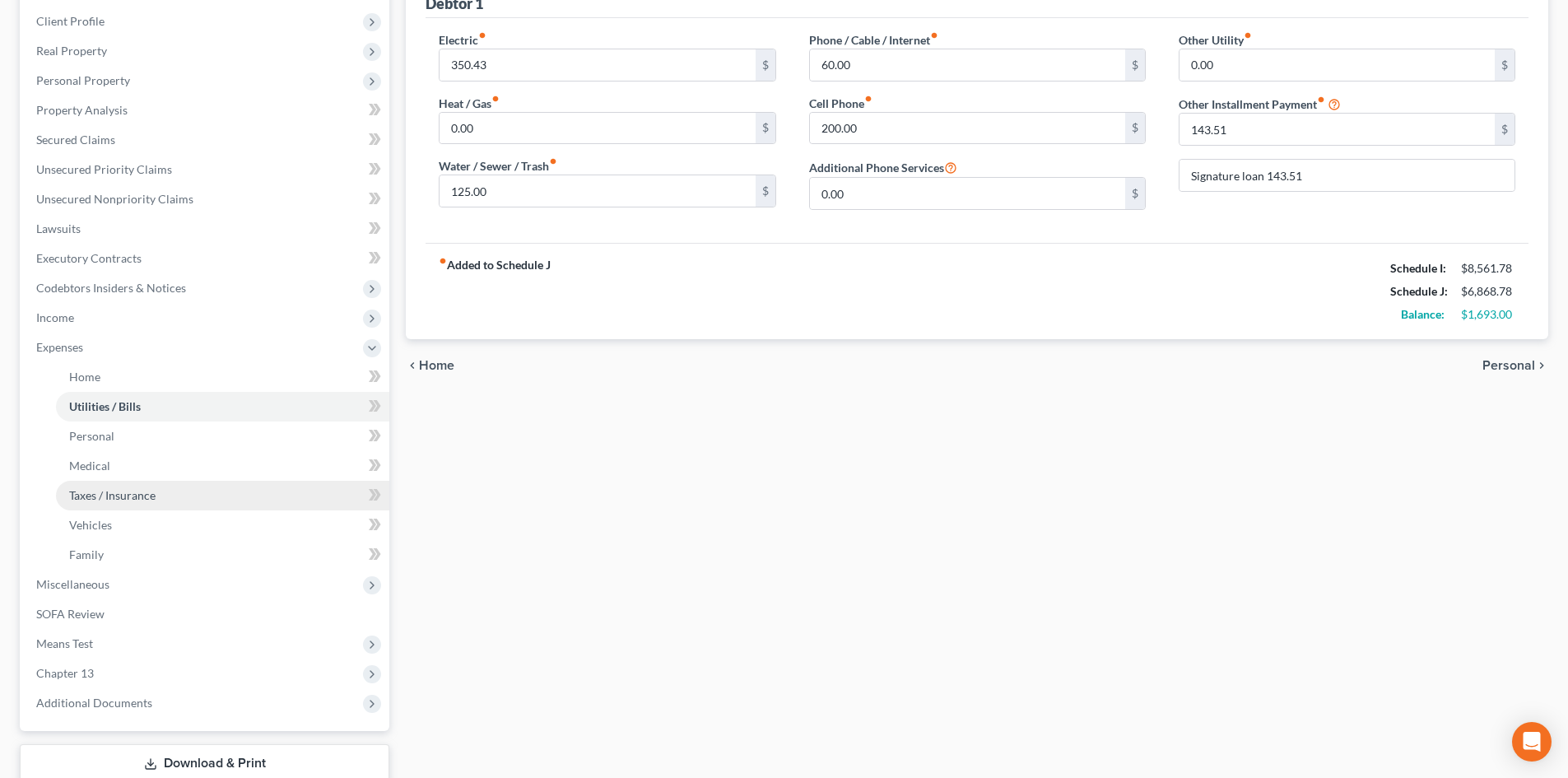
scroll to position [247, 0]
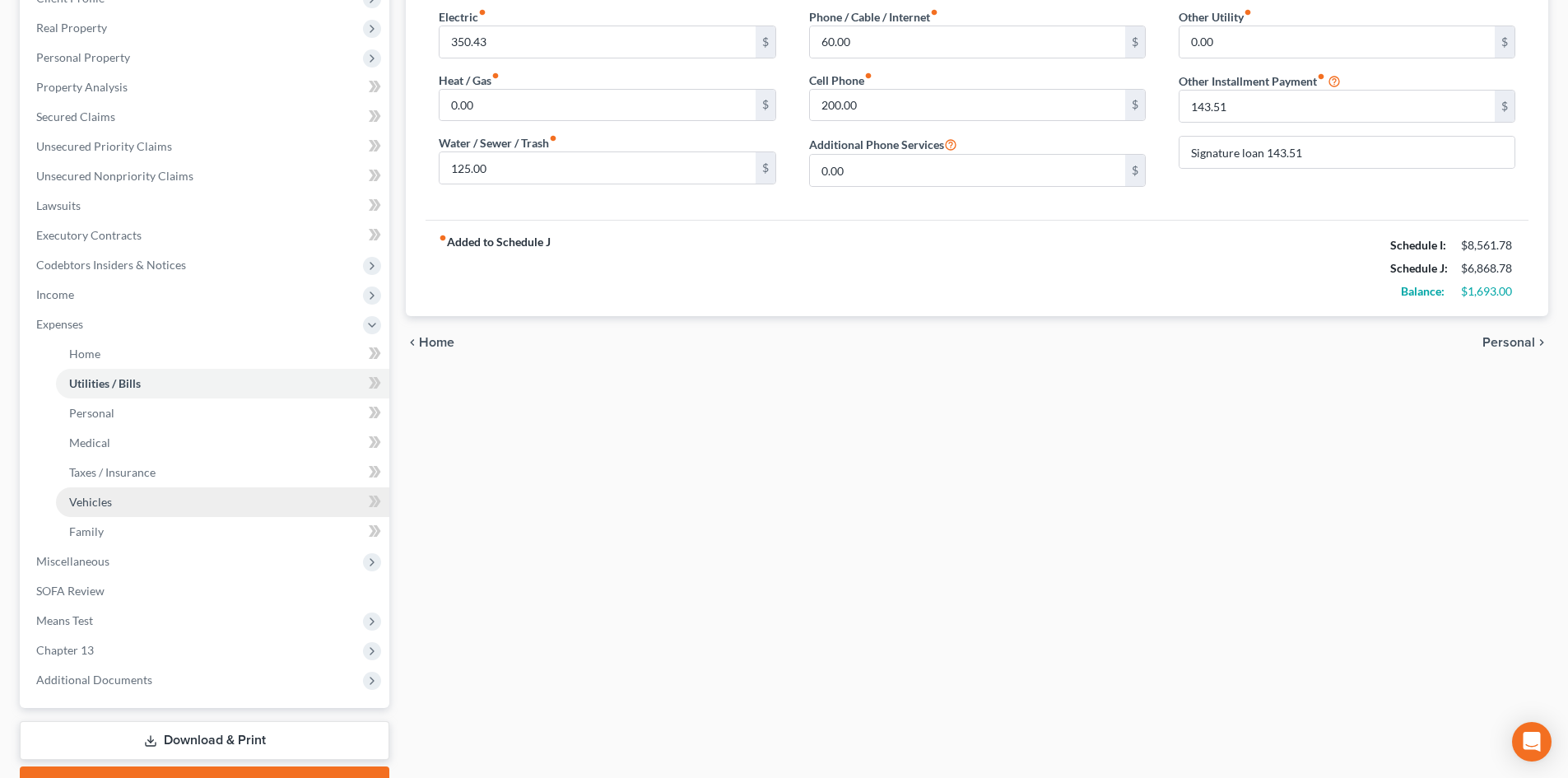
drag, startPoint x: 99, startPoint y: 549, endPoint x: 182, endPoint y: 490, distance: 101.8
click at [99, 549] on span "Miscellaneous" at bounding box center [206, 562] width 366 height 30
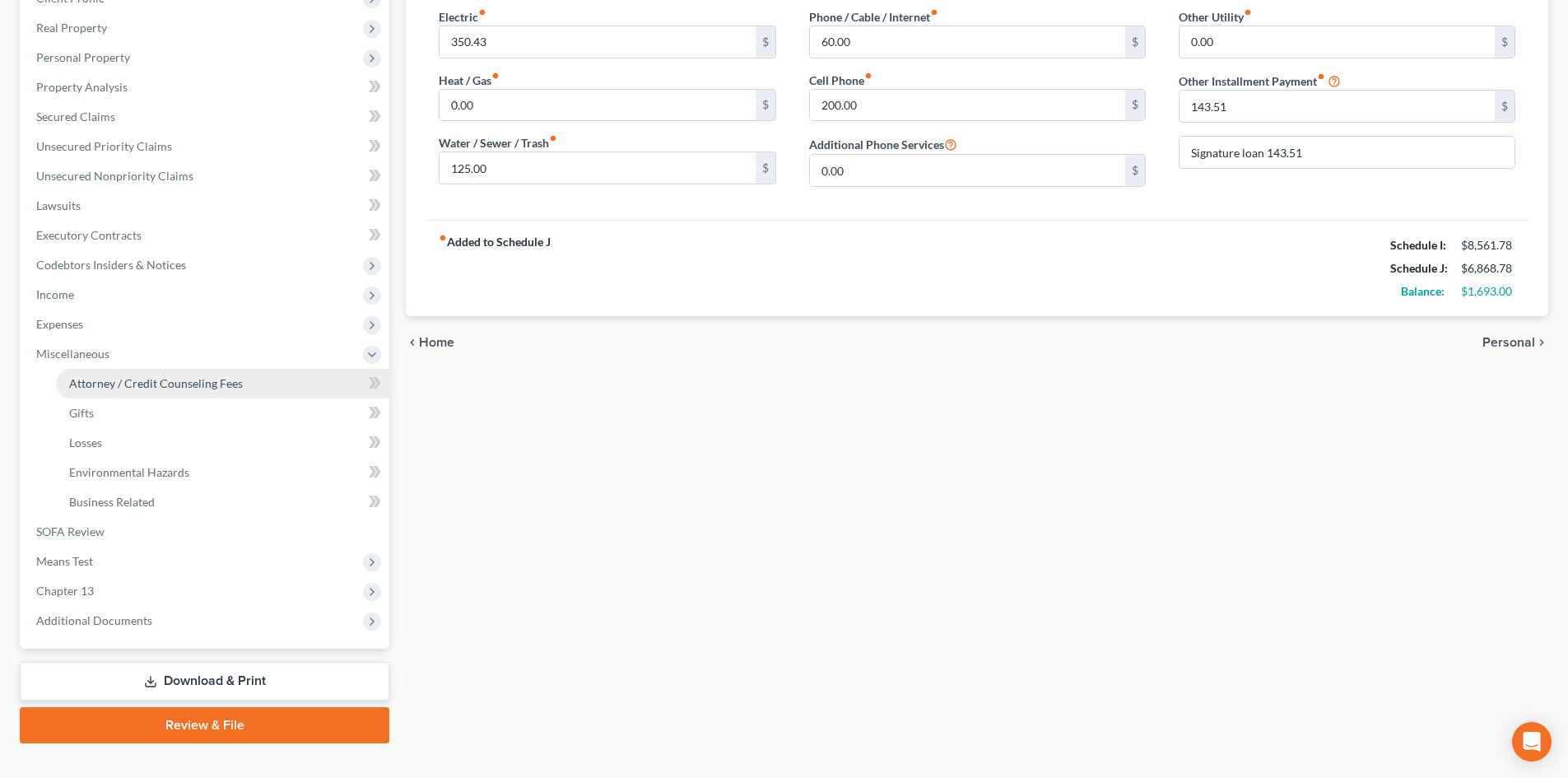
click at [196, 379] on span "Attorney / Credit Counseling Fees" at bounding box center [155, 383] width 174 height 14
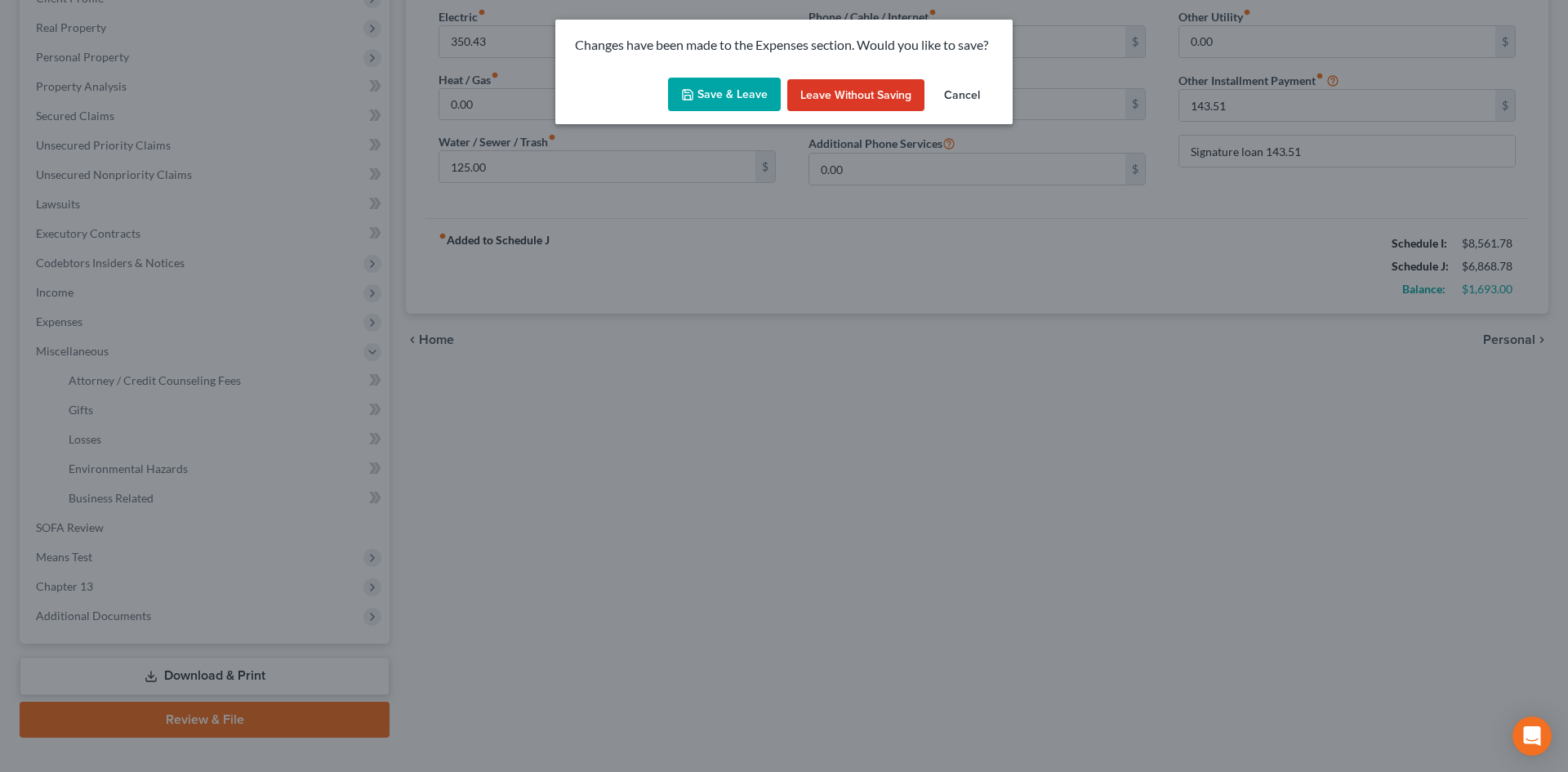
click at [713, 109] on button "Save & Leave" at bounding box center [724, 95] width 112 height 35
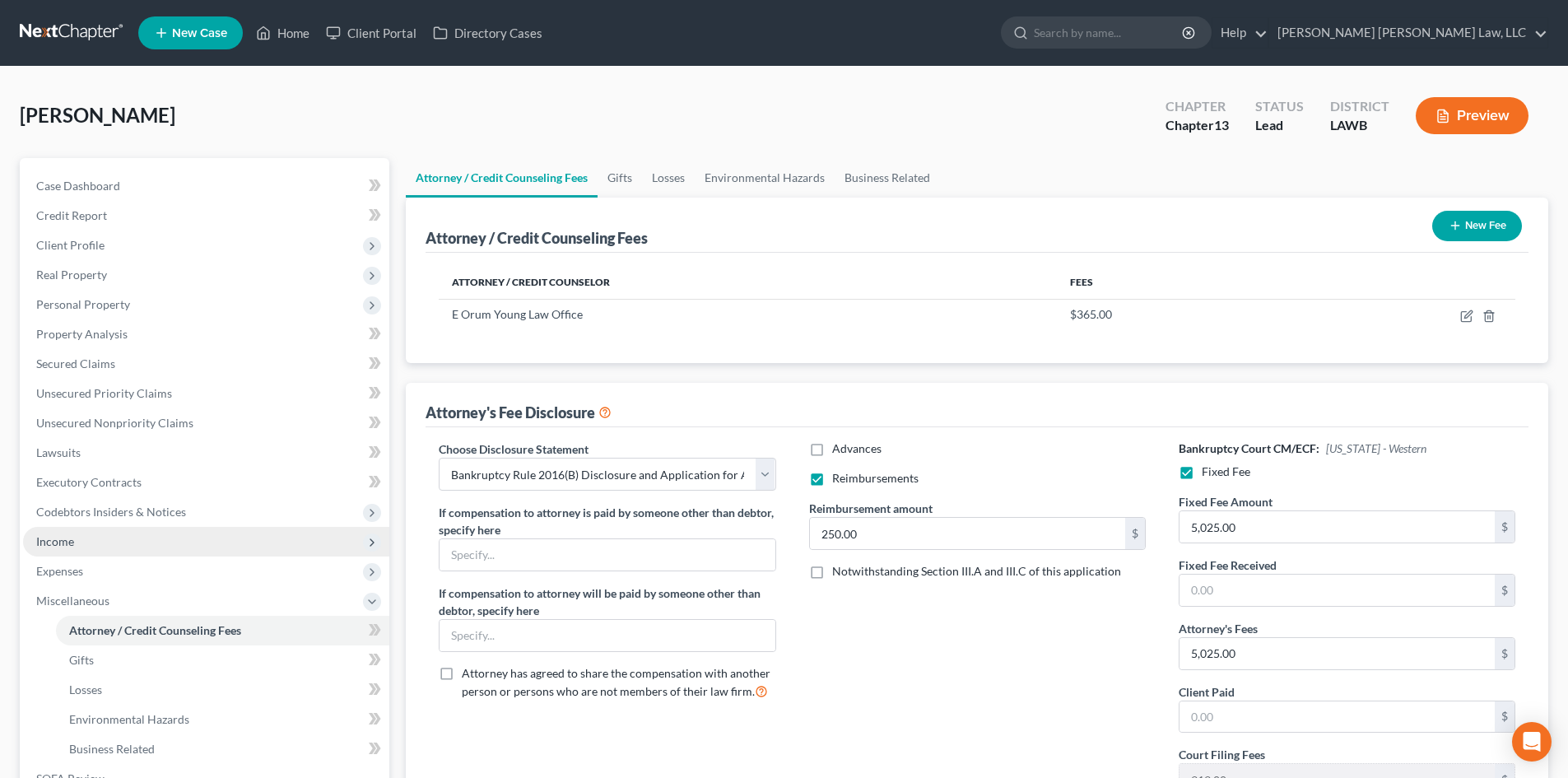
drag, startPoint x: 86, startPoint y: 563, endPoint x: 140, endPoint y: 551, distance: 55.3
click at [86, 563] on span "Expenses" at bounding box center [206, 571] width 366 height 30
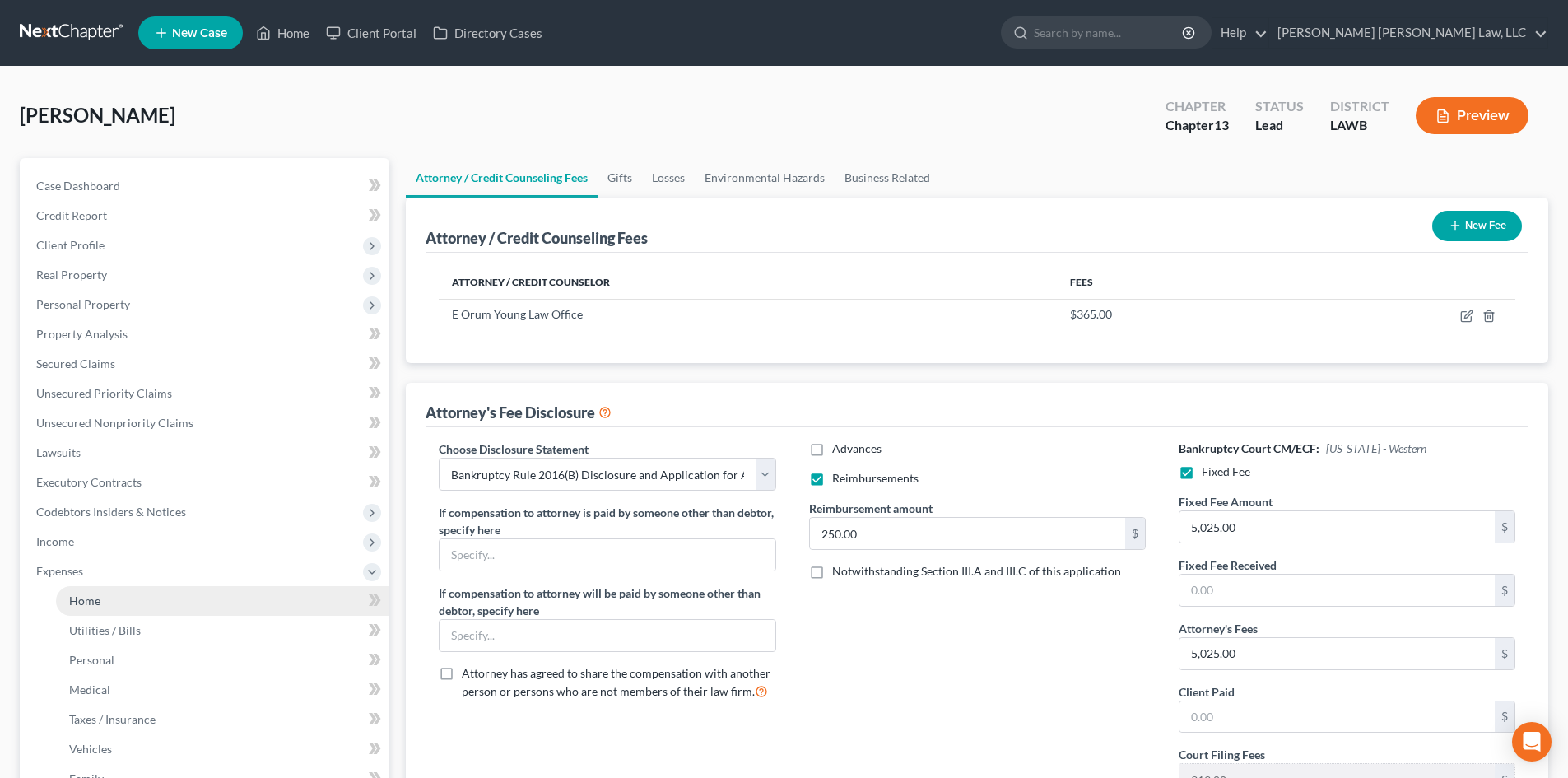
click at [125, 608] on link "Home" at bounding box center [222, 601] width 333 height 30
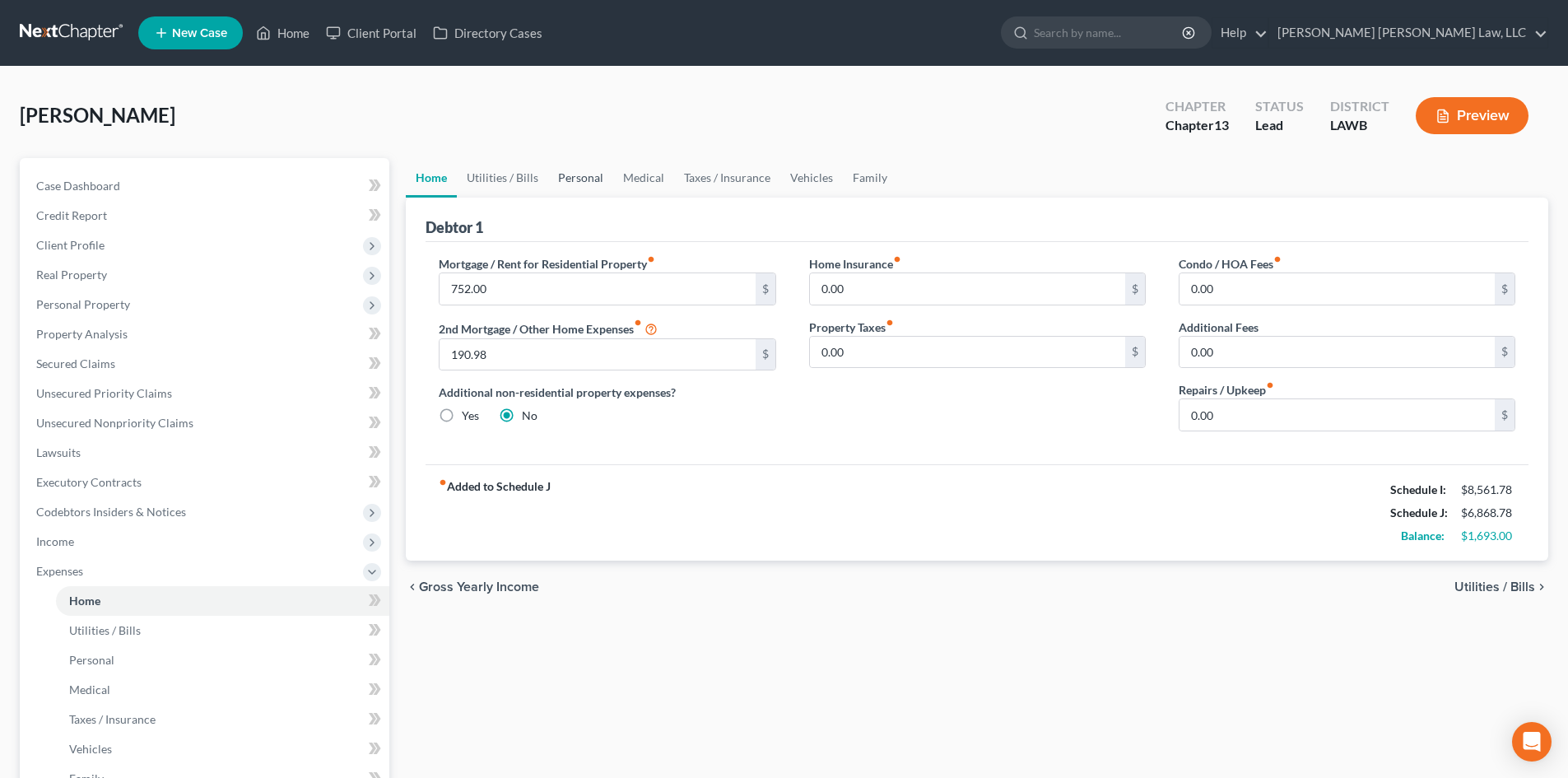
click at [574, 177] on link "Personal" at bounding box center [581, 177] width 65 height 39
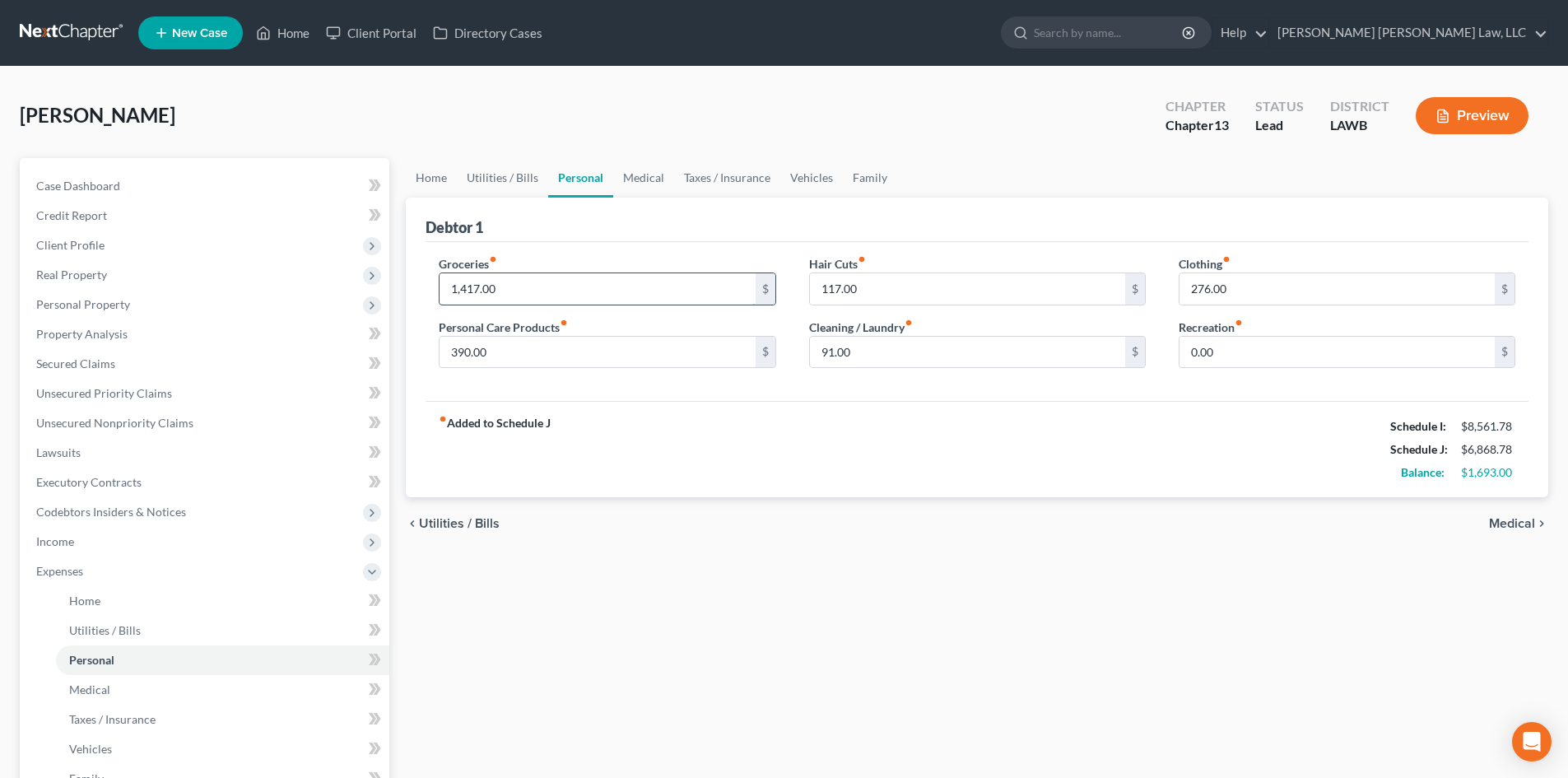
click at [515, 287] on input "1,417.00" at bounding box center [597, 289] width 315 height 31
click at [611, 489] on div "fiber_manual_record Added to Schedule J Schedule I: $8,561.78 Schedule J: $6,88…" at bounding box center [977, 449] width 1103 height 96
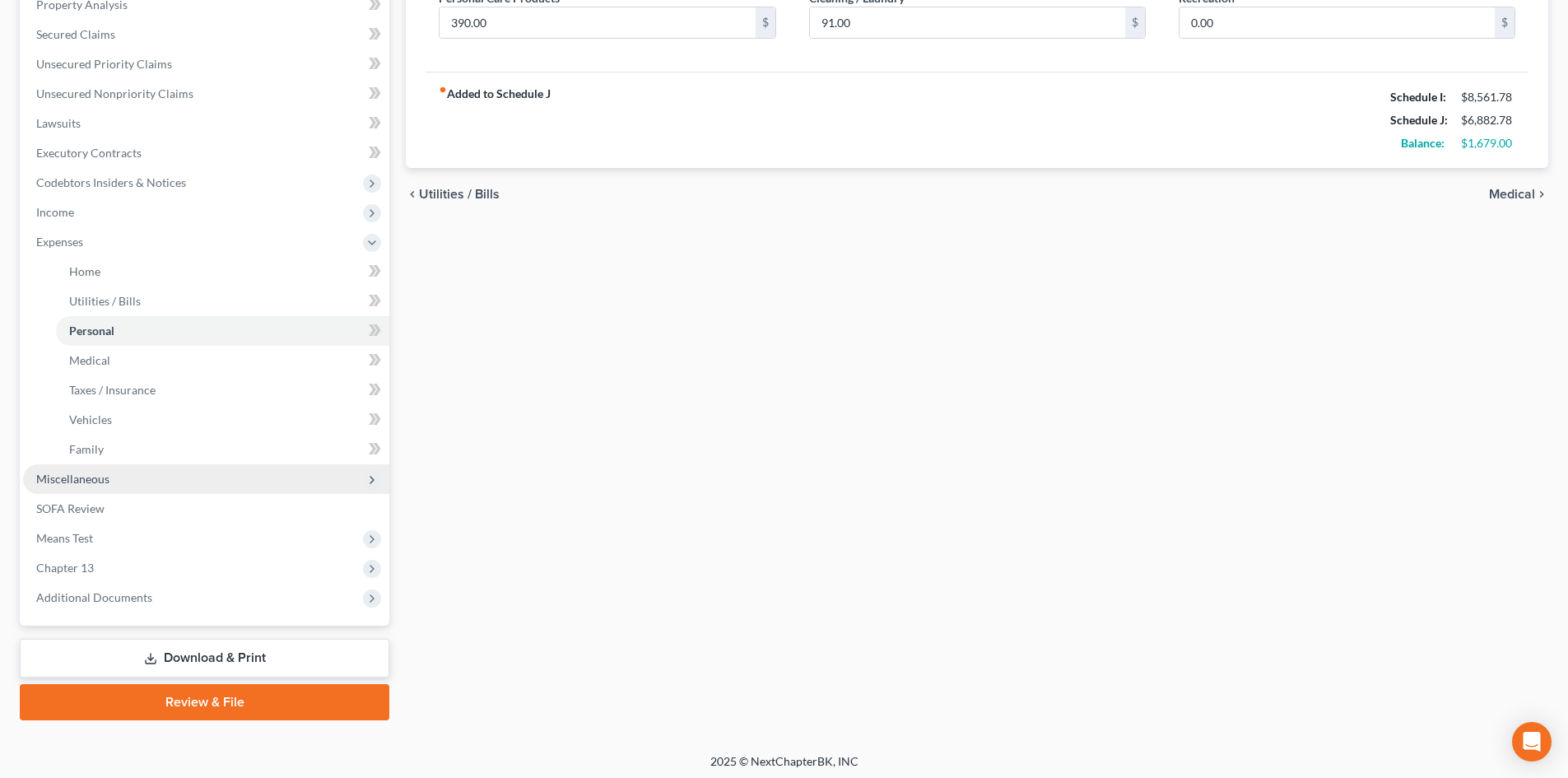
click at [152, 482] on span "Miscellaneous" at bounding box center [206, 479] width 366 height 30
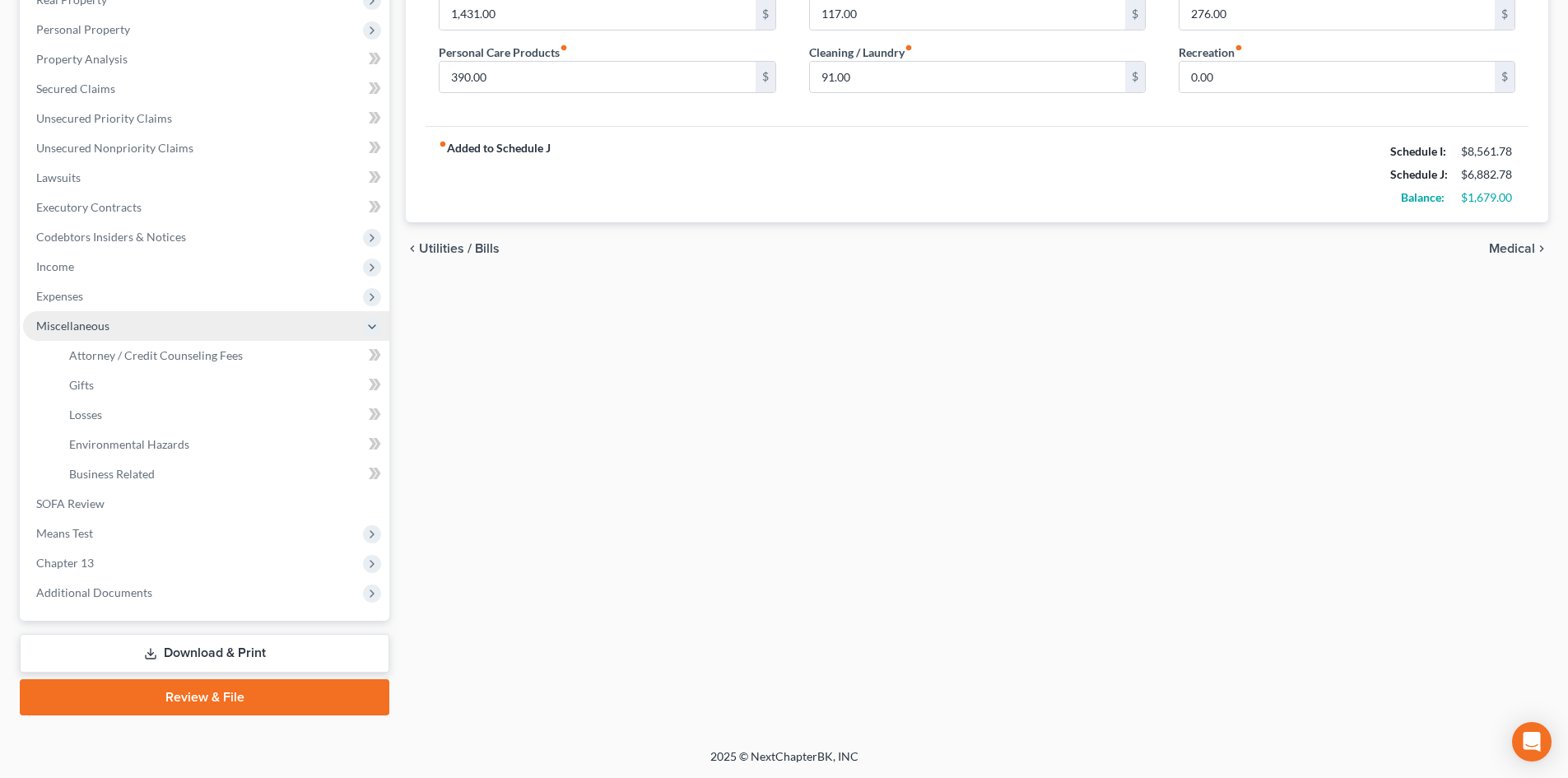
scroll to position [275, 0]
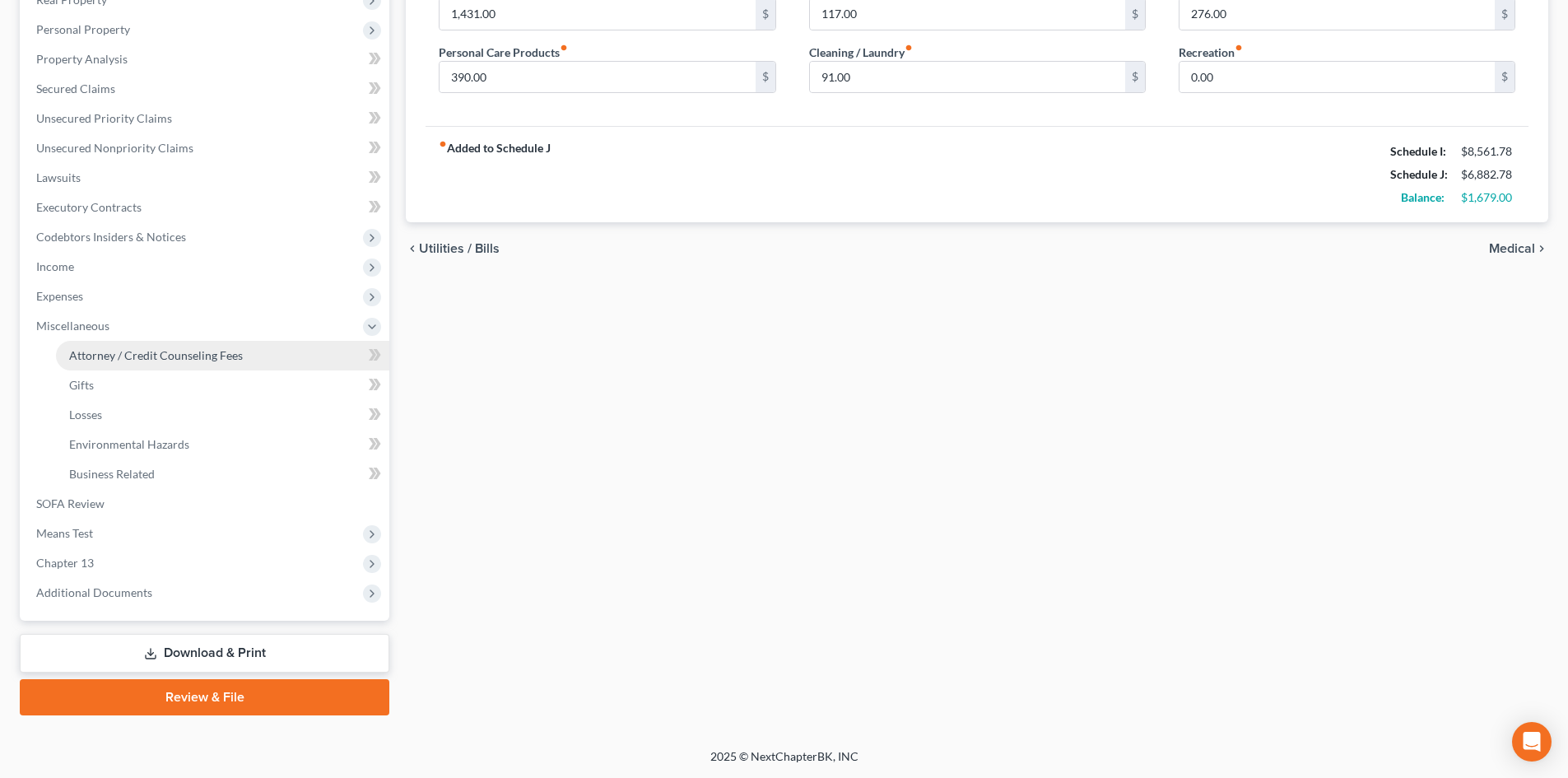
click at [202, 357] on span "Attorney / Credit Counseling Fees" at bounding box center [155, 355] width 174 height 14
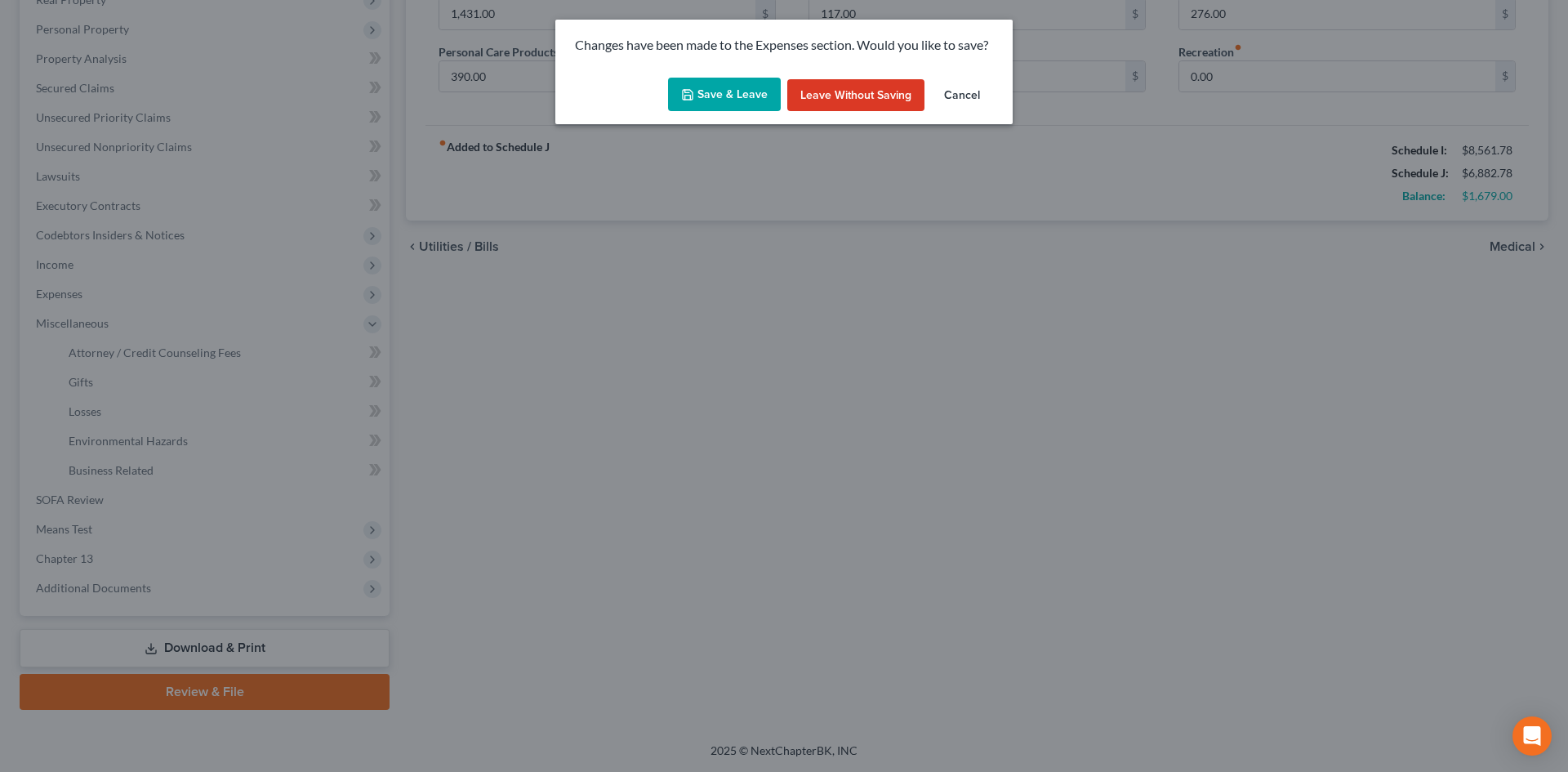
click at [750, 109] on button "Save & Leave" at bounding box center [724, 95] width 112 height 35
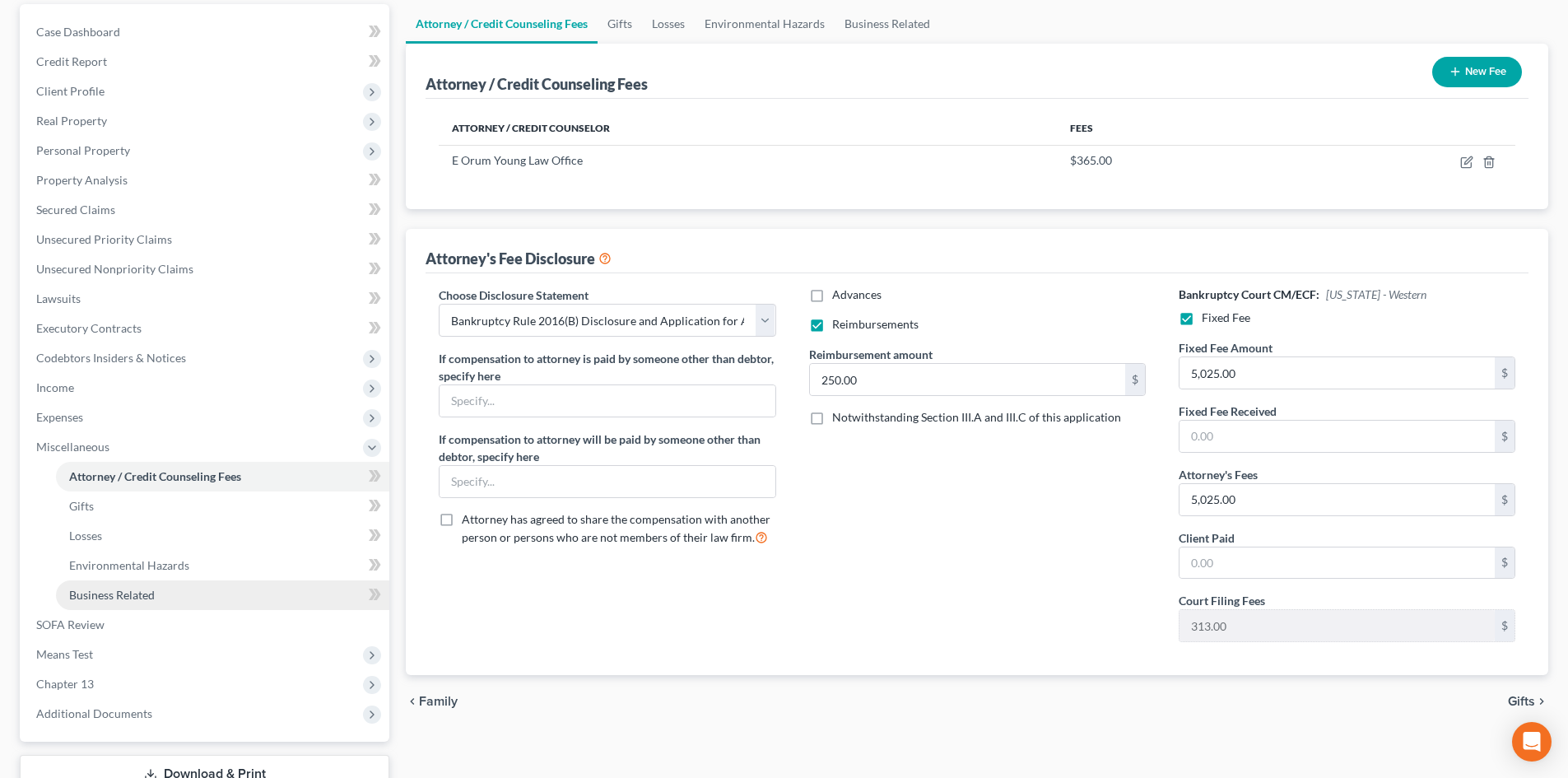
scroll to position [165, 0]
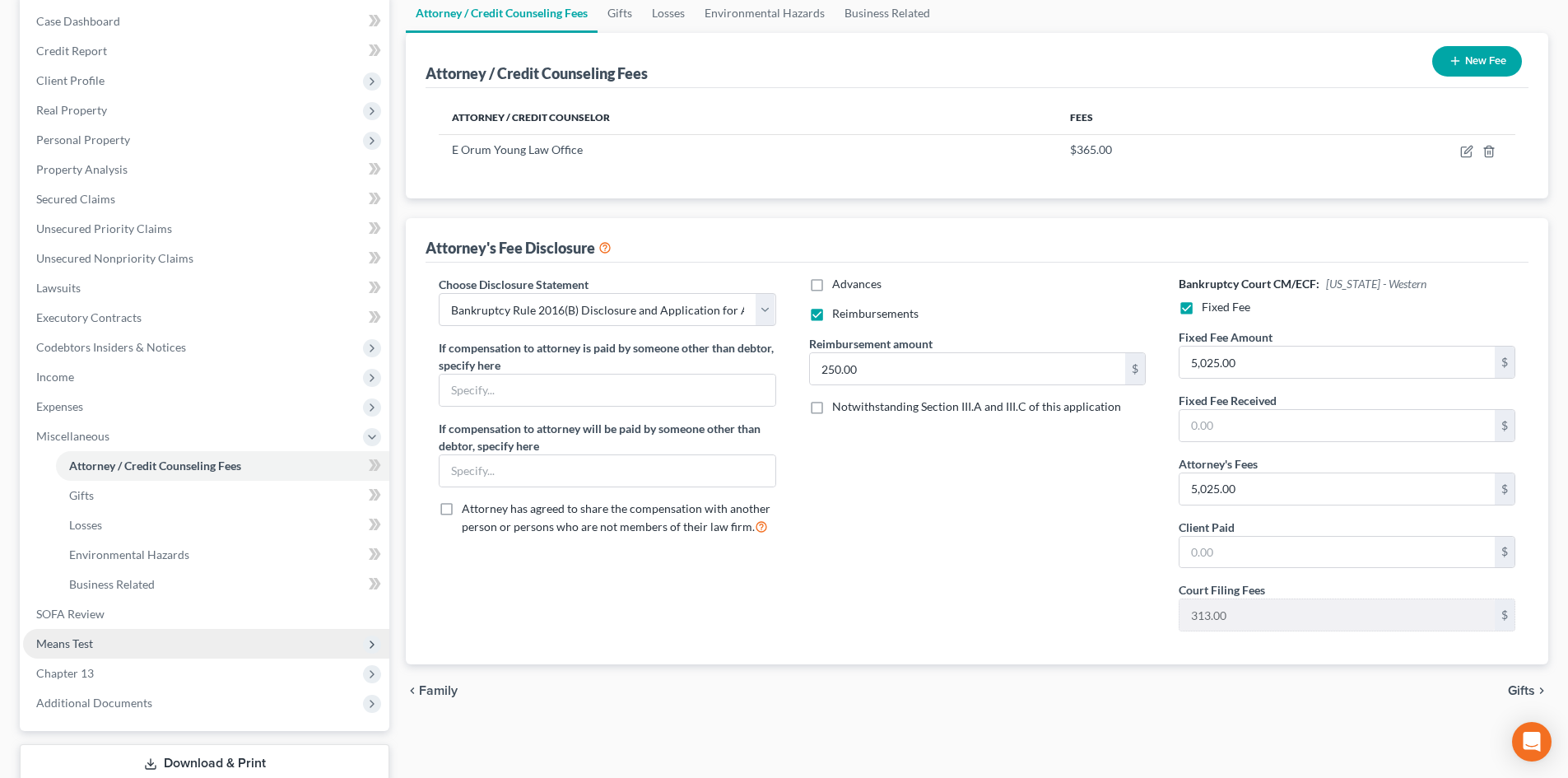
click at [137, 649] on span "Means Test" at bounding box center [206, 644] width 366 height 30
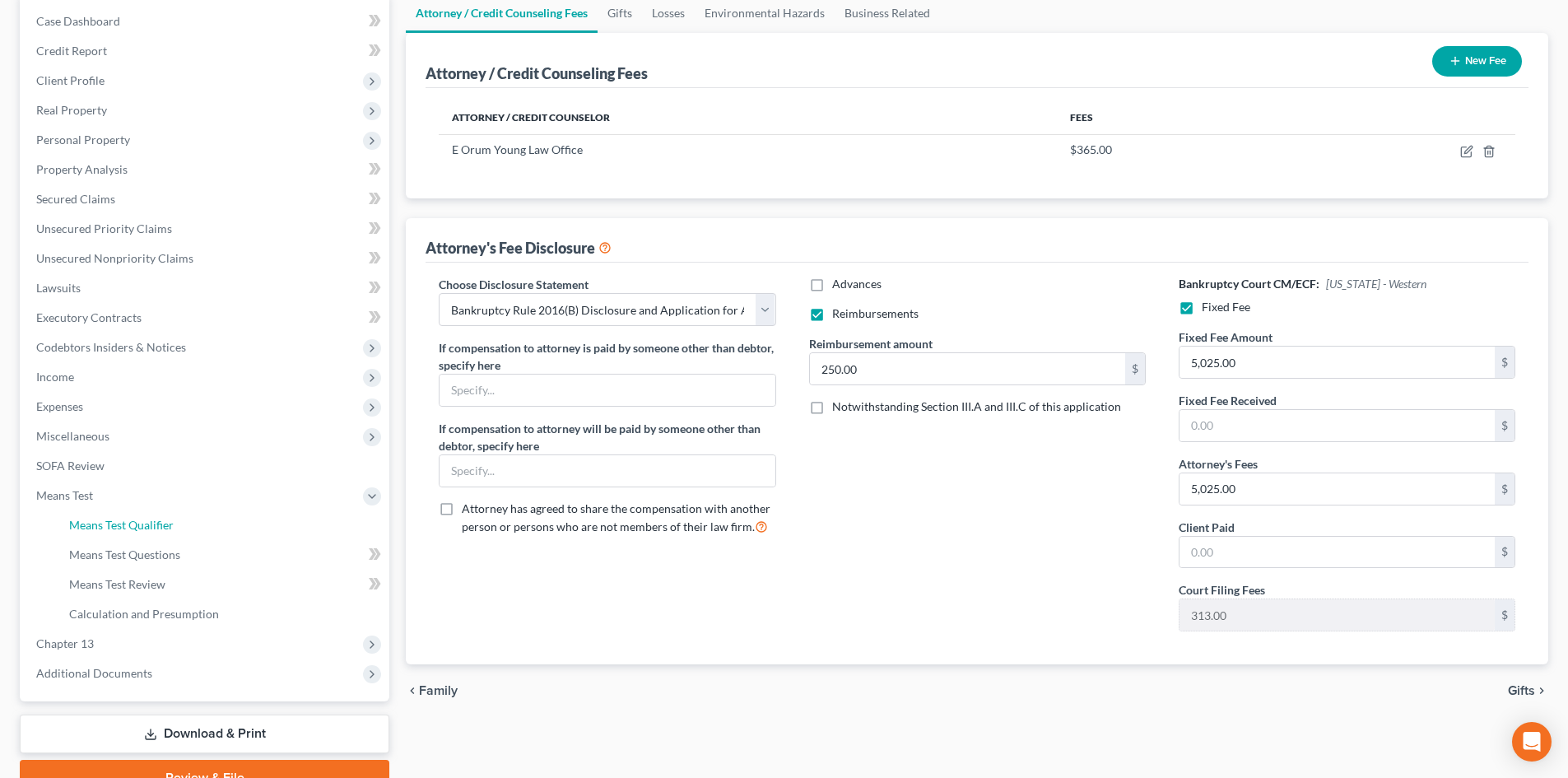
click at [192, 524] on link "Means Test Qualifier" at bounding box center [222, 525] width 333 height 30
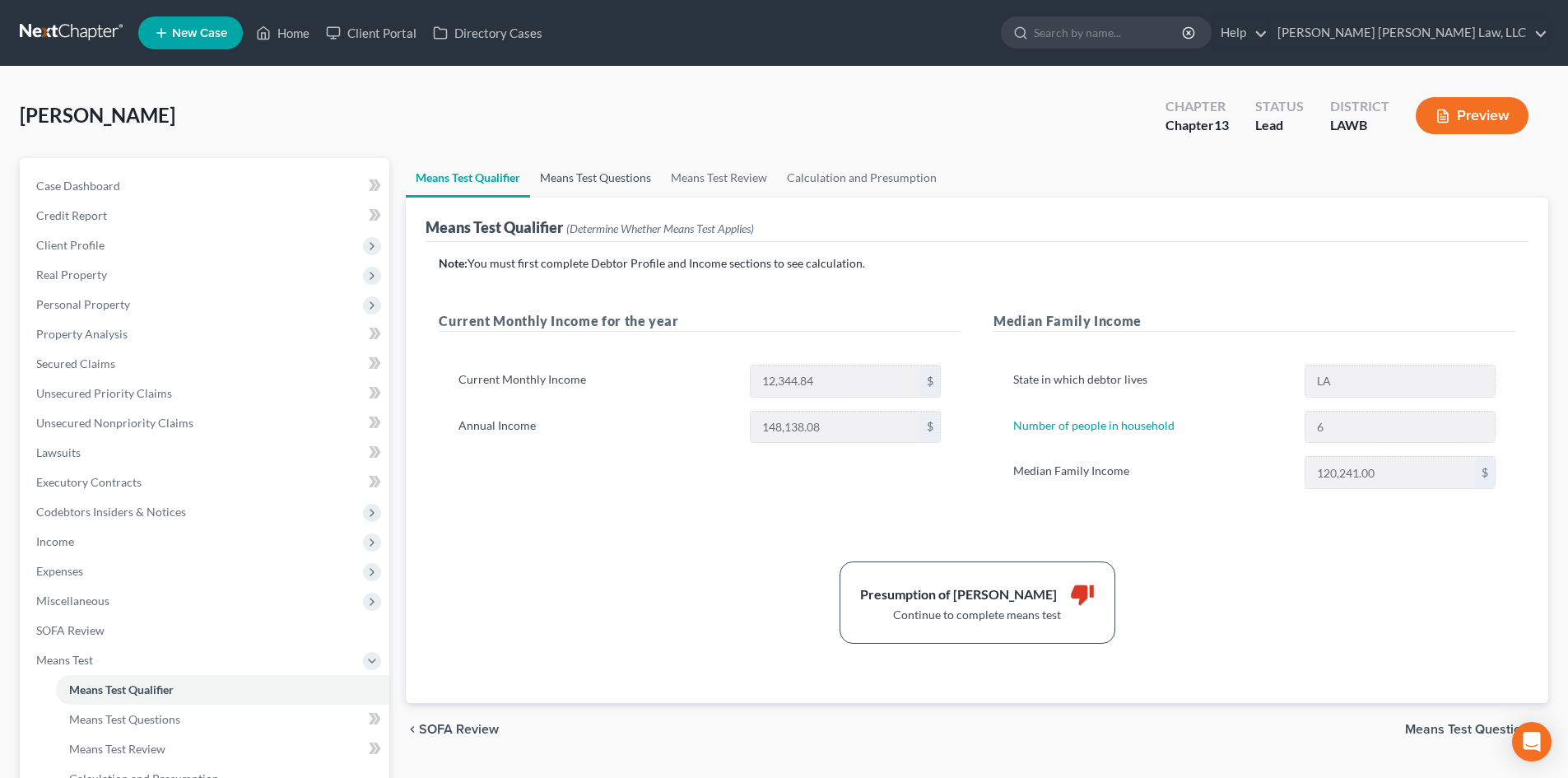
click at [580, 167] on link "Means Test Questions" at bounding box center [596, 177] width 131 height 39
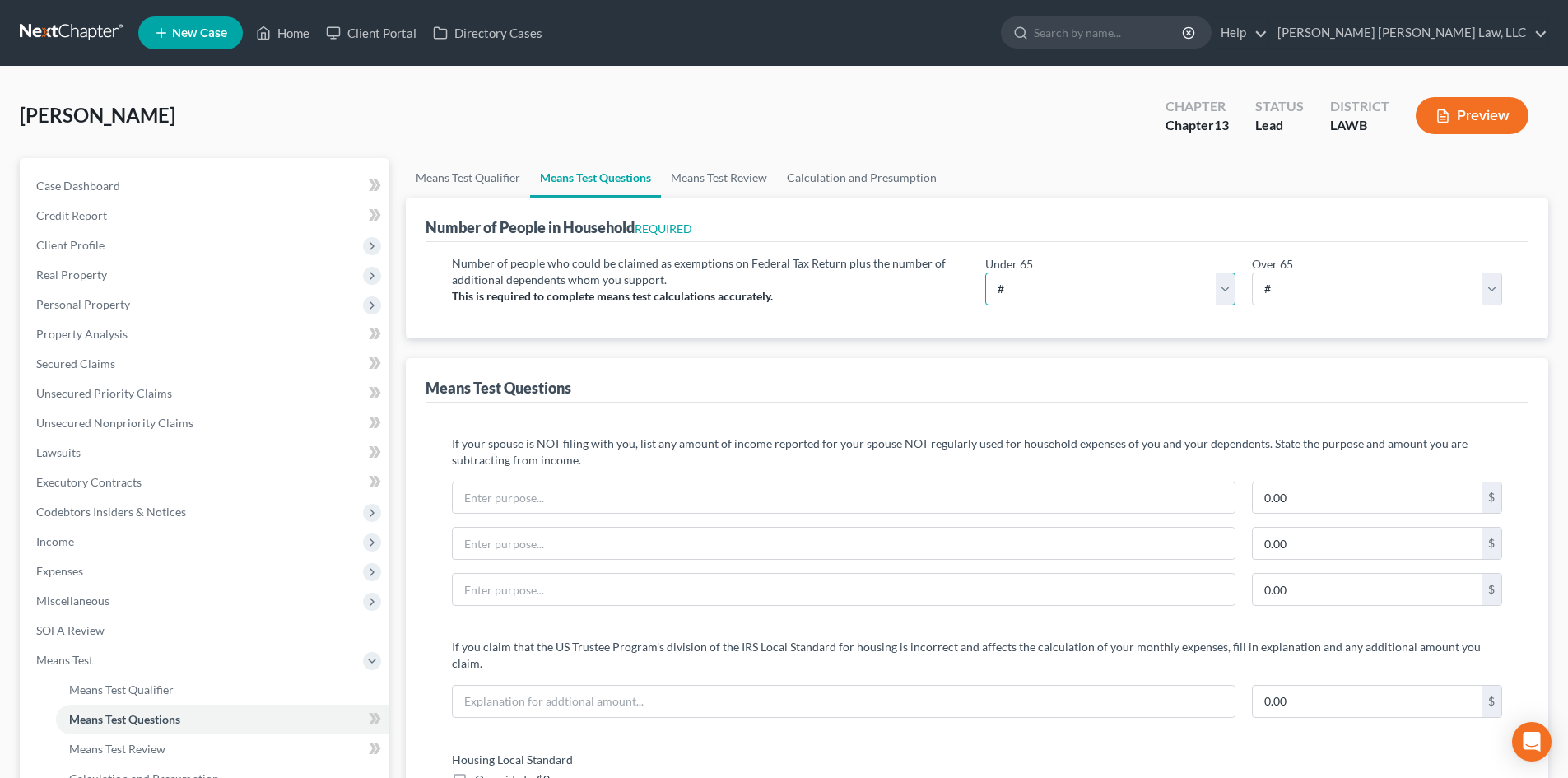
drag, startPoint x: 1190, startPoint y: 300, endPoint x: 1172, endPoint y: 302, distance: 18.1
click at [1190, 300] on select "# 0 1 2 3 4 5 6 7 8 9 10" at bounding box center [1110, 289] width 250 height 33
drag, startPoint x: 1174, startPoint y: 298, endPoint x: 1210, endPoint y: 303, distance: 36.3
click at [1174, 298] on select "# 0 1 2 3 4 5 6 7 8 9 10" at bounding box center [1110, 289] width 250 height 33
click at [1210, 290] on select "# 0 1 2 3 4 5 6 7 8 9 10" at bounding box center [1110, 289] width 250 height 33
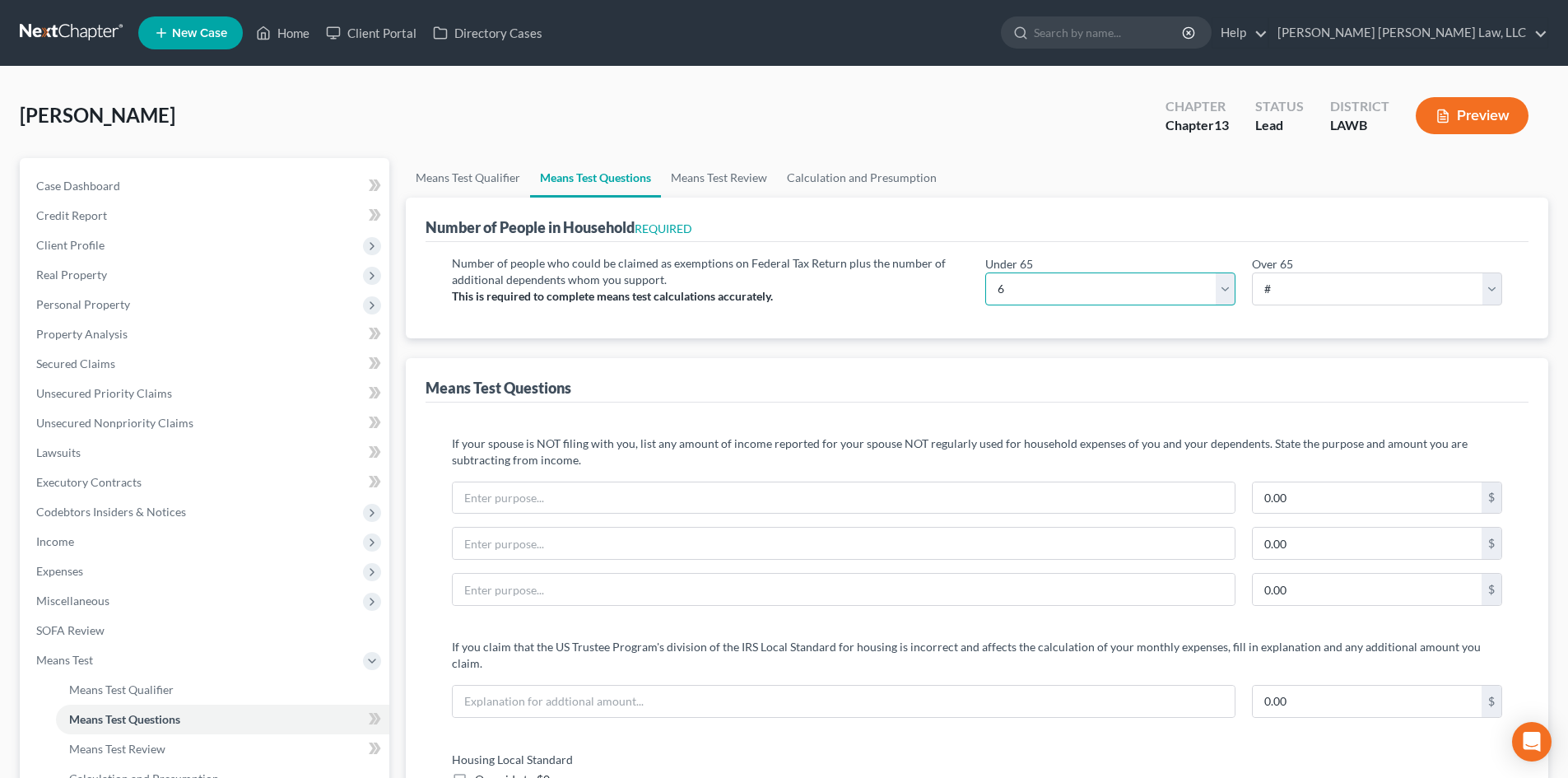
click at [985, 272] on select "# 0 1 2 3 4 5 6 7 8 9 10" at bounding box center [1110, 289] width 250 height 33
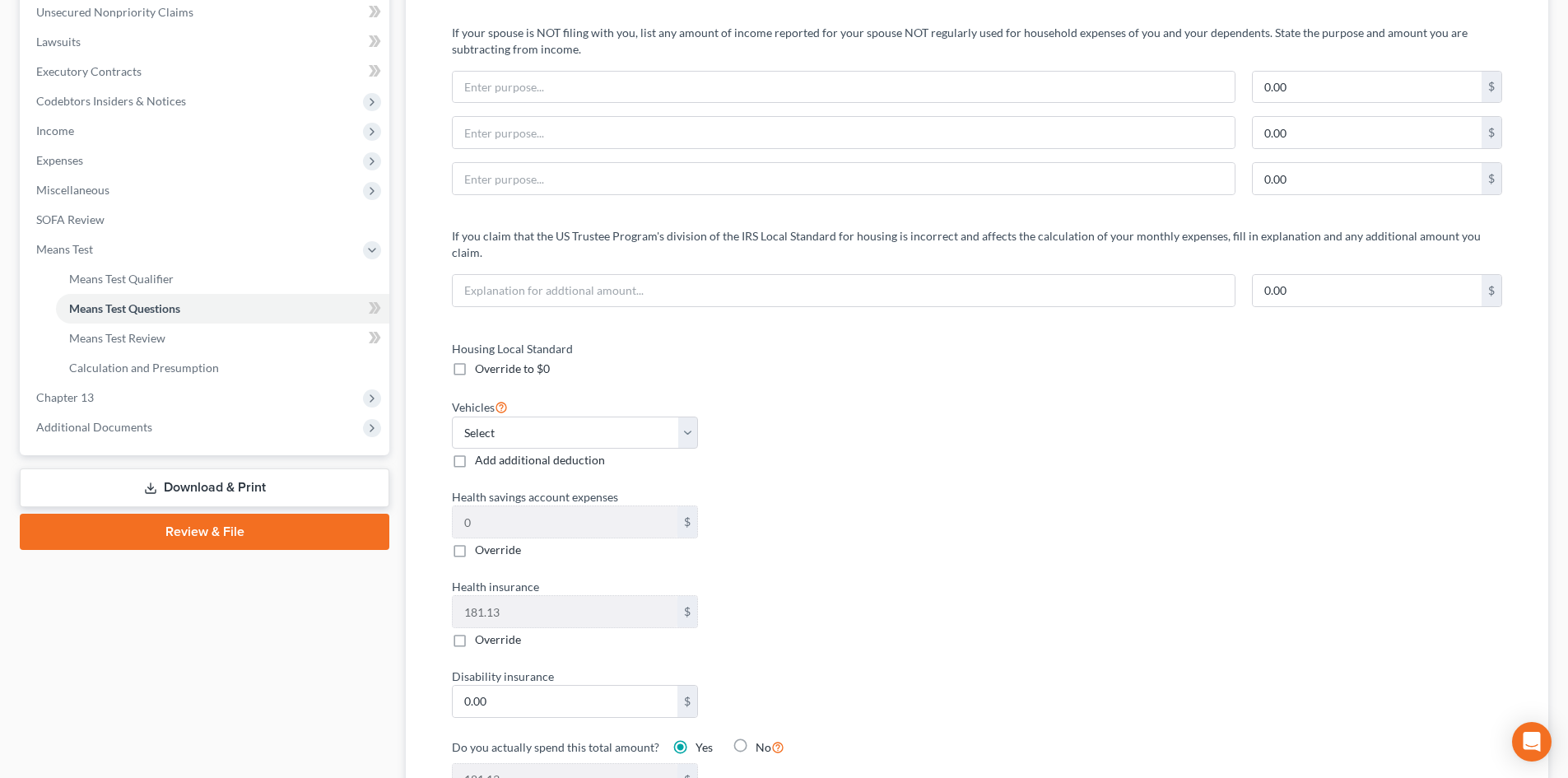
scroll to position [412, 0]
click at [585, 416] on select "Select 0 1 2 3 4 5" at bounding box center [575, 433] width 246 height 33
click at [452, 416] on select "Select 0 1 2 3 4 5" at bounding box center [575, 433] width 246 height 33
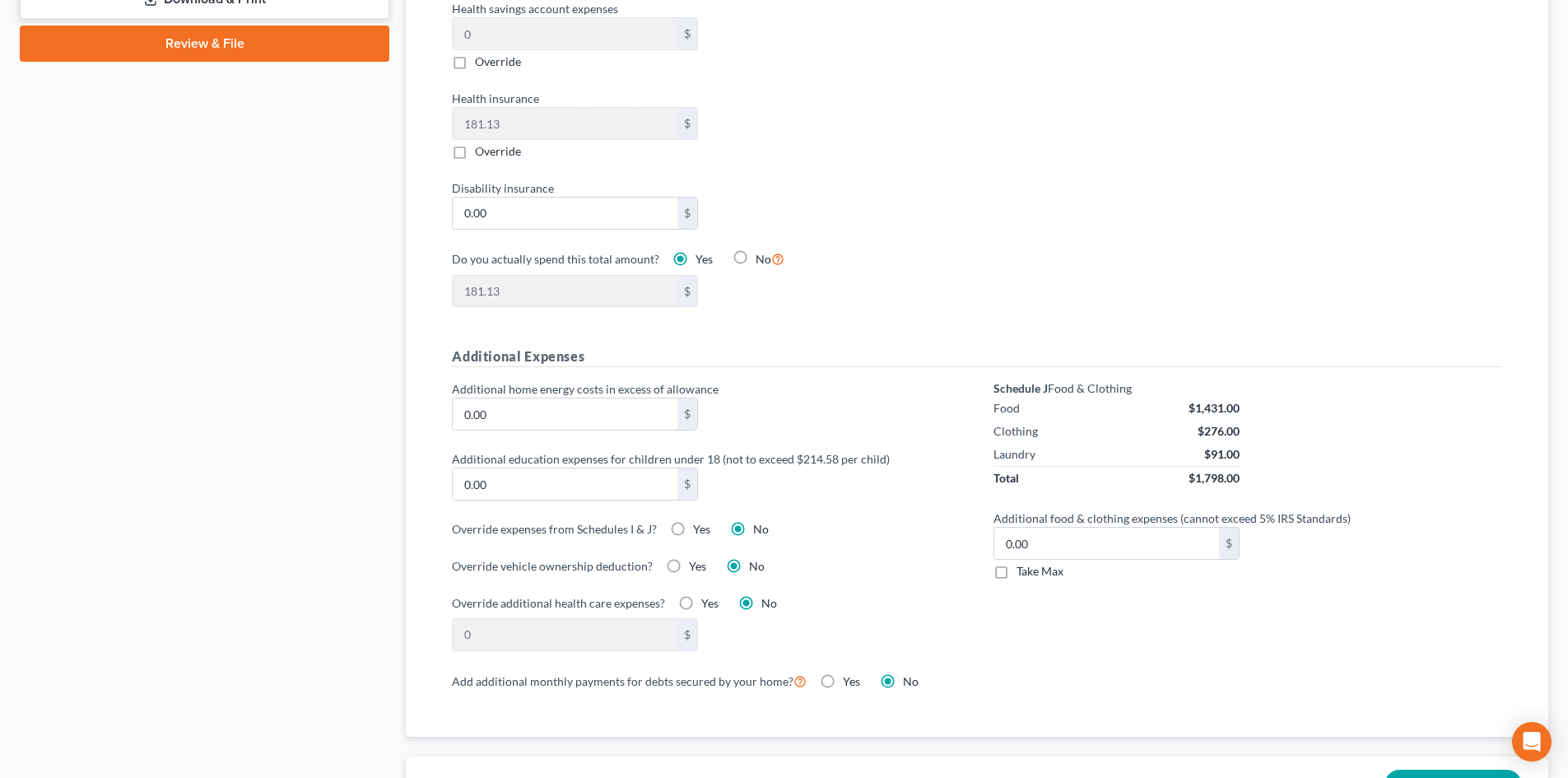
scroll to position [905, 0]
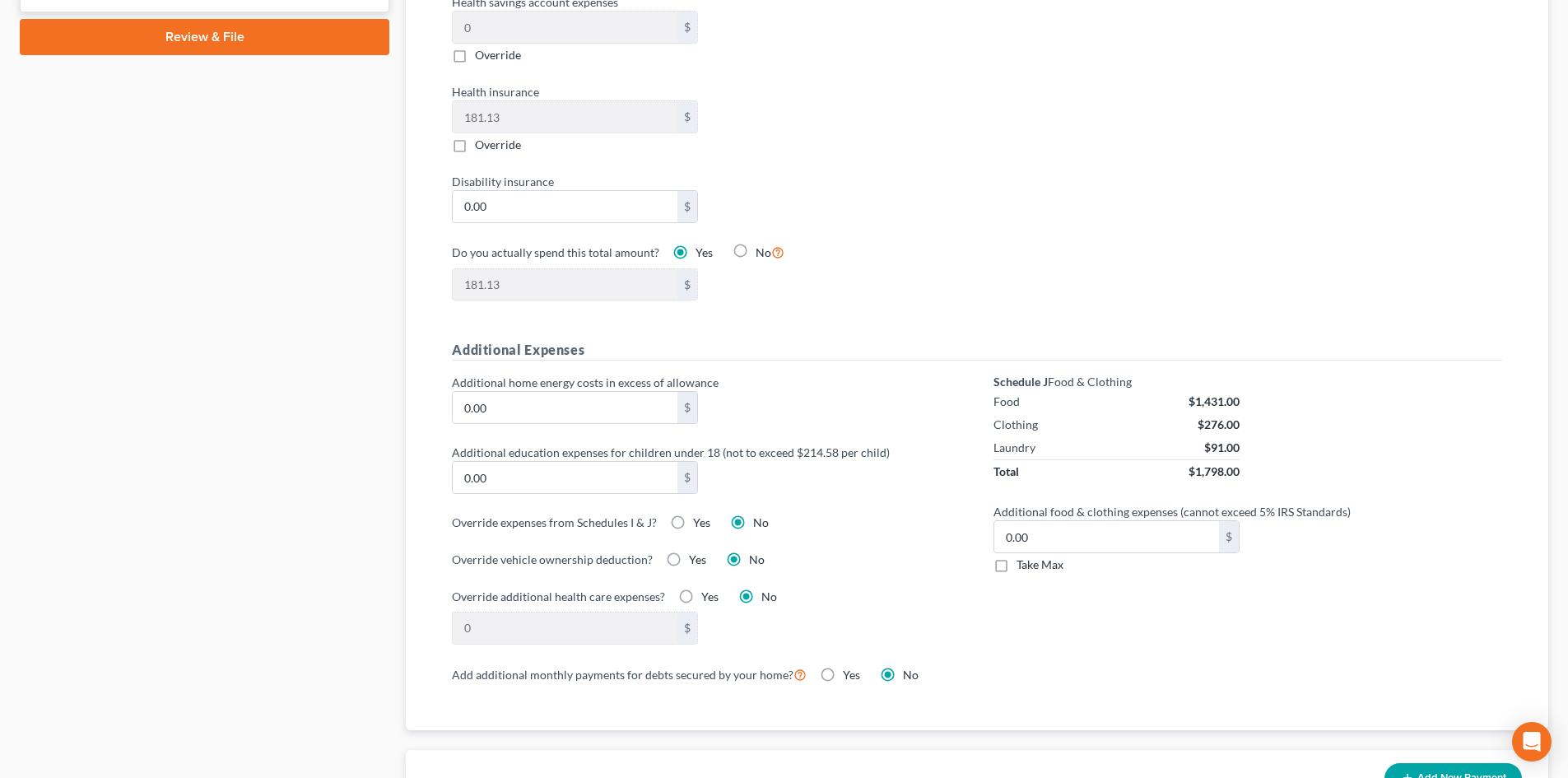
click at [1024, 557] on span "Take Max" at bounding box center [1040, 564] width 47 height 14
click at [1024, 556] on input "Take Max" at bounding box center [1028, 562] width 10 height 10
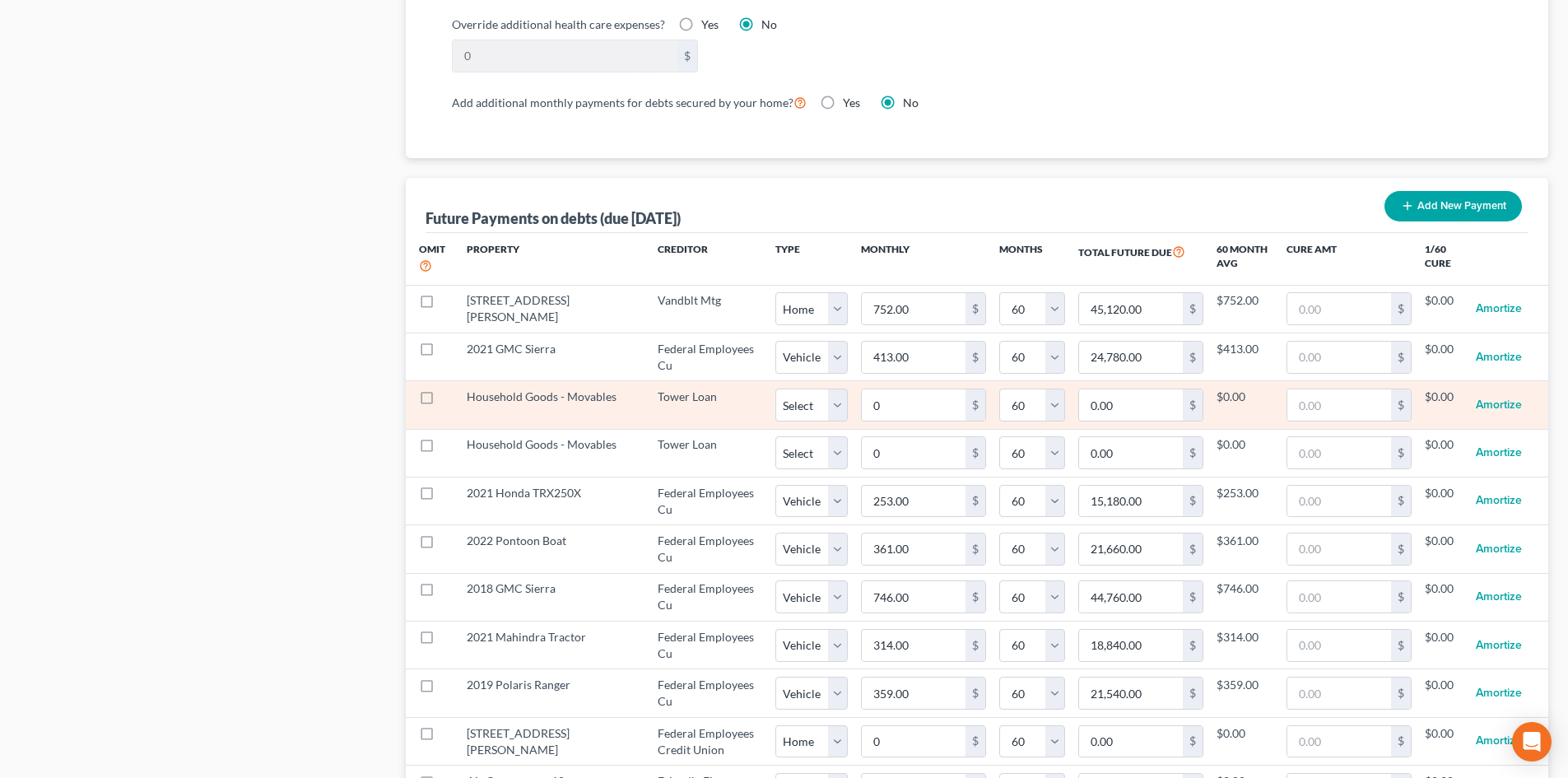
scroll to position [1482, 0]
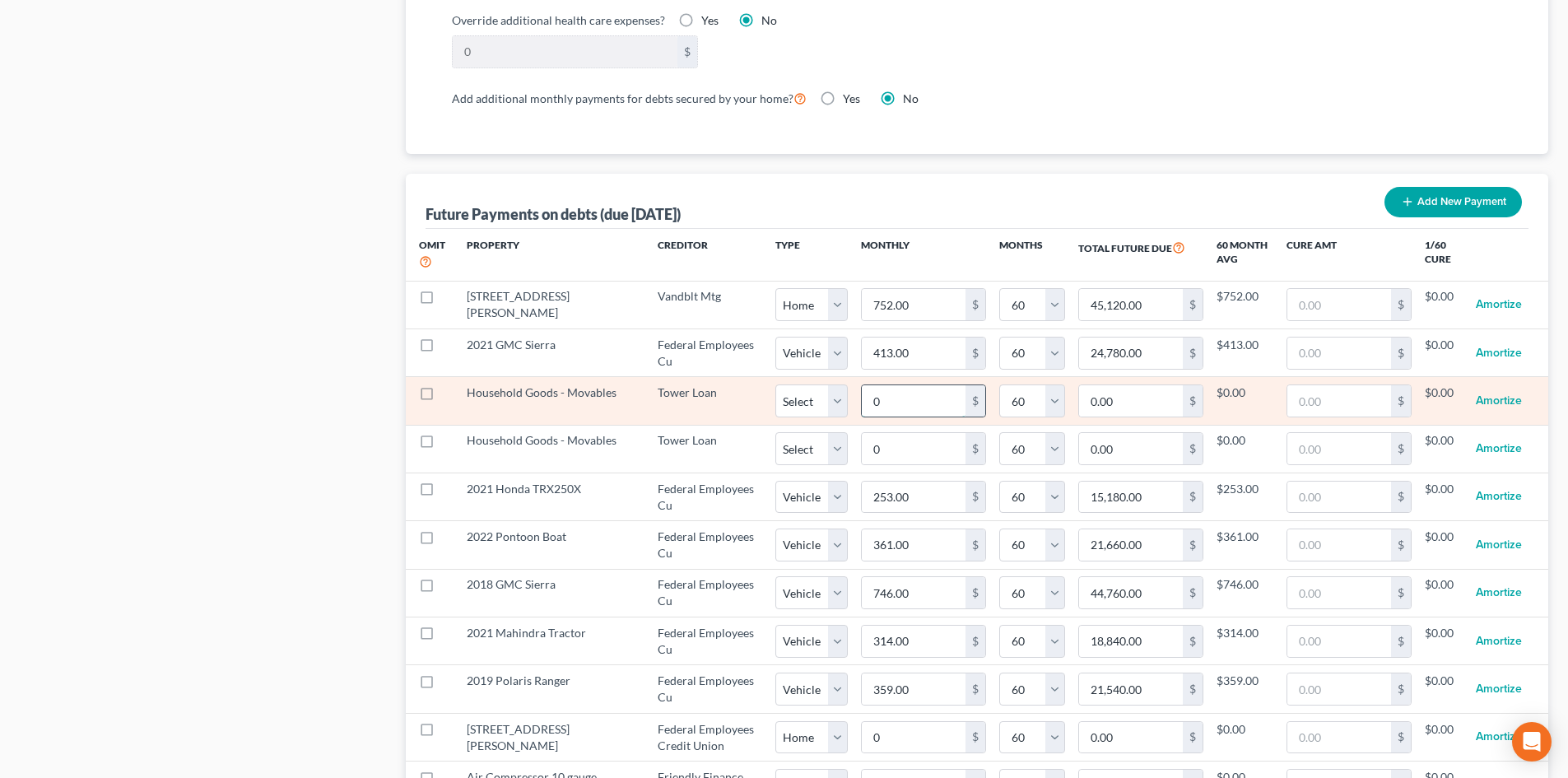
click at [928, 386] on input "0" at bounding box center [913, 401] width 104 height 31
click at [821, 385] on select "Select Home Vehicle Other" at bounding box center [811, 401] width 72 height 33
click at [775, 385] on select "Select Home Vehicle Other" at bounding box center [811, 401] width 72 height 33
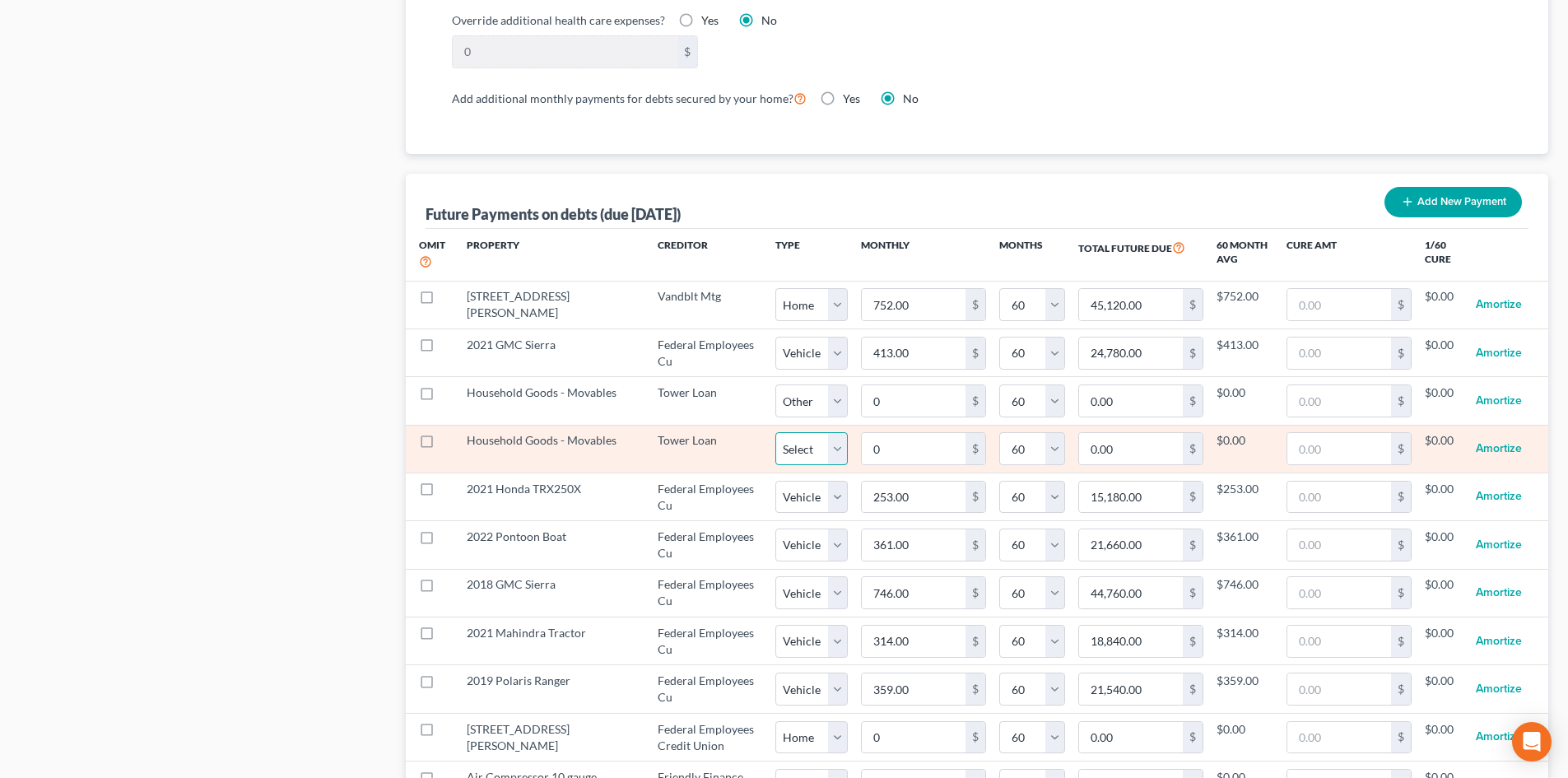
drag, startPoint x: 815, startPoint y: 427, endPoint x: 807, endPoint y: 447, distance: 21.5
click at [815, 432] on select "Select Home Vehicle Other" at bounding box center [811, 448] width 72 height 33
click at [775, 432] on select "Select Home Vehicle Other" at bounding box center [811, 448] width 72 height 33
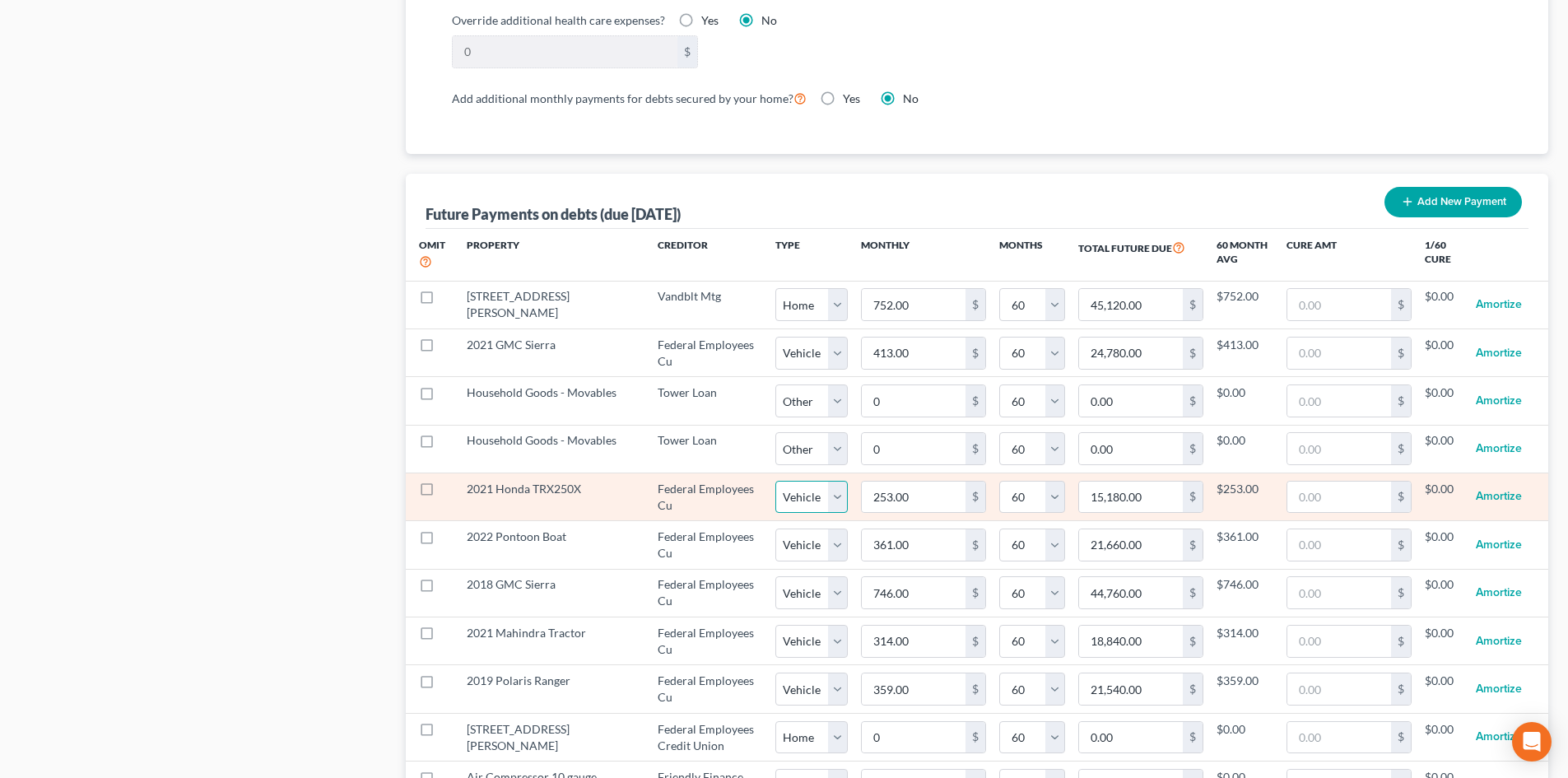
drag, startPoint x: 788, startPoint y: 474, endPoint x: 794, endPoint y: 493, distance: 19.9
click at [788, 481] on select "Select Home Vehicle Other" at bounding box center [811, 497] width 72 height 33
click at [775, 481] on select "Select Home Vehicle Other" at bounding box center [811, 497] width 72 height 33
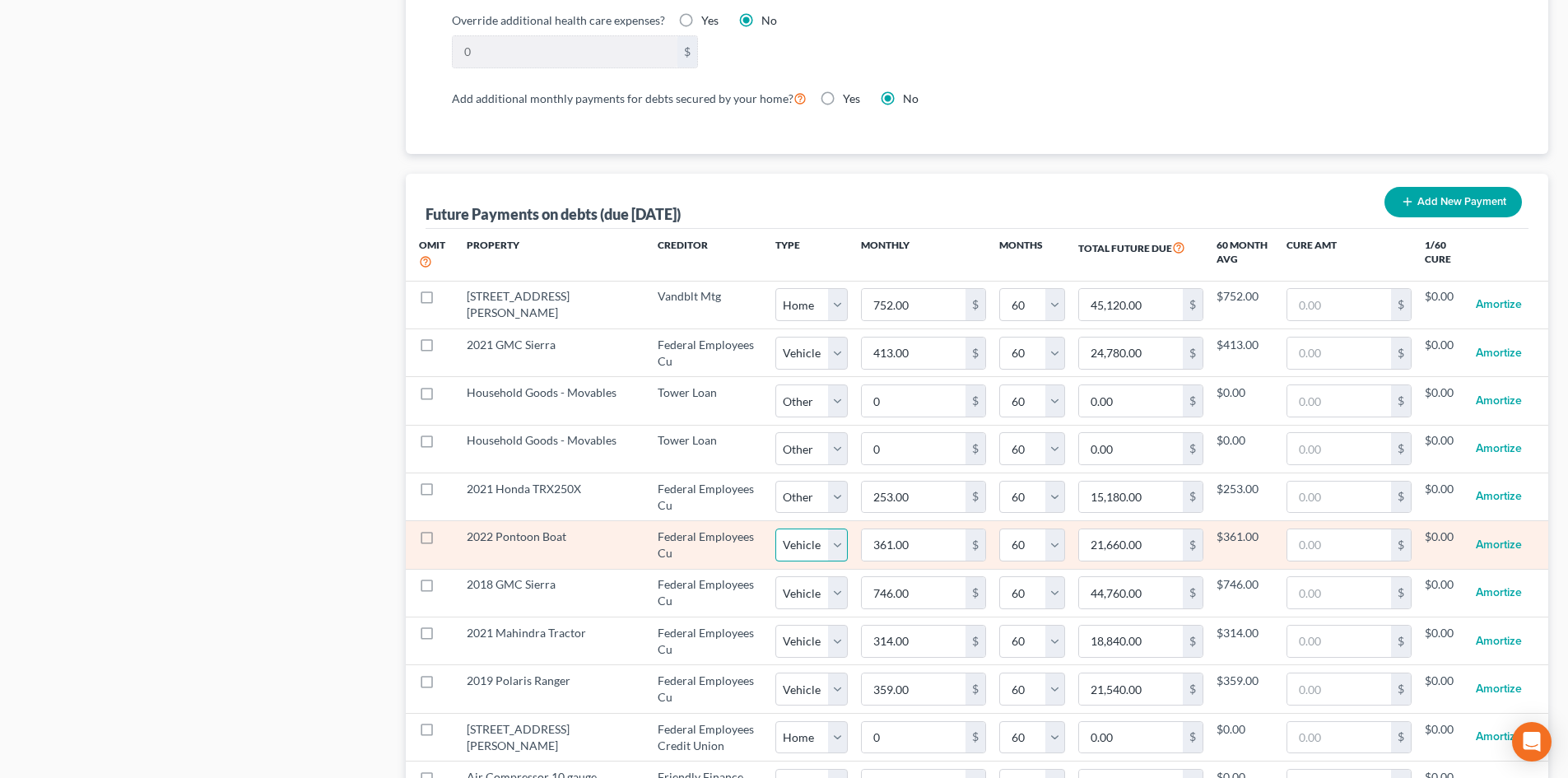
drag, startPoint x: 787, startPoint y: 530, endPoint x: 787, endPoint y: 543, distance: 13.0
click at [787, 530] on select "Select Home Vehicle Other" at bounding box center [811, 545] width 72 height 33
click at [775, 529] on select "Select Home Vehicle Other" at bounding box center [811, 545] width 72 height 33
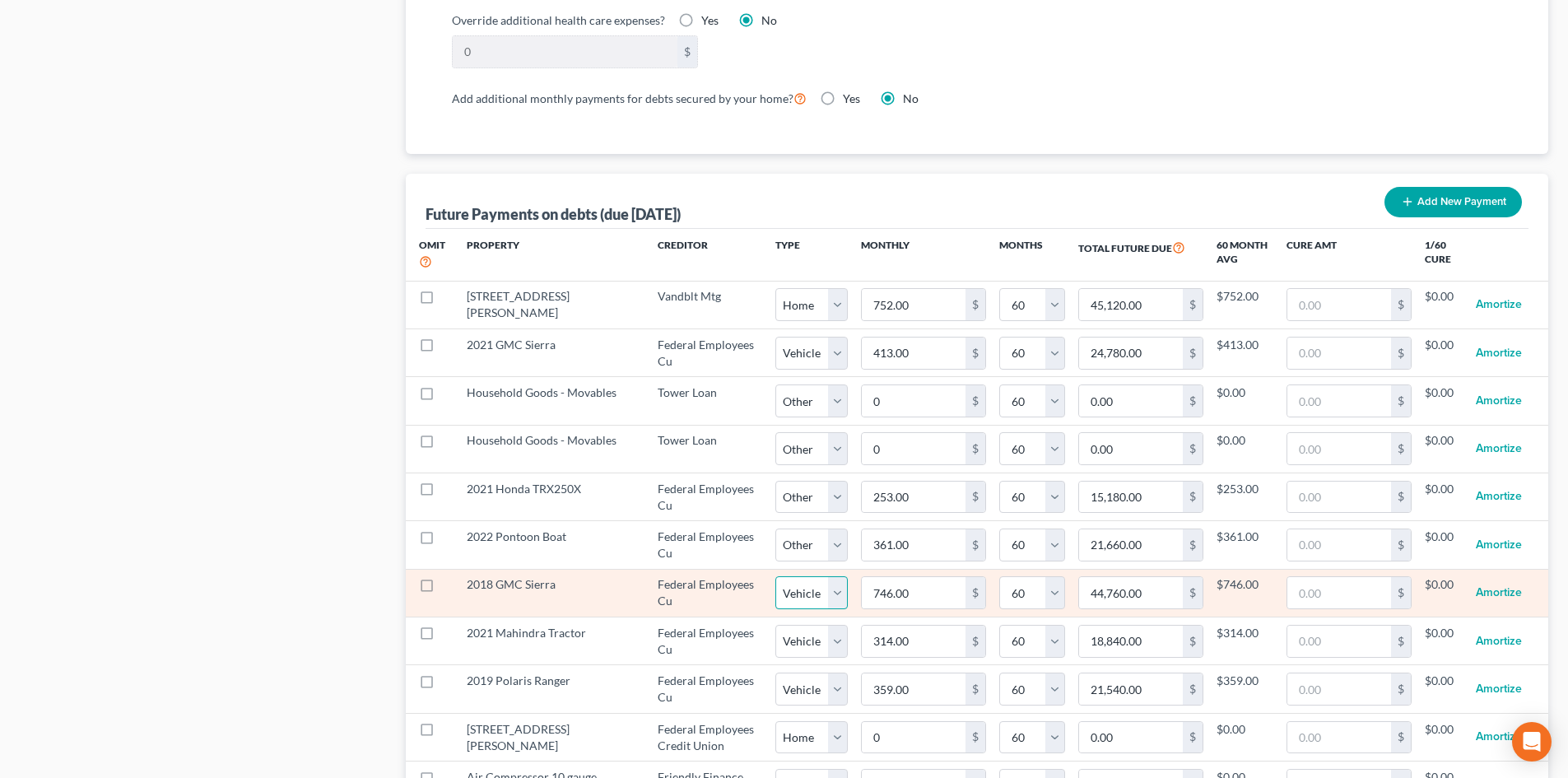
click at [799, 577] on select "Select Home Vehicle Other" at bounding box center [811, 593] width 72 height 33
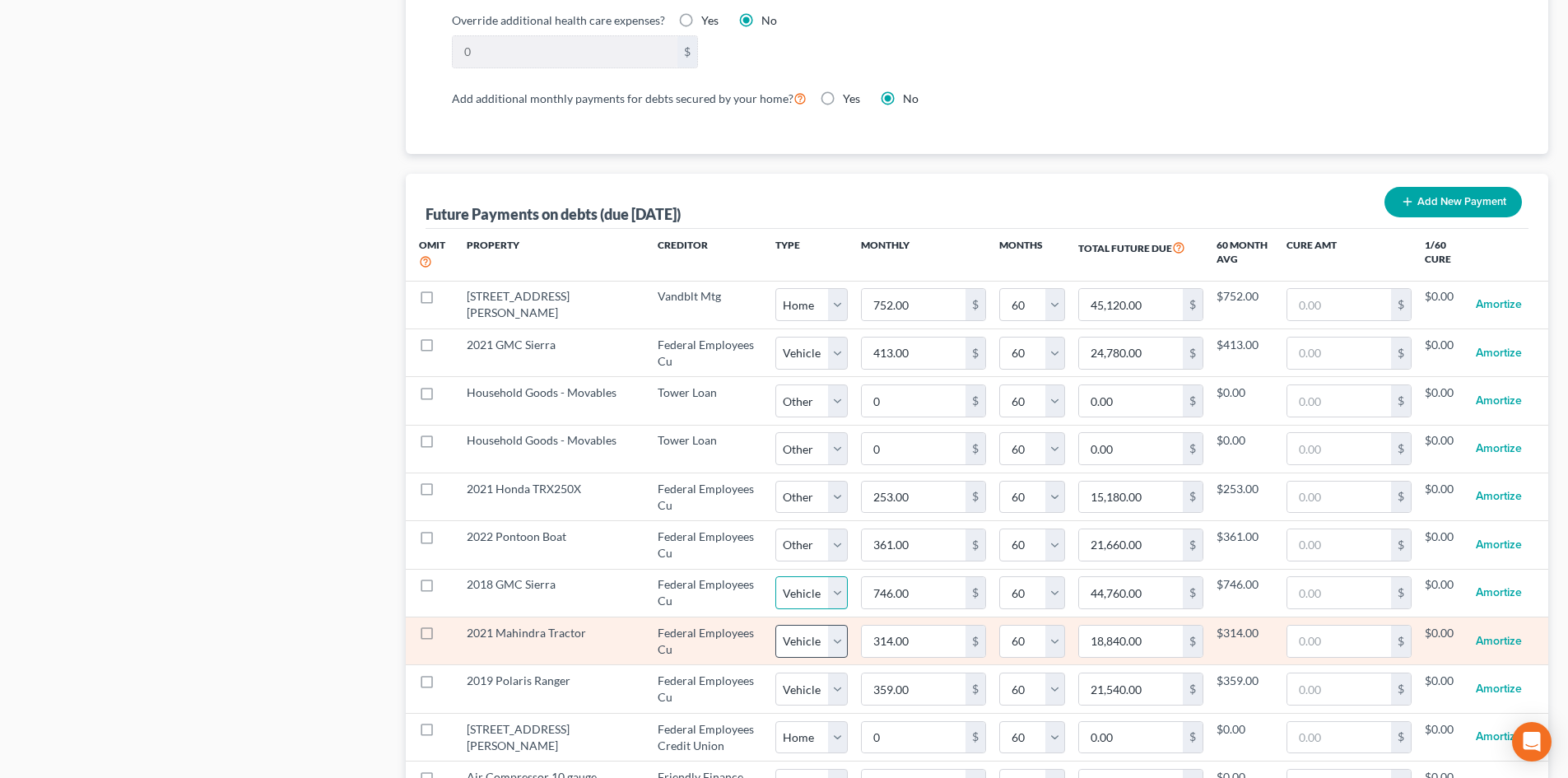
drag, startPoint x: 799, startPoint y: 576, endPoint x: 810, endPoint y: 610, distance: 35.7
click at [799, 577] on select "Select Home Vehicle Other" at bounding box center [811, 593] width 72 height 33
click at [814, 624] on select "Select Home Vehicle Other" at bounding box center [811, 641] width 72 height 33
click at [775, 624] on select "Select Home Vehicle Other" at bounding box center [811, 641] width 72 height 33
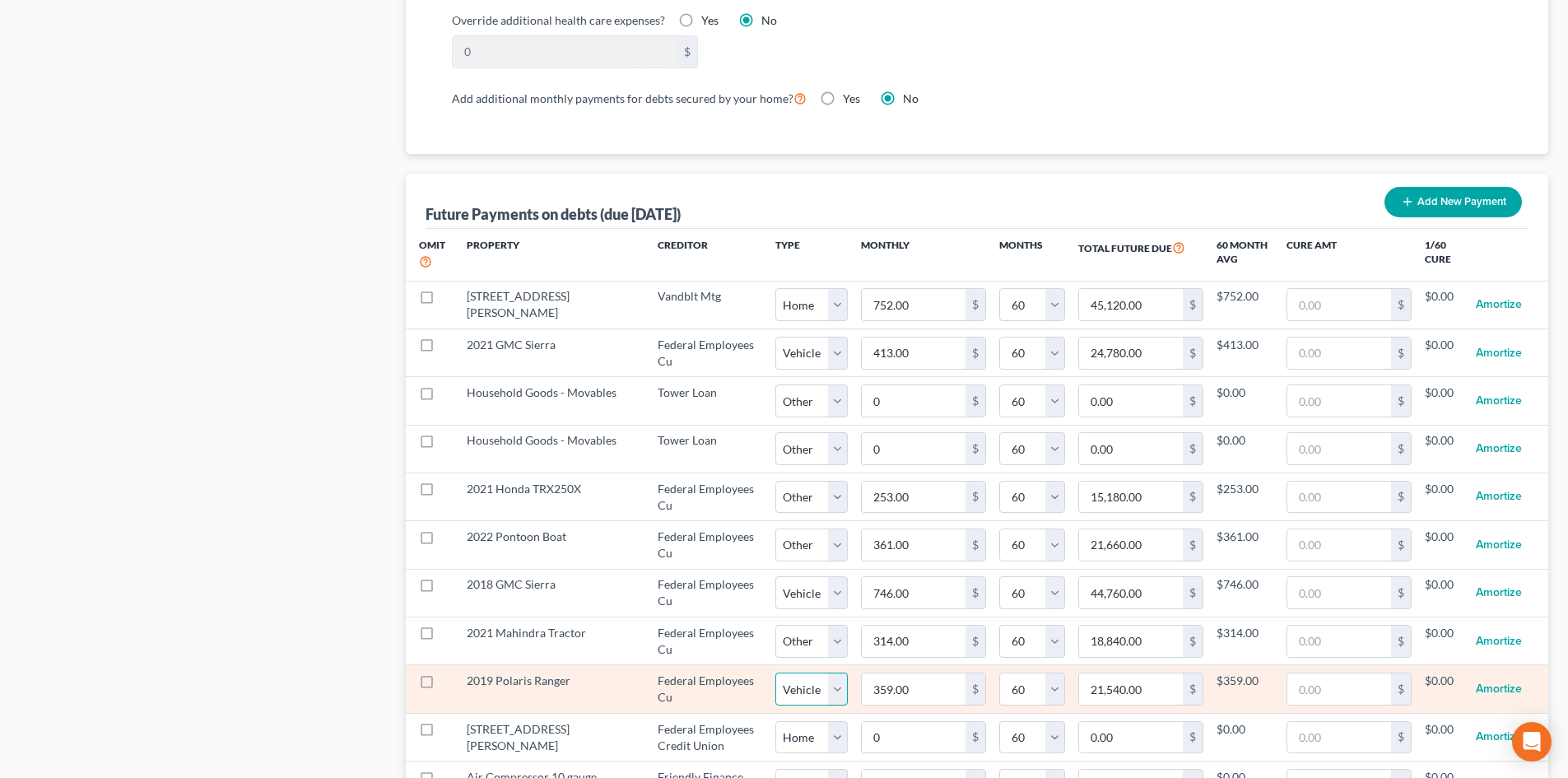
drag, startPoint x: 808, startPoint y: 670, endPoint x: 801, endPoint y: 678, distance: 10.6
click at [808, 672] on select "Select Home Vehicle Other" at bounding box center [811, 689] width 72 height 33
click at [775, 672] on select "Select Home Vehicle Other" at bounding box center [811, 689] width 72 height 33
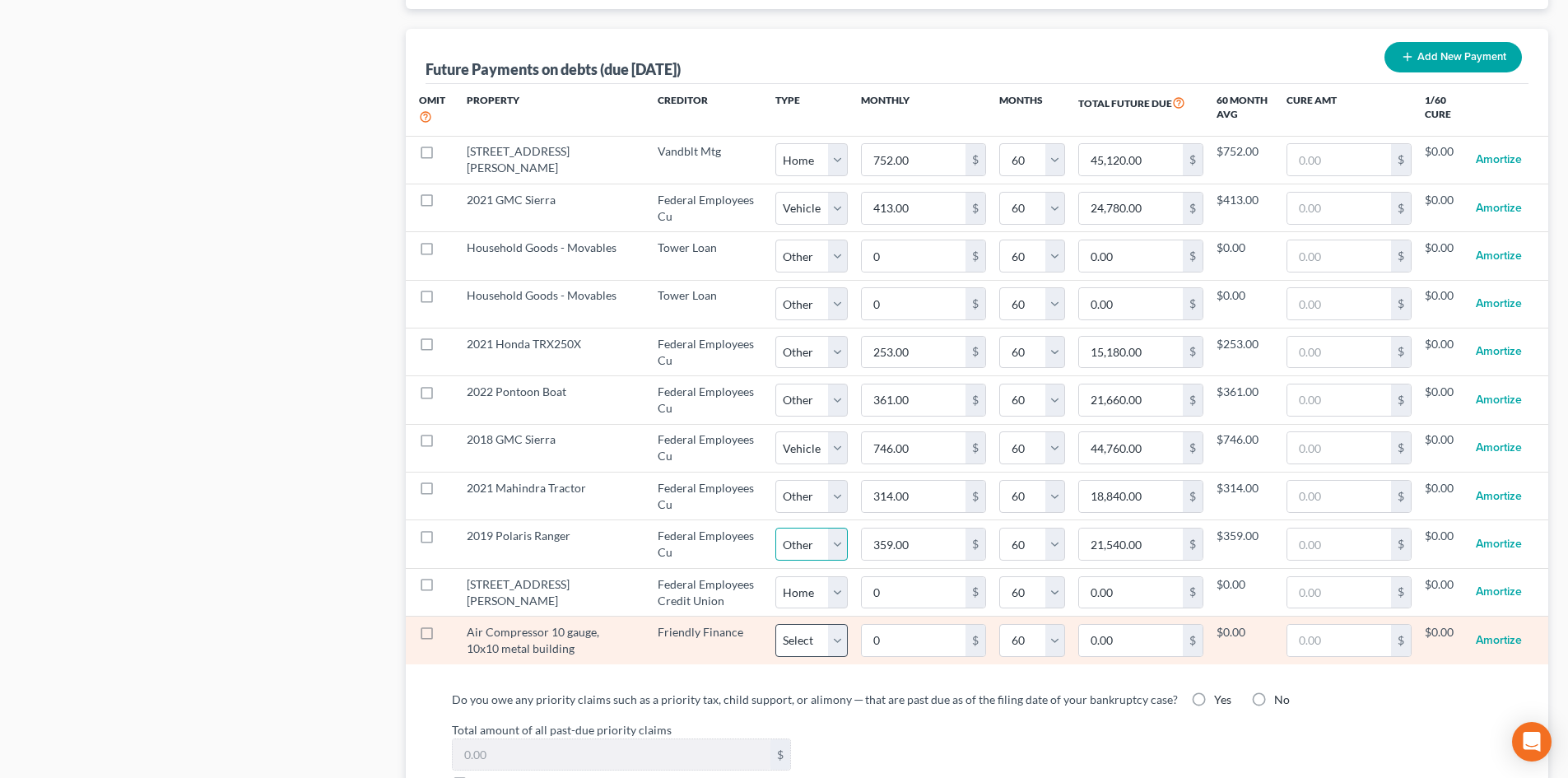
scroll to position [1647, 0]
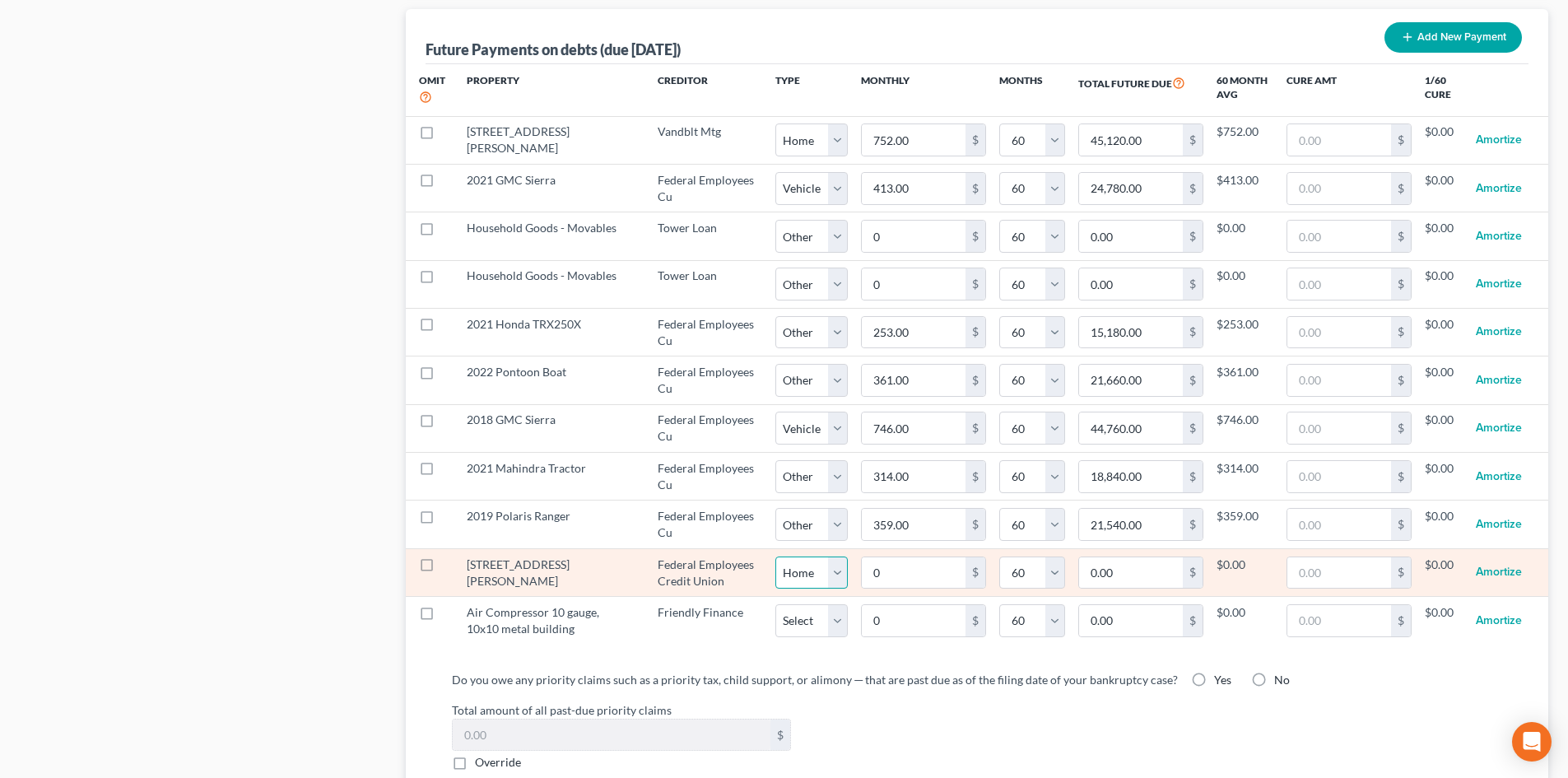
click at [802, 556] on select "Select Home Vehicle Other" at bounding box center [811, 573] width 72 height 33
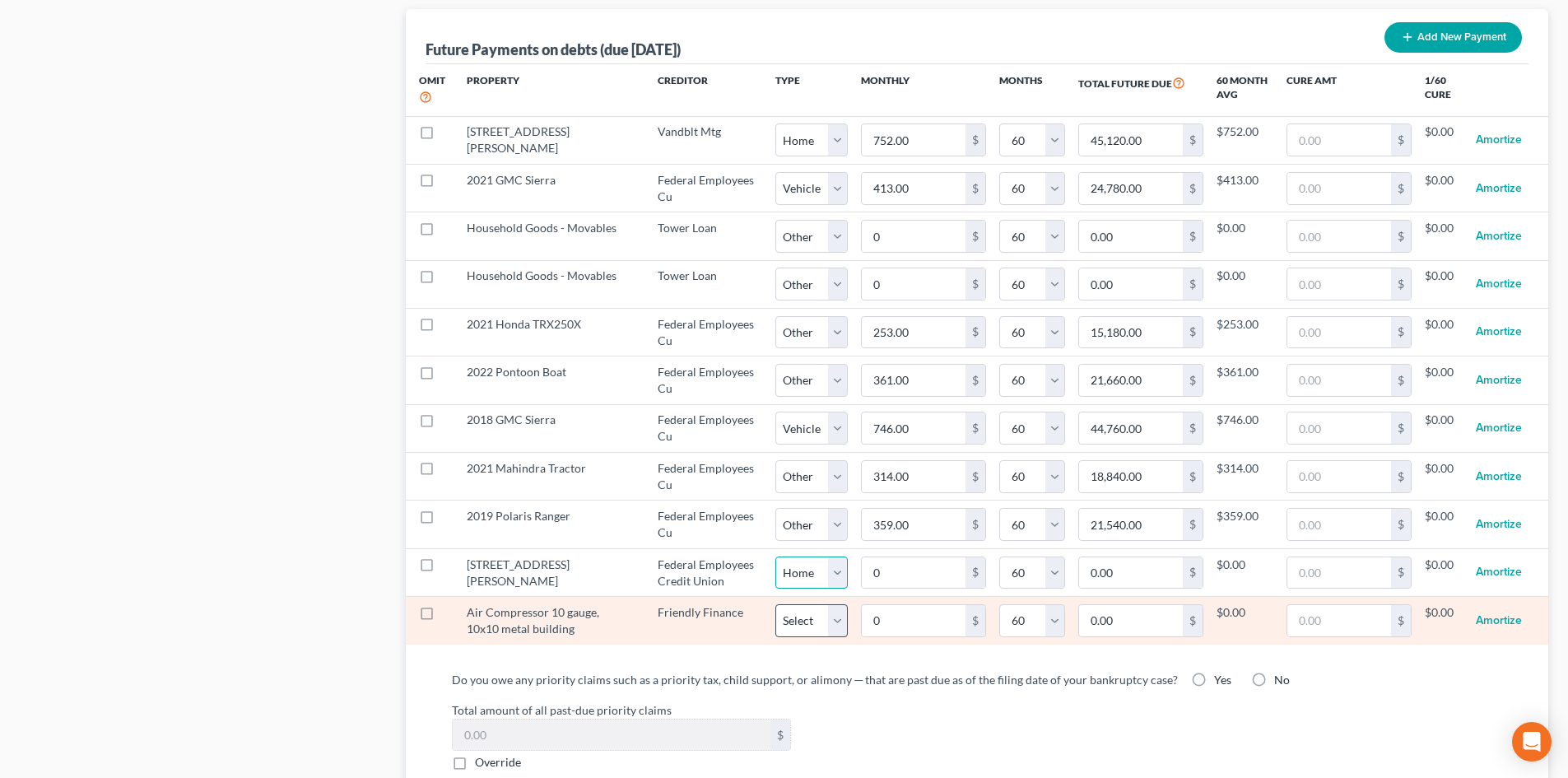
drag, startPoint x: 802, startPoint y: 555, endPoint x: 798, endPoint y: 592, distance: 37.2
click at [802, 556] on select "Select Home Vehicle Other" at bounding box center [811, 573] width 72 height 33
click at [798, 604] on select "Select Home Vehicle Other" at bounding box center [811, 621] width 72 height 33
click at [775, 604] on select "Select Home Vehicle Other" at bounding box center [811, 621] width 72 height 33
click at [868, 609] on input "0" at bounding box center [913, 621] width 104 height 31
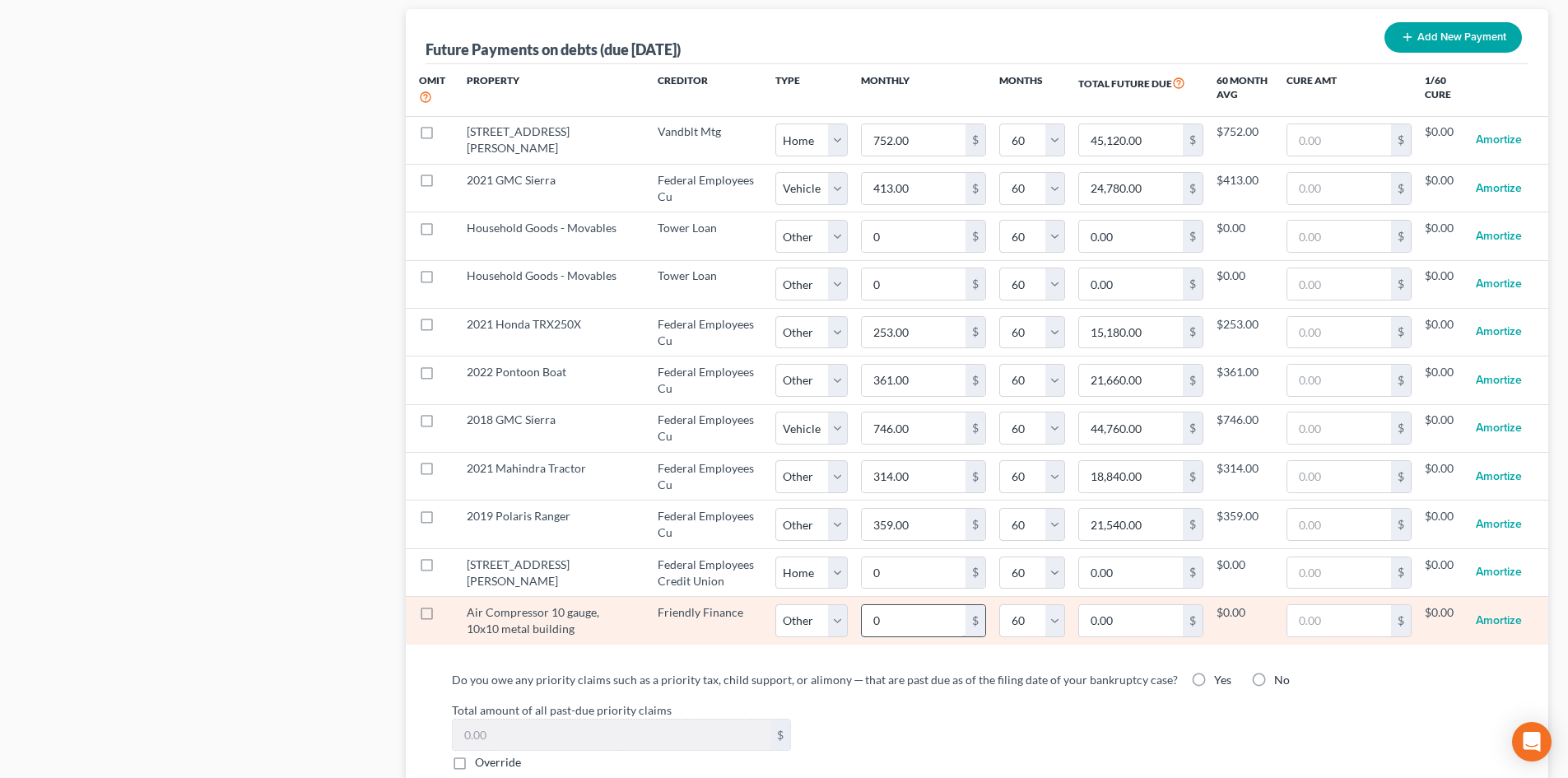
click at [870, 605] on input "0" at bounding box center [913, 621] width 104 height 31
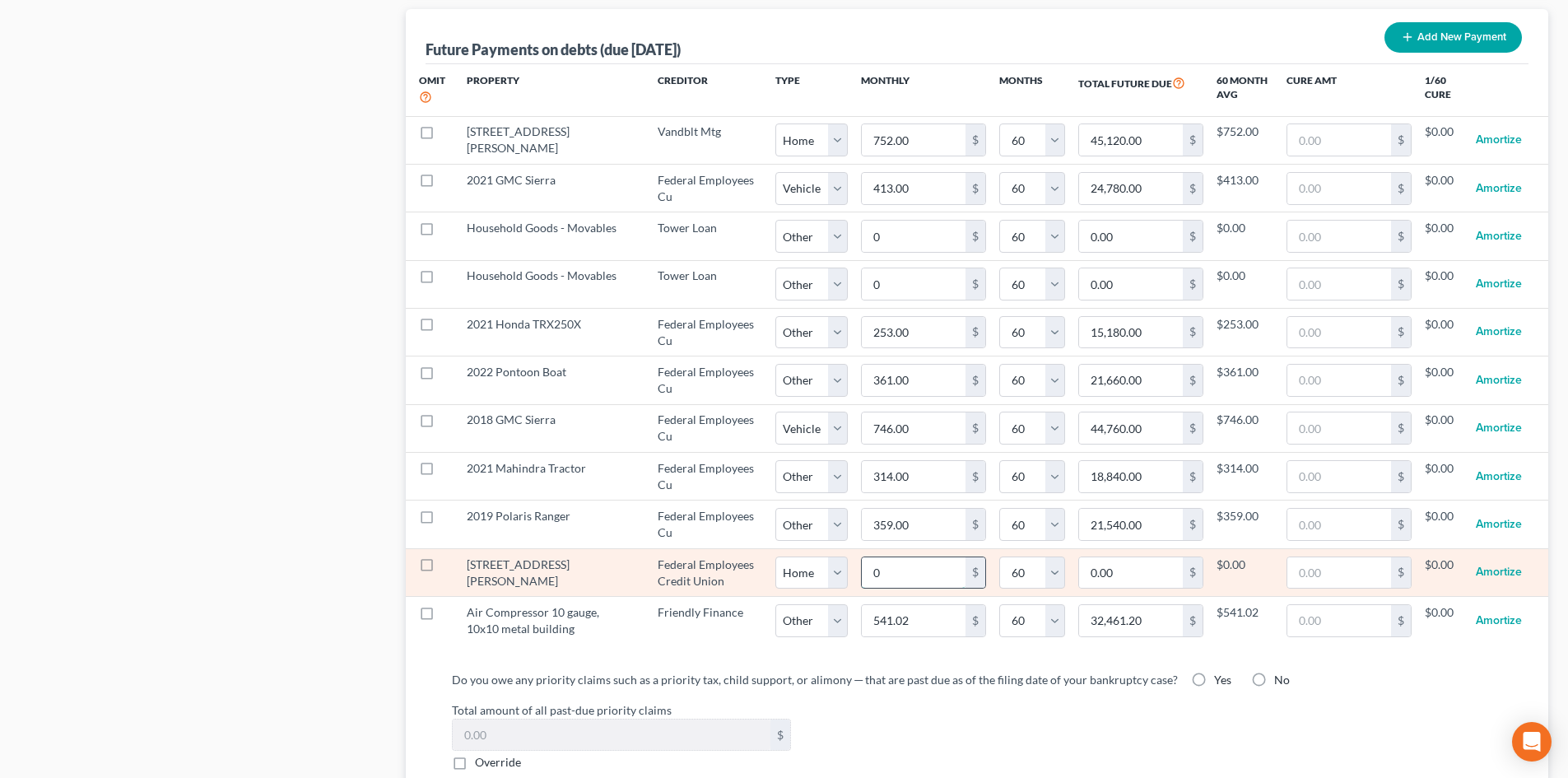
click at [923, 557] on input "0" at bounding box center [913, 573] width 104 height 31
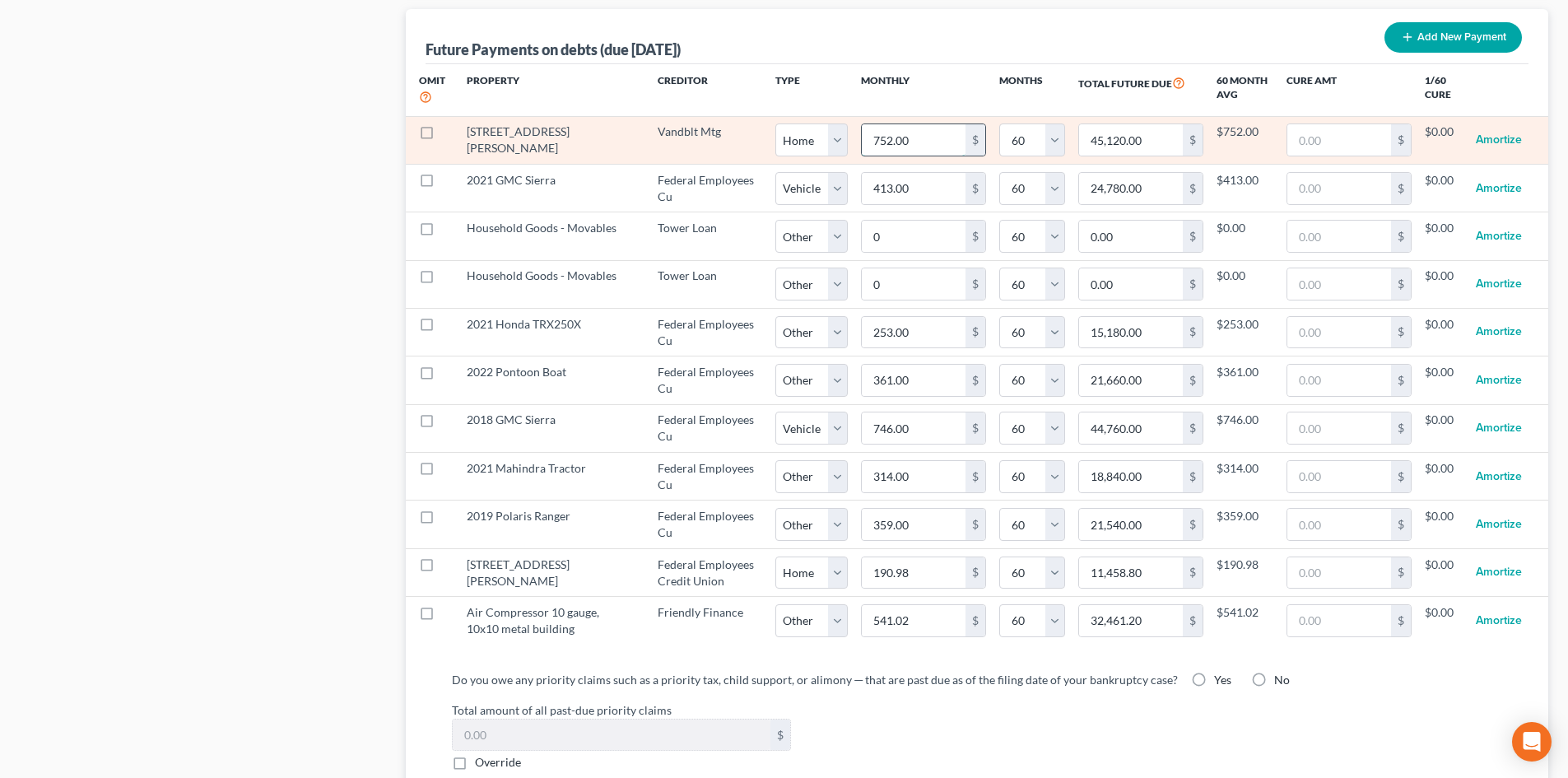
click at [916, 125] on input "752.00" at bounding box center [913, 140] width 104 height 31
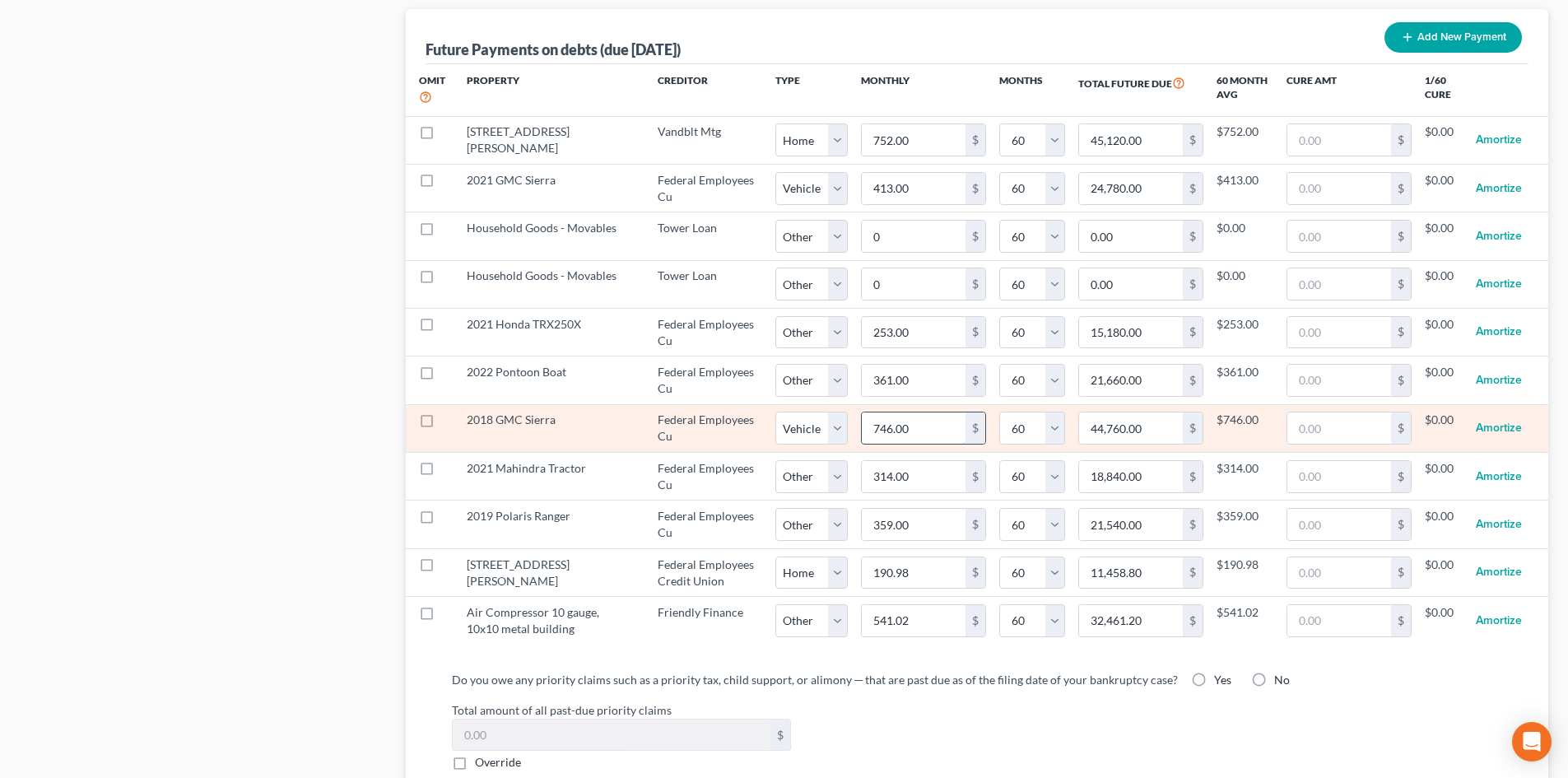
click at [897, 415] on input "746.00" at bounding box center [913, 428] width 104 height 31
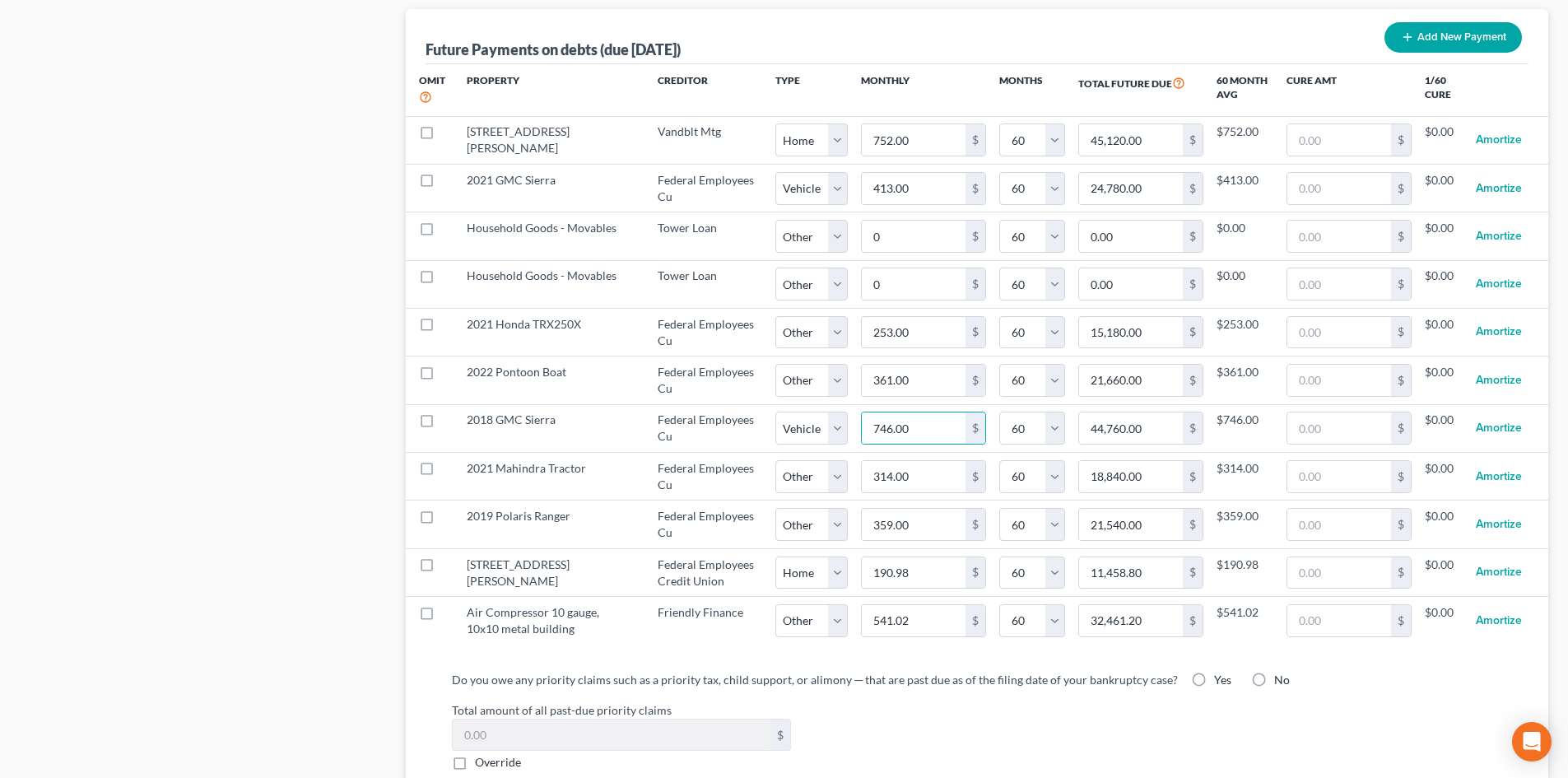
click at [953, 681] on div "Do you owe any priority claims such as a priority tax, child support, or alimon…" at bounding box center [977, 720] width 1050 height 100
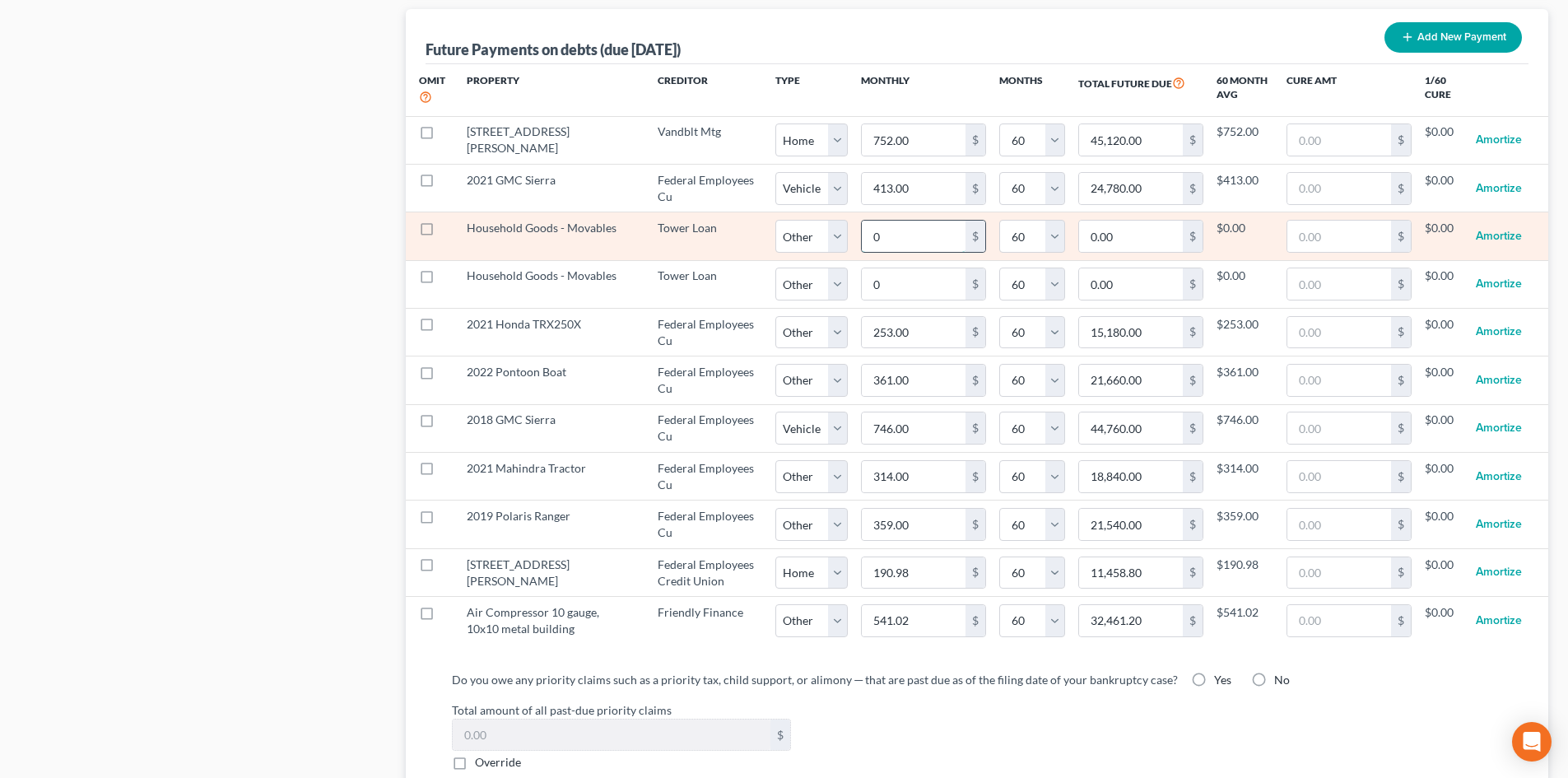
click at [901, 222] on input "0" at bounding box center [913, 236] width 104 height 31
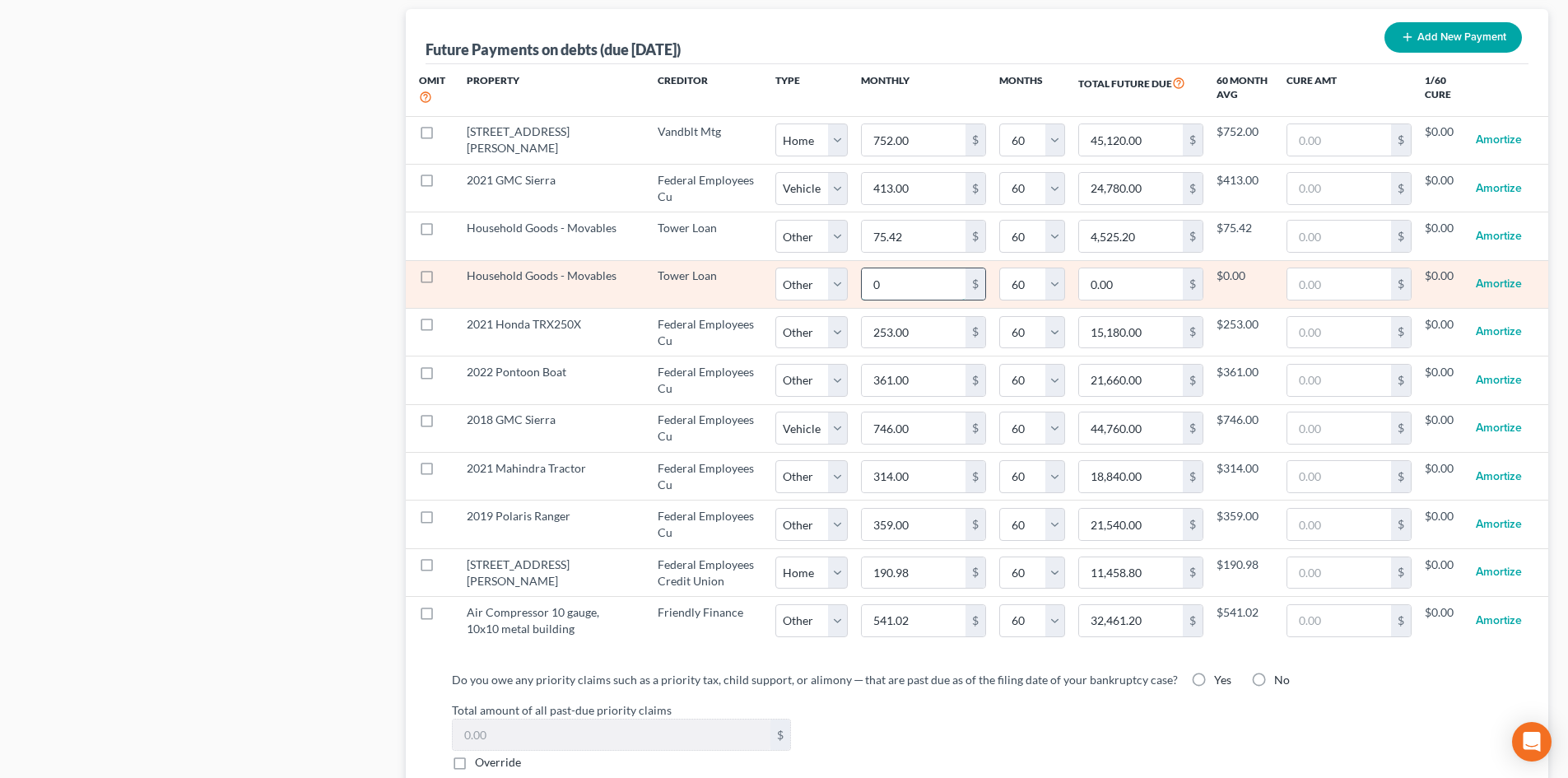
click at [920, 280] on input "0" at bounding box center [913, 284] width 104 height 31
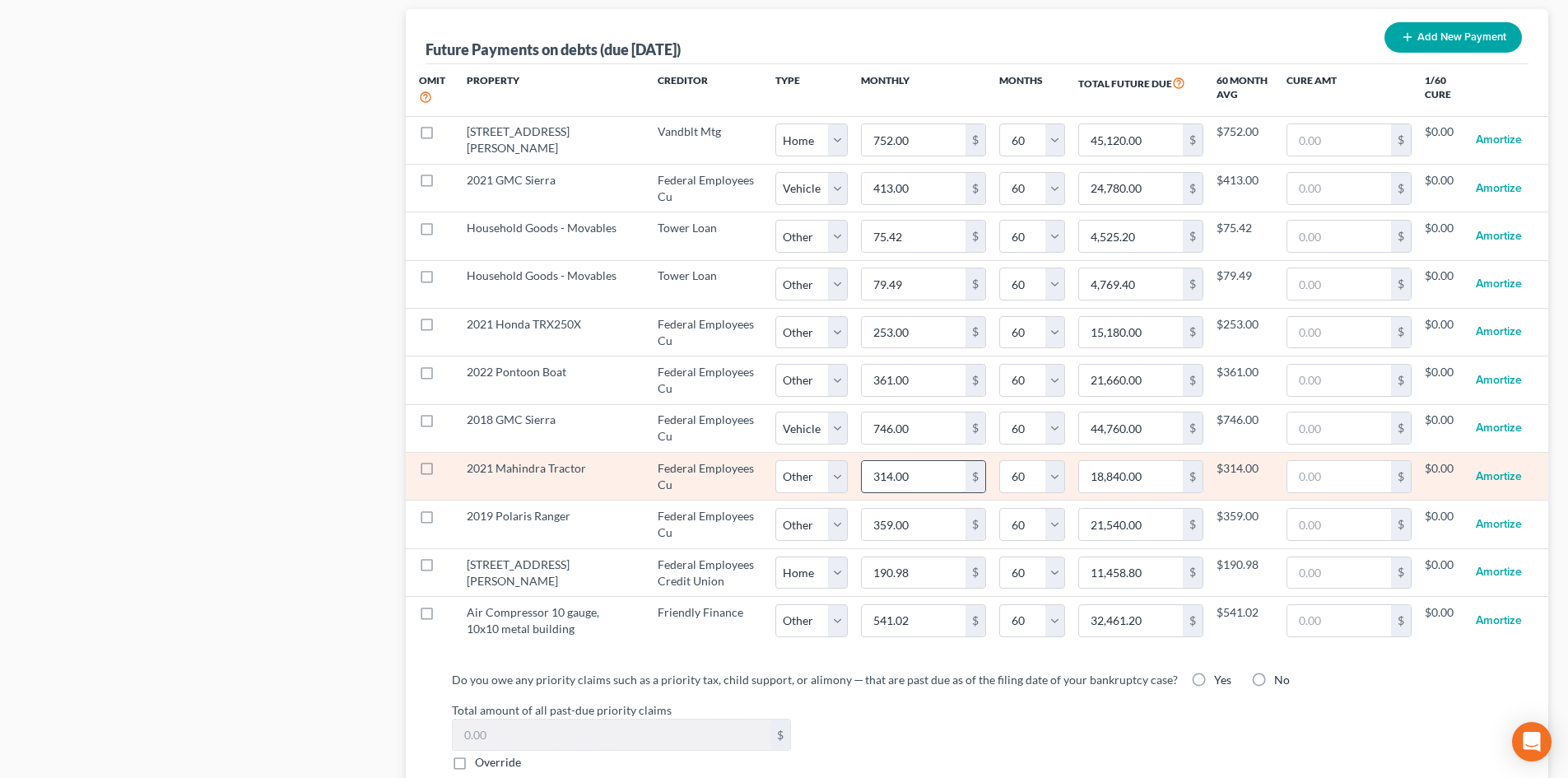
click at [903, 463] on input "314.00" at bounding box center [913, 477] width 104 height 31
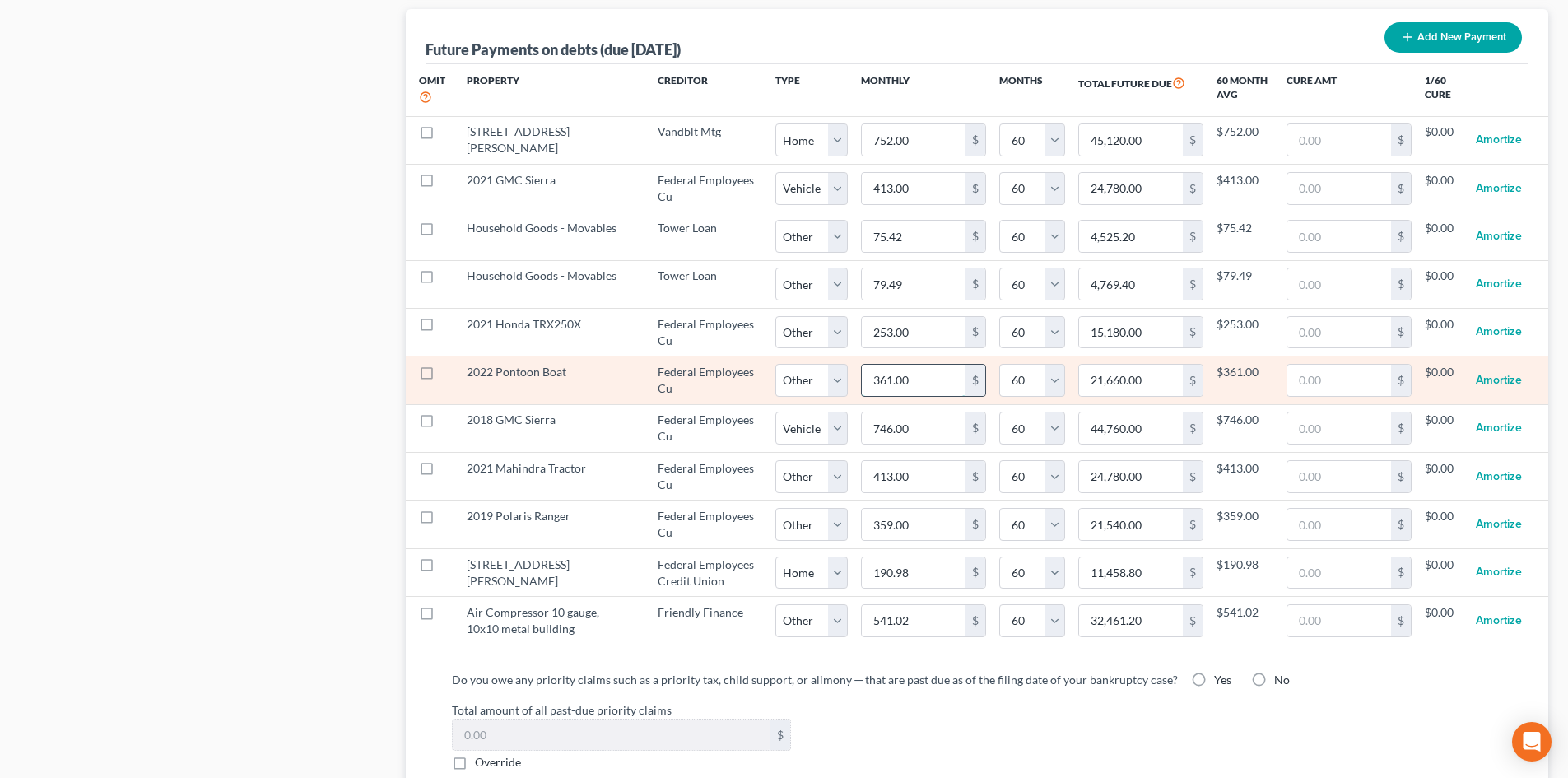
click at [927, 365] on input "361.00" at bounding box center [913, 380] width 104 height 31
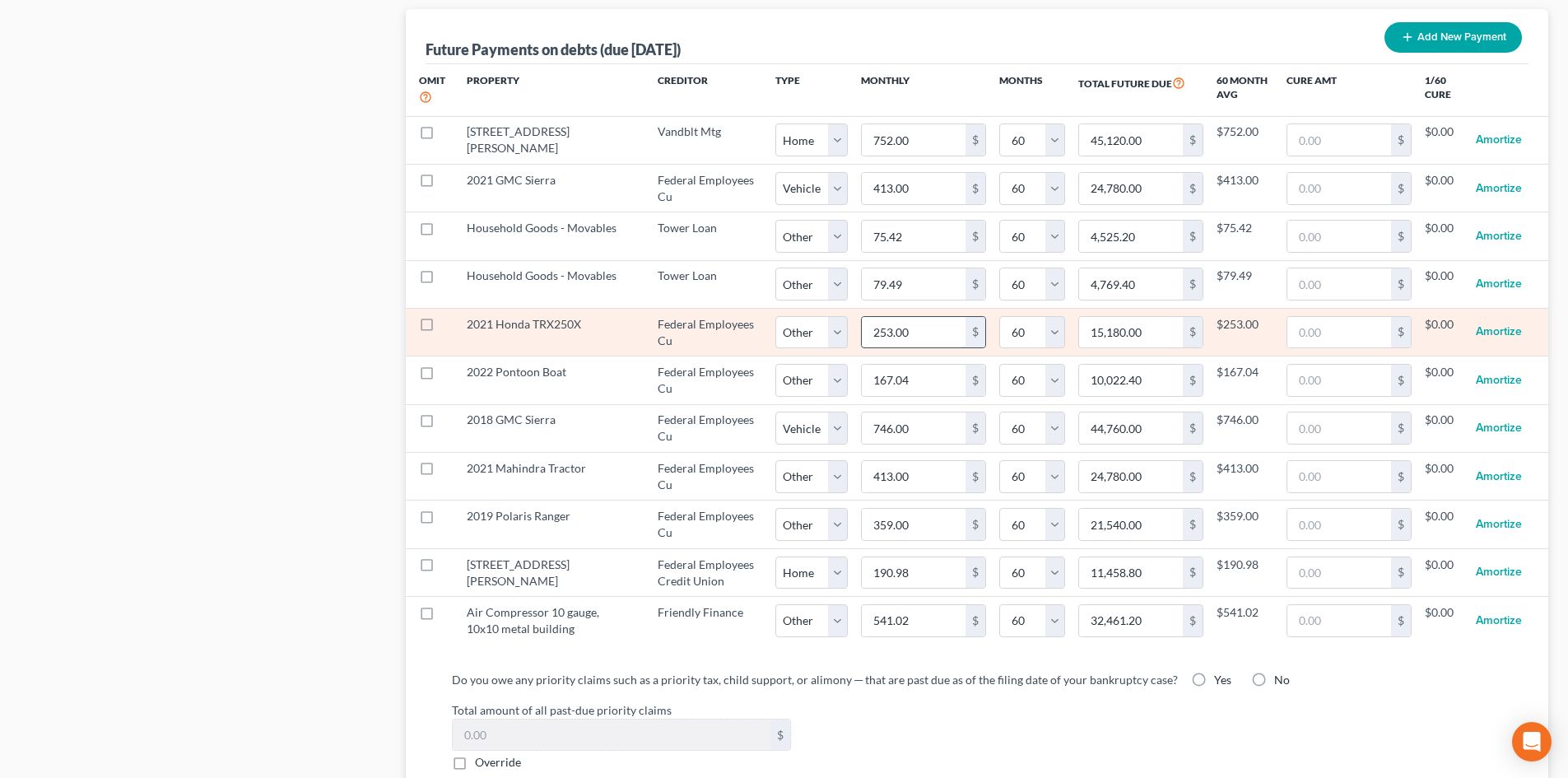
click at [929, 317] on input "253.00" at bounding box center [913, 332] width 104 height 31
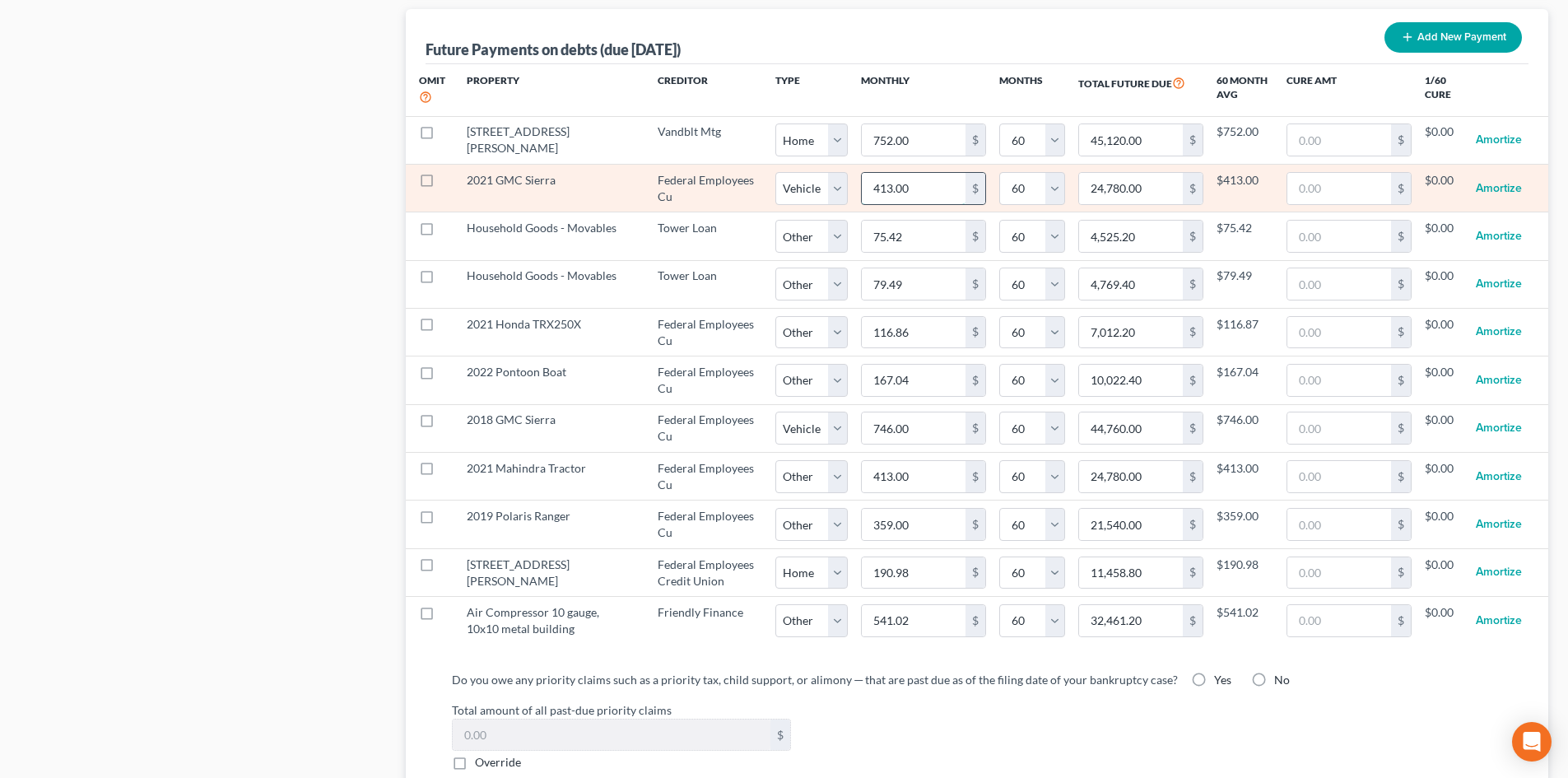
click at [926, 176] on input "413.00" at bounding box center [913, 188] width 104 height 31
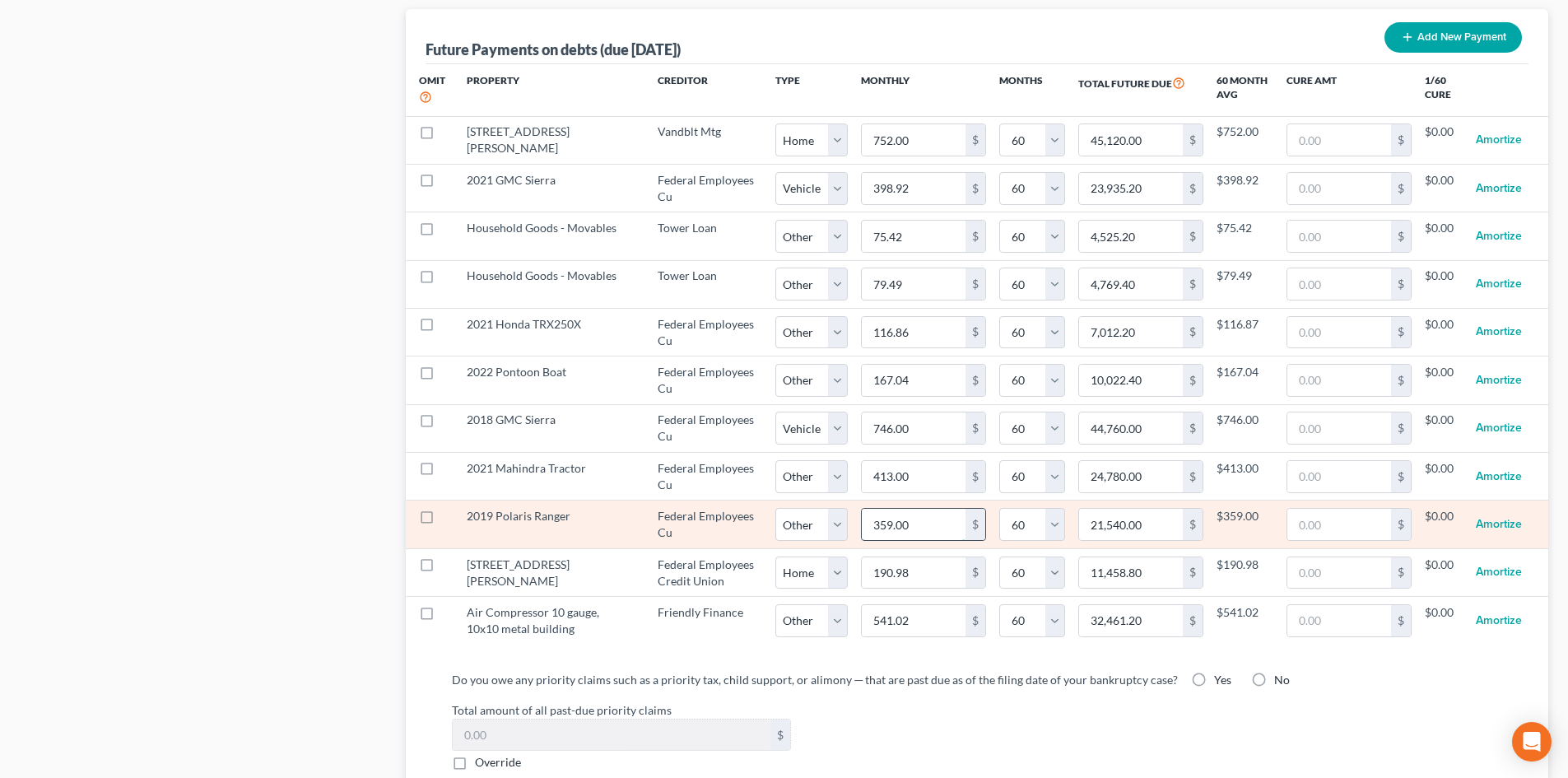
click at [905, 508] on input "359.00" at bounding box center [913, 524] width 104 height 31
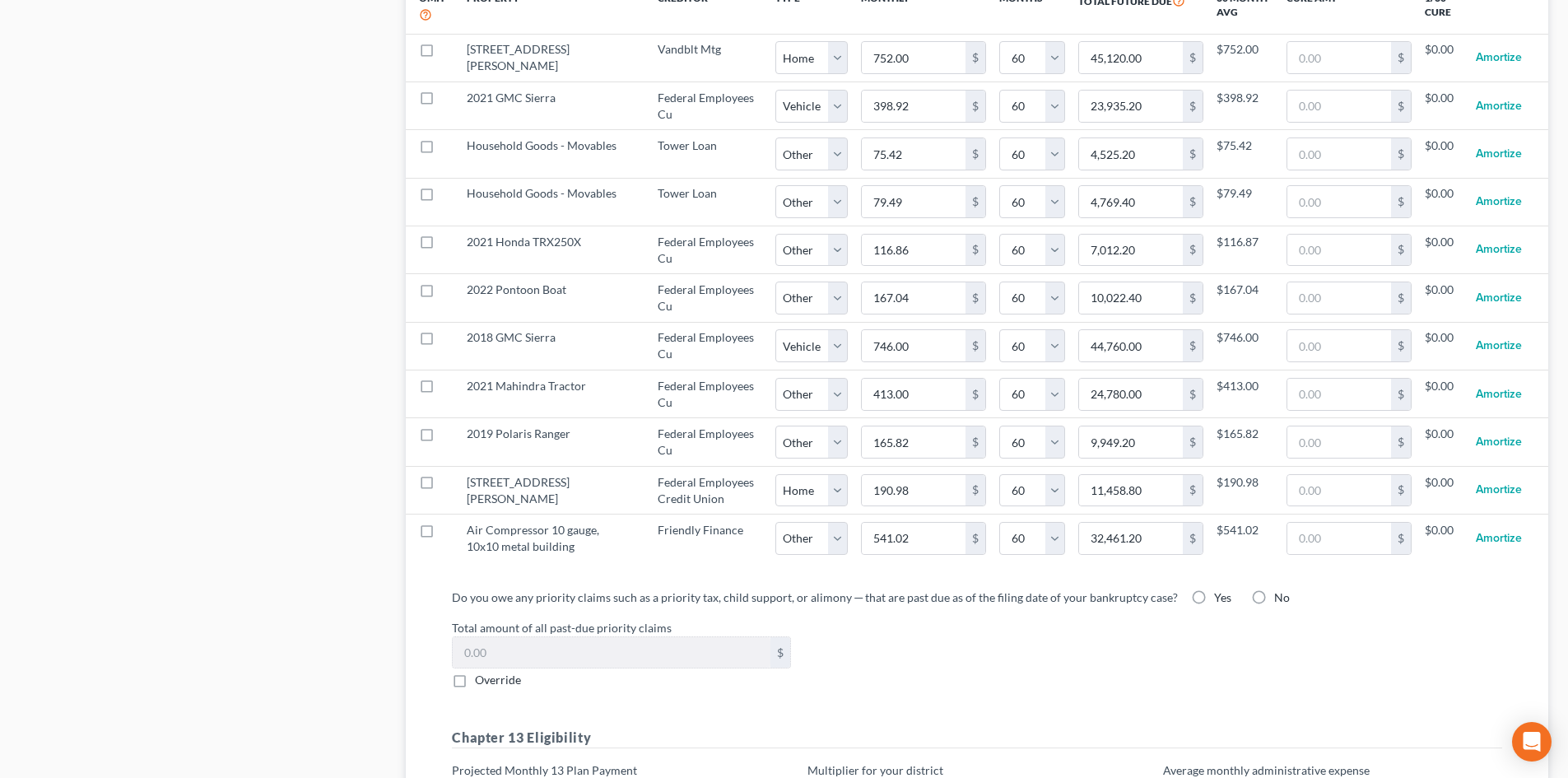
scroll to position [1811, 0]
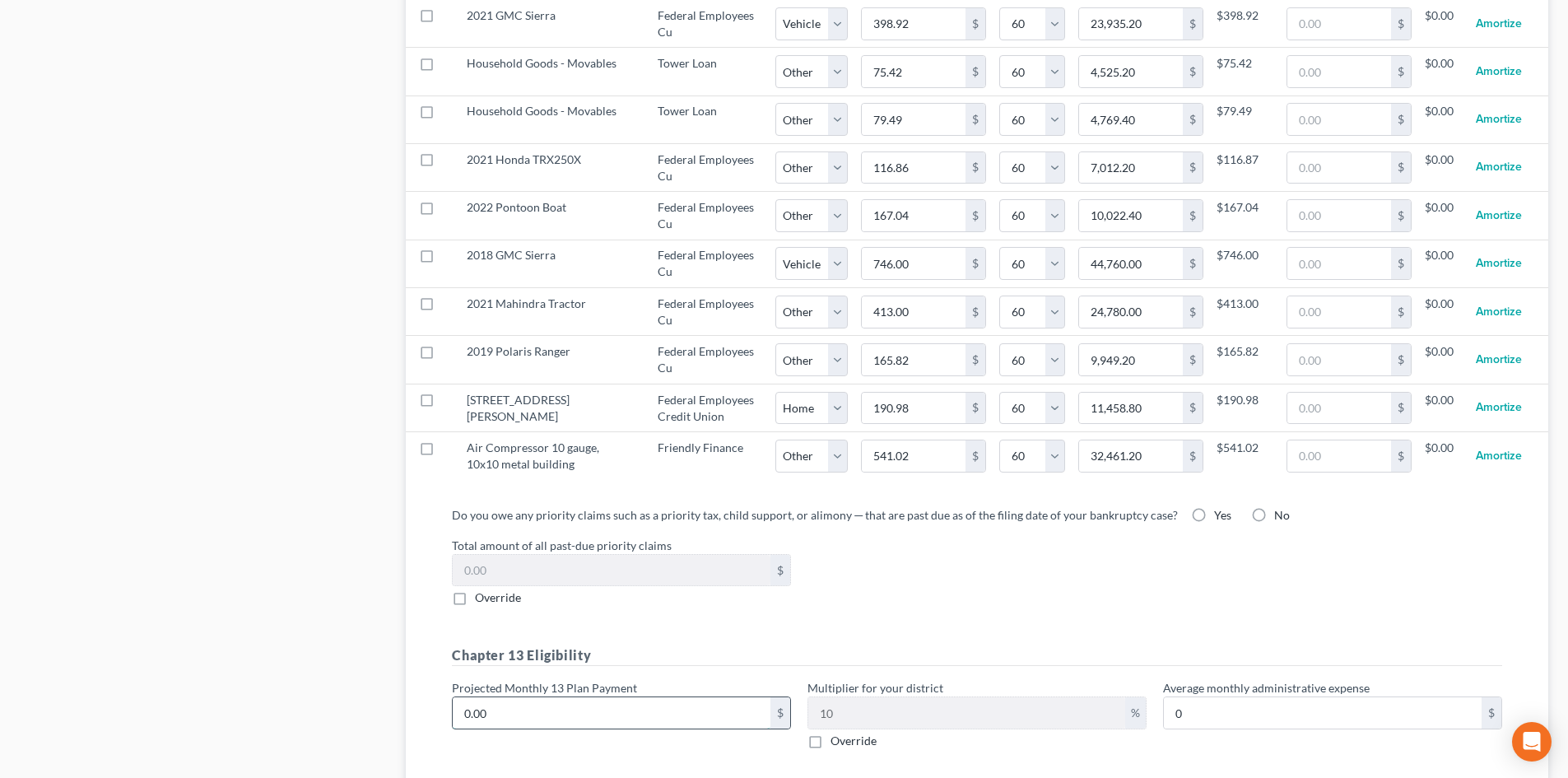
click at [587, 698] on input "0.00" at bounding box center [611, 713] width 317 height 31
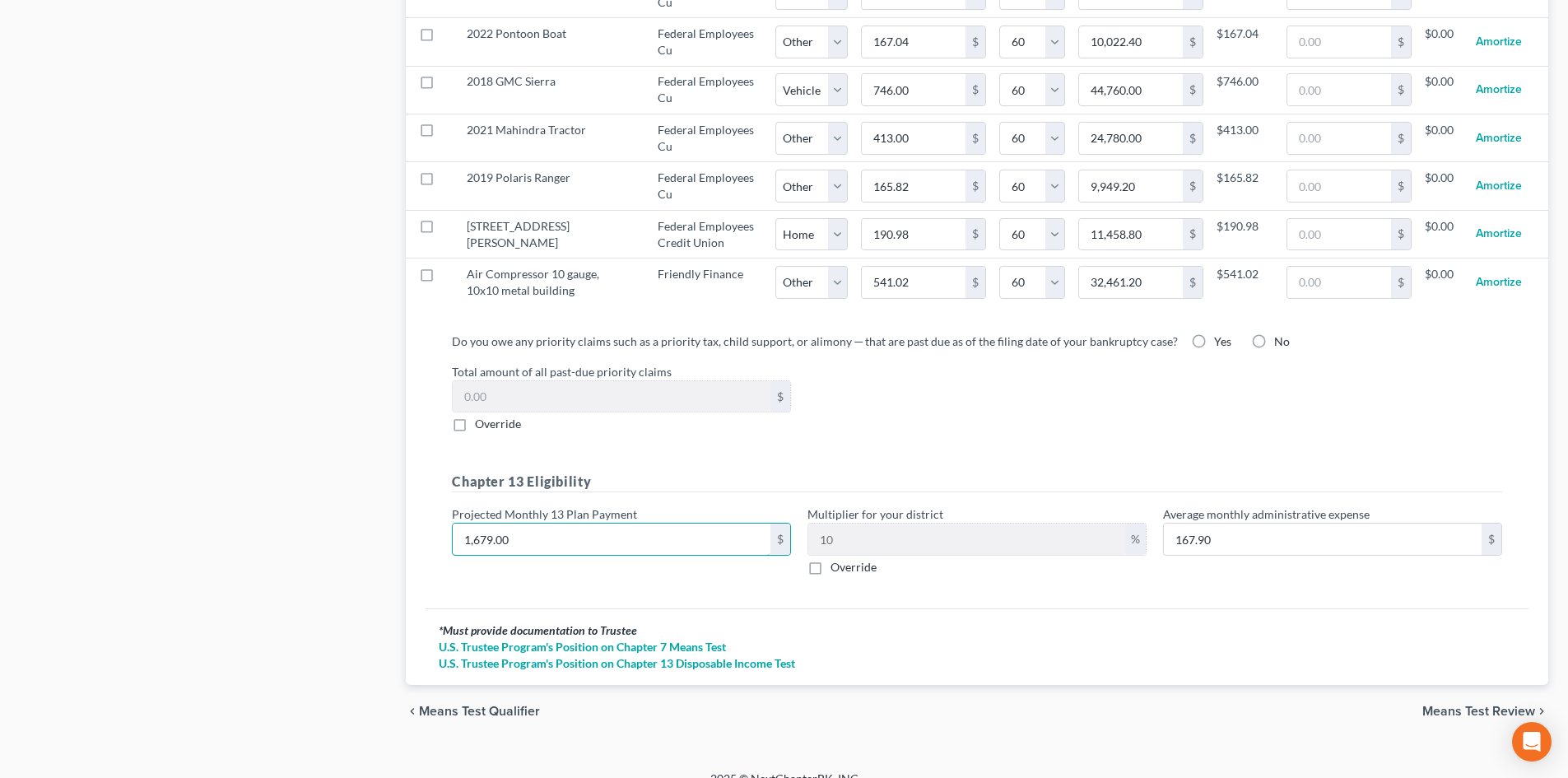
scroll to position [1990, 0]
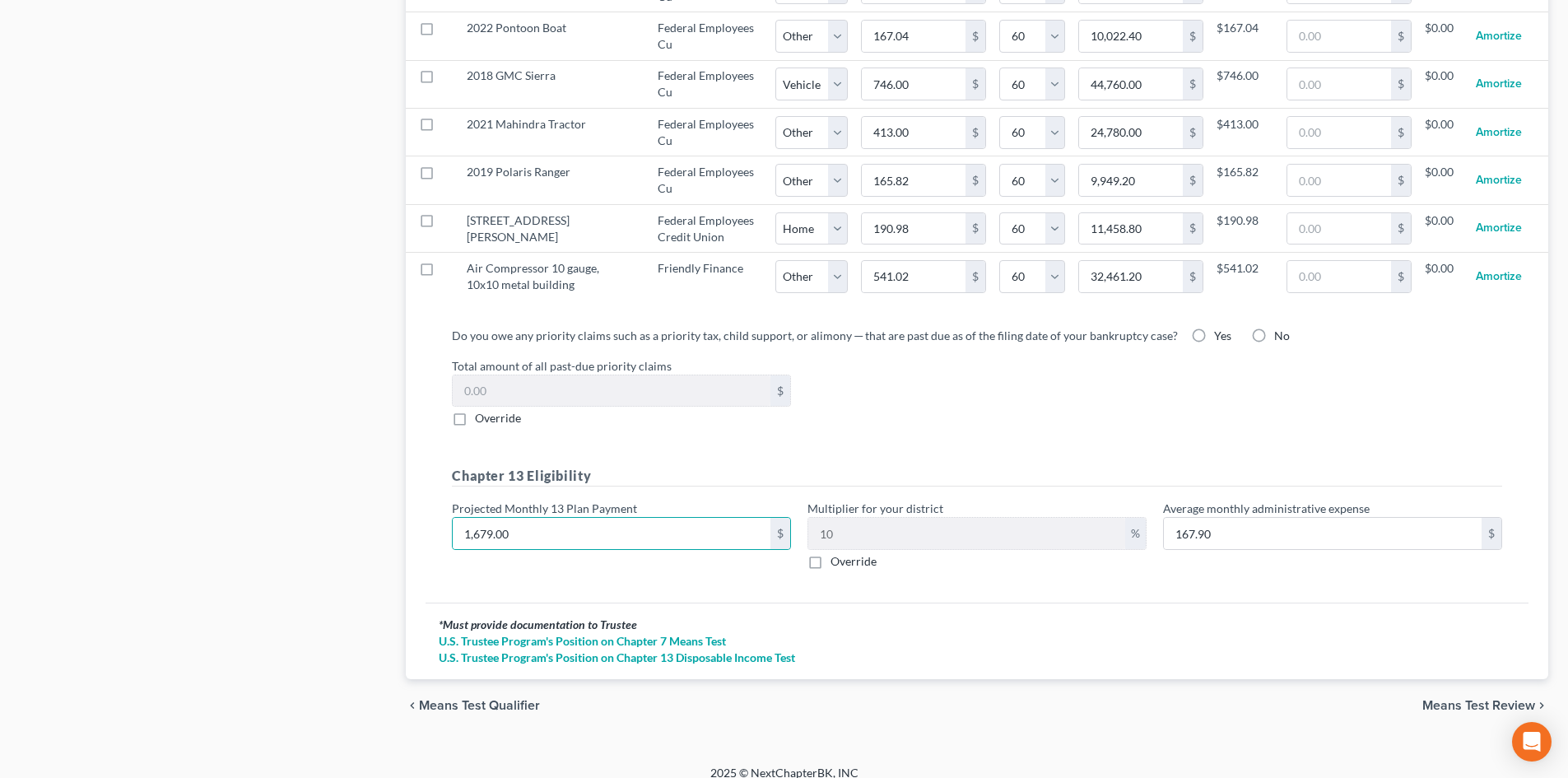
drag, startPoint x: 1476, startPoint y: 698, endPoint x: 1470, endPoint y: 690, distance: 10.0
click at [1476, 698] on div "chevron_left Means Test Qualifier Means Test Review chevron_right" at bounding box center [977, 706] width 1142 height 52
click at [1470, 699] on span "Means Test Review" at bounding box center [1478, 705] width 112 height 13
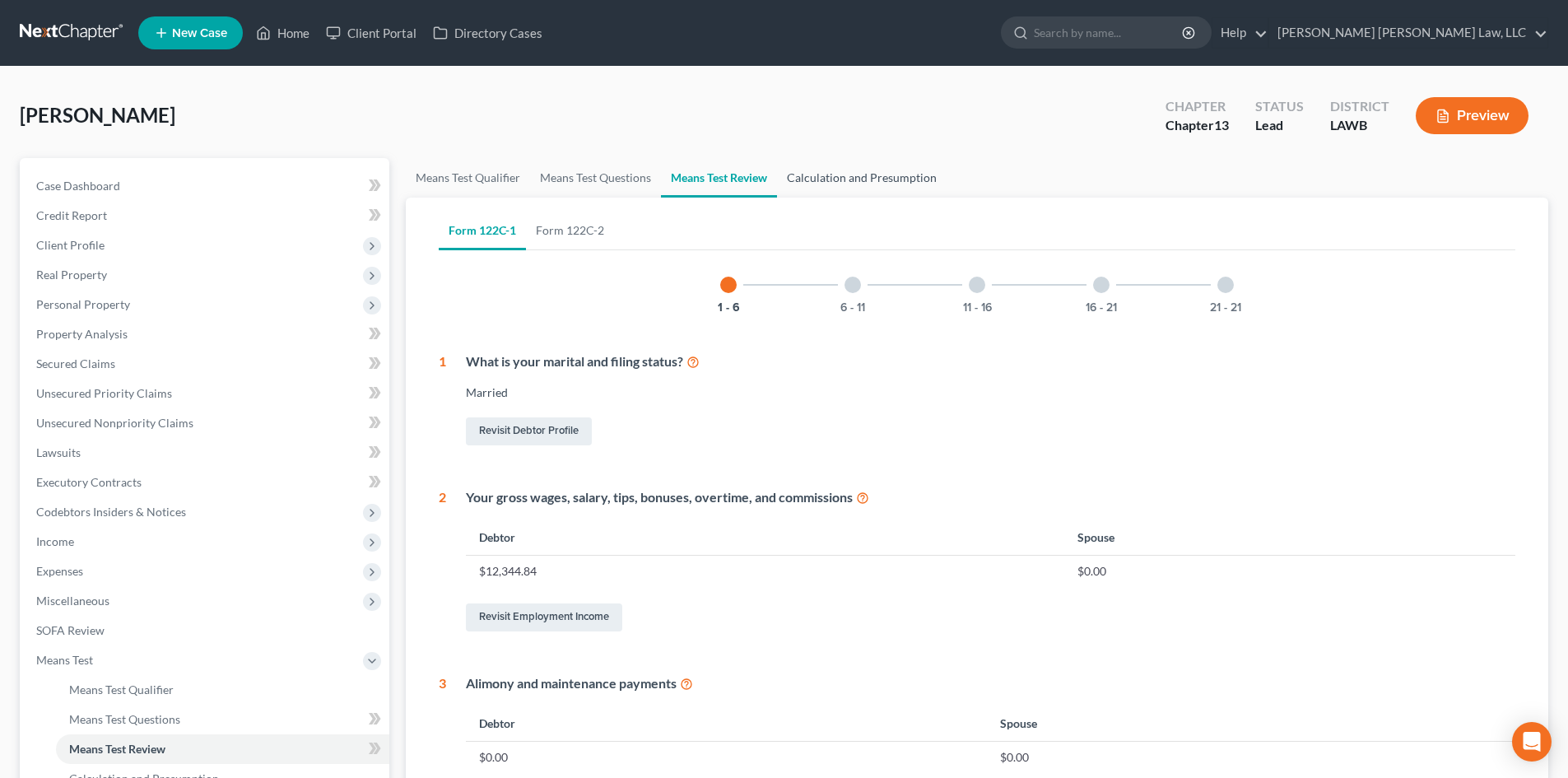
click at [839, 188] on link "Calculation and Presumption" at bounding box center [862, 177] width 169 height 39
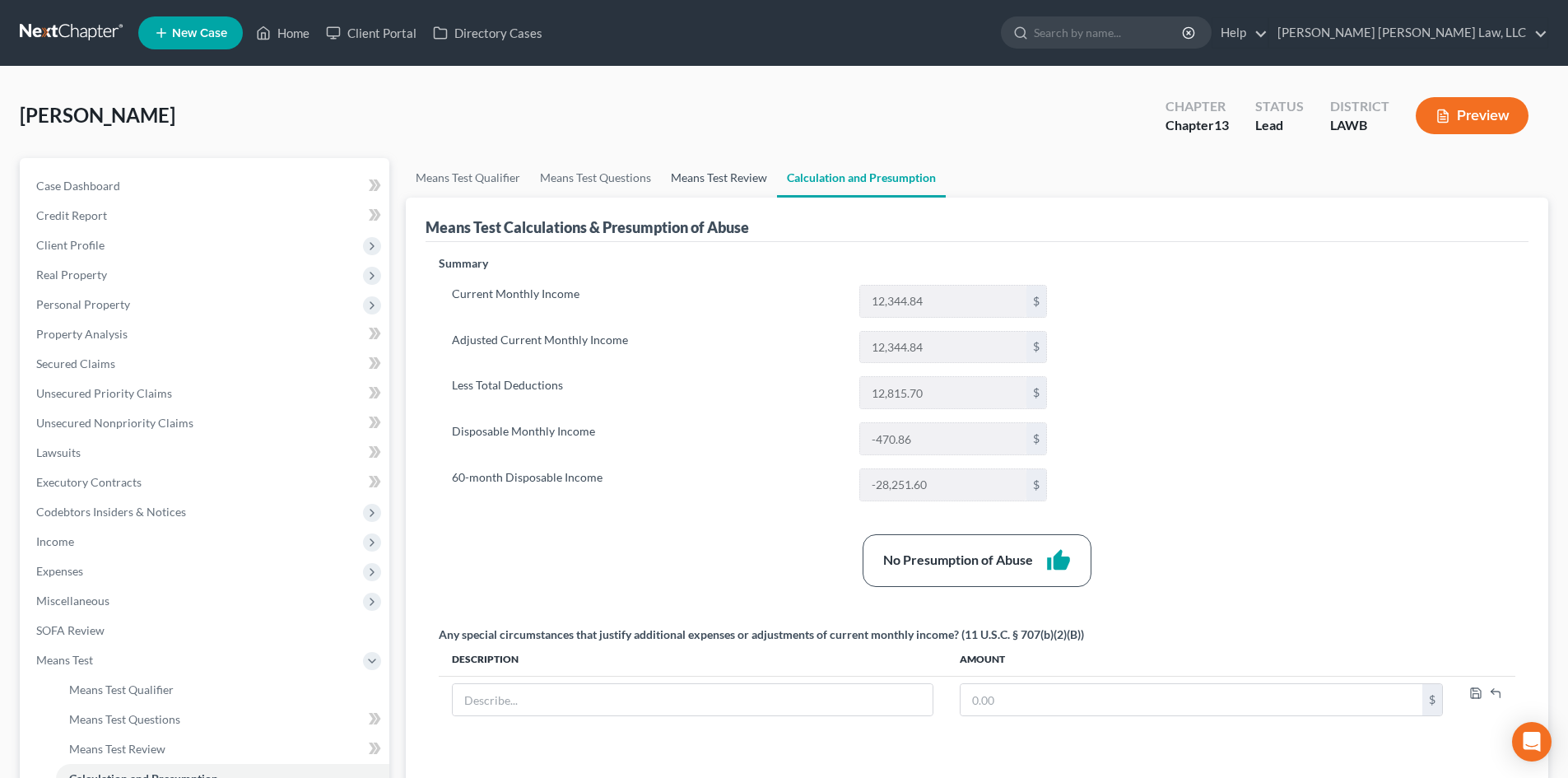
click at [685, 174] on link "Means Test Review" at bounding box center [719, 177] width 116 height 39
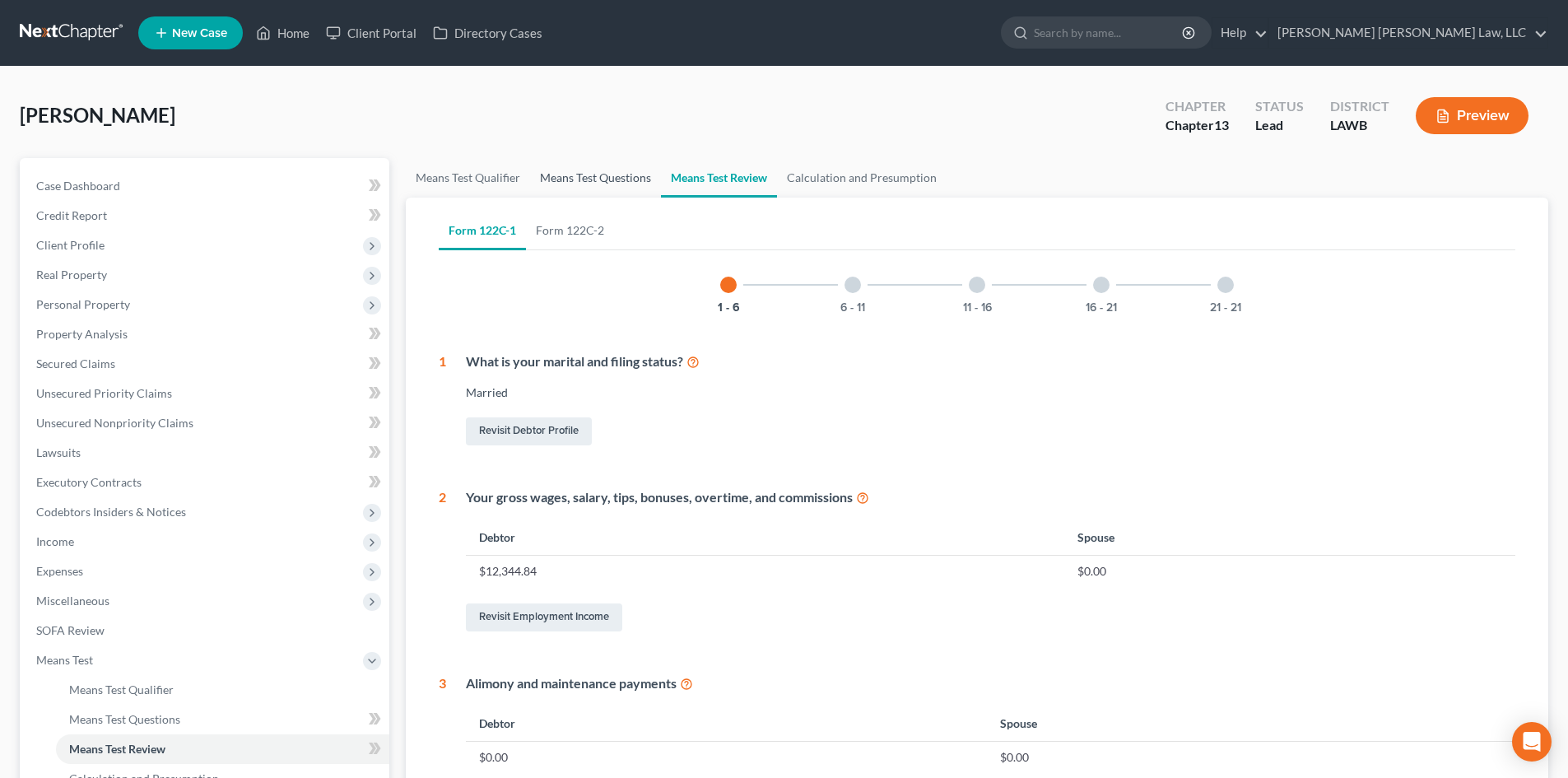
click at [611, 184] on link "Means Test Questions" at bounding box center [596, 177] width 131 height 39
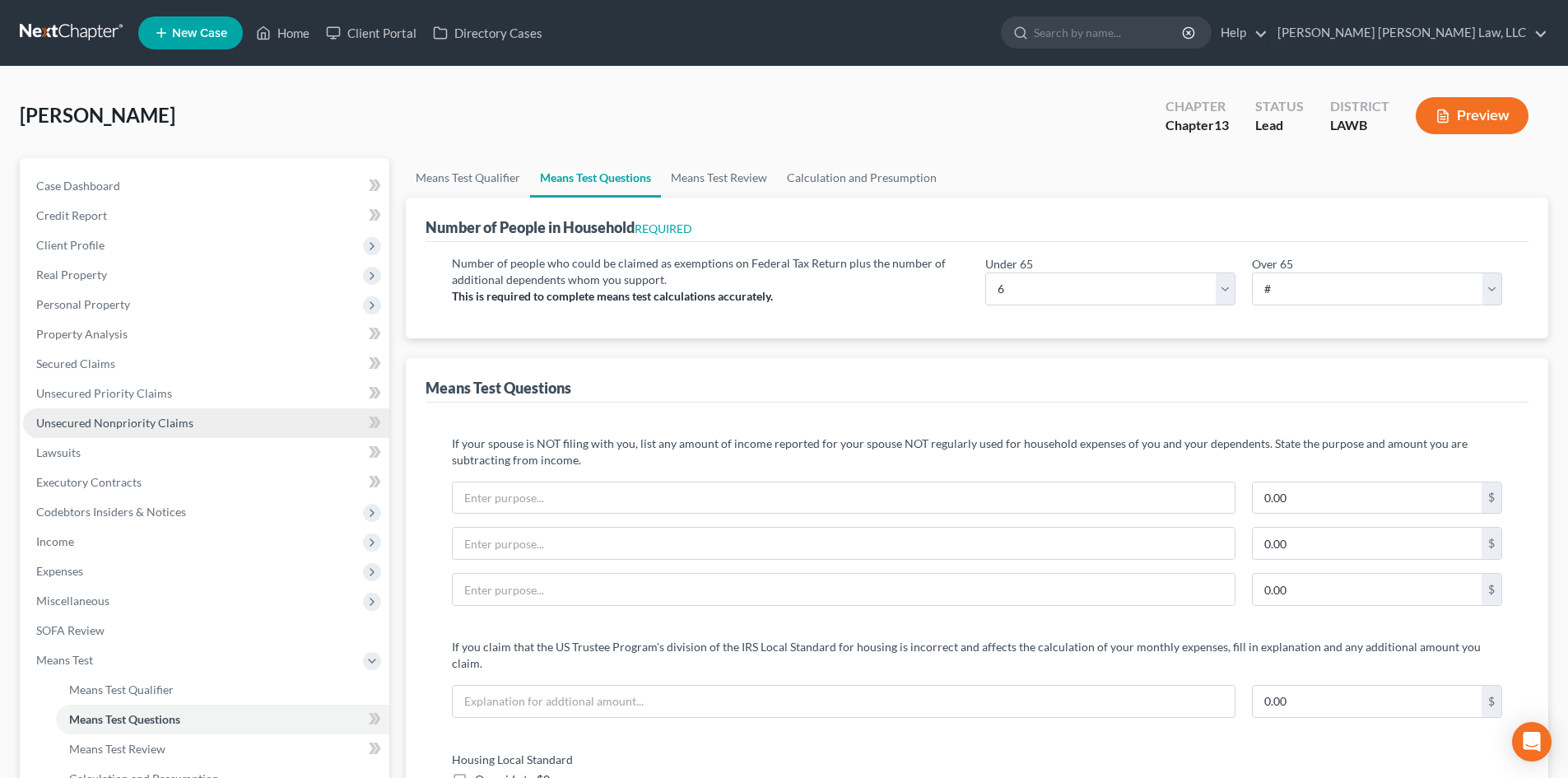
click at [248, 433] on link "Unsecured Nonpriority Claims" at bounding box center [206, 423] width 366 height 30
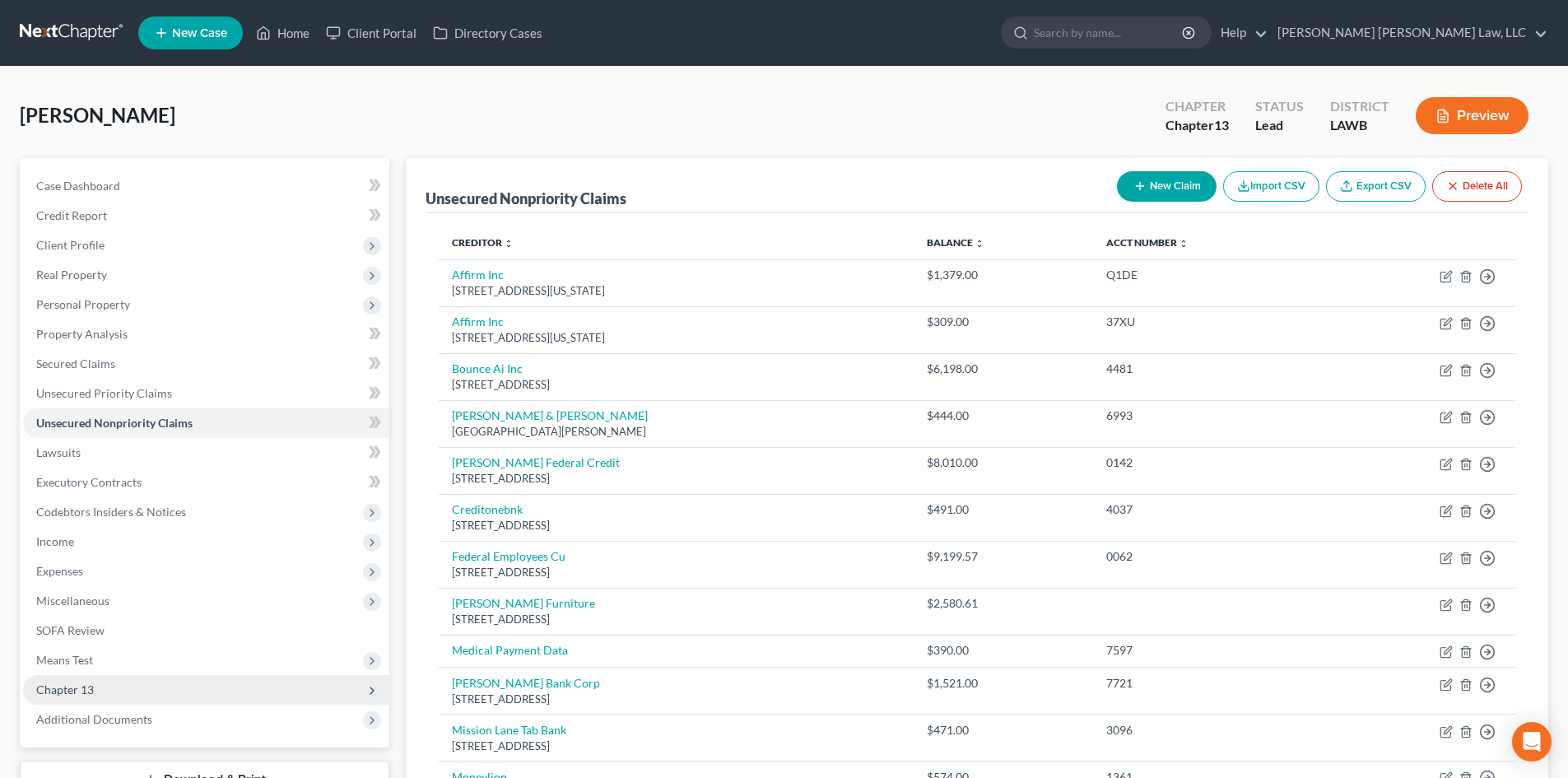
drag, startPoint x: 116, startPoint y: 679, endPoint x: 162, endPoint y: 685, distance: 46.4
click at [116, 679] on span "Chapter 13" at bounding box center [206, 690] width 366 height 30
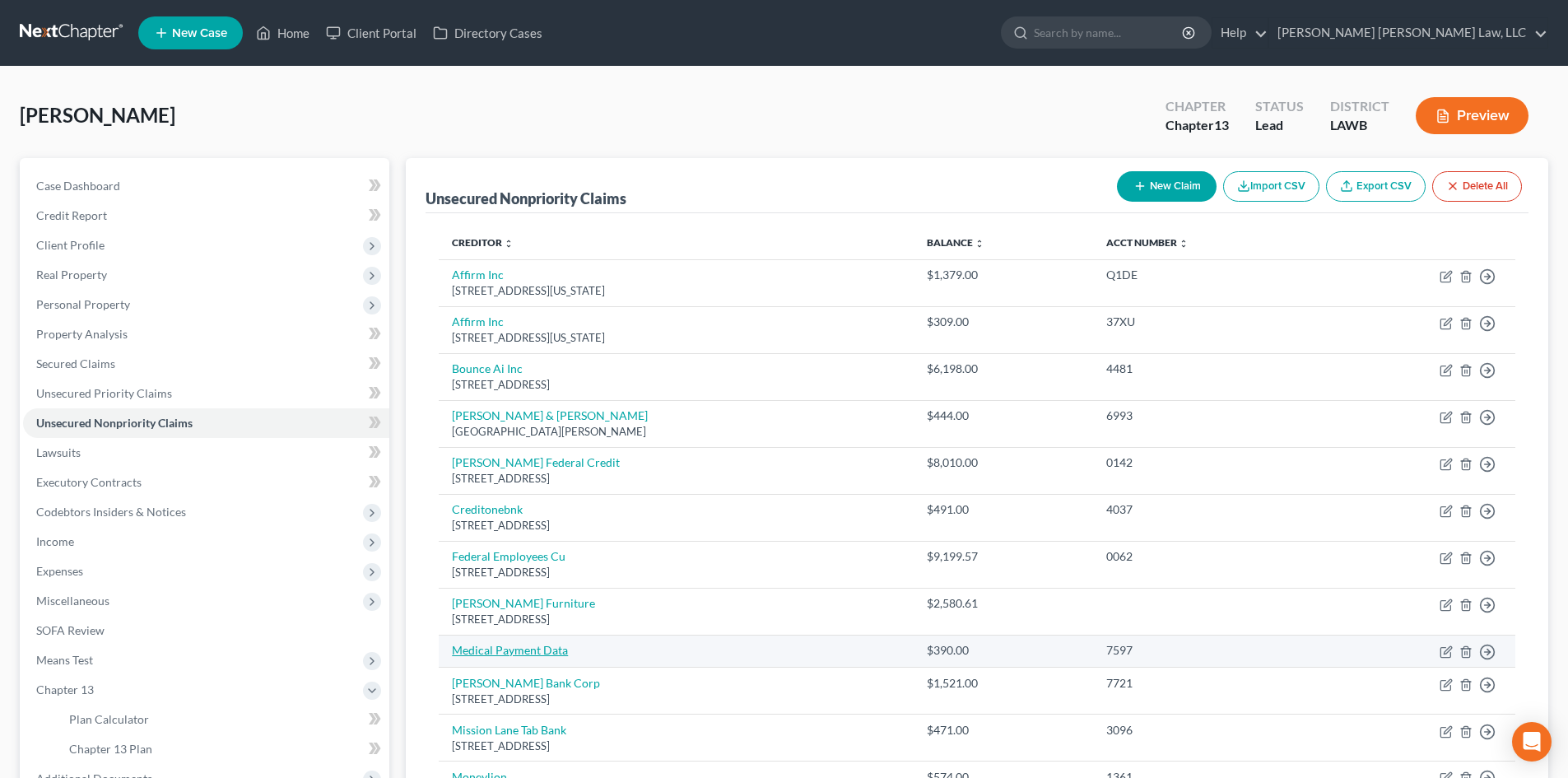
click at [528, 651] on link "Medical Payment Data" at bounding box center [509, 650] width 116 height 14
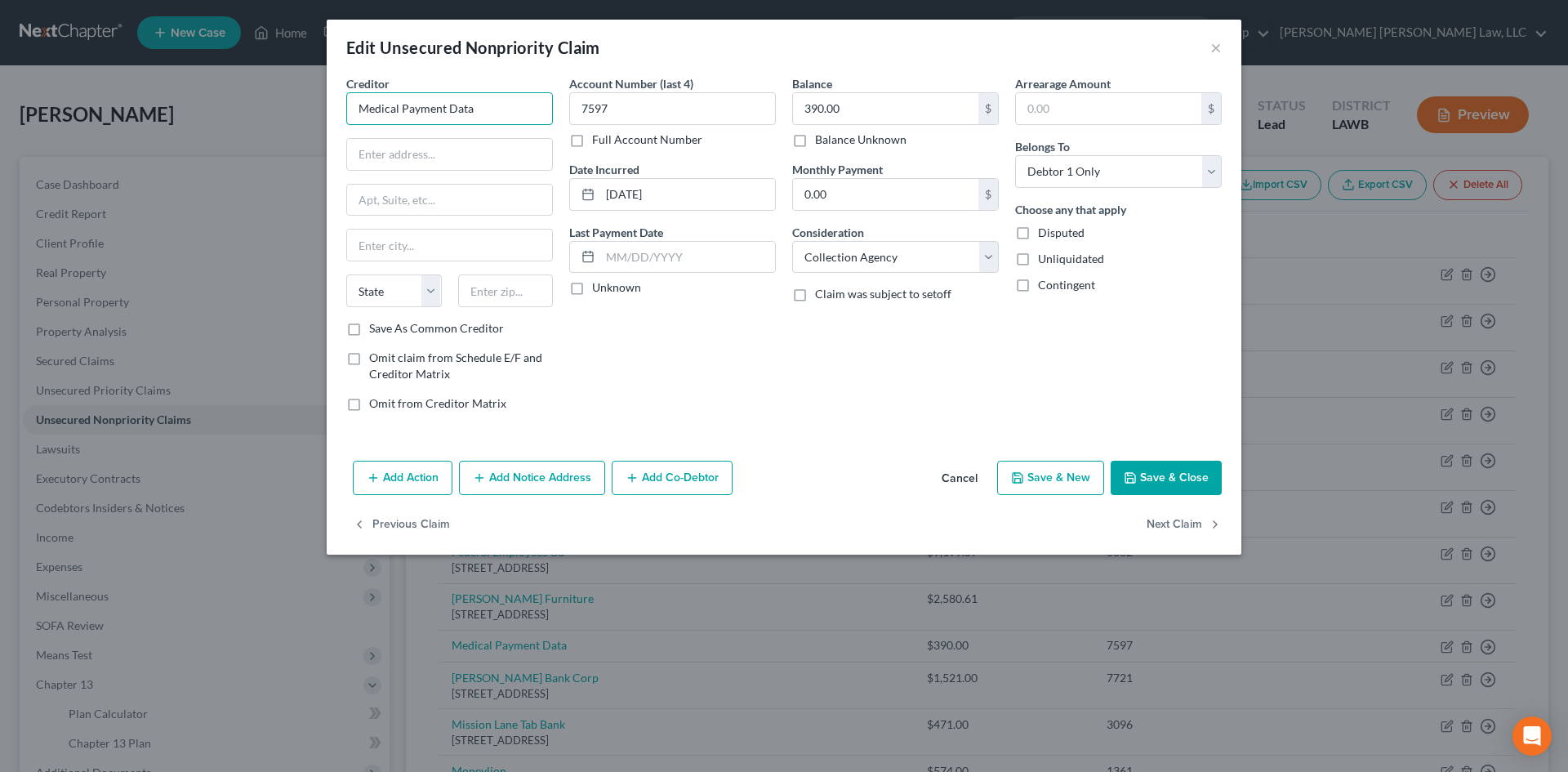
click at [506, 124] on input "Medical Payment Data" at bounding box center [449, 109] width 207 height 33
click at [488, 144] on div "Medical Payment Data" at bounding box center [444, 137] width 170 height 16
click at [1139, 473] on button "Save & Close" at bounding box center [1166, 478] width 111 height 35
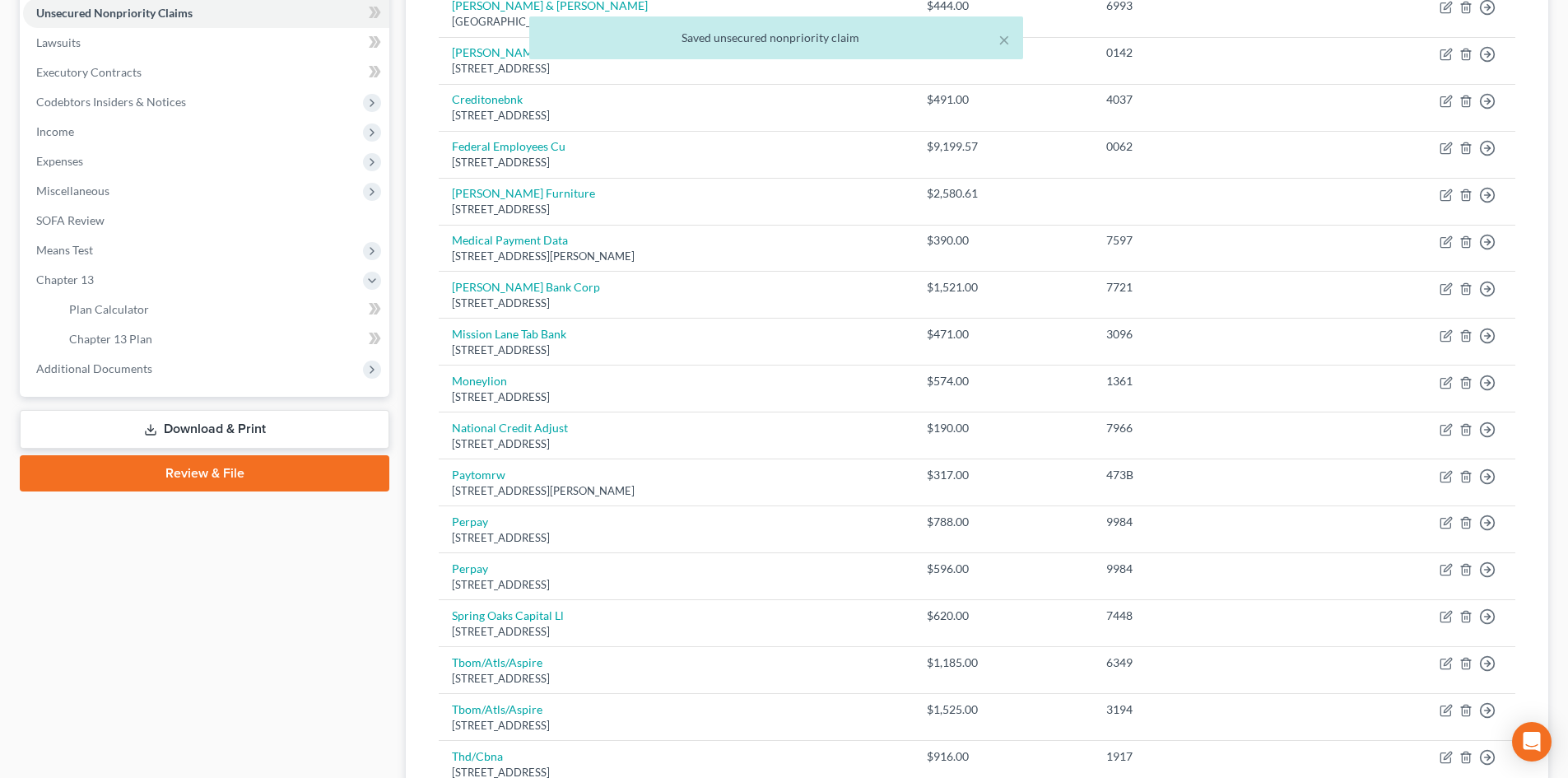
scroll to position [409, 0]
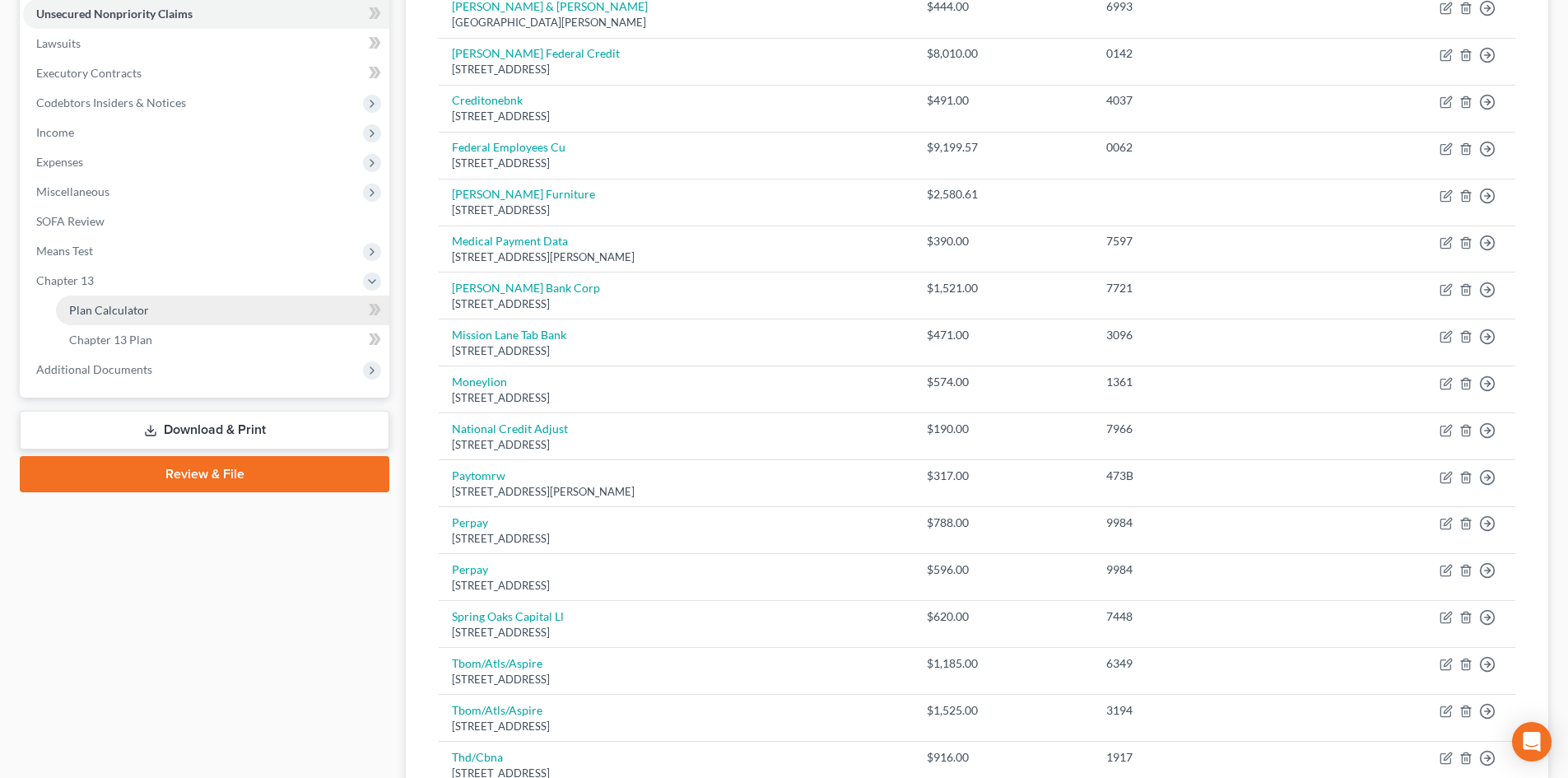
click at [141, 315] on span "Plan Calculator" at bounding box center [109, 310] width 80 height 14
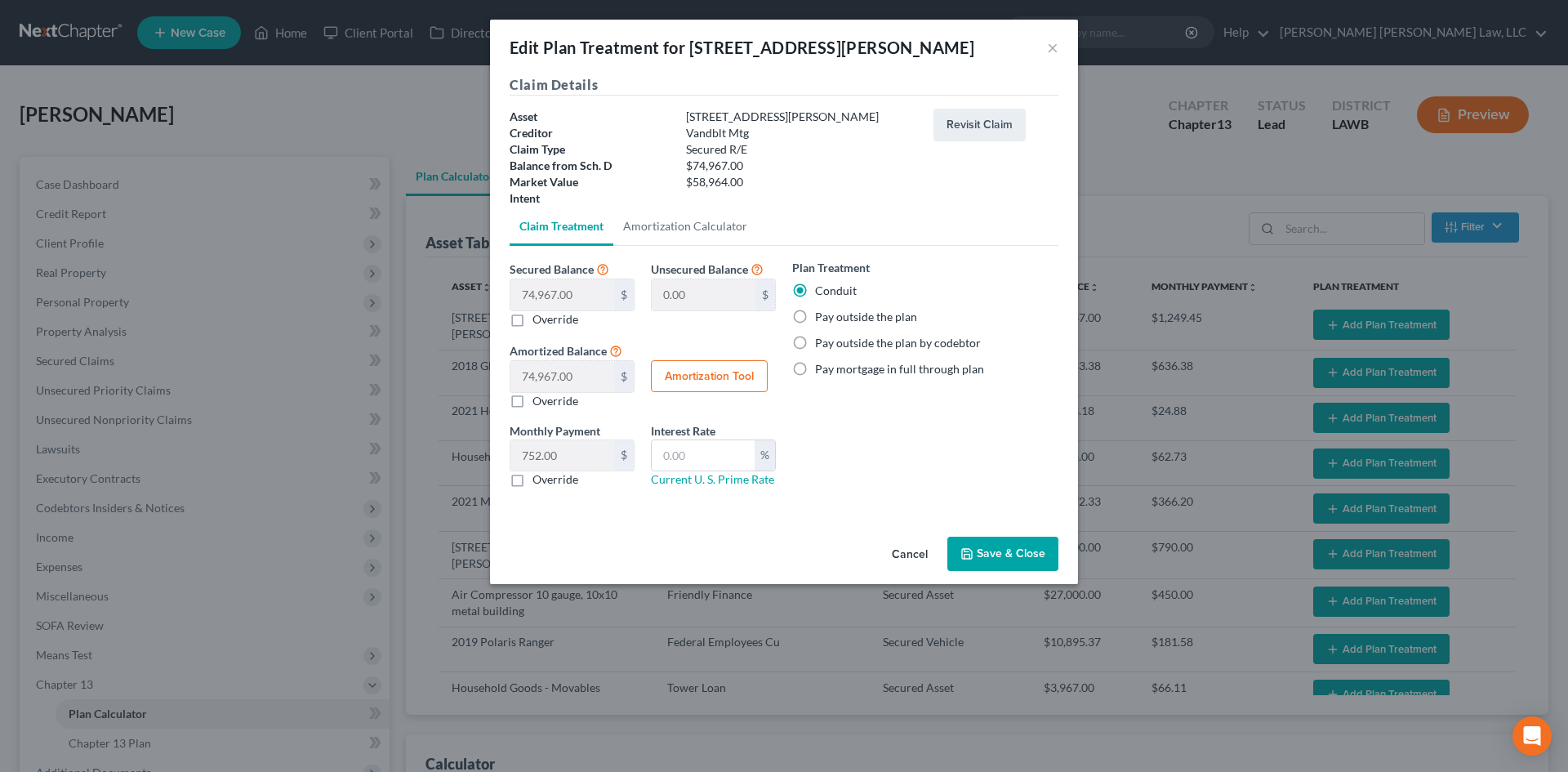
click at [1022, 555] on button "Save & Close" at bounding box center [1003, 554] width 111 height 35
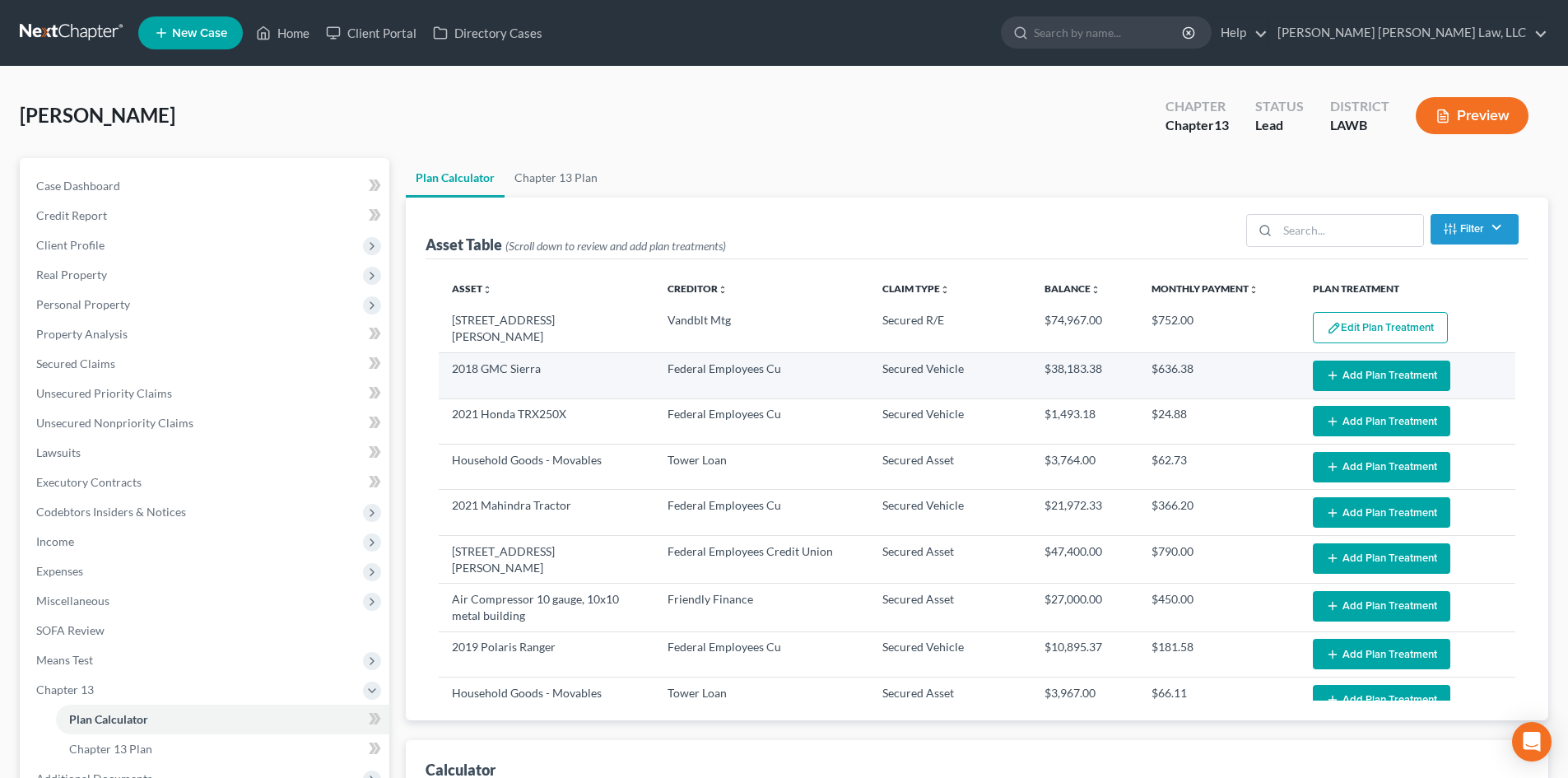
click at [1372, 376] on button "Add Plan Treatment" at bounding box center [1381, 375] width 138 height 31
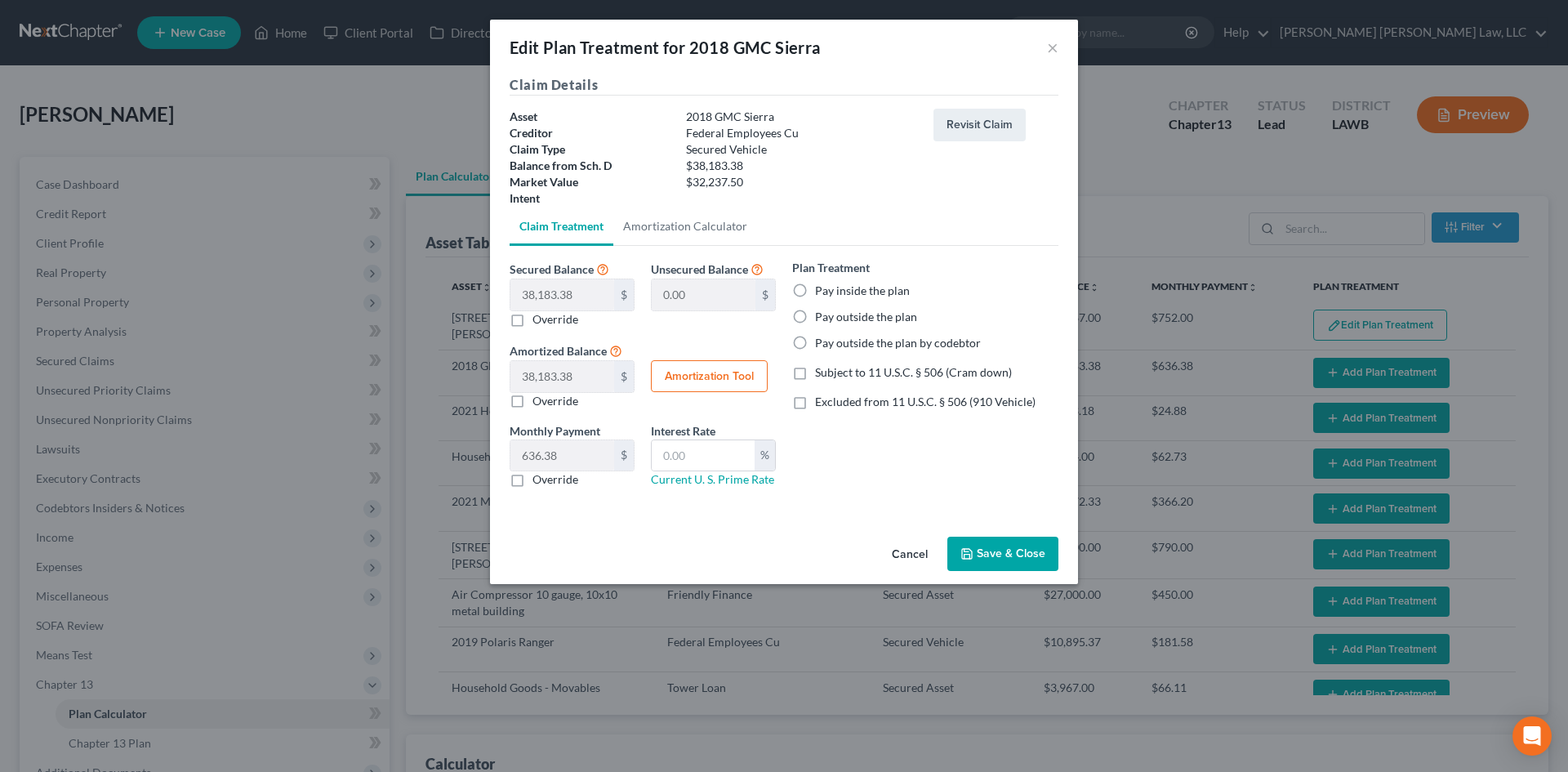
click at [887, 337] on label "Pay outside the plan by codebtor" at bounding box center [898, 343] width 166 height 16
click at [832, 337] on input "Pay outside the plan by codebtor" at bounding box center [826, 340] width 10 height 10
click at [555, 482] on label "Override" at bounding box center [555, 479] width 46 height 16
click at [549, 482] on input "Override" at bounding box center [544, 477] width 10 height 10
click at [568, 456] on input "text" at bounding box center [562, 456] width 104 height 31
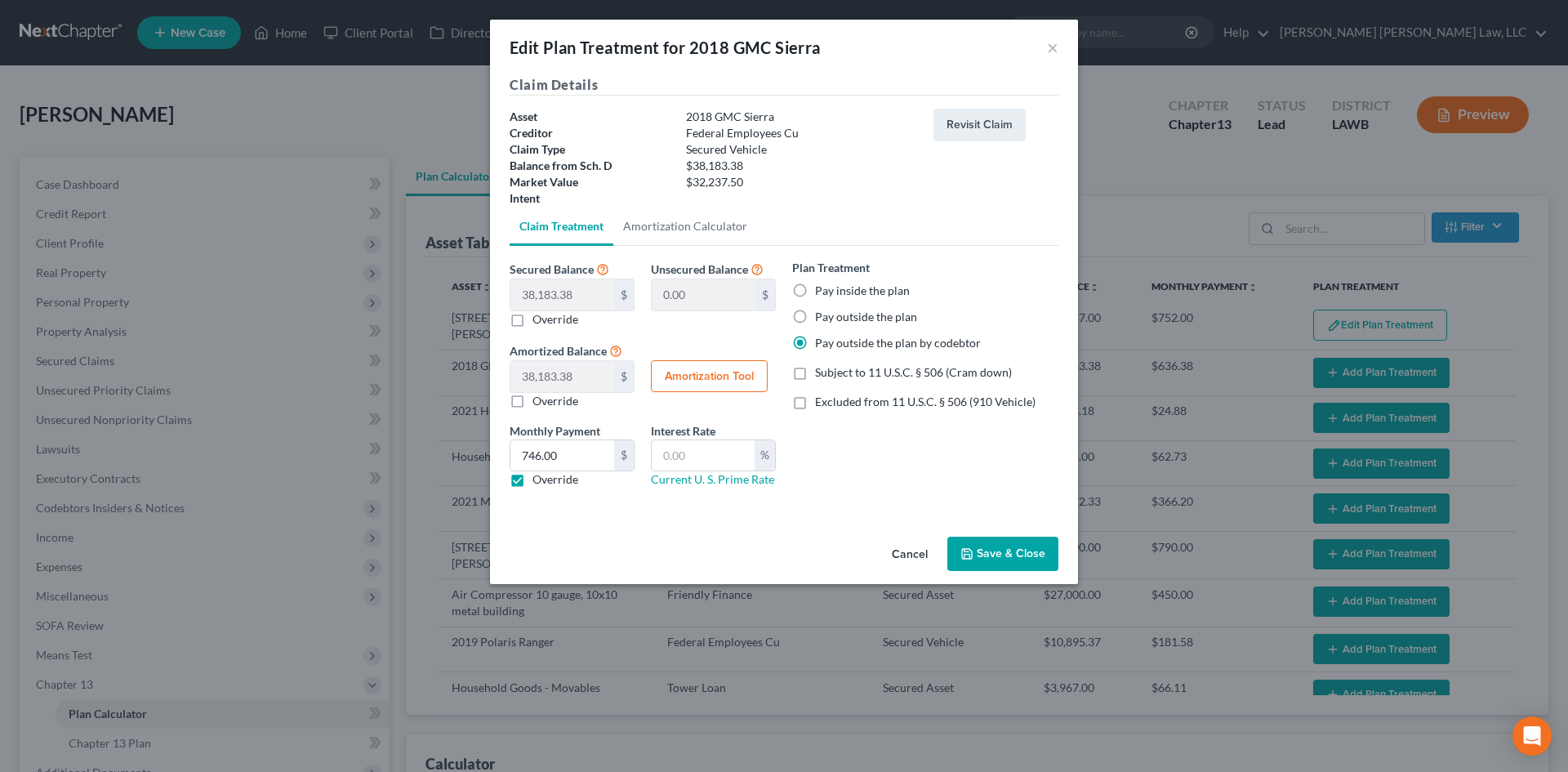
click at [1009, 554] on button "Save & Close" at bounding box center [1003, 554] width 111 height 35
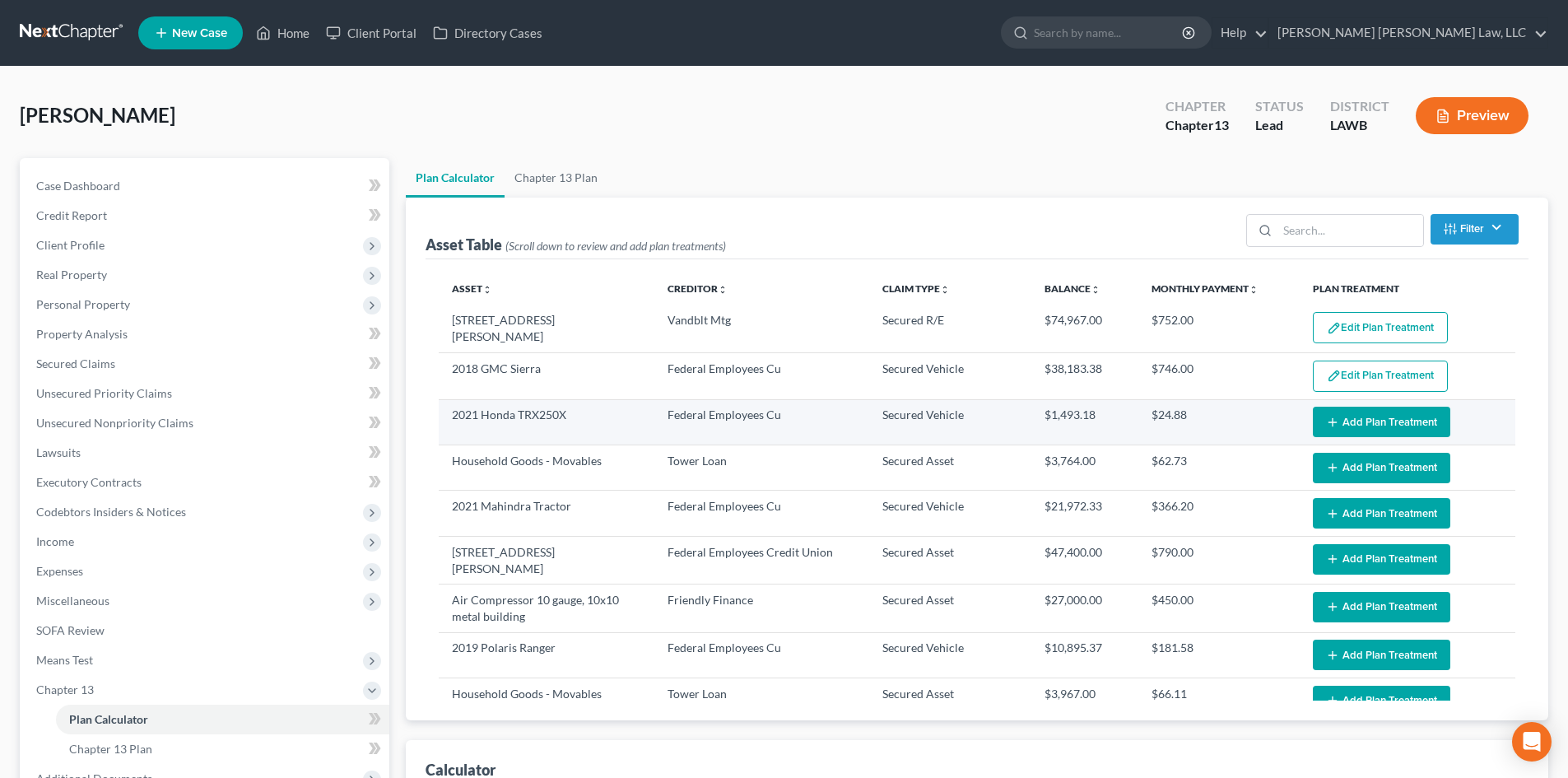
click at [1342, 419] on button "Add Plan Treatment" at bounding box center [1381, 421] width 138 height 31
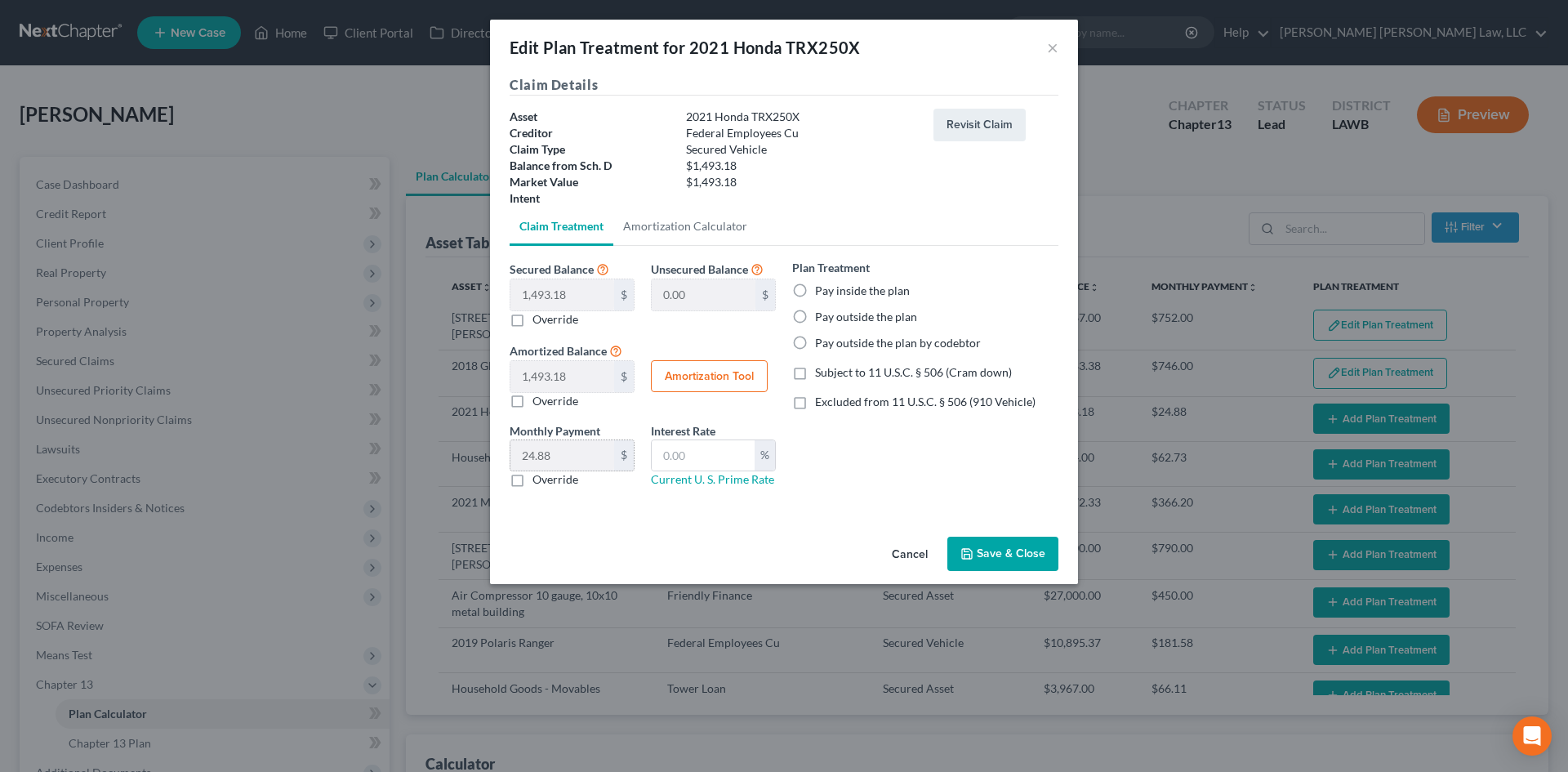
click at [835, 342] on label "Pay outside the plan by codebtor" at bounding box center [898, 343] width 166 height 16
click at [832, 342] on input "Pay outside the plan by codebtor" at bounding box center [826, 340] width 10 height 10
click at [547, 477] on label "Override" at bounding box center [555, 479] width 46 height 16
click at [547, 477] on input "Override" at bounding box center [544, 477] width 10 height 10
click at [559, 455] on input "text" at bounding box center [562, 456] width 104 height 31
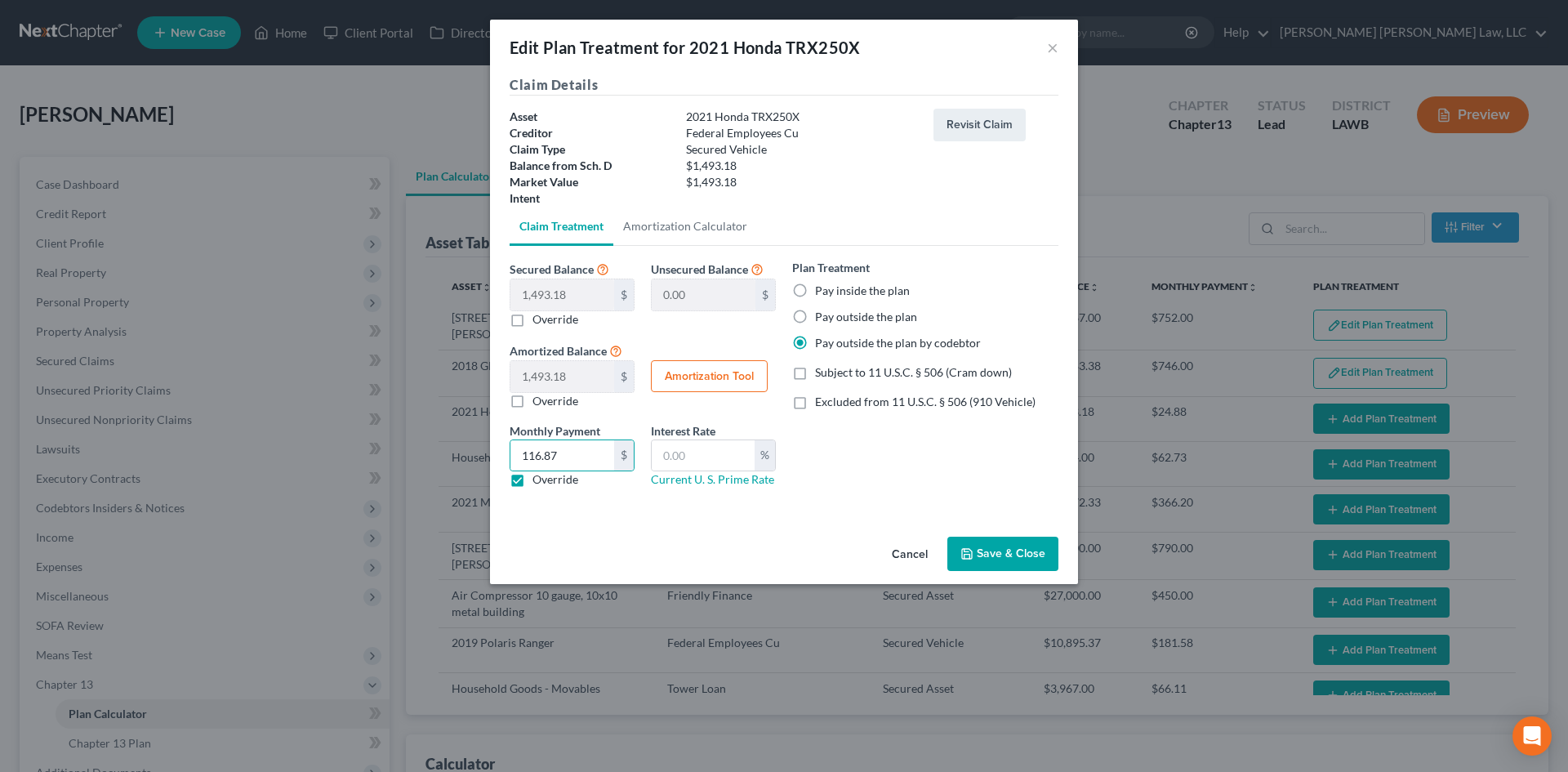
drag, startPoint x: 995, startPoint y: 558, endPoint x: 1289, endPoint y: 490, distance: 301.8
click at [995, 556] on button "Save & Close" at bounding box center [1003, 554] width 111 height 35
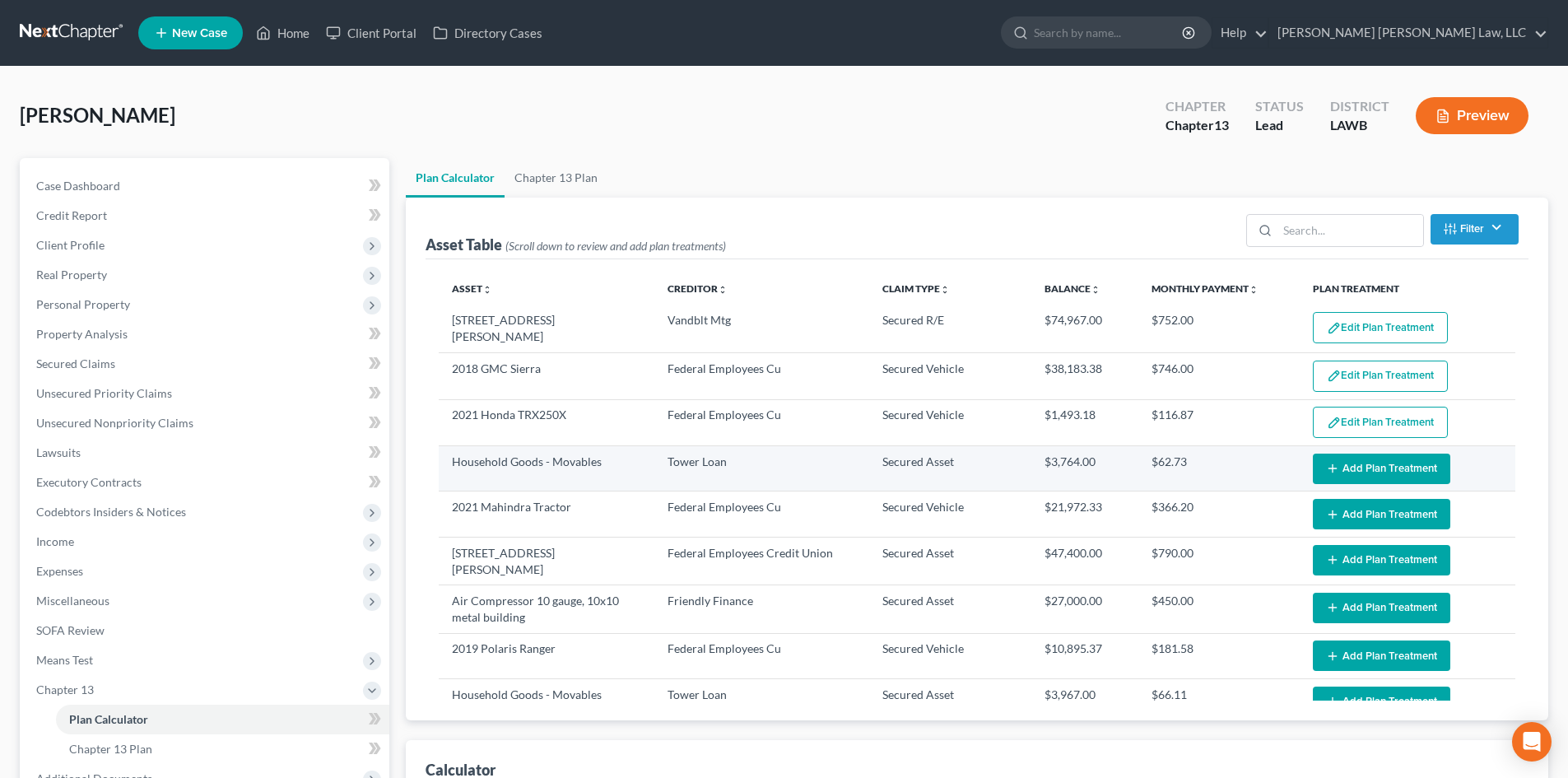
click at [1381, 462] on button "Add Plan Treatment" at bounding box center [1381, 468] width 138 height 31
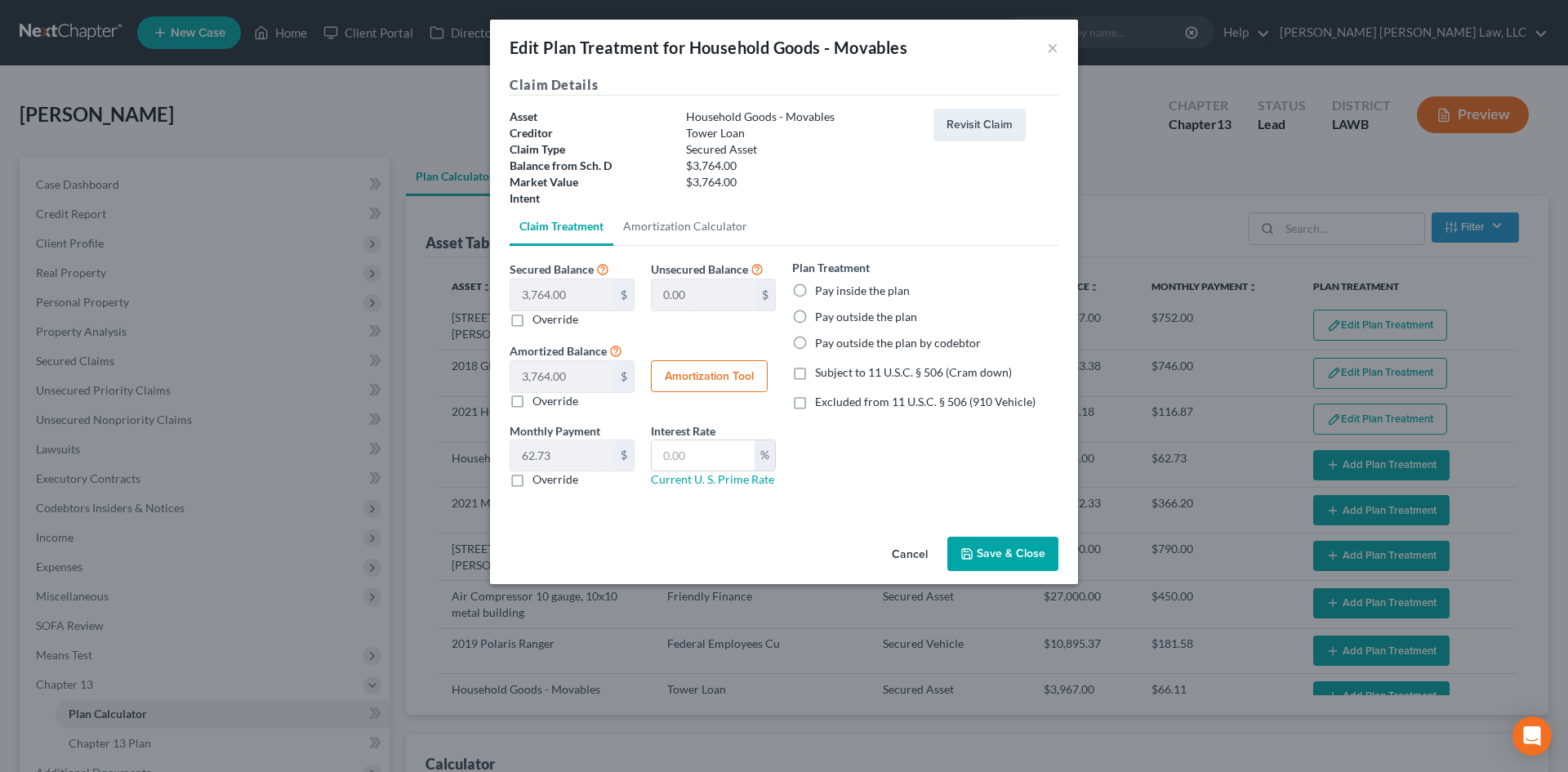
click at [879, 289] on label "Pay inside the plan" at bounding box center [862, 291] width 94 height 16
click at [832, 289] on input "Pay inside the plan" at bounding box center [826, 288] width 10 height 10
click at [878, 367] on span "Subject to 11 U.S.C. § 506 (Cram down)" at bounding box center [913, 372] width 196 height 14
click at [832, 367] on input "Subject to 11 U.S.C. § 506 (Cram down)" at bounding box center [826, 370] width 10 height 10
drag, startPoint x: 704, startPoint y: 445, endPoint x: 723, endPoint y: 471, distance: 32.2
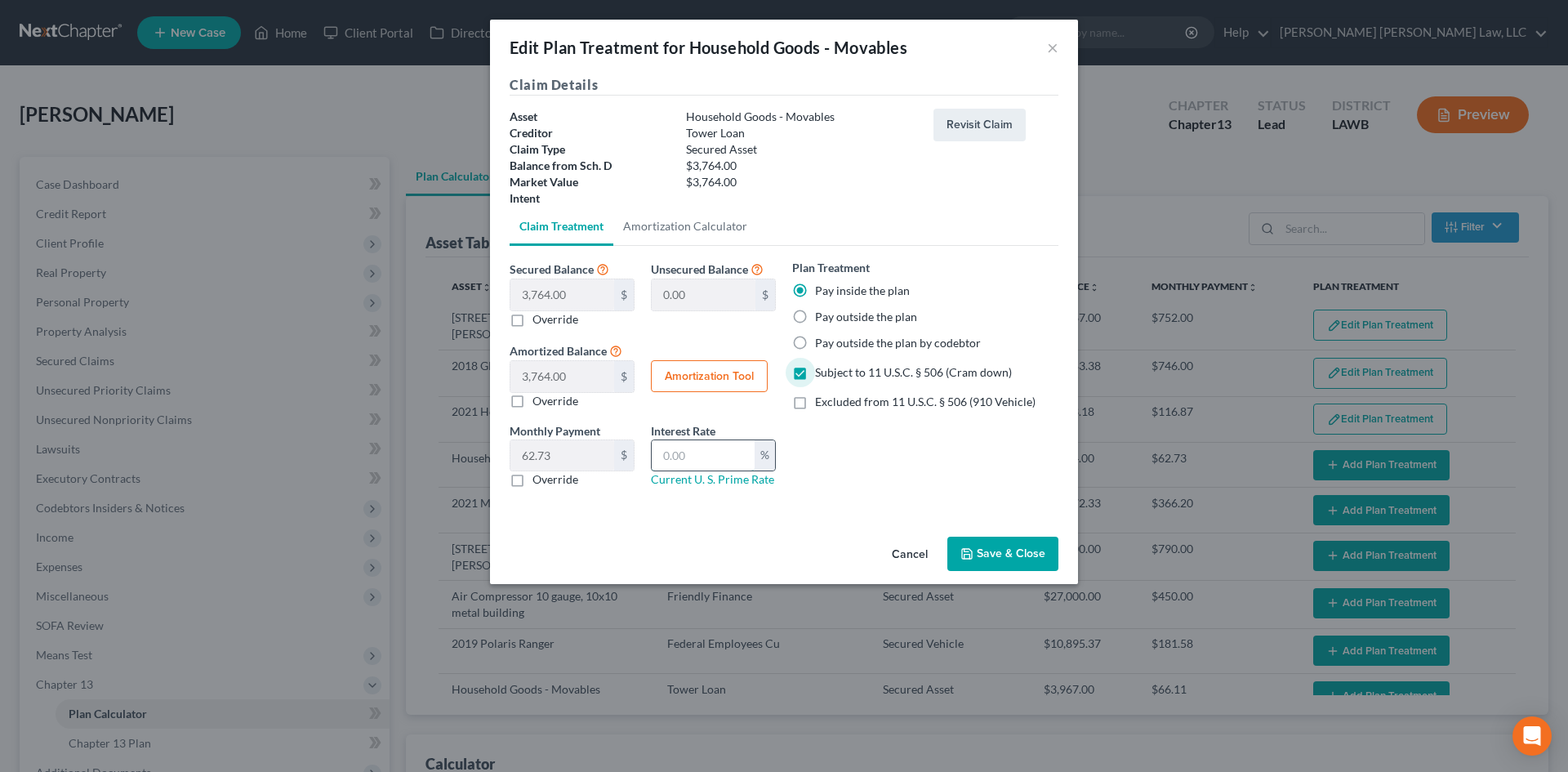
click at [704, 445] on input "text" at bounding box center [703, 456] width 103 height 31
click at [558, 475] on label "Override" at bounding box center [555, 479] width 46 height 16
click at [549, 475] on input "Override" at bounding box center [544, 477] width 10 height 10
click at [561, 449] on input "text" at bounding box center [562, 456] width 104 height 31
click at [986, 541] on button "Save & Close" at bounding box center [1003, 554] width 111 height 35
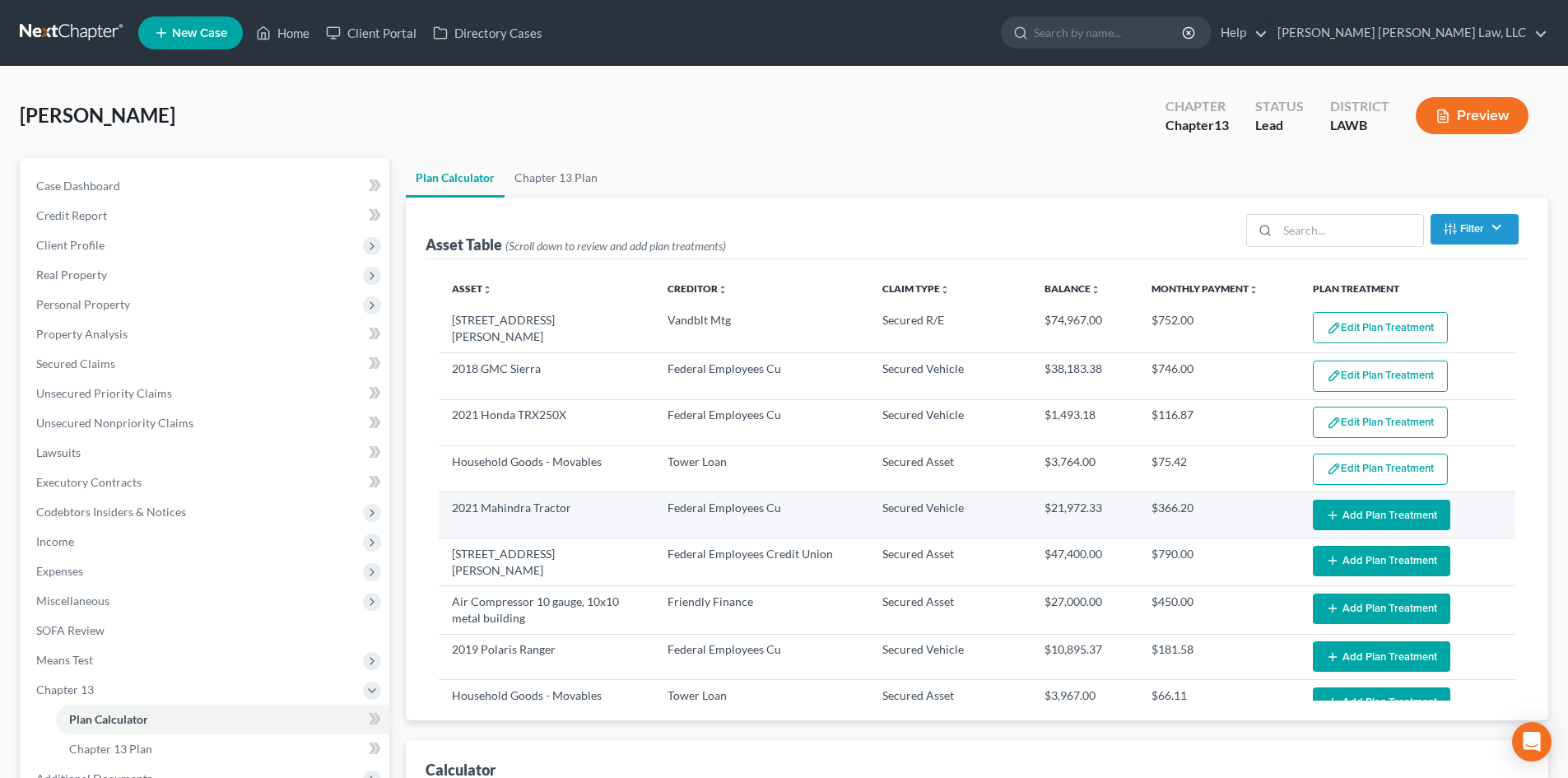
click at [1381, 502] on button "Add Plan Treatment" at bounding box center [1381, 515] width 138 height 31
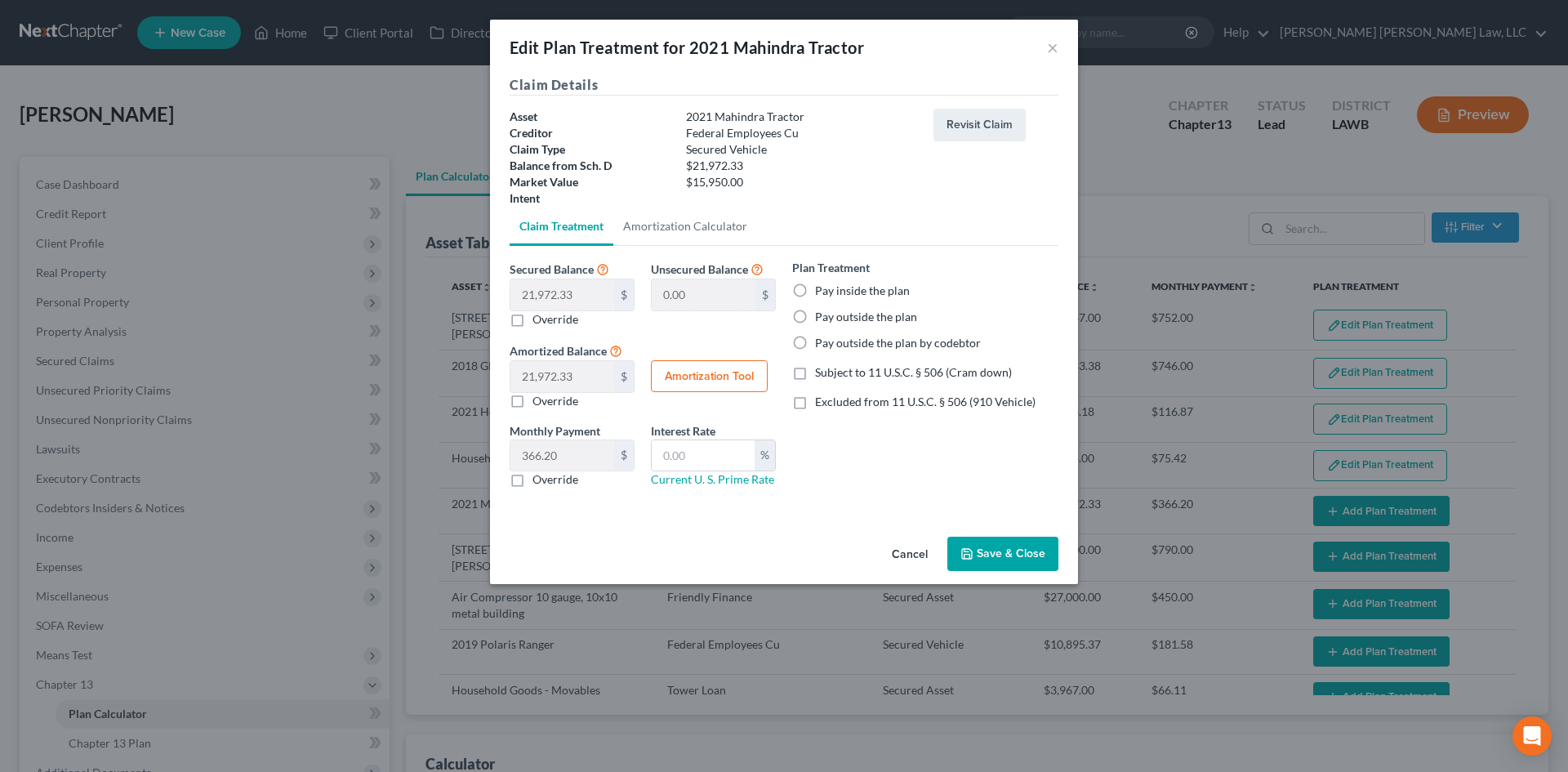
click at [883, 341] on label "Pay outside the plan by codebtor" at bounding box center [898, 343] width 166 height 16
click at [832, 341] on input "Pay outside the plan by codebtor" at bounding box center [826, 340] width 10 height 10
click at [571, 482] on label "Override" at bounding box center [555, 479] width 46 height 16
click at [549, 482] on input "Override" at bounding box center [544, 477] width 10 height 10
click at [604, 443] on input "text" at bounding box center [562, 456] width 104 height 31
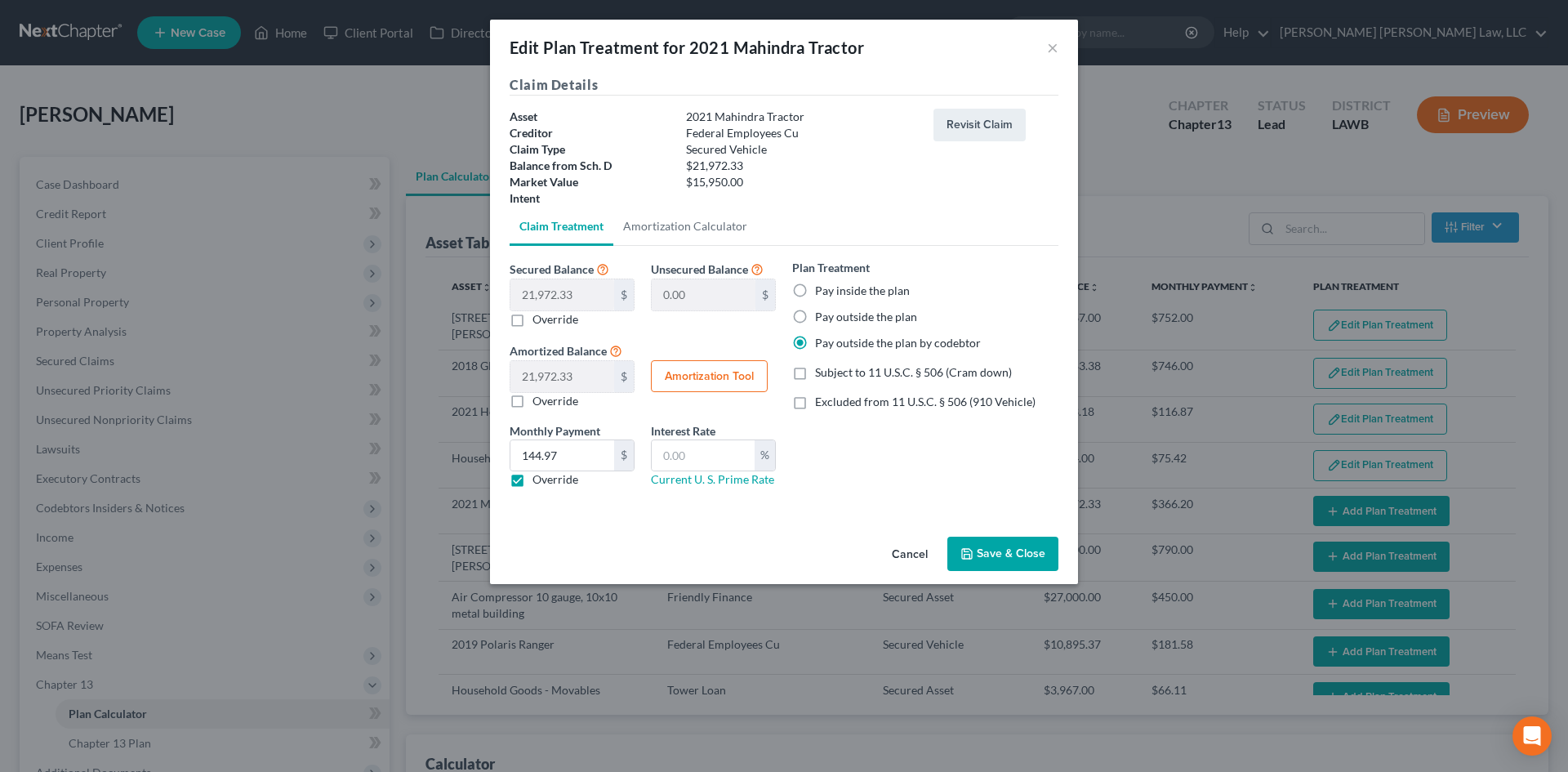
click at [1019, 546] on button "Save & Close" at bounding box center [1003, 554] width 111 height 35
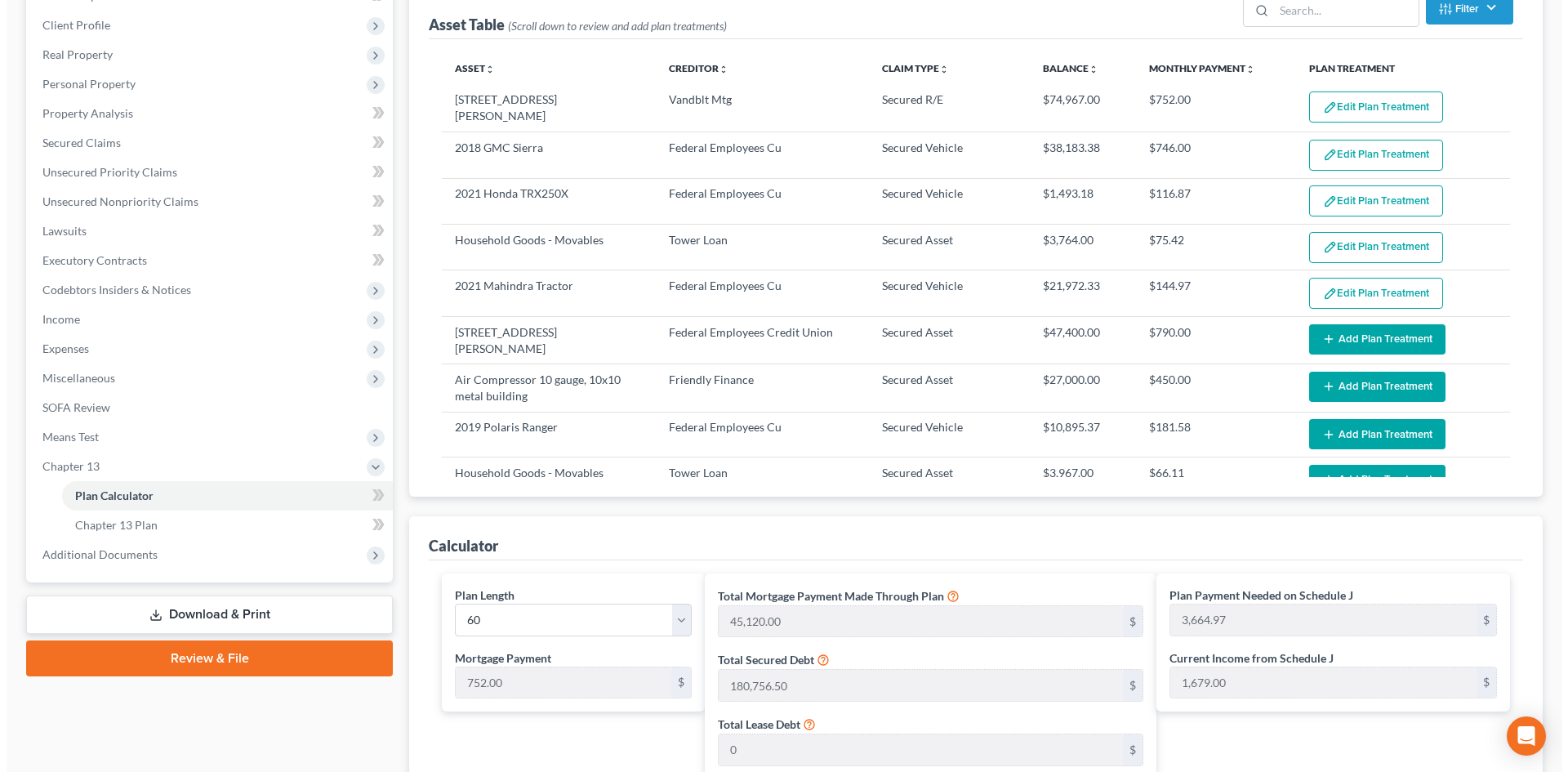
scroll to position [245, 0]
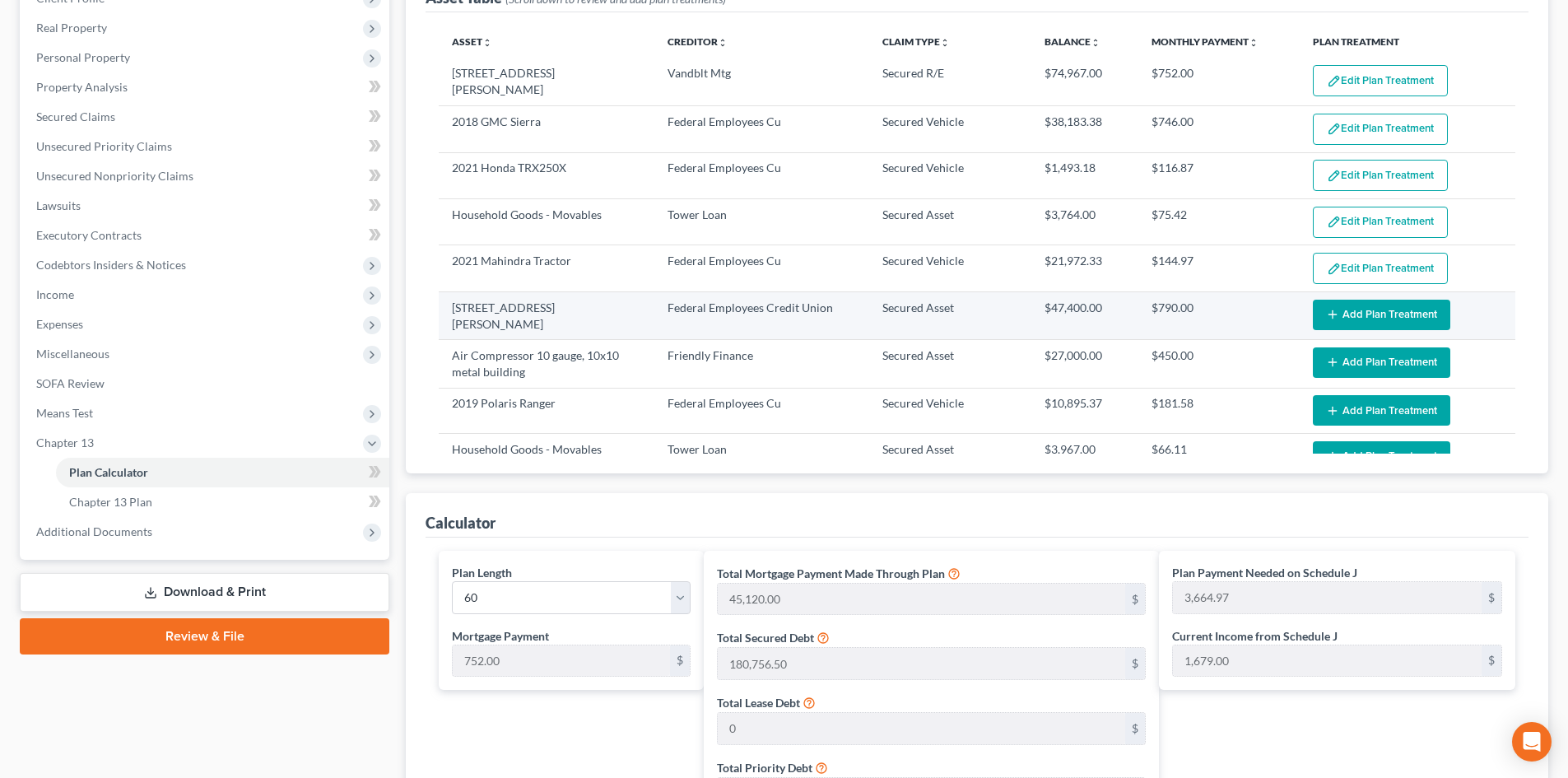
click at [1370, 304] on button "Add Plan Treatment" at bounding box center [1381, 315] width 138 height 31
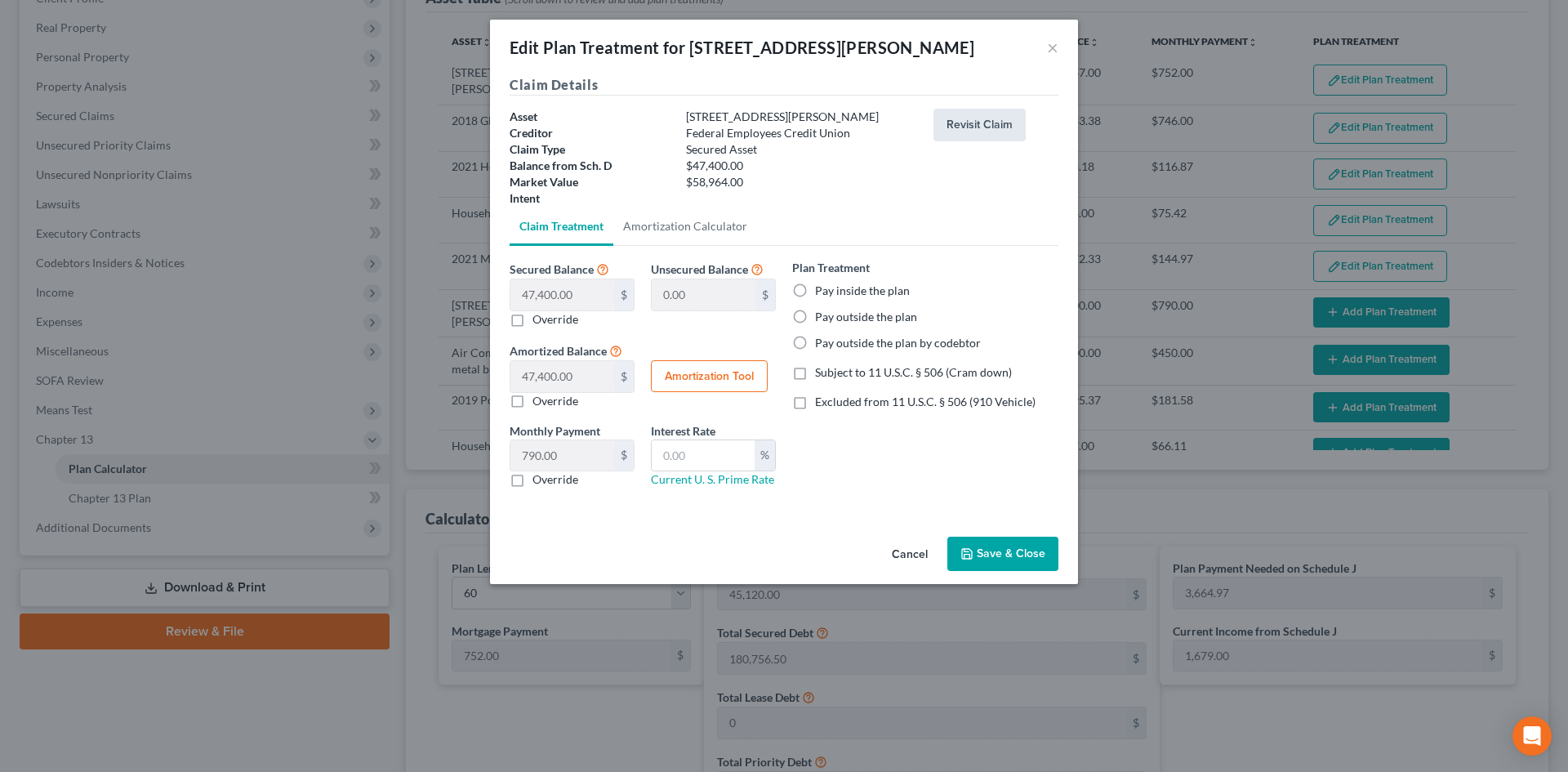
click at [964, 134] on button "Revisit Claim" at bounding box center [980, 125] width 93 height 33
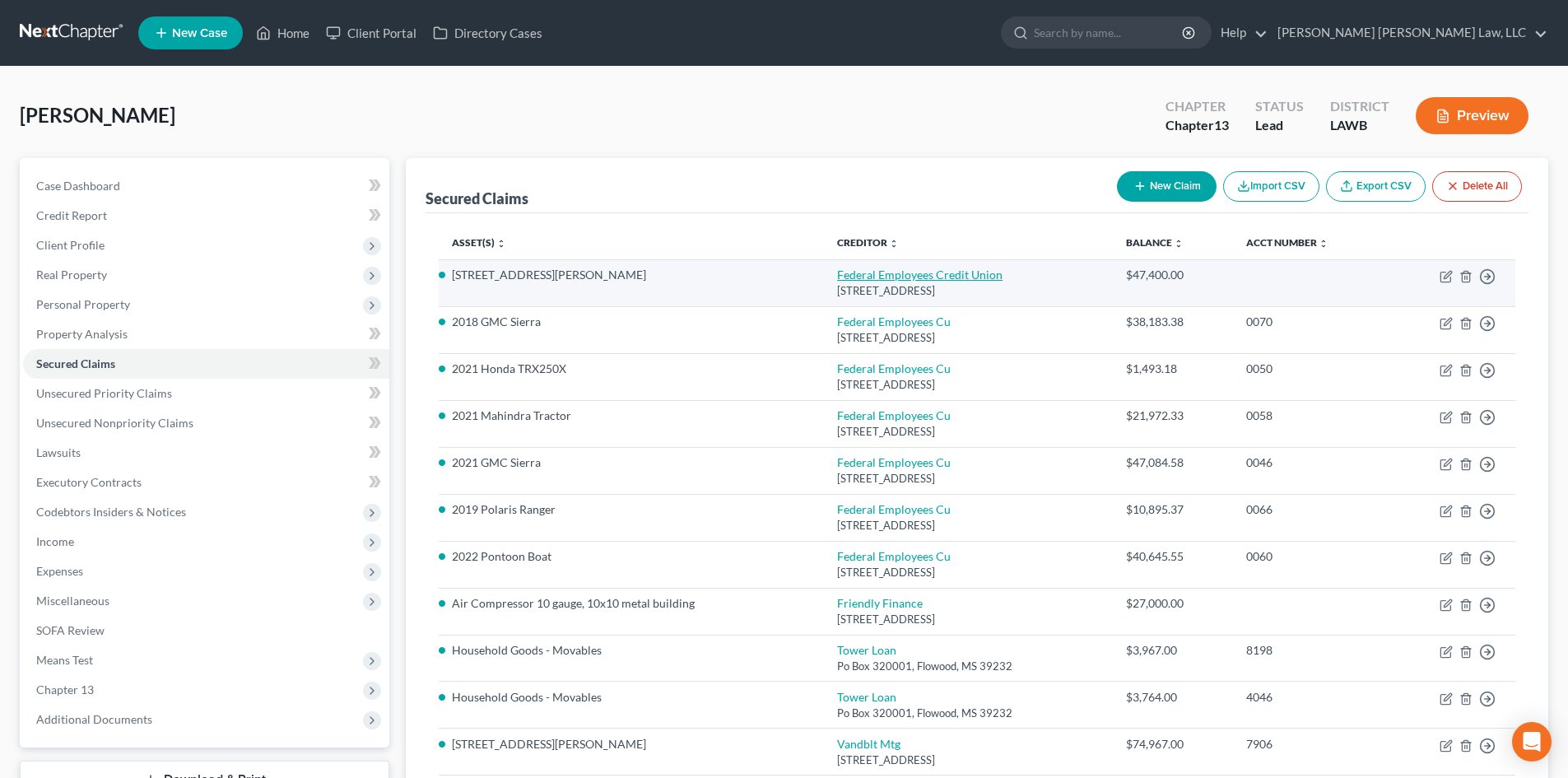
click at [885, 280] on link "Federal Employees Credit Union" at bounding box center [920, 275] width 166 height 14
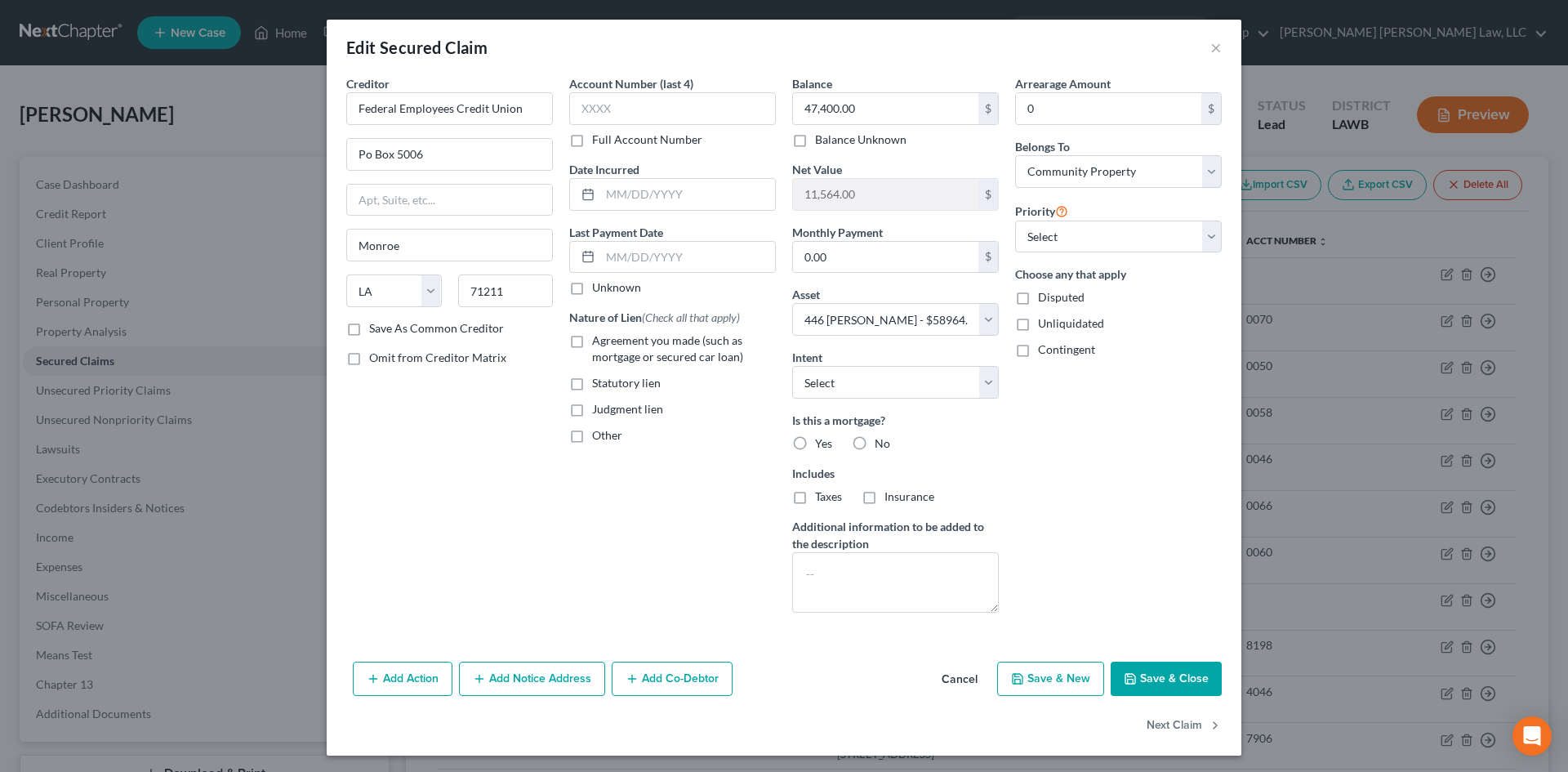
click at [815, 447] on label "Yes" at bounding box center [824, 443] width 17 height 16
click at [821, 446] on input "Yes" at bounding box center [826, 441] width 10 height 10
click at [1160, 672] on button "Save & Close" at bounding box center [1166, 679] width 111 height 35
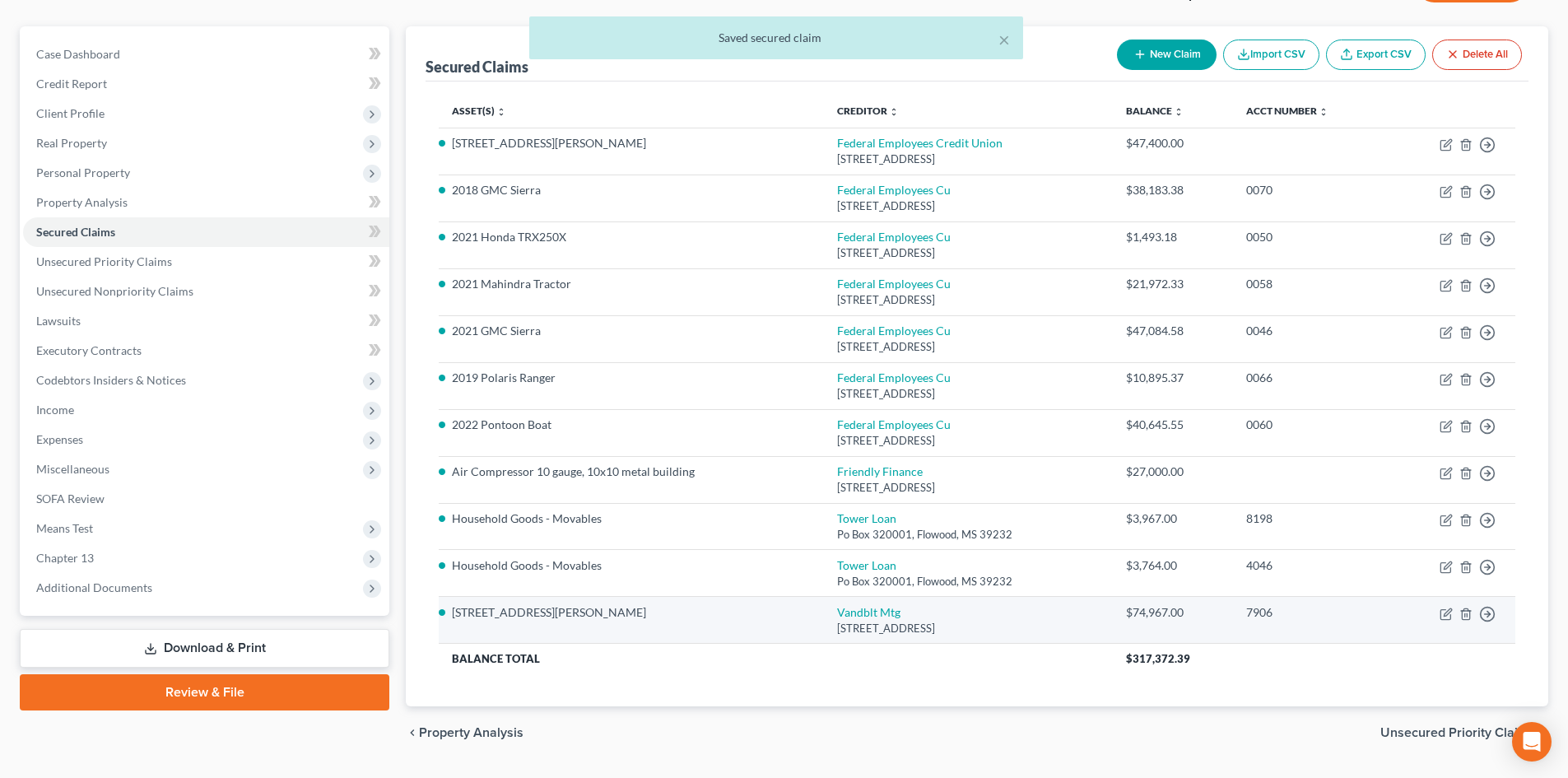
scroll to position [175, 0]
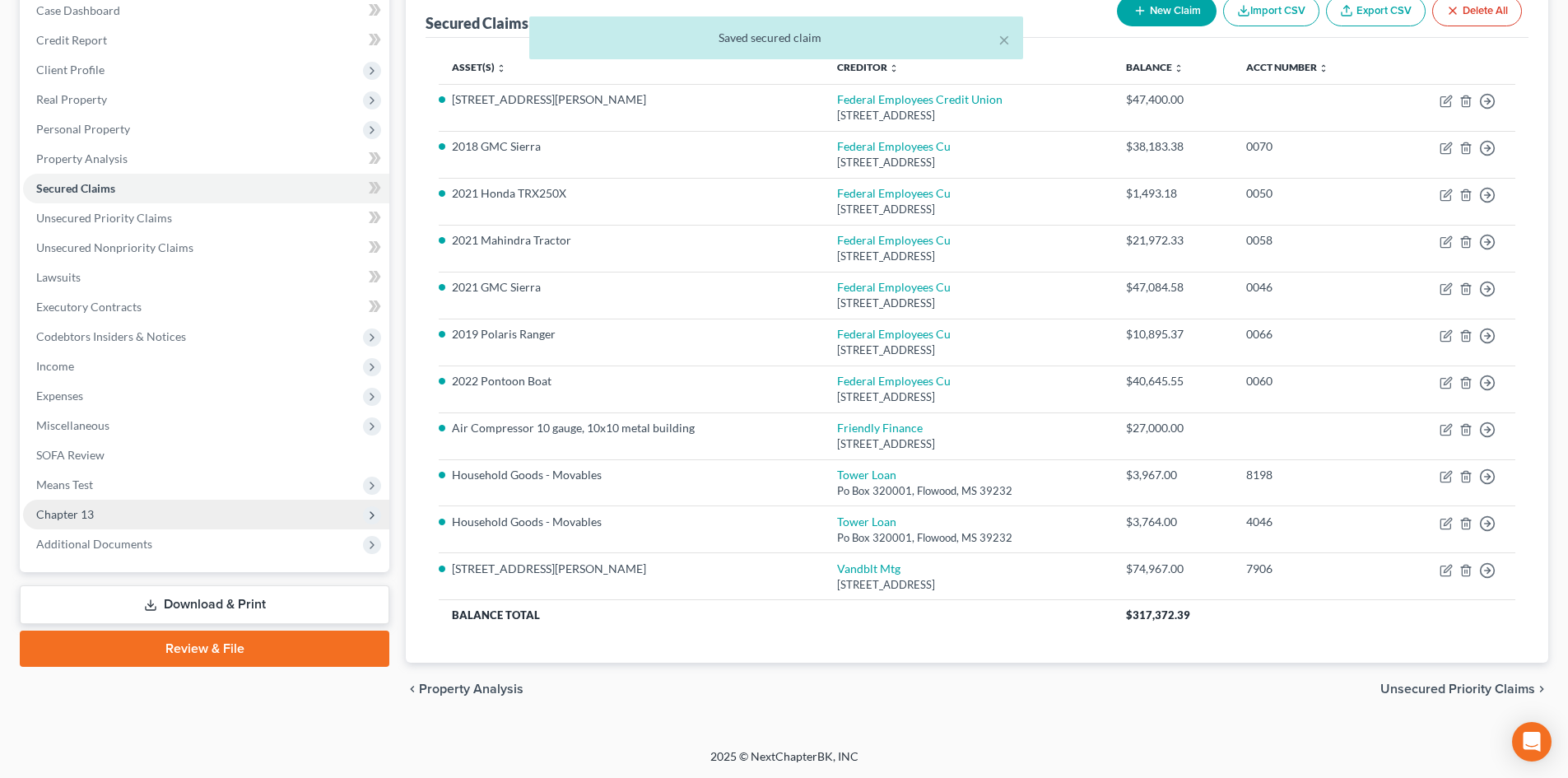
click at [242, 522] on span "Chapter 13" at bounding box center [206, 515] width 366 height 30
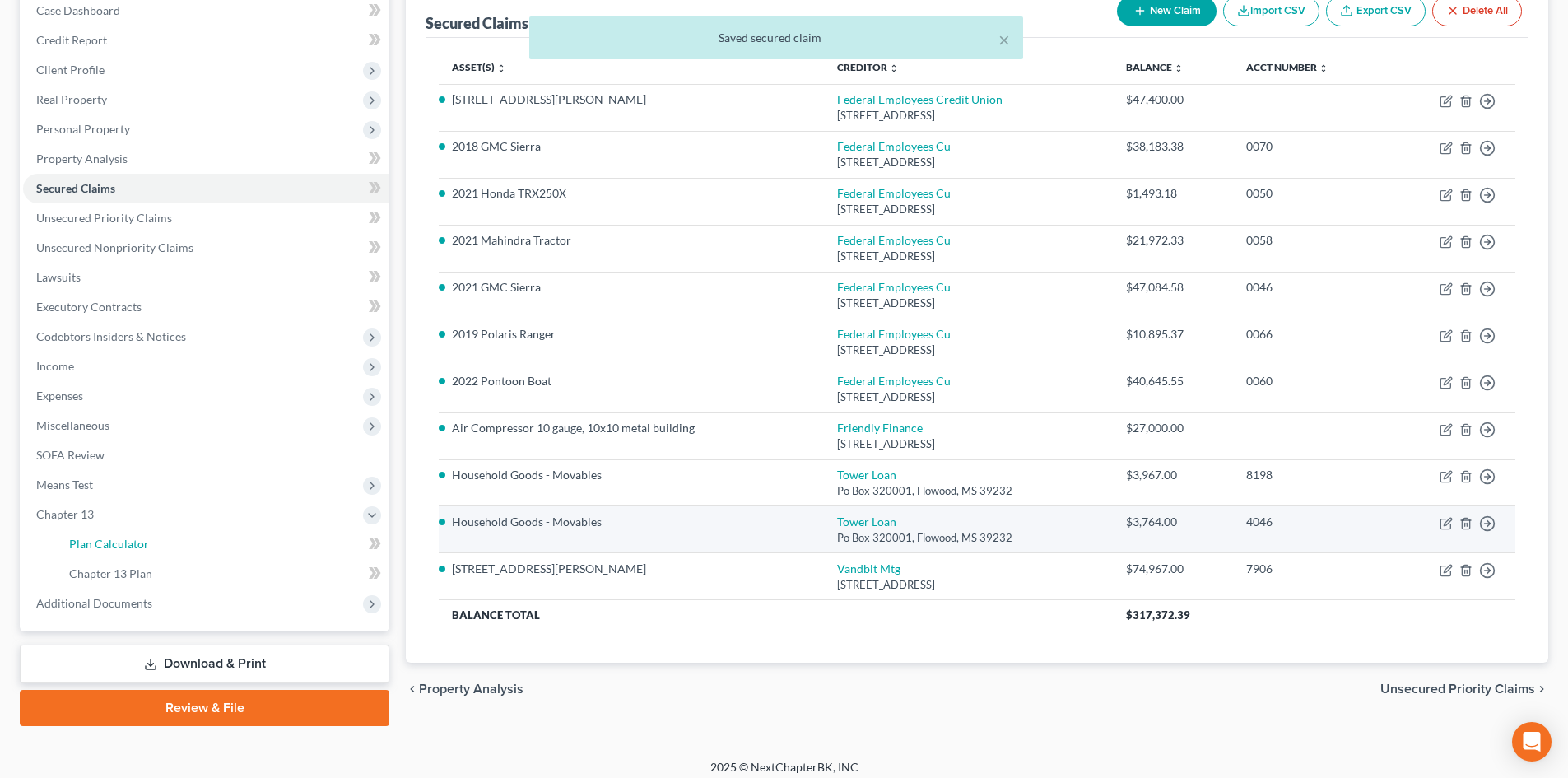
click at [236, 544] on link "Plan Calculator" at bounding box center [222, 544] width 333 height 30
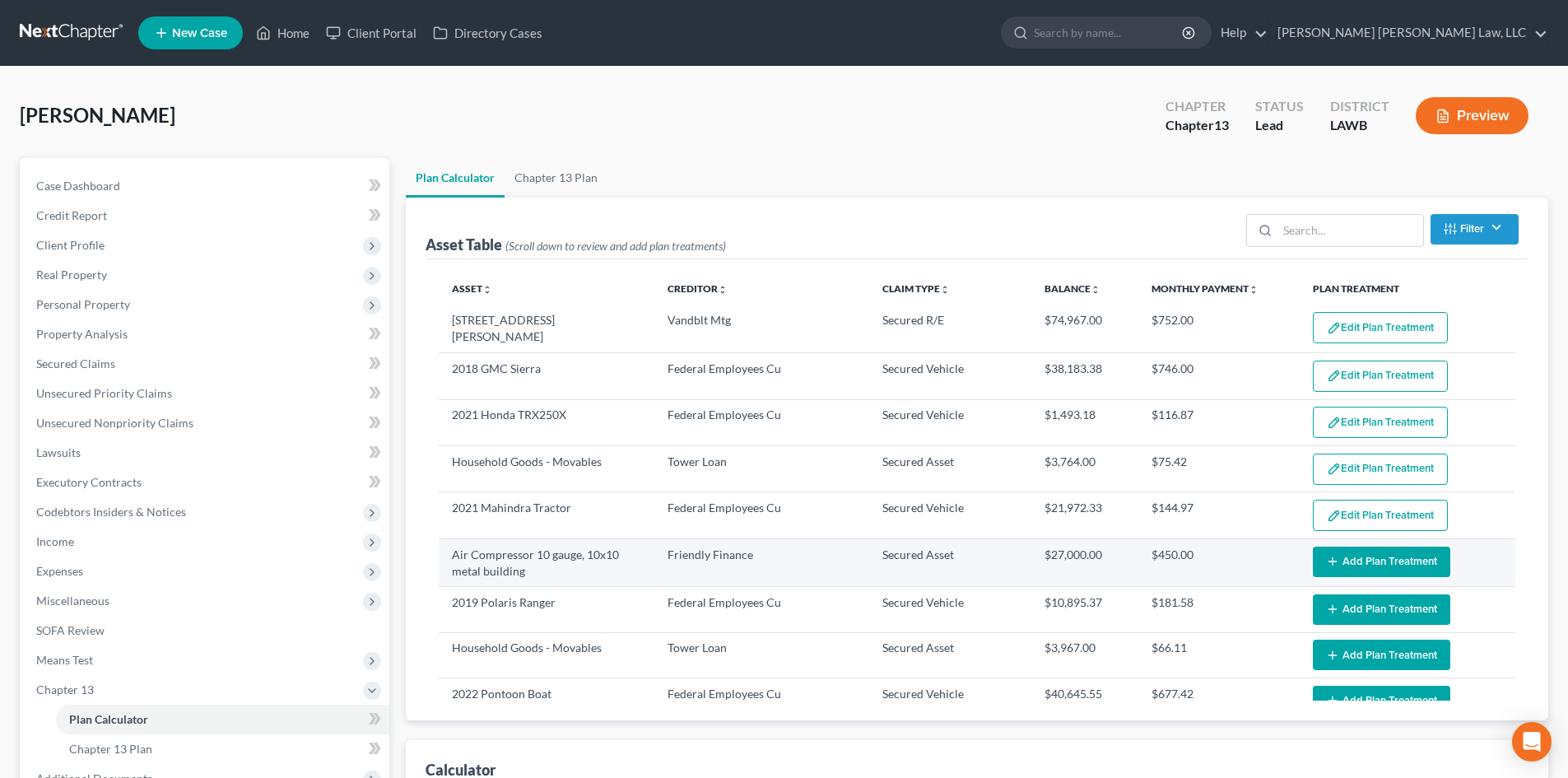
click at [1366, 556] on button "Add Plan Treatment" at bounding box center [1381, 562] width 138 height 31
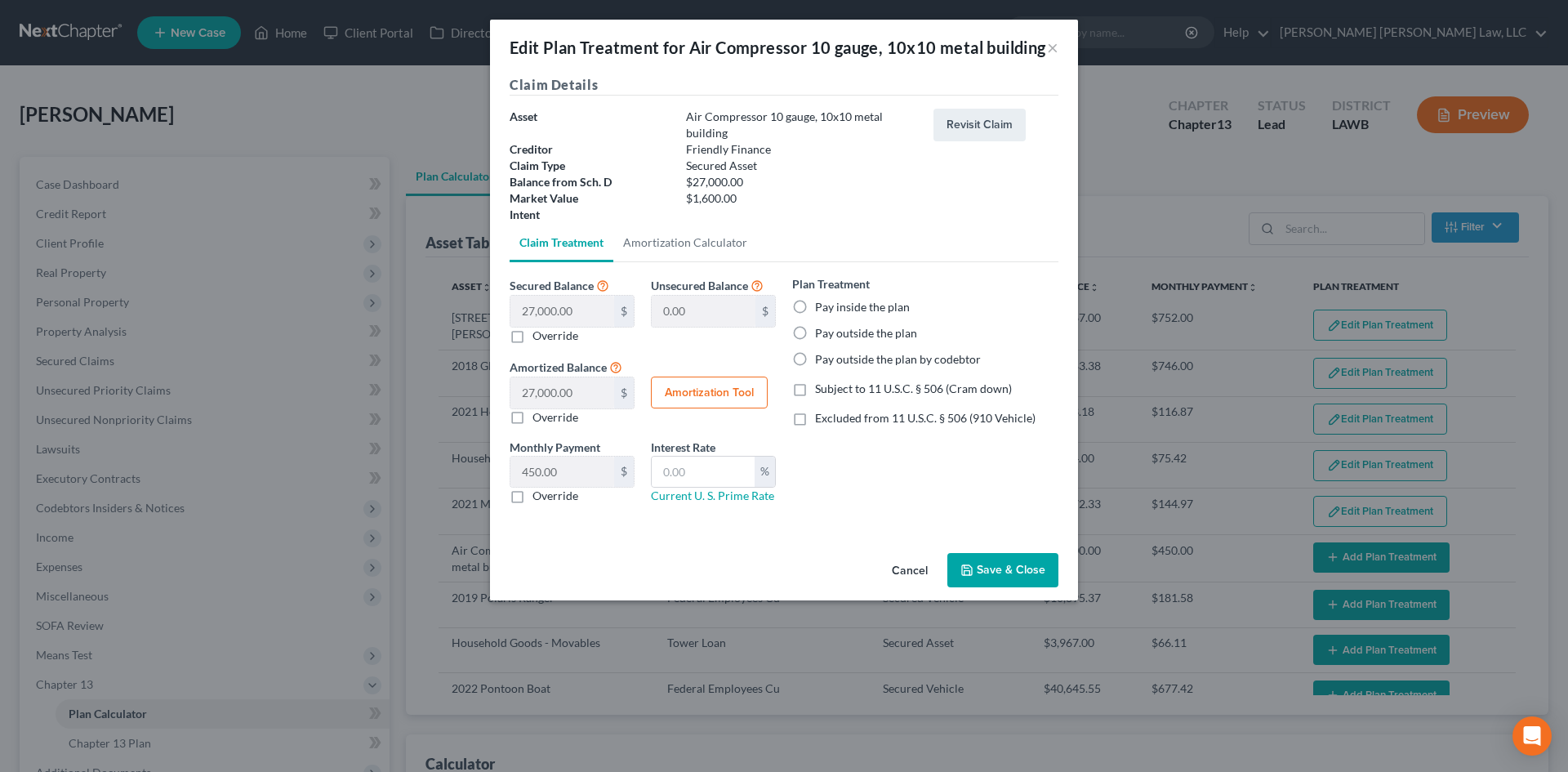
click at [859, 315] on label "Pay inside the plan" at bounding box center [862, 306] width 94 height 16
click at [832, 310] on input "Pay inside the plan" at bounding box center [826, 304] width 10 height 10
click at [871, 396] on span "Subject to 11 U.S.C. § 506 (Cram down)" at bounding box center [913, 389] width 196 height 14
click at [832, 391] on input "Subject to 11 U.S.C. § 506 (Cram down)" at bounding box center [826, 386] width 10 height 10
drag, startPoint x: 697, startPoint y: 487, endPoint x: 702, endPoint y: 497, distance: 11.2
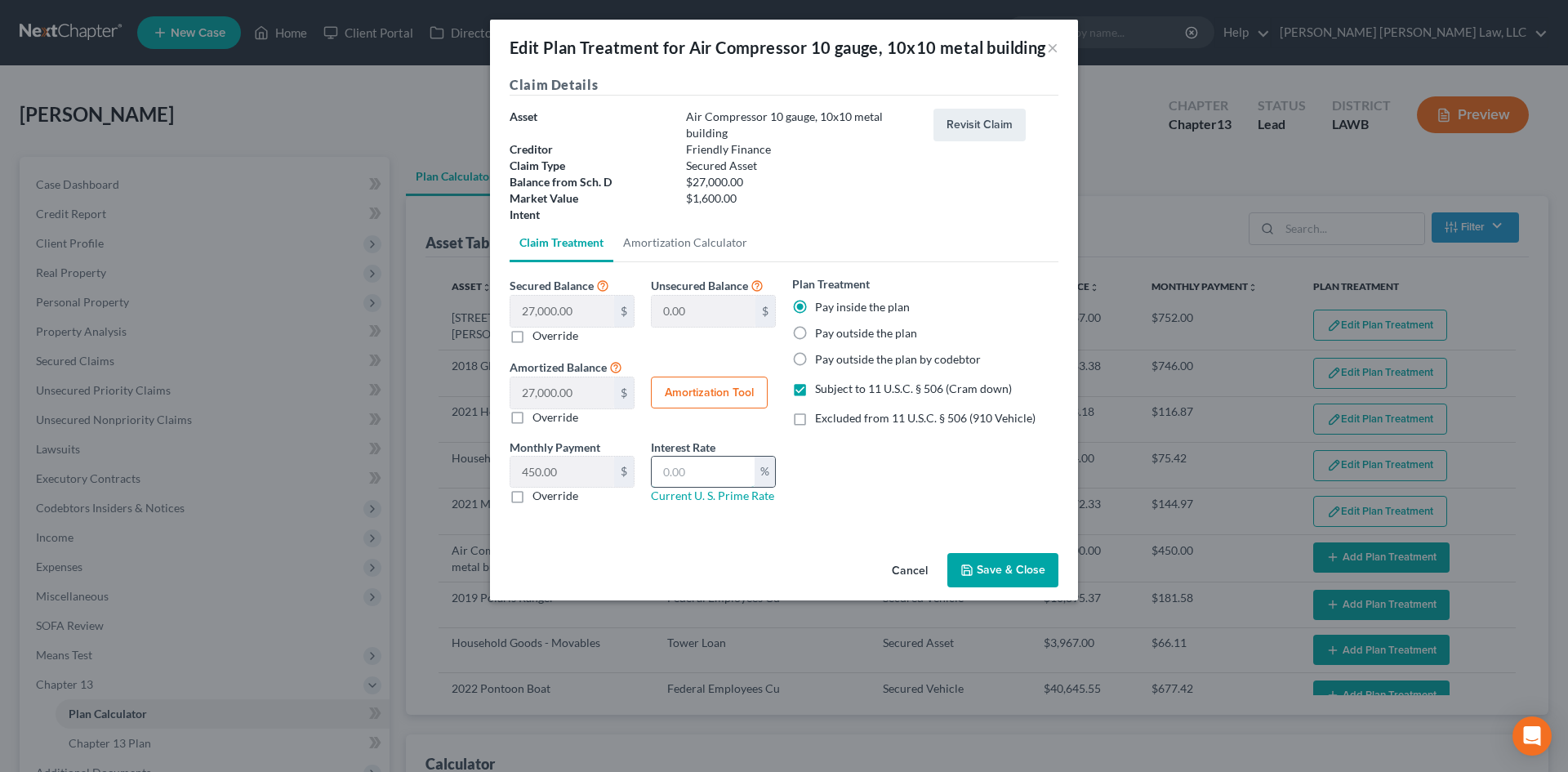
click at [697, 487] on input "text" at bounding box center [703, 473] width 103 height 31
click at [569, 504] on label "Override" at bounding box center [555, 495] width 46 height 16
click at [549, 499] on input "Override" at bounding box center [544, 492] width 10 height 10
click at [579, 487] on input "text" at bounding box center [562, 473] width 104 height 31
drag, startPoint x: 1019, startPoint y: 603, endPoint x: 1009, endPoint y: 607, distance: 10.8
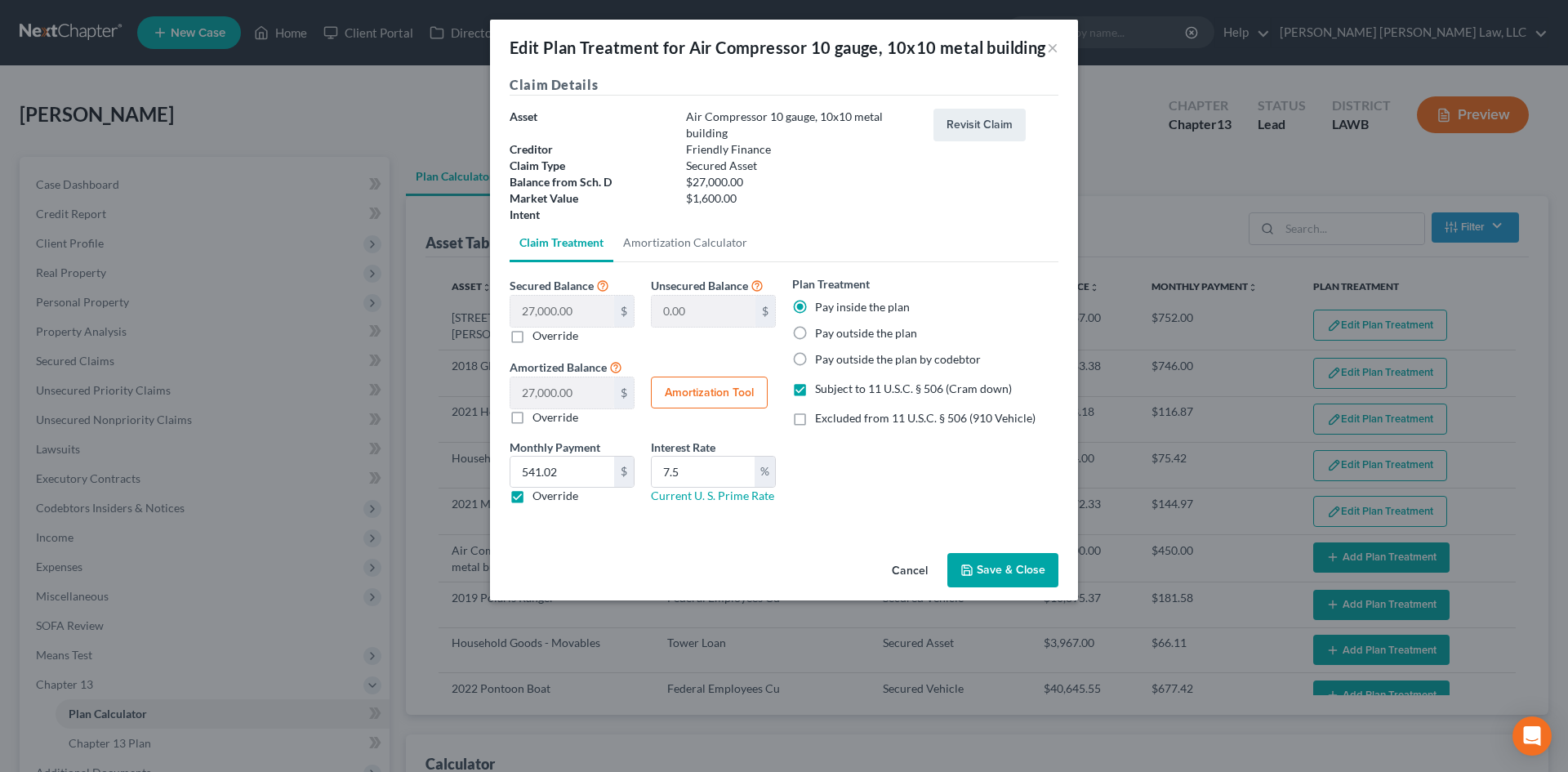
click at [1018, 588] on button "Save & Close" at bounding box center [1003, 570] width 111 height 35
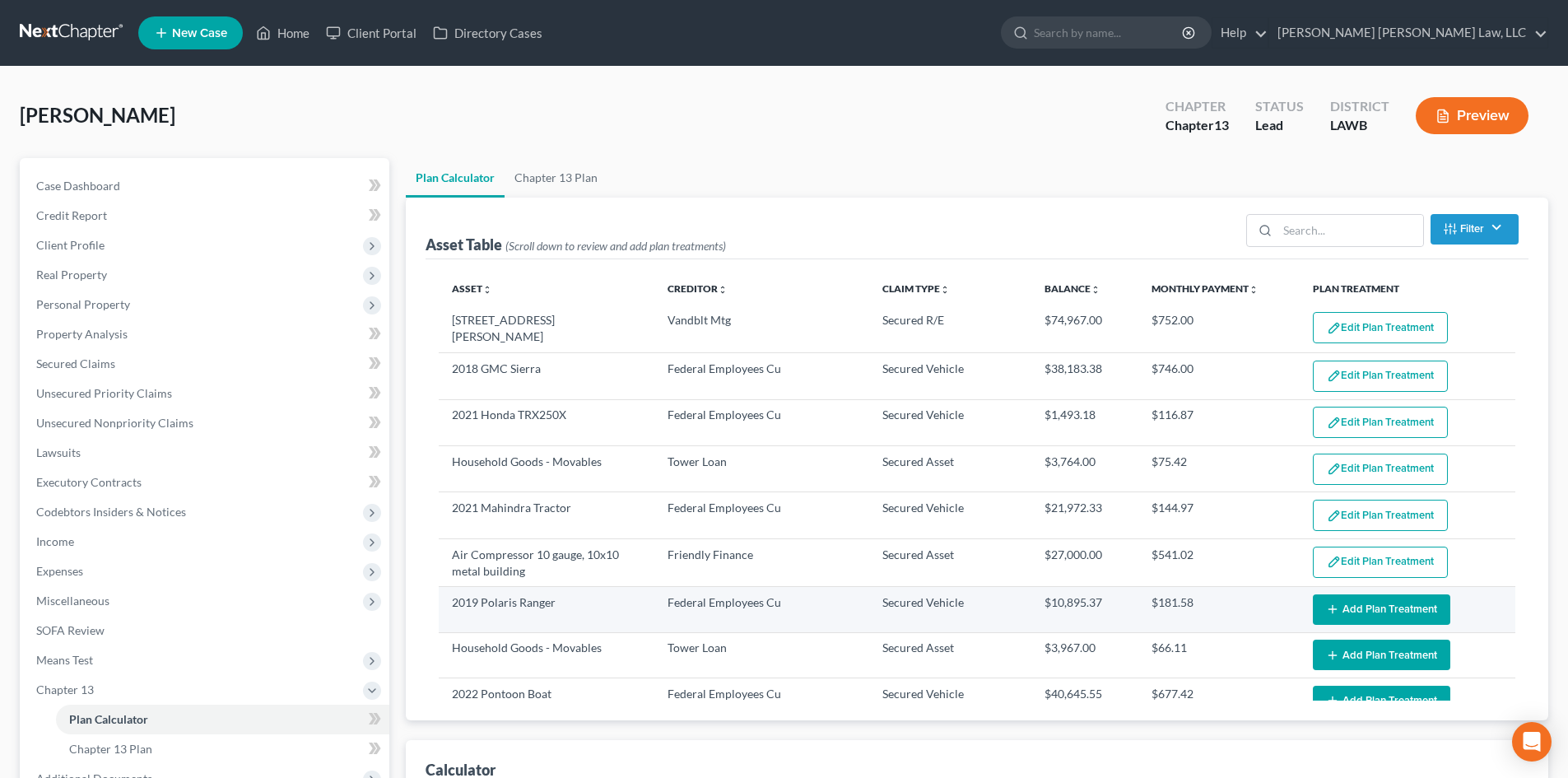
click at [1372, 611] on button "Add Plan Treatment" at bounding box center [1381, 609] width 138 height 31
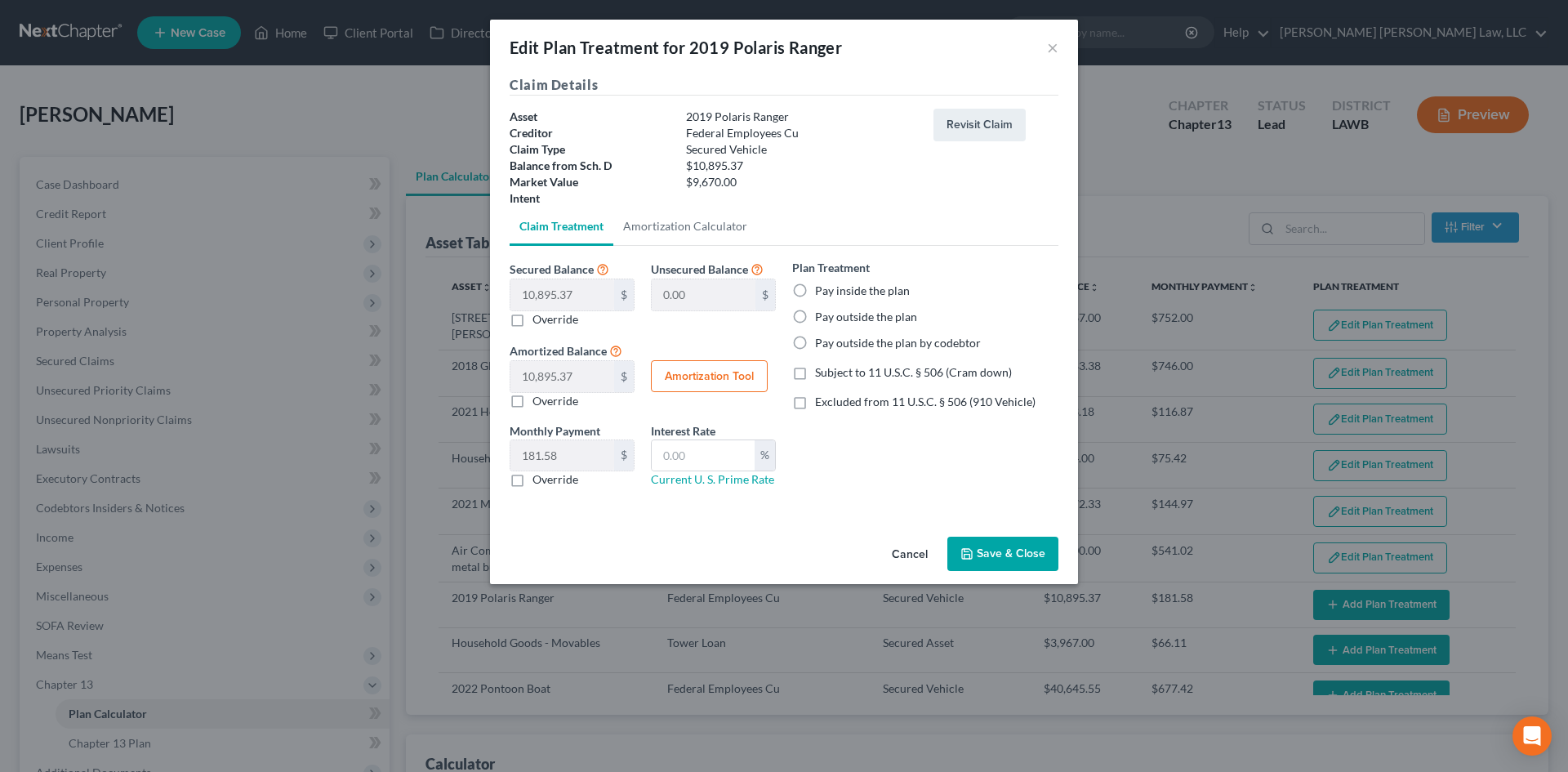
click at [561, 484] on label "Override" at bounding box center [555, 479] width 46 height 16
click at [549, 482] on input "Override" at bounding box center [544, 477] width 10 height 10
click at [574, 453] on input "text" at bounding box center [562, 456] width 104 height 31
click at [865, 338] on label "Pay outside the plan by codebtor" at bounding box center [898, 343] width 166 height 16
click at [832, 338] on input "Pay outside the plan by codebtor" at bounding box center [826, 340] width 10 height 10
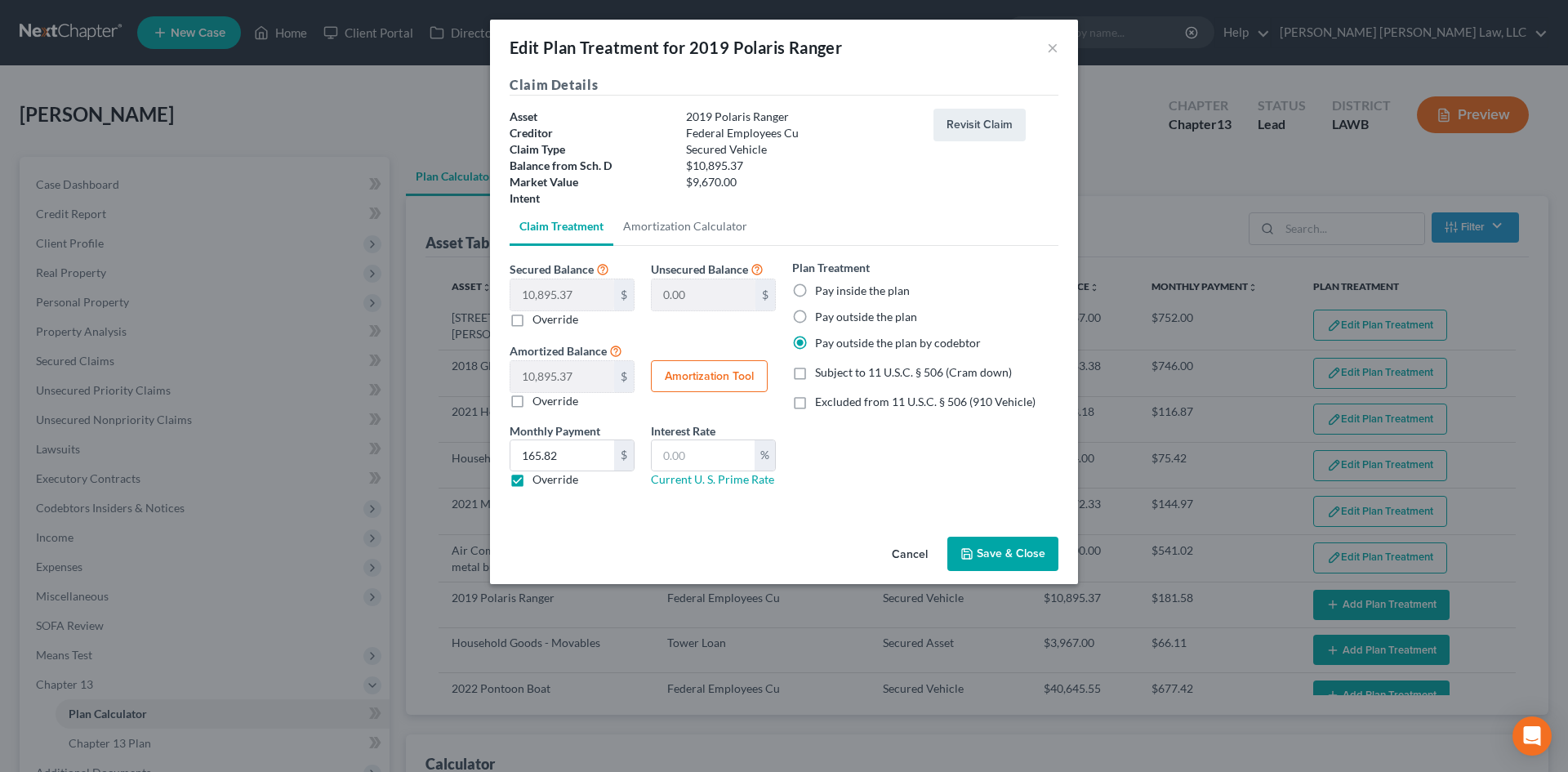
click at [968, 544] on button "Save & Close" at bounding box center [1003, 554] width 111 height 35
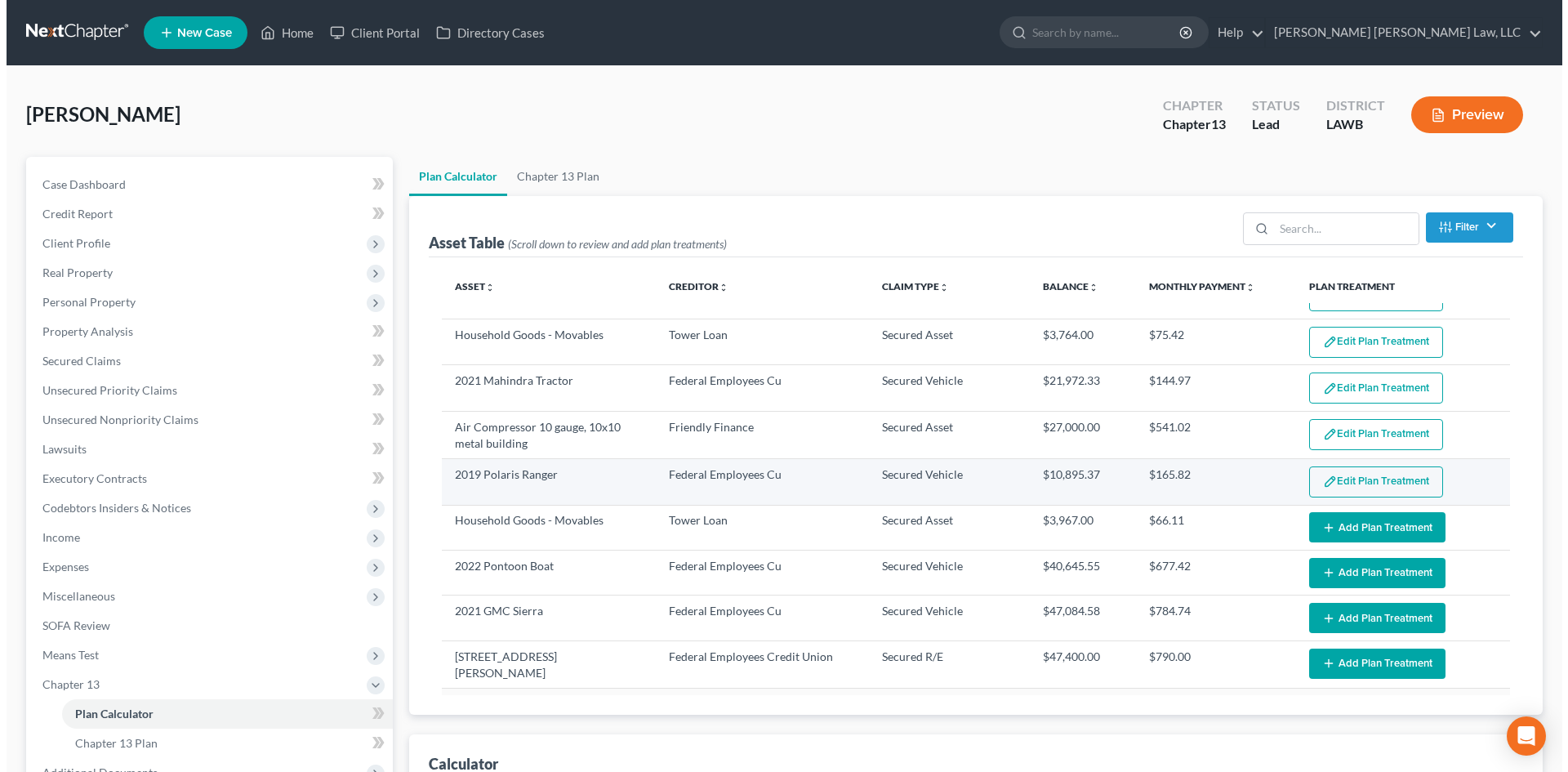
scroll to position [164, 0]
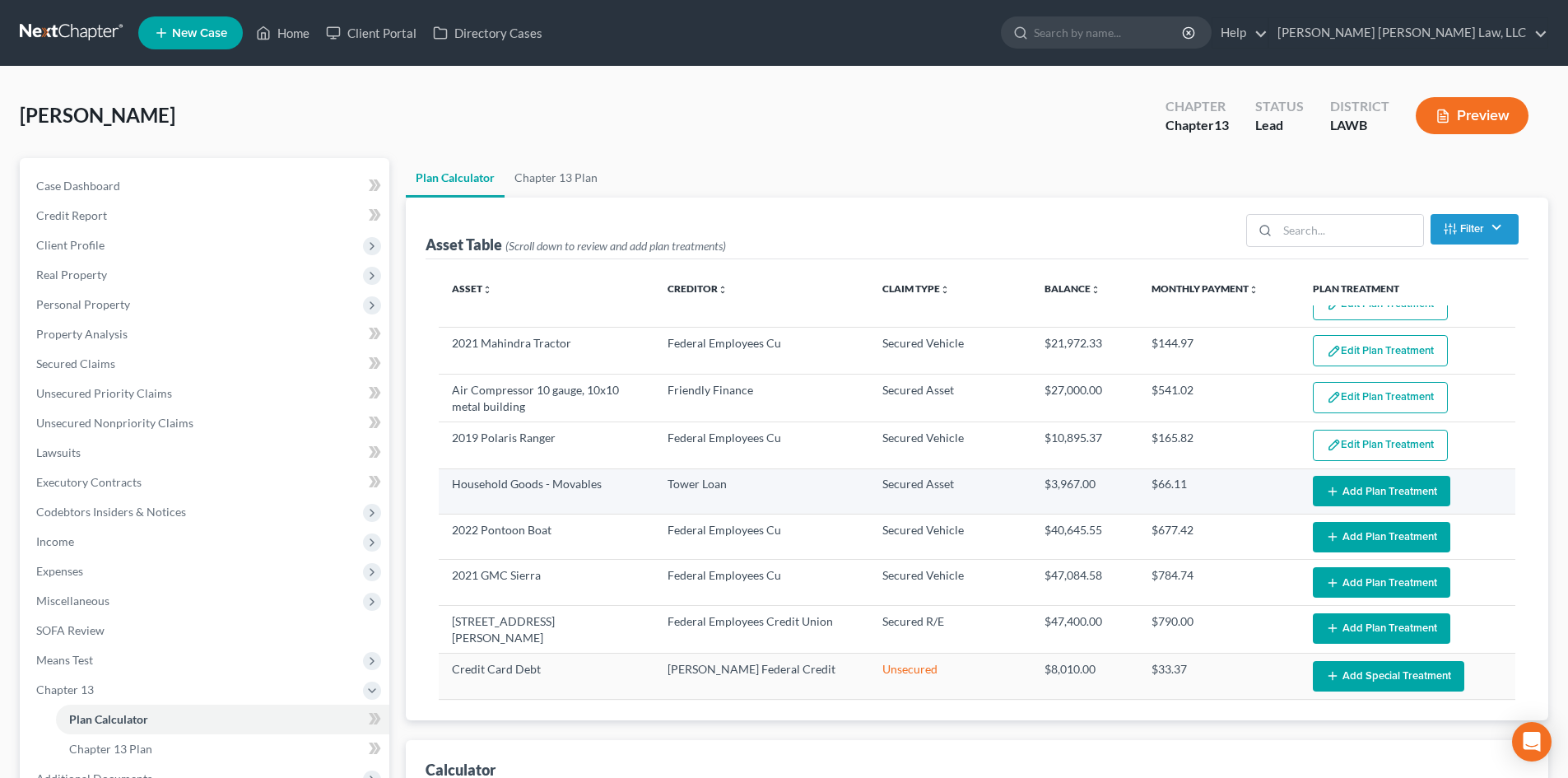
click at [1355, 489] on button "Add Plan Treatment" at bounding box center [1381, 490] width 138 height 31
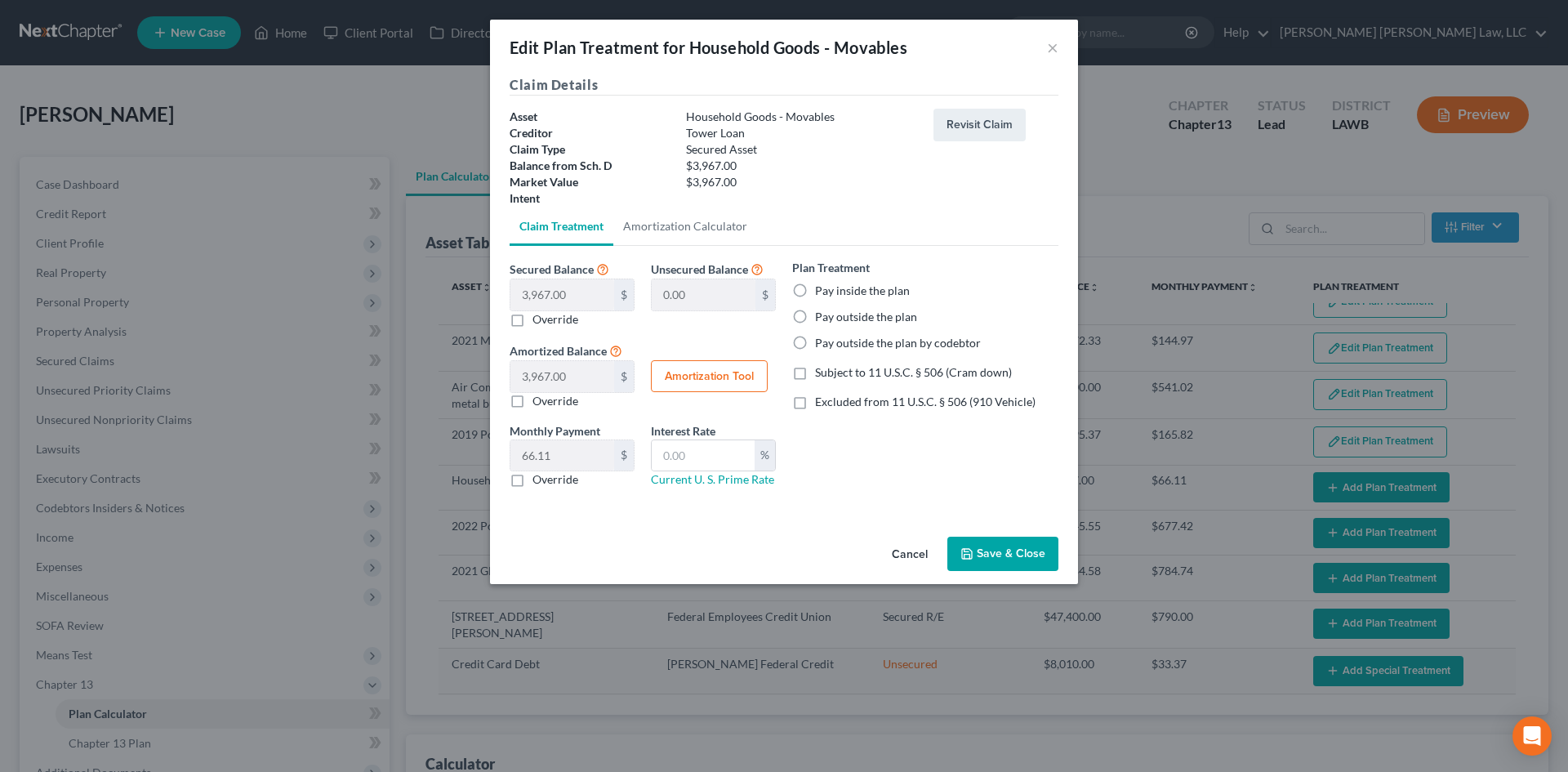
click at [852, 289] on label "Pay inside the plan" at bounding box center [862, 291] width 94 height 16
click at [832, 289] on input "Pay inside the plan" at bounding box center [826, 288] width 10 height 10
click at [850, 376] on span "Subject to 11 U.S.C. § 506 (Cram down)" at bounding box center [913, 372] width 196 height 14
click at [832, 375] on input "Subject to 11 U.S.C. § 506 (Cram down)" at bounding box center [826, 370] width 10 height 10
click at [701, 451] on input "text" at bounding box center [703, 456] width 103 height 31
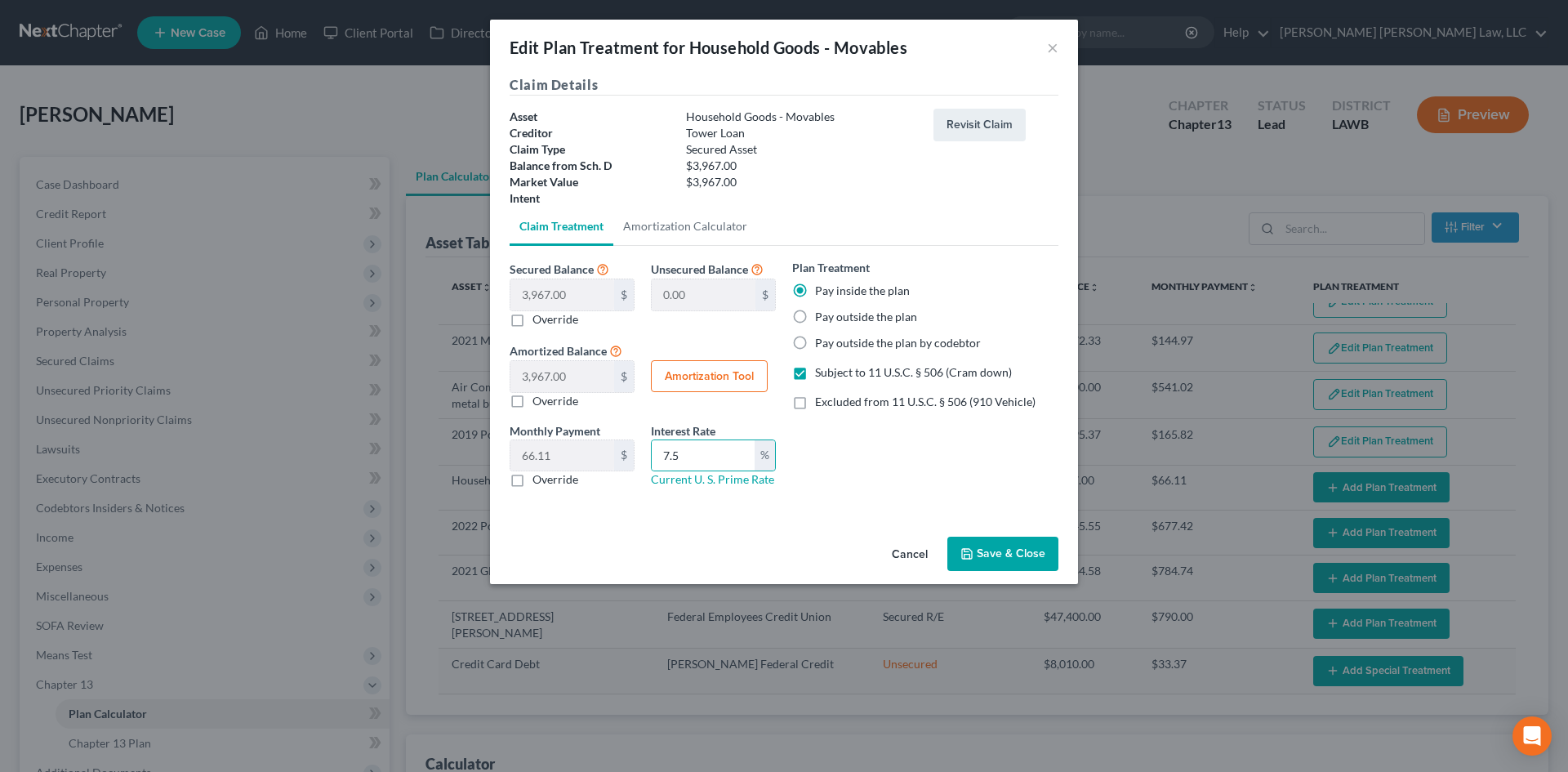
click at [555, 472] on label "Override" at bounding box center [555, 479] width 46 height 16
click at [549, 472] on input "Override" at bounding box center [544, 477] width 10 height 10
click at [566, 453] on input "text" at bounding box center [562, 456] width 104 height 31
click at [1004, 551] on button "Save & Close" at bounding box center [1003, 554] width 111 height 35
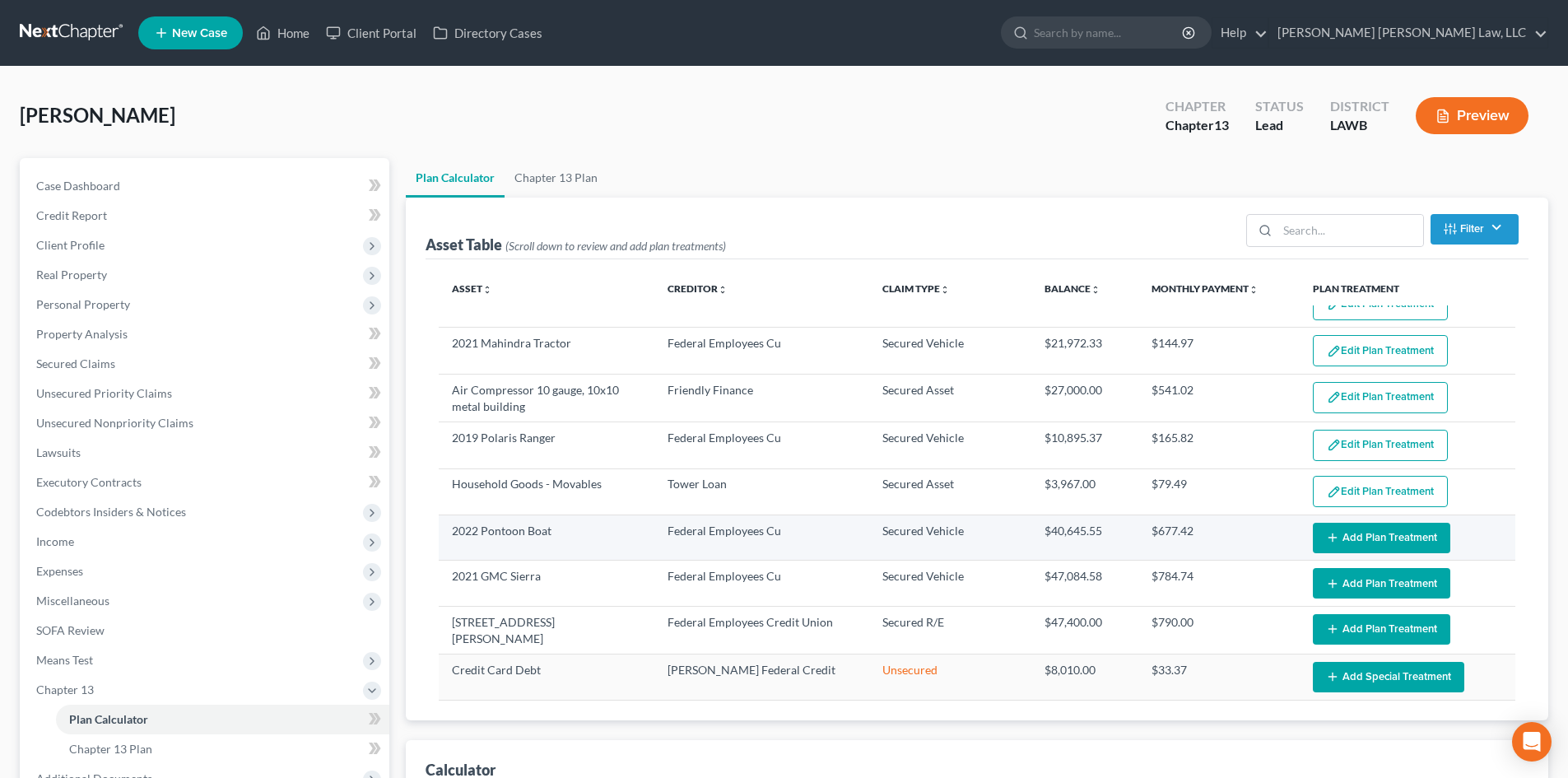
click at [1407, 536] on button "Add Plan Treatment" at bounding box center [1381, 537] width 138 height 31
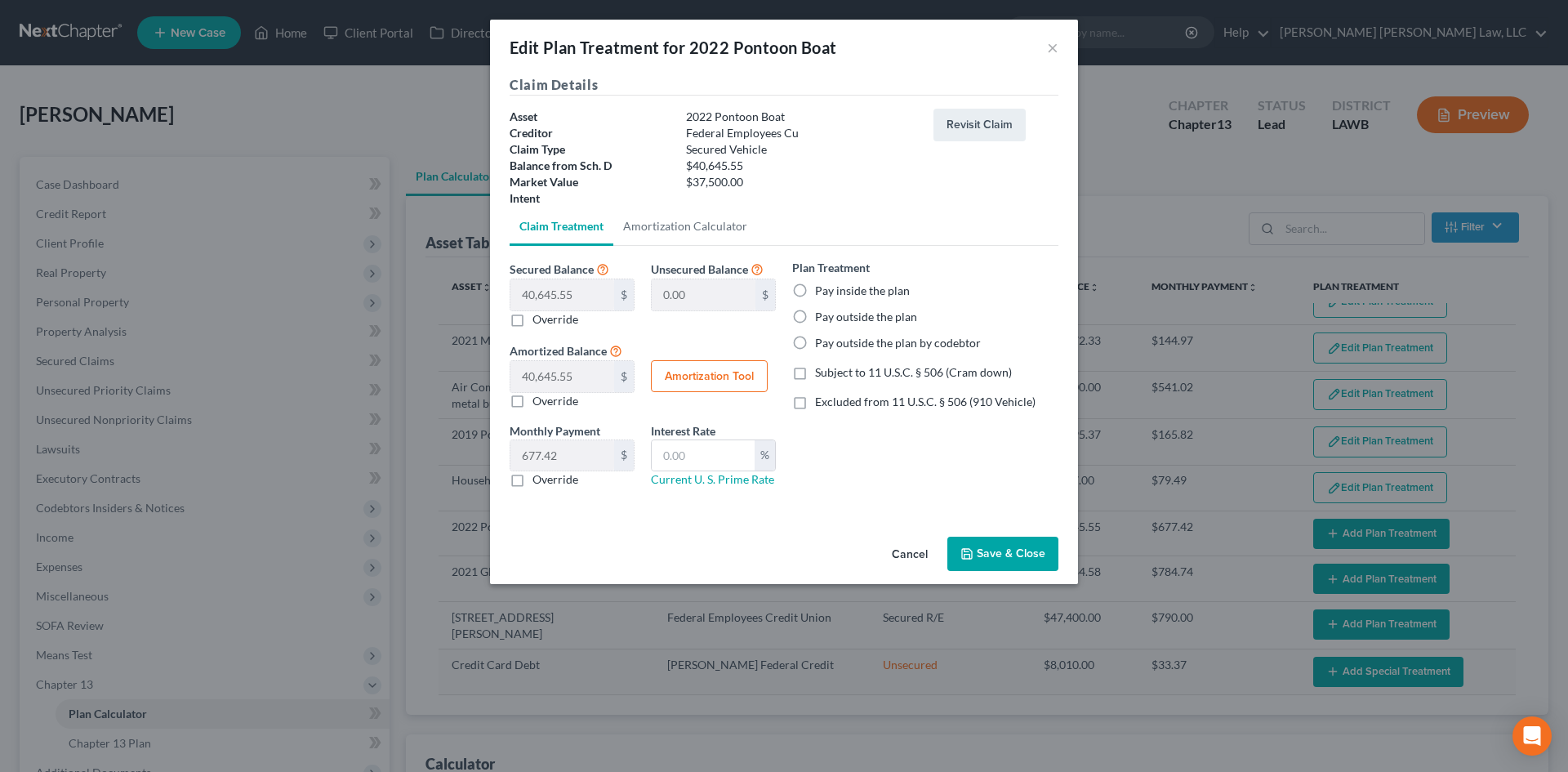
click at [869, 341] on label "Pay outside the plan by codebtor" at bounding box center [898, 343] width 166 height 16
click at [832, 341] on input "Pay outside the plan by codebtor" at bounding box center [826, 340] width 10 height 10
click at [574, 477] on label "Override" at bounding box center [555, 479] width 46 height 16
click at [549, 477] on input "Override" at bounding box center [544, 477] width 10 height 10
click at [579, 458] on input "text" at bounding box center [562, 456] width 104 height 31
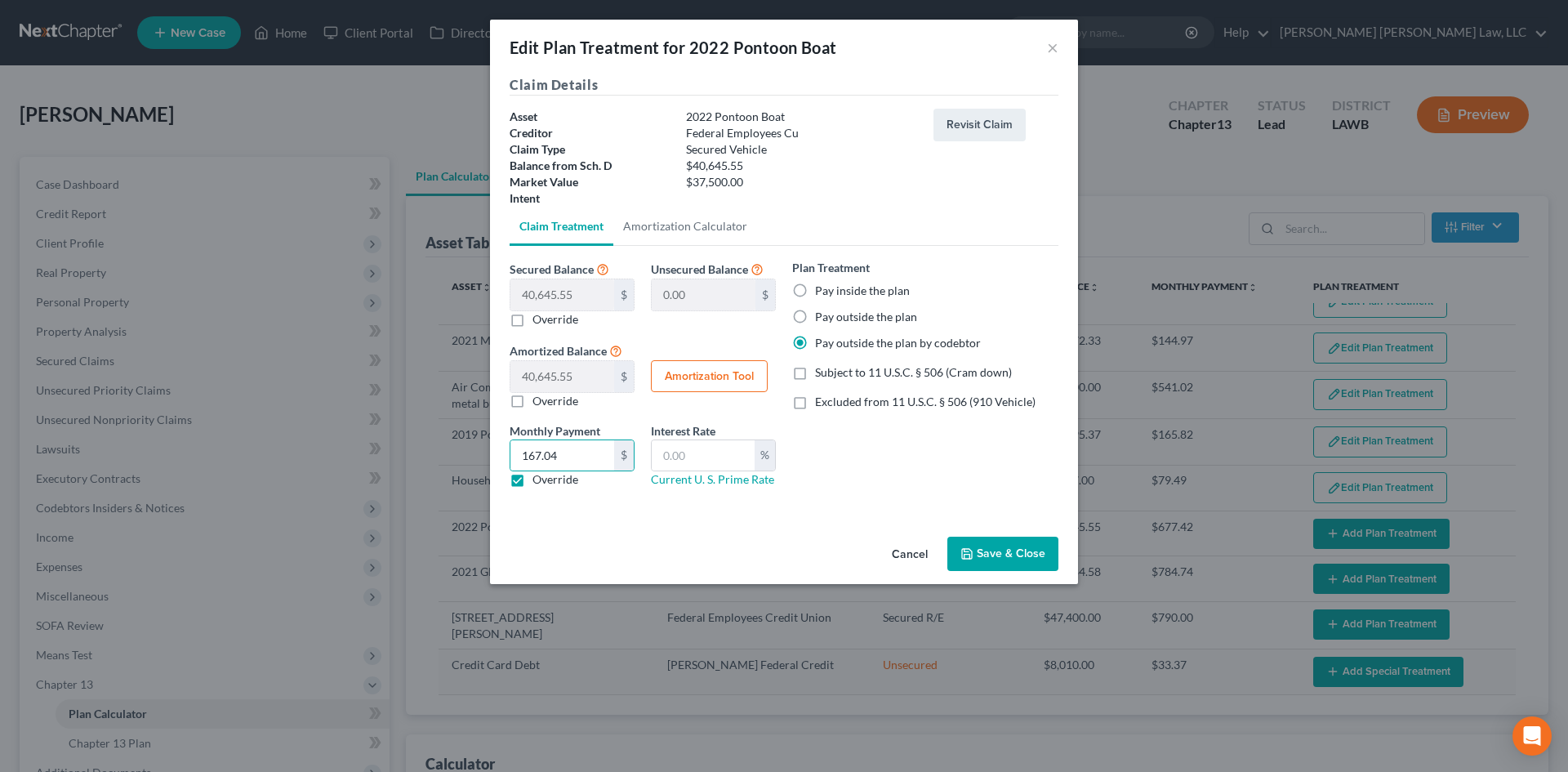
click at [1038, 543] on button "Save & Close" at bounding box center [1003, 554] width 111 height 35
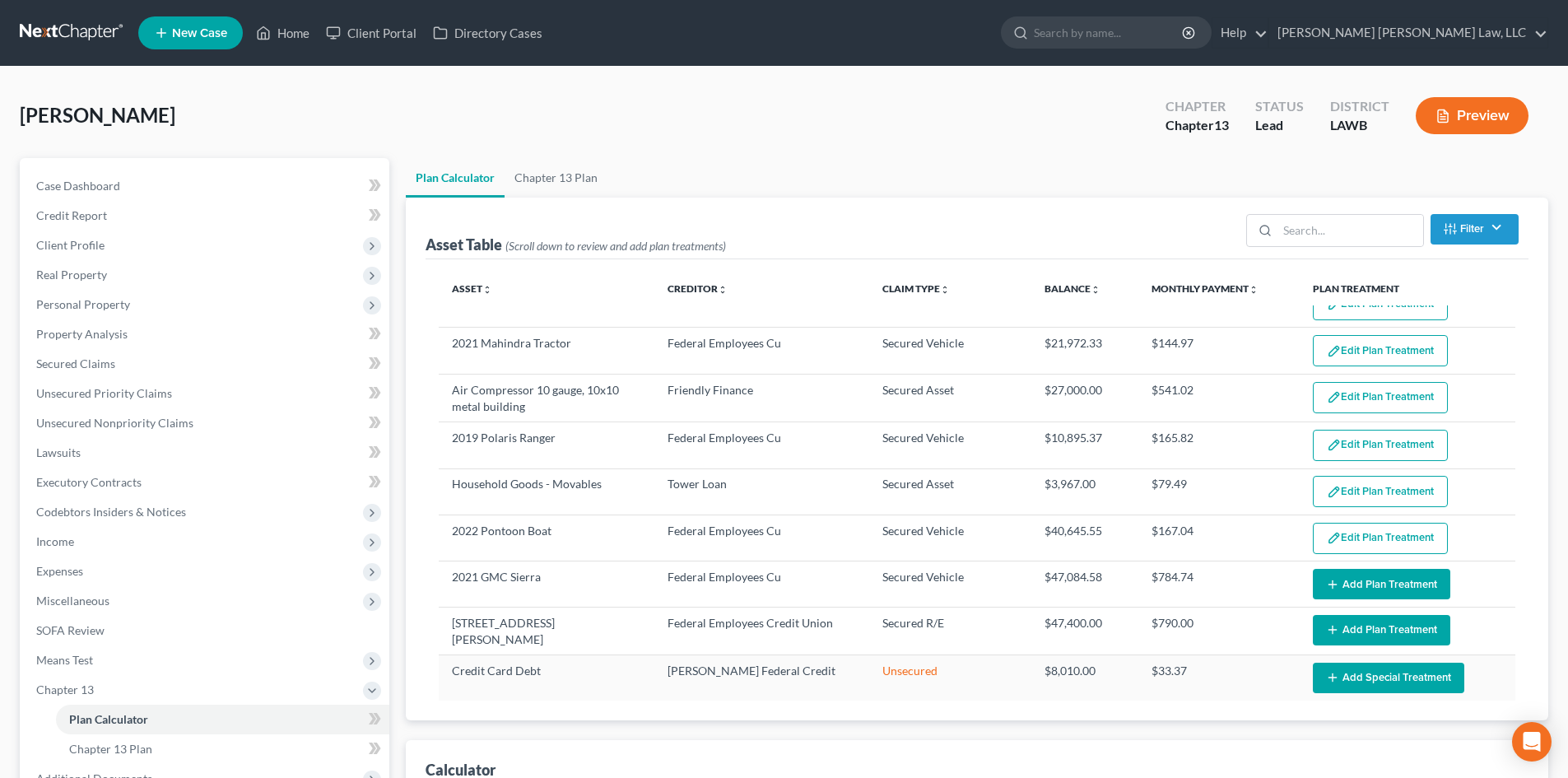
click at [1381, 584] on button "Add Plan Treatment" at bounding box center [1381, 584] width 138 height 31
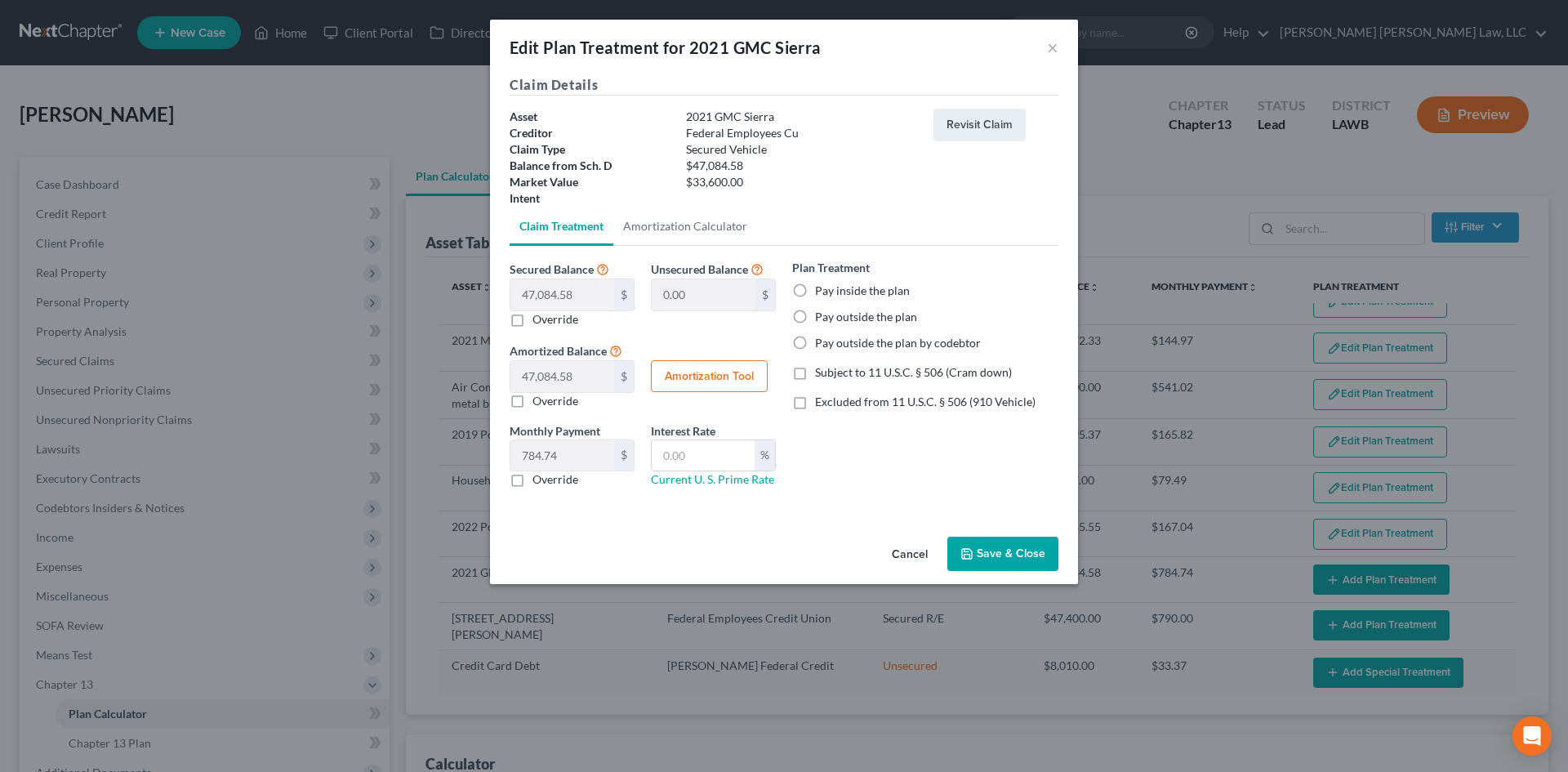
click at [878, 339] on label "Pay outside the plan by codebtor" at bounding box center [898, 343] width 166 height 16
click at [832, 339] on input "Pay outside the plan by codebtor" at bounding box center [826, 340] width 10 height 10
click at [538, 484] on label "Override" at bounding box center [555, 479] width 46 height 16
click at [539, 482] on input "Override" at bounding box center [544, 477] width 10 height 10
click at [567, 454] on input "text" at bounding box center [562, 456] width 104 height 31
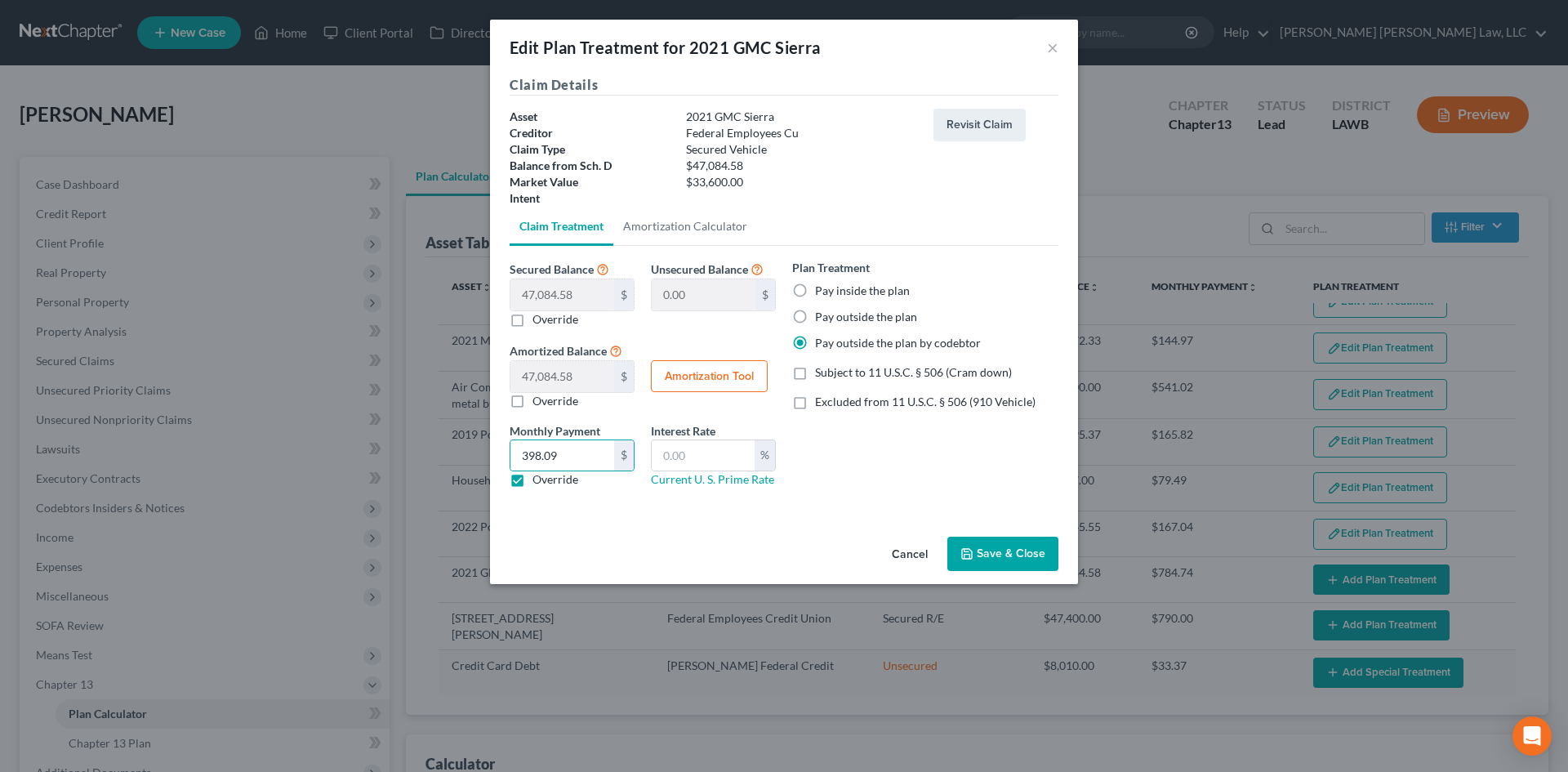
click at [1004, 560] on button "Save & Close" at bounding box center [1003, 554] width 111 height 35
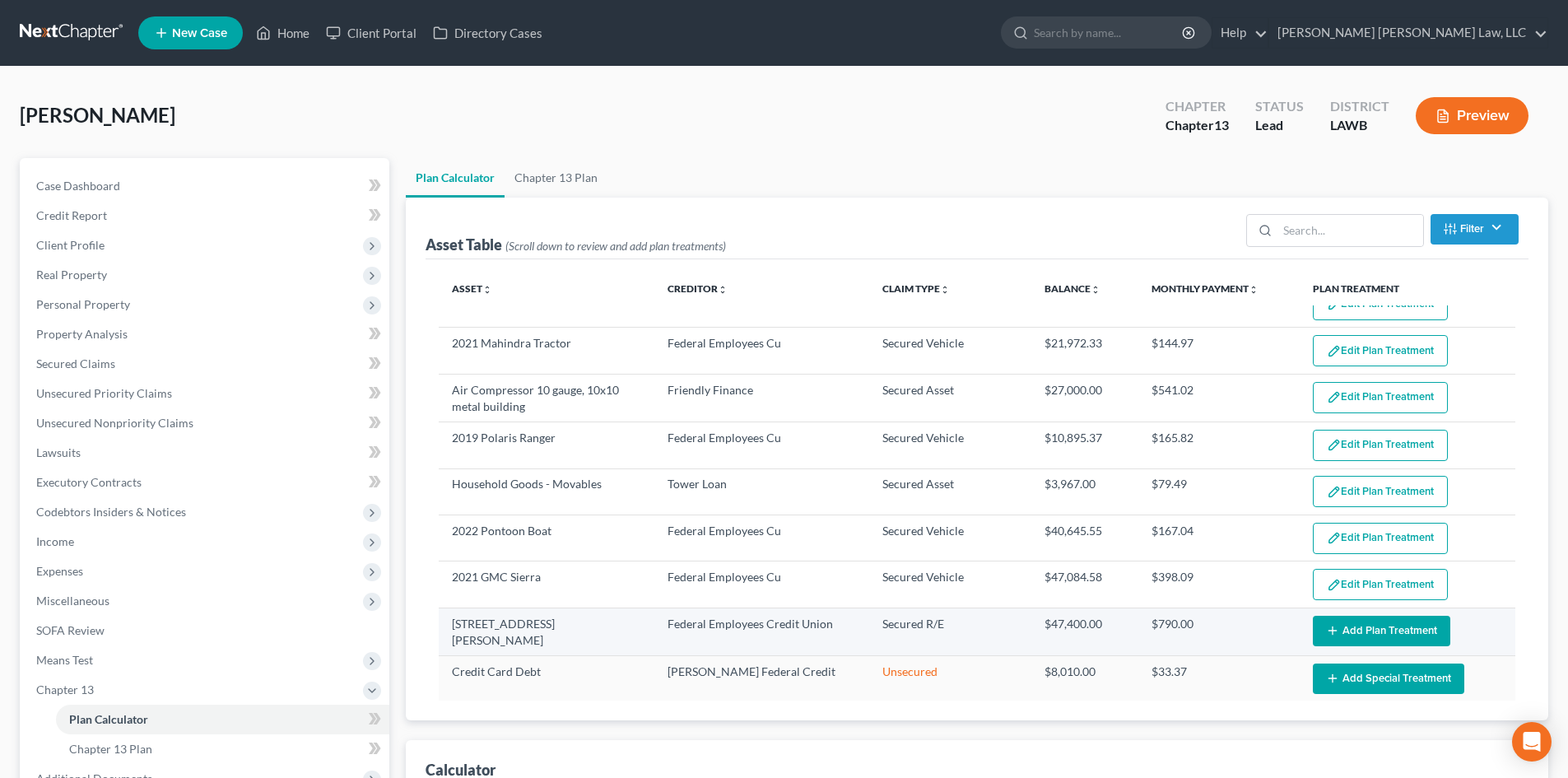
click at [1390, 628] on button "Add Plan Treatment" at bounding box center [1381, 631] width 138 height 31
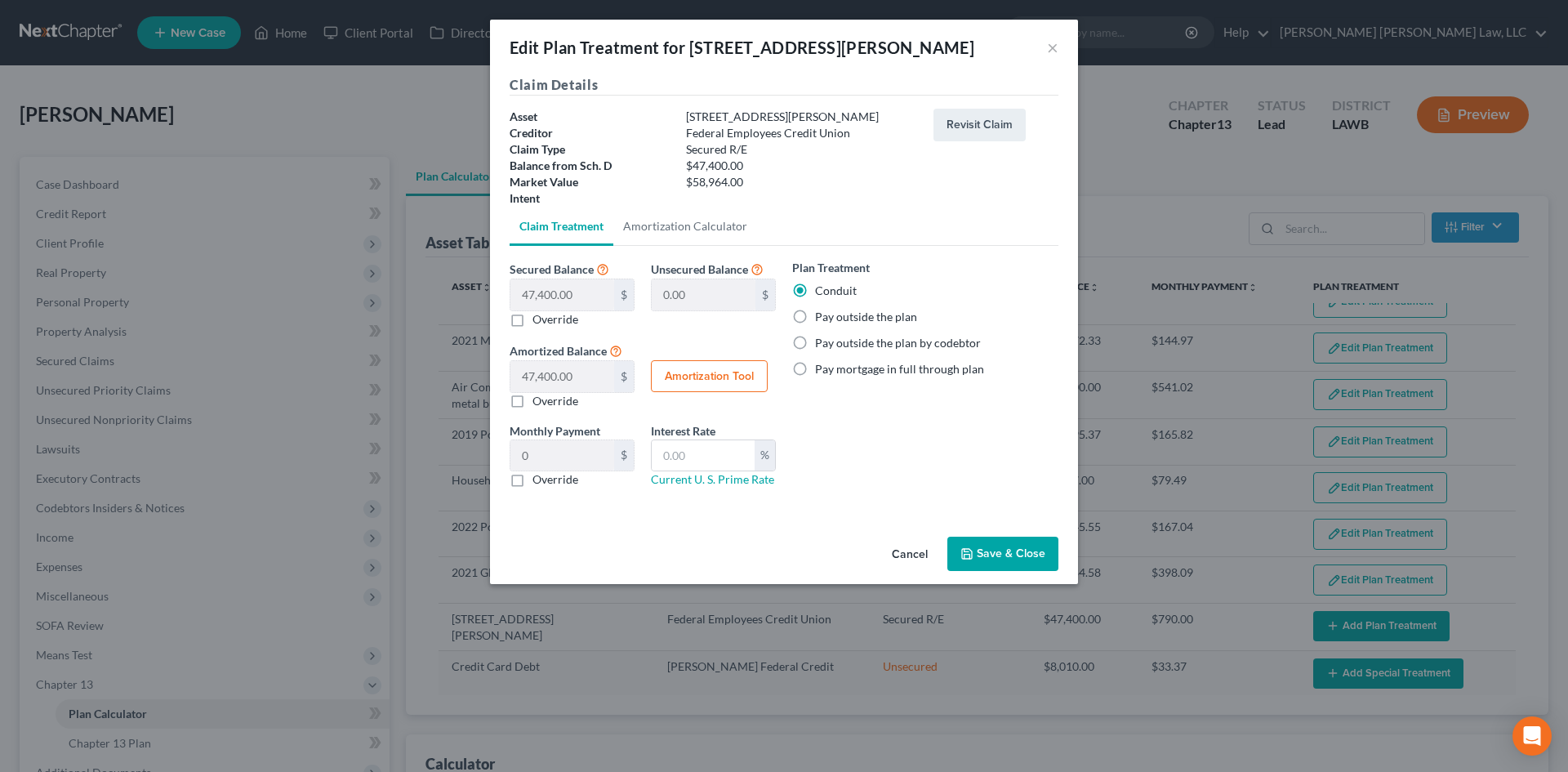
click at [573, 479] on label "Override" at bounding box center [555, 479] width 46 height 16
click at [549, 479] on input "Override" at bounding box center [544, 477] width 10 height 10
click at [591, 448] on input "text" at bounding box center [562, 456] width 104 height 31
click at [1023, 545] on button "Save & Close" at bounding box center [1003, 554] width 111 height 35
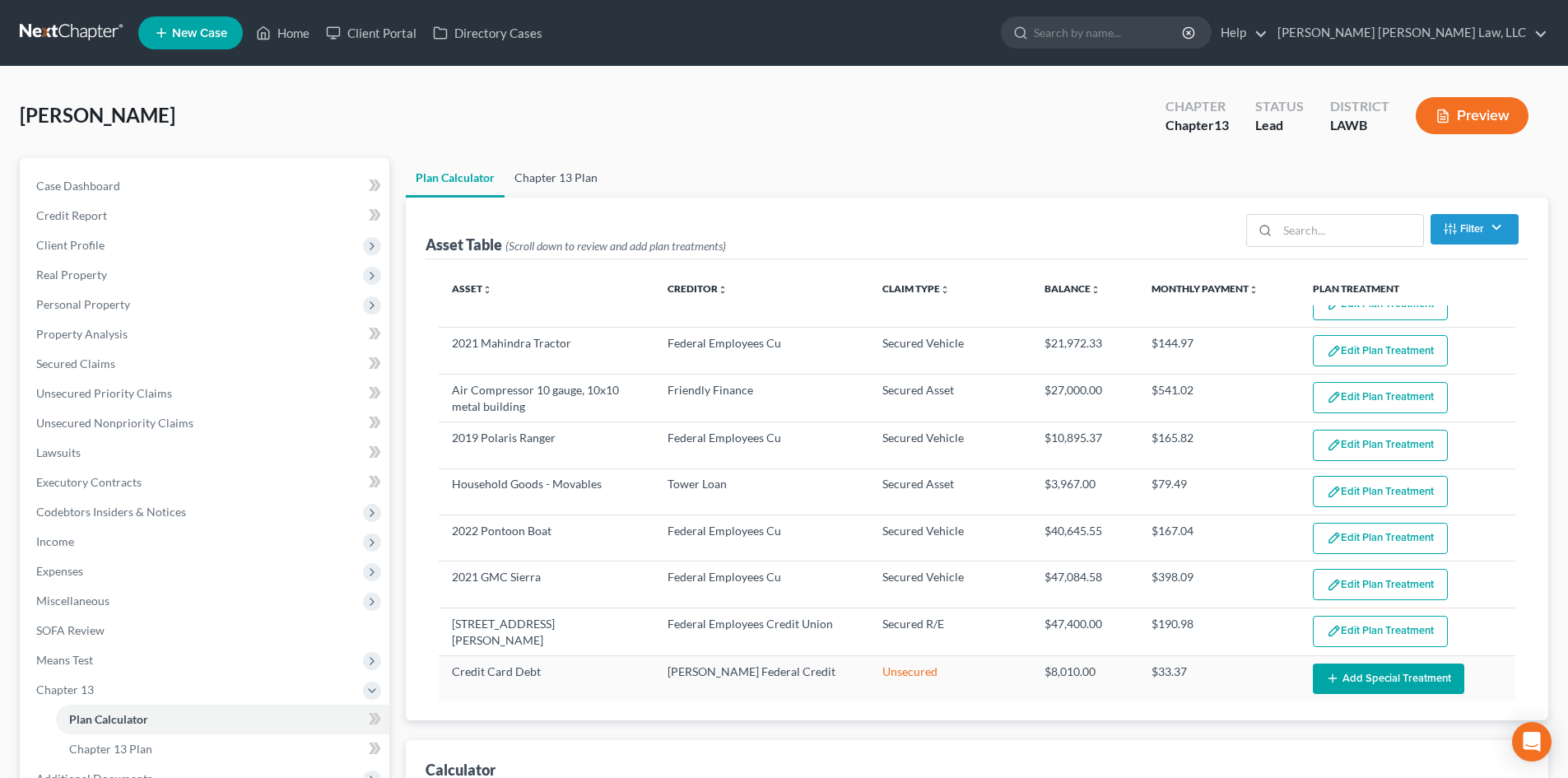
drag, startPoint x: 576, startPoint y: 181, endPoint x: 869, endPoint y: 207, distance: 294.2
click at [576, 181] on link "Chapter 13 Plan" at bounding box center [556, 177] width 103 height 39
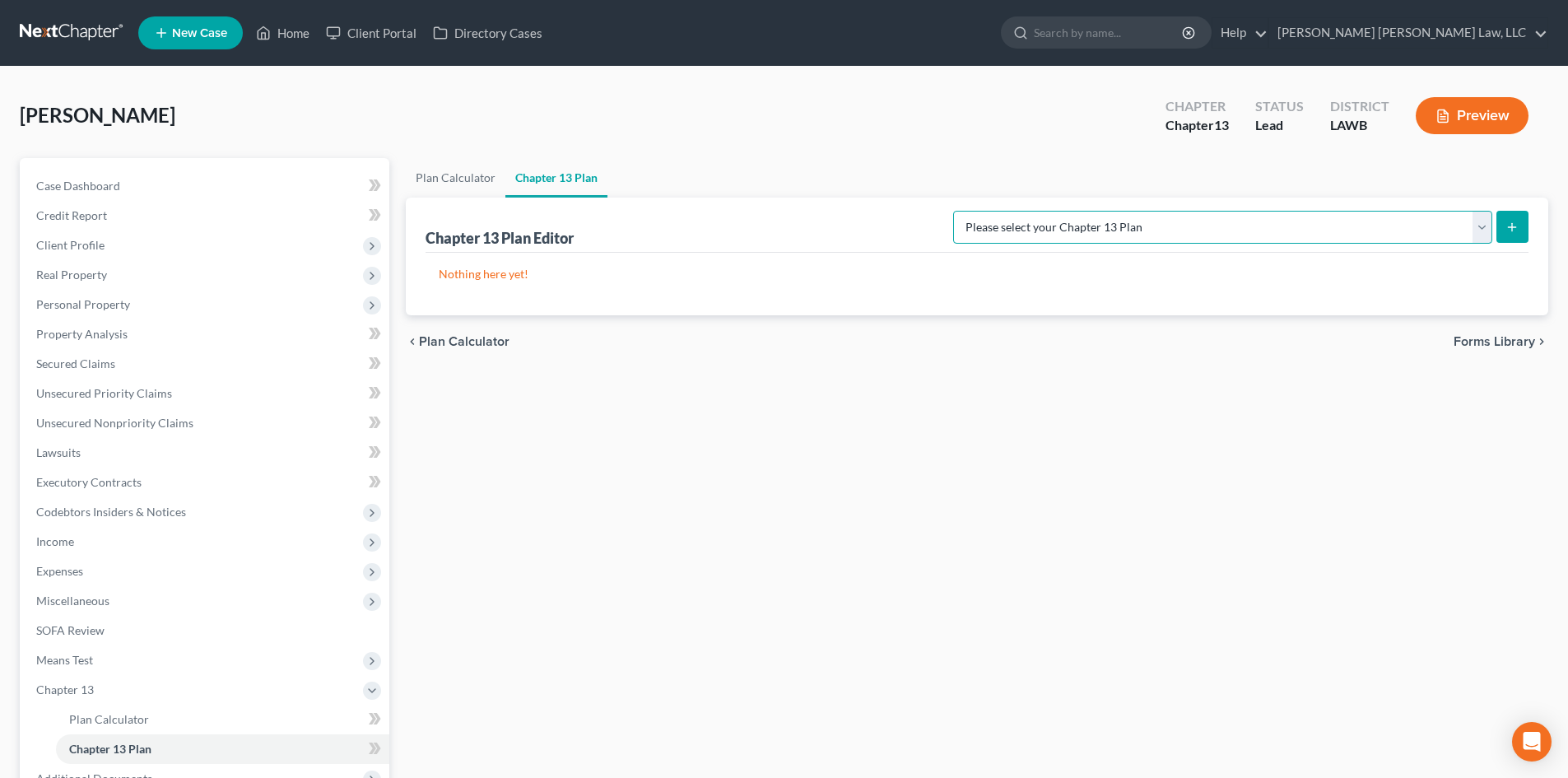
drag, startPoint x: 1415, startPoint y: 230, endPoint x: 1409, endPoint y: 242, distance: 13.4
click at [1415, 230] on select "Please select your Chapter 13 Plan [PERSON_NAME] Custom Plan (Revised [DATE]) […" at bounding box center [1223, 228] width 539 height 33
click at [1126, 211] on select "Please select your Chapter 13 Plan [PERSON_NAME] Custom Plan (Revised [DATE]) […" at bounding box center [1223, 228] width 539 height 33
click at [1505, 212] on button "submit" at bounding box center [1512, 227] width 32 height 32
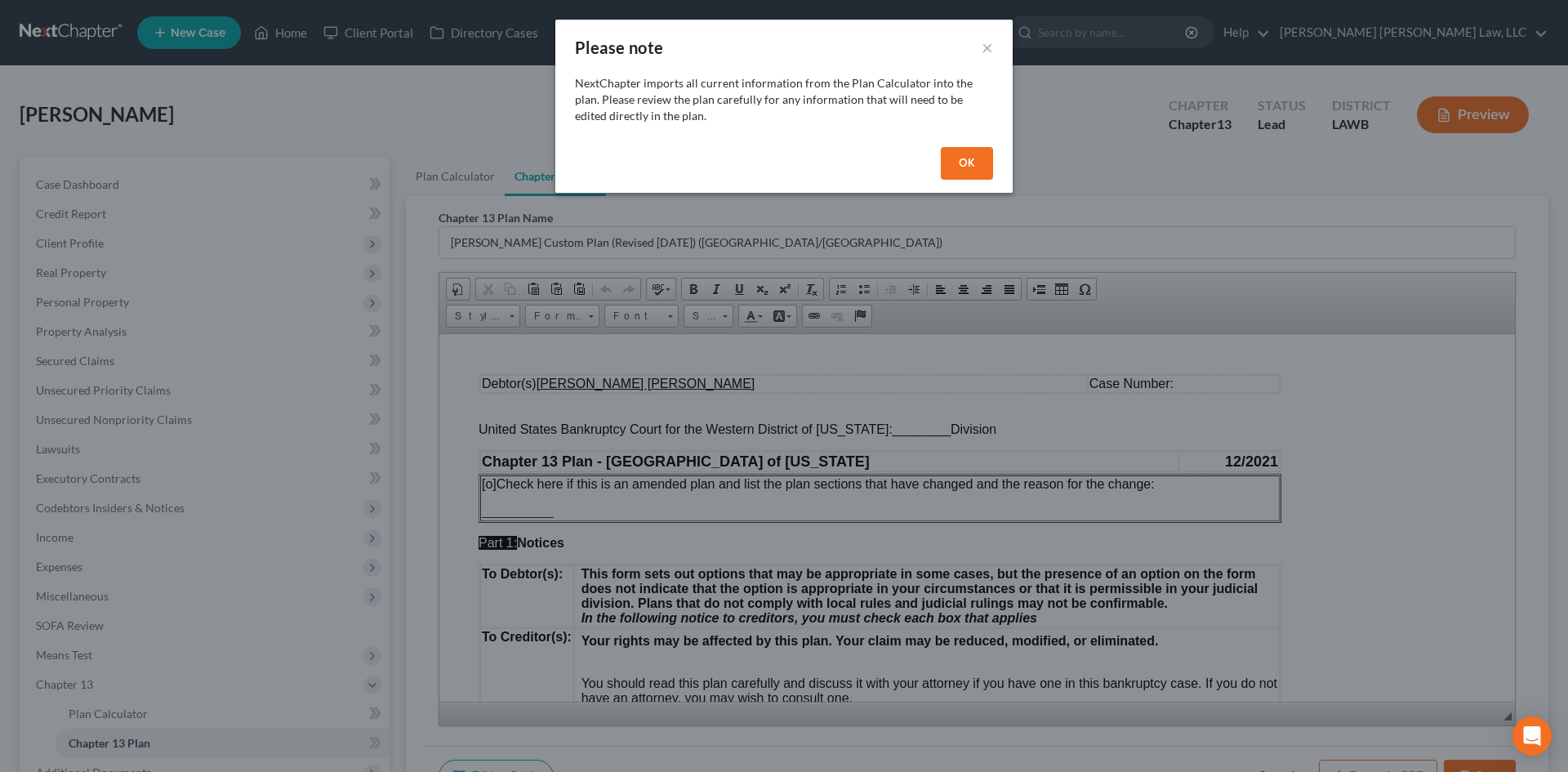
click at [987, 174] on button "OK" at bounding box center [967, 164] width 52 height 33
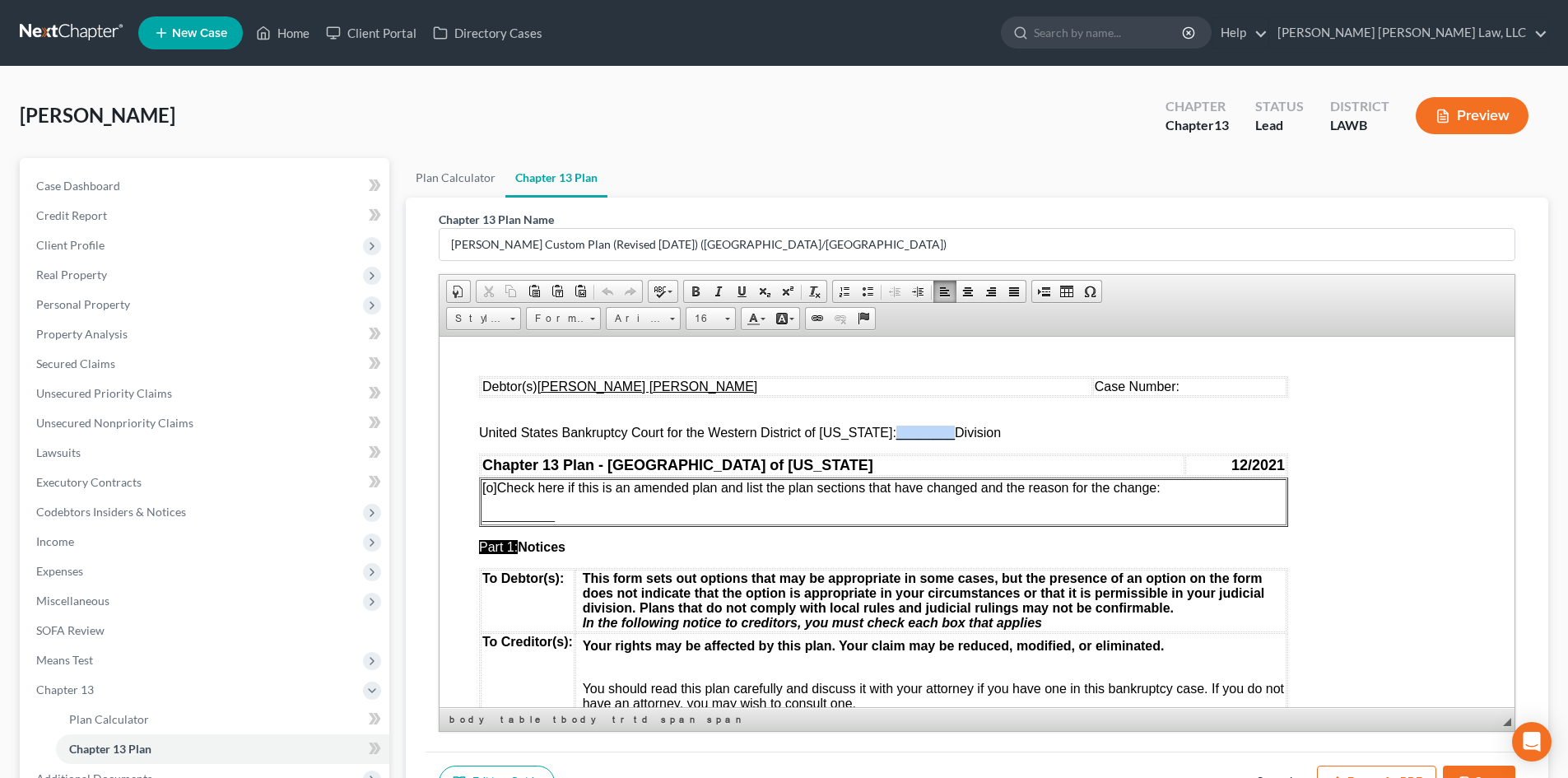
drag, startPoint x: 885, startPoint y: 437, endPoint x: 937, endPoint y: 437, distance: 52.0
click at [937, 437] on span "________" at bounding box center [925, 432] width 58 height 14
click at [1477, 768] on button "Save" at bounding box center [1478, 783] width 72 height 35
